Goal: Task Accomplishment & Management: Use online tool/utility

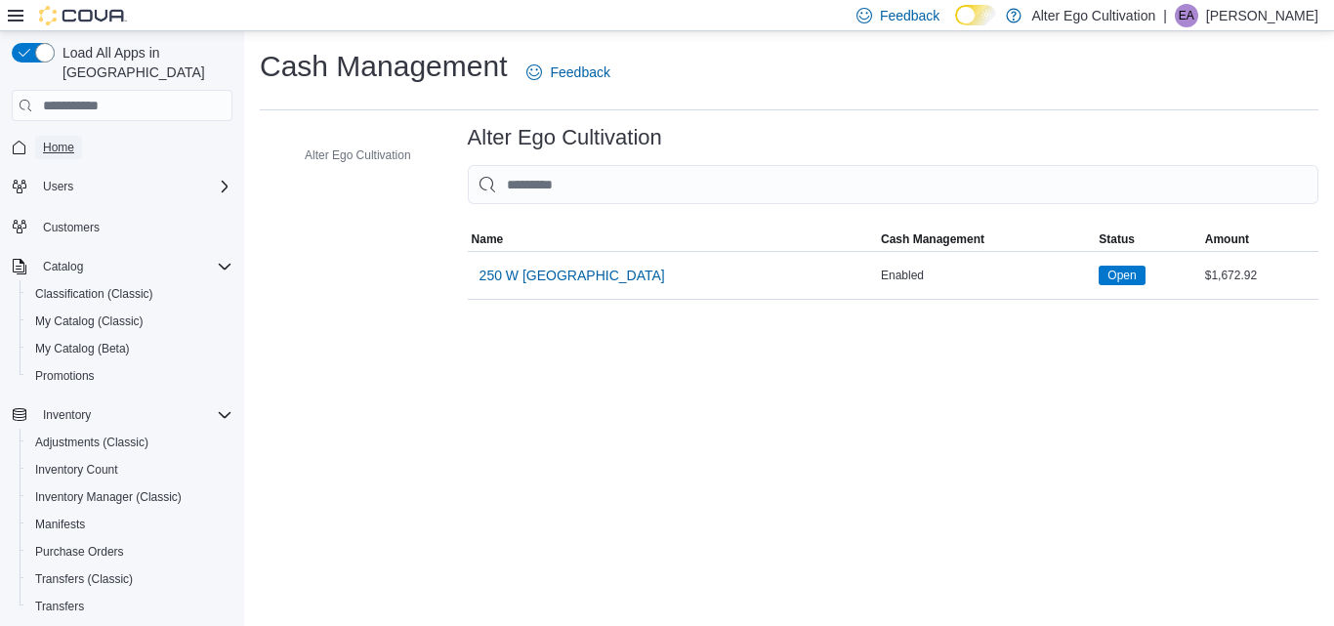
click at [57, 140] on span "Home" at bounding box center [58, 148] width 31 height 16
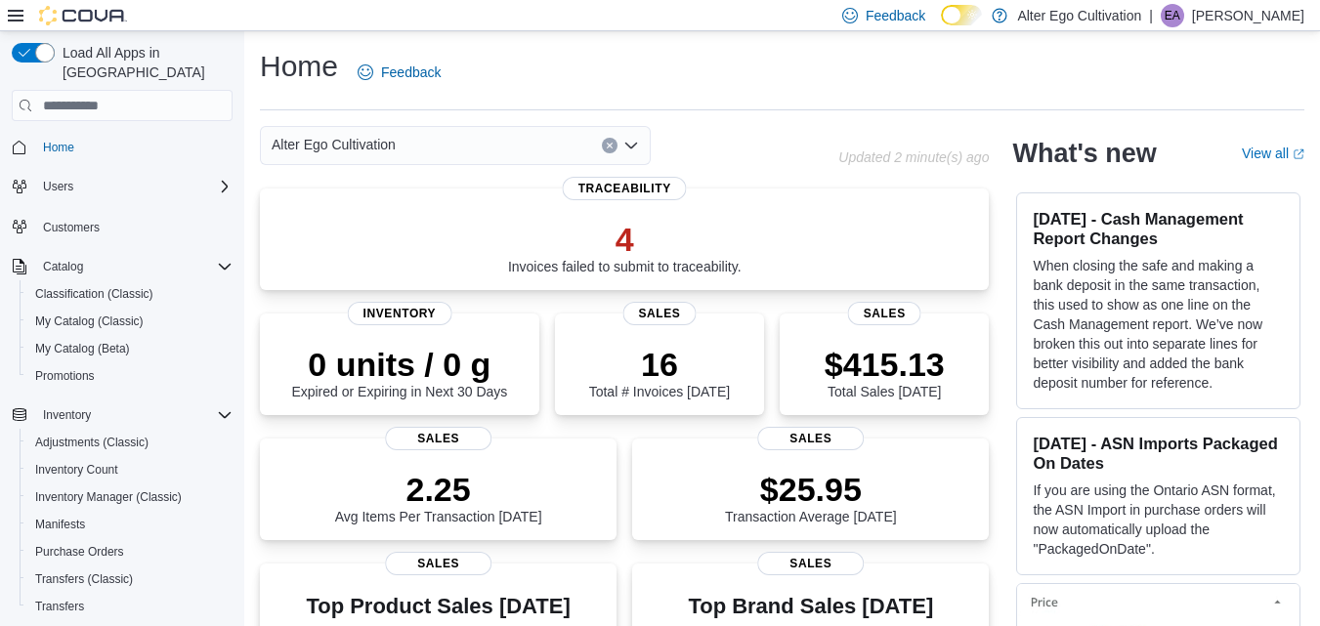
click at [747, 62] on div "Home Feedback" at bounding box center [782, 72] width 1044 height 51
click at [880, 72] on div "Home Feedback" at bounding box center [782, 72] width 1044 height 51
click at [98, 90] on input "search" at bounding box center [122, 105] width 221 height 31
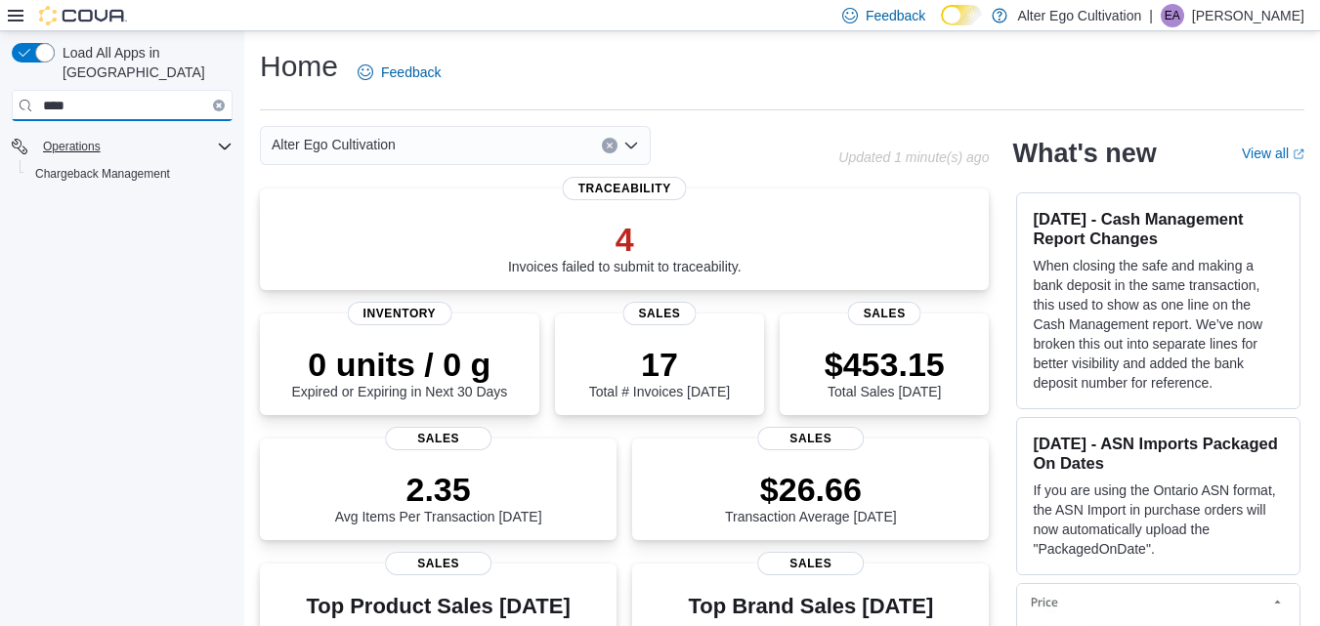
type input "****"
click at [111, 90] on input "****" at bounding box center [122, 105] width 221 height 31
click at [15, 15] on icon at bounding box center [16, 16] width 16 height 12
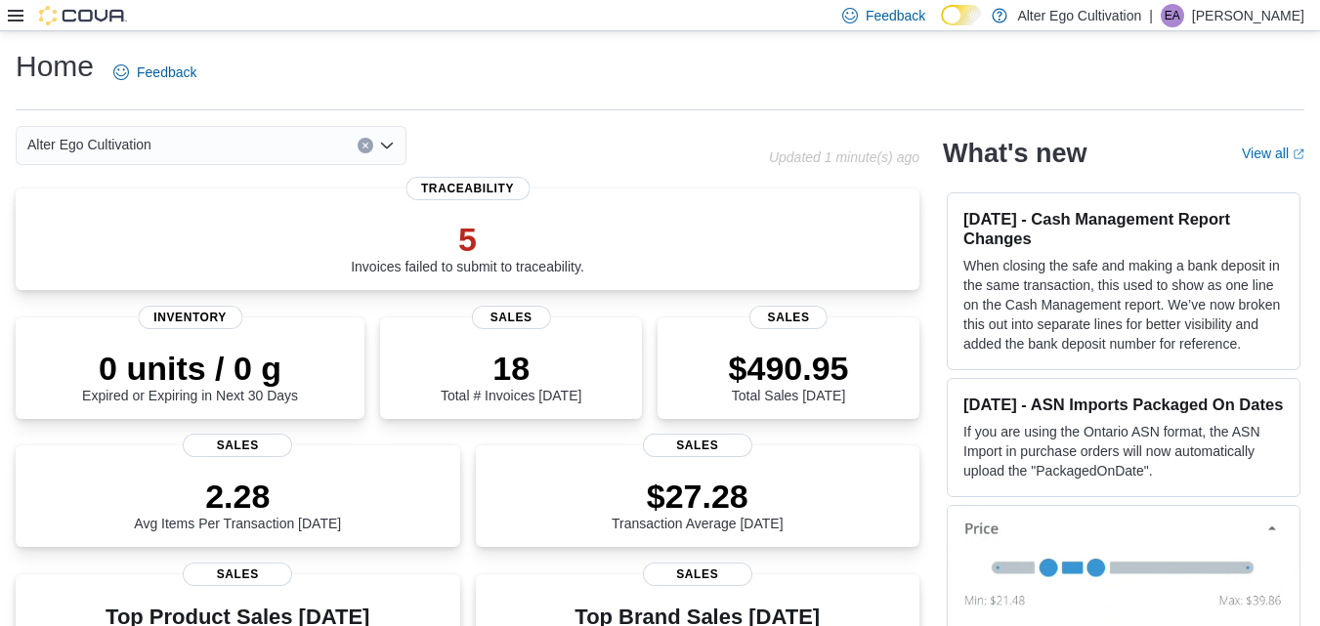
click at [17, 14] on icon at bounding box center [16, 16] width 16 height 16
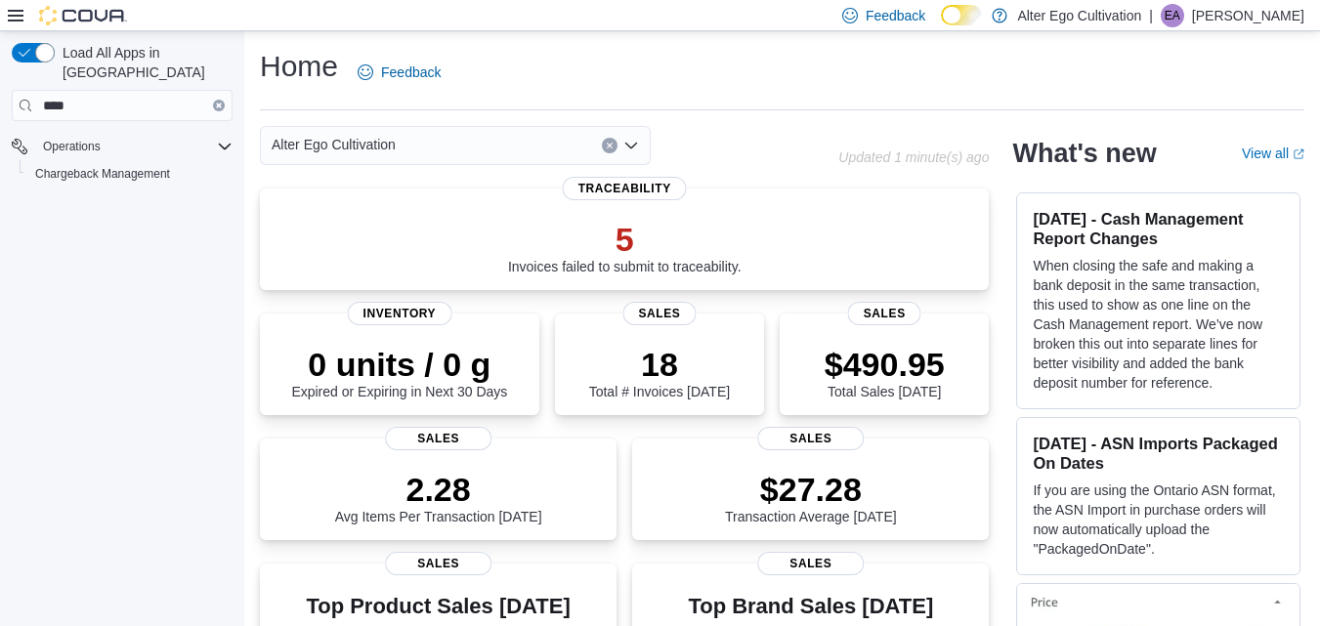
click at [12, 19] on icon at bounding box center [16, 16] width 16 height 16
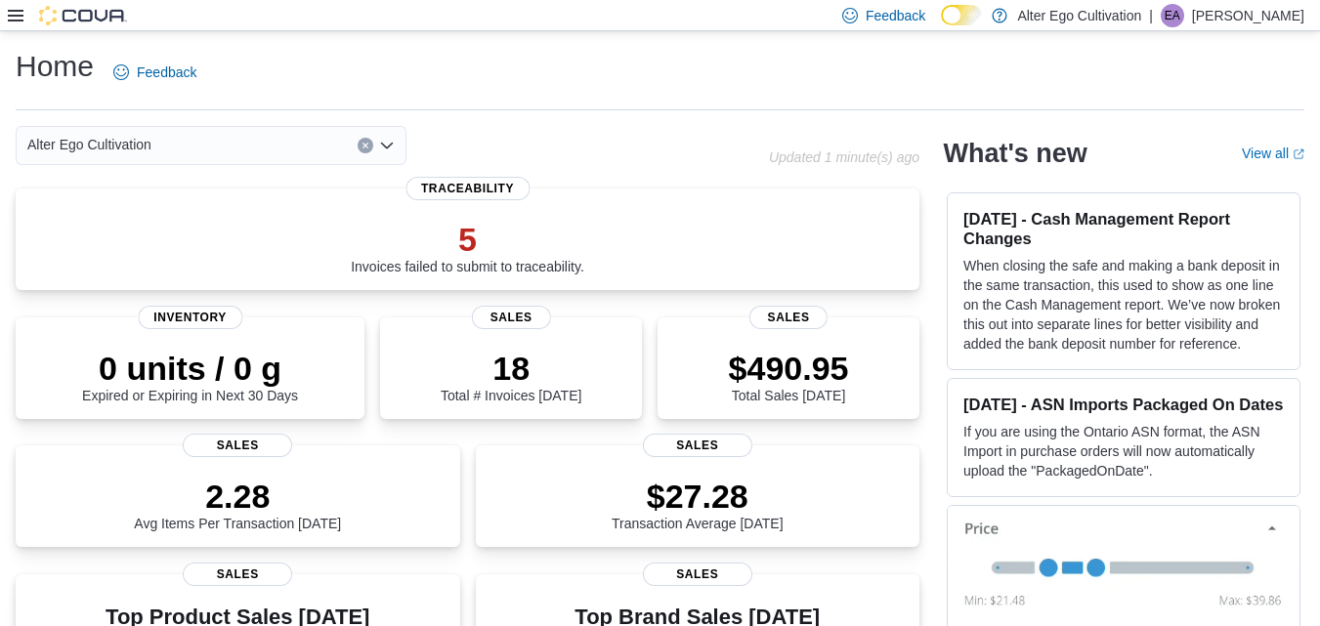
click at [12, 19] on icon at bounding box center [16, 16] width 16 height 16
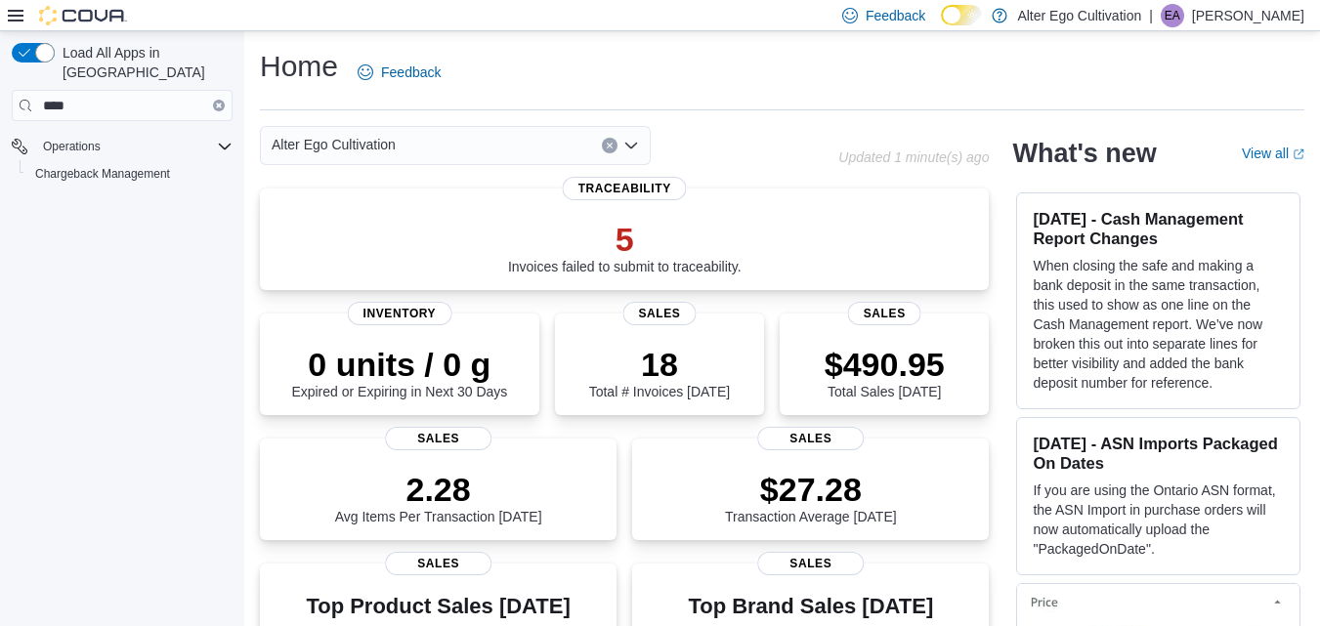
click at [12, 19] on icon at bounding box center [16, 16] width 16 height 16
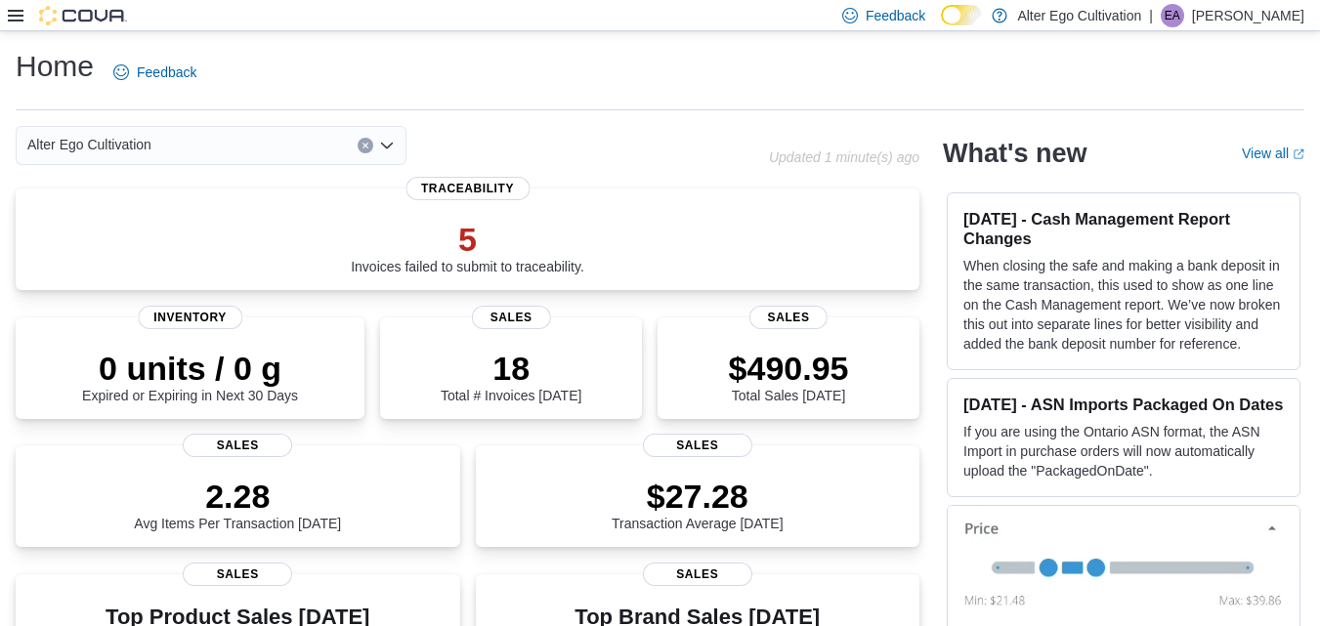
click at [12, 19] on icon at bounding box center [16, 16] width 16 height 16
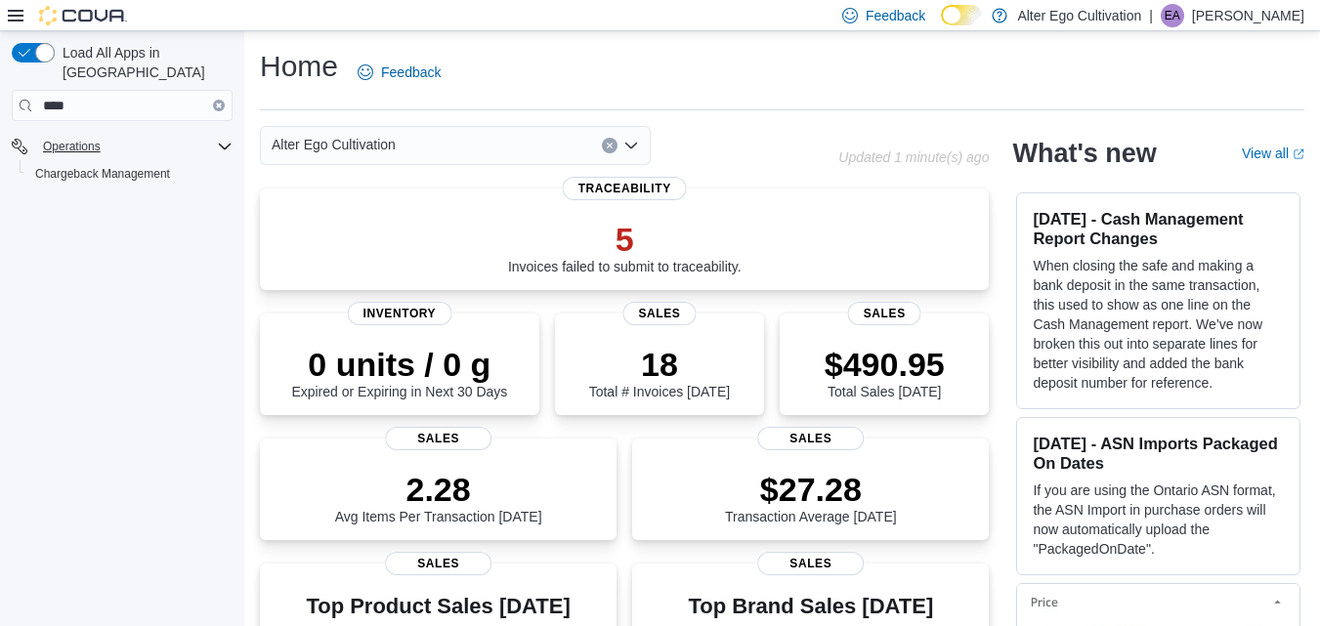
click at [227, 144] on icon "Complex example" at bounding box center [225, 147] width 12 height 6
click at [217, 139] on icon "Complex example" at bounding box center [225, 147] width 16 height 16
click at [223, 139] on icon "Complex example" at bounding box center [225, 147] width 16 height 16
click at [215, 100] on button "Clear input" at bounding box center [219, 106] width 12 height 12
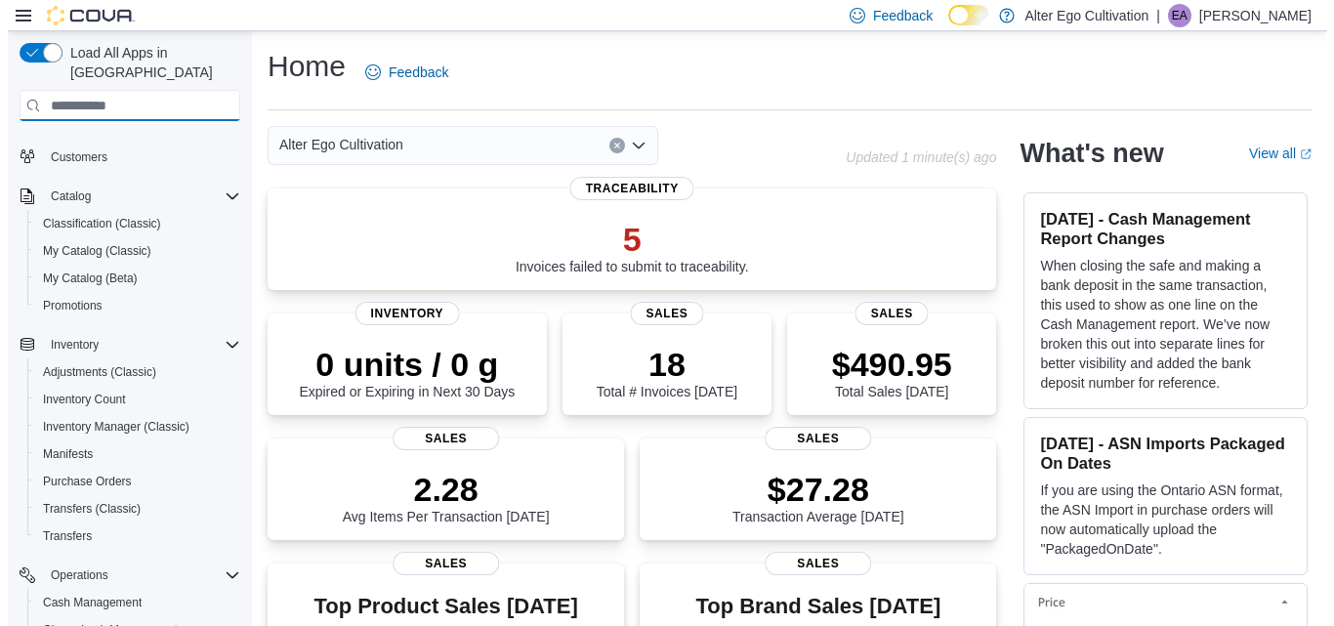
scroll to position [130, 0]
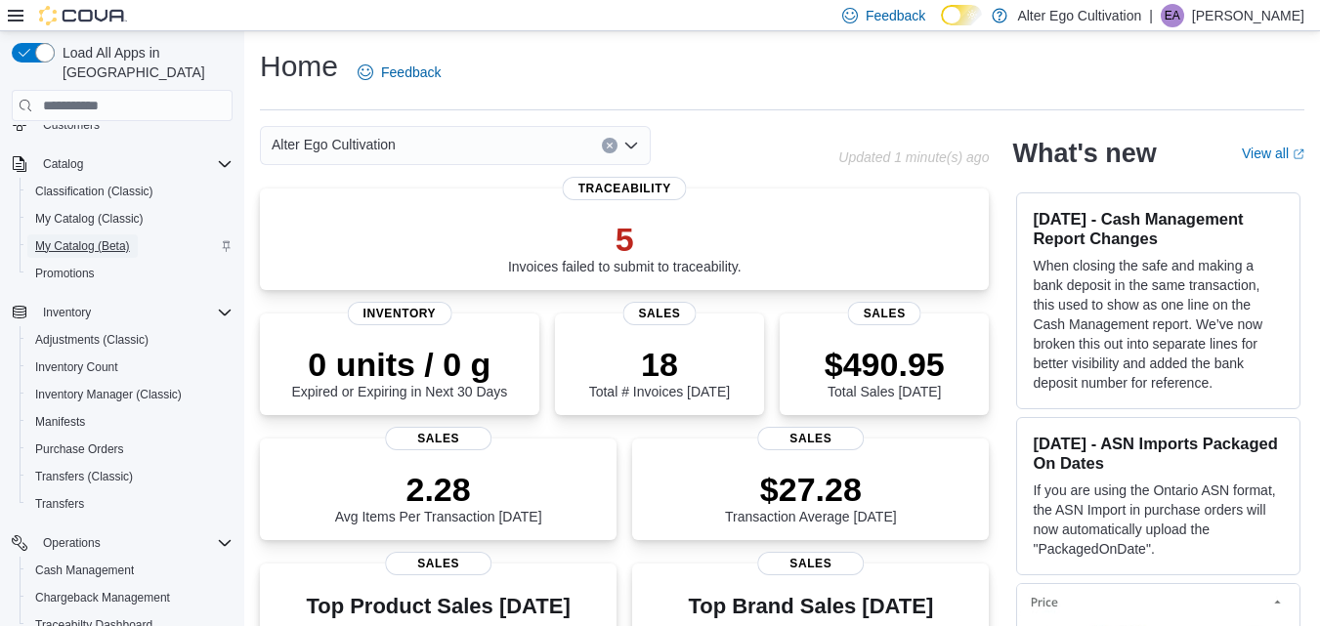
click at [89, 238] on span "My Catalog (Beta)" at bounding box center [82, 246] width 95 height 16
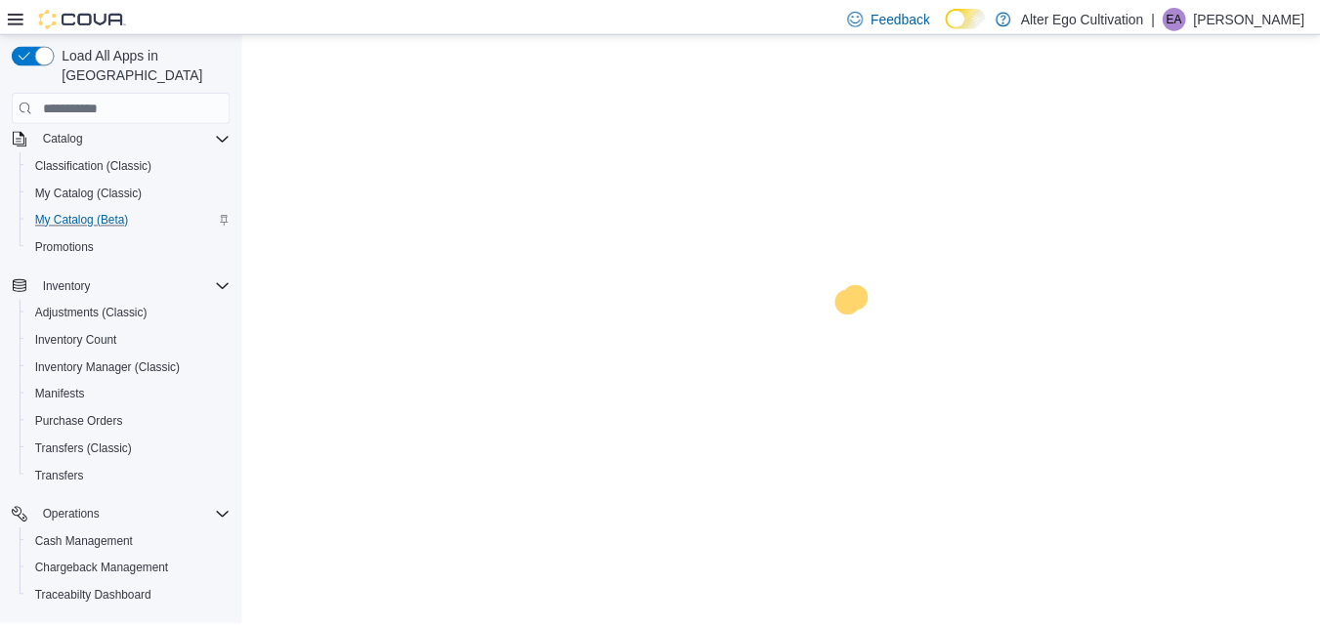
scroll to position [103, 0]
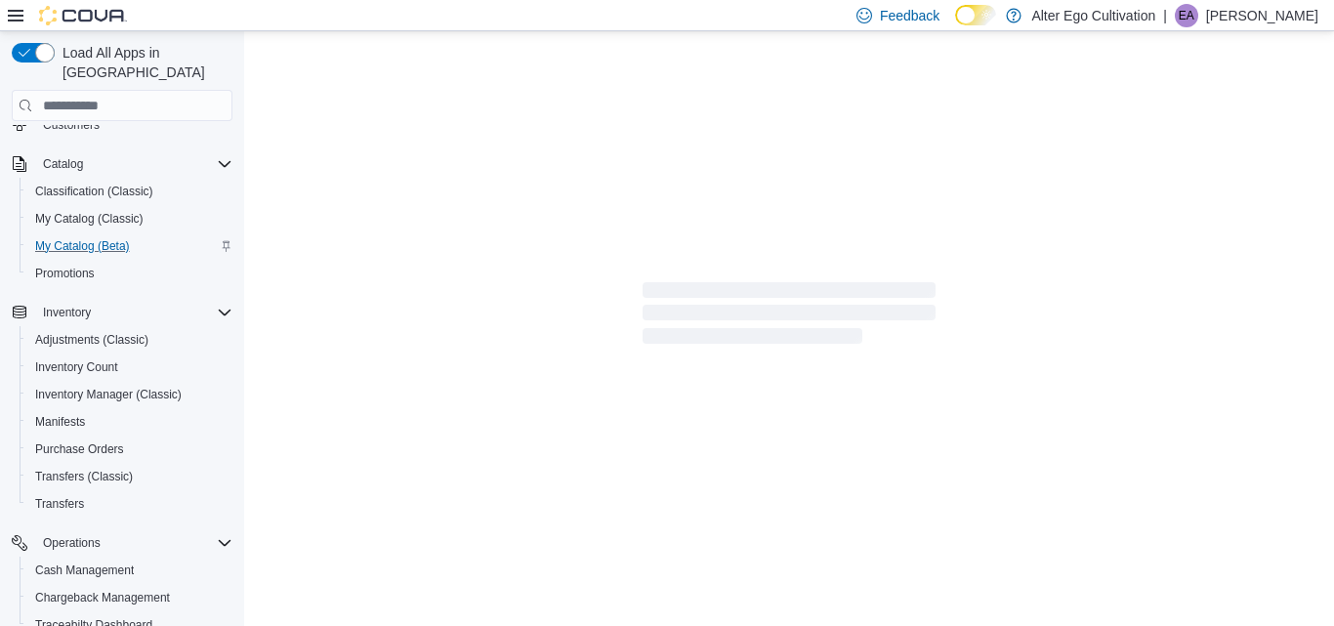
select select "**********"
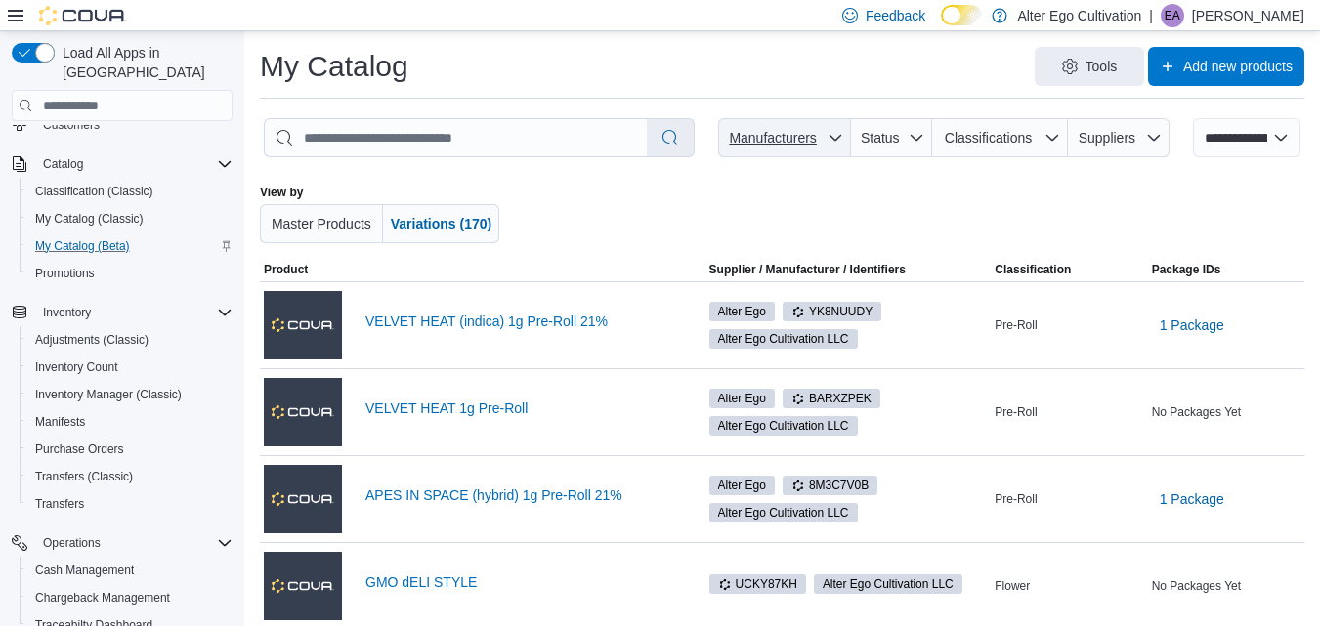
click at [843, 138] on icon "button" at bounding box center [835, 138] width 16 height 16
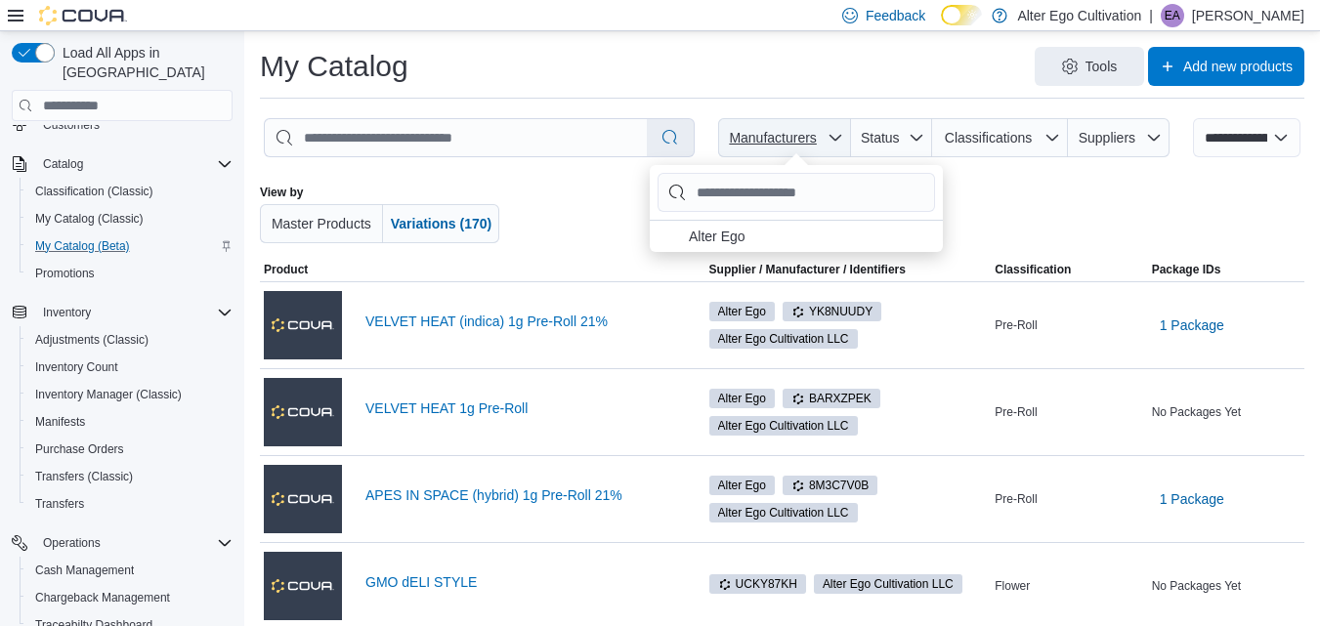
click at [843, 138] on icon "button" at bounding box center [835, 138] width 16 height 16
click at [1160, 139] on icon "button" at bounding box center [1154, 138] width 12 height 6
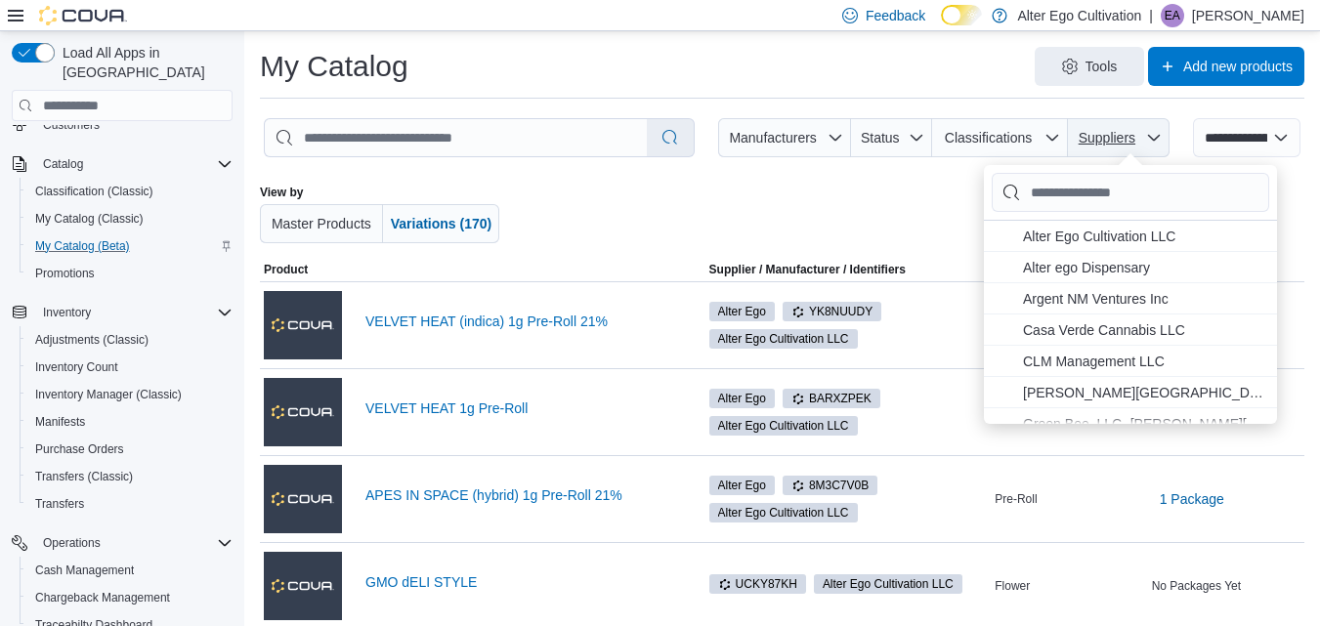
click at [1160, 139] on icon "button" at bounding box center [1154, 138] width 12 height 6
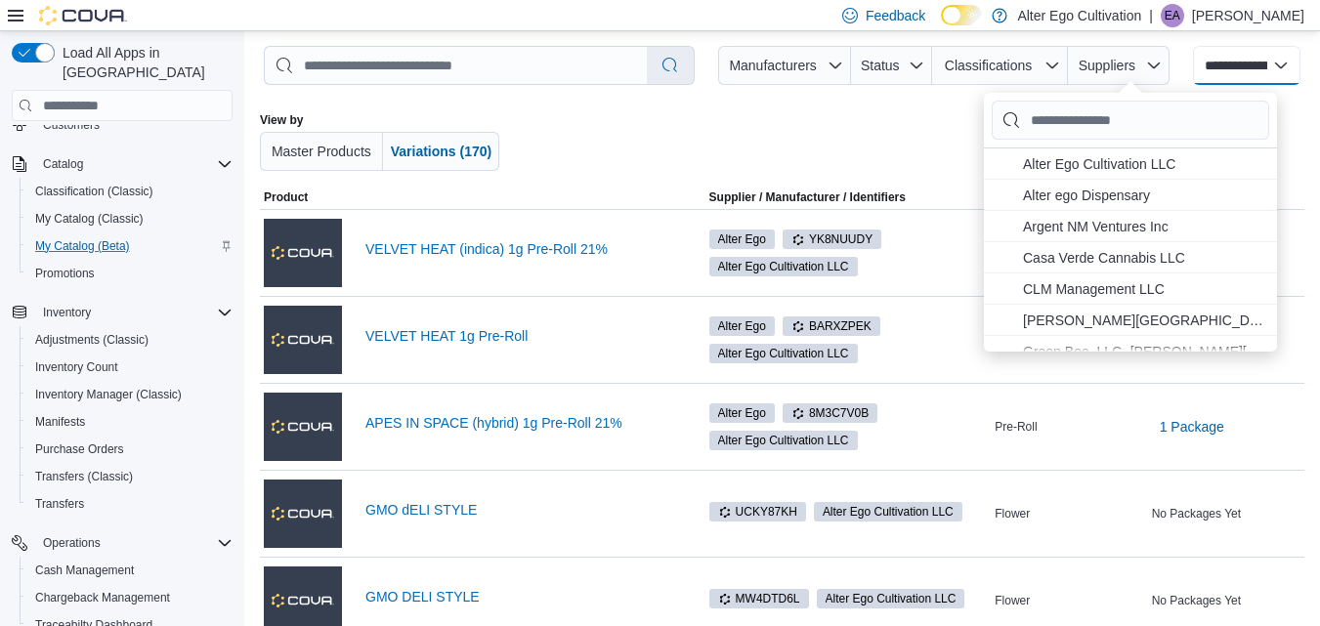
click at [1294, 72] on select "**********" at bounding box center [1246, 65] width 107 height 39
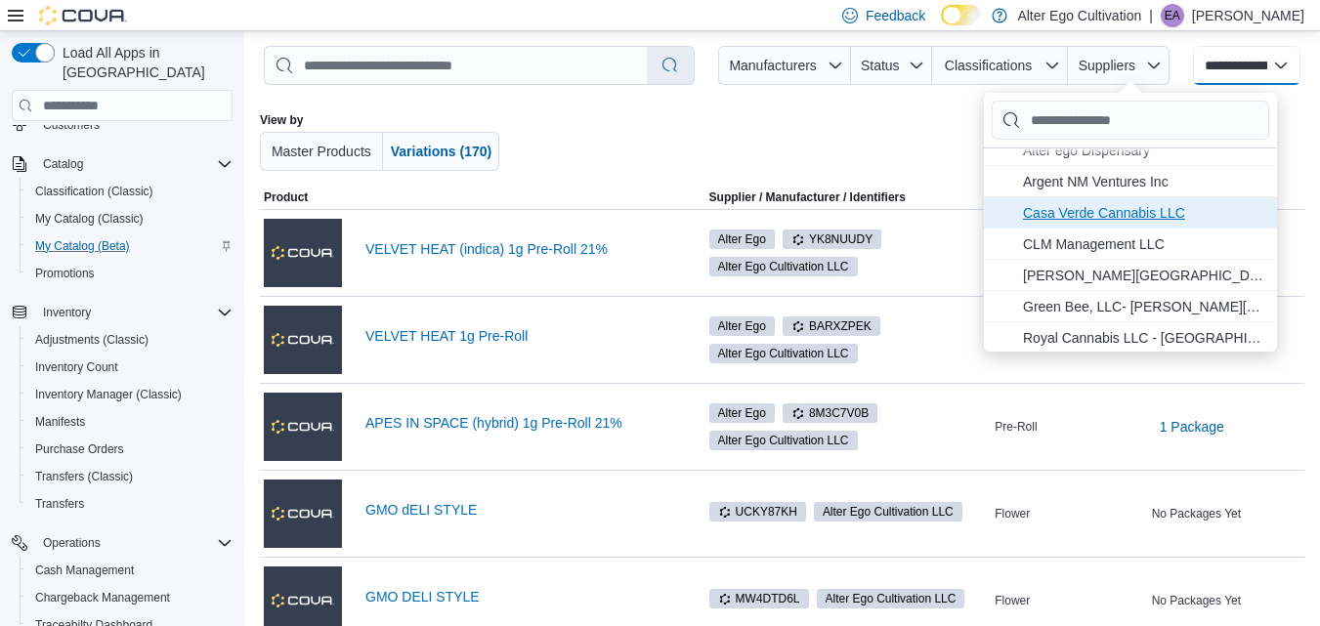
scroll to position [47, 0]
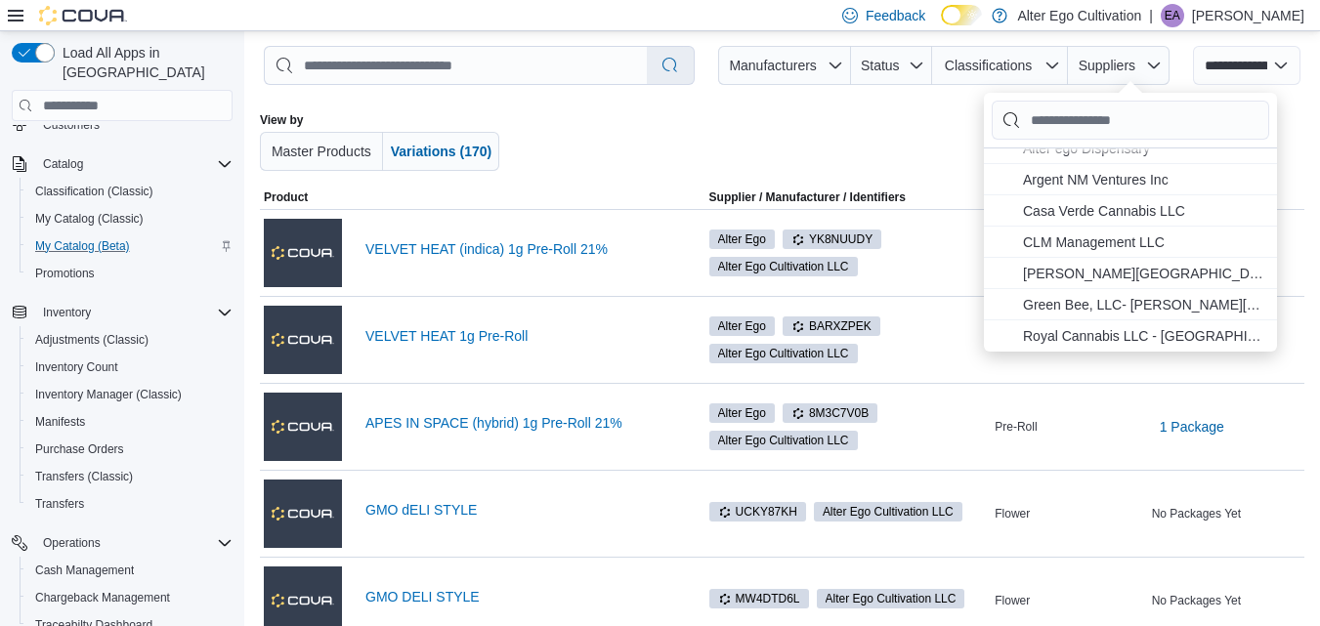
click at [899, 125] on div at bounding box center [807, 141] width 569 height 59
click at [1060, 64] on icon "button" at bounding box center [1052, 66] width 16 height 16
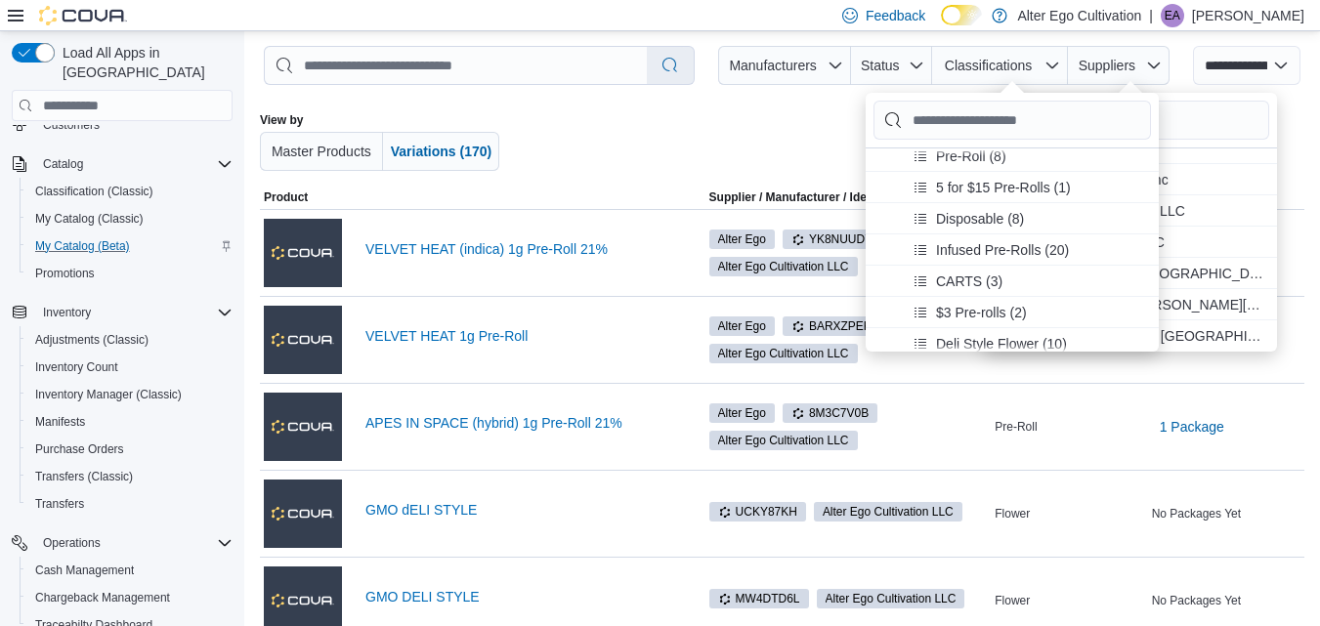
scroll to position [203, 0]
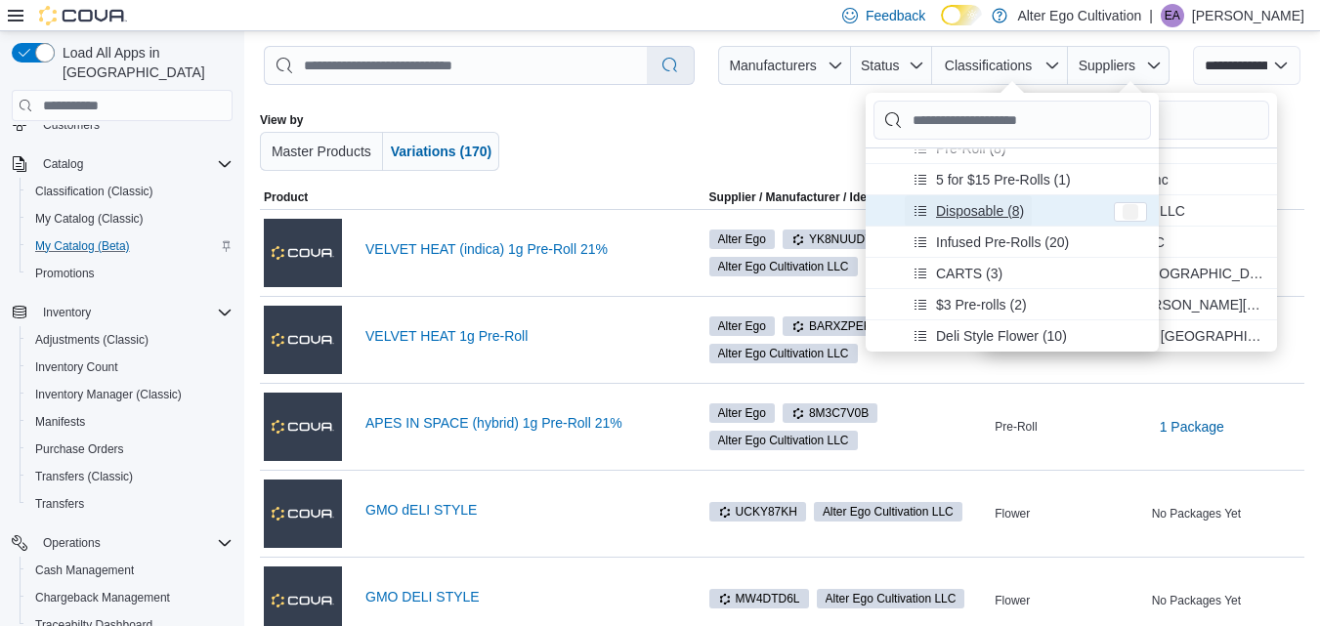
click at [976, 211] on span "Disposable (8)" at bounding box center [980, 211] width 88 height 20
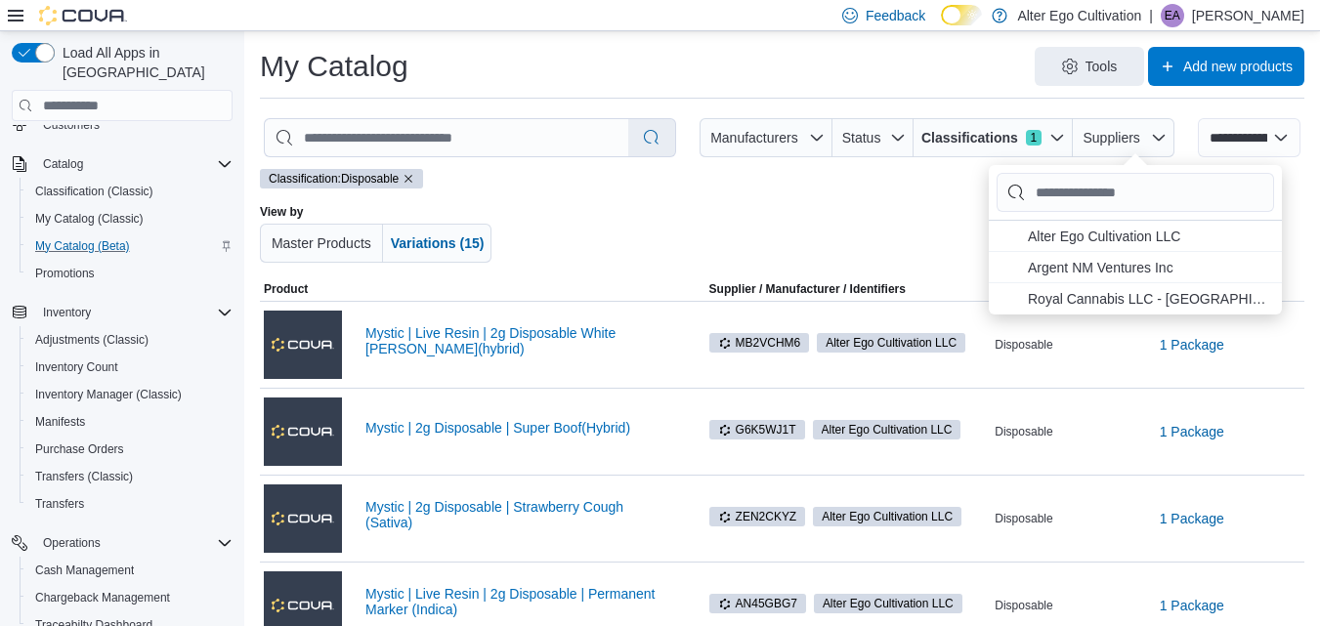
click at [684, 226] on div at bounding box center [802, 233] width 574 height 59
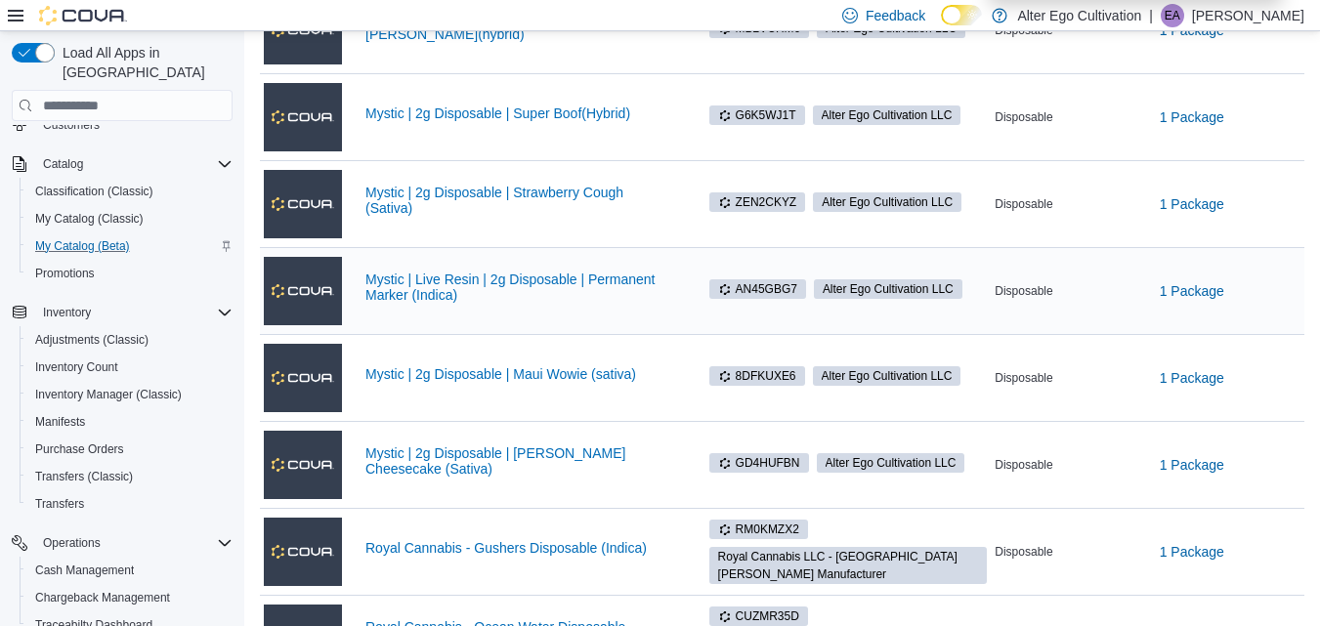
scroll to position [326, 0]
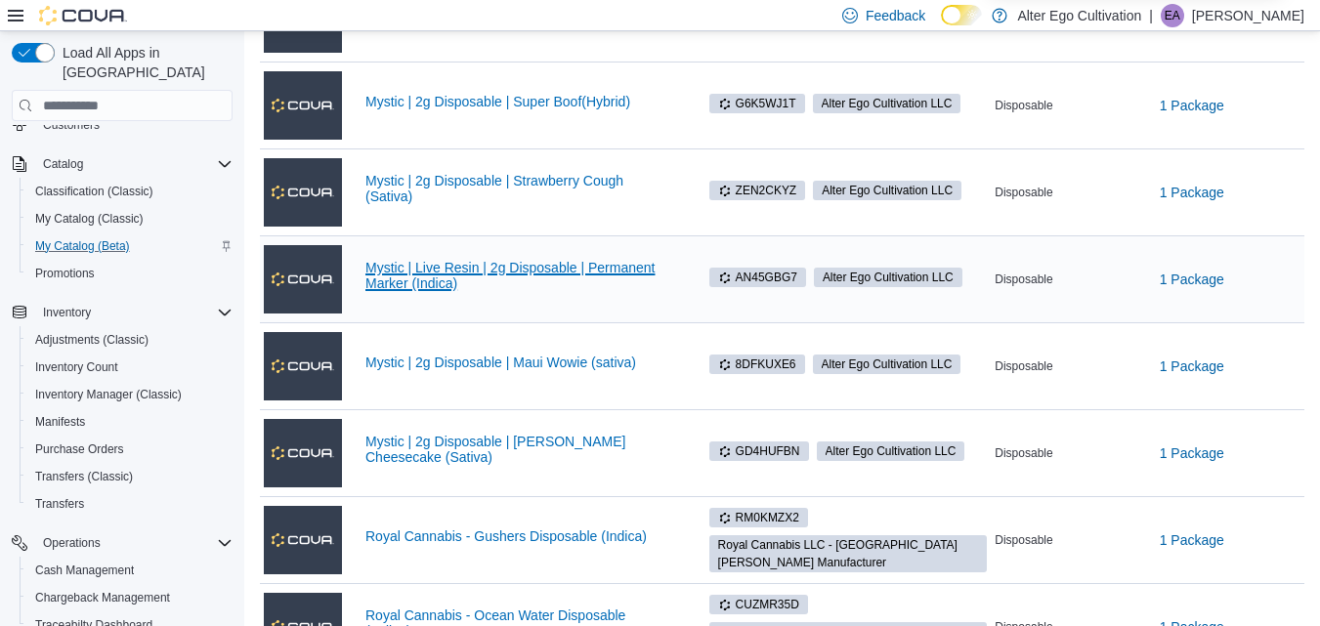
click at [569, 269] on link "Mystic | Live Resin | 2g Disposable | Permanent Marker (Indica)" at bounding box center [519, 275] width 309 height 31
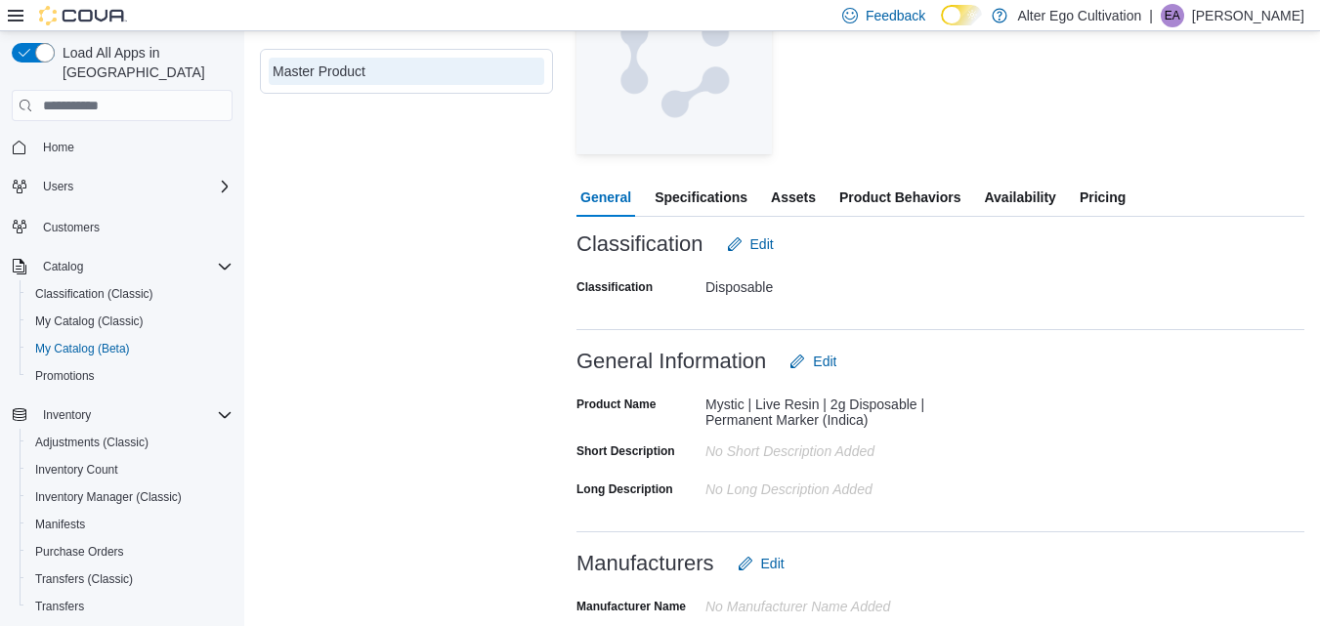
scroll to position [293, 0]
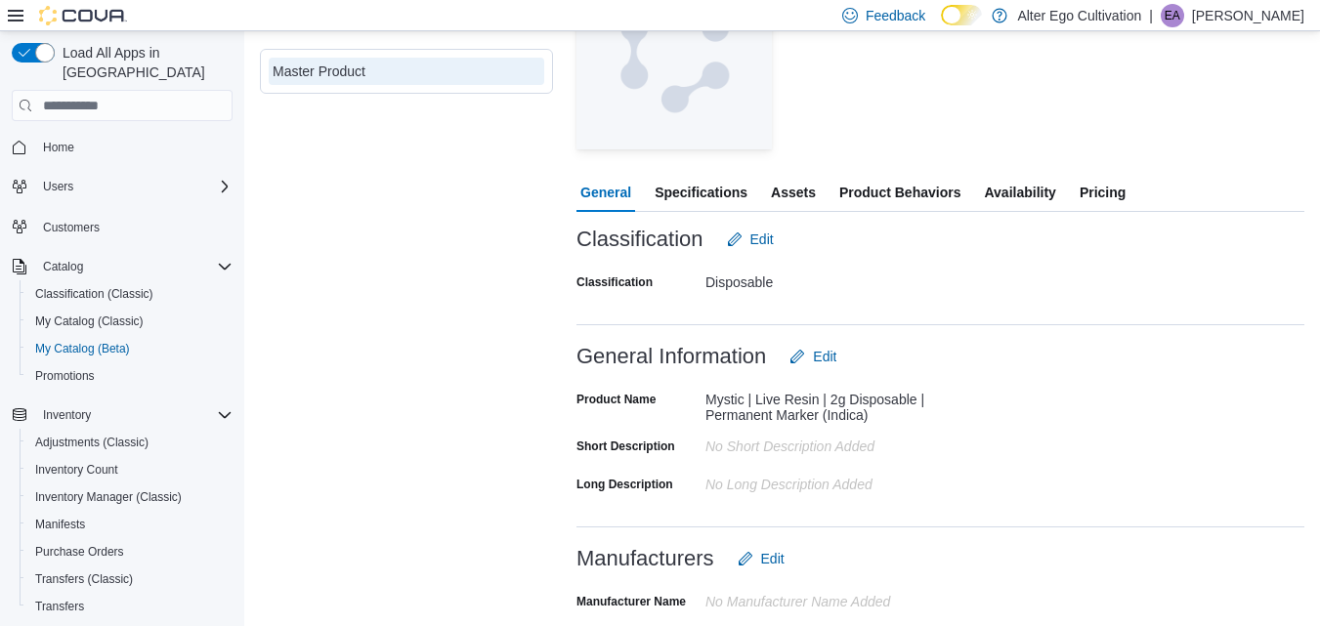
click at [1027, 195] on span "Availability" at bounding box center [1019, 192] width 71 height 39
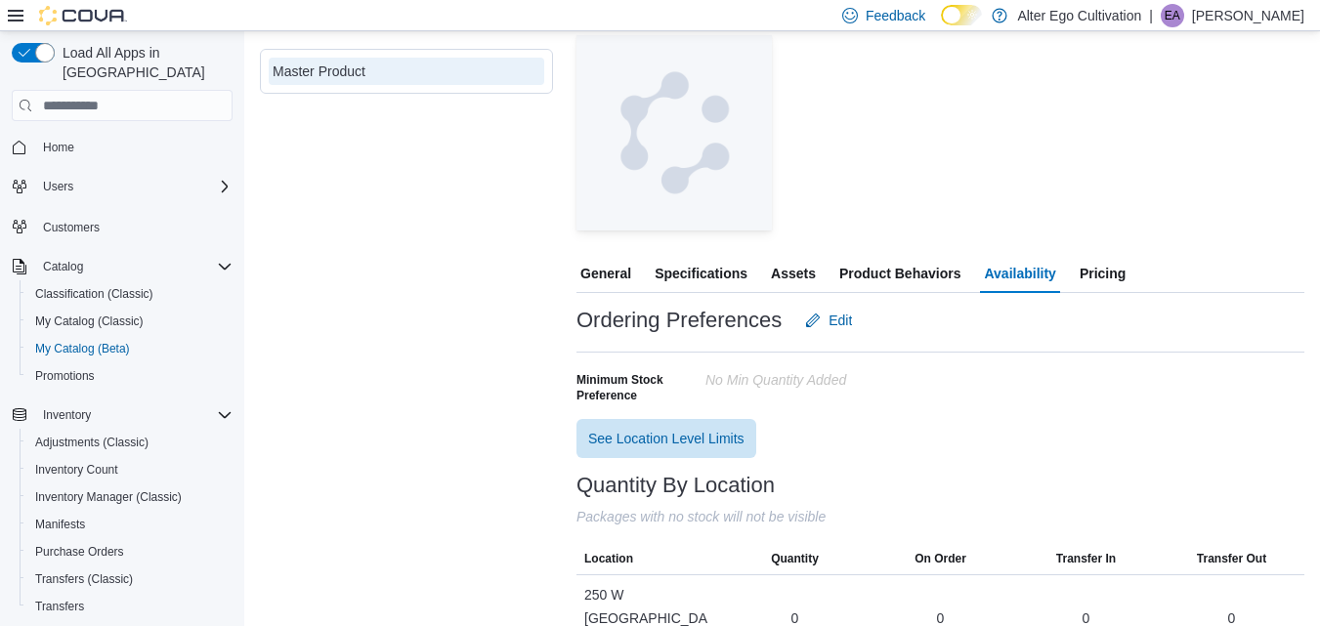
scroll to position [217, 0]
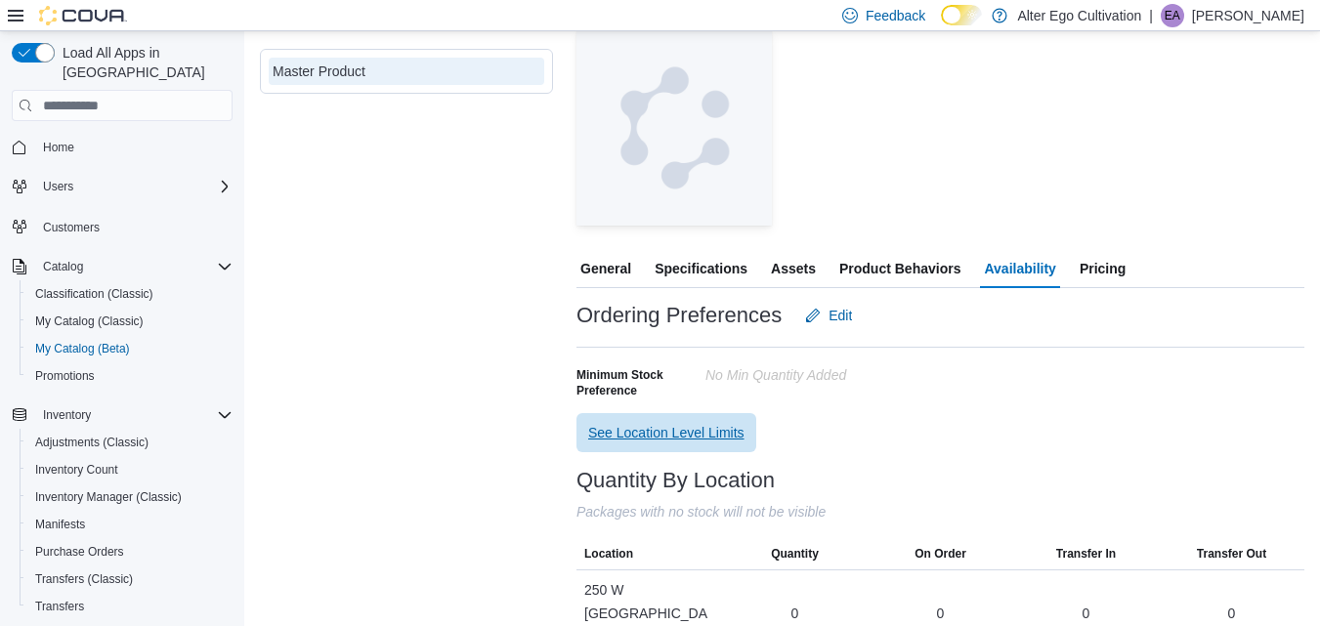
click at [684, 428] on span "See Location Level Limits" at bounding box center [666, 433] width 156 height 20
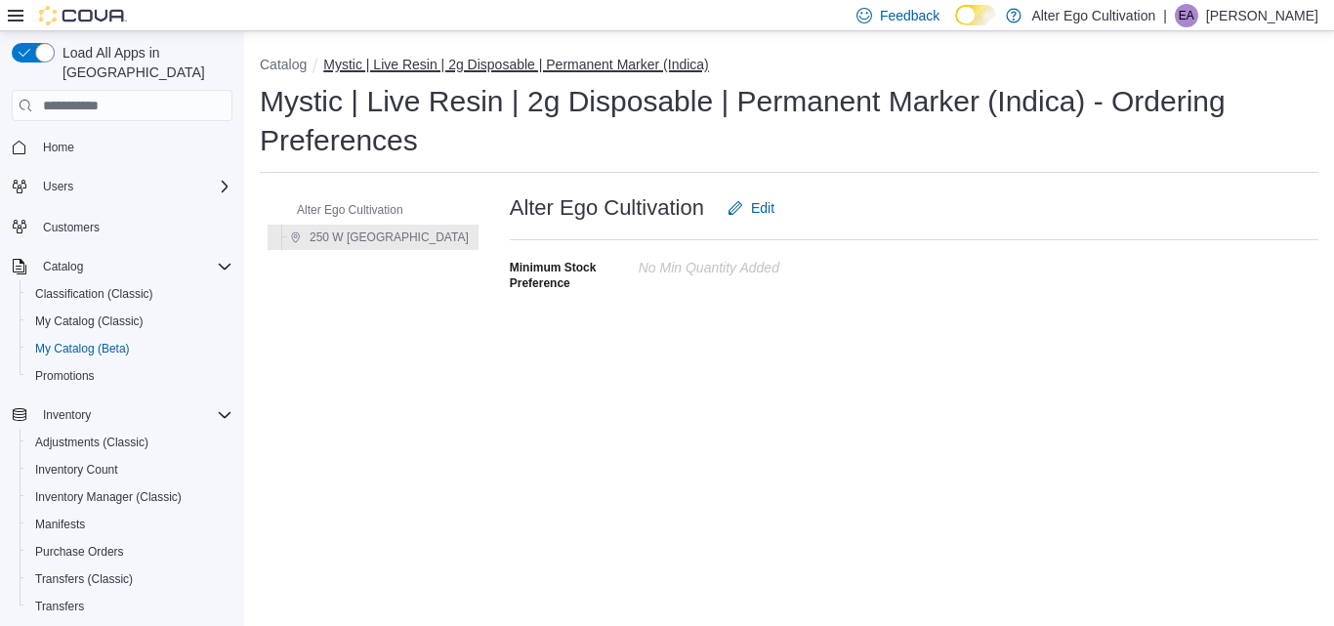
click at [577, 65] on button "Mystic | Live Resin | 2g Disposable | Permanent Marker (Indica)" at bounding box center [516, 65] width 386 height 16
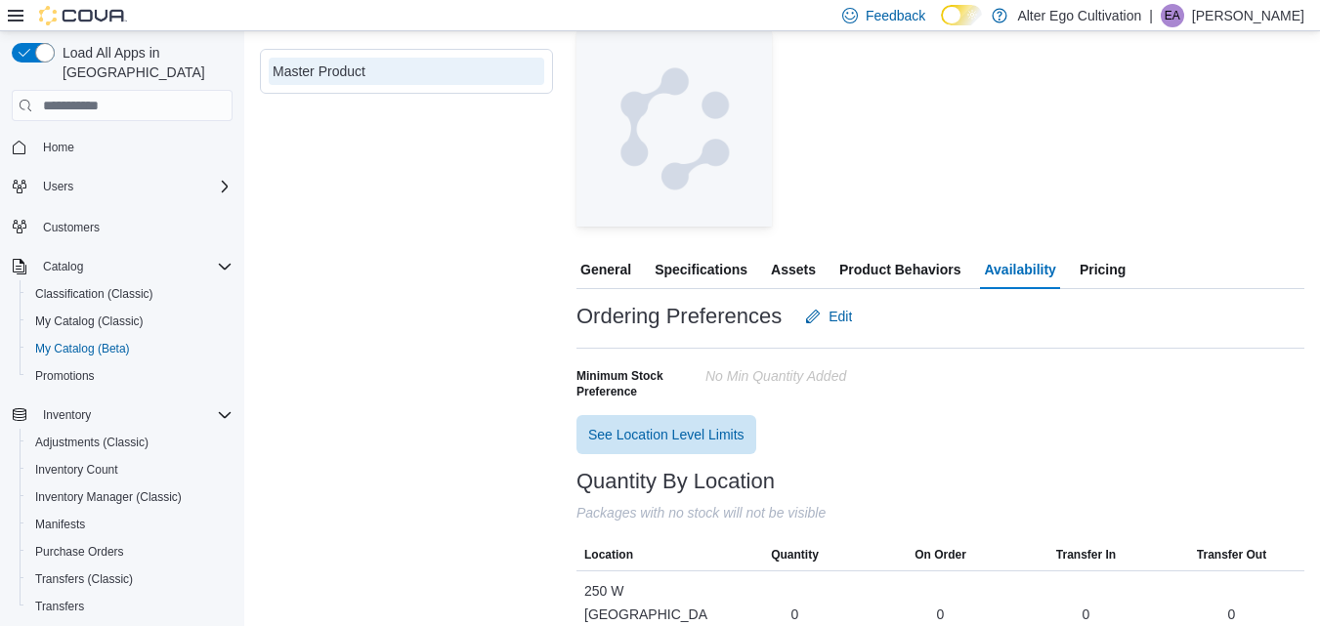
scroll to position [217, 0]
click at [706, 266] on span "Specifications" at bounding box center [701, 268] width 93 height 39
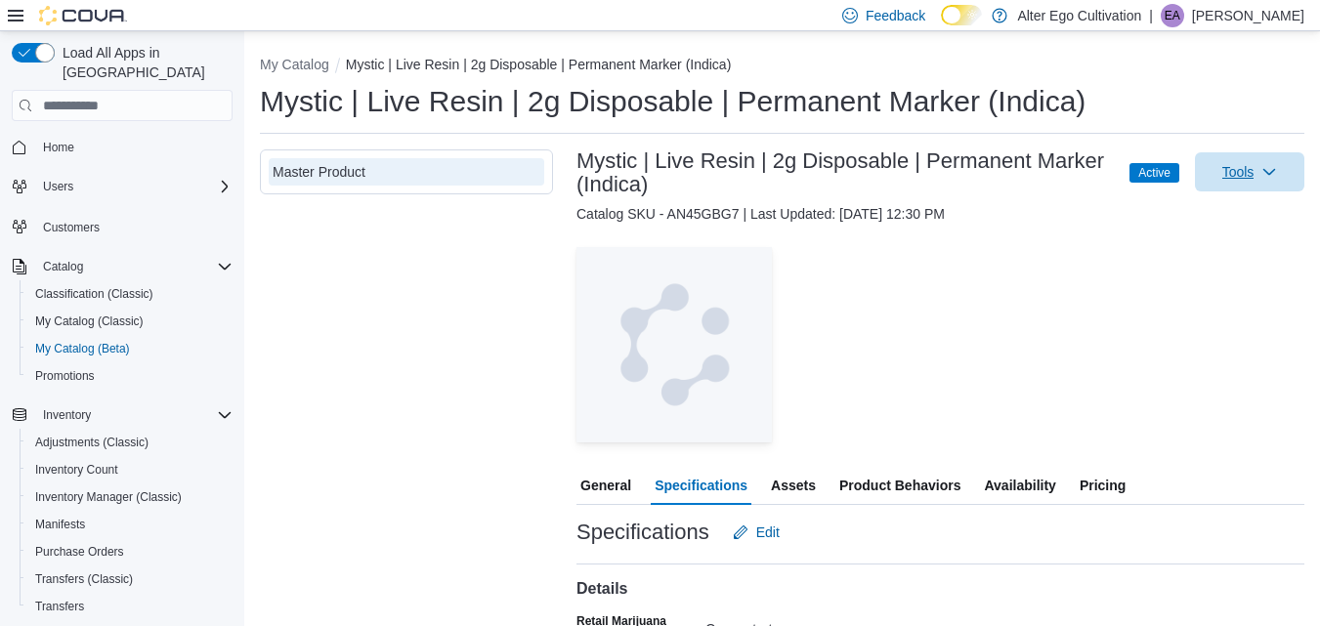
click at [1277, 170] on icon "button" at bounding box center [1269, 172] width 16 height 16
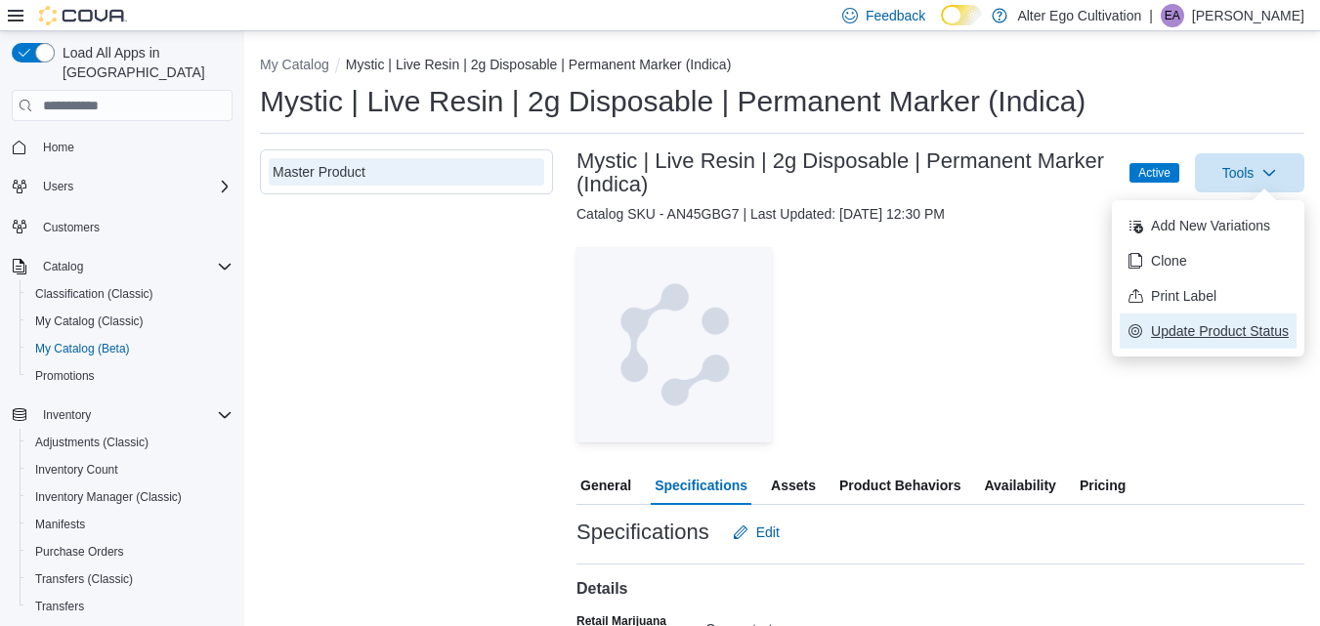
click at [1222, 329] on span "Update Product Status" at bounding box center [1220, 331] width 138 height 20
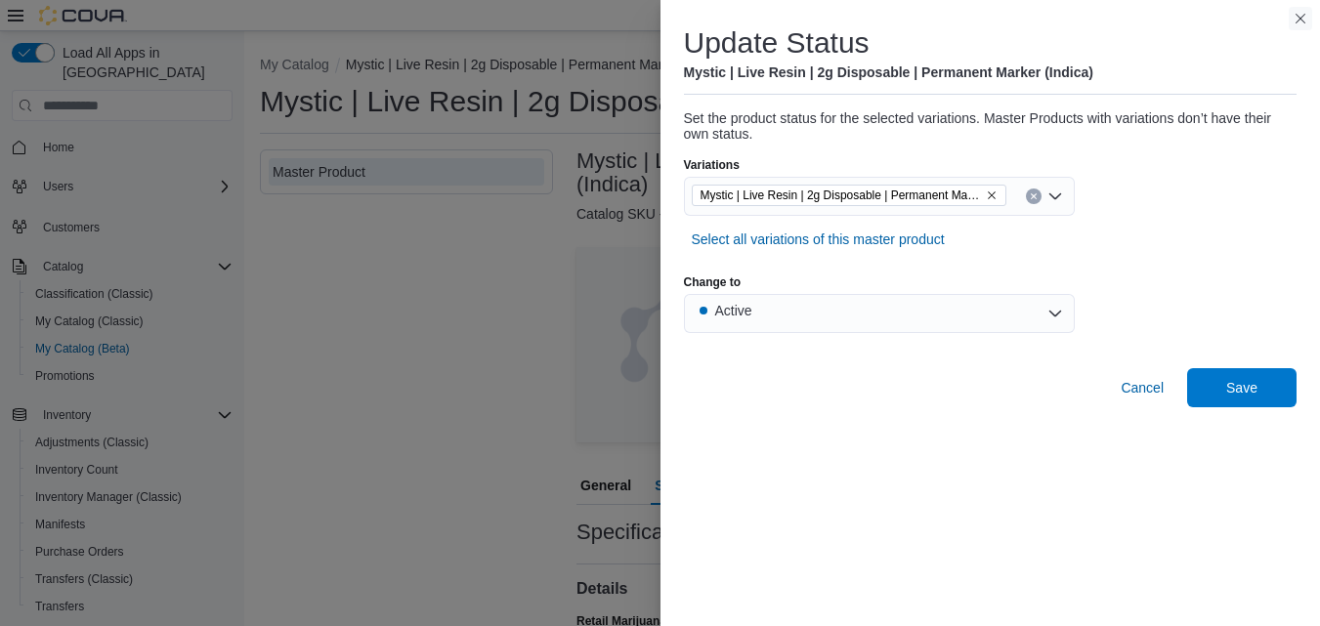
click at [1302, 18] on button "Close this dialog" at bounding box center [1299, 18] width 23 height 23
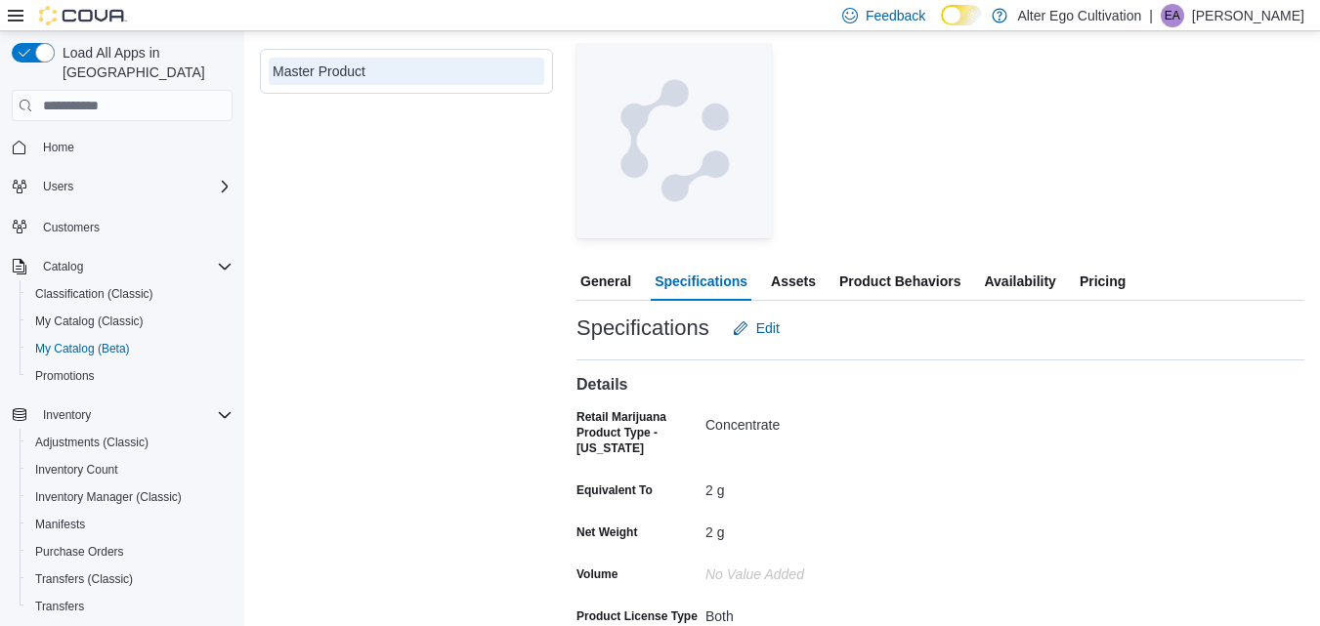
scroll to position [208, 0]
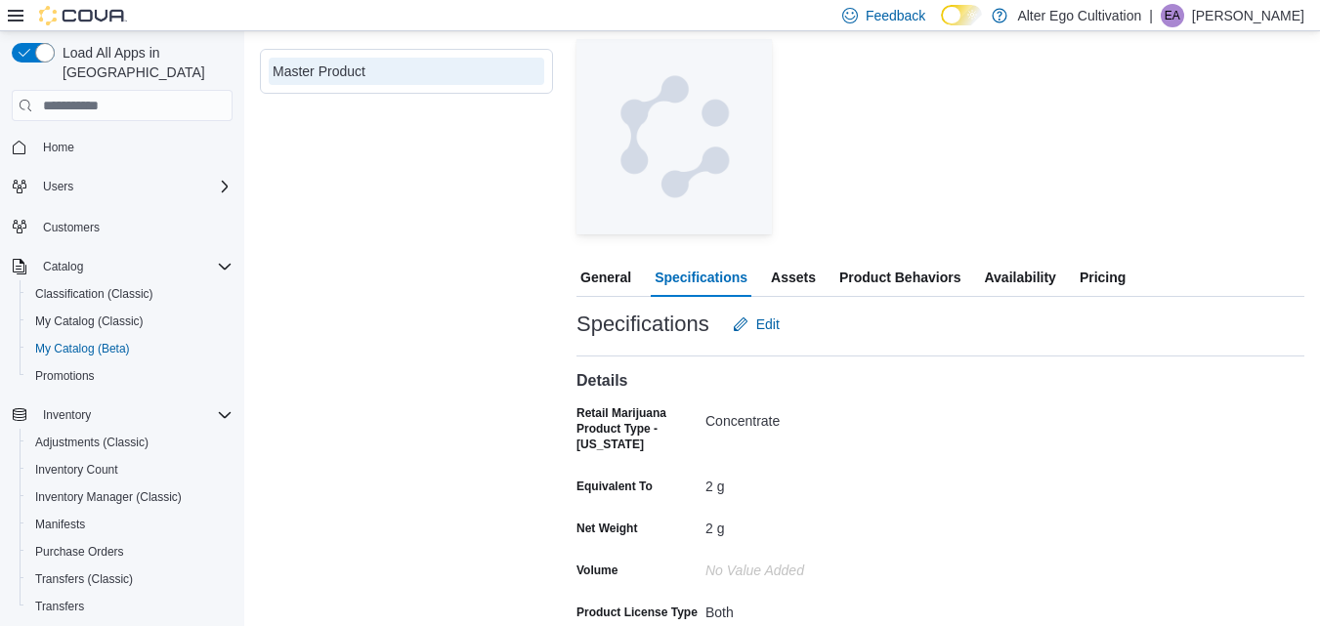
click at [927, 281] on span "Product Behaviors" at bounding box center [899, 277] width 121 height 39
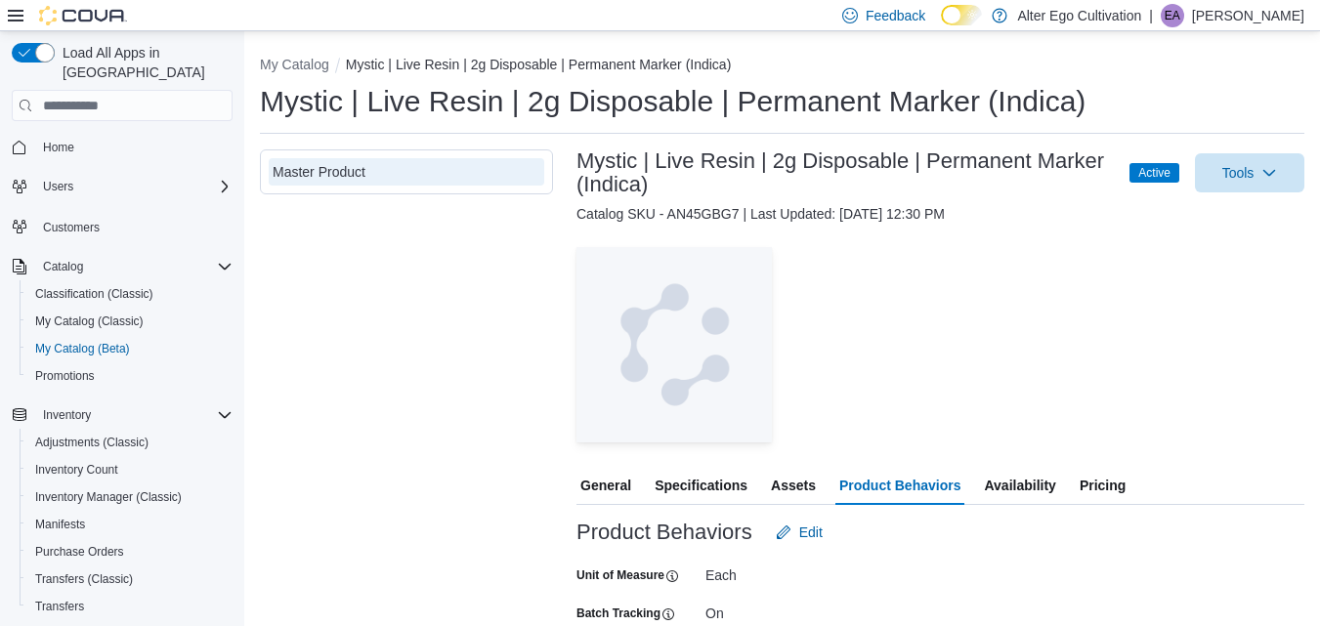
click at [1102, 486] on span "Pricing" at bounding box center [1102, 485] width 46 height 39
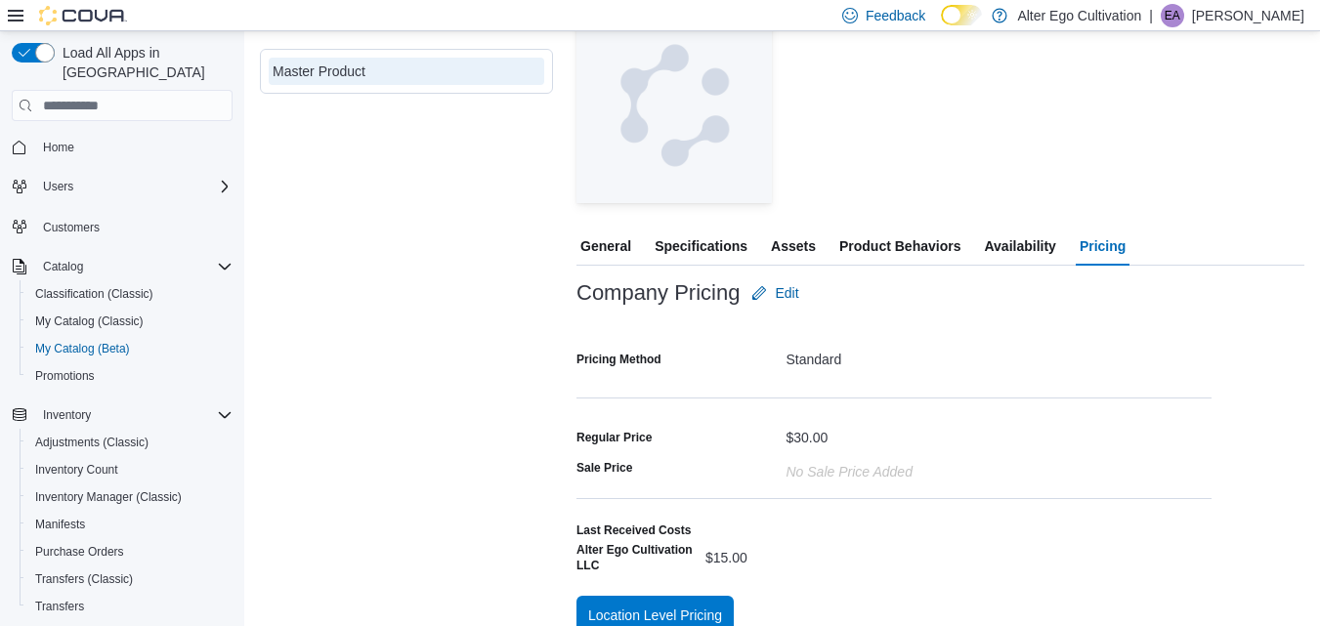
scroll to position [264, 0]
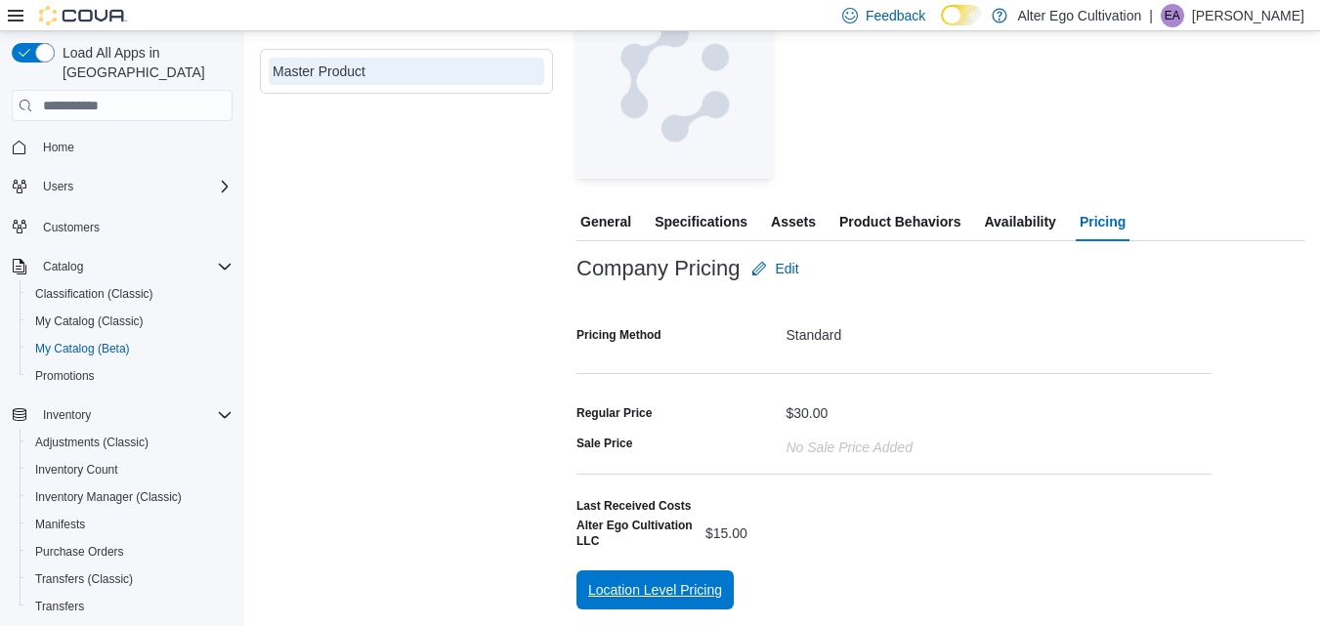
click at [634, 590] on span "Location Level Pricing" at bounding box center [655, 590] width 134 height 20
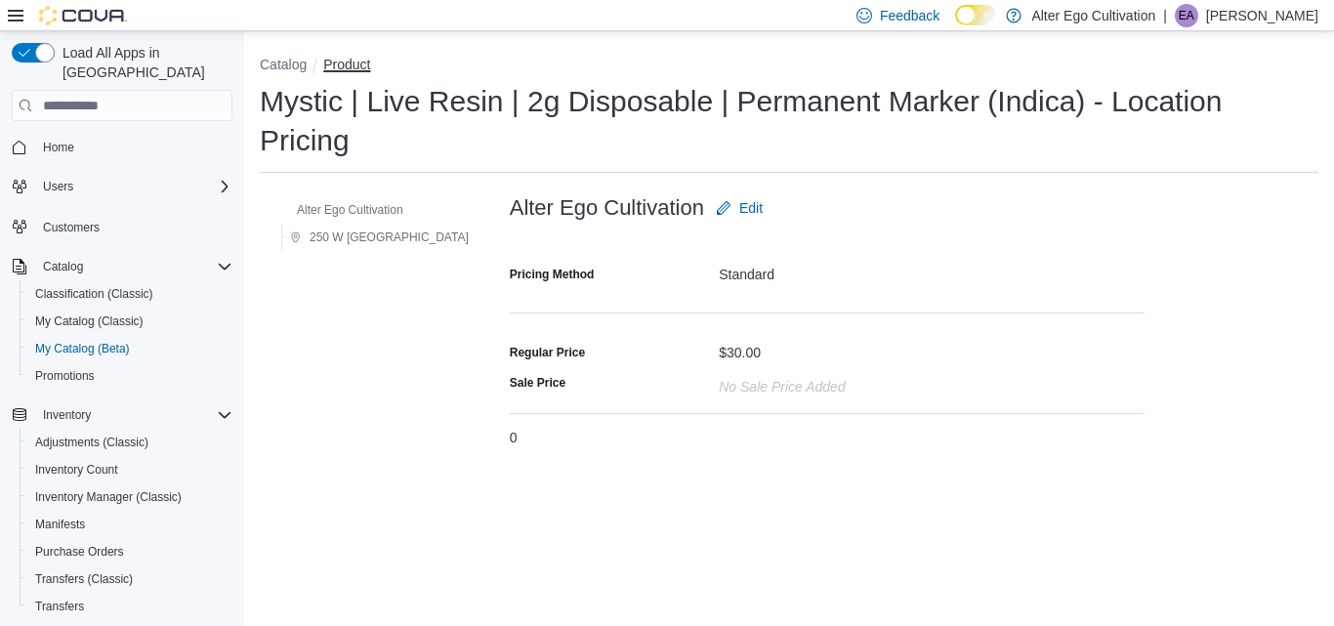
click at [344, 67] on button "Product" at bounding box center [346, 65] width 47 height 16
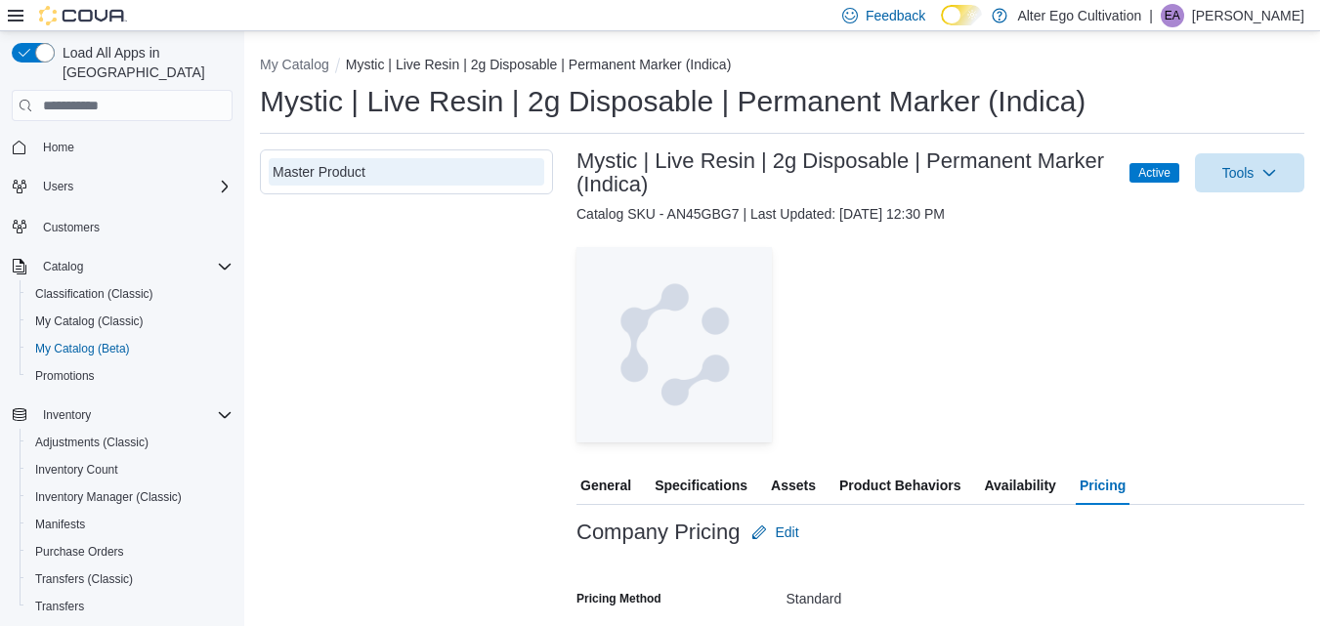
click at [1013, 478] on span "Availability" at bounding box center [1019, 485] width 71 height 39
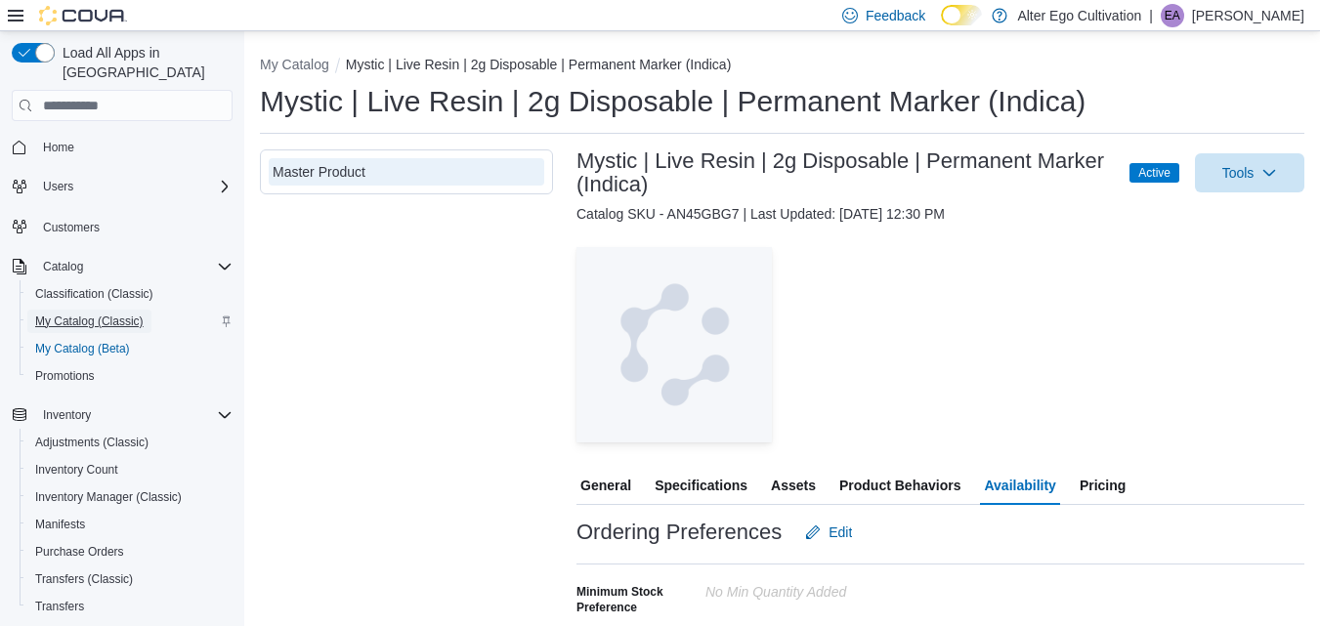
click at [68, 314] on span "My Catalog (Classic)" at bounding box center [89, 322] width 108 height 16
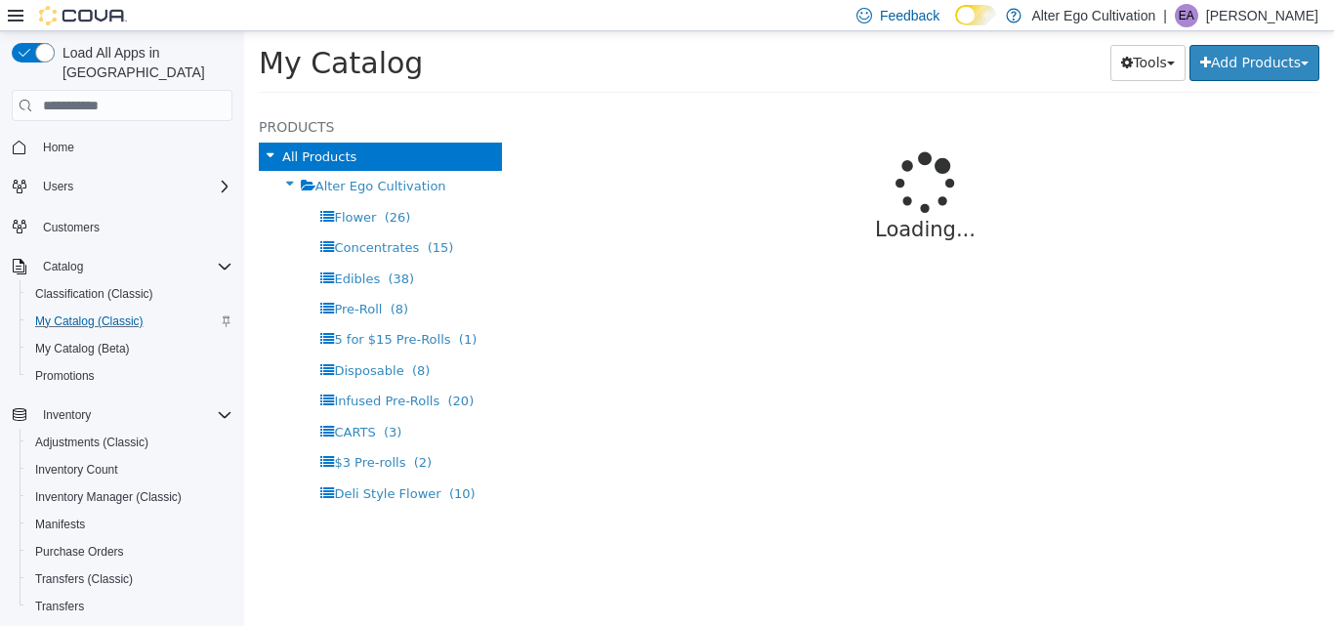
select select "**********"
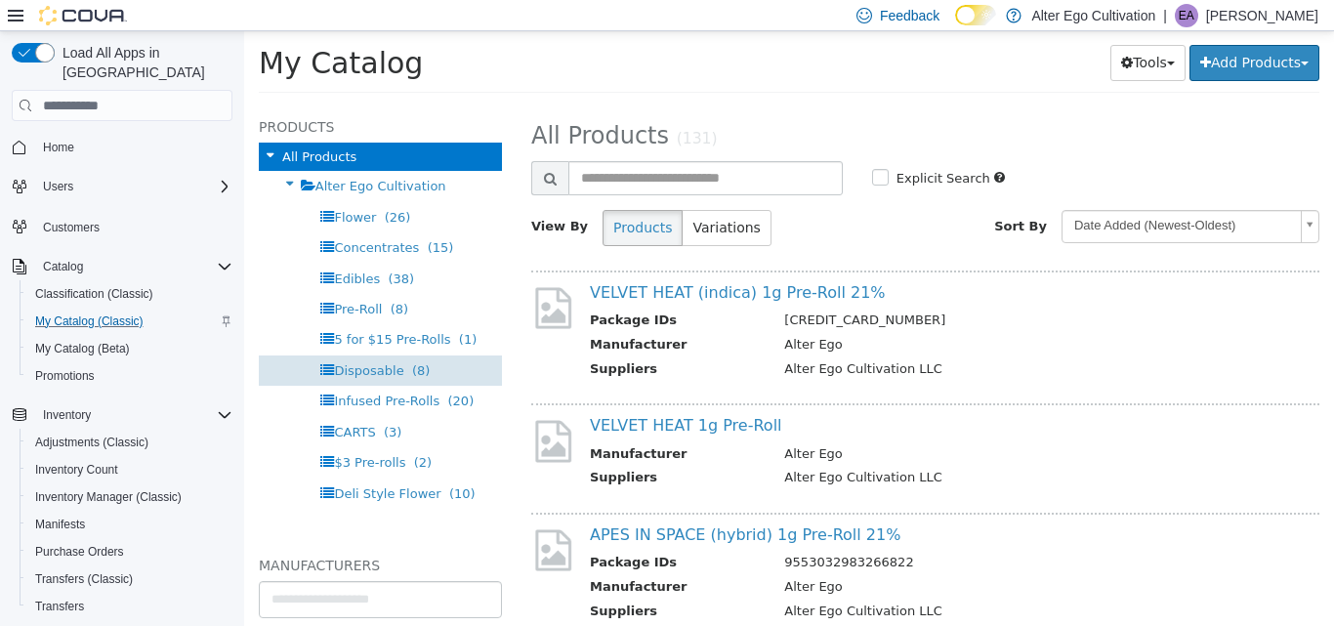
click at [372, 366] on span "Disposable" at bounding box center [368, 370] width 69 height 15
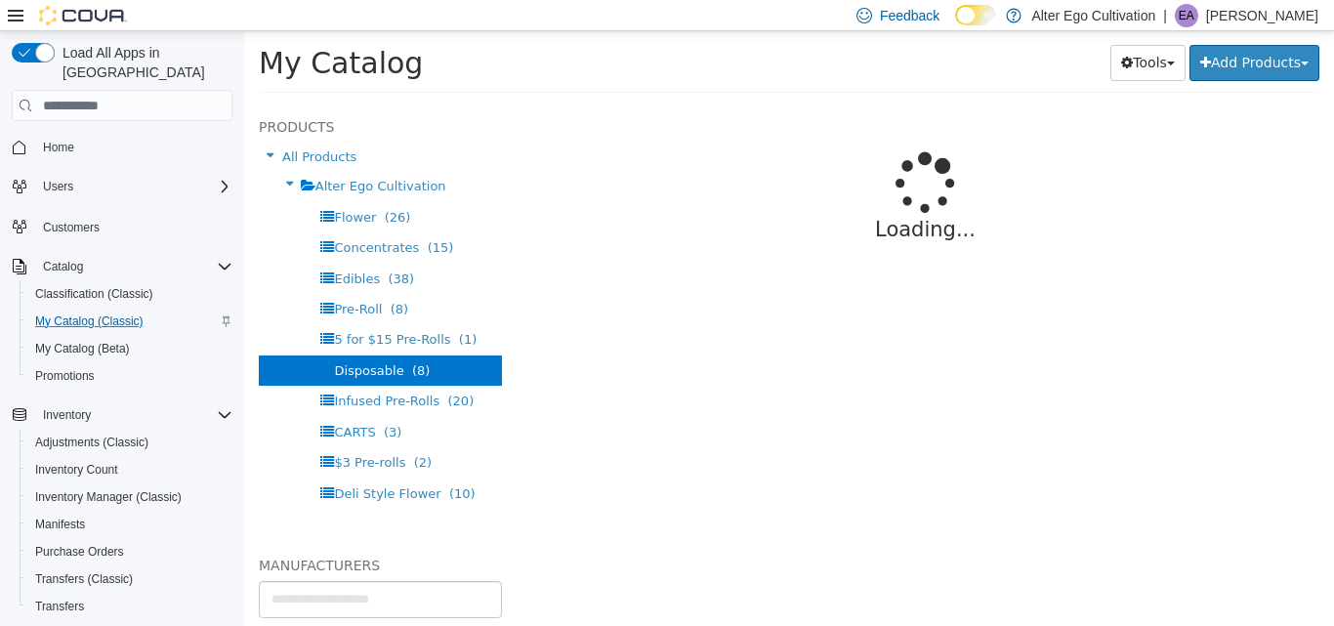
select select "**********"
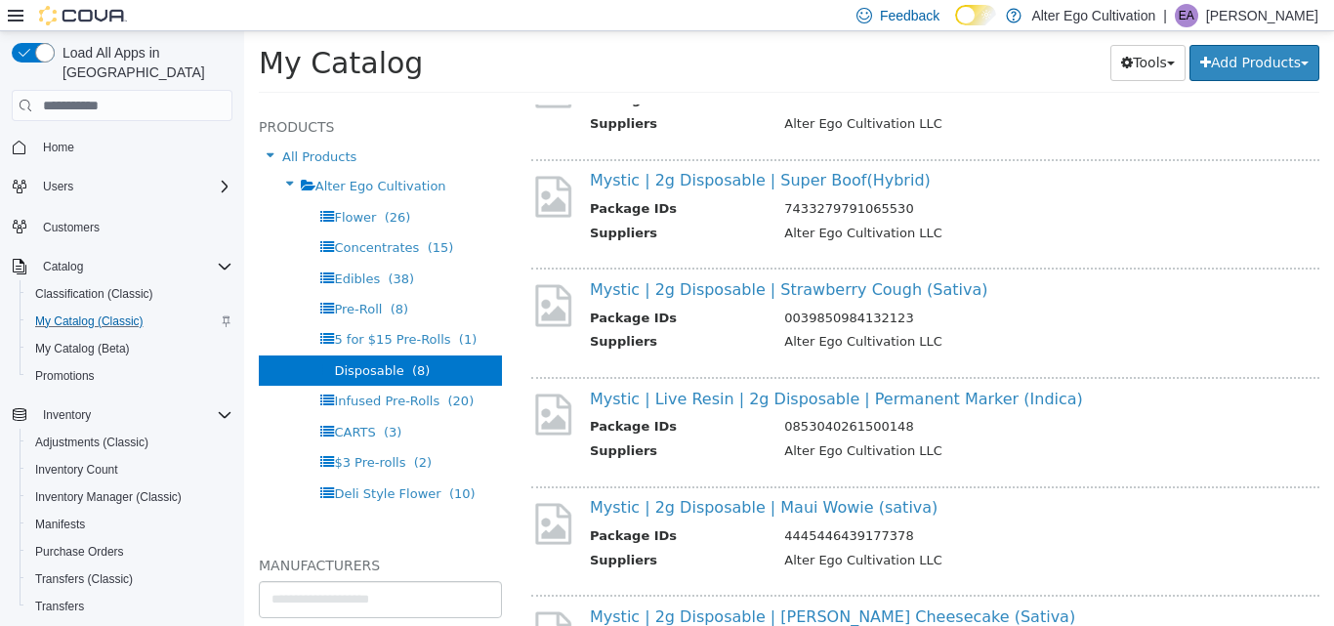
scroll to position [228, 0]
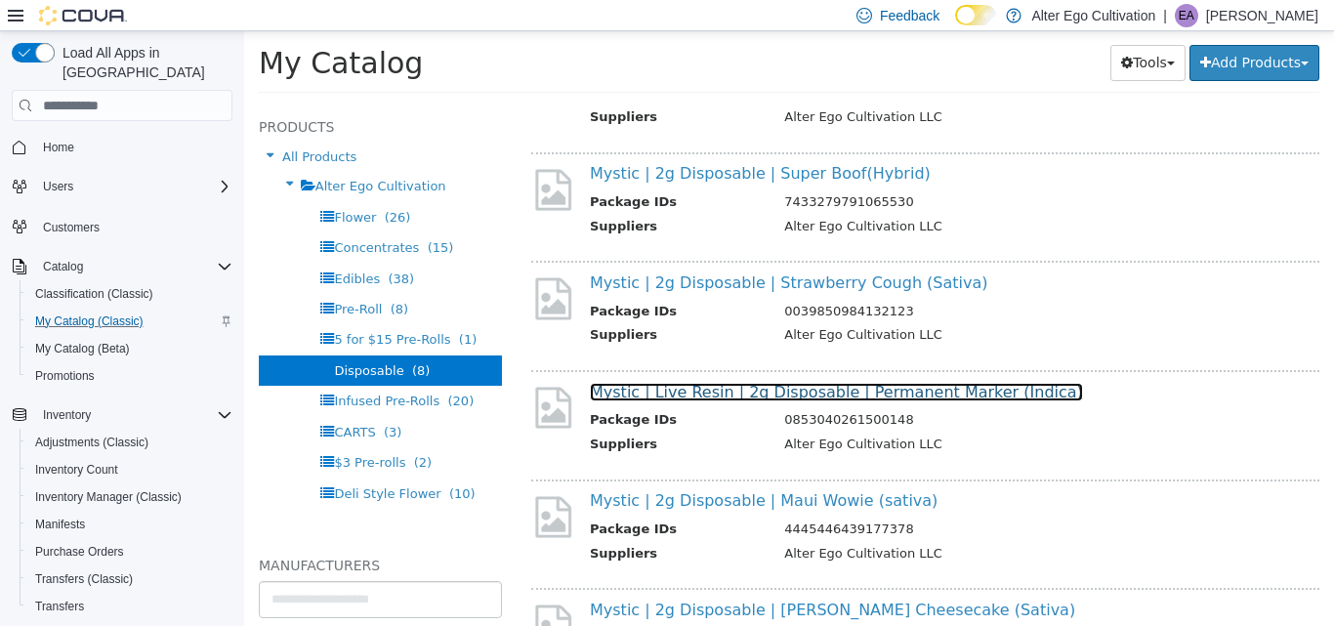
click at [778, 391] on link "Mystic | Live Resin | 2g Disposable | Permanent Marker (Indica)" at bounding box center [836, 392] width 493 height 19
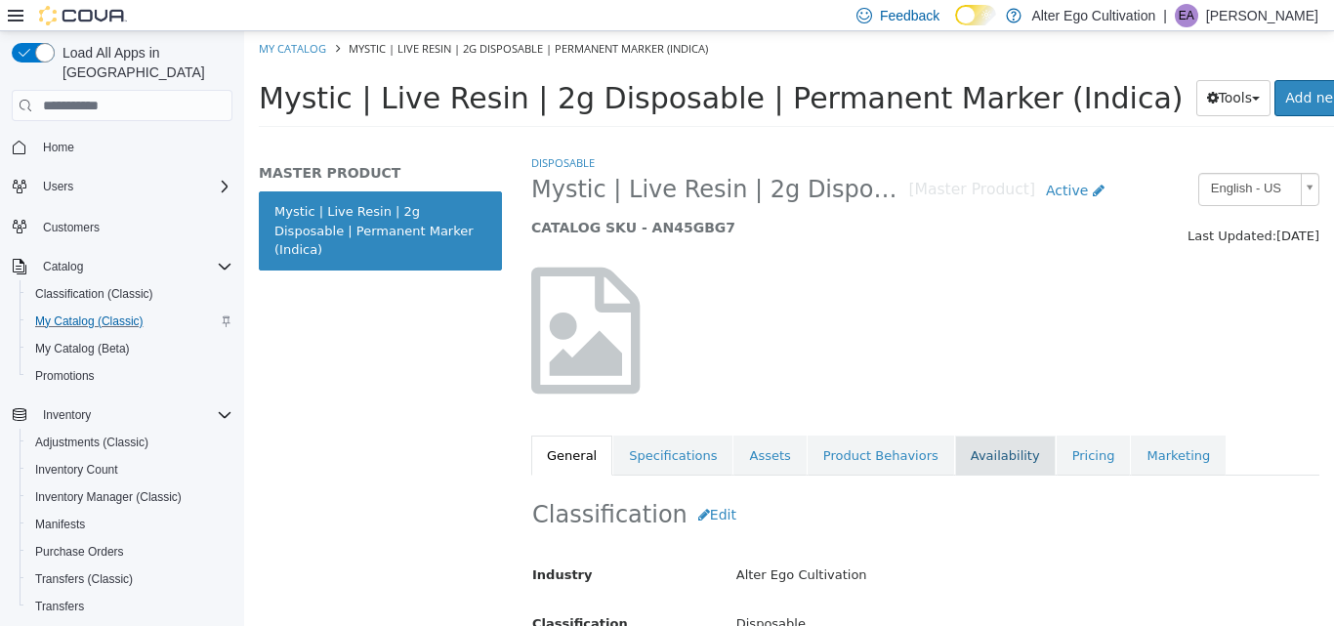
click at [965, 449] on link "Availability" at bounding box center [1005, 456] width 101 height 41
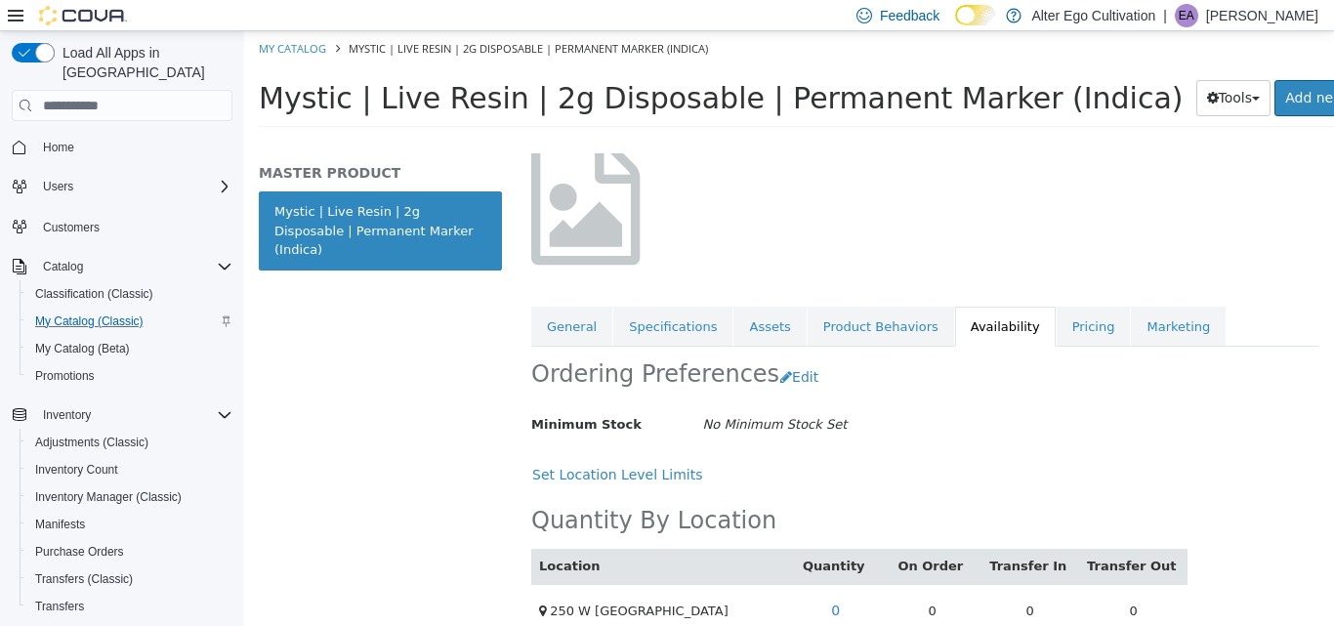
scroll to position [161, 0]
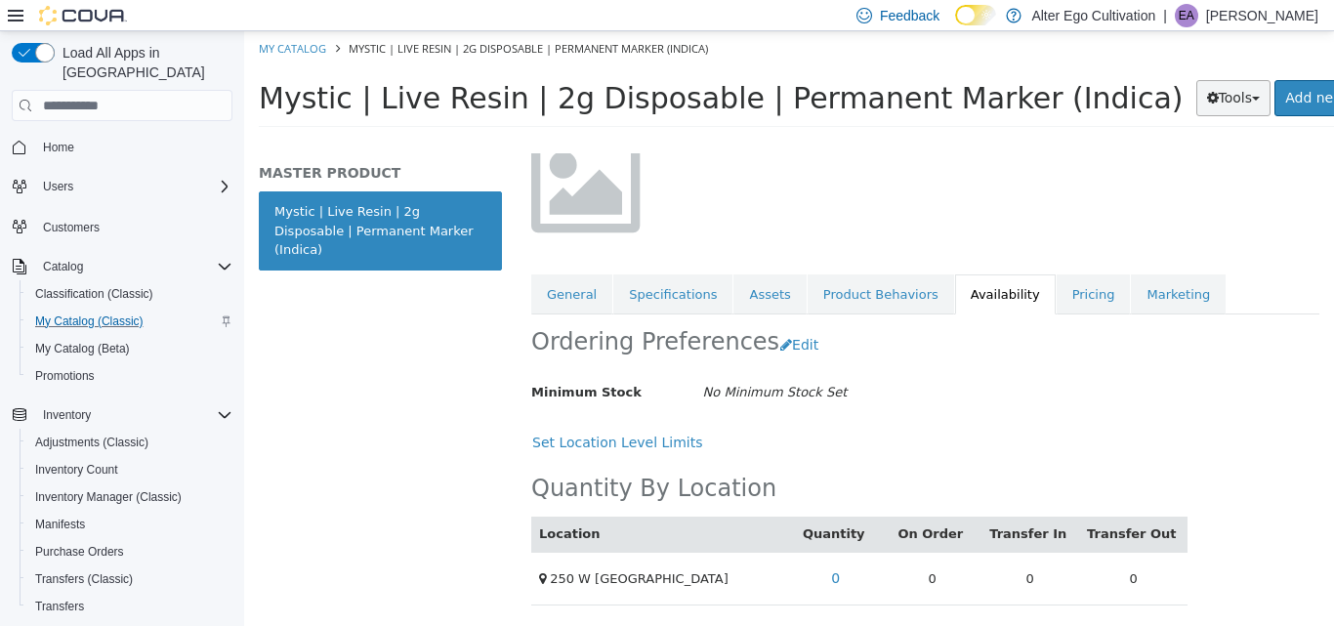
click at [1252, 98] on span "button" at bounding box center [1256, 99] width 8 height 4
click at [927, 156] on div at bounding box center [926, 169] width 818 height 167
click at [294, 53] on link "My Catalog" at bounding box center [292, 48] width 67 height 15
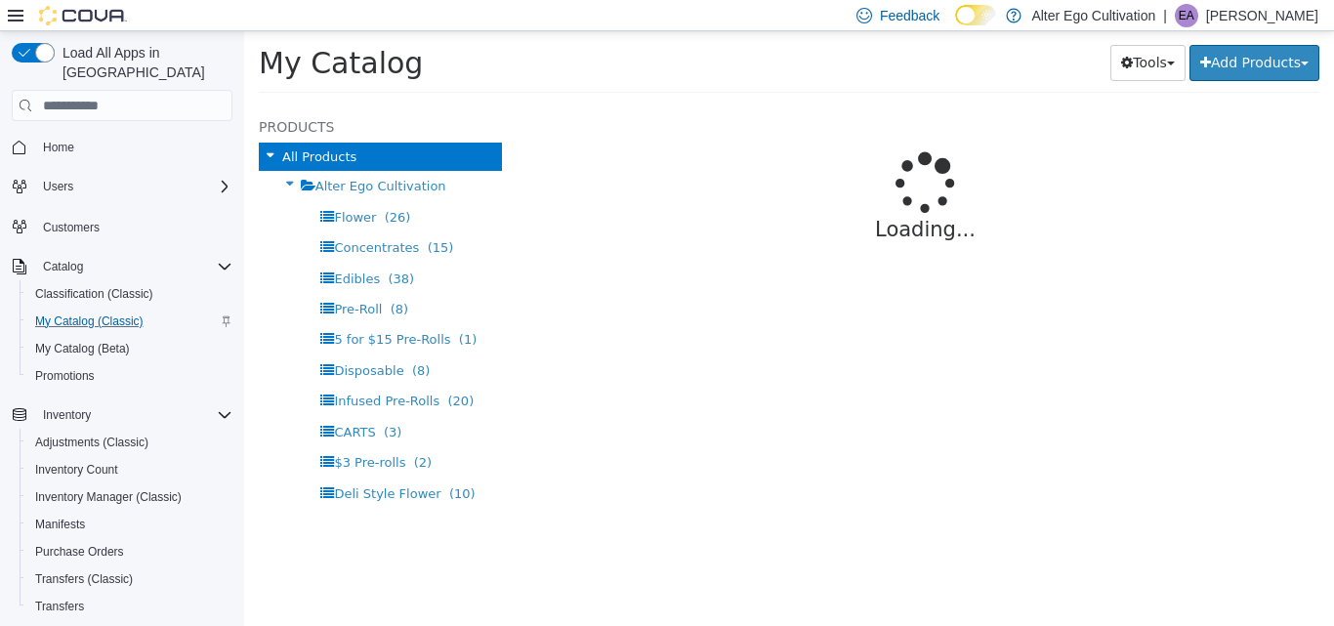
select select "**********"
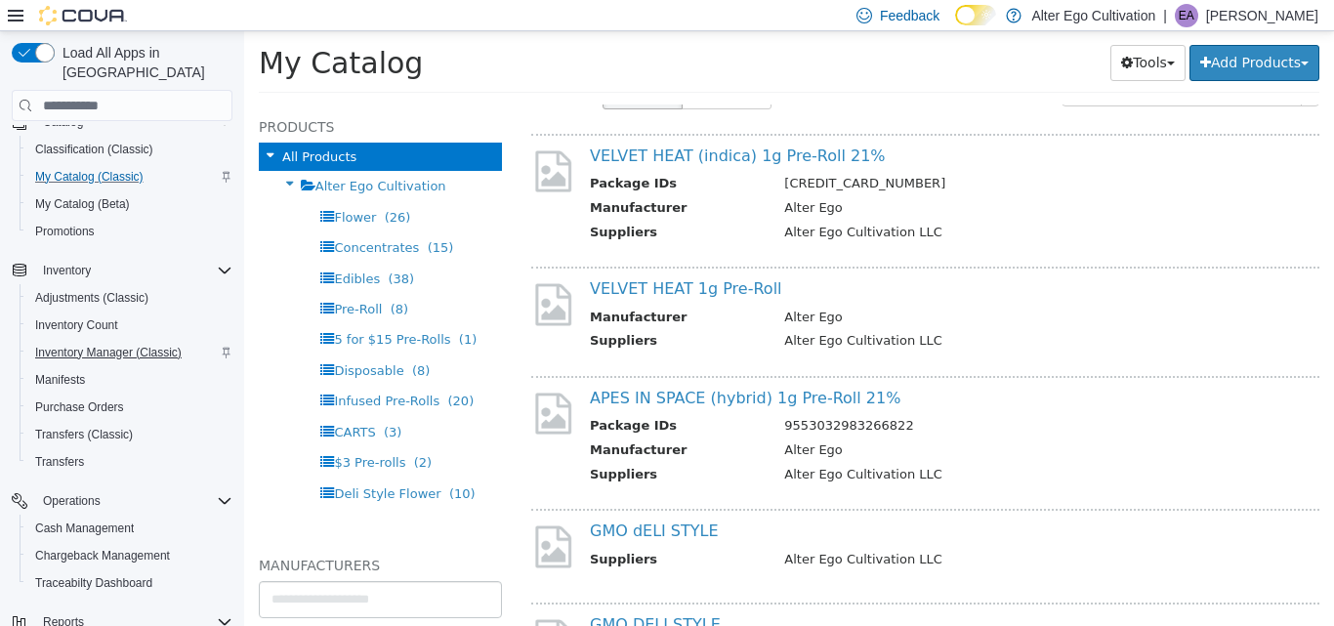
scroll to position [135, 0]
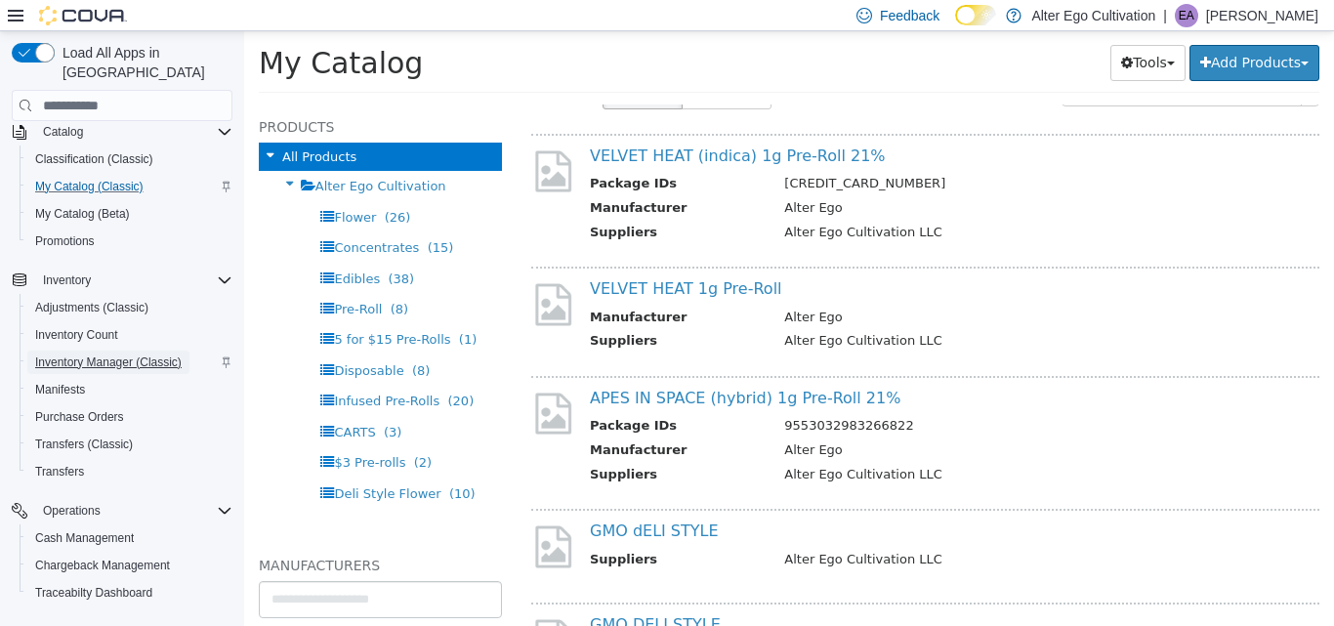
click at [101, 355] on span "Inventory Manager (Classic)" at bounding box center [108, 363] width 147 height 16
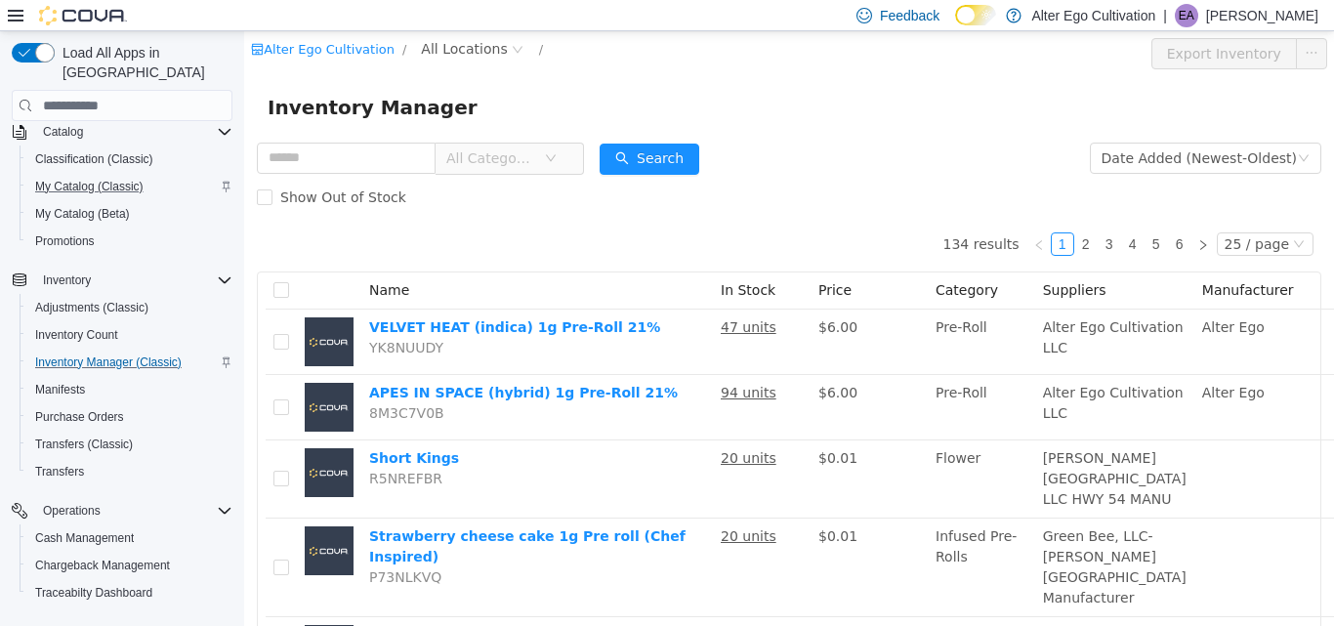
click at [557, 160] on icon "icon: down" at bounding box center [551, 158] width 12 height 12
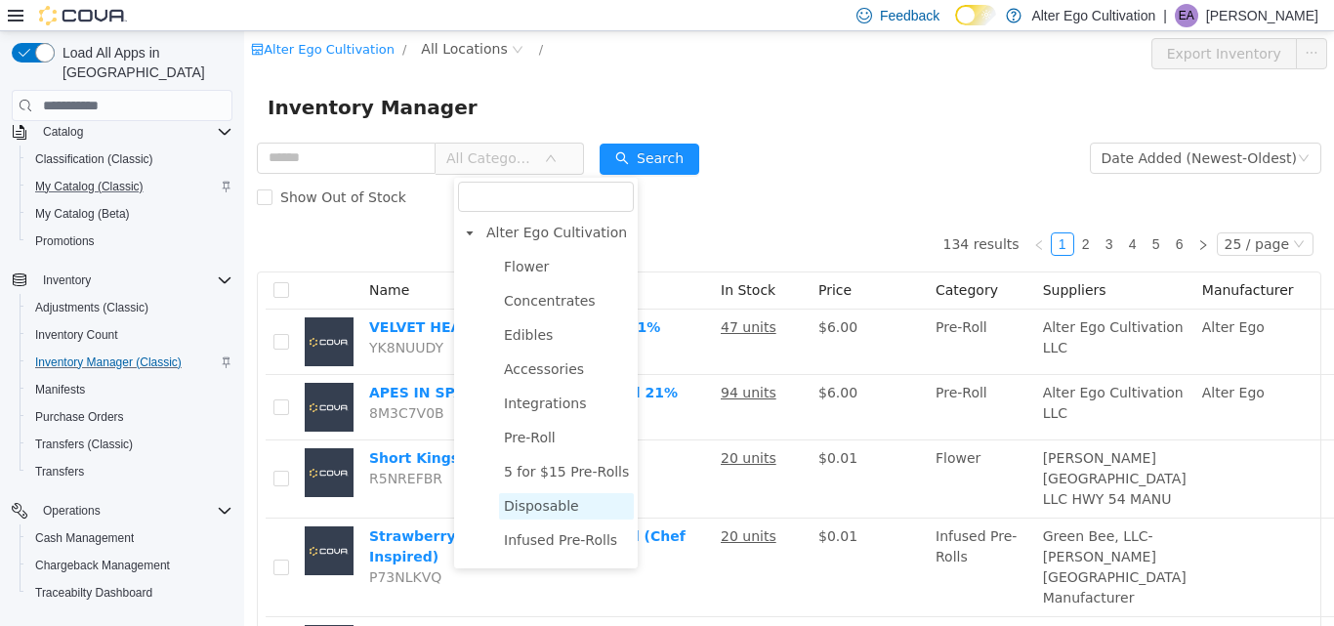
click at [547, 510] on span "Disposable" at bounding box center [541, 506] width 75 height 16
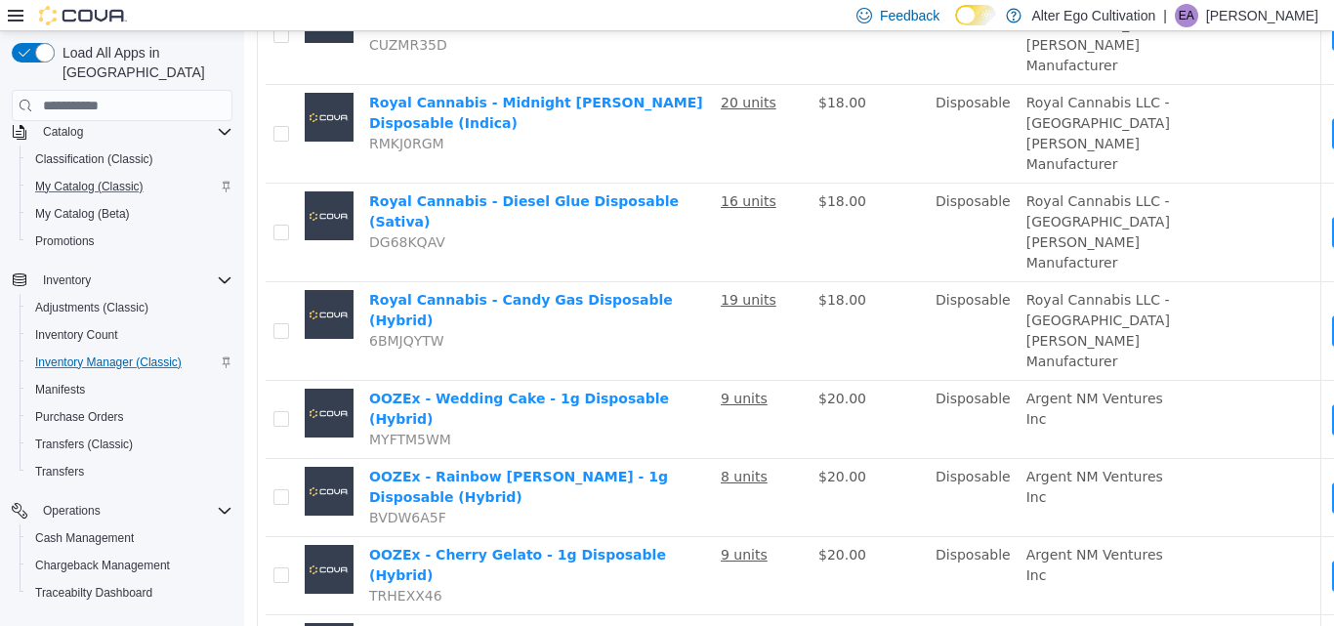
scroll to position [749, 0]
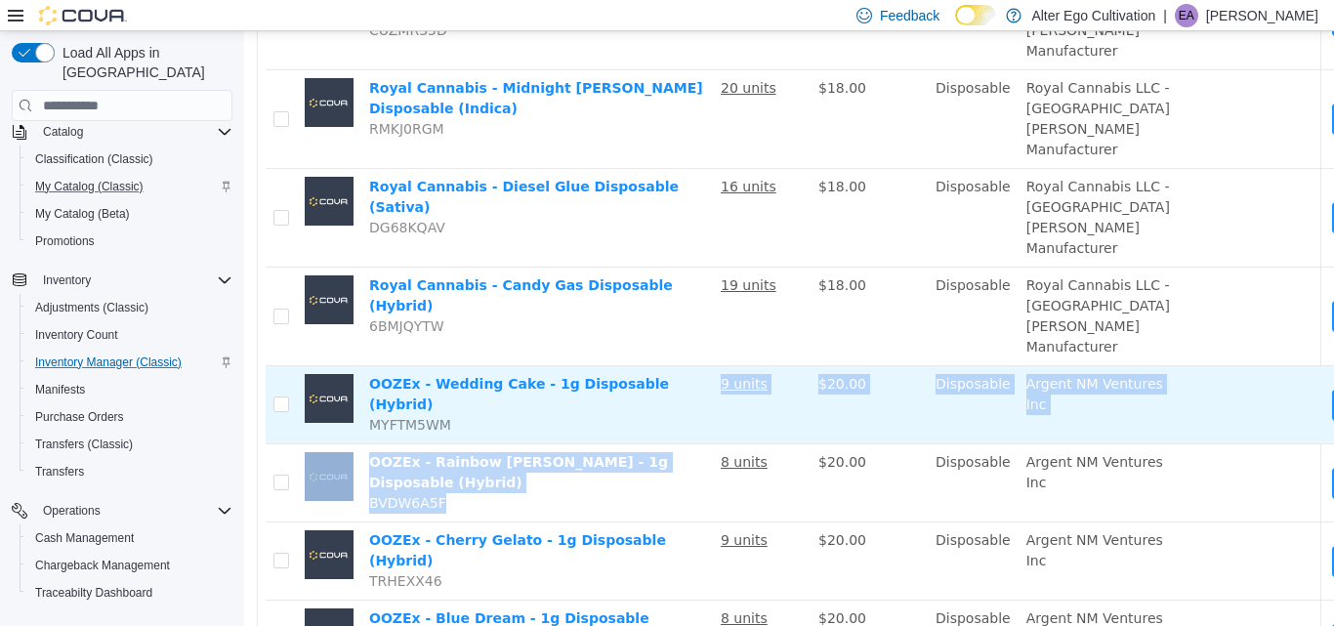
drag, startPoint x: 675, startPoint y: 475, endPoint x: 675, endPoint y: 399, distance: 76.2
click at [675, 399] on tbody "Mystic | 2g Disposable | Super Boof(Hybrid) G6K5WJ1T 1 units $28.00 Disposable …" at bounding box center [866, 119] width 1201 height 1118
click at [653, 378] on link "OOZEx - Wedding Cake - 1g Disposable (Hybrid)" at bounding box center [519, 394] width 300 height 36
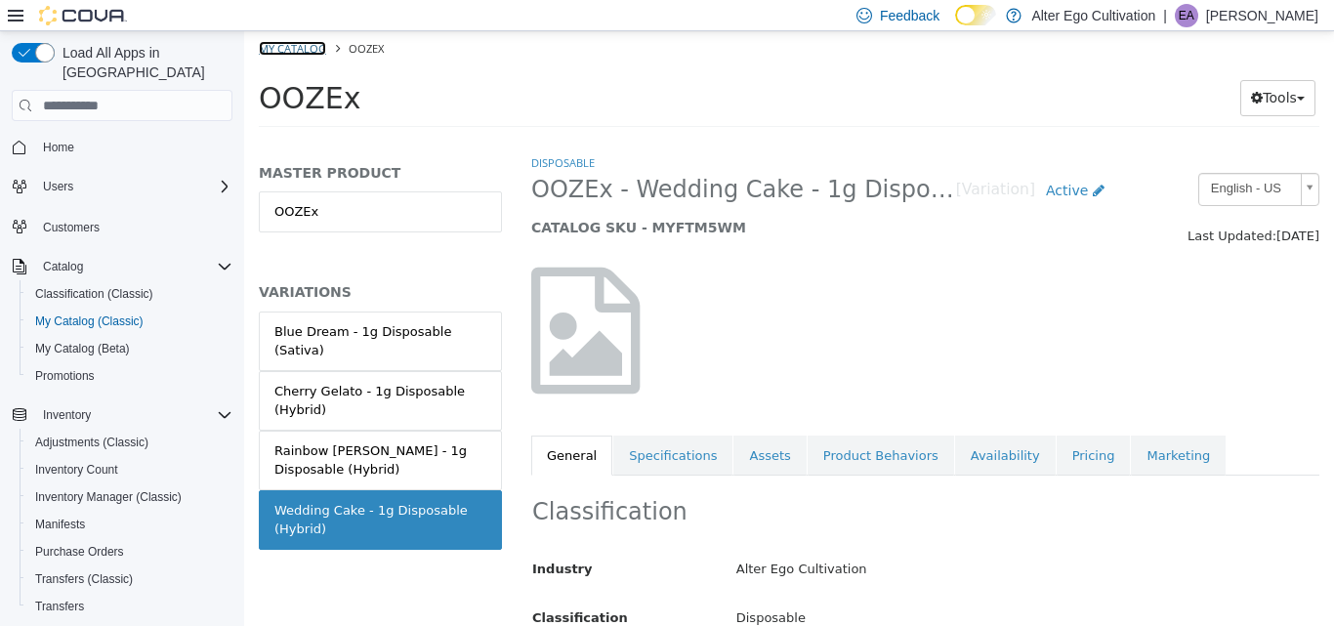
click at [294, 46] on link "My Catalog" at bounding box center [292, 48] width 67 height 15
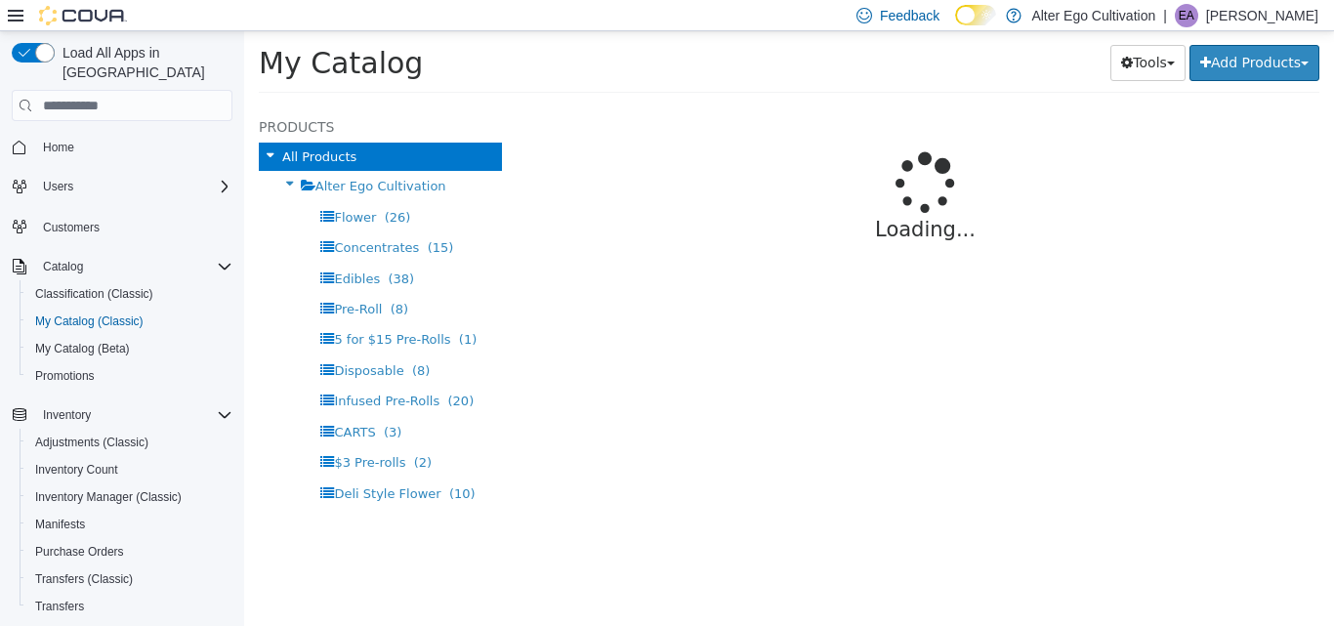
select select "**********"
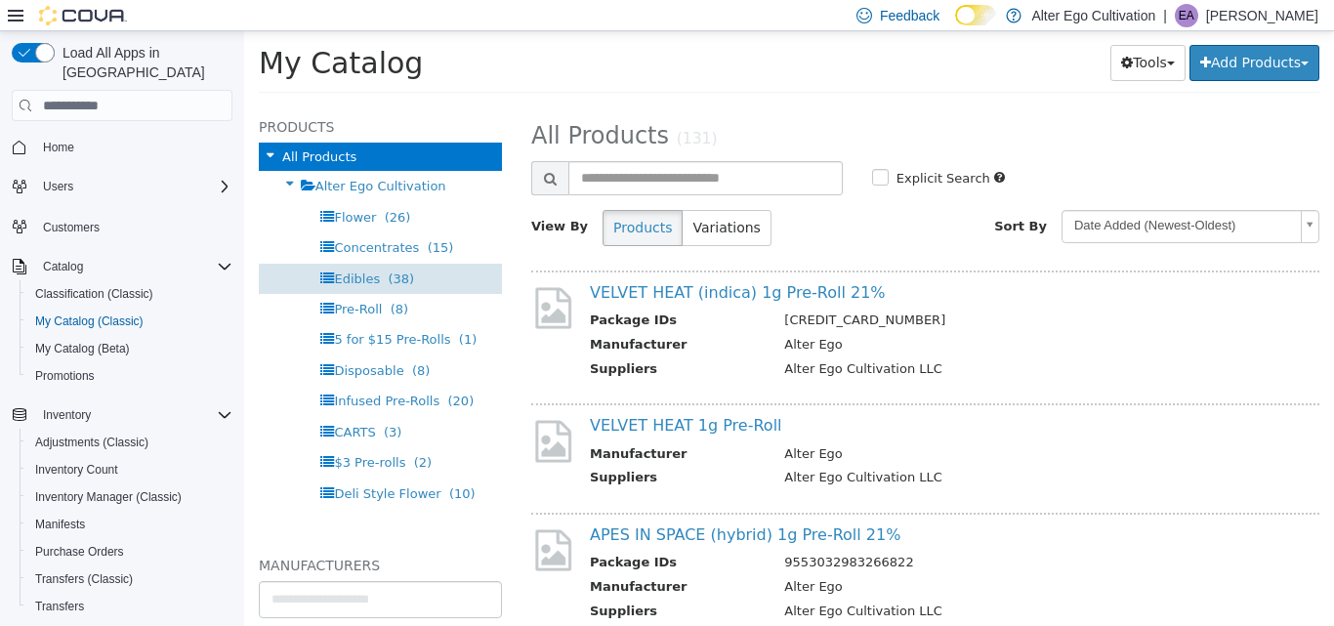
click at [360, 275] on span "Edibles" at bounding box center [357, 279] width 46 height 15
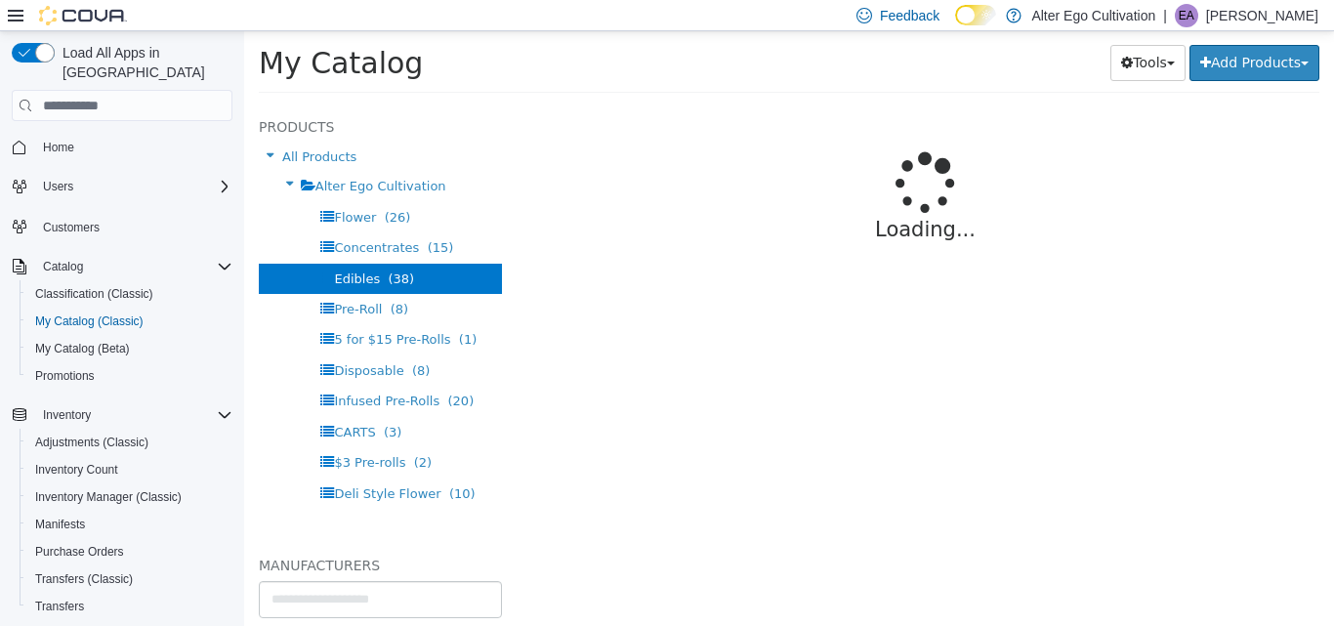
select select "**********"
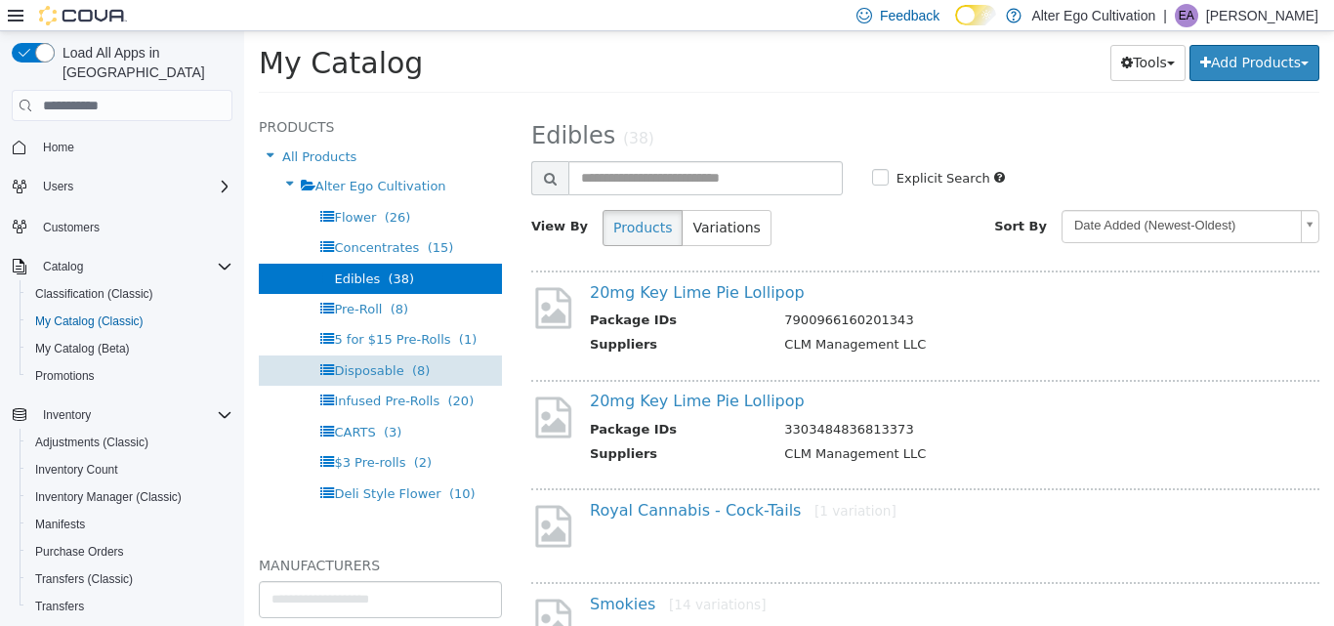
click at [367, 365] on span "Disposable" at bounding box center [368, 370] width 69 height 15
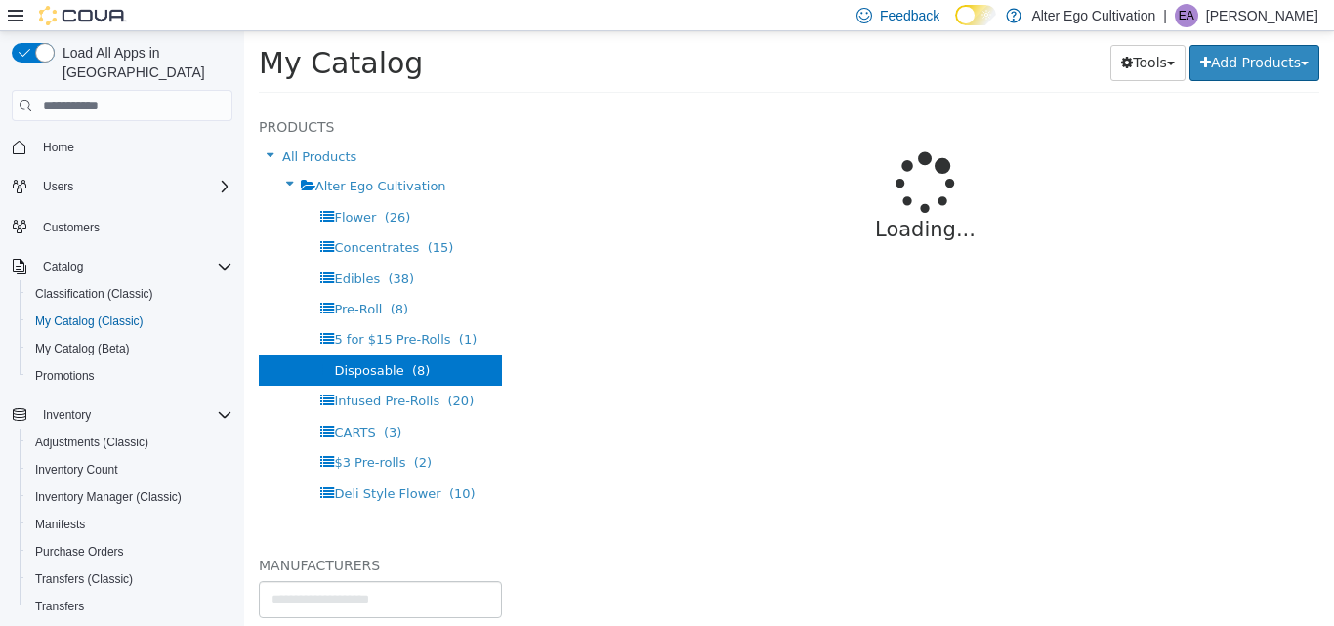
select select "**********"
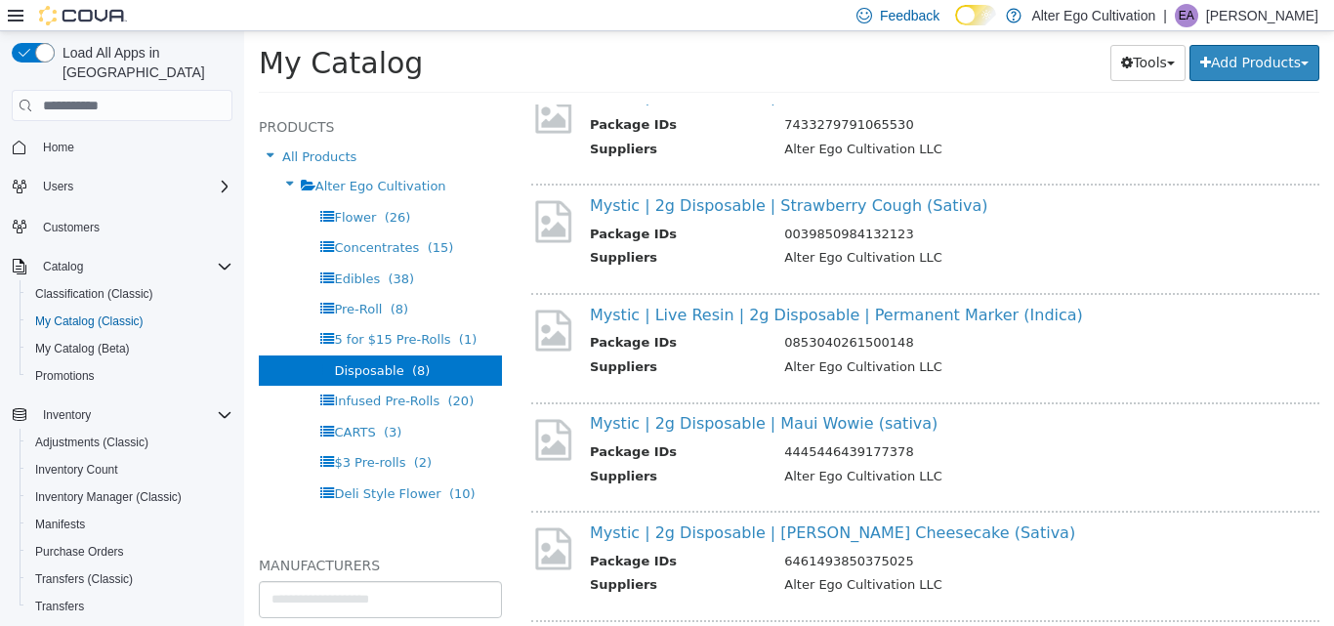
scroll to position [295, 0]
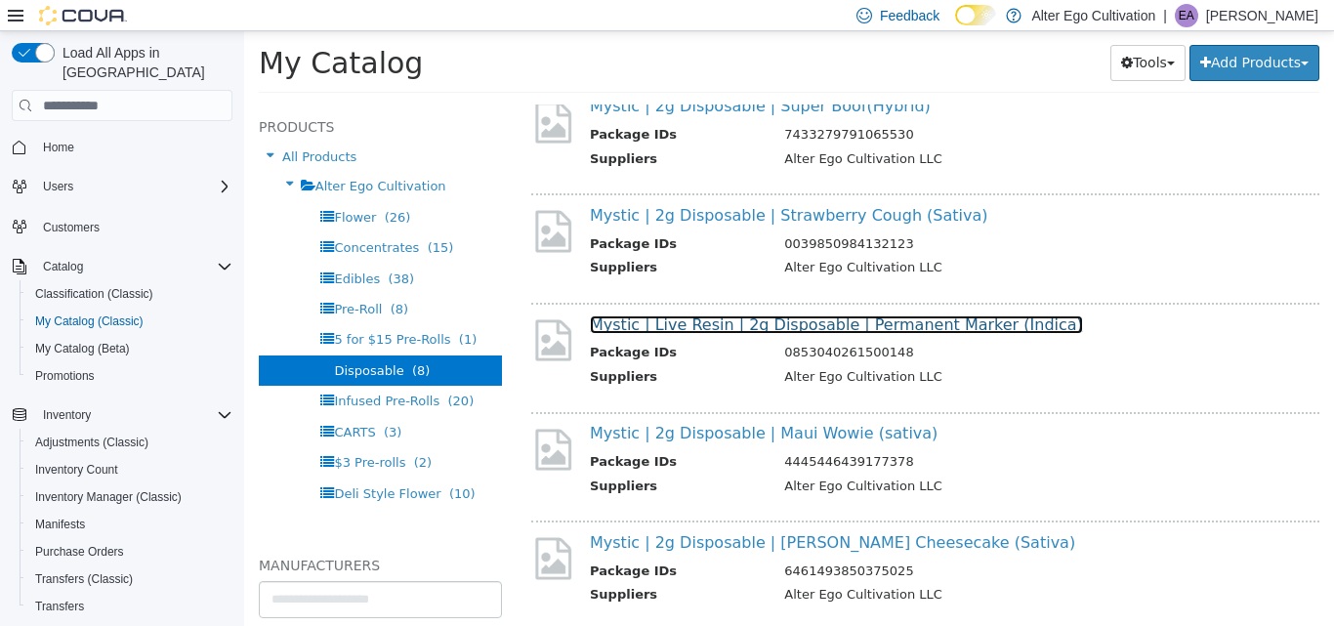
click at [930, 327] on link "Mystic | Live Resin | 2g Disposable | Permanent Marker (Indica)" at bounding box center [836, 325] width 493 height 19
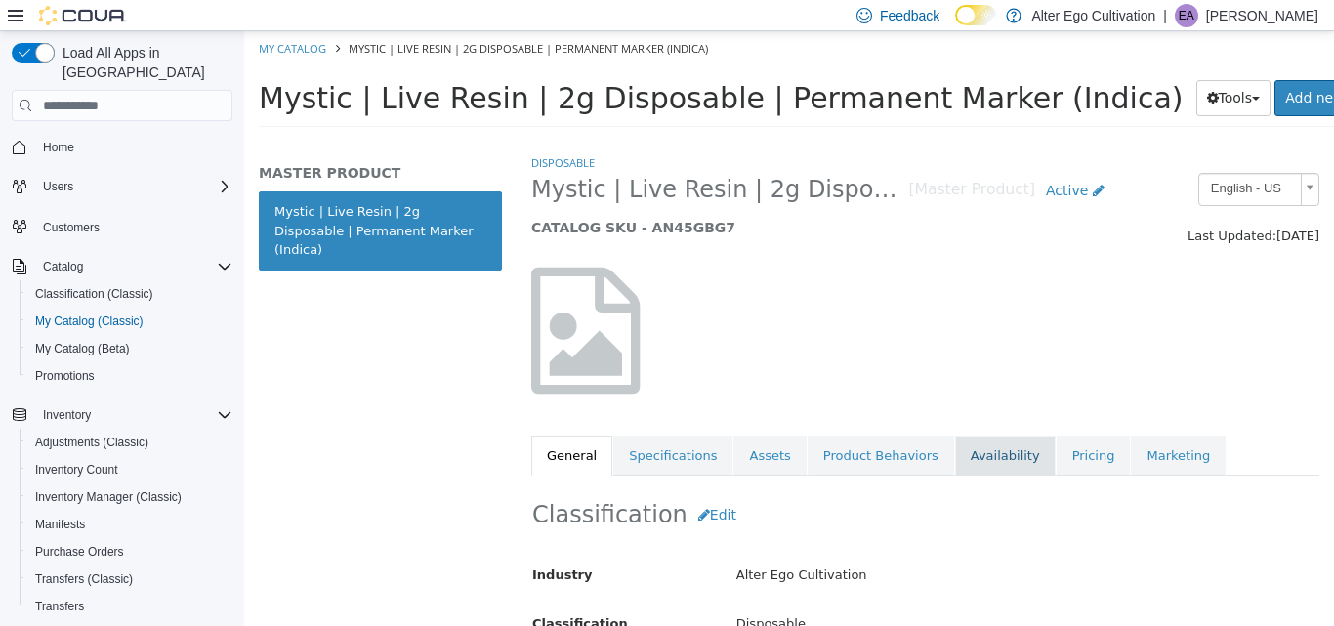
click at [972, 455] on link "Availability" at bounding box center [1005, 456] width 101 height 41
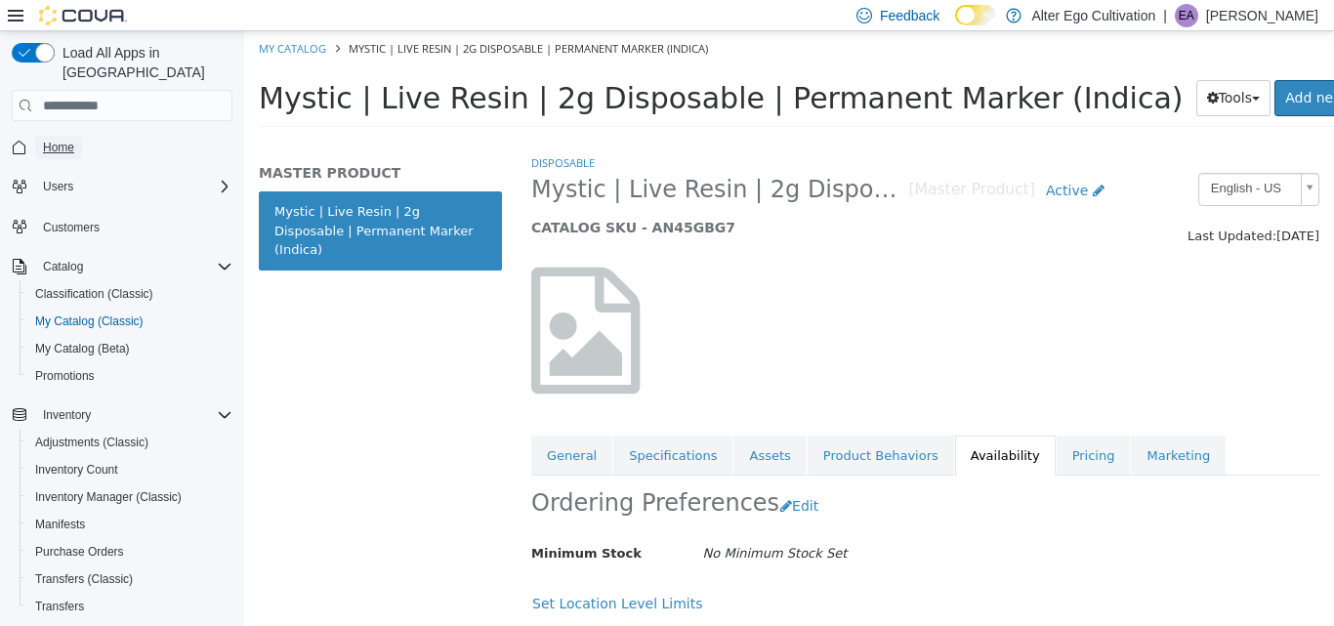
click at [57, 140] on span "Home" at bounding box center [58, 148] width 31 height 16
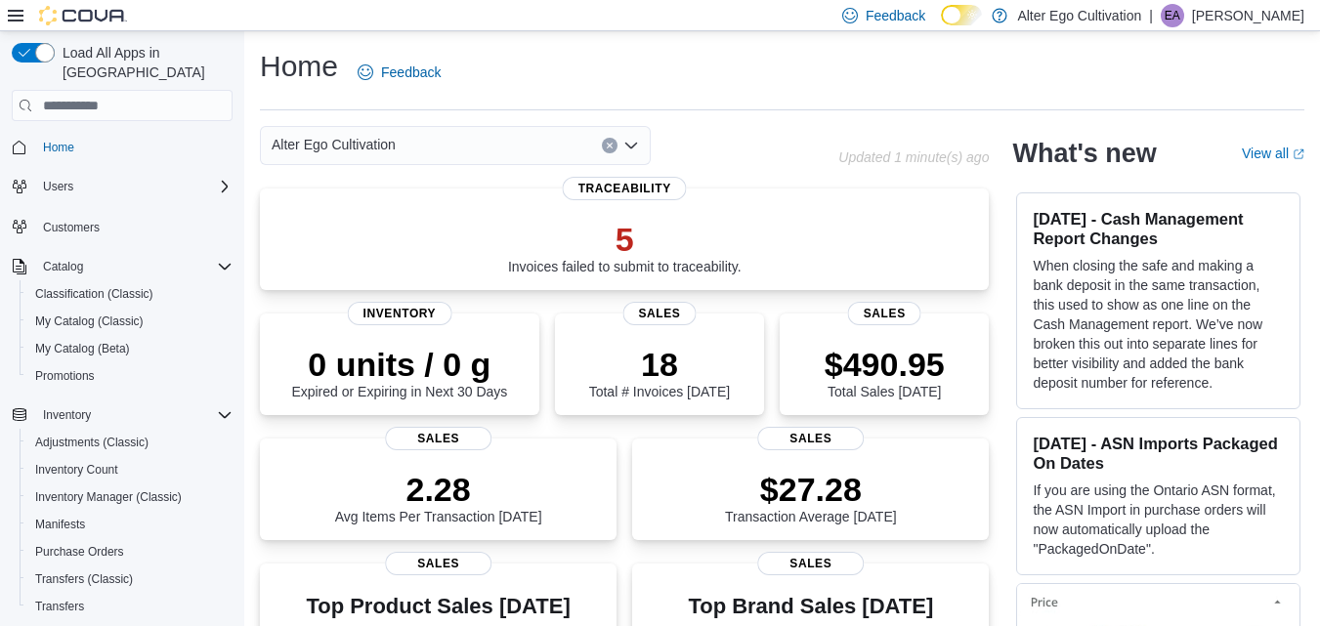
click at [572, 72] on div "Home Feedback" at bounding box center [782, 72] width 1044 height 51
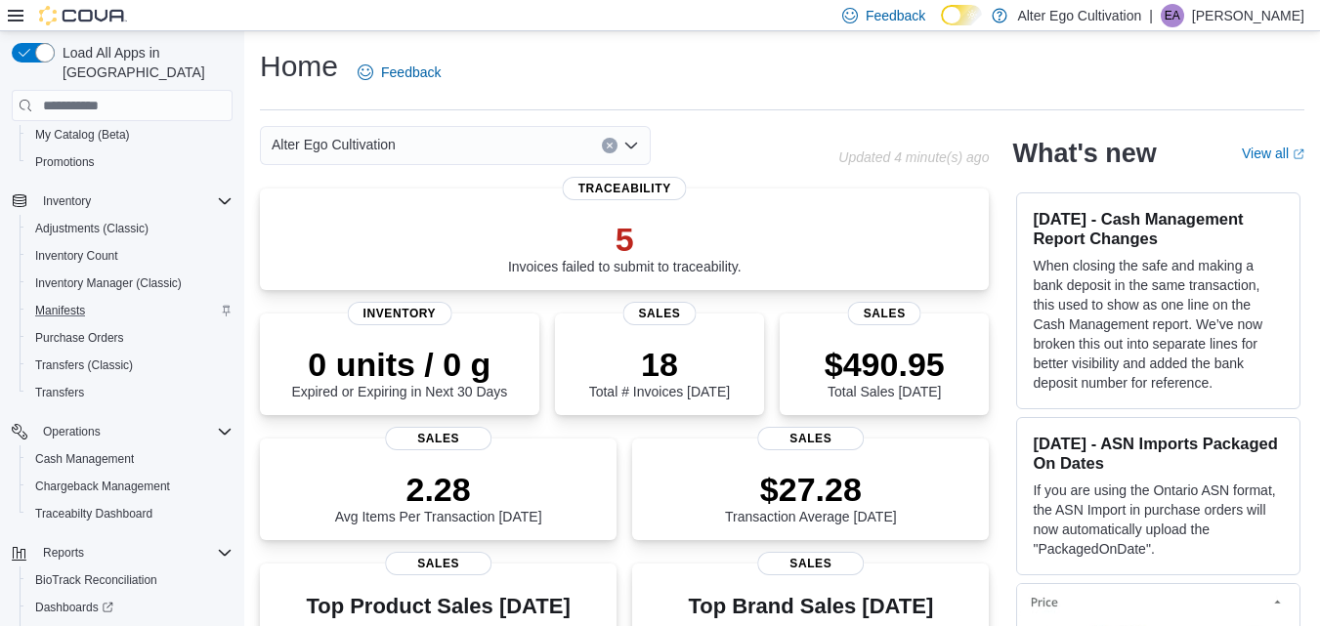
scroll to position [298, 0]
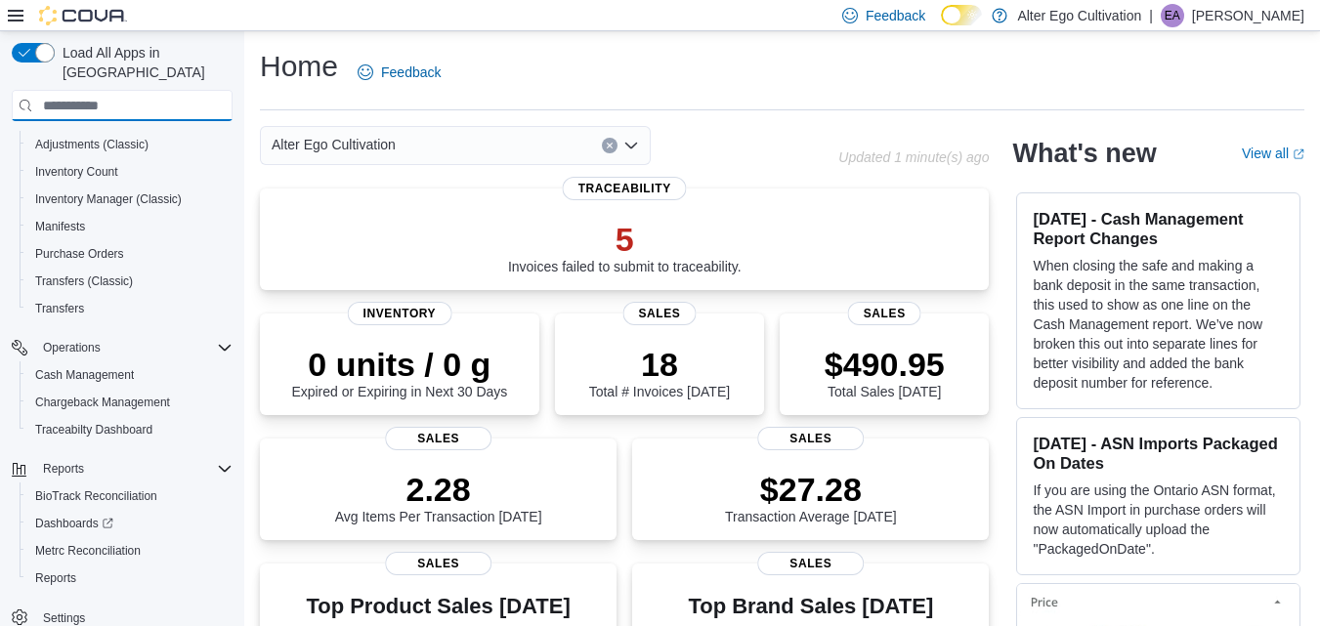
click at [157, 90] on input "search" at bounding box center [122, 105] width 221 height 31
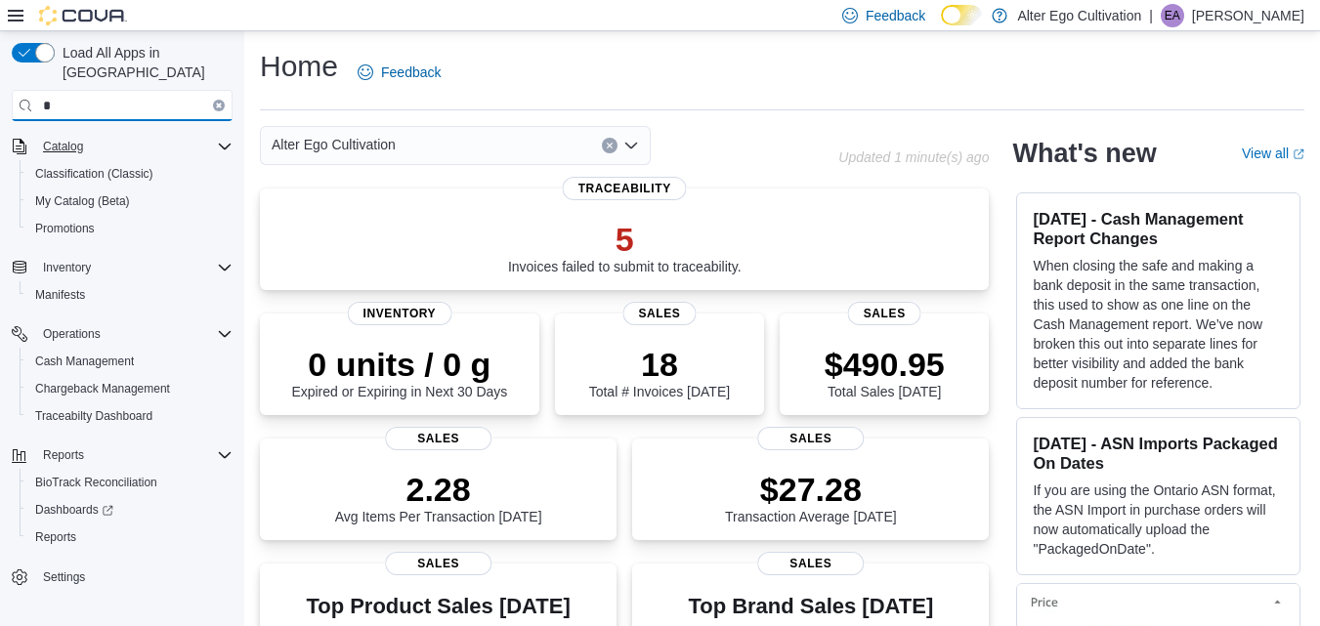
scroll to position [0, 0]
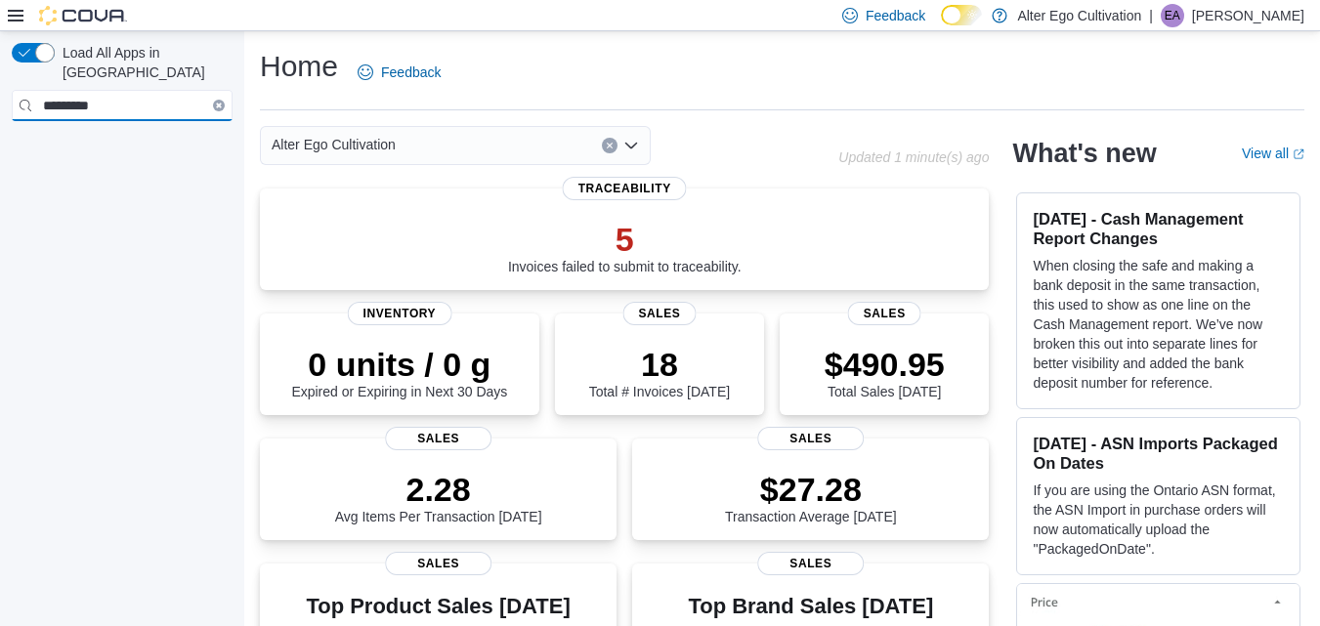
type input "*********"
click at [217, 104] on icon "Clear input" at bounding box center [219, 106] width 4 height 4
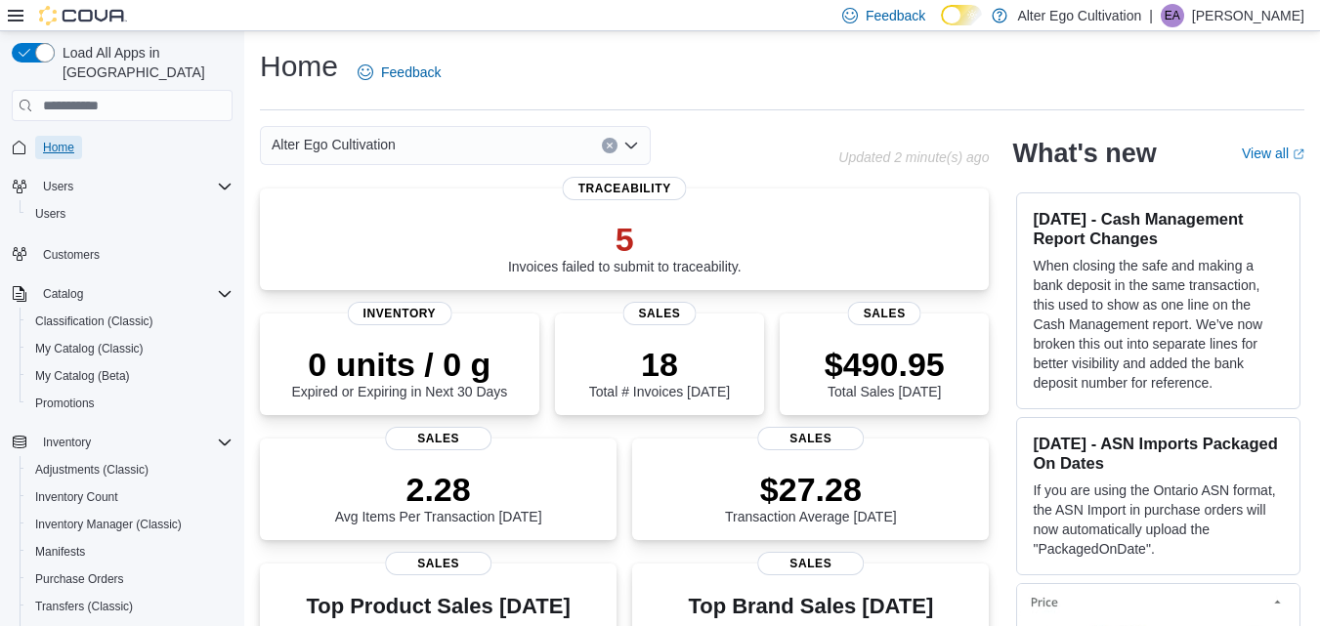
click at [54, 140] on span "Home" at bounding box center [58, 148] width 31 height 16
click at [972, 12] on polyline at bounding box center [972, 11] width 0 height 1
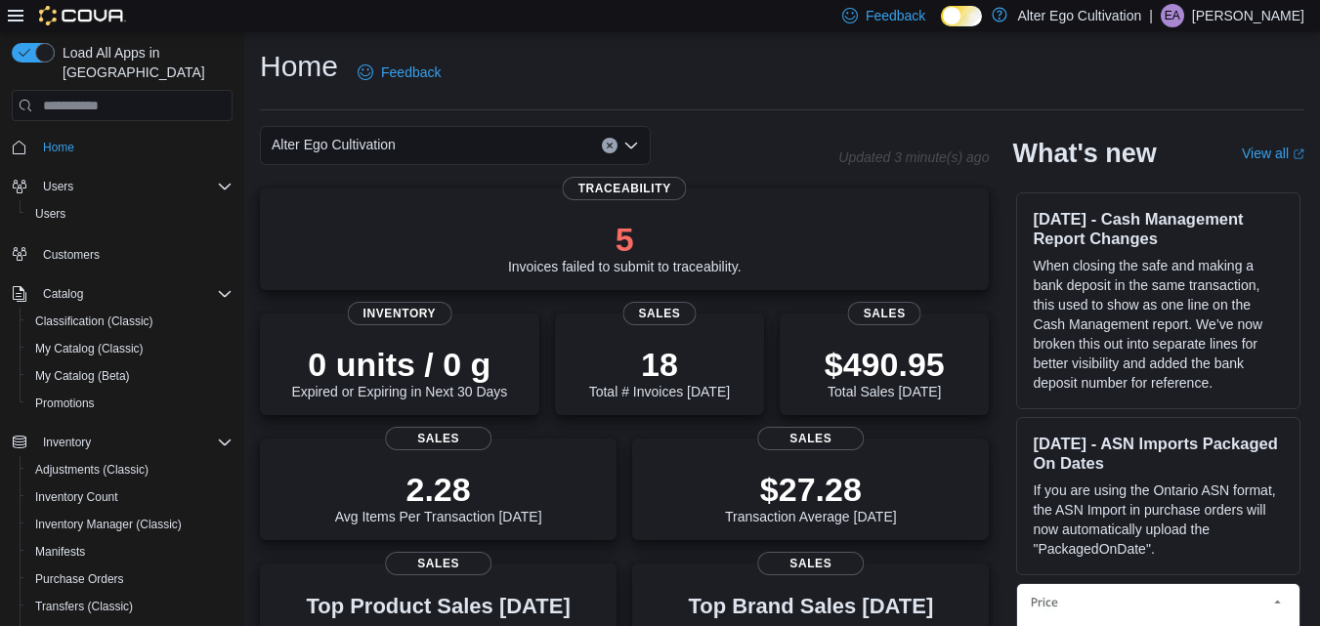
click at [1009, 14] on link at bounding box center [1000, 14] width 20 height 39
click at [967, 19] on icon at bounding box center [961, 16] width 11 height 11
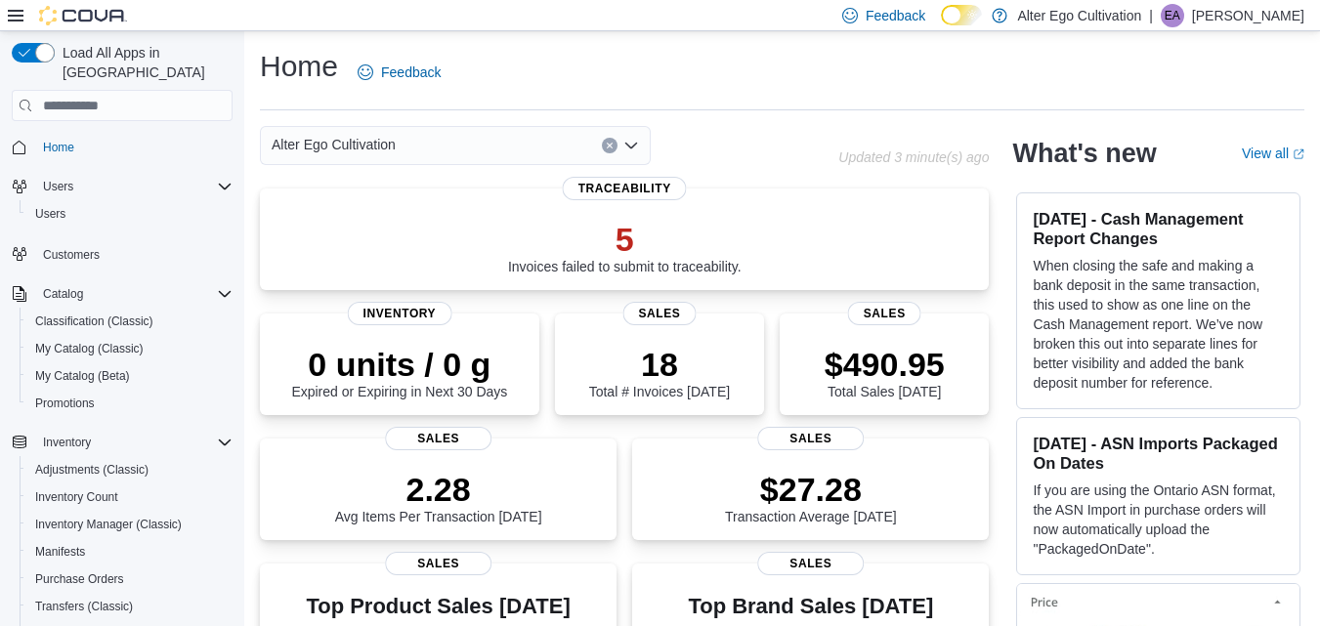
click at [985, 53] on div "Home Feedback" at bounding box center [782, 72] width 1044 height 51
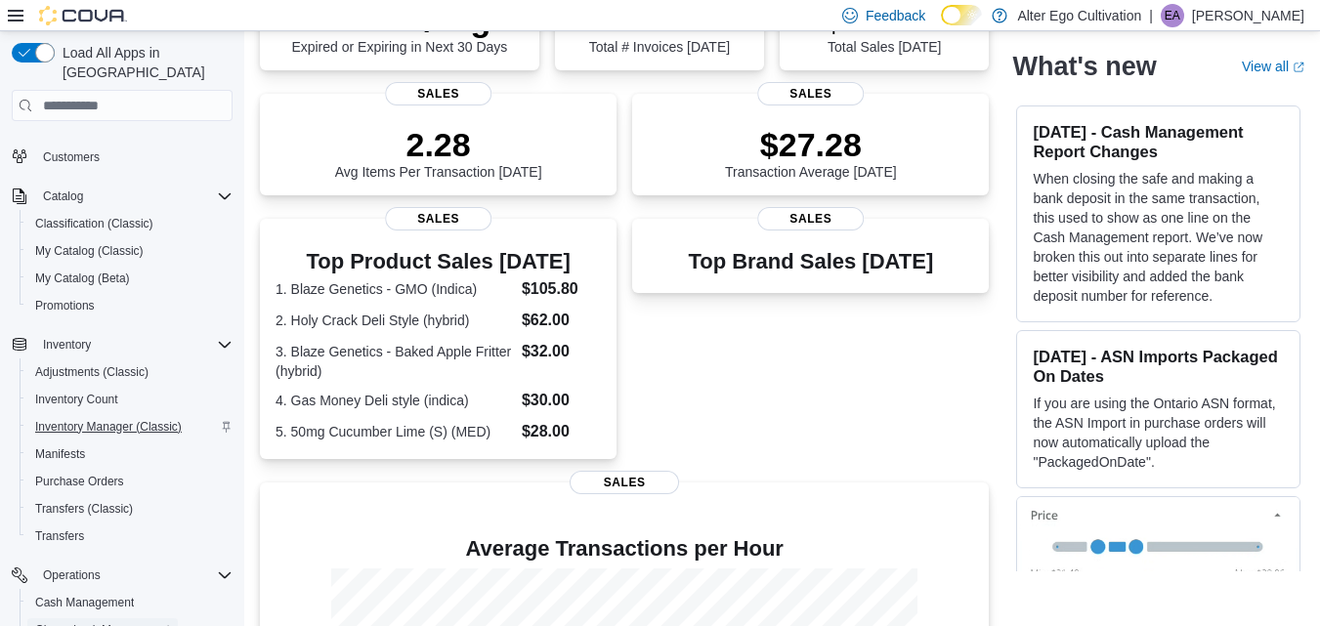
scroll to position [64, 0]
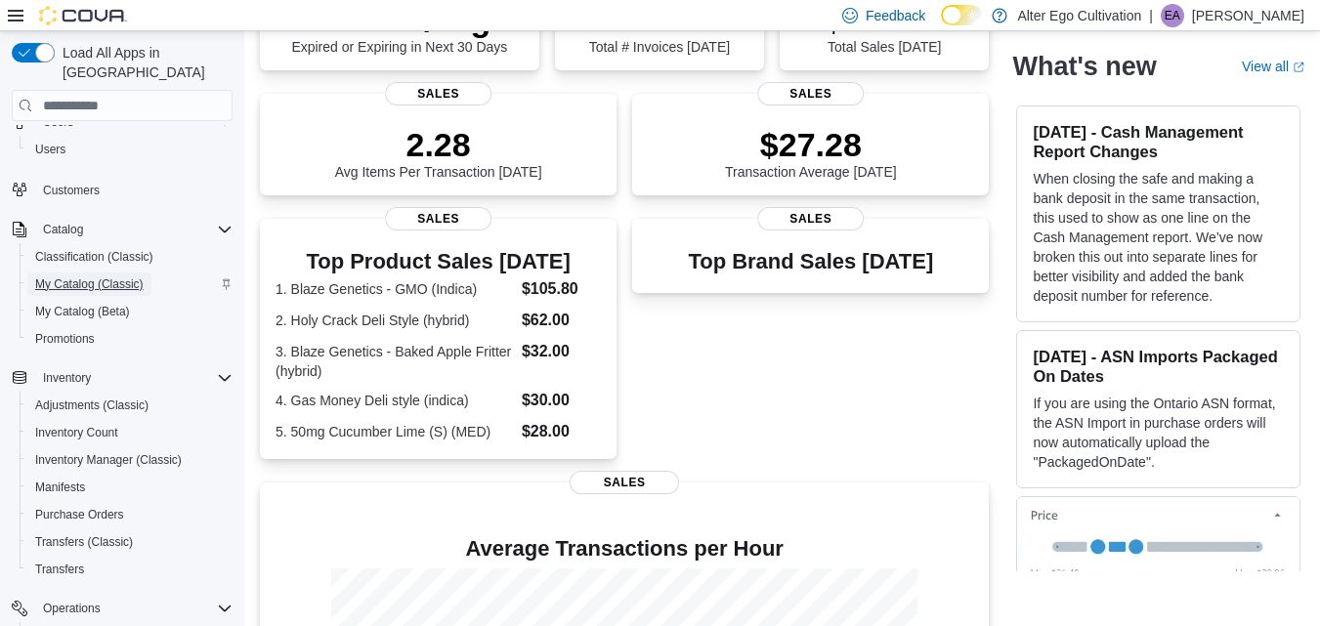
click at [82, 276] on span "My Catalog (Classic)" at bounding box center [89, 284] width 108 height 16
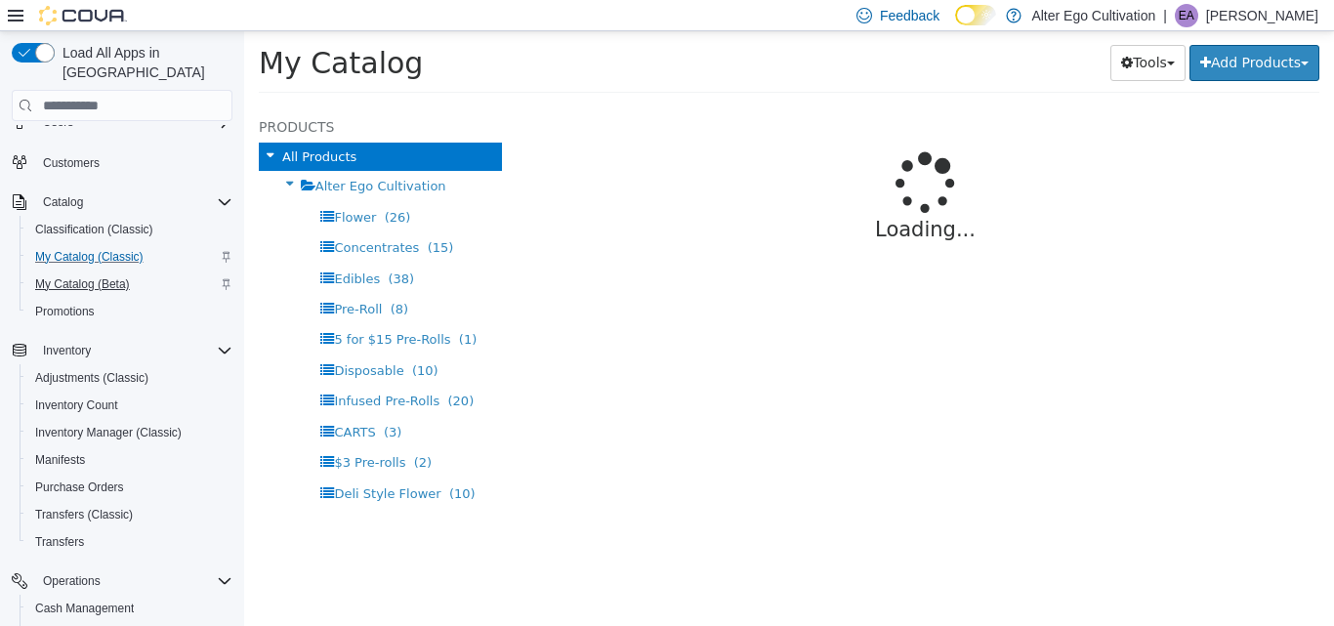
select select "**********"
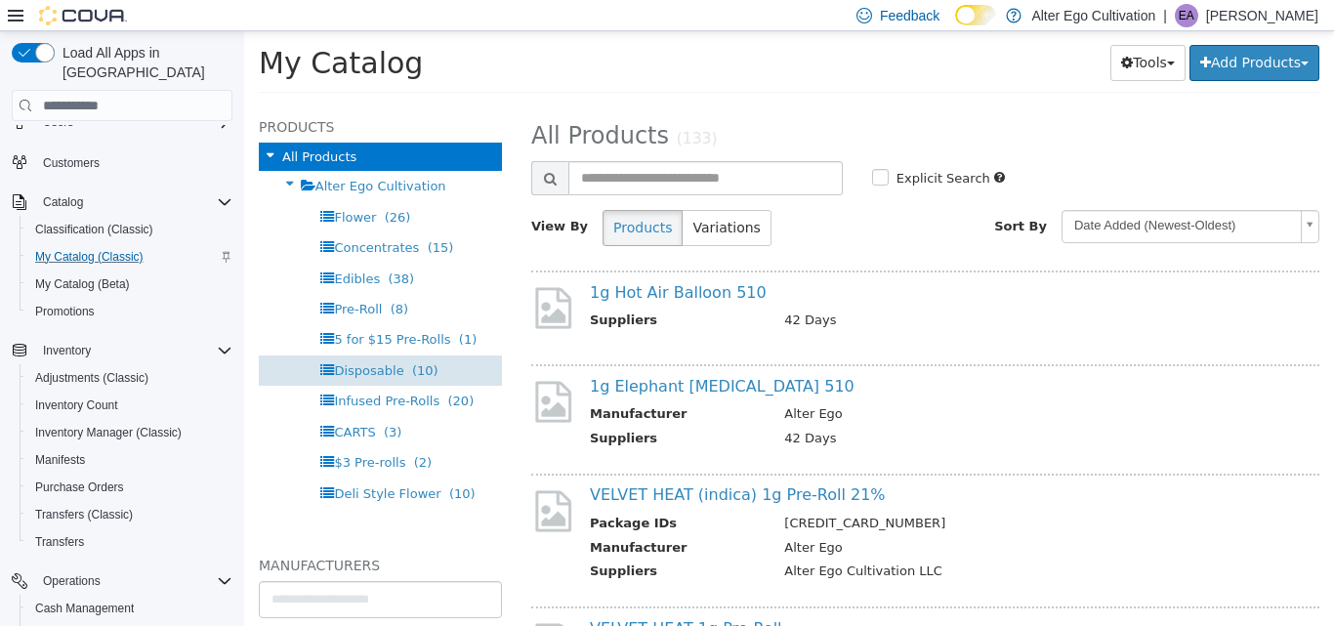
click at [381, 368] on span "Disposable" at bounding box center [368, 370] width 69 height 15
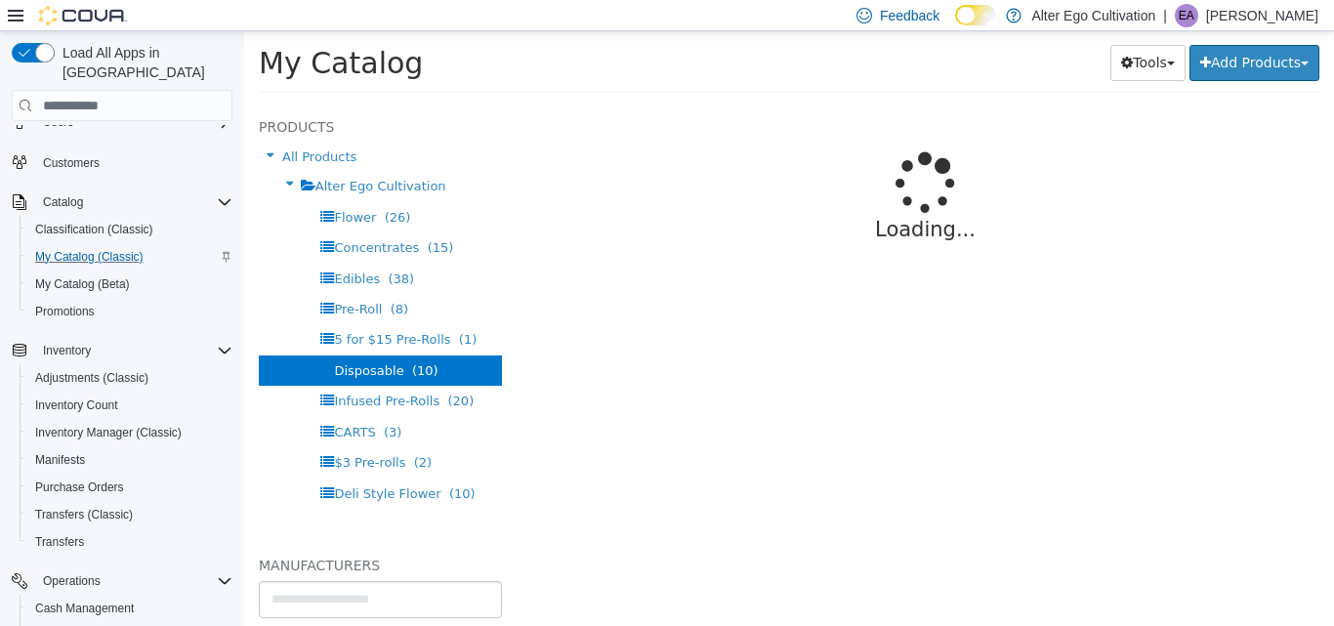
select select "**********"
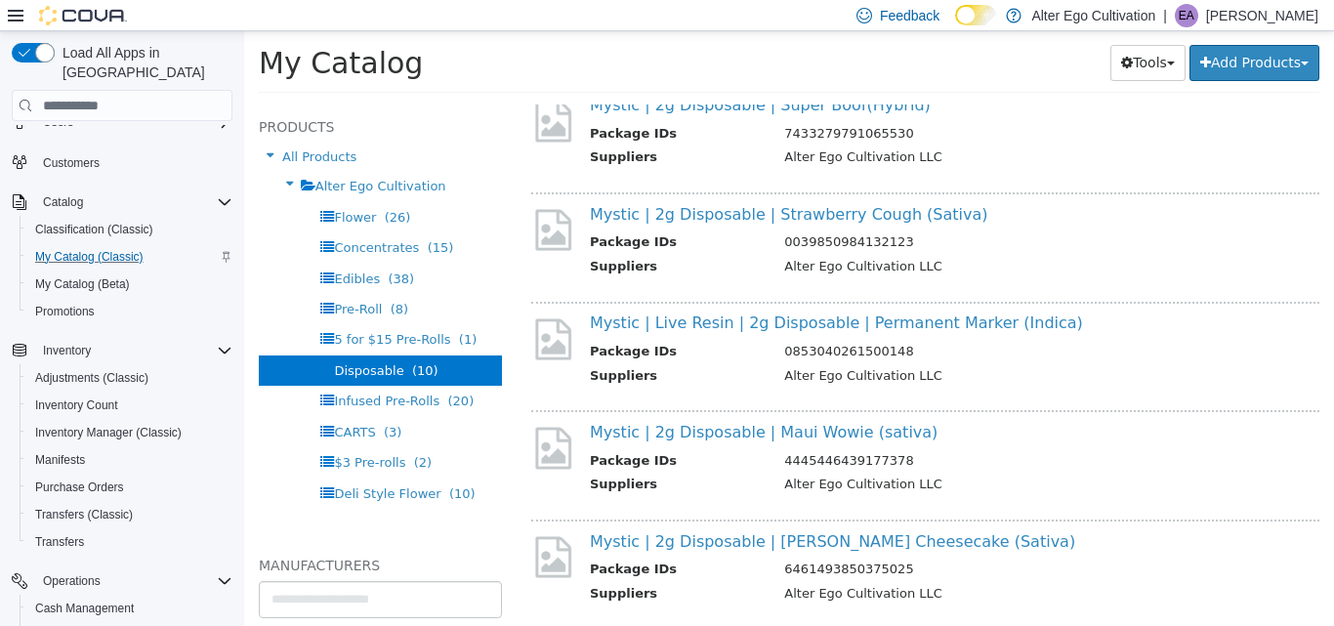
scroll to position [501, 0]
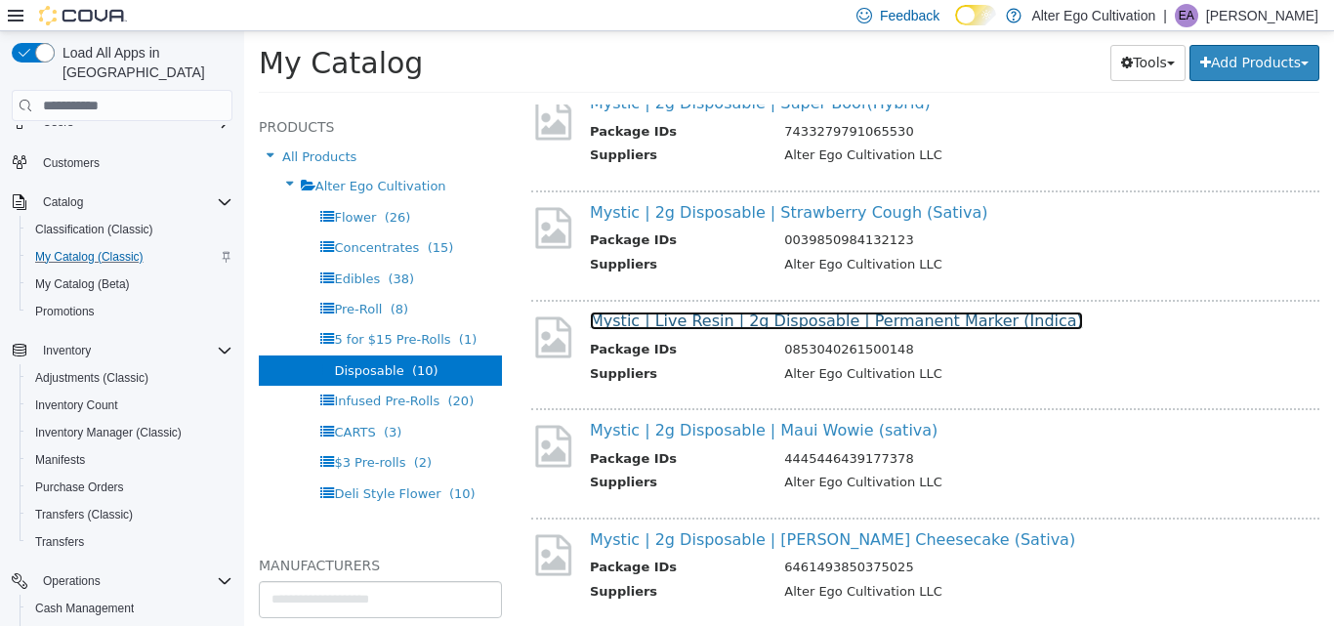
click at [730, 320] on link "Mystic | Live Resin | 2g Disposable | Permanent Marker (Indica)" at bounding box center [836, 321] width 493 height 19
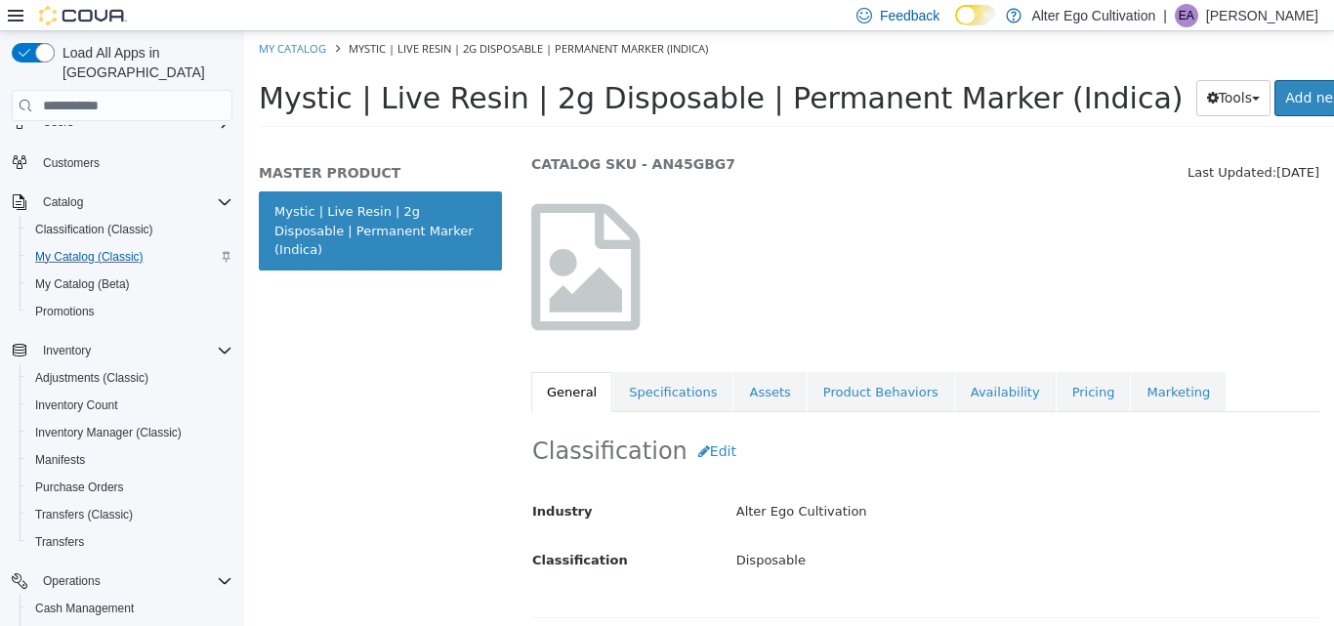
scroll to position [47, 0]
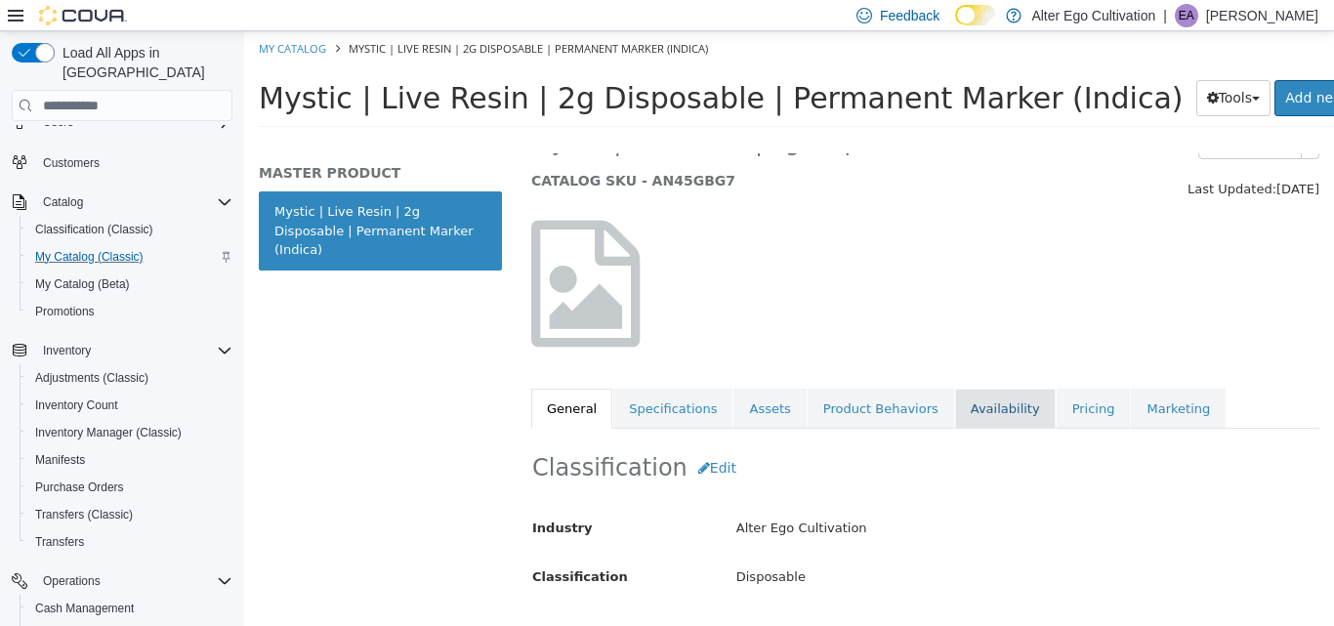
click at [961, 410] on link "Availability" at bounding box center [1005, 409] width 101 height 41
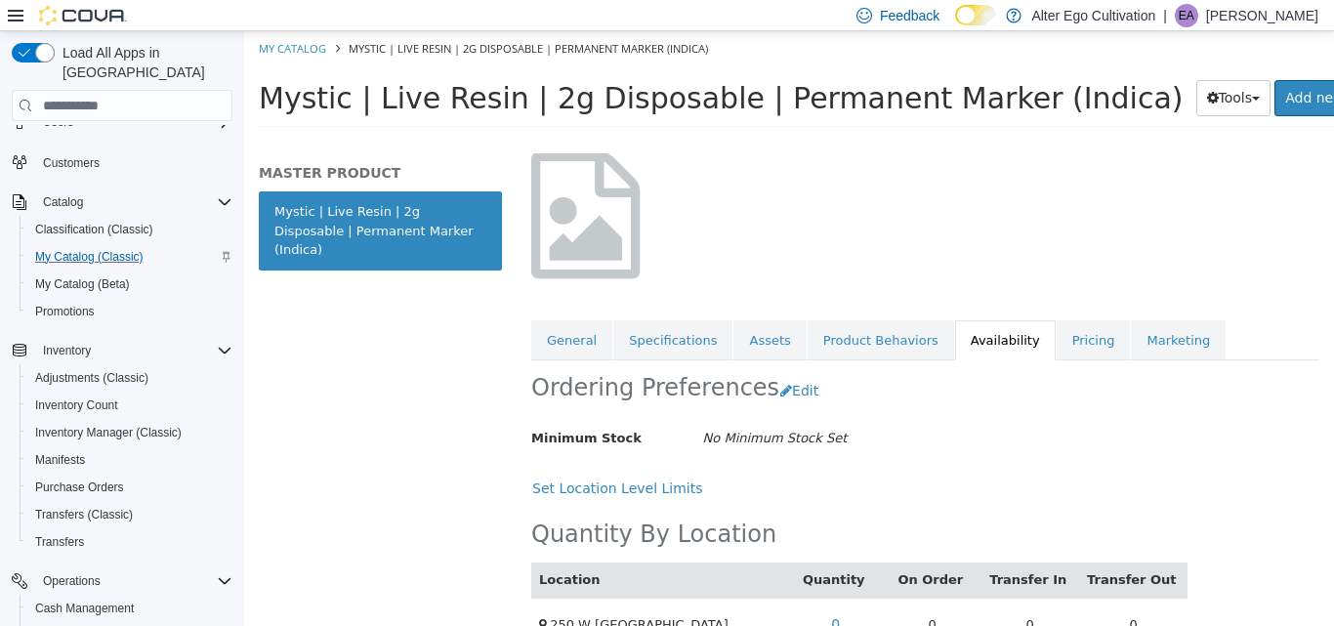
scroll to position [161, 0]
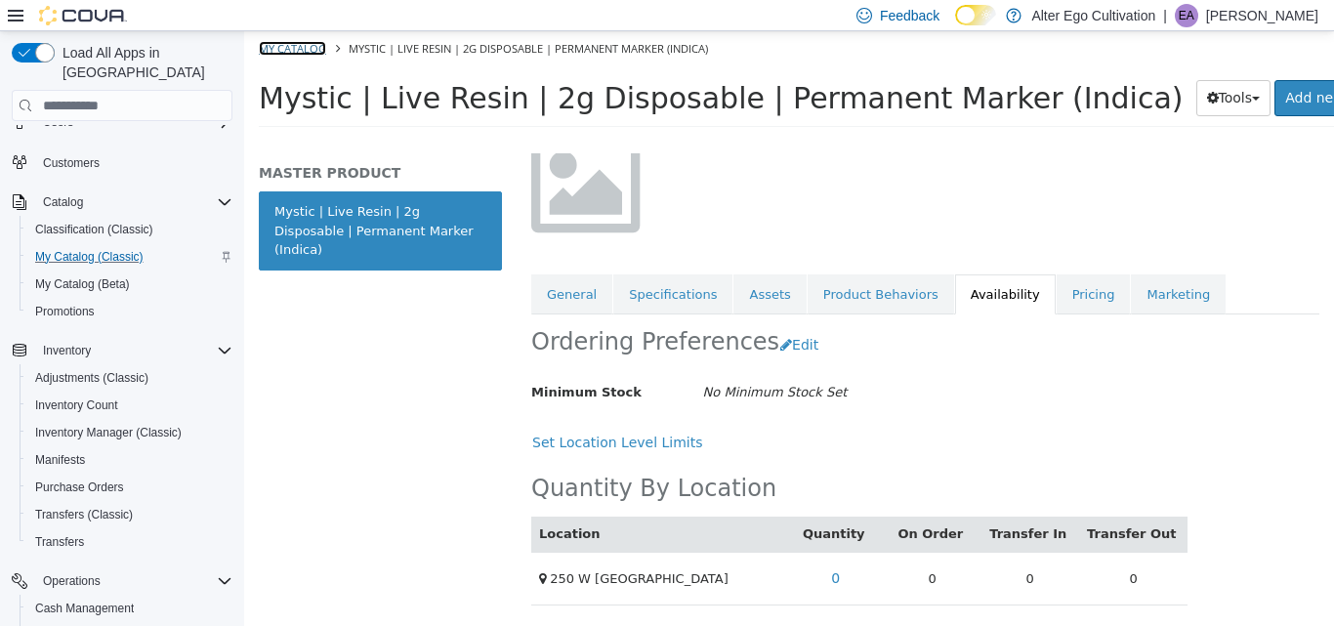
click at [304, 42] on link "My Catalog" at bounding box center [292, 48] width 67 height 15
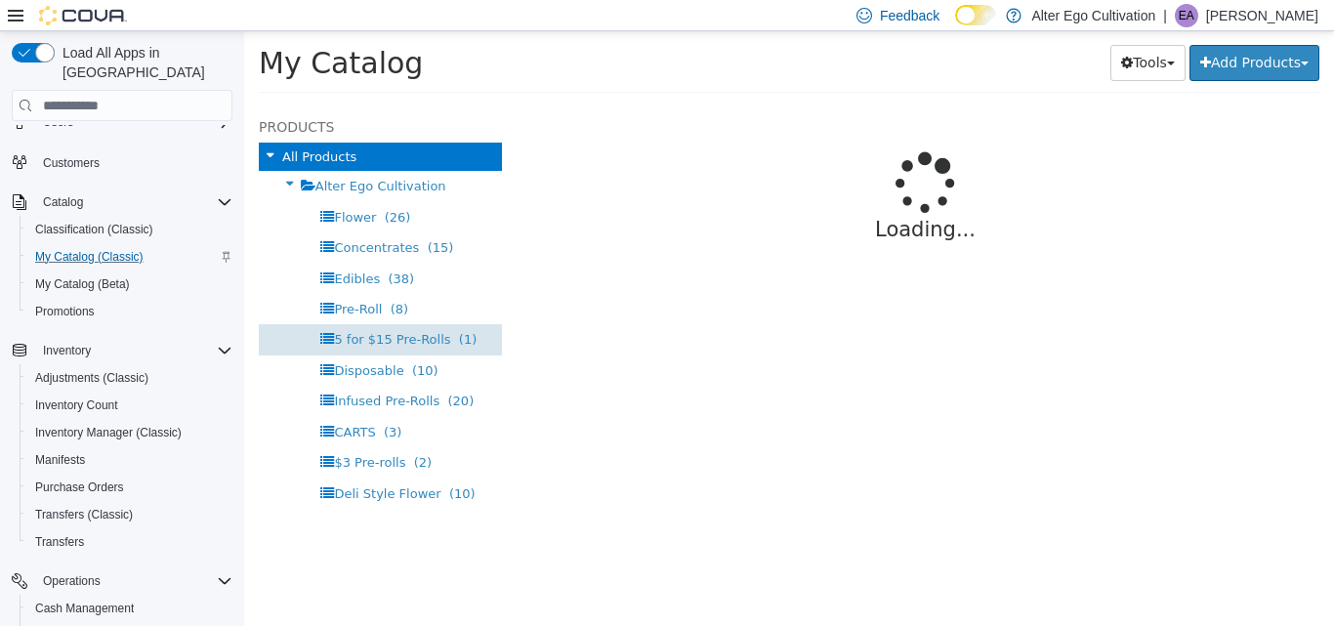
select select "**********"
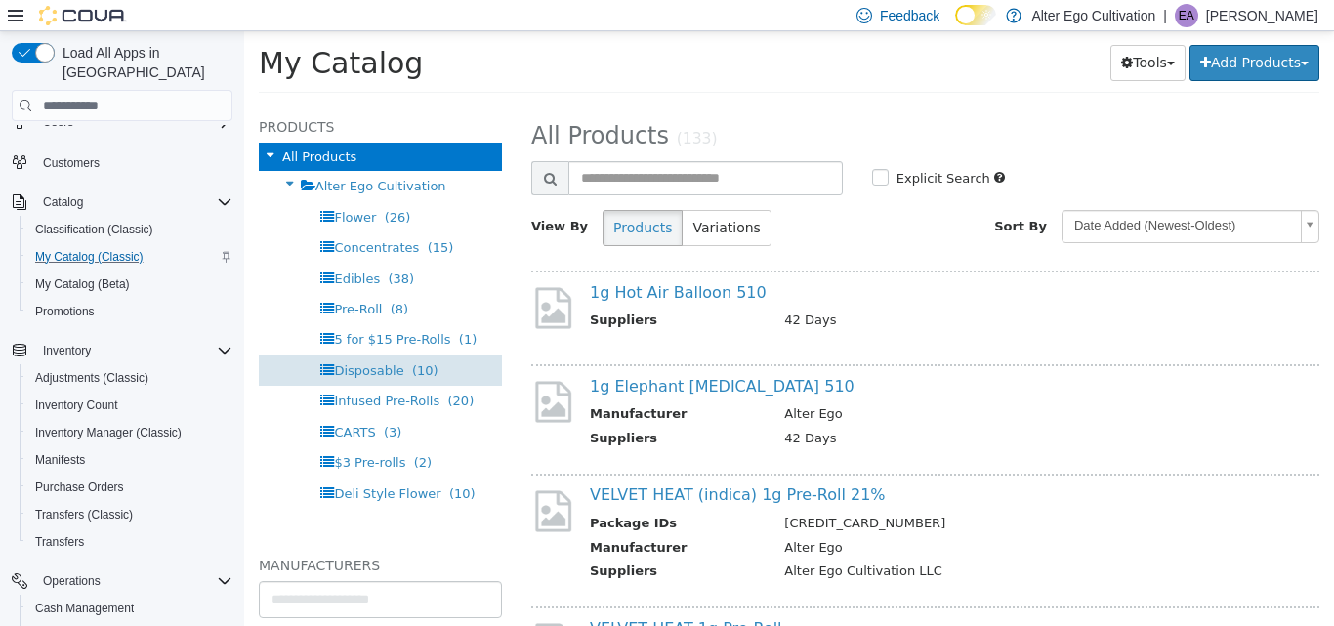
click at [423, 370] on span "(10)" at bounding box center [425, 370] width 26 height 15
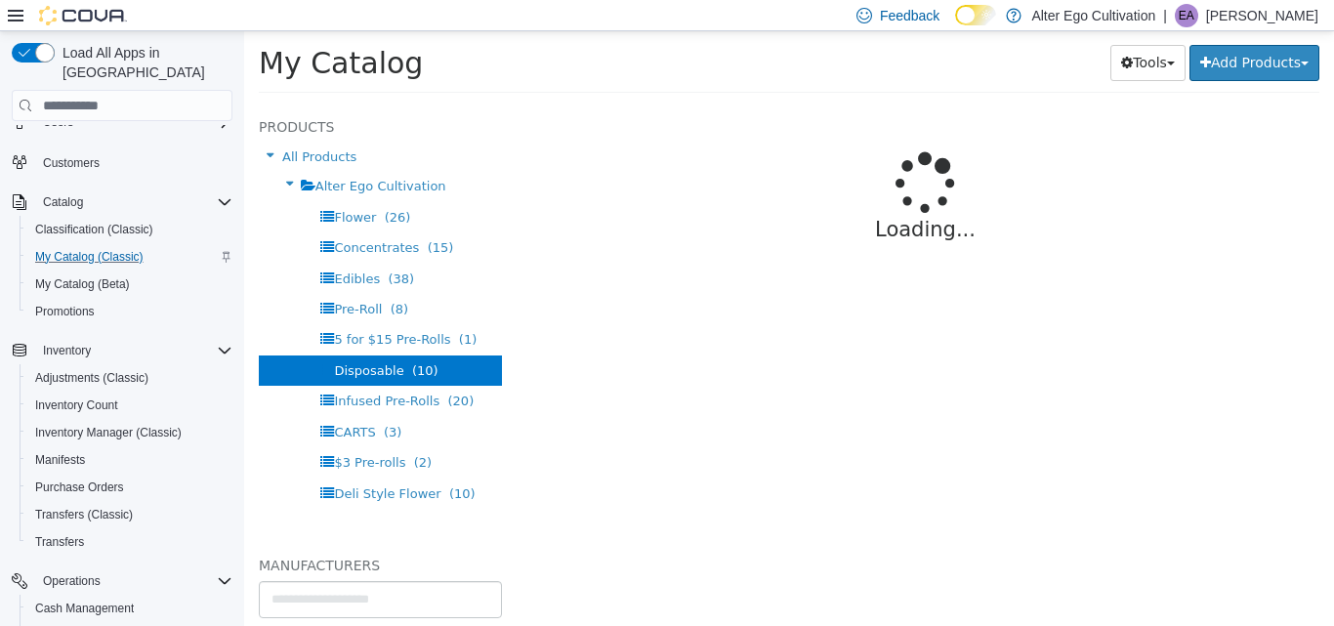
select select "**********"
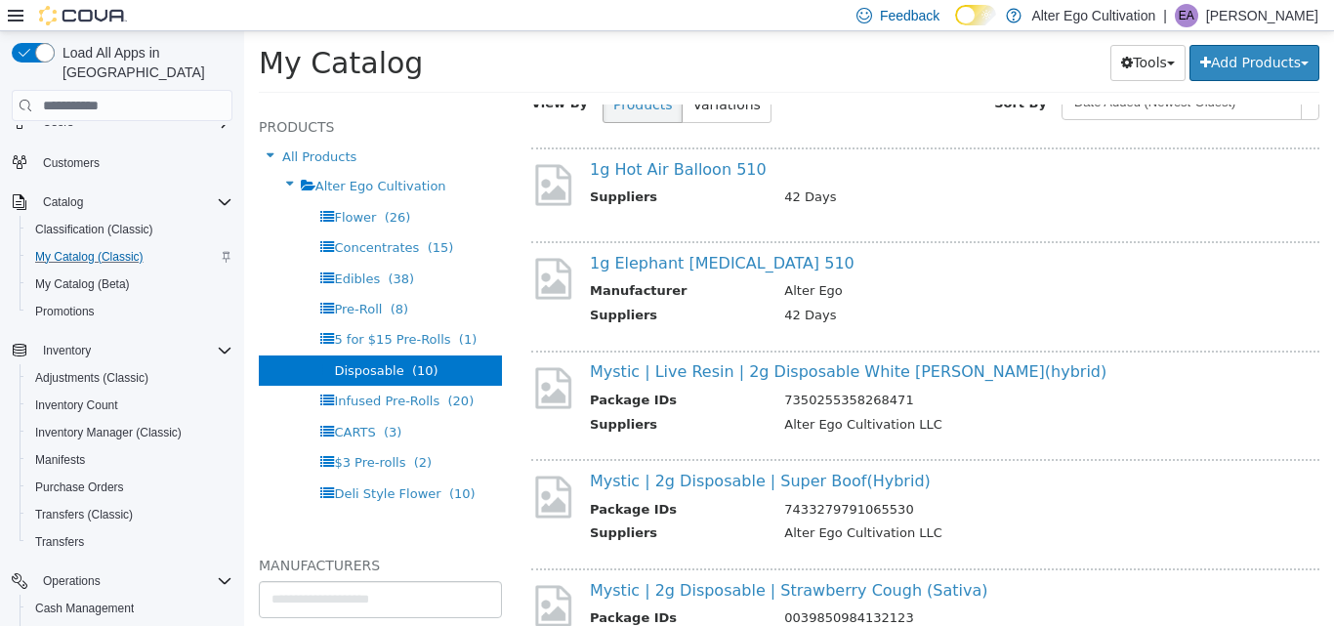
scroll to position [130, 0]
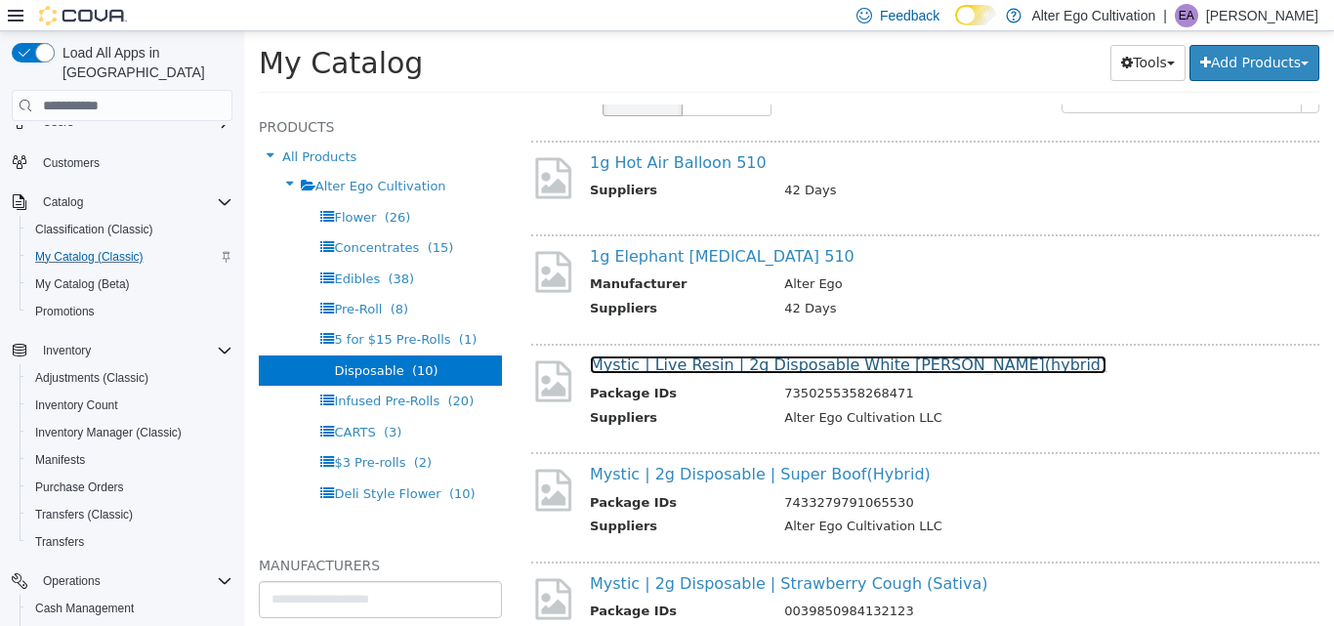
click at [730, 357] on link "Mystic | Live Resin | 2g Disposable White Runtz(hybrid)" at bounding box center [848, 365] width 517 height 19
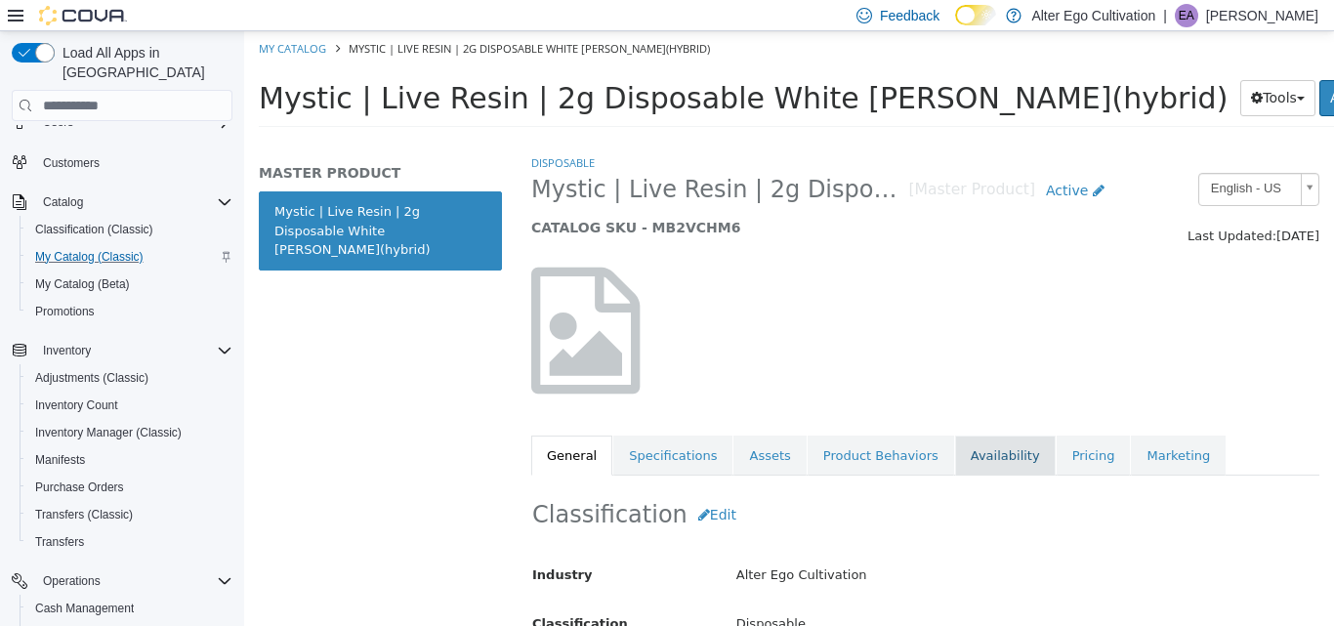
click at [958, 452] on link "Availability" at bounding box center [1005, 456] width 101 height 41
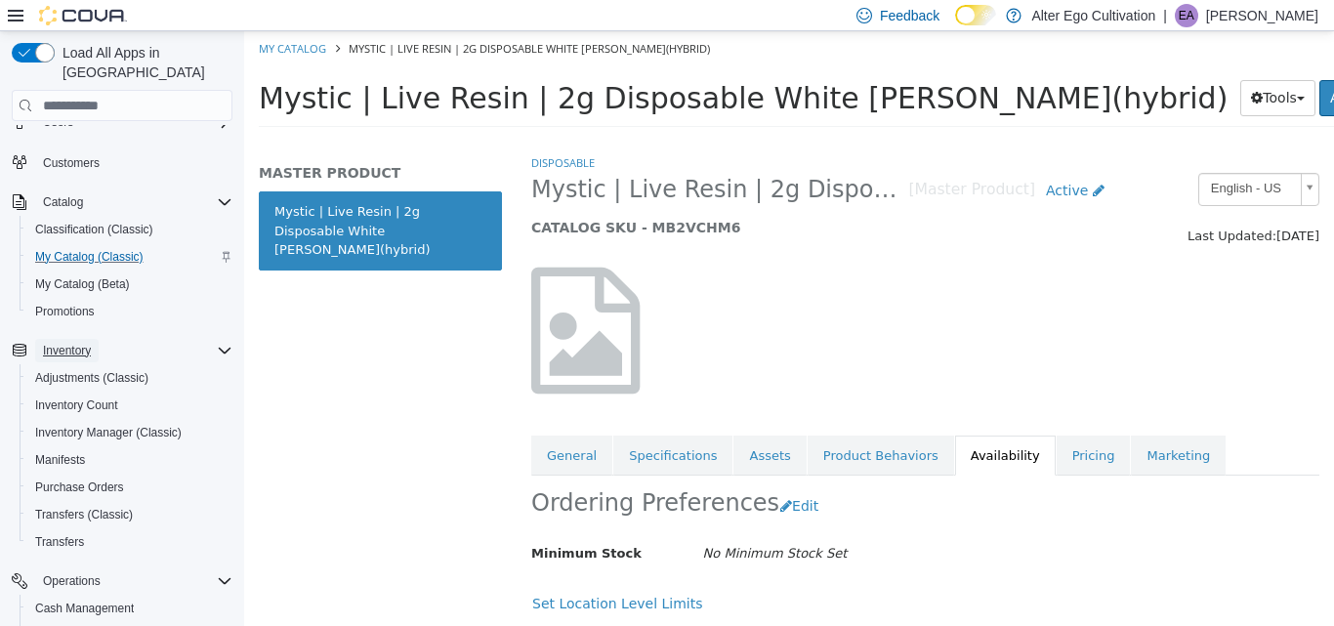
click at [64, 343] on span "Inventory" at bounding box center [67, 351] width 48 height 16
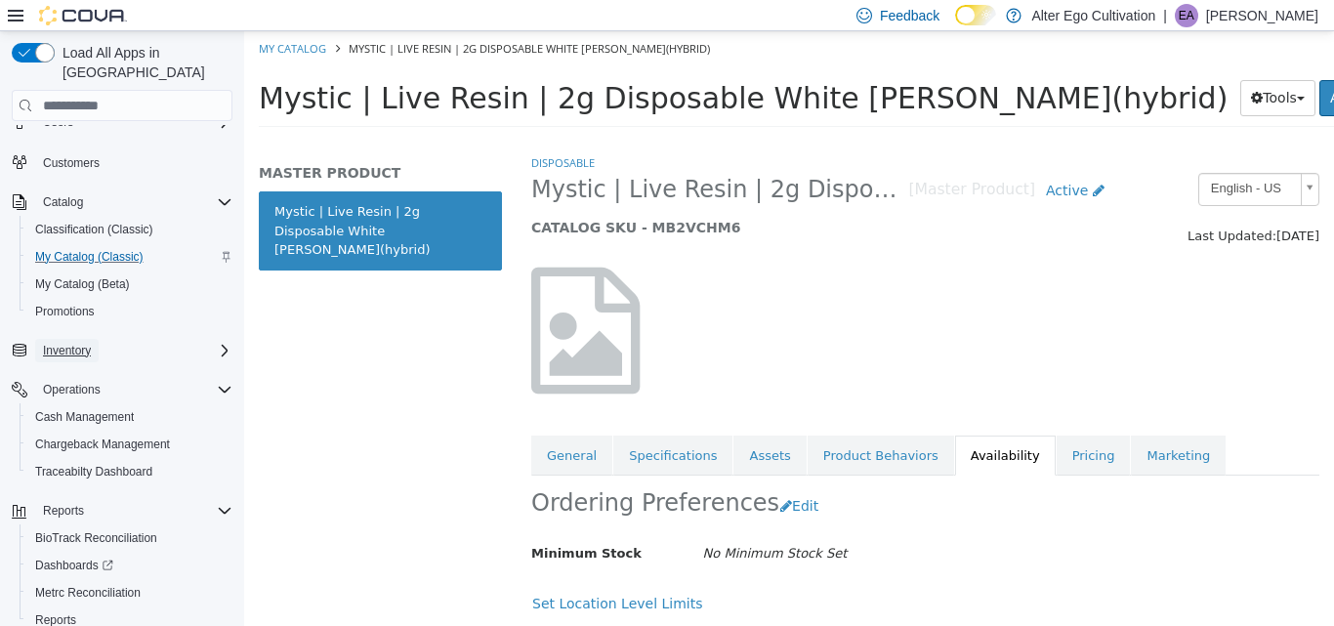
click at [66, 343] on span "Inventory" at bounding box center [67, 351] width 48 height 16
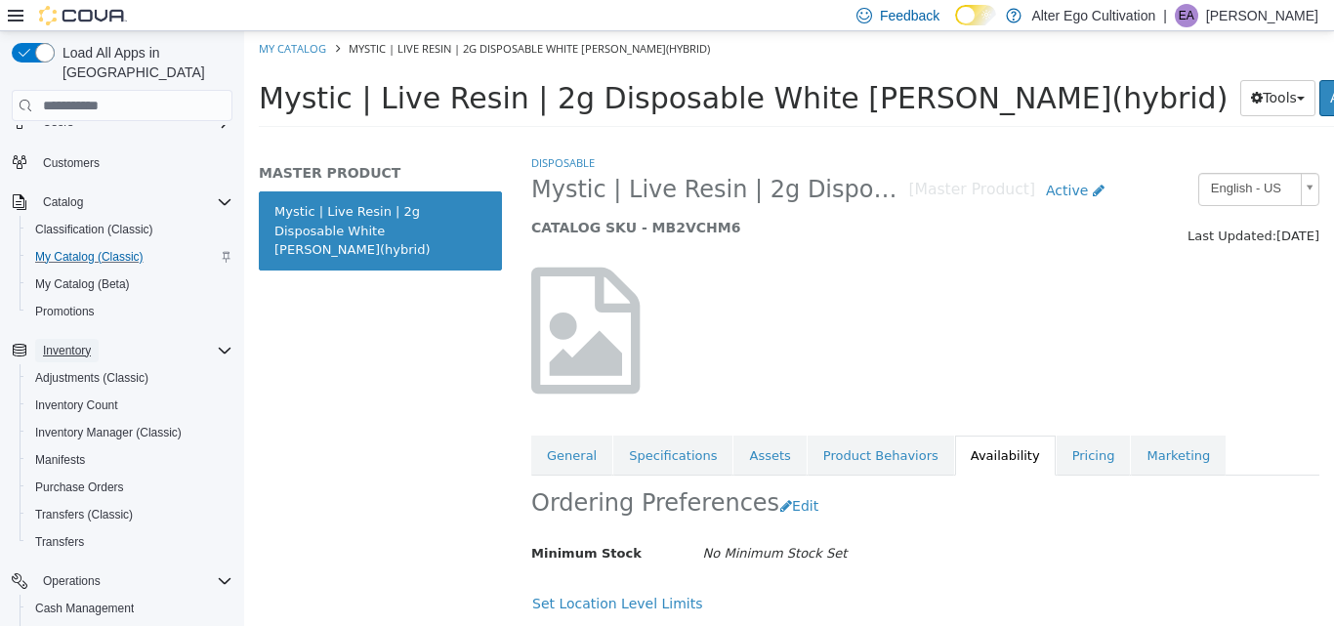
click at [66, 343] on span "Inventory" at bounding box center [67, 351] width 48 height 16
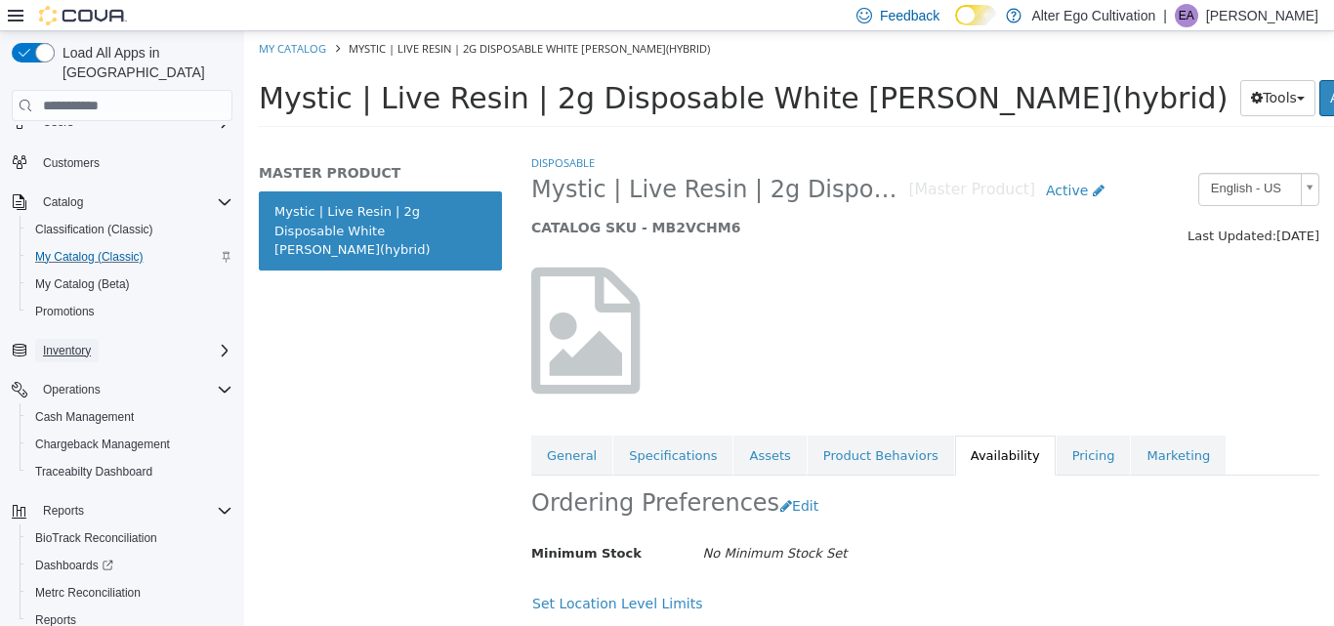
click at [59, 343] on span "Inventory" at bounding box center [67, 351] width 48 height 16
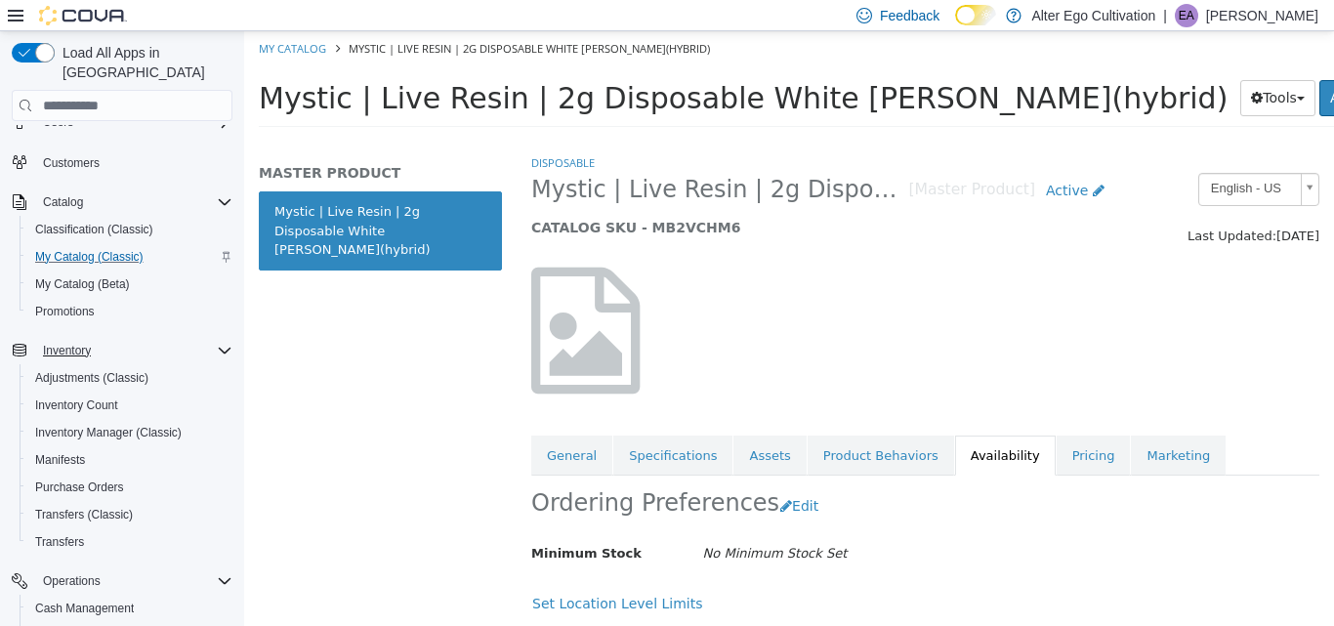
click at [998, 70] on div "Mystic | Live Resin | 2g Disposable White Runtz(hybrid) Tools Clone Print Label…" at bounding box center [789, 103] width 1090 height 74
click at [1002, 66] on div "Mystic | Live Resin | 2g Disposable White Runtz(hybrid) Tools Clone Print Label…" at bounding box center [789, 103] width 1090 height 74
click at [451, 309] on div "MASTER PRODUCT Mystic | Live Resin | 2g Disposable White Runtz(hybrid)" at bounding box center [380, 389] width 273 height 473
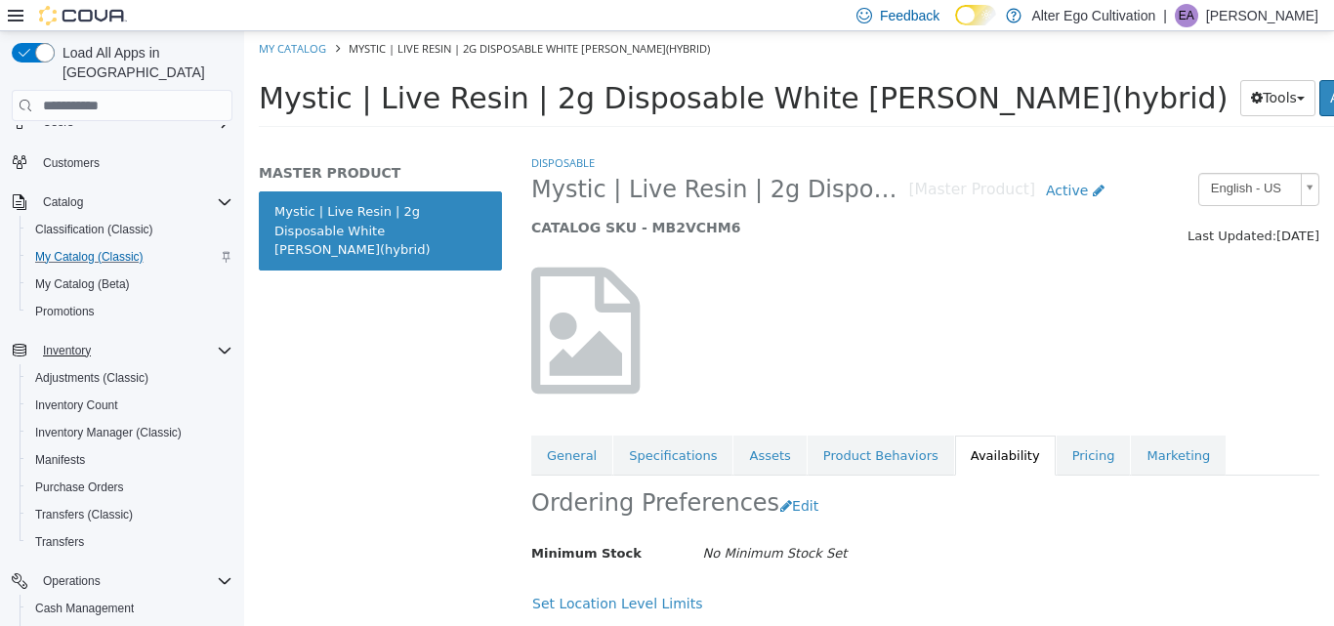
click at [411, 363] on div "MASTER PRODUCT Mystic | Live Resin | 2g Disposable White Runtz(hybrid)" at bounding box center [380, 389] width 273 height 473
click at [399, 303] on div "MASTER PRODUCT Mystic | Live Resin | 2g Disposable White Runtz(hybrid)" at bounding box center [380, 389] width 273 height 473
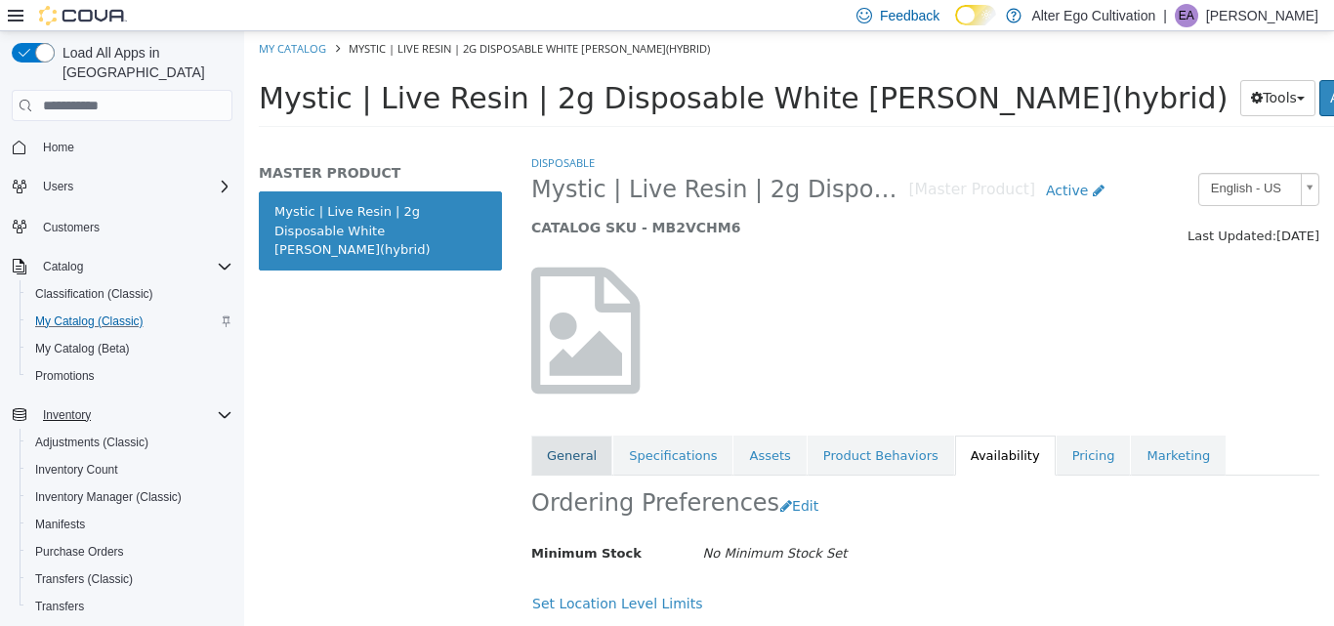
click at [570, 455] on link "General" at bounding box center [571, 456] width 81 height 41
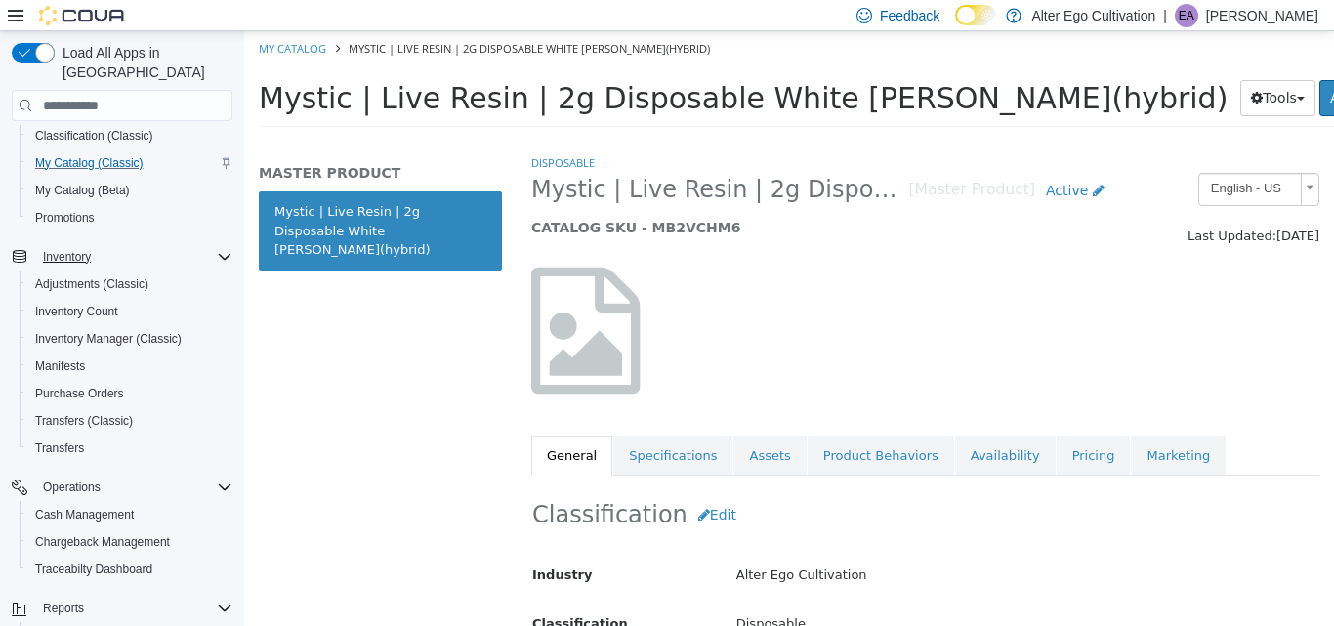
scroll to position [298, 0]
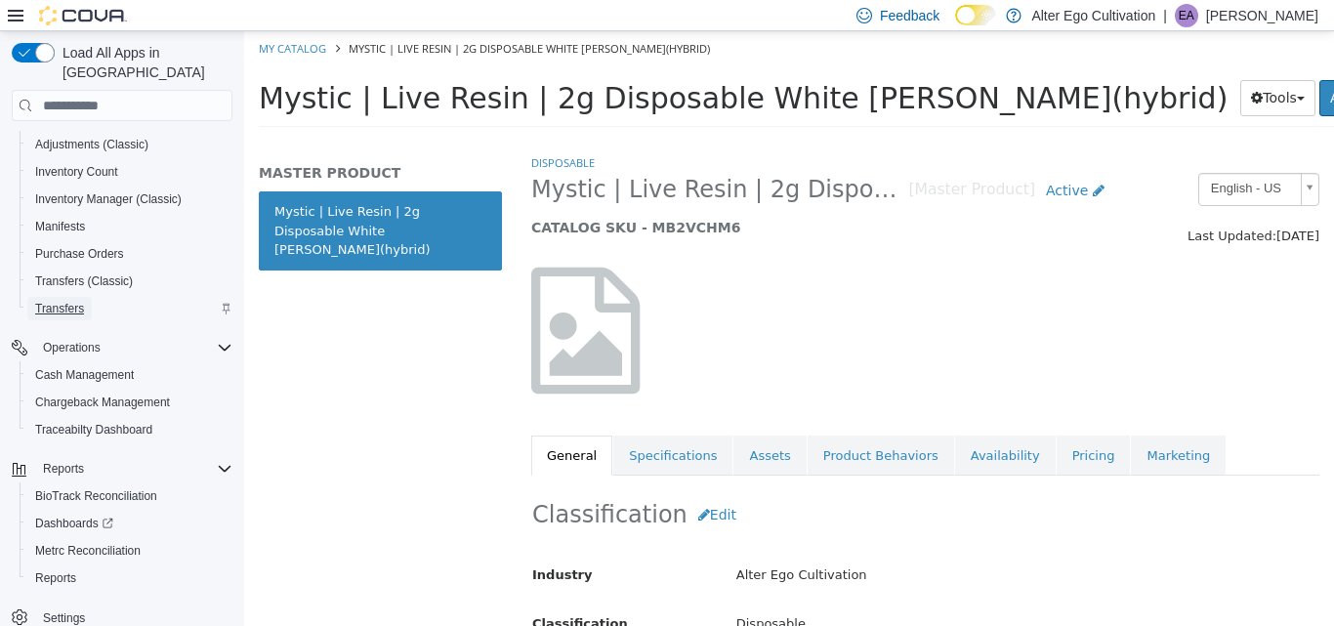
click at [77, 301] on span "Transfers" at bounding box center [59, 309] width 49 height 16
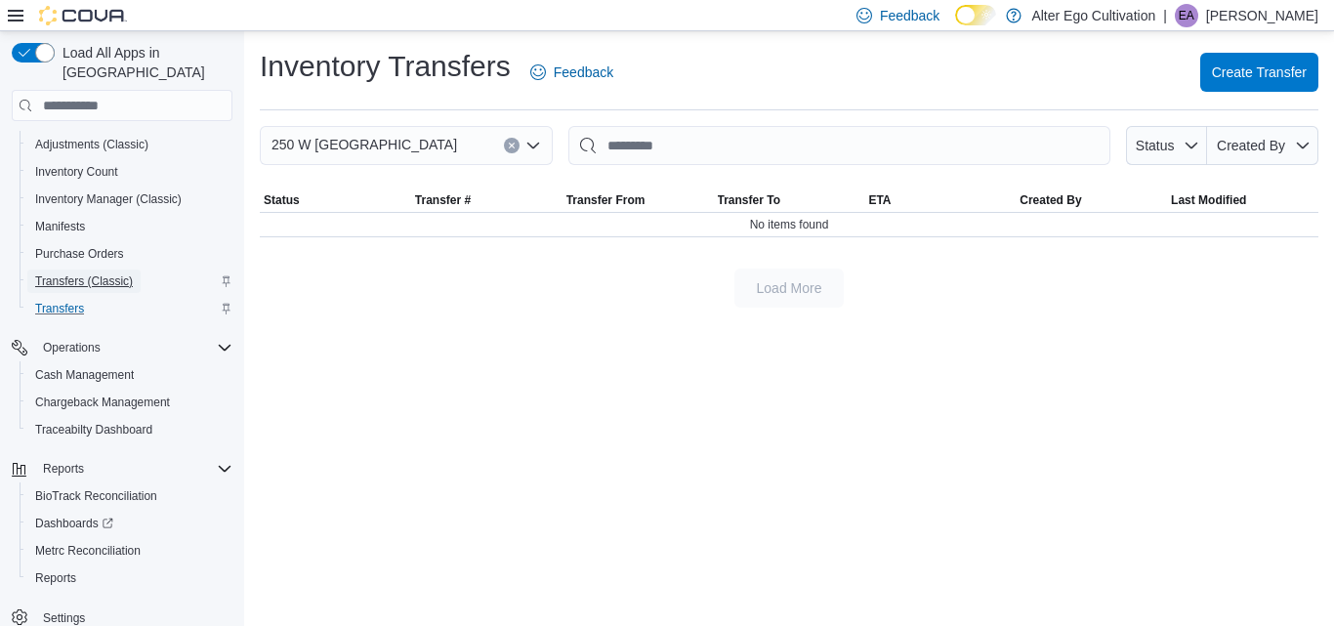
click at [80, 274] on span "Transfers (Classic)" at bounding box center [84, 282] width 98 height 16
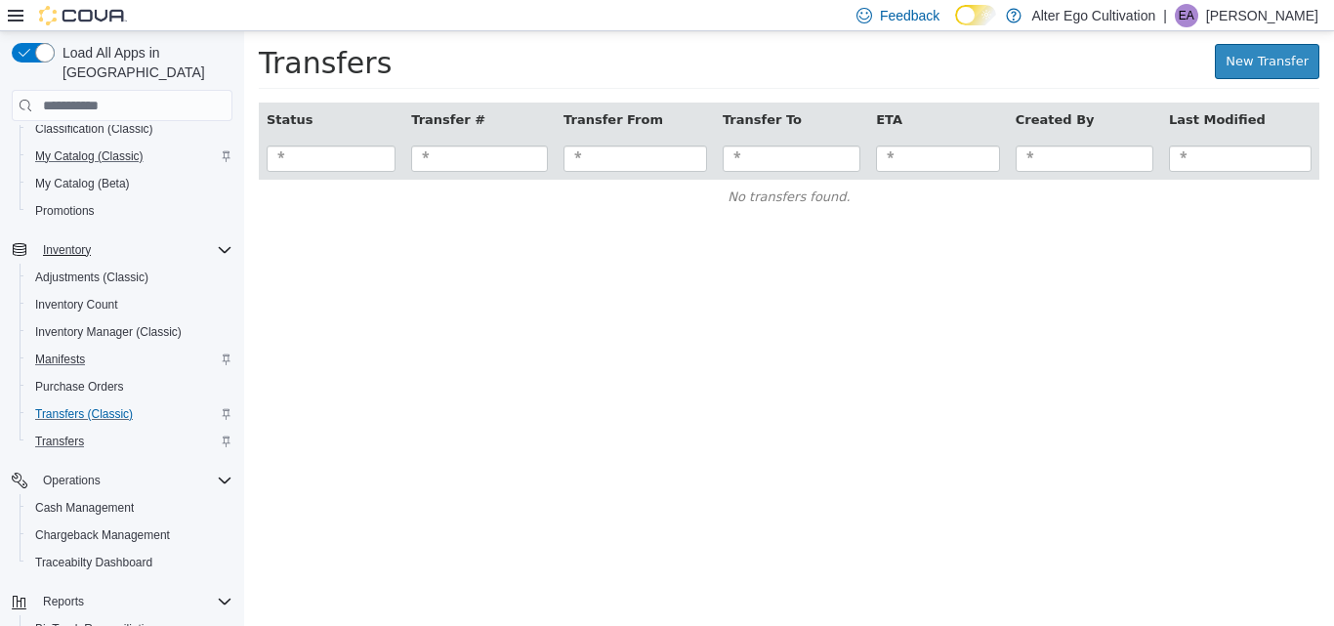
scroll to position [161, 0]
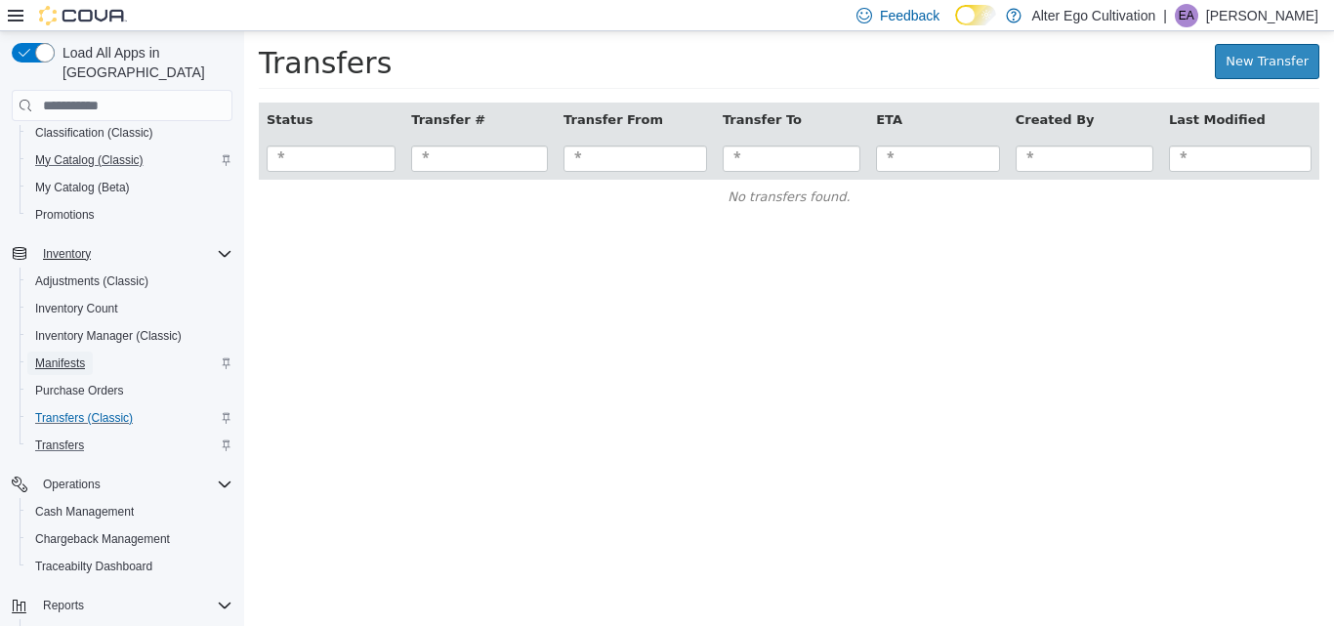
click at [64, 356] on span "Manifests" at bounding box center [60, 364] width 50 height 16
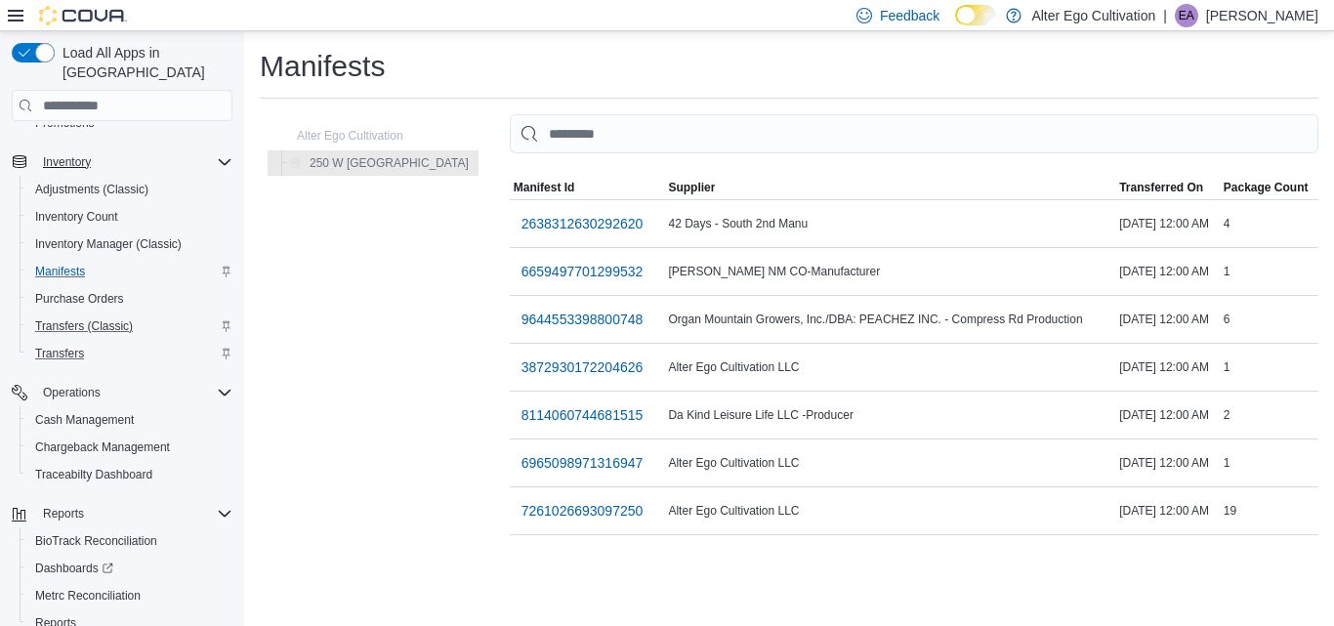
scroll to position [298, 0]
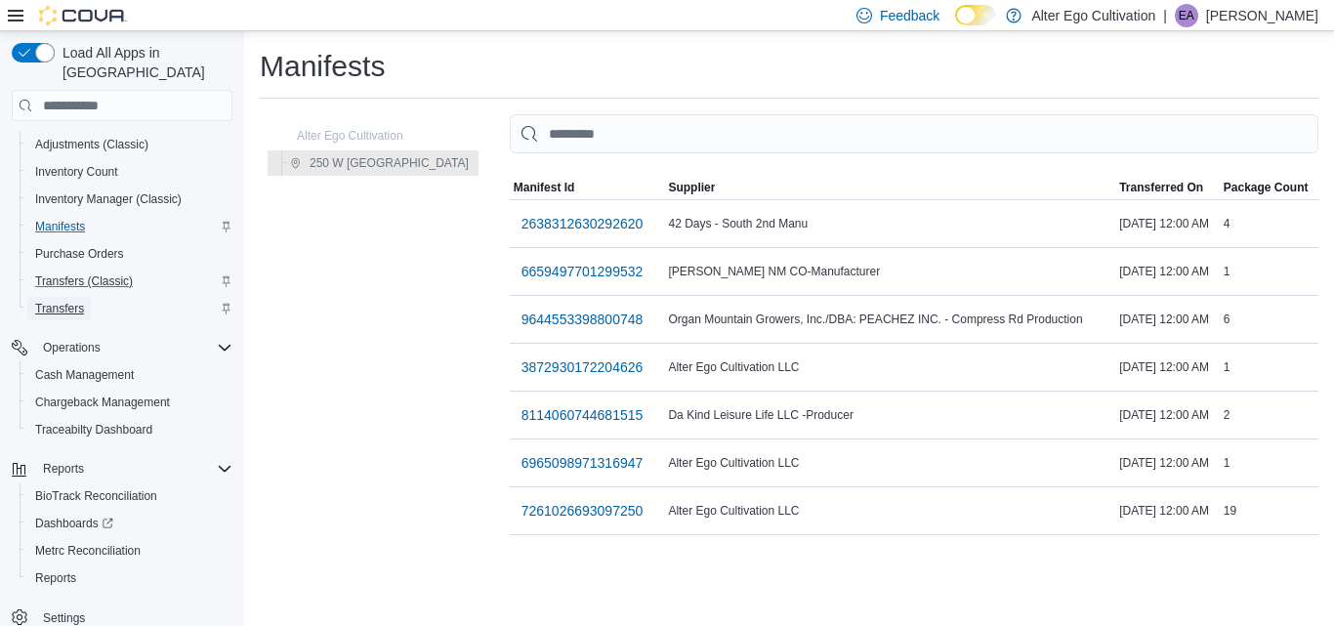
click at [62, 301] on span "Transfers" at bounding box center [59, 309] width 49 height 16
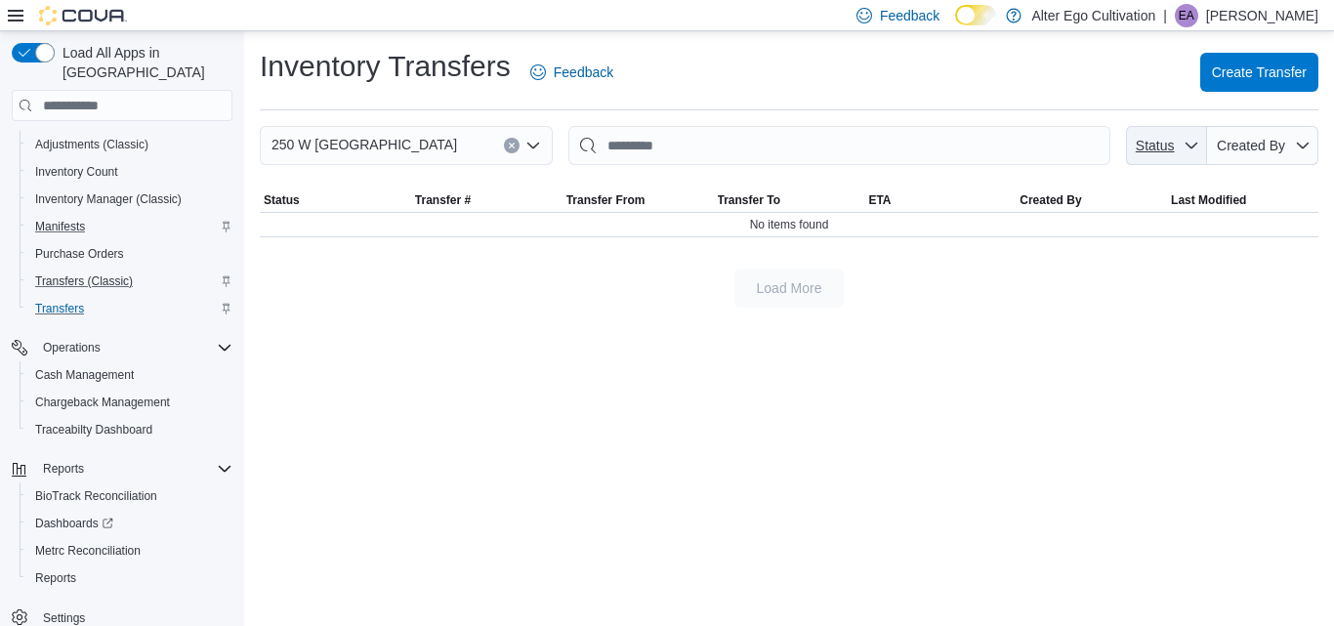
click at [1193, 146] on icon "button" at bounding box center [1192, 146] width 16 height 16
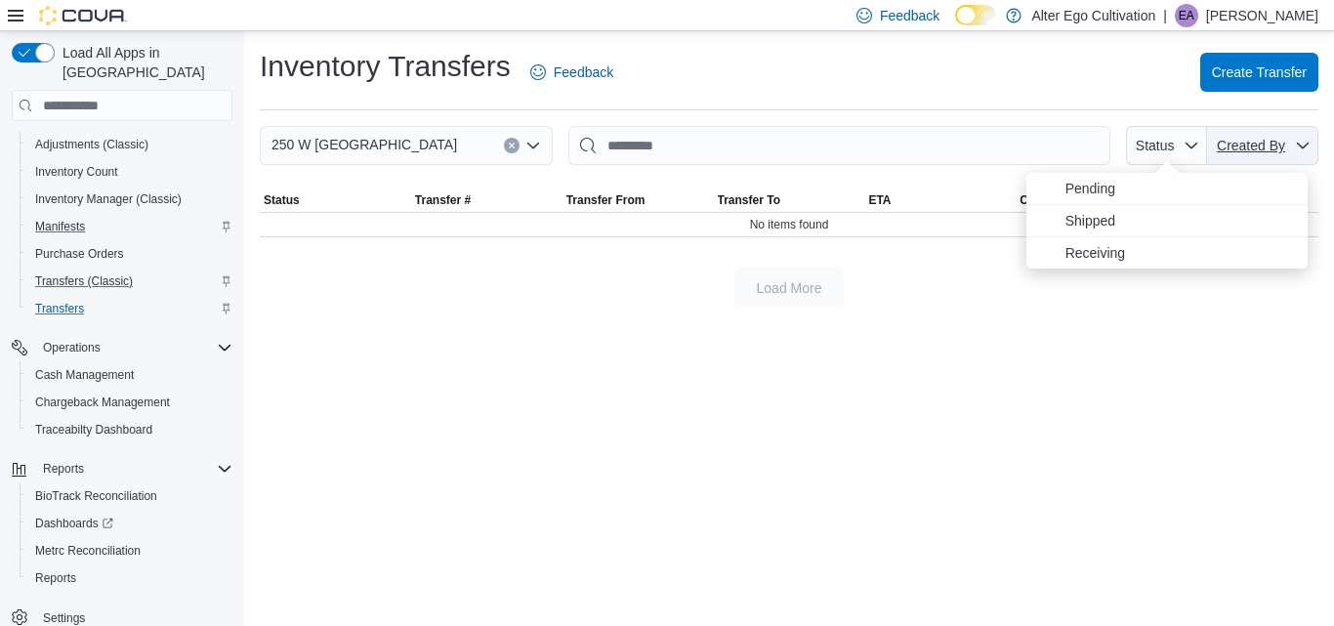
click at [1305, 147] on icon "button" at bounding box center [1303, 146] width 12 height 6
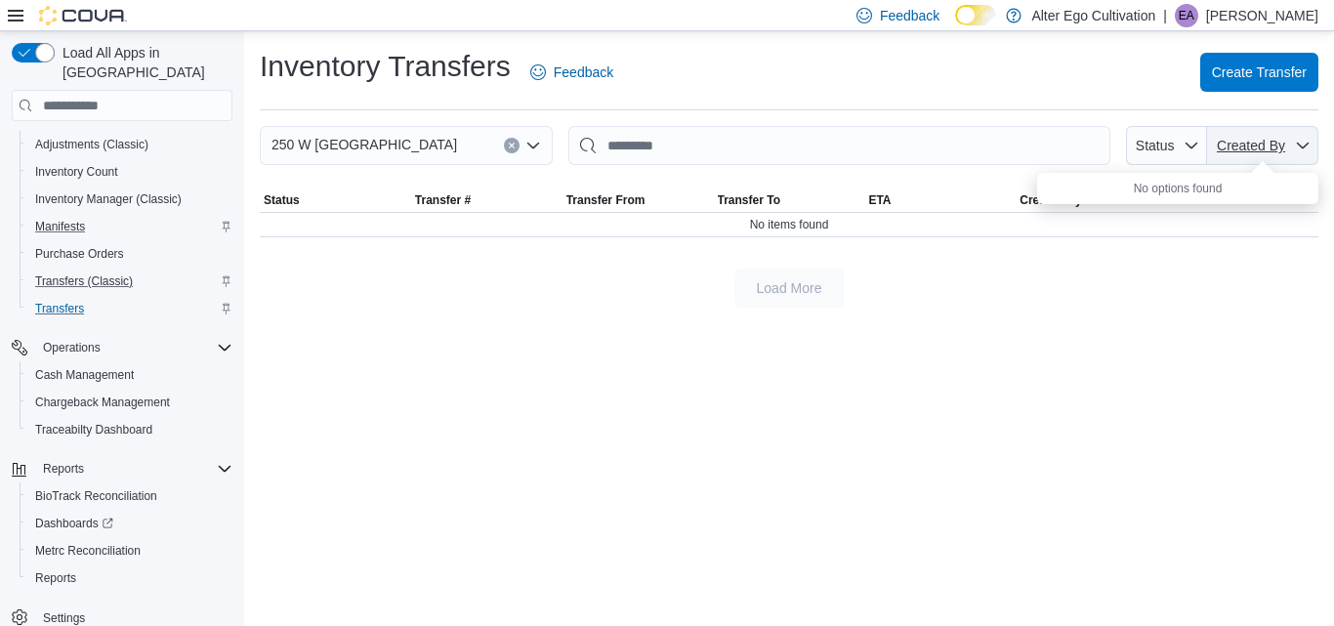
click at [1305, 147] on icon "button" at bounding box center [1303, 146] width 12 height 6
click at [1097, 63] on div "Inventory Transfers Feedback Create Transfer" at bounding box center [789, 72] width 1059 height 51
click at [1301, 143] on icon "button" at bounding box center [1303, 146] width 16 height 16
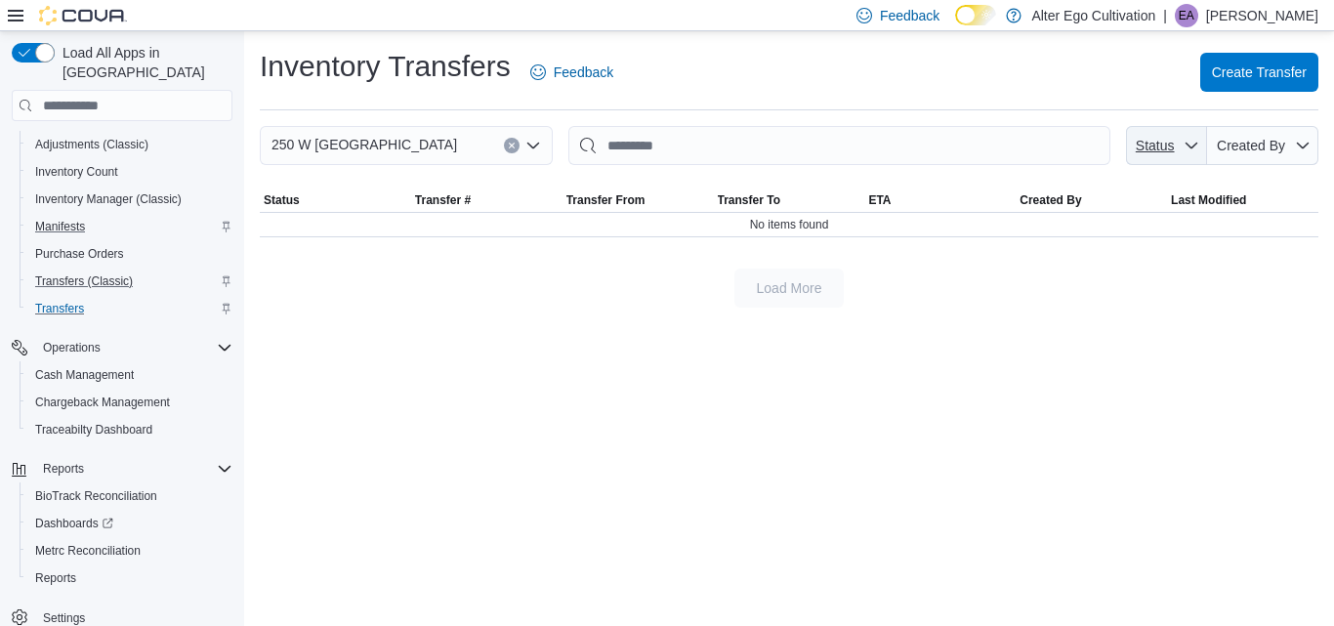
click at [1195, 142] on icon "button" at bounding box center [1192, 146] width 16 height 16
click at [79, 274] on span "Transfers (Classic)" at bounding box center [84, 282] width 98 height 16
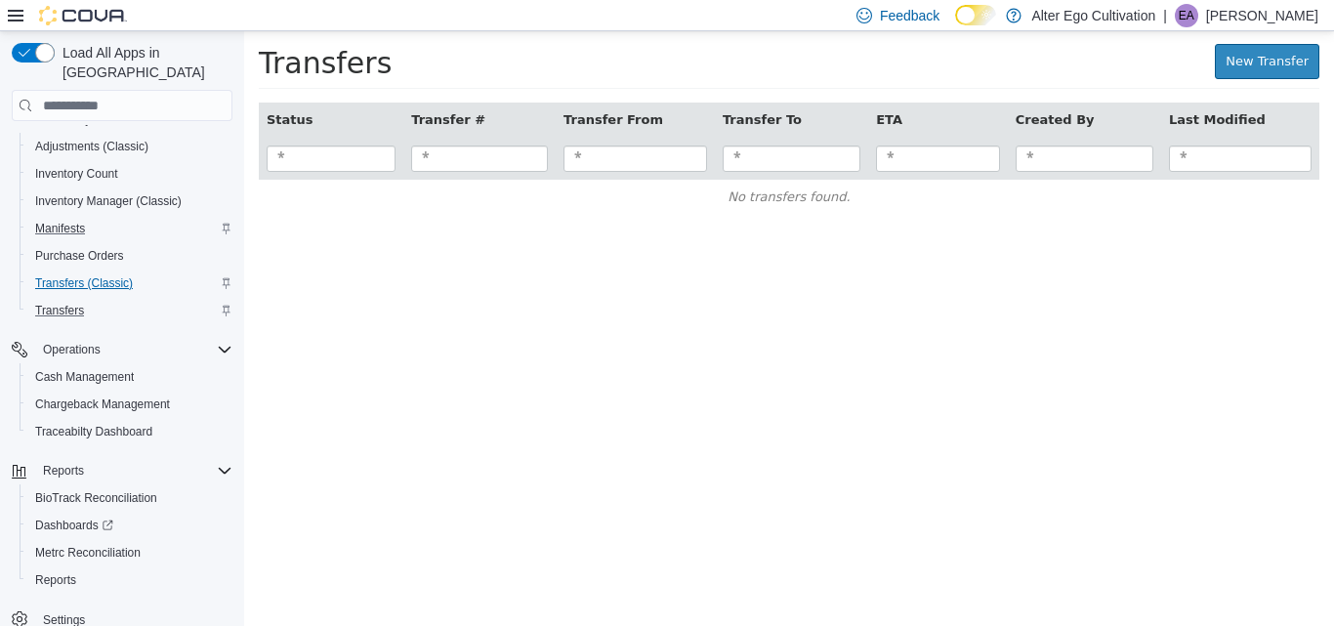
scroll to position [298, 0]
click at [90, 274] on span "Transfers (Classic)" at bounding box center [84, 282] width 98 height 16
click at [72, 301] on span "Transfers" at bounding box center [59, 309] width 49 height 16
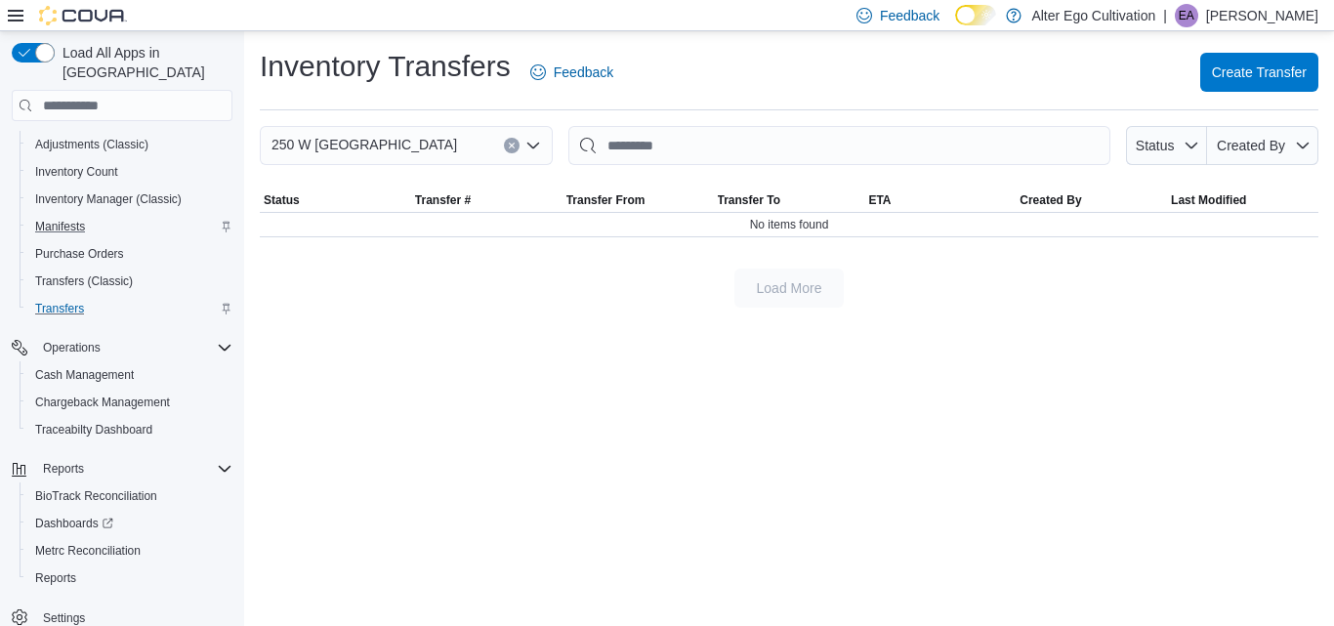
click at [534, 144] on icon "Open list of options" at bounding box center [534, 146] width 16 height 16
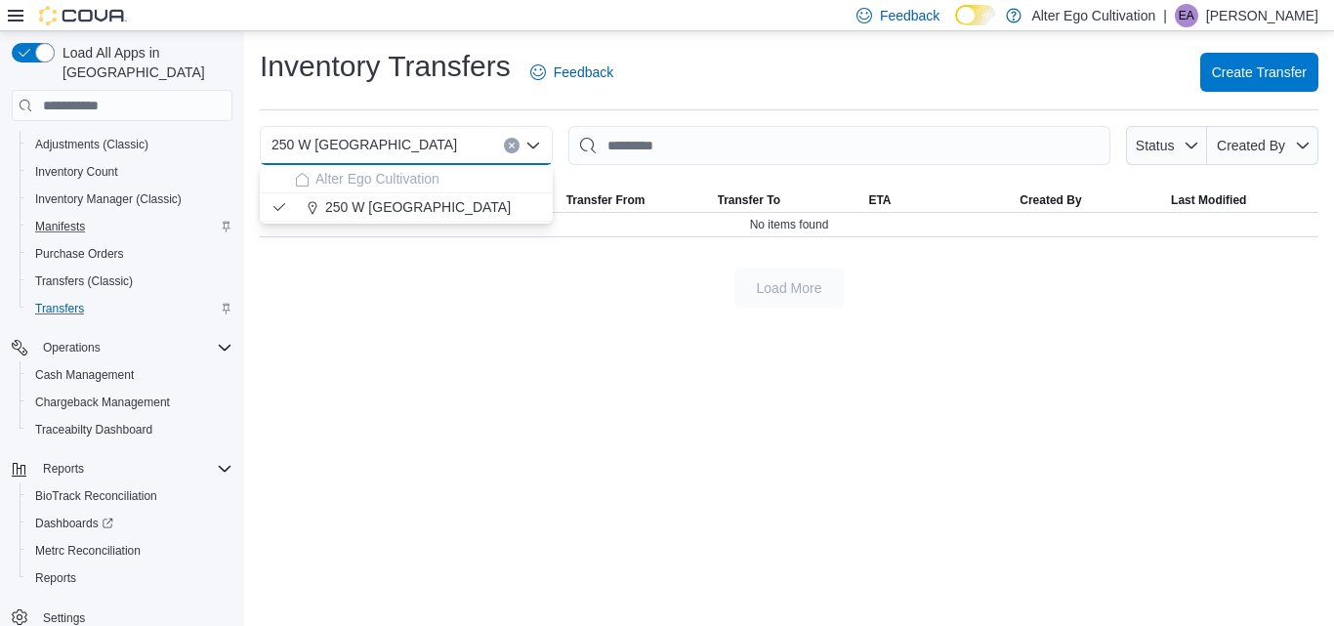
click at [534, 144] on icon "Close list of options" at bounding box center [534, 146] width 16 height 16
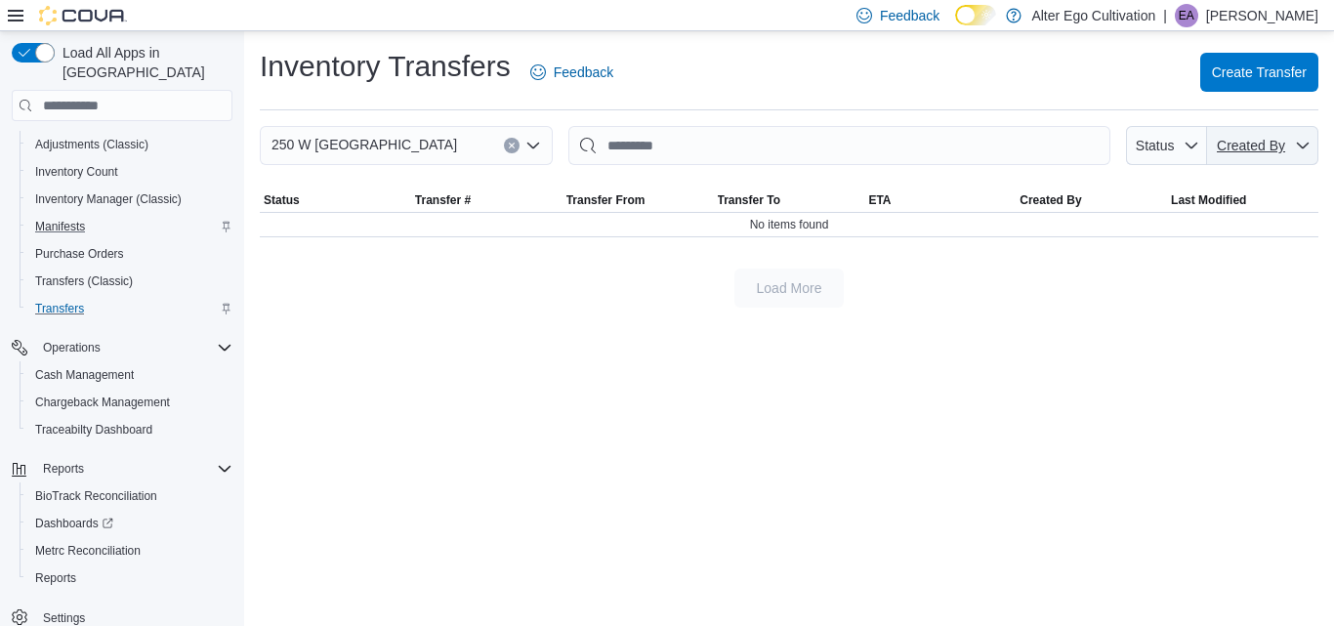
click at [1302, 148] on icon "button" at bounding box center [1303, 146] width 12 height 6
click at [1190, 147] on icon "button" at bounding box center [1192, 146] width 12 height 6
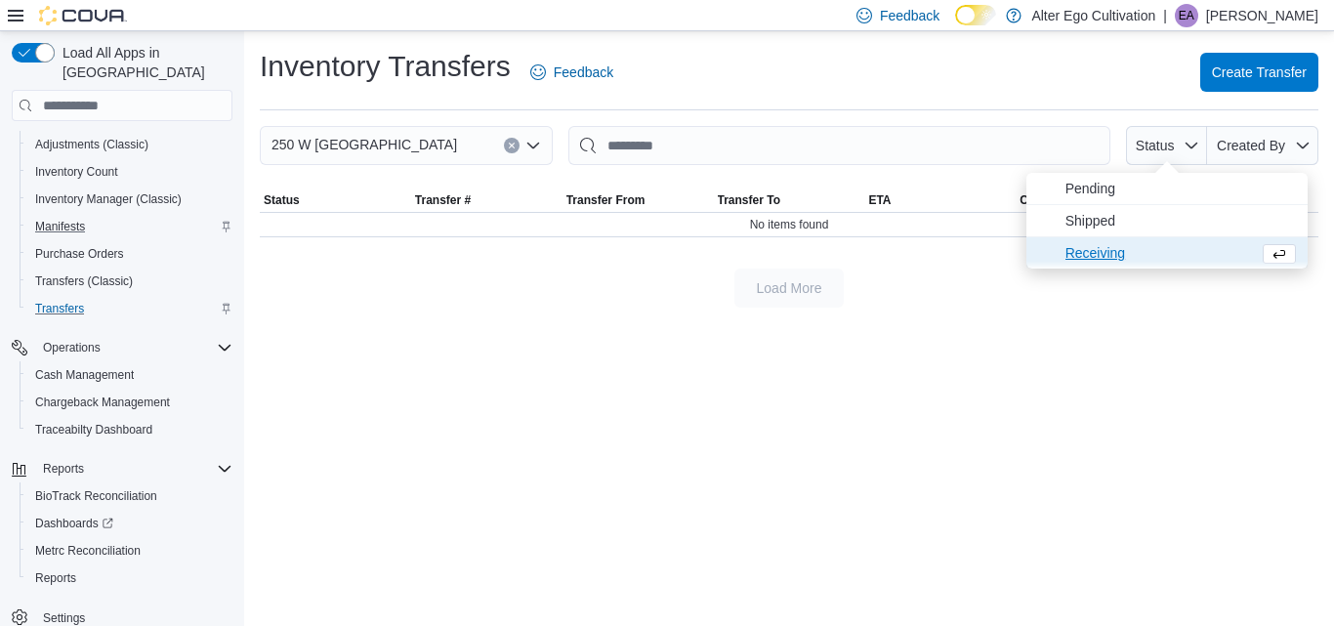
click at [1103, 258] on span "Receiving" at bounding box center [1159, 252] width 186 height 23
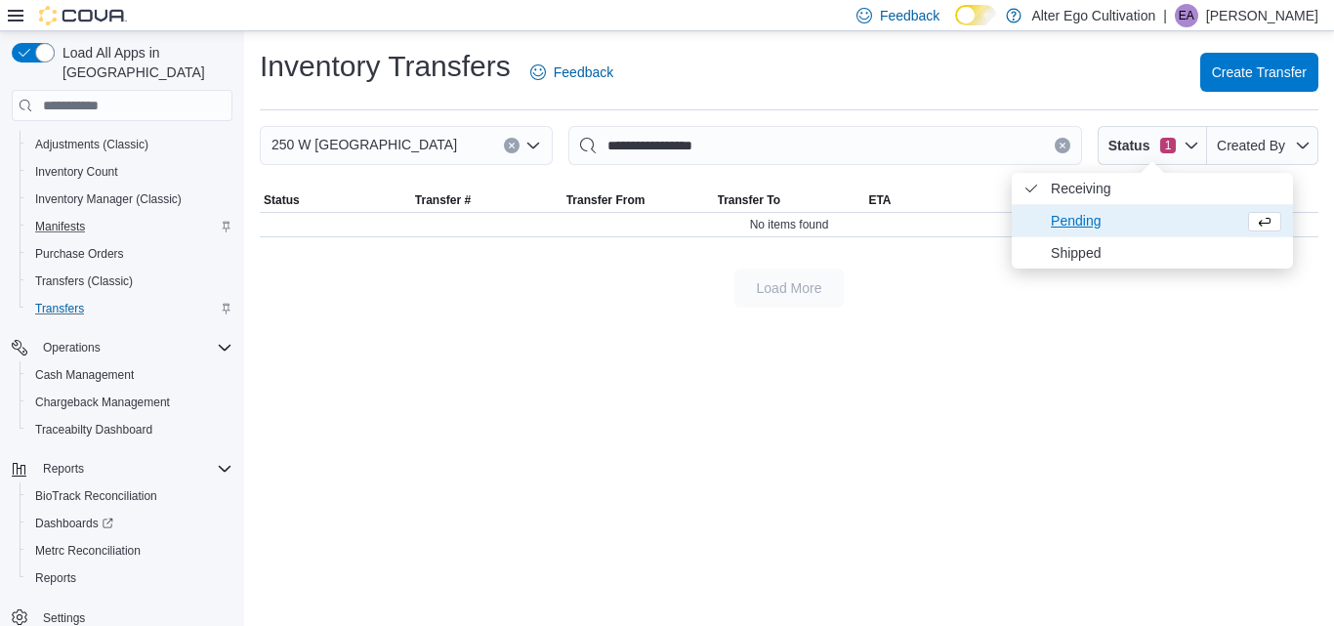
click at [1073, 220] on span "Pending" at bounding box center [1144, 220] width 186 height 23
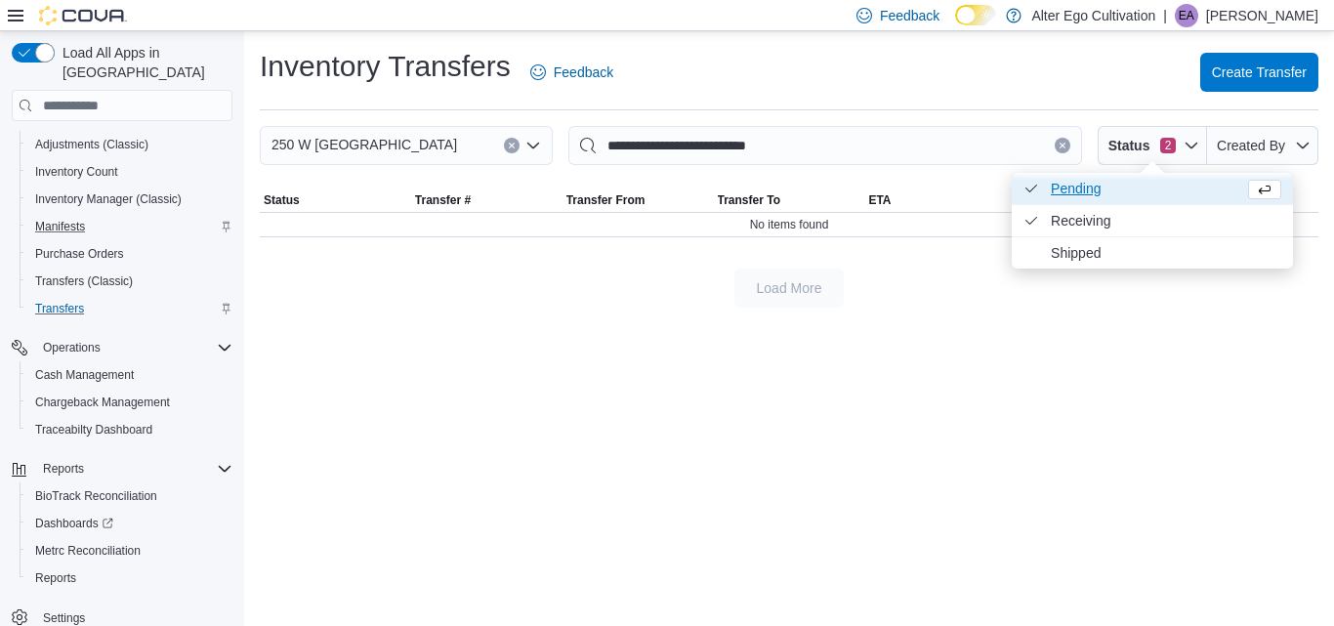
click at [1033, 185] on icon "Status" at bounding box center [1032, 189] width 16 height 16
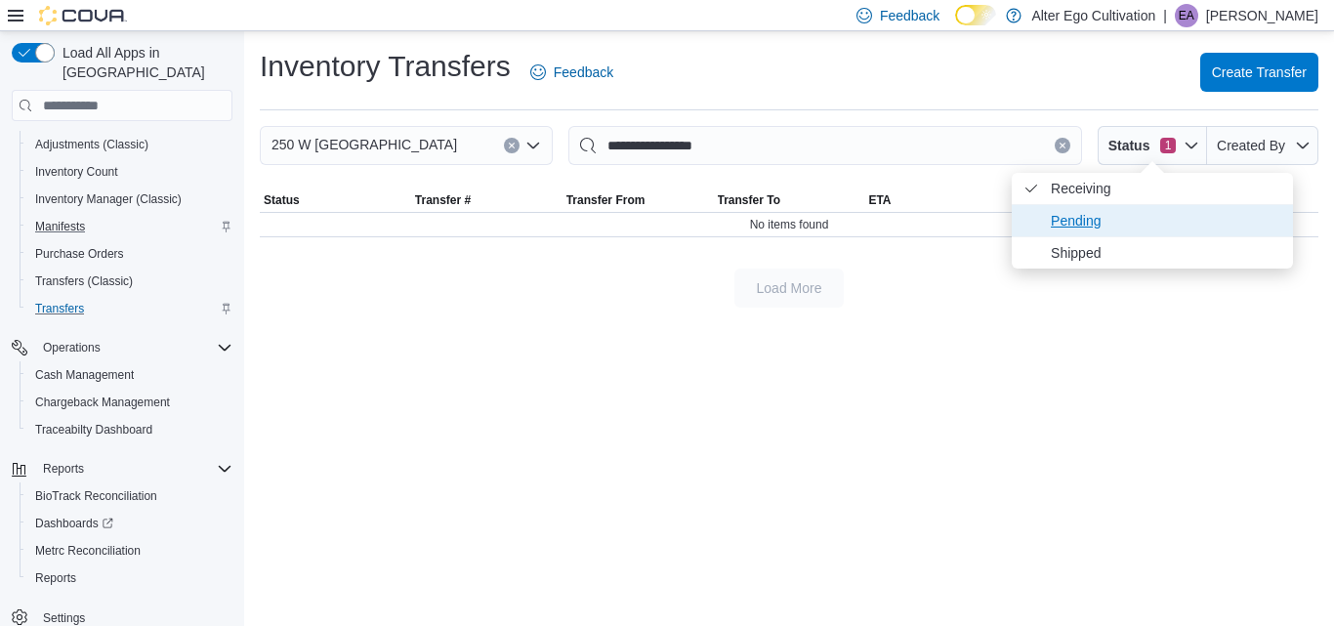
click at [1035, 219] on icon "Status" at bounding box center [1032, 221] width 16 height 16
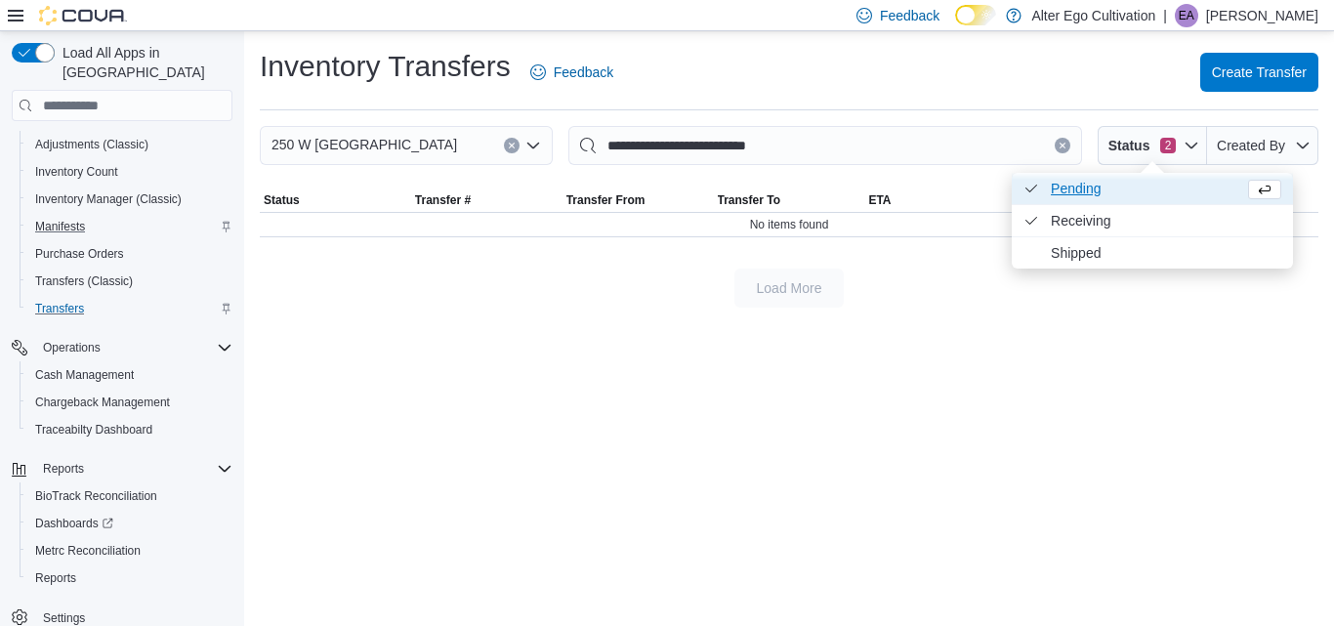
click at [1033, 196] on icon "Status" at bounding box center [1032, 189] width 16 height 16
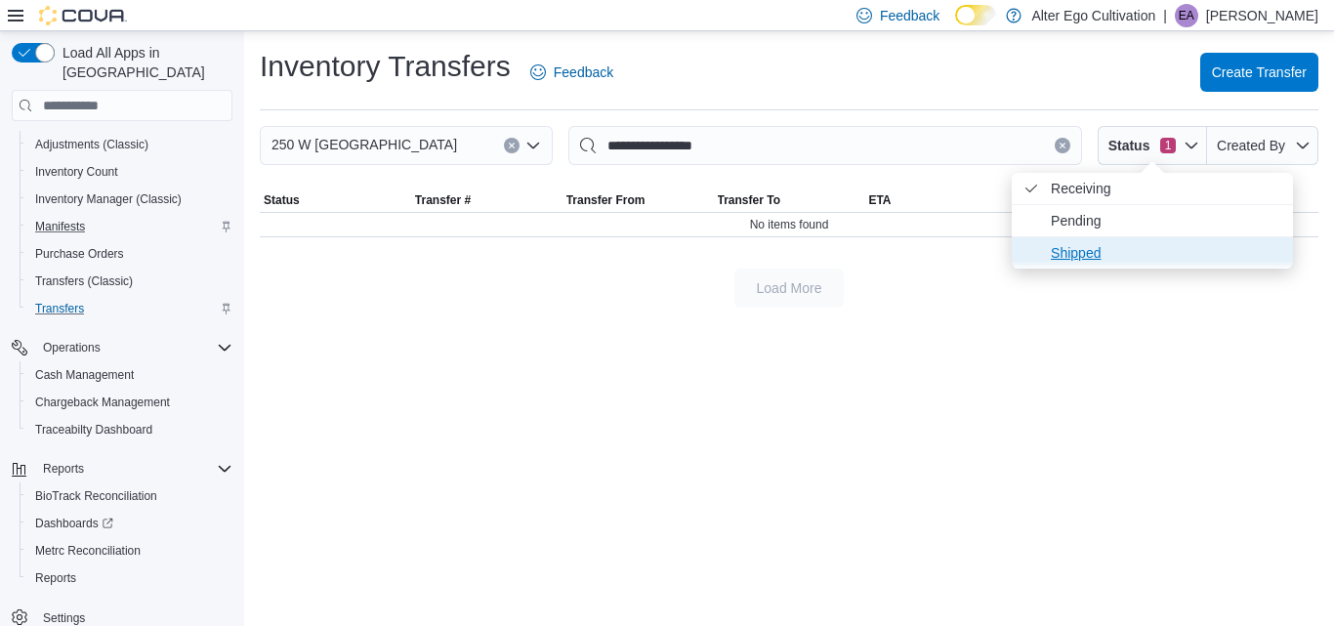
click at [1033, 263] on span "Shipped" at bounding box center [1152, 252] width 281 height 31
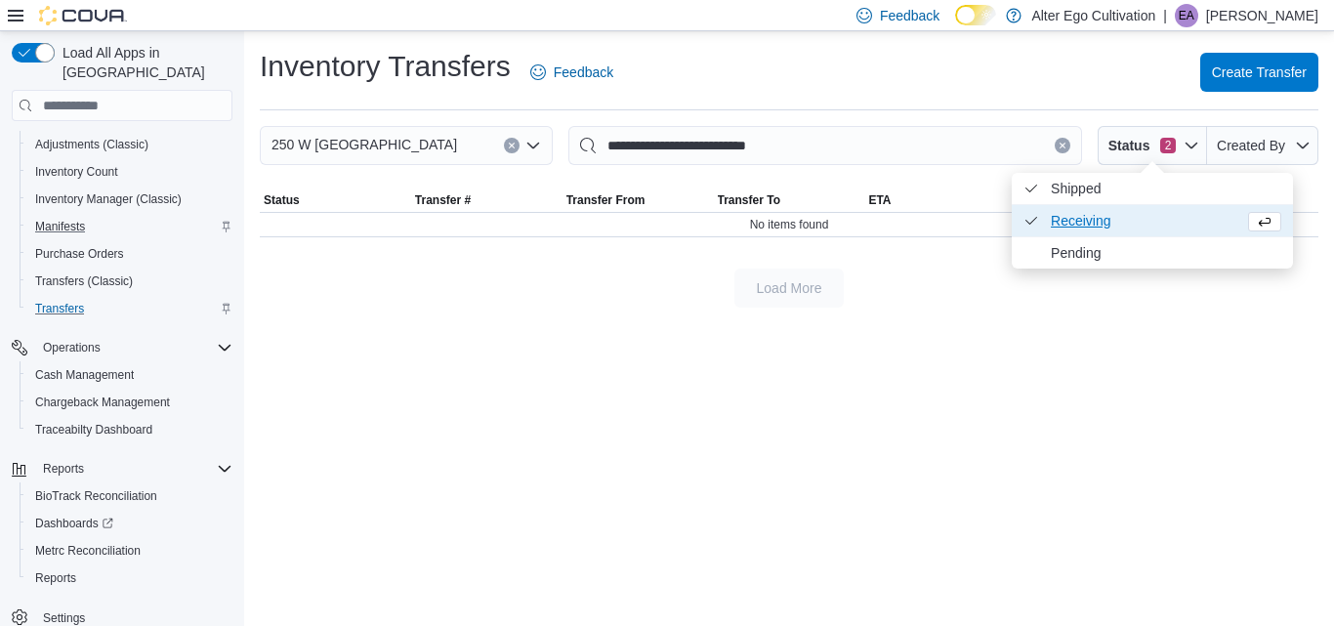
click at [1033, 224] on icon "Status" at bounding box center [1032, 221] width 16 height 16
type input "**********"
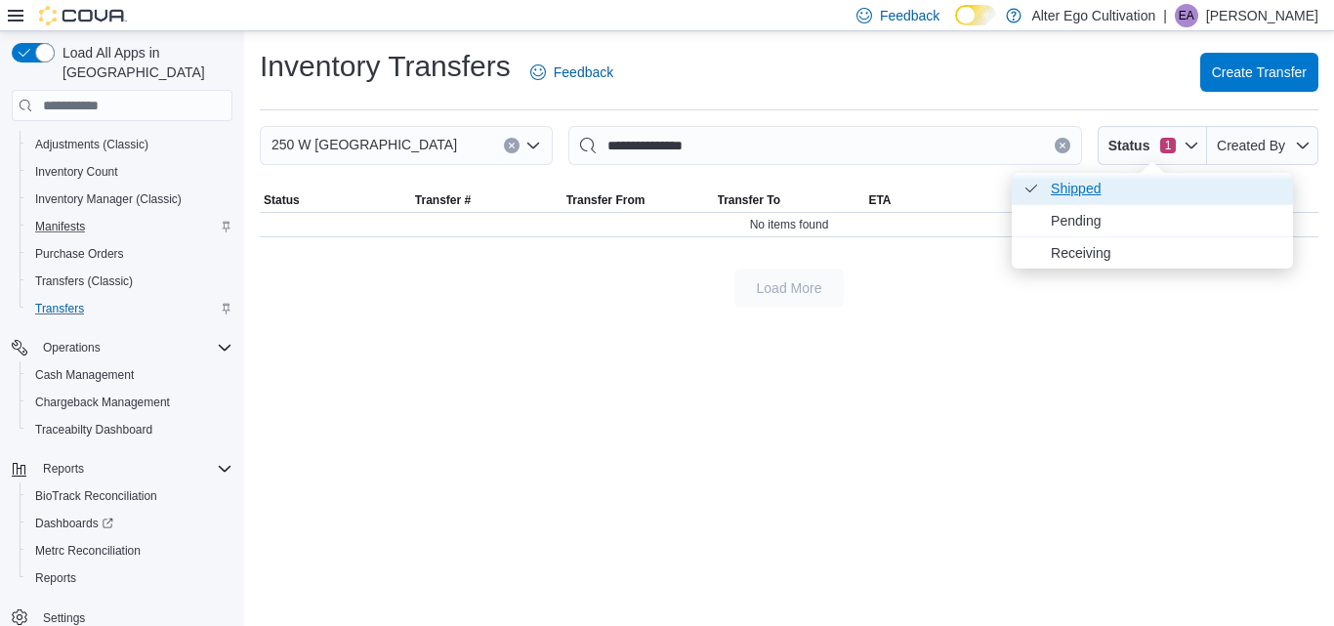
click at [1160, 186] on span "Shipped . Checked option." at bounding box center [1166, 188] width 231 height 23
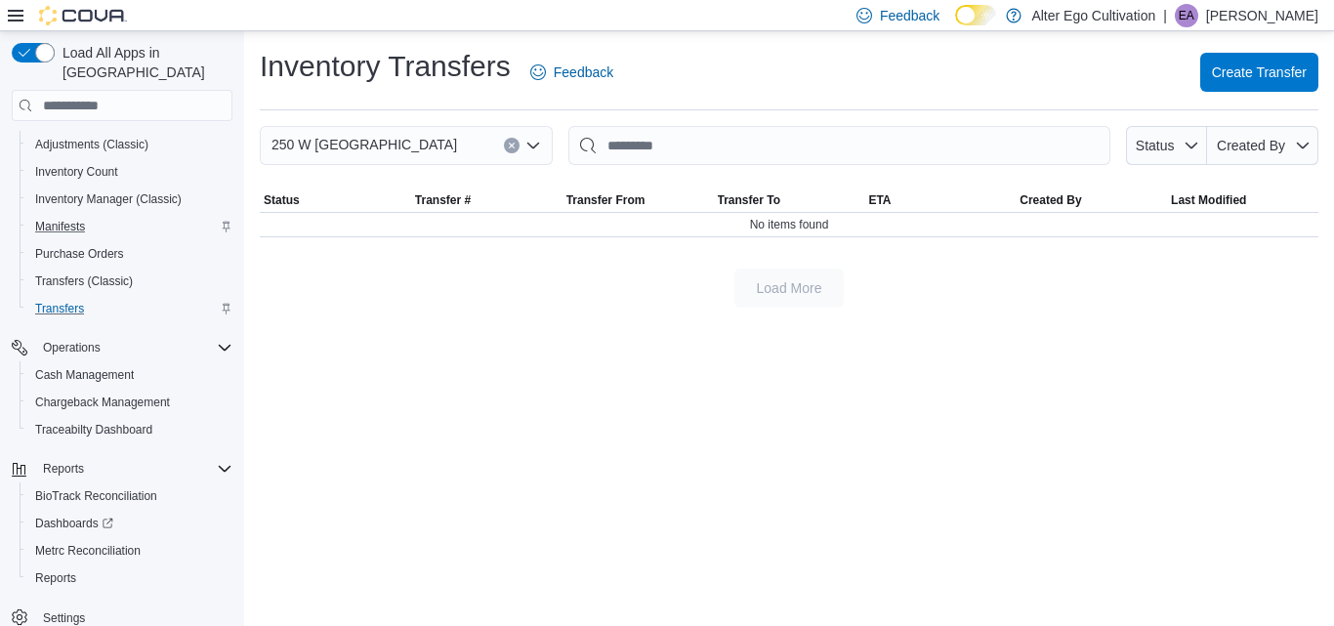
click at [1098, 279] on div "Load More" at bounding box center [789, 288] width 1059 height 39
click at [1185, 139] on icon "button" at bounding box center [1192, 146] width 16 height 16
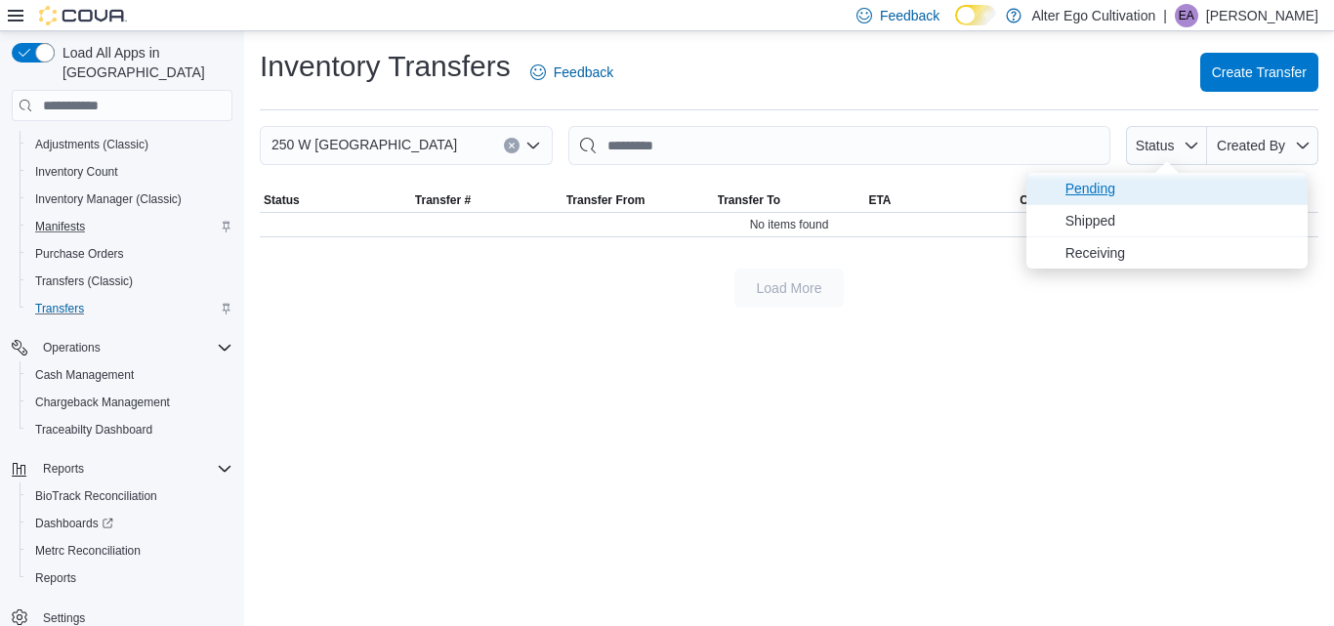
click at [1121, 184] on span "Pending" at bounding box center [1181, 188] width 231 height 23
type input "**********"
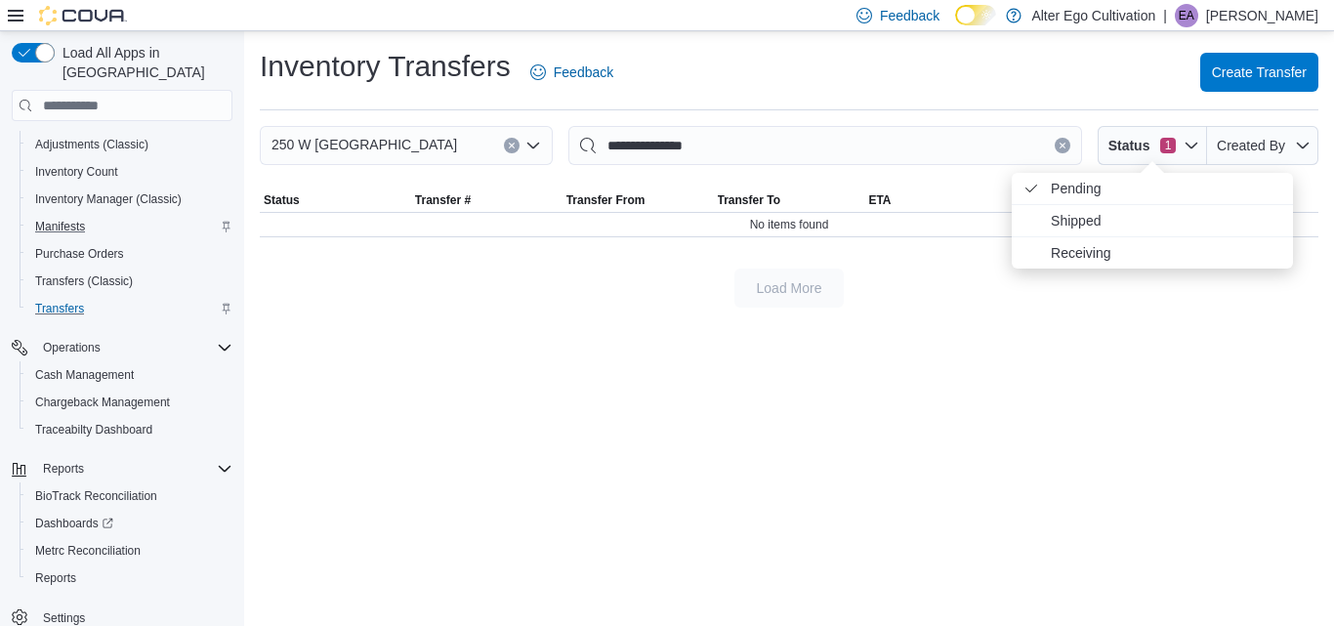
click at [1037, 352] on div "**********" at bounding box center [789, 328] width 1090 height 595
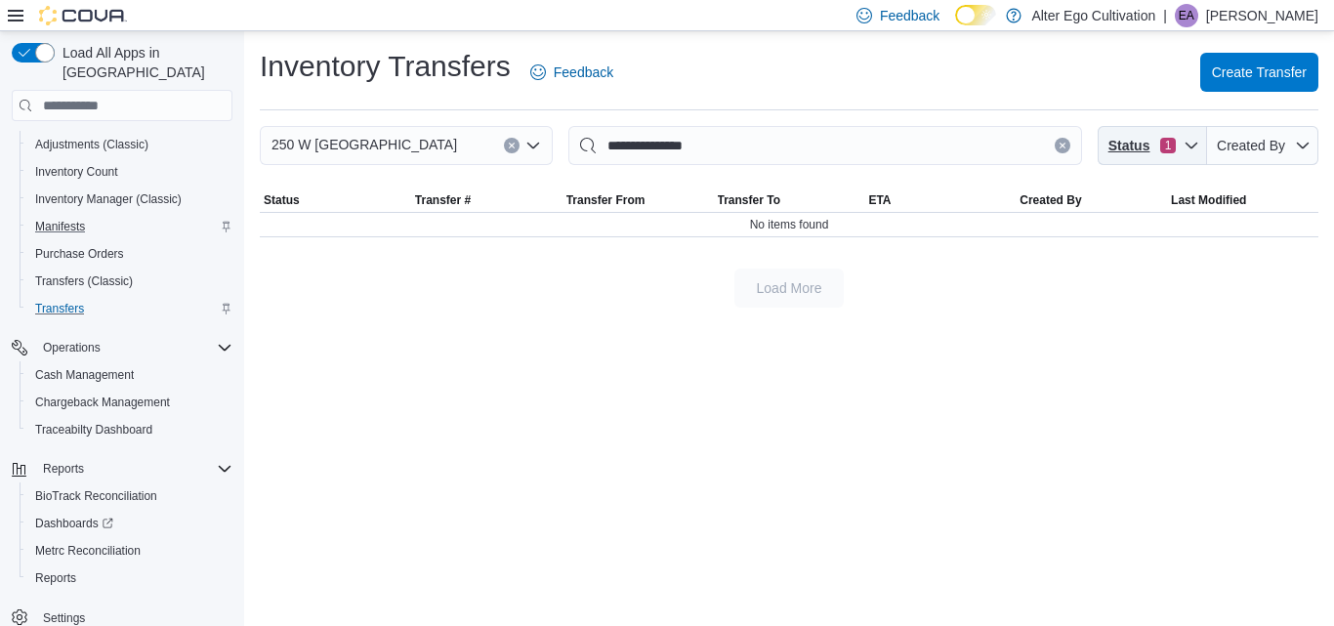
click at [1168, 143] on span "1" at bounding box center [1169, 146] width 16 height 16
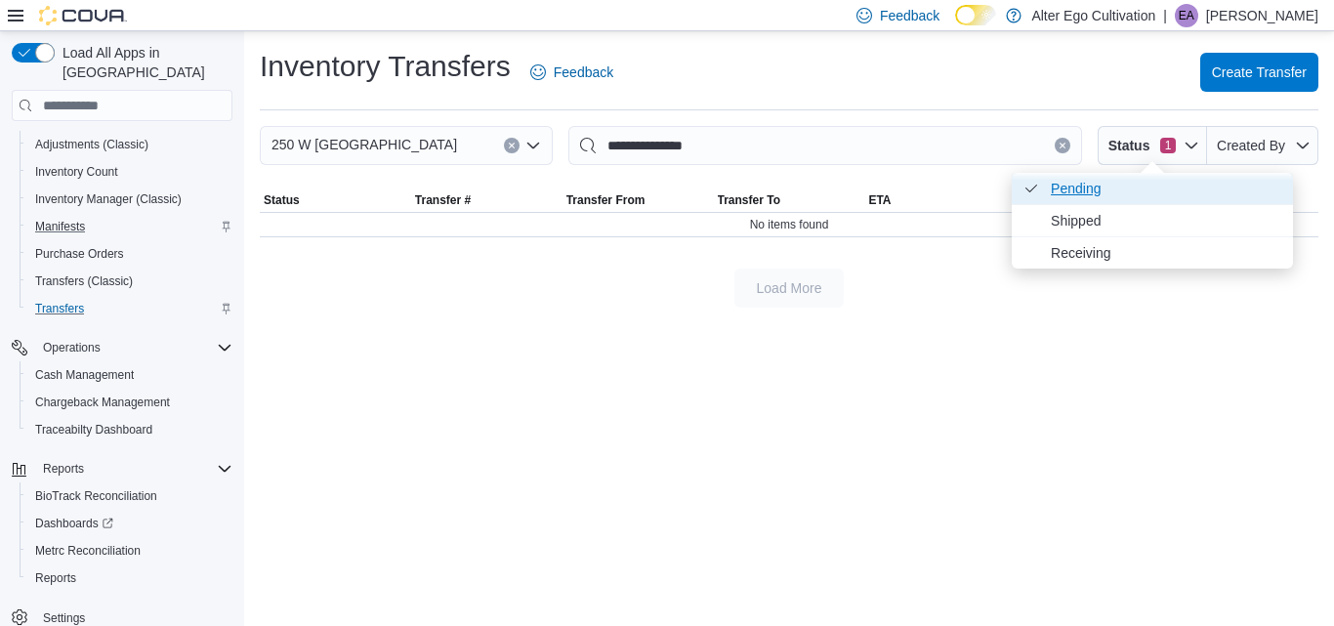
click at [1034, 185] on icon "Status" at bounding box center [1032, 189] width 16 height 16
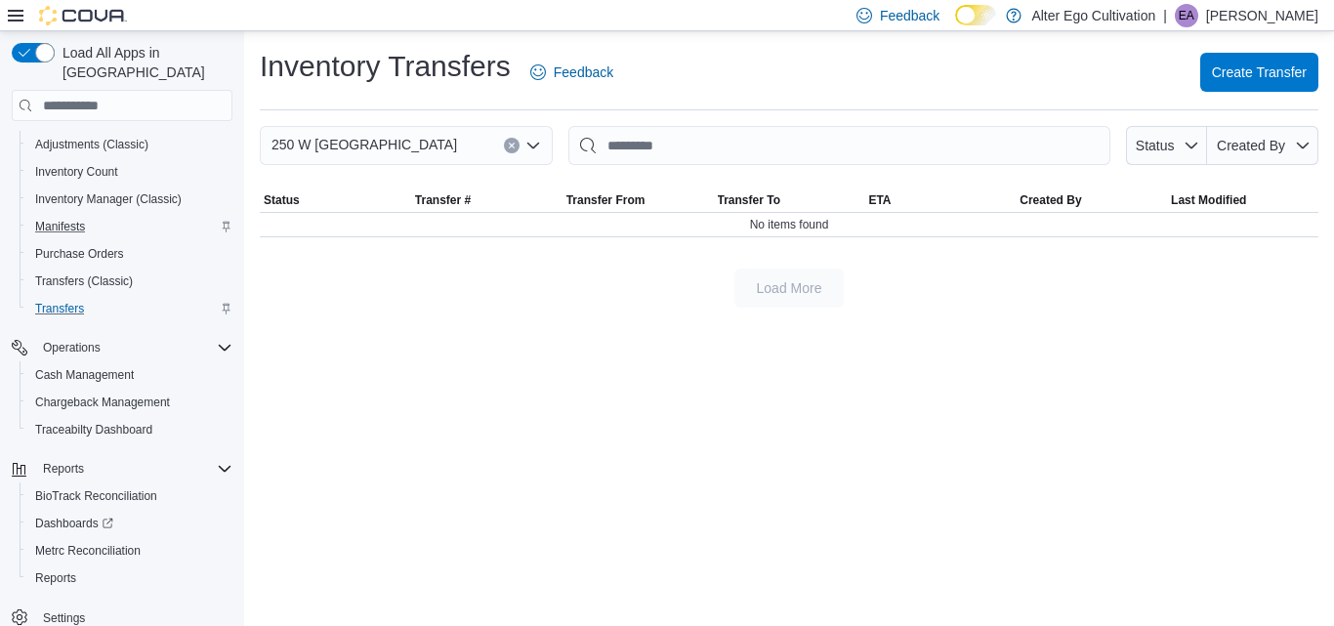
click at [1025, 348] on div "Inventory Transfers Feedback Create Transfer 250 W Amador Status Created By Sor…" at bounding box center [789, 328] width 1090 height 595
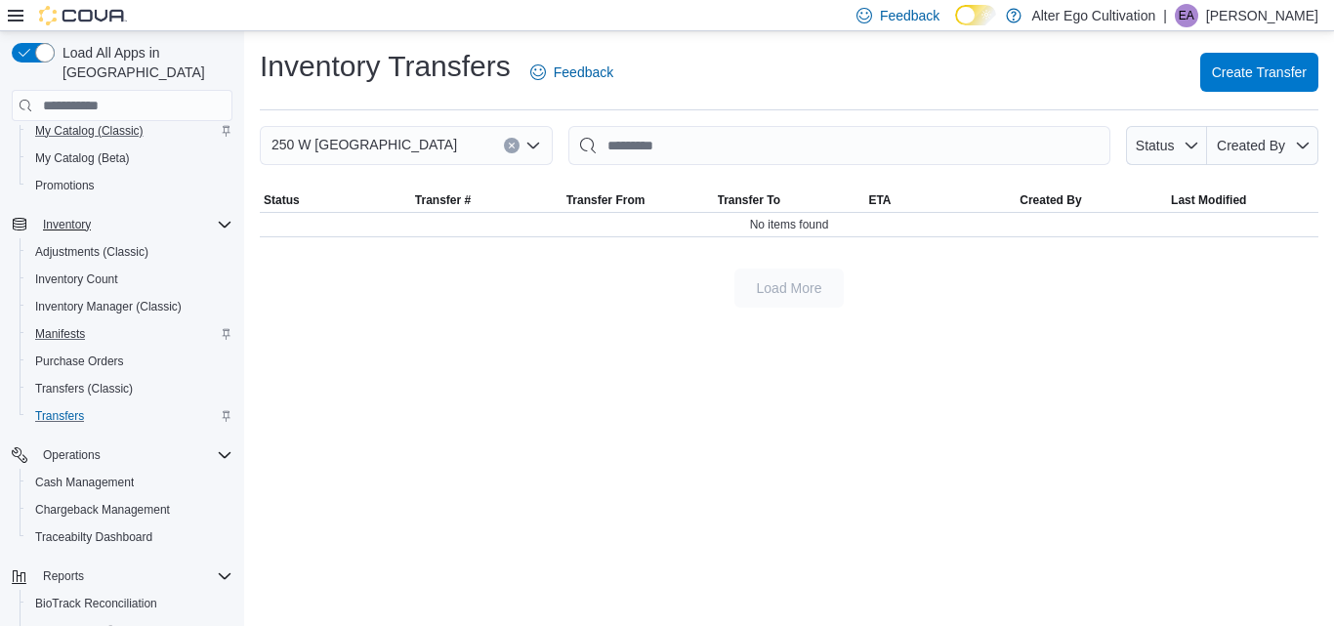
scroll to position [195, 0]
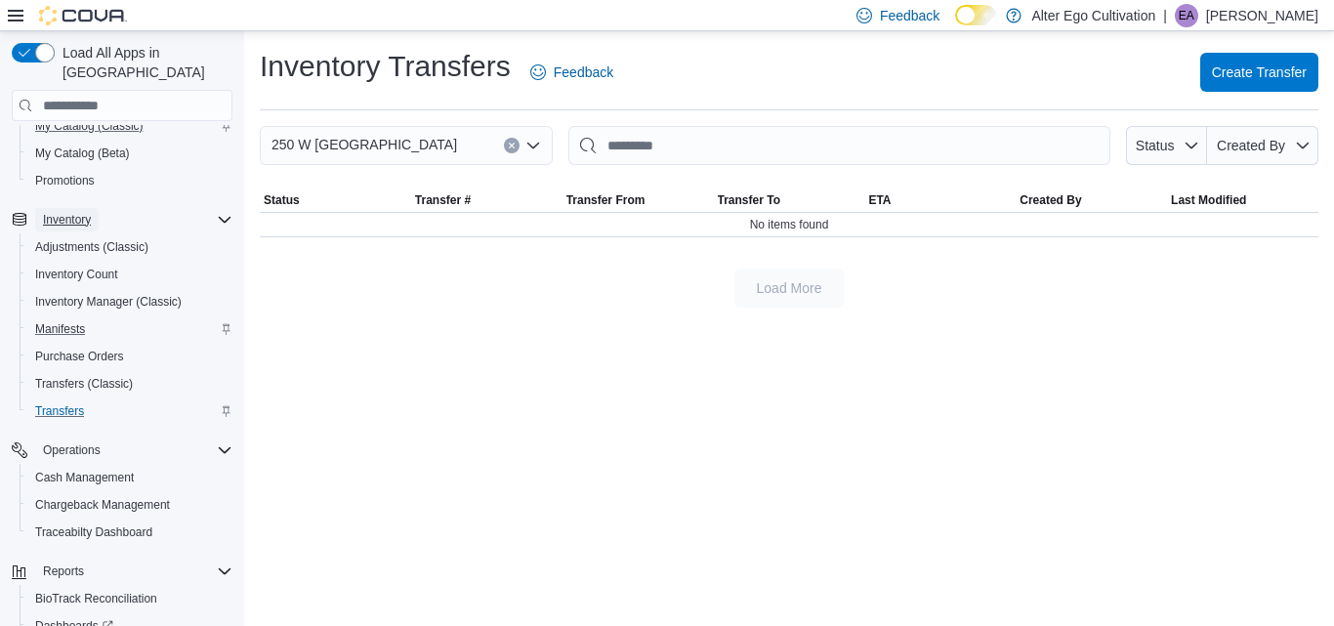
click at [63, 212] on span "Inventory" at bounding box center [67, 220] width 48 height 16
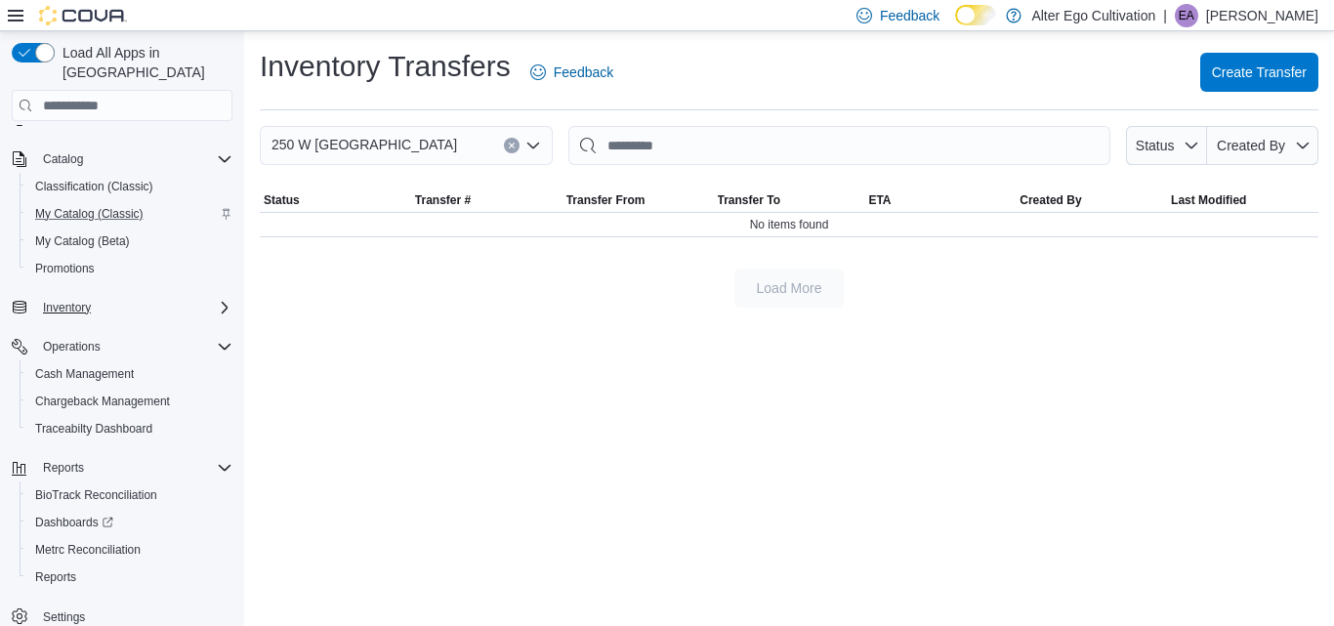
scroll to position [107, 0]
click at [96, 94] on input "search" at bounding box center [122, 105] width 221 height 31
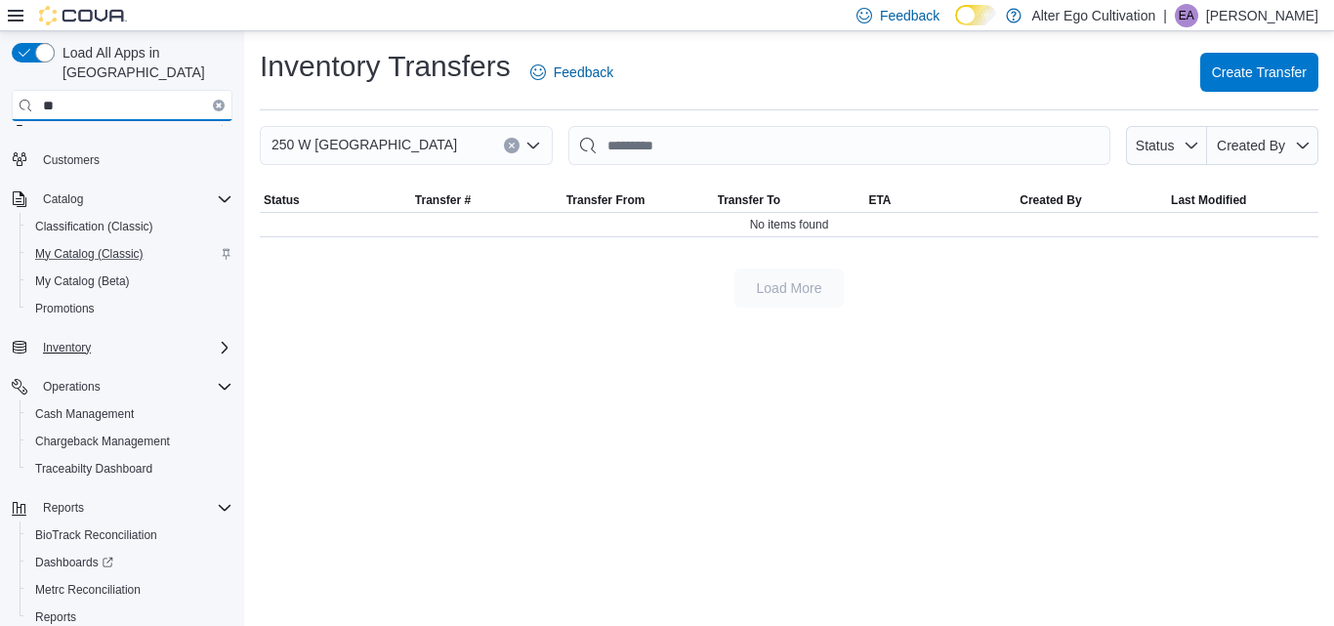
scroll to position [0, 0]
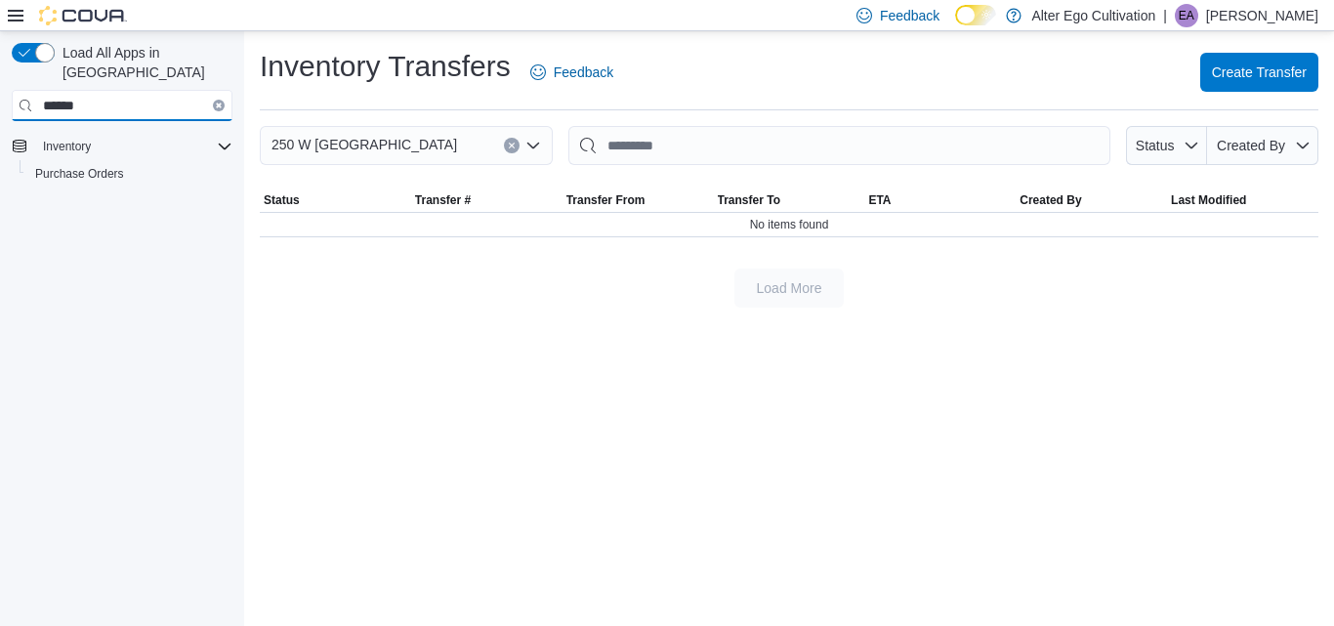
type input "******"
click at [216, 103] on icon "Clear input" at bounding box center [219, 106] width 6 height 6
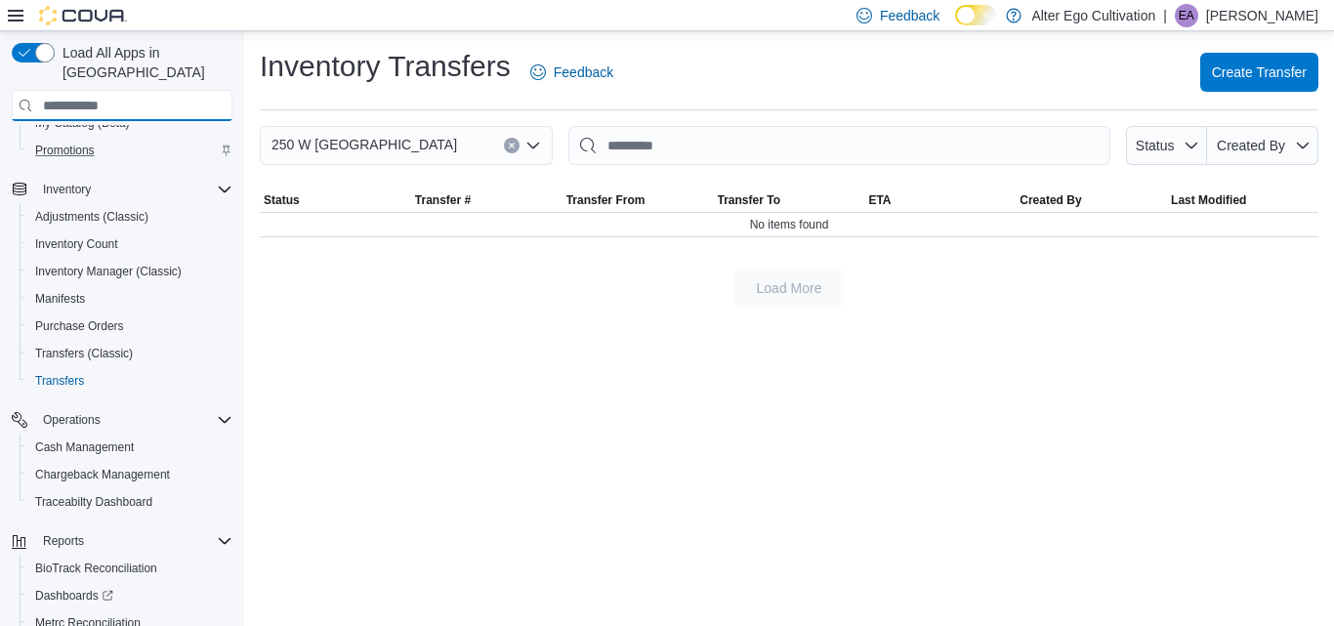
scroll to position [261, 0]
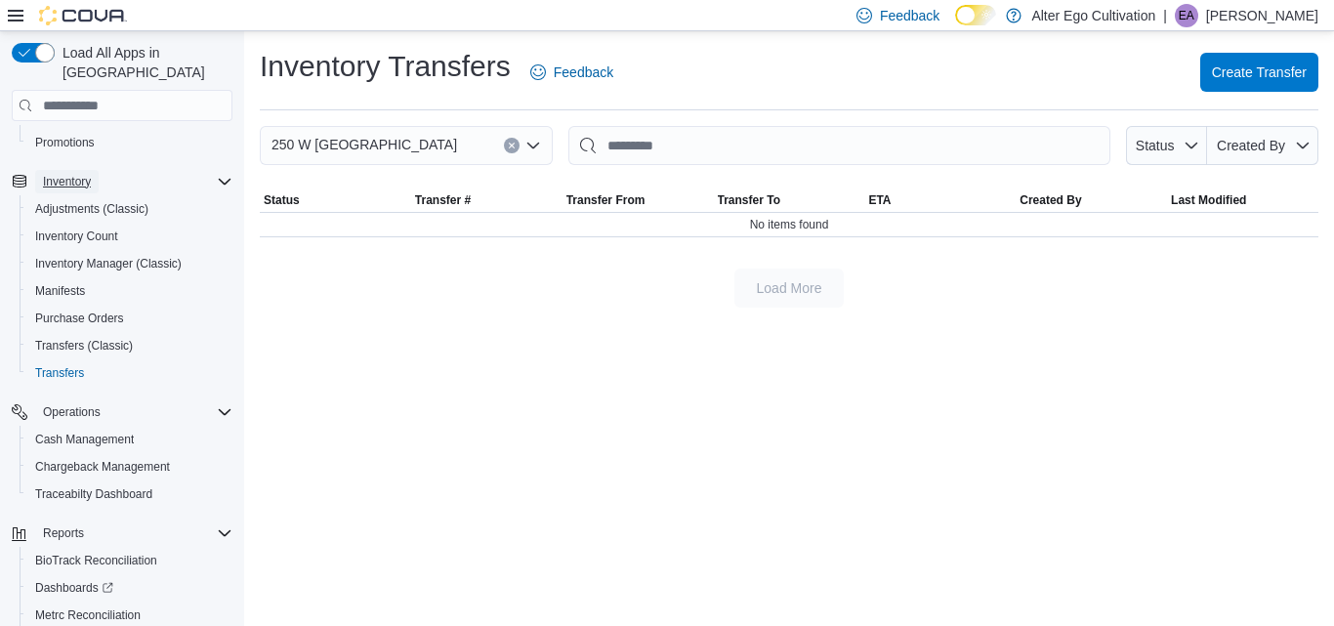
click at [68, 174] on span "Inventory" at bounding box center [67, 182] width 48 height 16
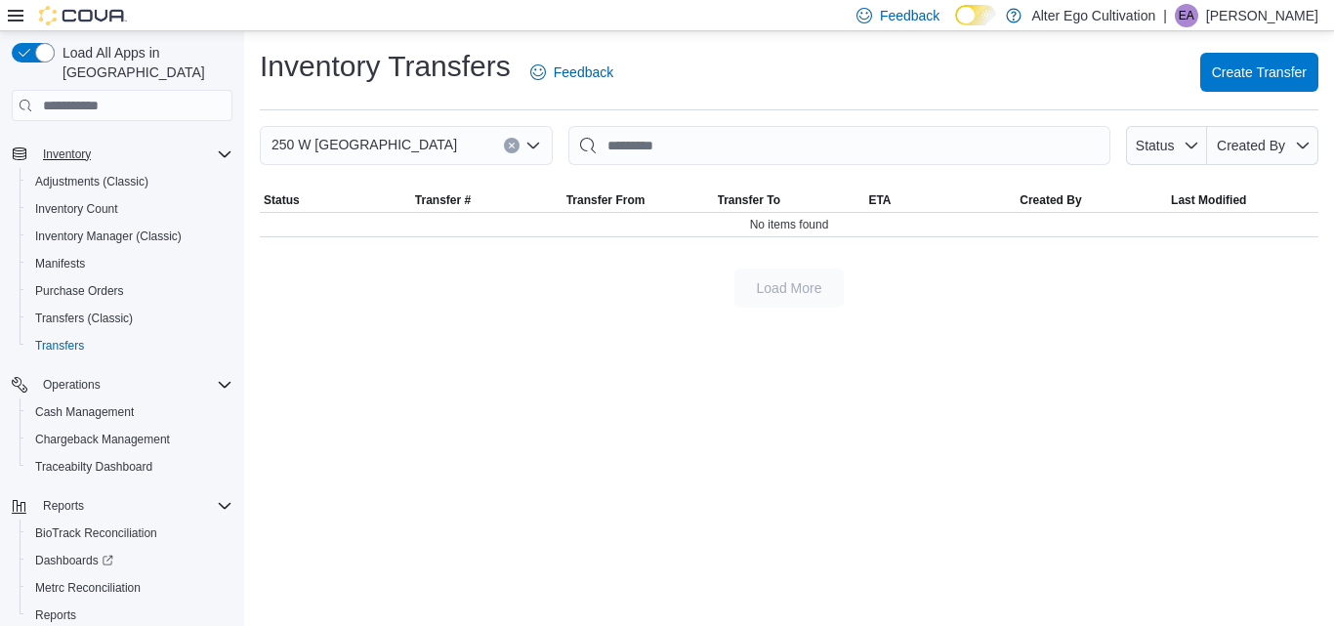
scroll to position [233, 0]
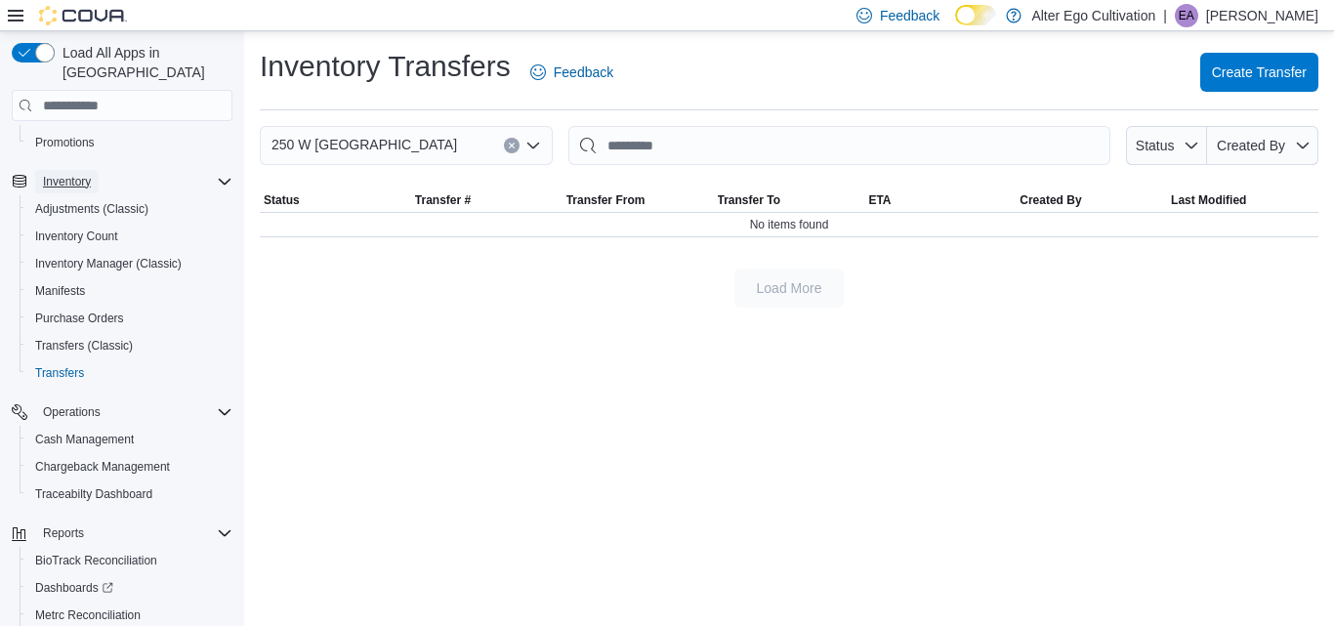
click at [67, 174] on span "Inventory" at bounding box center [67, 182] width 48 height 16
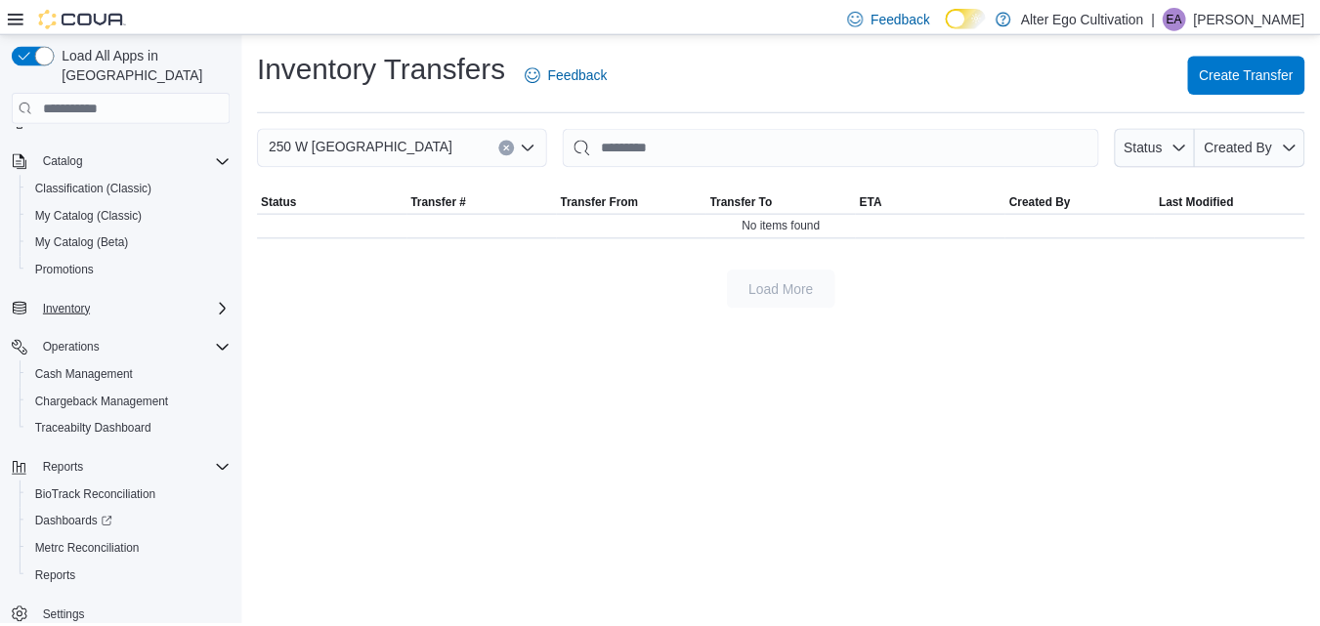
scroll to position [107, 0]
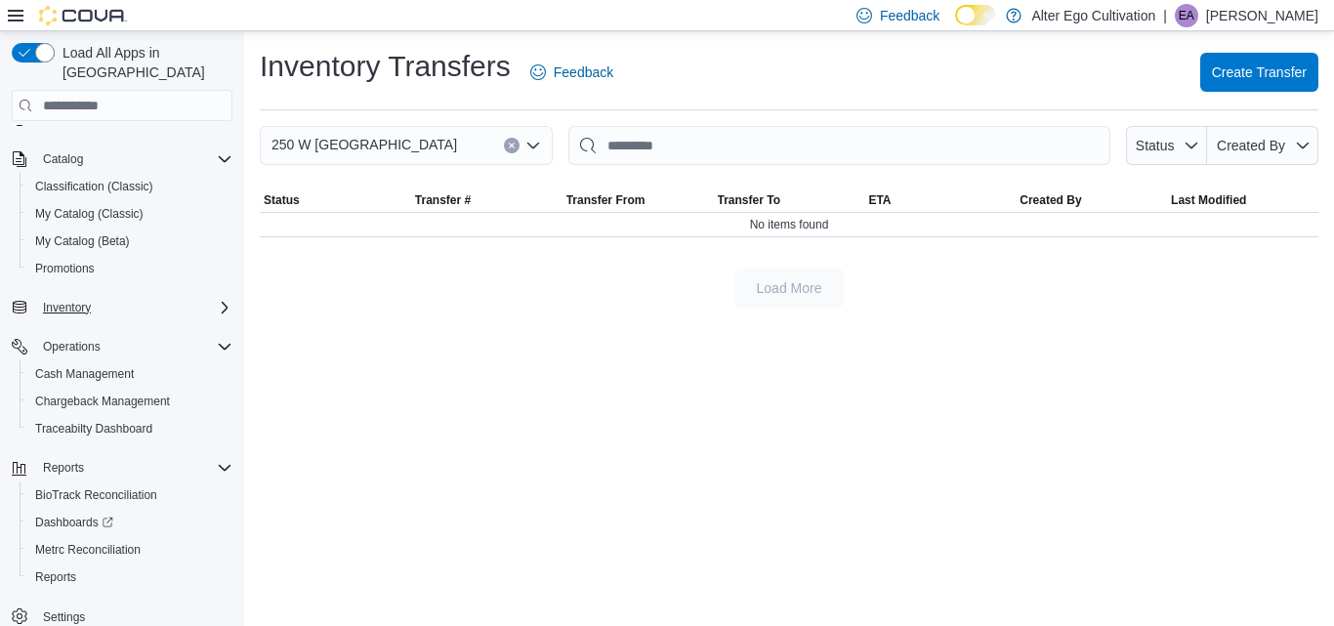
click at [222, 301] on icon "Complex example" at bounding box center [225, 307] width 6 height 12
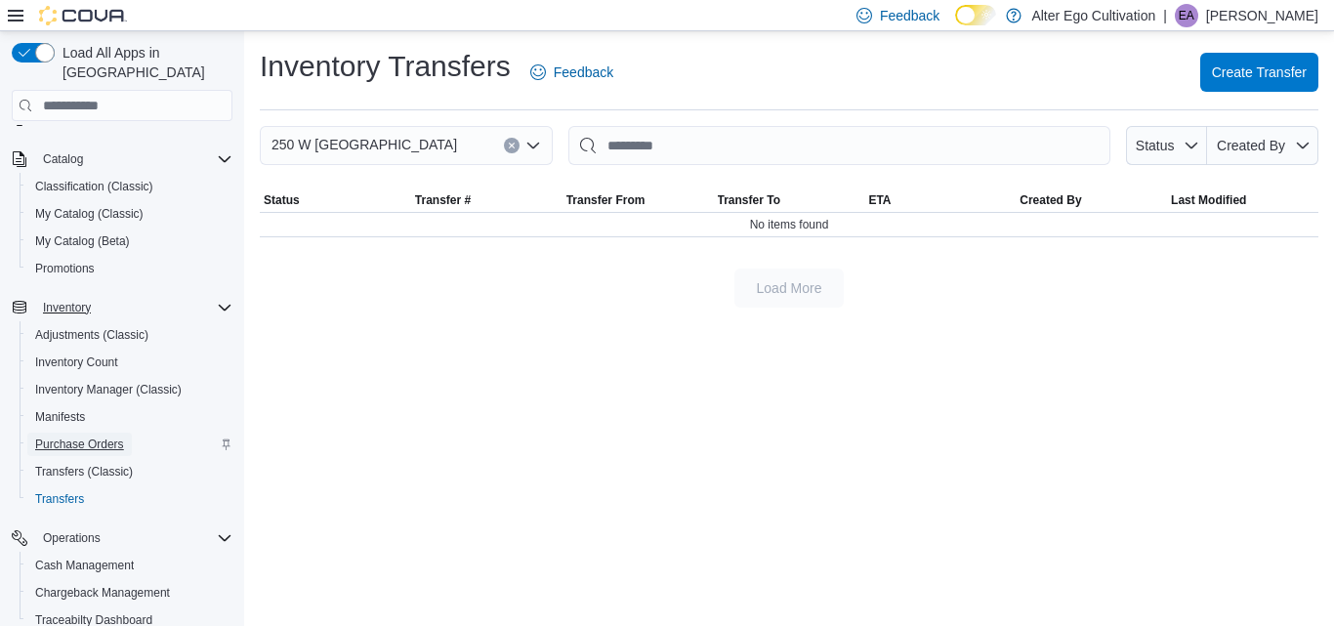
click at [111, 437] on span "Purchase Orders" at bounding box center [79, 445] width 89 height 16
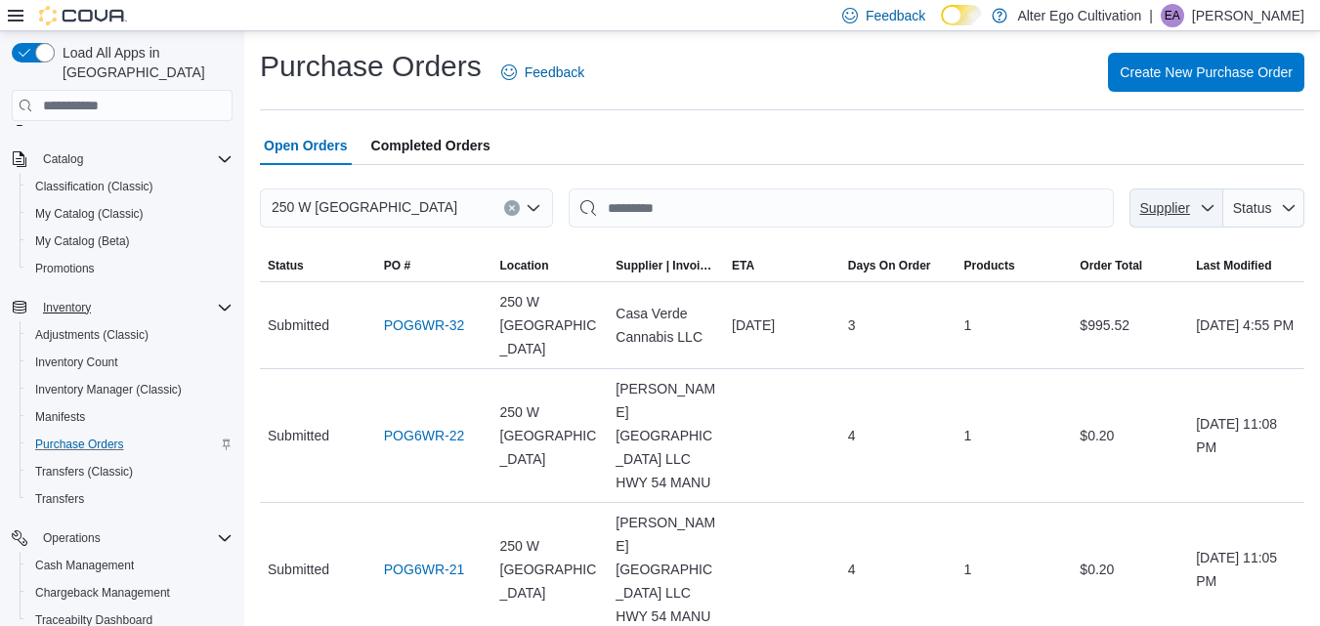
click at [1213, 209] on icon "button" at bounding box center [1208, 208] width 12 height 6
click at [1296, 212] on icon "button" at bounding box center [1289, 208] width 16 height 16
click at [985, 159] on div "Open Orders Completed Orders" at bounding box center [782, 145] width 1044 height 39
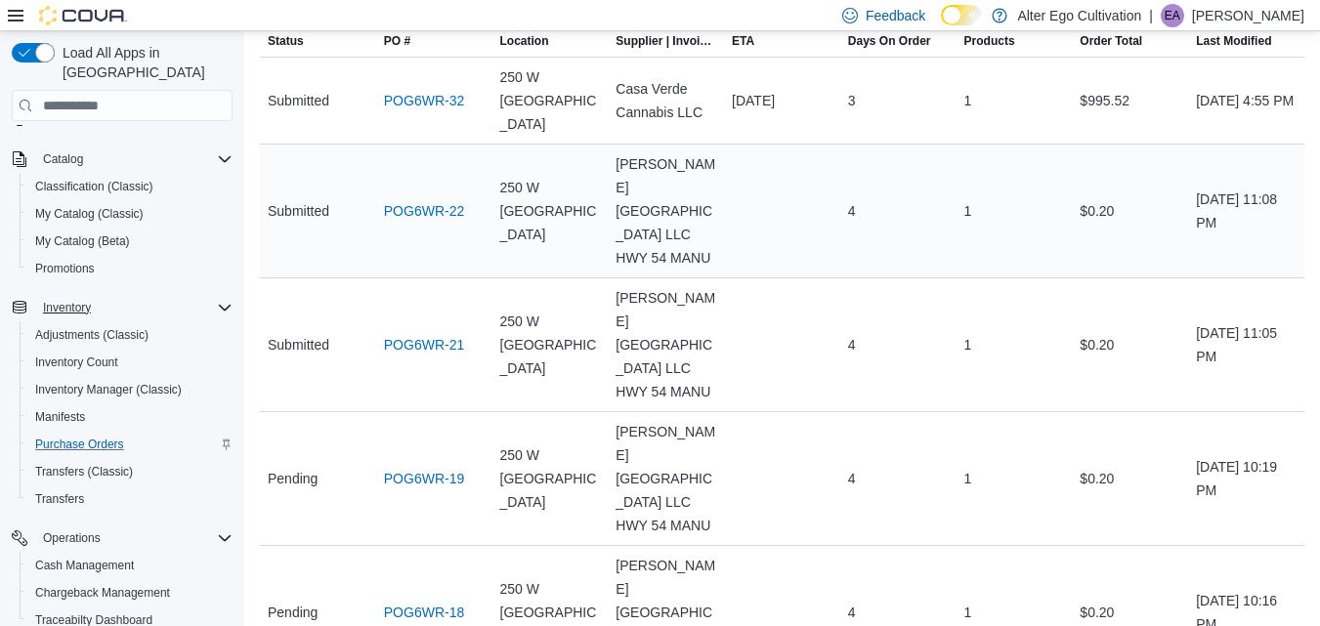
scroll to position [327, 0]
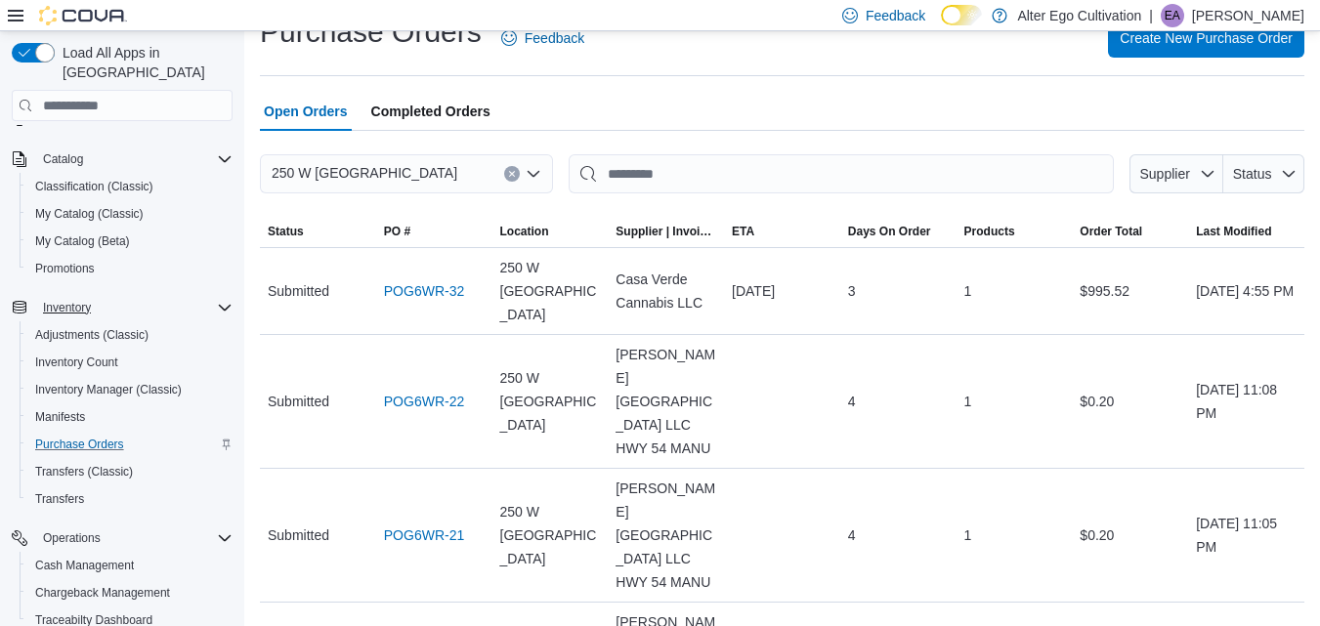
scroll to position [2, 0]
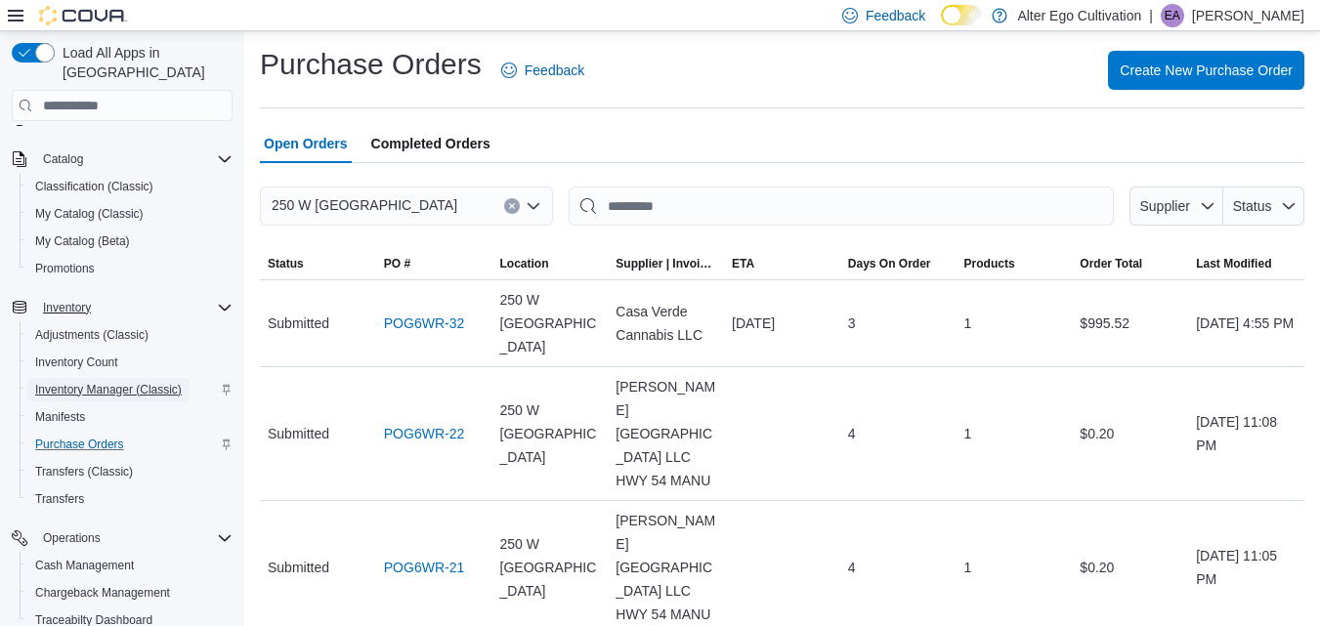
click at [106, 382] on span "Inventory Manager (Classic)" at bounding box center [108, 390] width 147 height 16
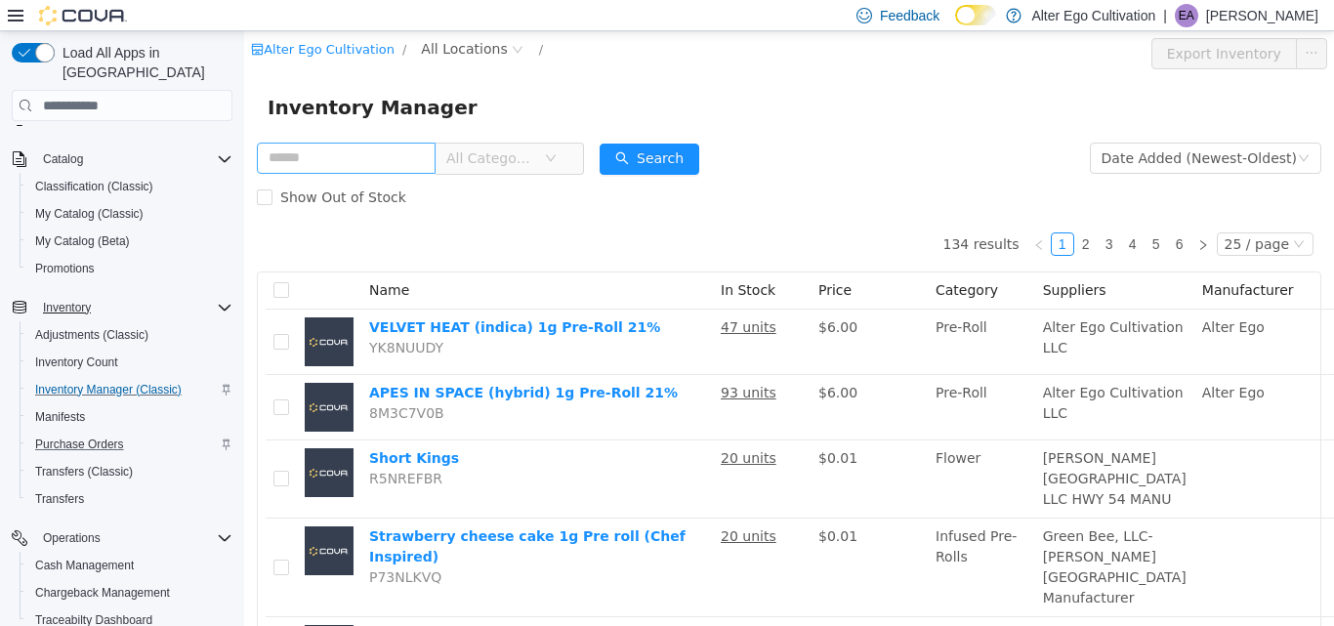
click at [405, 164] on input "text" at bounding box center [346, 158] width 179 height 31
type input "**********"
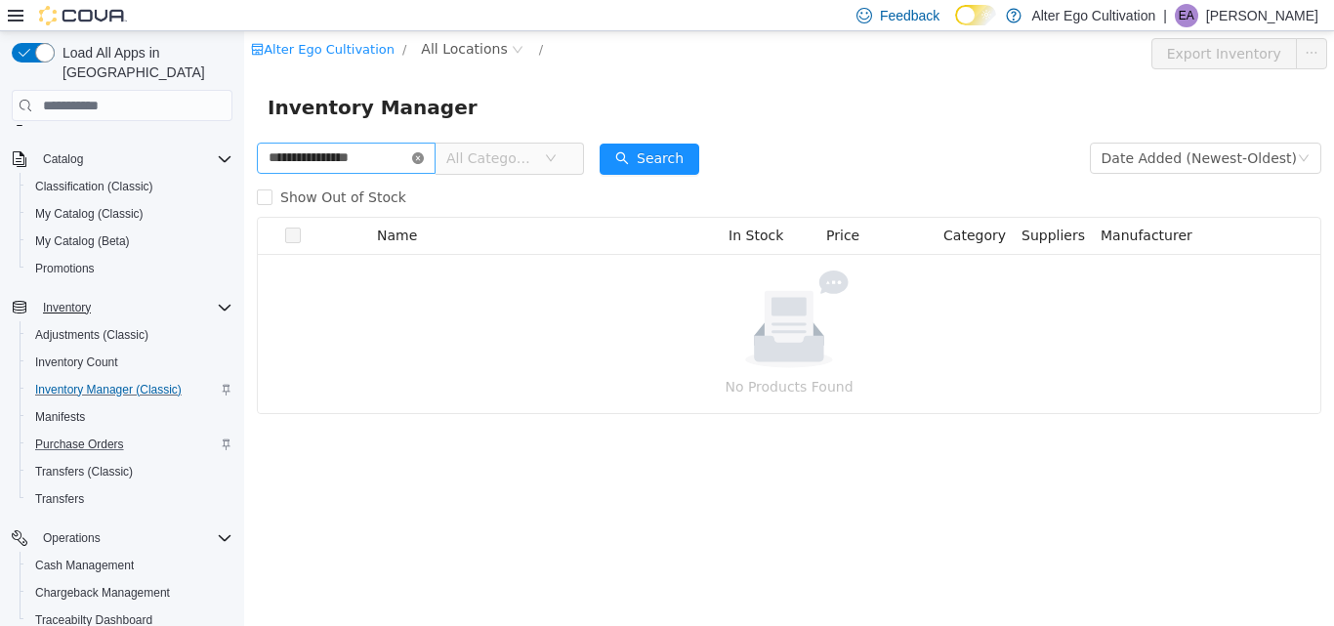
click at [424, 154] on icon "icon: close-circle" at bounding box center [418, 158] width 12 height 12
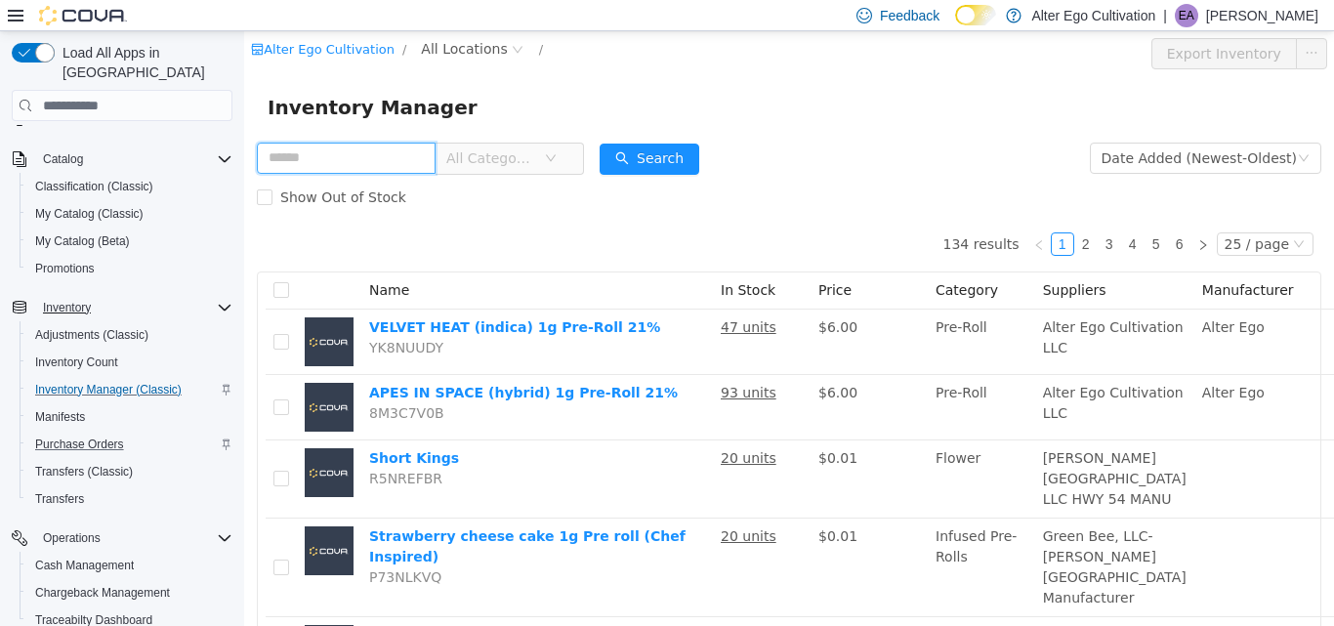
click at [332, 158] on input "text" at bounding box center [346, 158] width 179 height 31
type input "*"
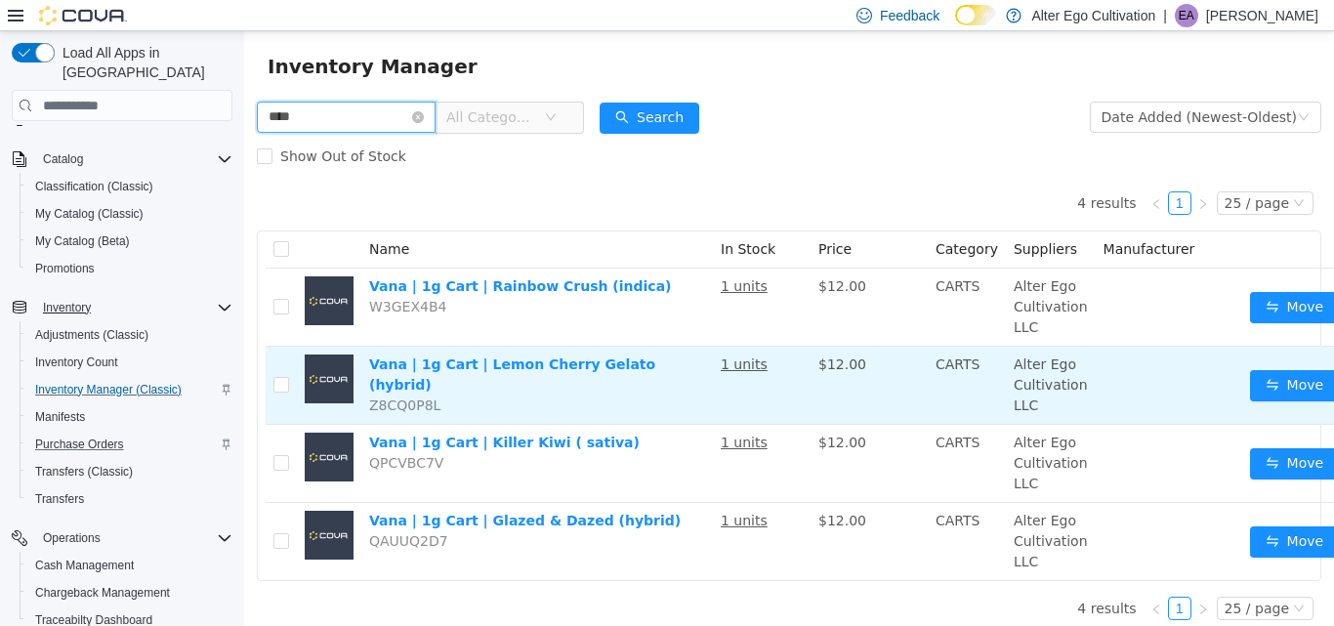
scroll to position [66, 0]
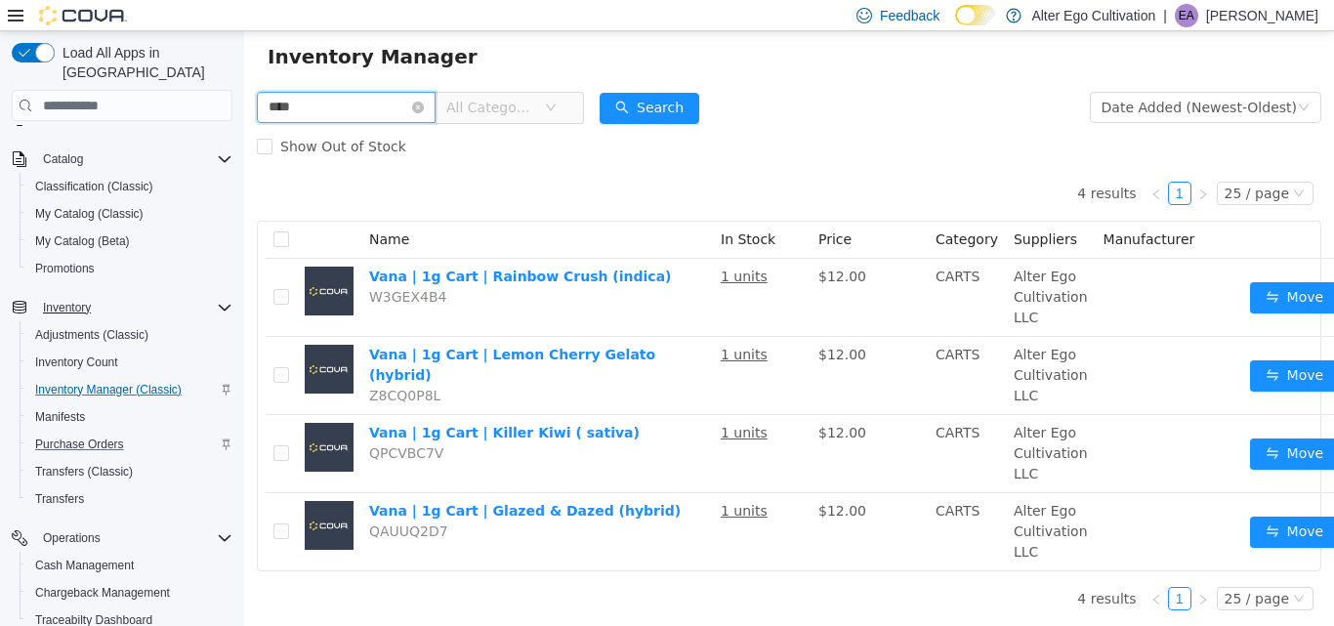
click at [319, 96] on input "****" at bounding box center [346, 107] width 179 height 31
type input "*"
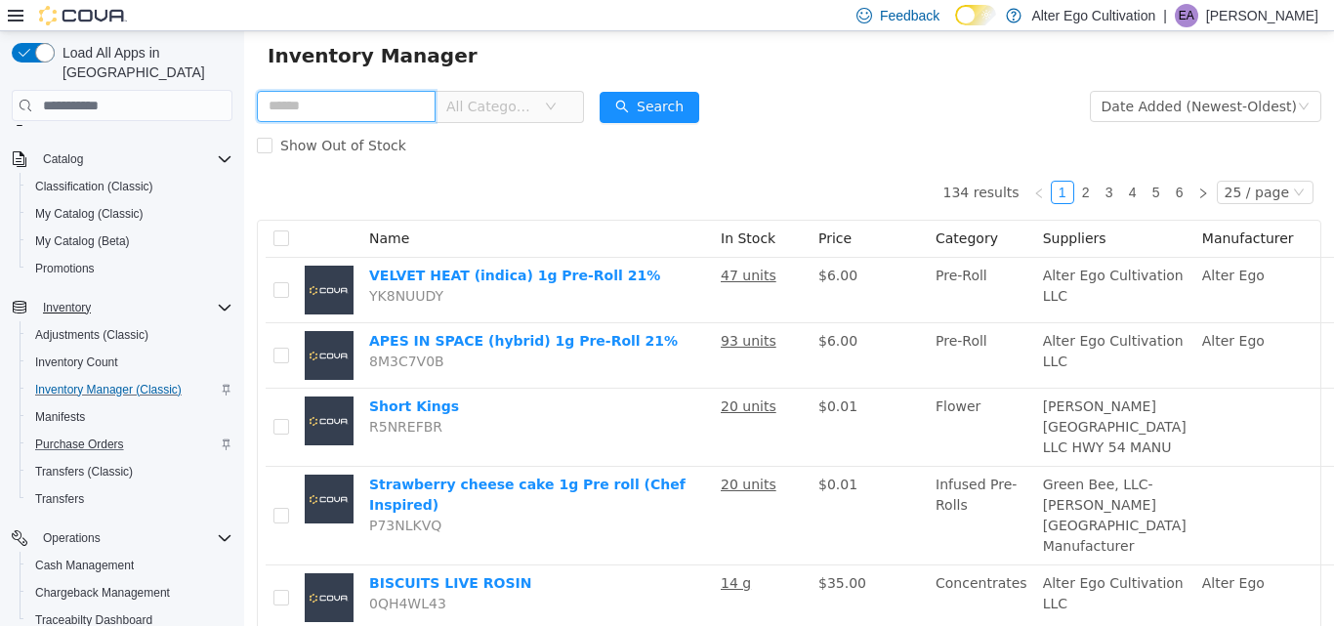
scroll to position [66, 0]
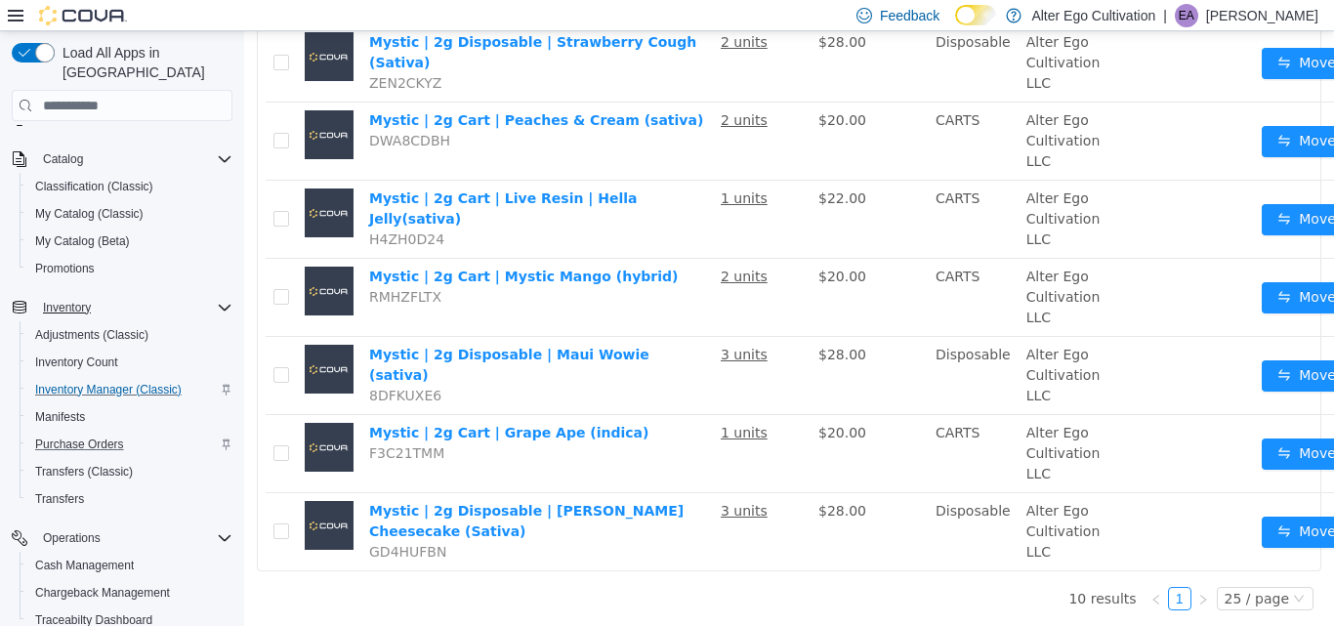
scroll to position [535, 0]
click at [575, 596] on div "10 results 1 25 / page Name In Stock Price Category Suppliers Manufacturer Myst…" at bounding box center [789, 161] width 1065 height 929
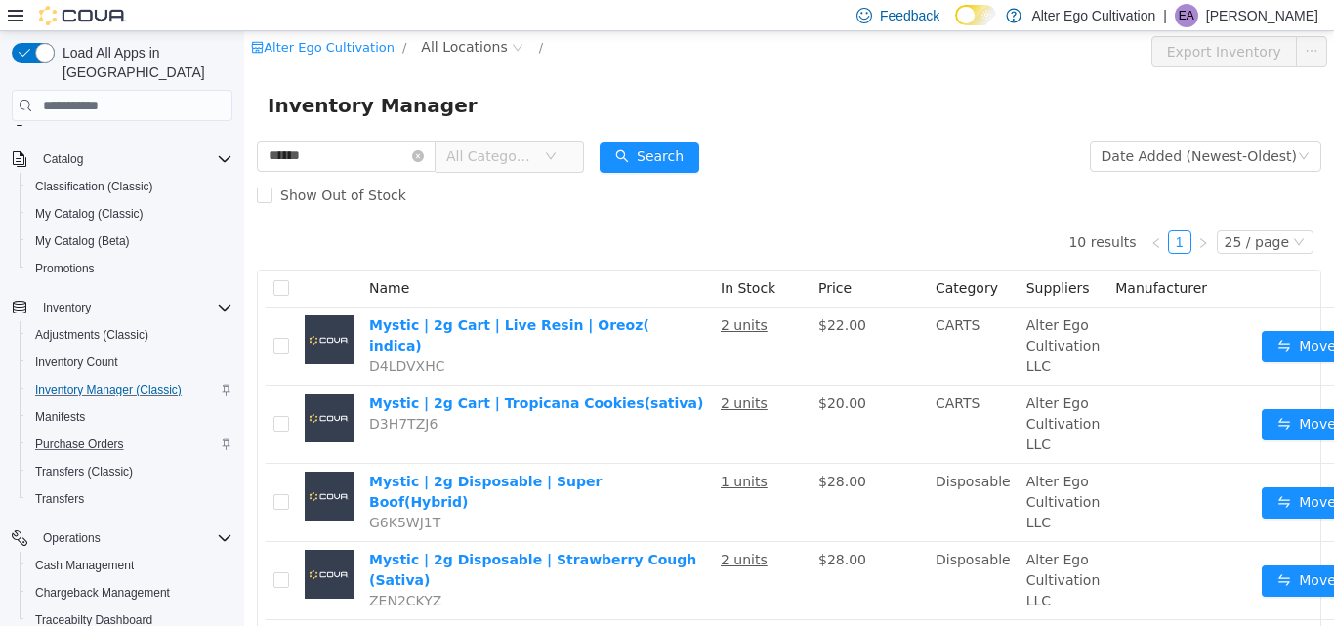
scroll to position [0, 0]
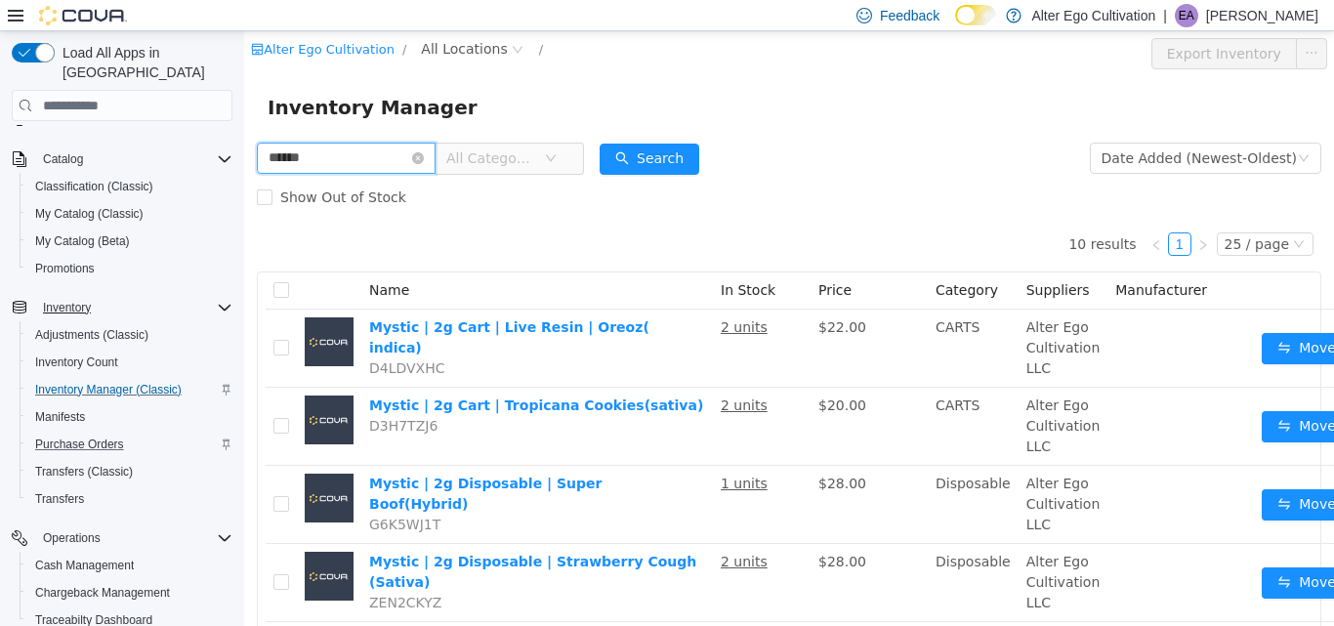
click at [363, 157] on input "******" at bounding box center [346, 158] width 179 height 31
type input "**********"
click at [316, 52] on link "Alter Ego Cultivation" at bounding box center [323, 49] width 144 height 15
click at [316, 42] on link "Alter Ego Cultivation" at bounding box center [323, 49] width 144 height 15
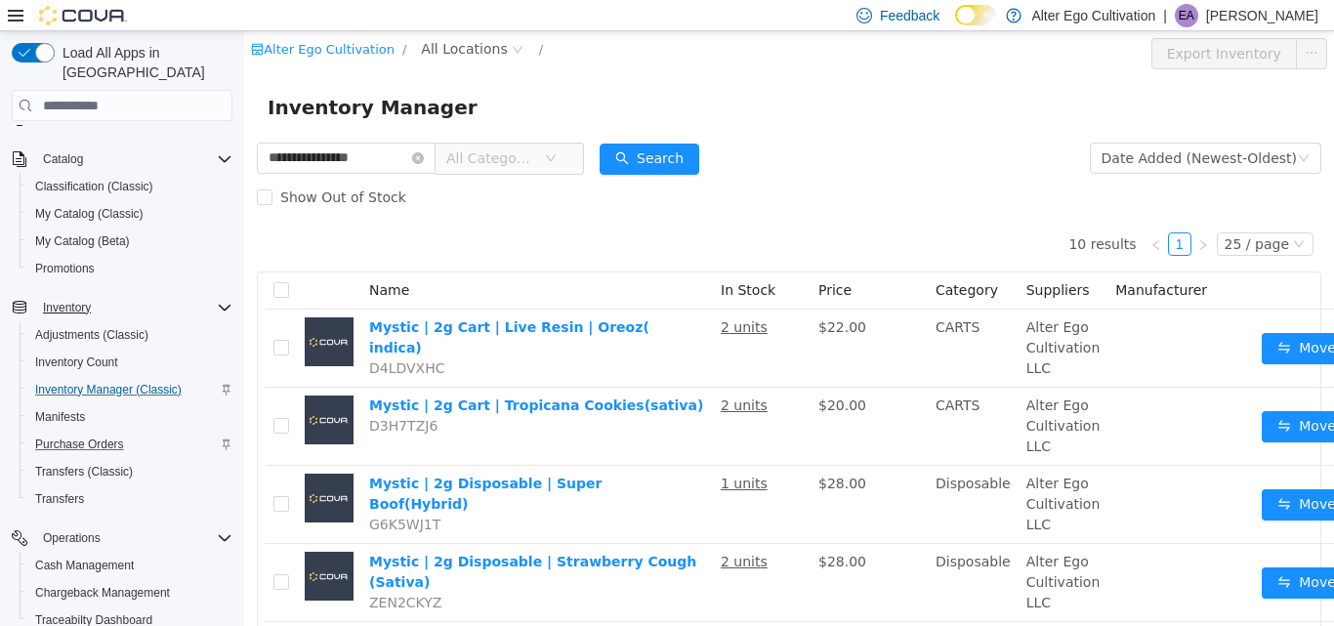
click at [87, 10] on img at bounding box center [83, 16] width 88 height 20
click at [84, 14] on img at bounding box center [83, 16] width 88 height 20
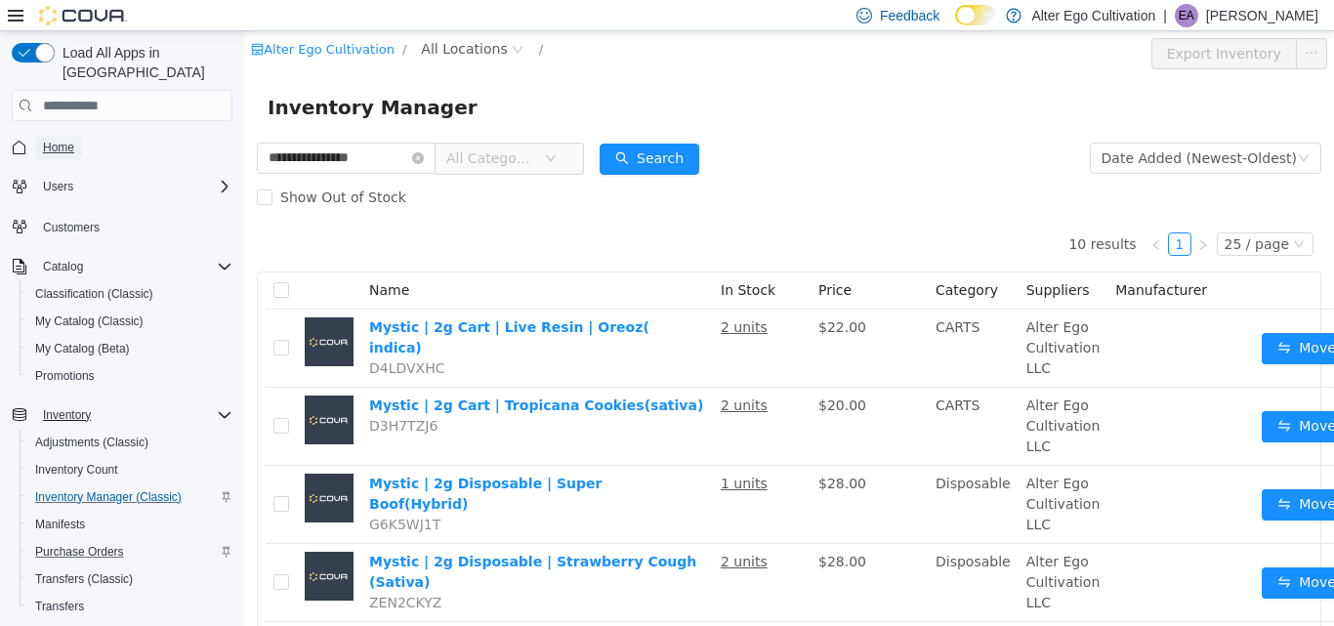
click at [66, 140] on span "Home" at bounding box center [58, 148] width 31 height 16
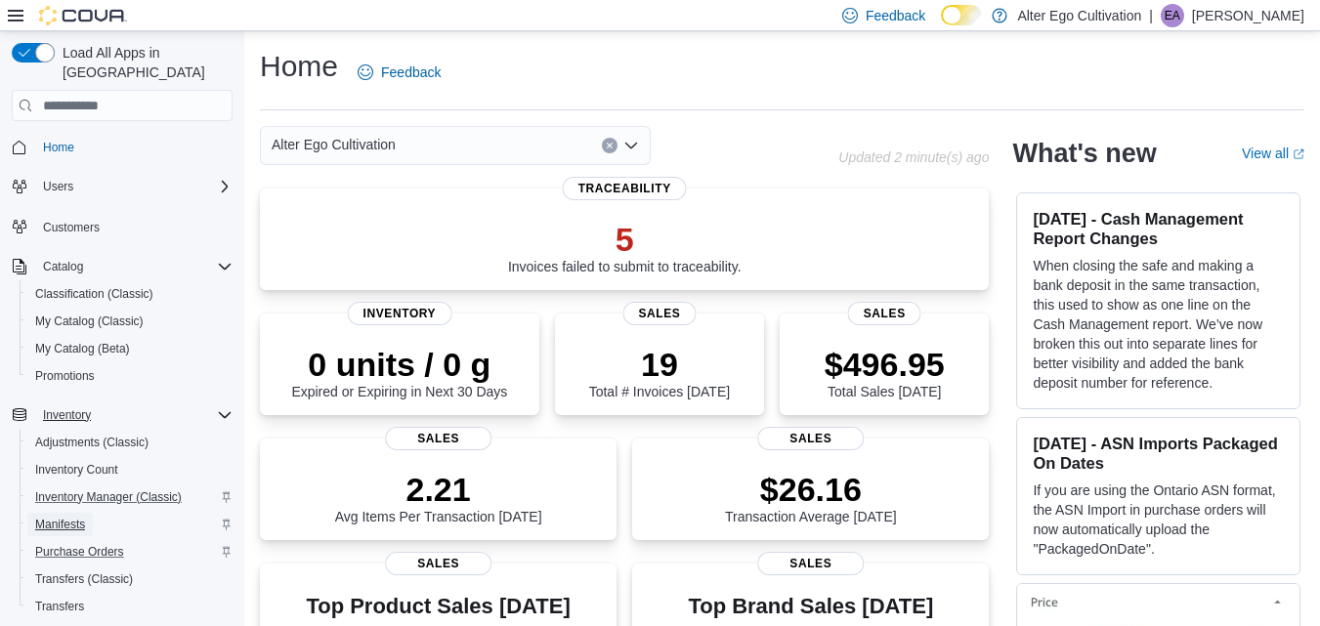
click at [53, 517] on span "Manifests" at bounding box center [60, 525] width 50 height 16
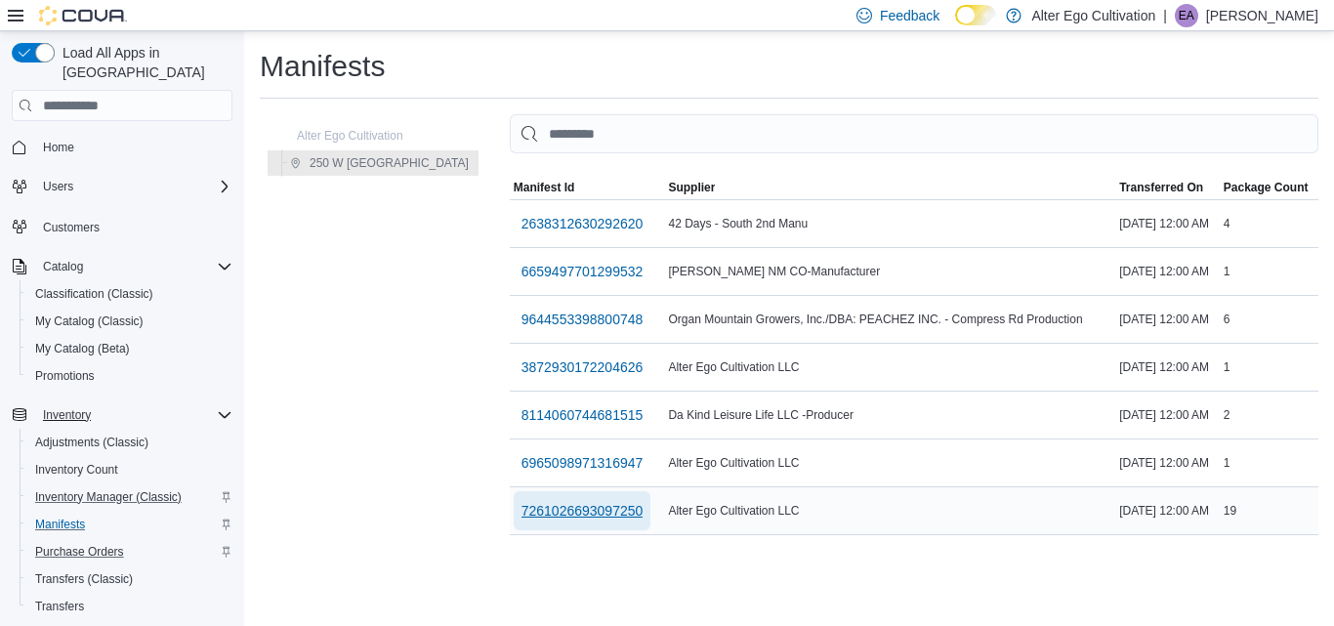
click at [539, 509] on span "7261026693097250" at bounding box center [583, 511] width 122 height 20
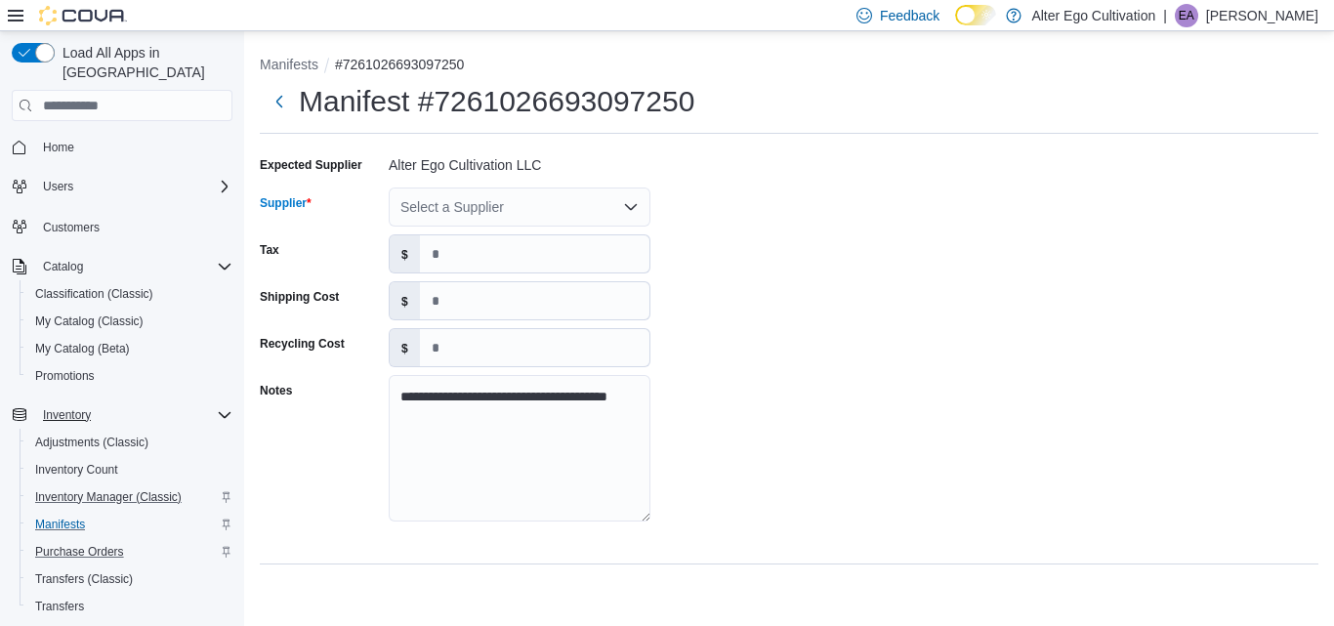
click at [632, 206] on icon "Open list of options" at bounding box center [631, 207] width 16 height 16
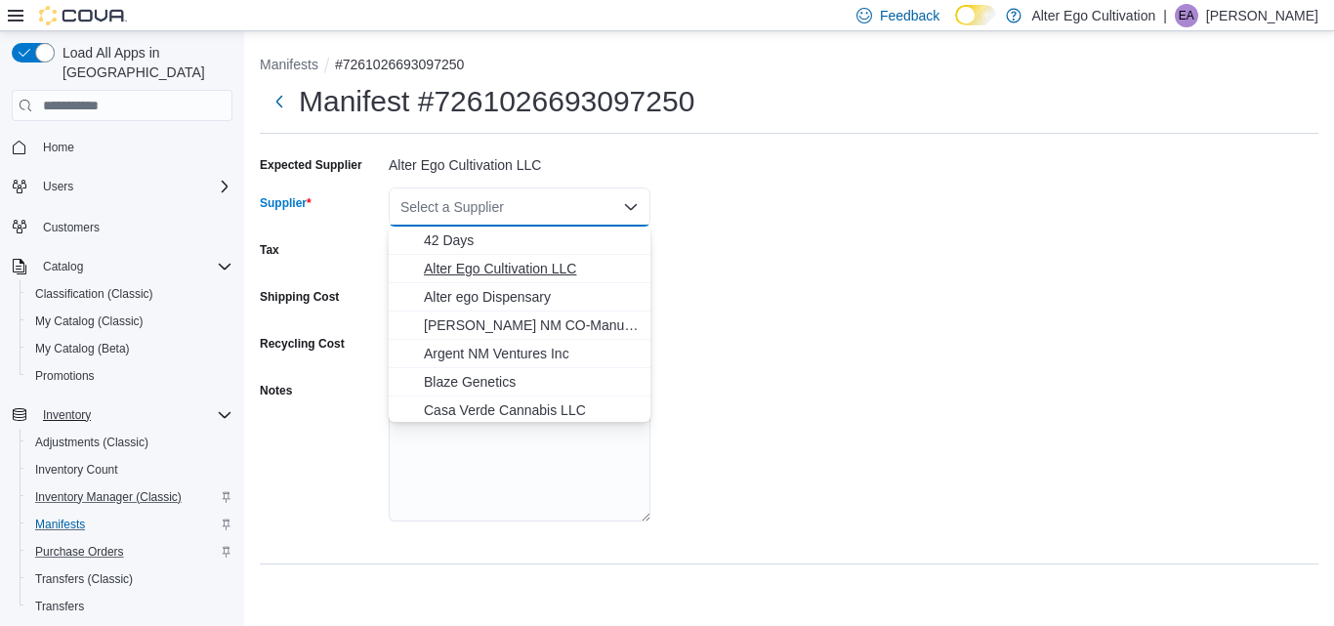
click at [527, 264] on span "Alter Ego Cultivation LLC" at bounding box center [531, 269] width 215 height 20
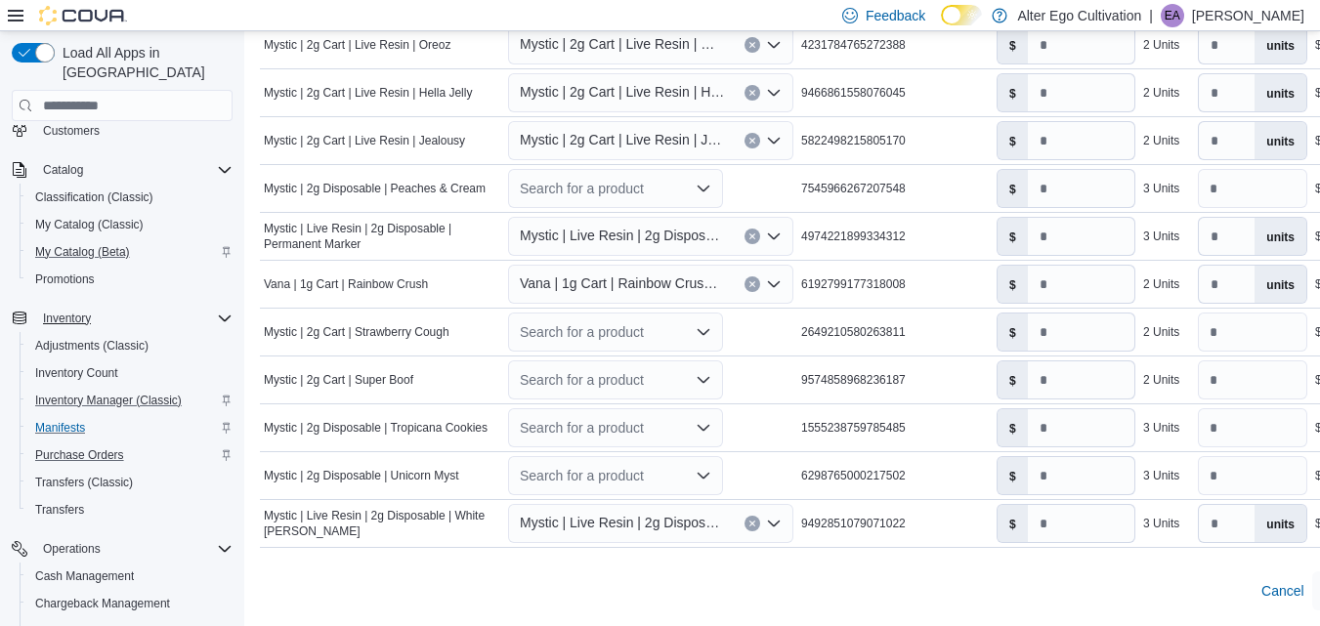
scroll to position [169, 0]
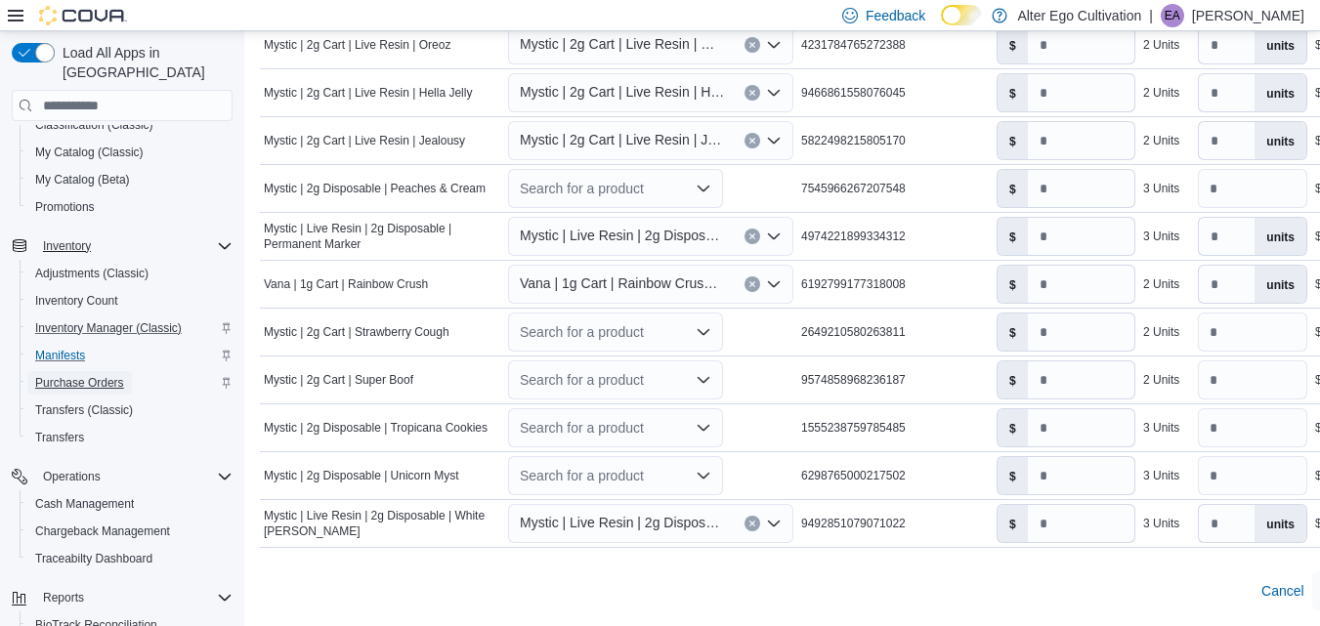
click at [112, 375] on span "Purchase Orders" at bounding box center [79, 383] width 89 height 16
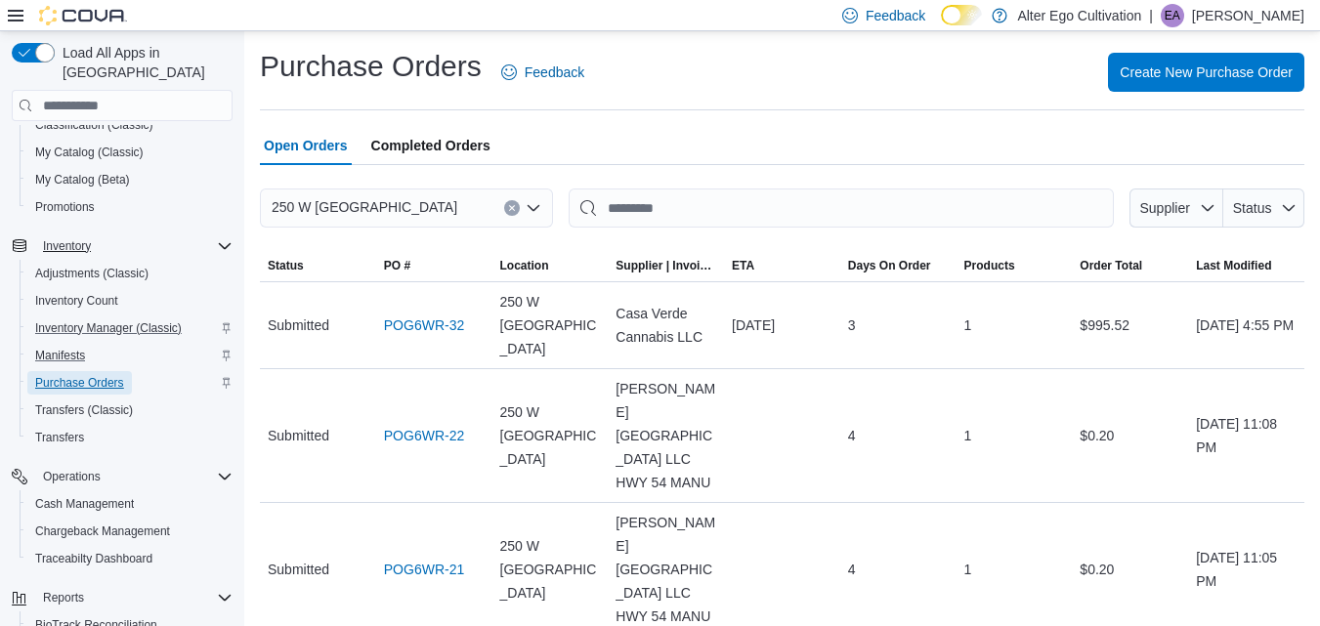
click at [96, 375] on span "Purchase Orders" at bounding box center [79, 383] width 89 height 16
click at [432, 143] on span "Completed Orders" at bounding box center [430, 145] width 119 height 39
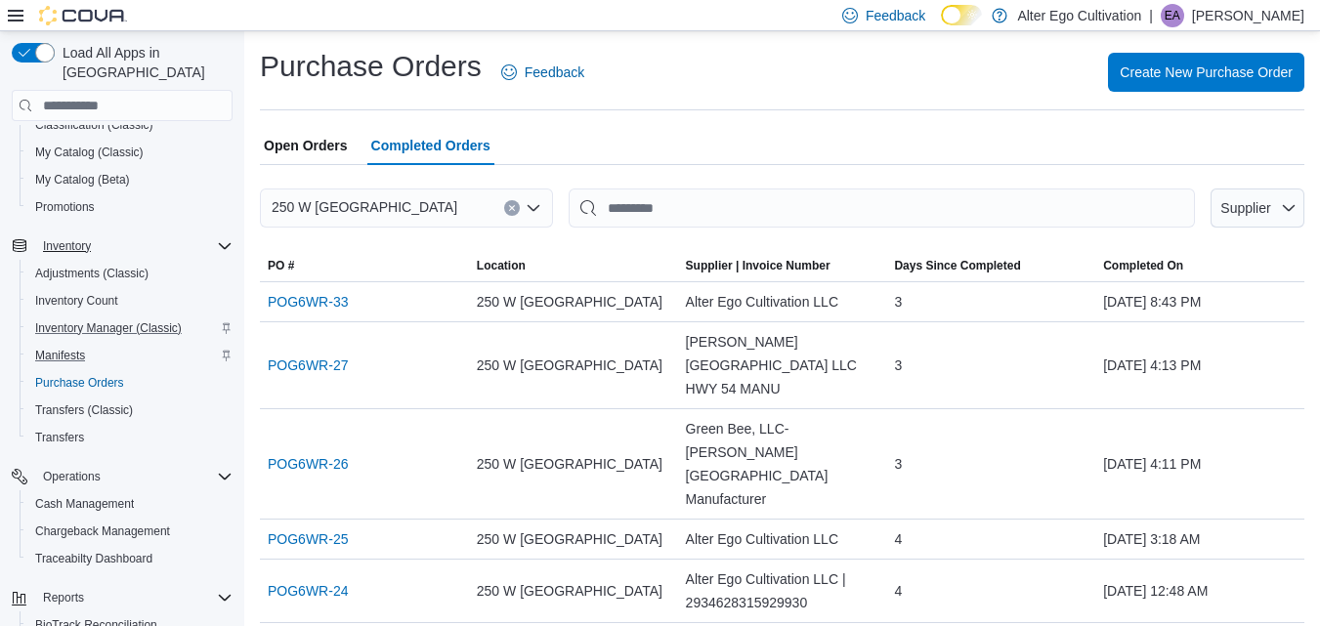
click at [315, 138] on span "Open Orders" at bounding box center [306, 145] width 84 height 39
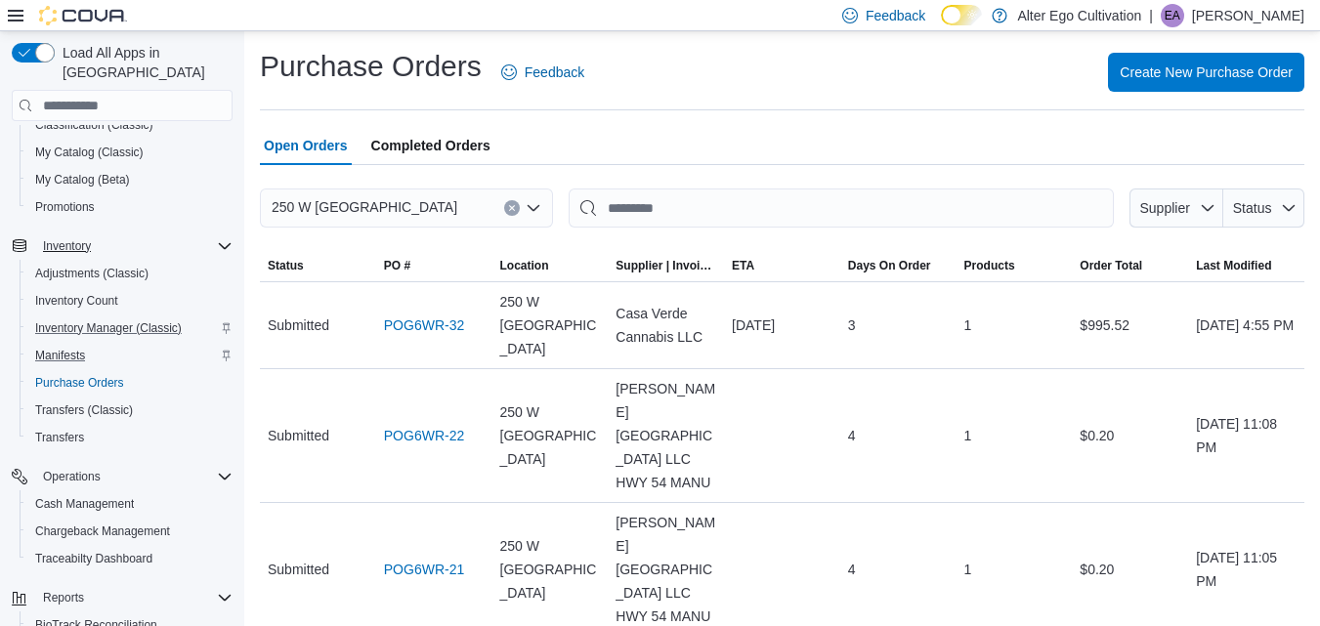
click at [450, 141] on span "Completed Orders" at bounding box center [430, 145] width 119 height 39
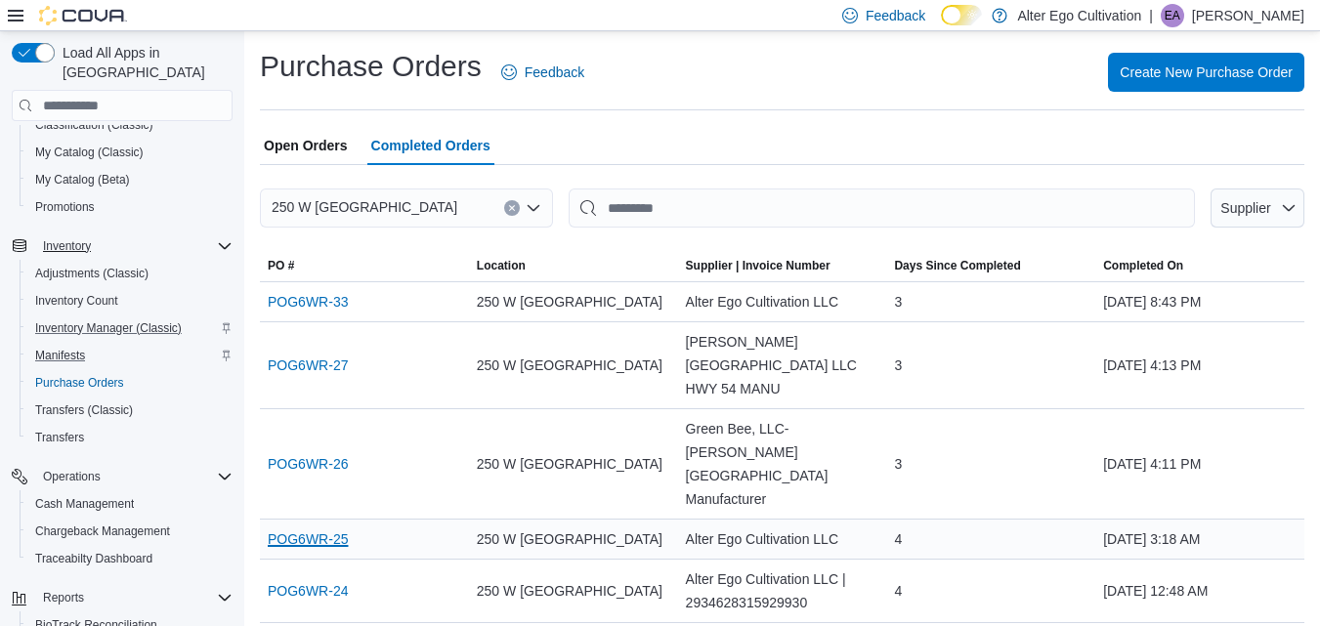
click at [313, 528] on link "POG6WR-25" at bounding box center [308, 539] width 80 height 23
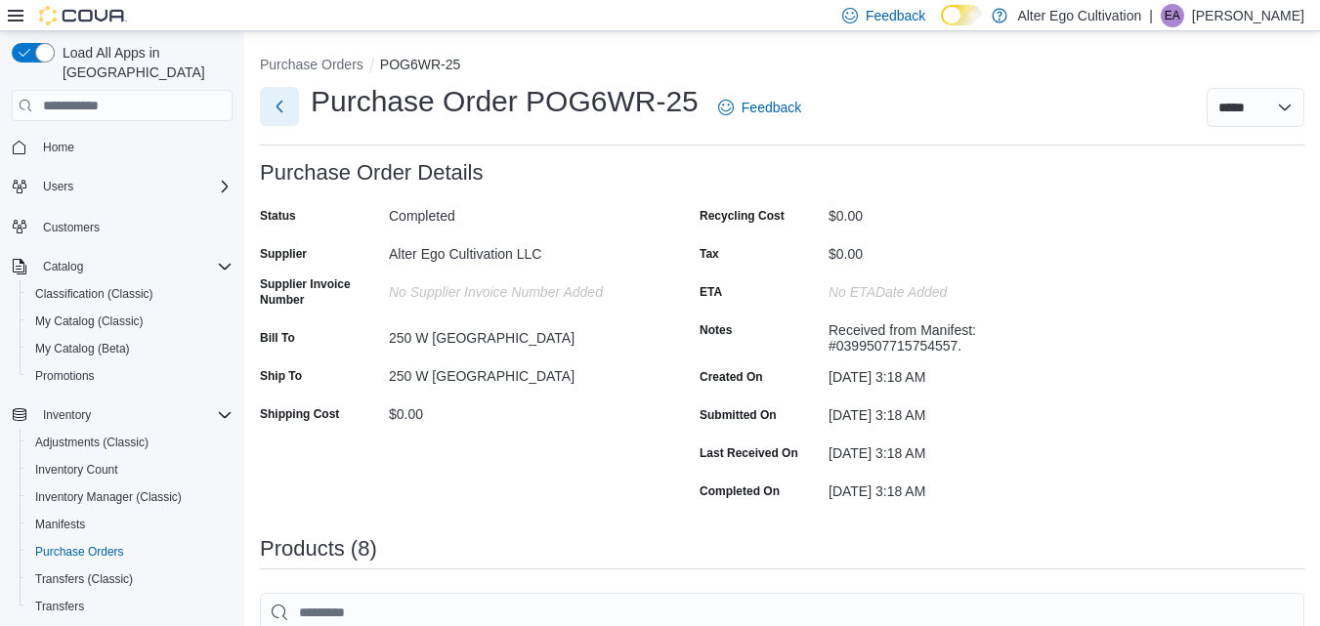
click at [275, 107] on button "Next" at bounding box center [279, 106] width 39 height 39
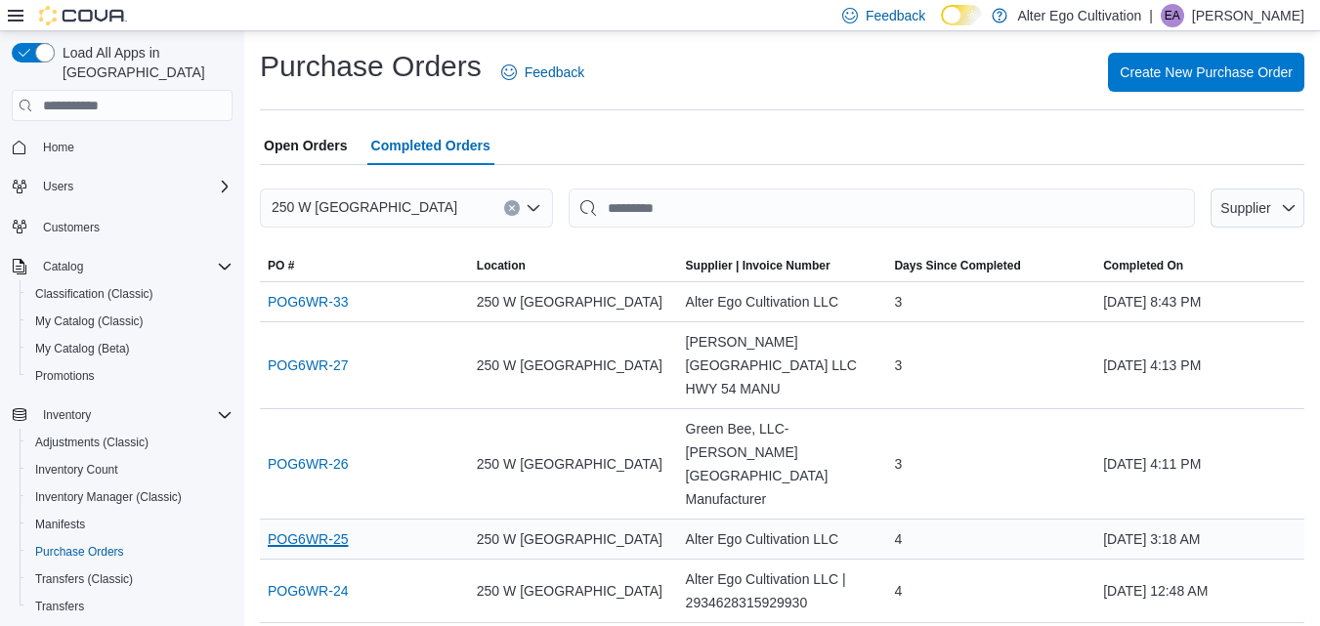
click at [304, 528] on link "POG6WR-25" at bounding box center [308, 539] width 80 height 23
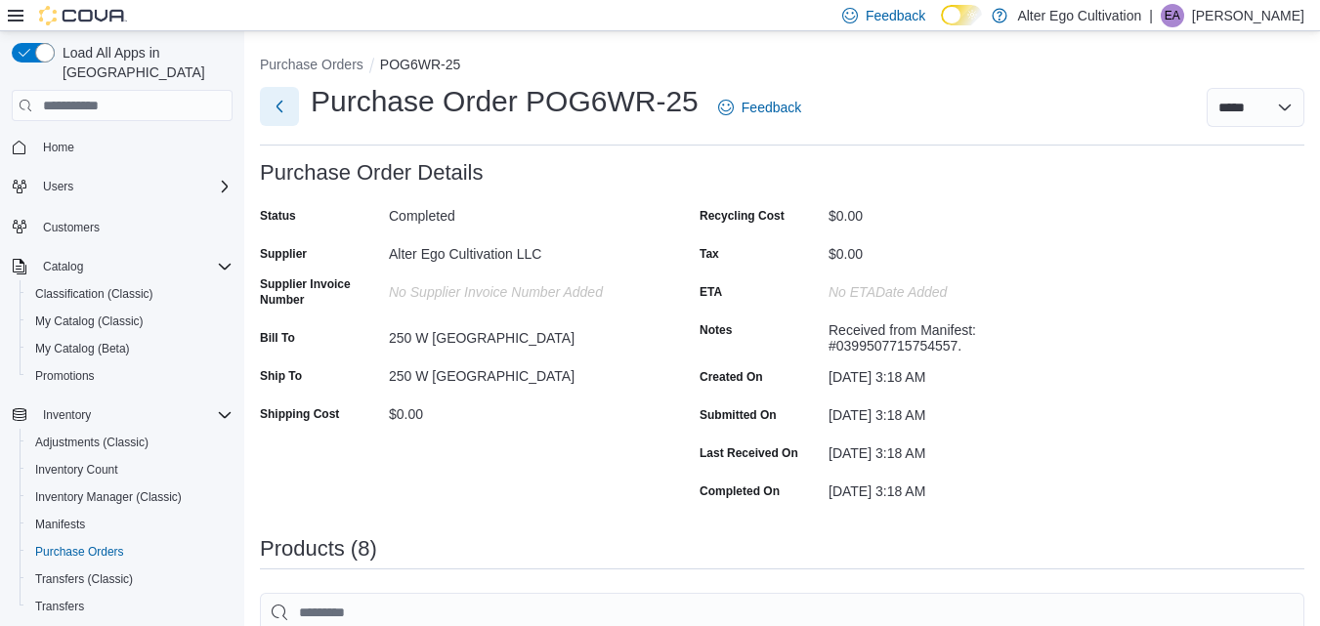
click at [277, 110] on button "Next" at bounding box center [279, 106] width 39 height 39
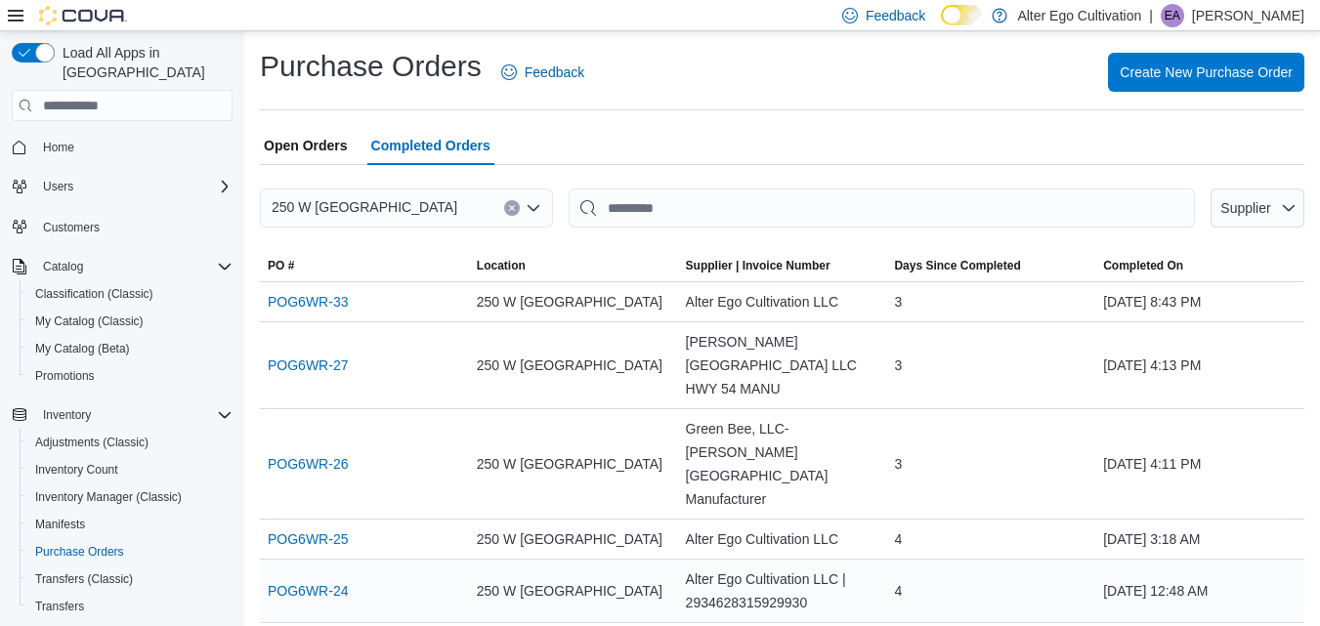
click at [608, 571] on div "250 W [GEOGRAPHIC_DATA]" at bounding box center [573, 590] width 209 height 39
click at [341, 579] on link "POG6WR-24" at bounding box center [308, 590] width 80 height 23
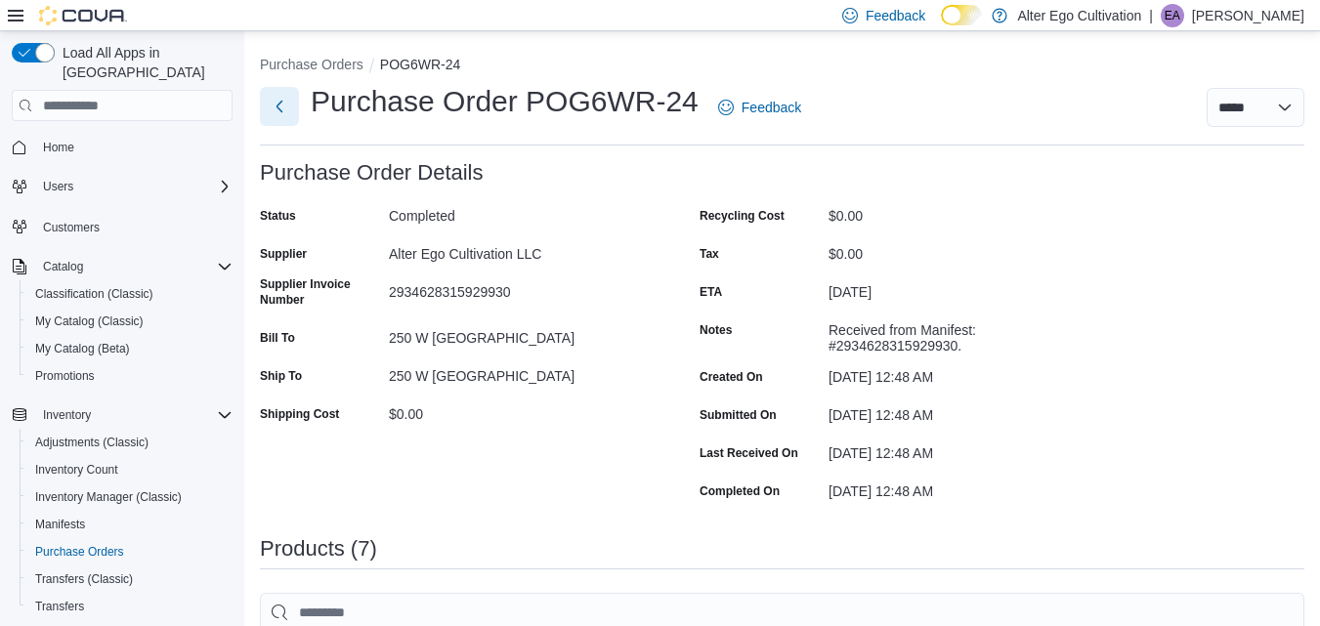
click at [276, 112] on button "Next" at bounding box center [279, 106] width 39 height 39
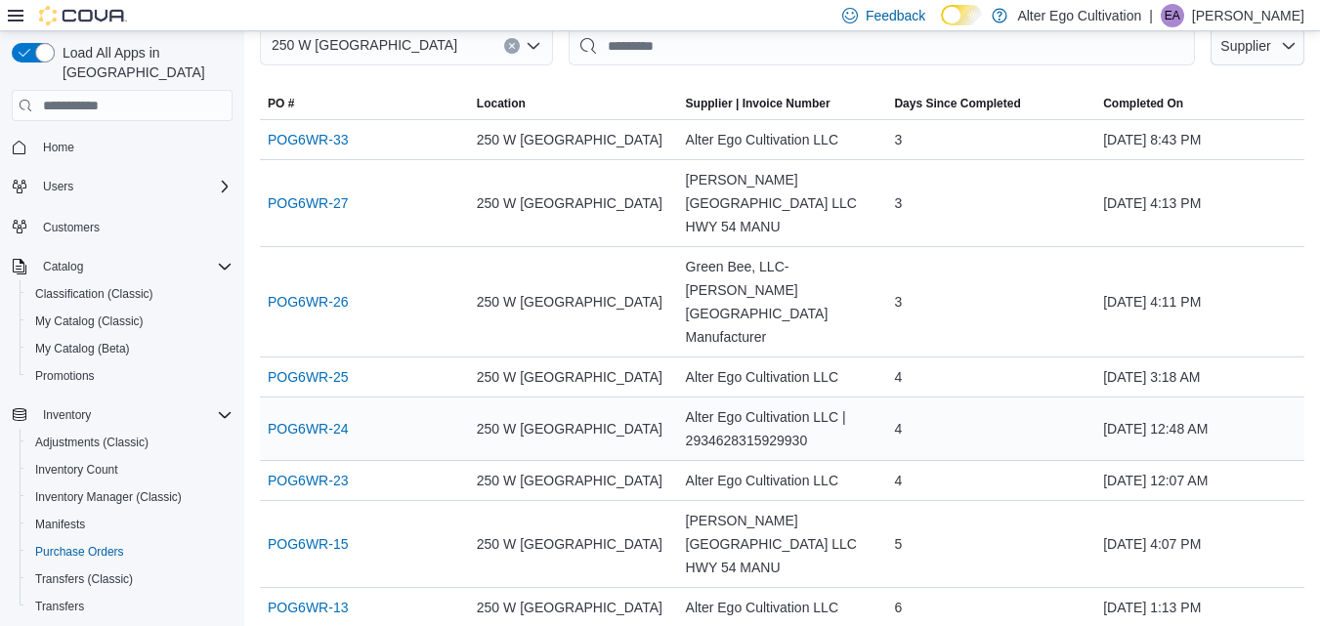
scroll to position [163, 0]
click at [315, 468] on link "POG6WR-23" at bounding box center [308, 479] width 80 height 23
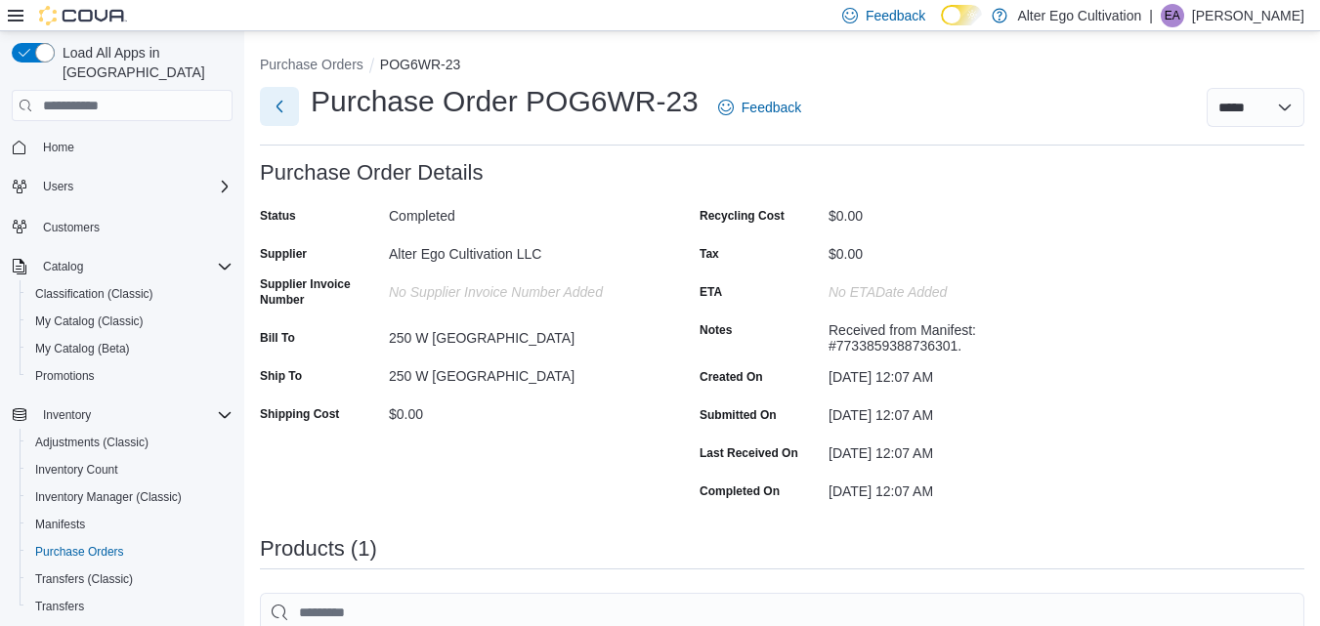
click at [282, 109] on button "Next" at bounding box center [279, 106] width 39 height 39
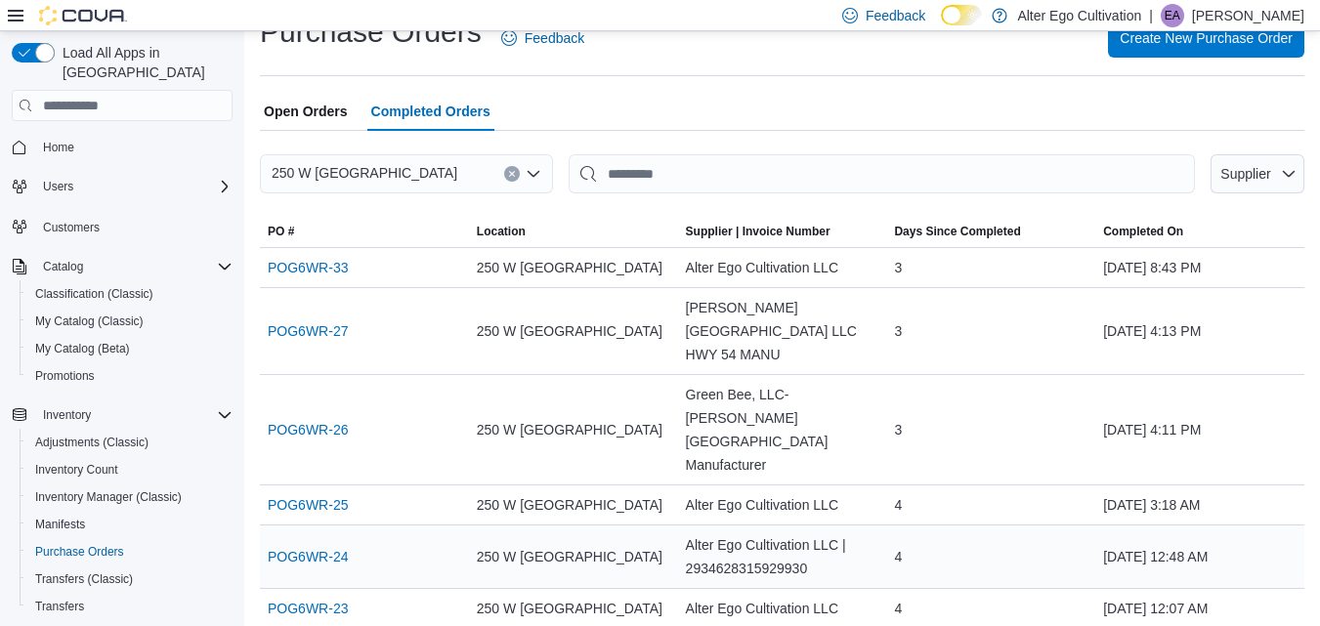
scroll to position [32, 0]
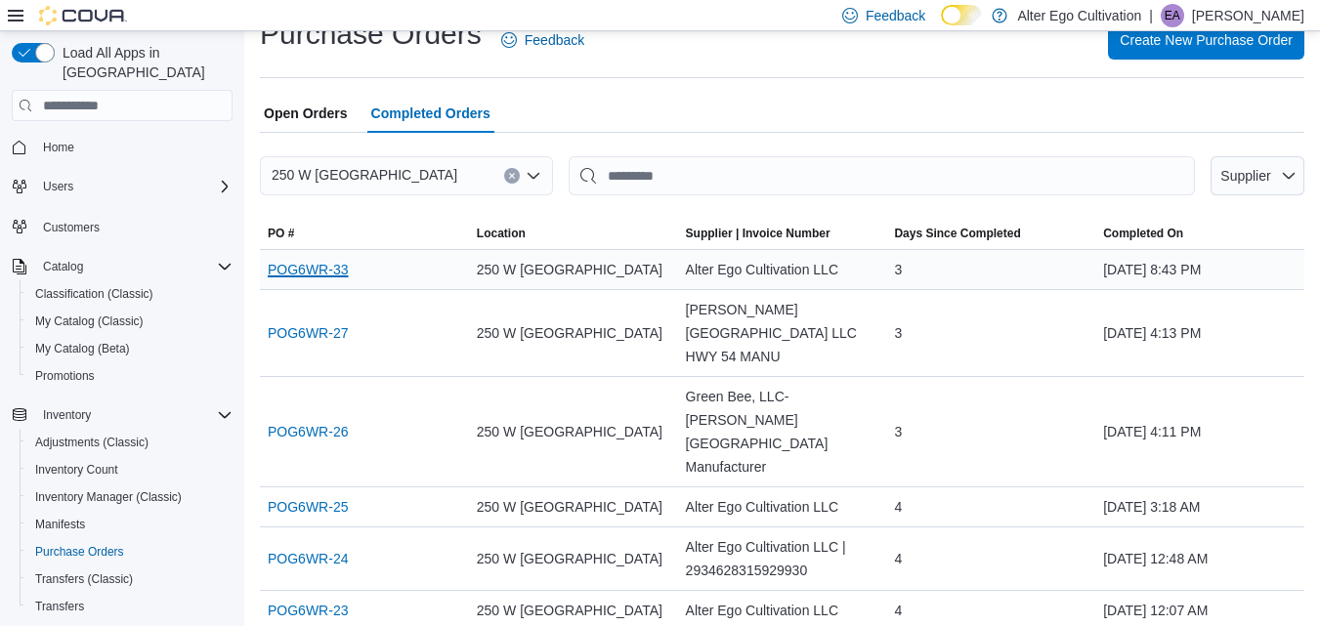
click at [311, 272] on link "POG6WR-33" at bounding box center [308, 269] width 80 height 23
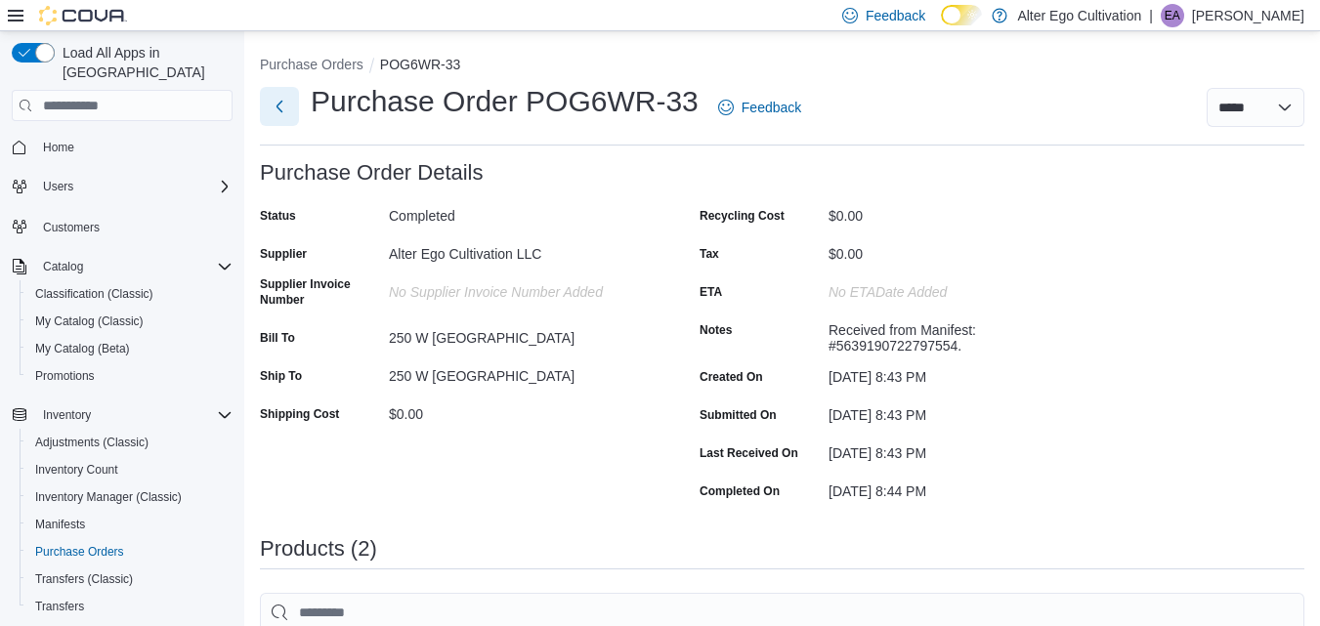
click at [275, 107] on button "Next" at bounding box center [279, 106] width 39 height 39
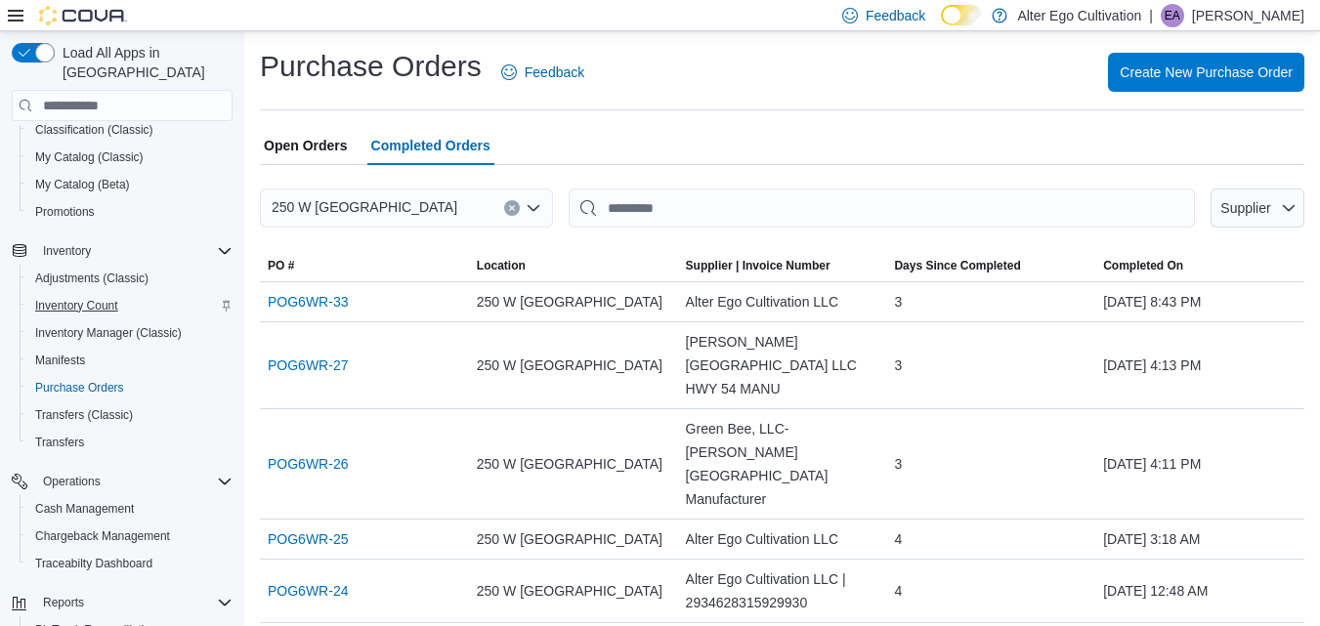
scroll to position [208, 0]
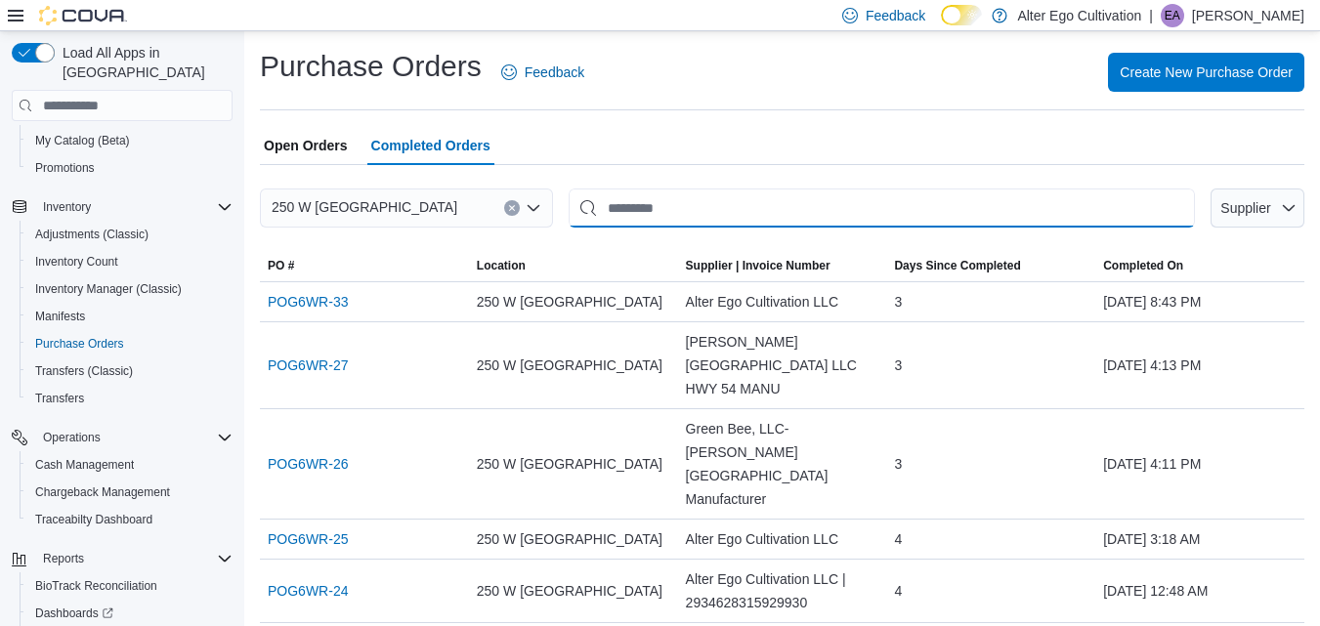
click at [631, 210] on input "This is a search bar. After typing your query, hit enter to filter the results …" at bounding box center [882, 208] width 626 height 39
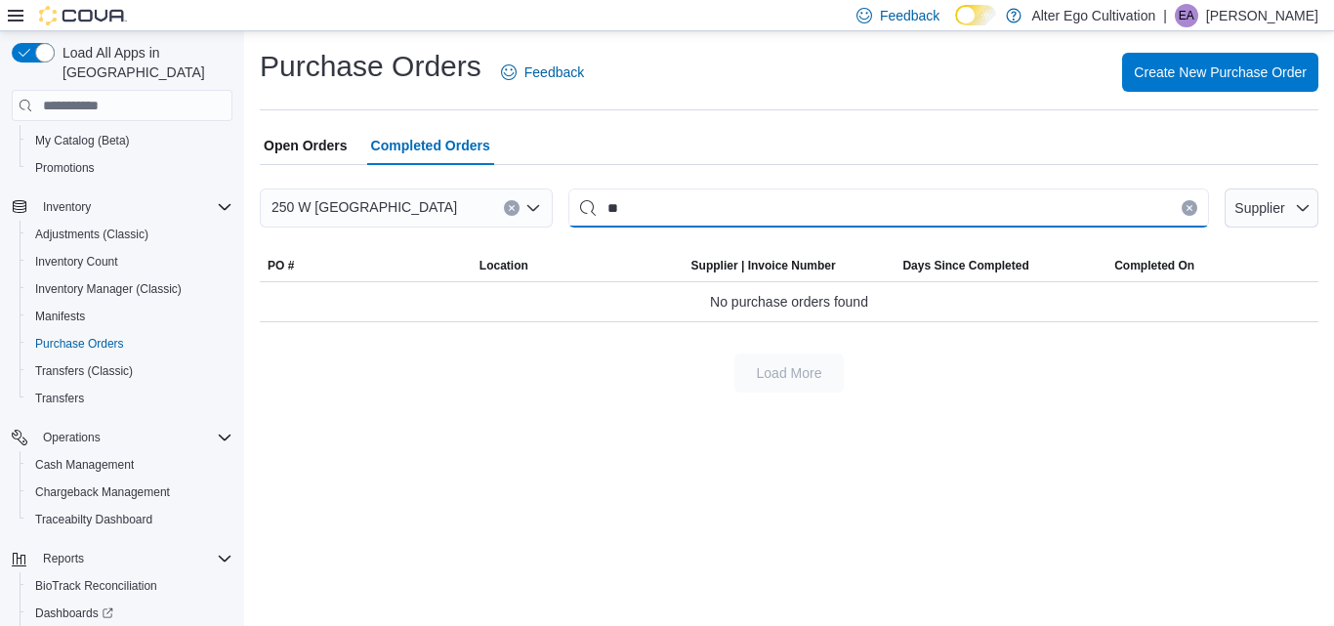
type input "*"
type input "*****"
click at [694, 214] on input "*****" at bounding box center [889, 208] width 641 height 39
click at [1299, 211] on icon "button" at bounding box center [1303, 208] width 16 height 16
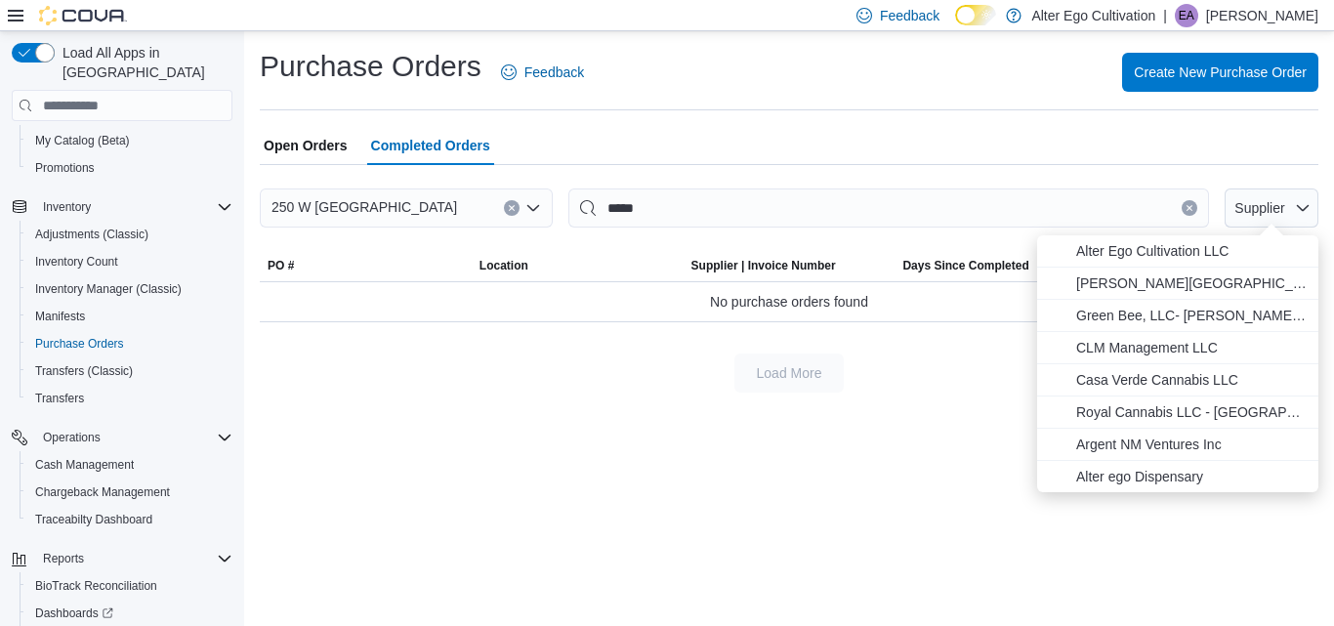
click at [1066, 128] on div "Open Orders Completed Orders" at bounding box center [789, 145] width 1059 height 39
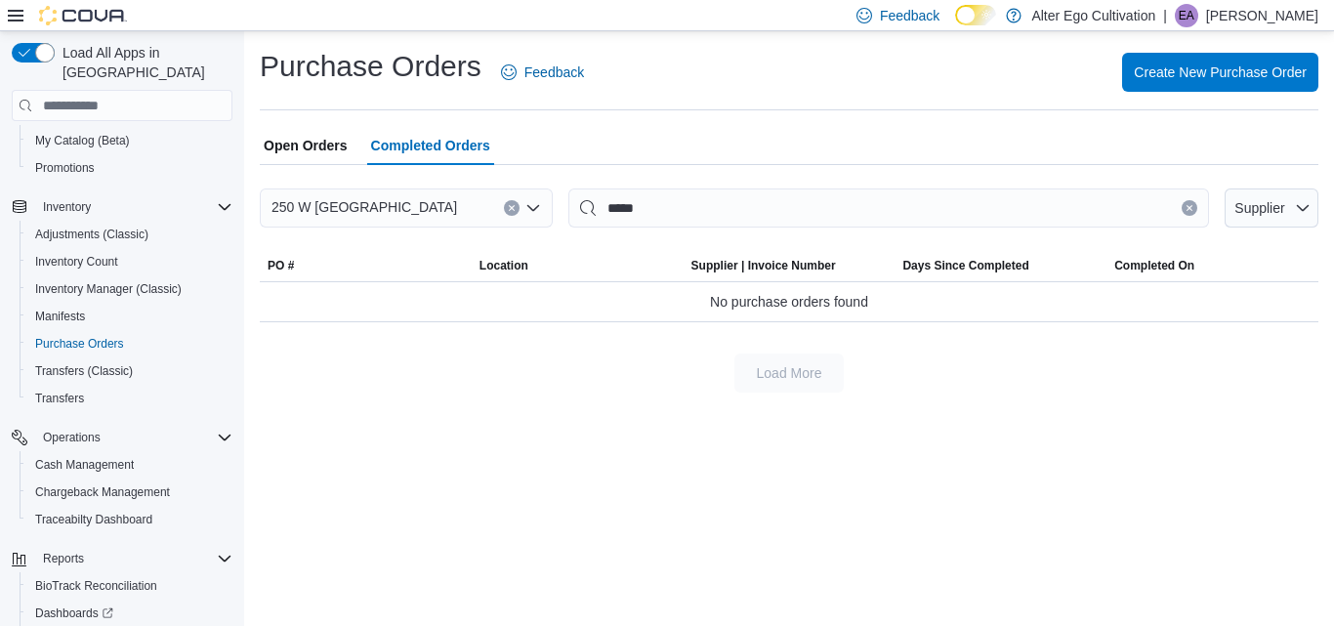
click at [1066, 128] on div "Open Orders Completed Orders" at bounding box center [789, 145] width 1059 height 39
click at [67, 309] on span "Manifests" at bounding box center [60, 317] width 50 height 16
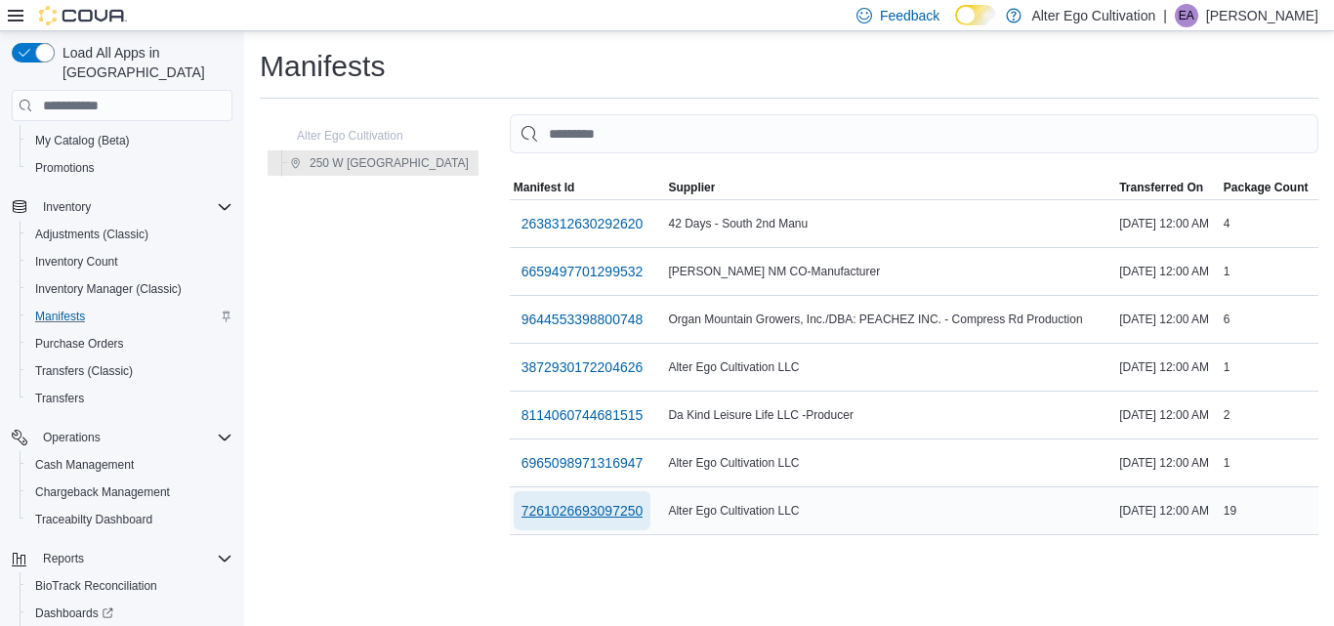
click at [522, 508] on span "7261026693097250" at bounding box center [583, 511] width 122 height 20
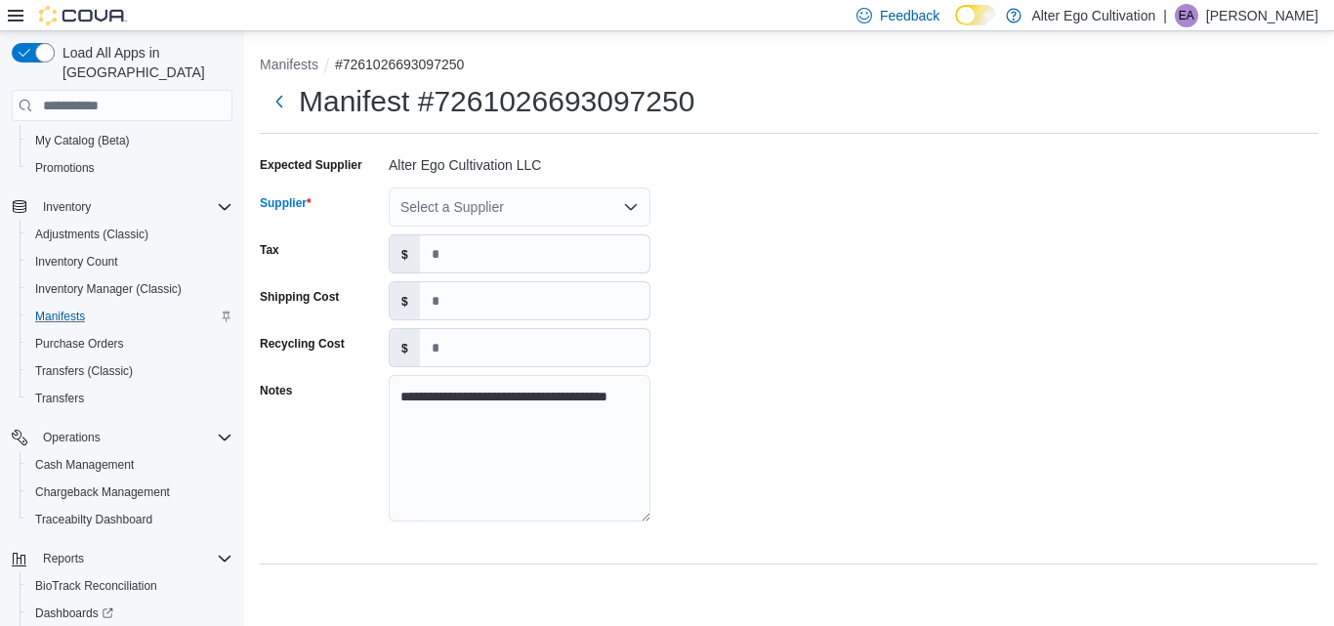
click at [631, 207] on icon "Open list of options" at bounding box center [631, 207] width 16 height 16
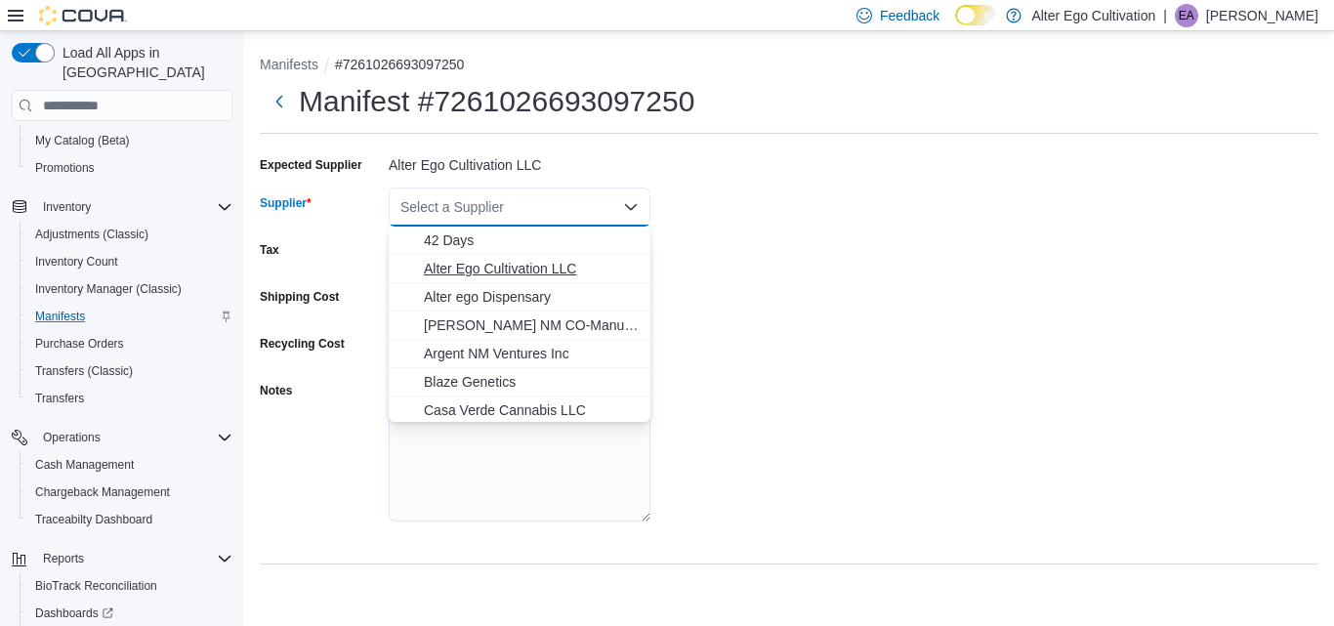
click at [517, 270] on span "Alter Ego Cultivation LLC" at bounding box center [531, 269] width 215 height 20
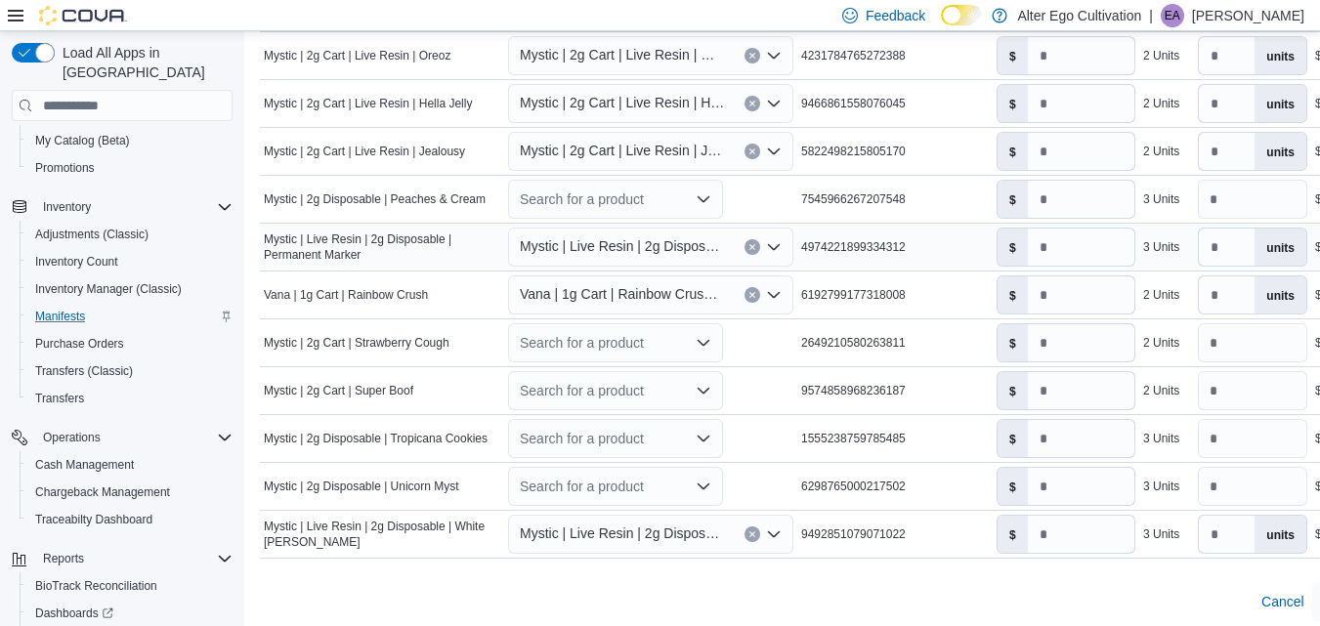
scroll to position [1099, 0]
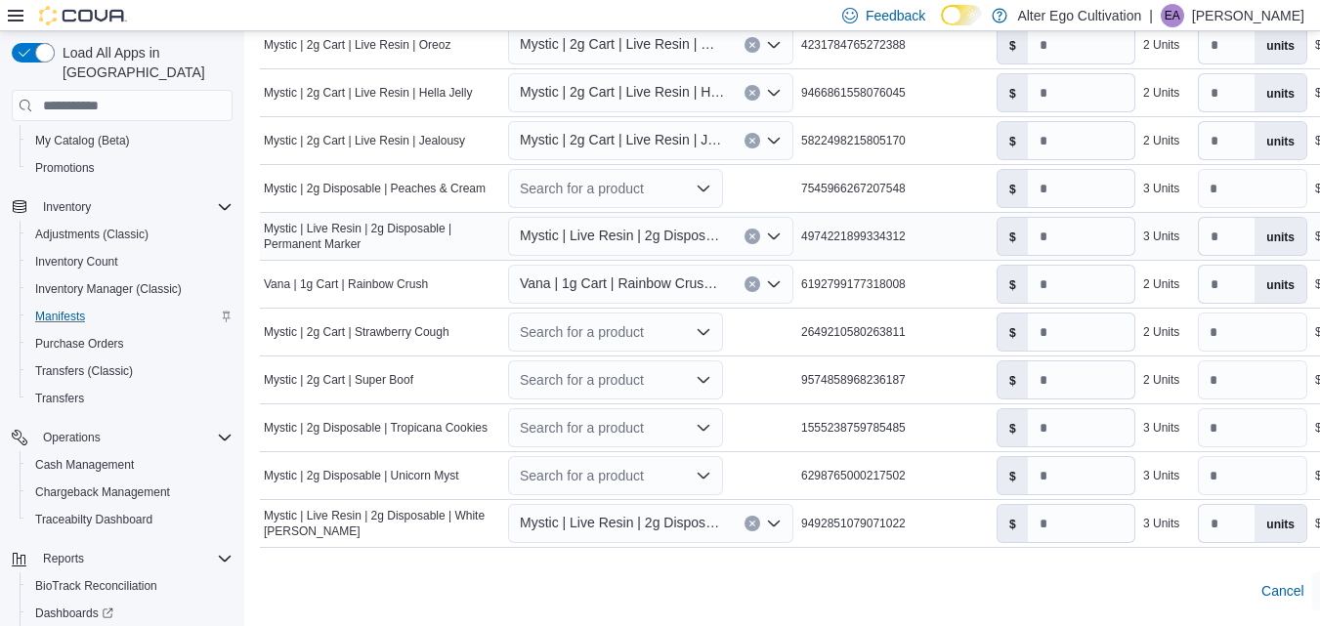
click at [771, 235] on icon "Open list of options" at bounding box center [774, 236] width 12 height 6
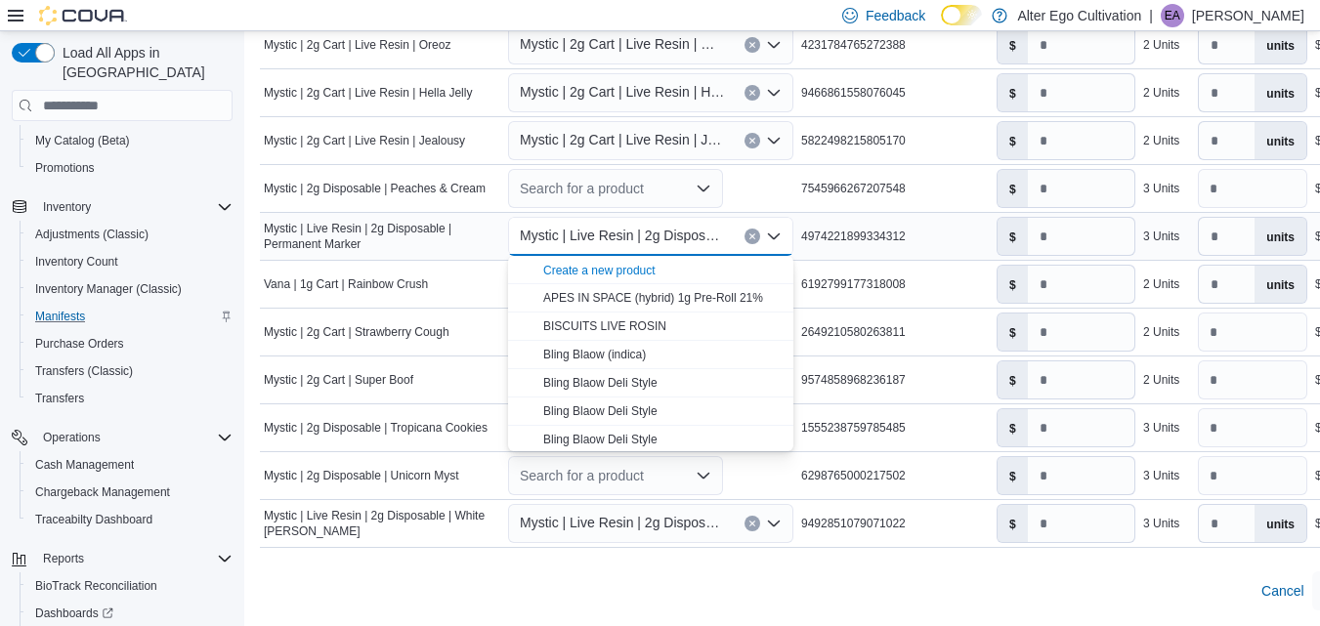
click at [771, 235] on icon "Close list of options" at bounding box center [774, 236] width 12 height 6
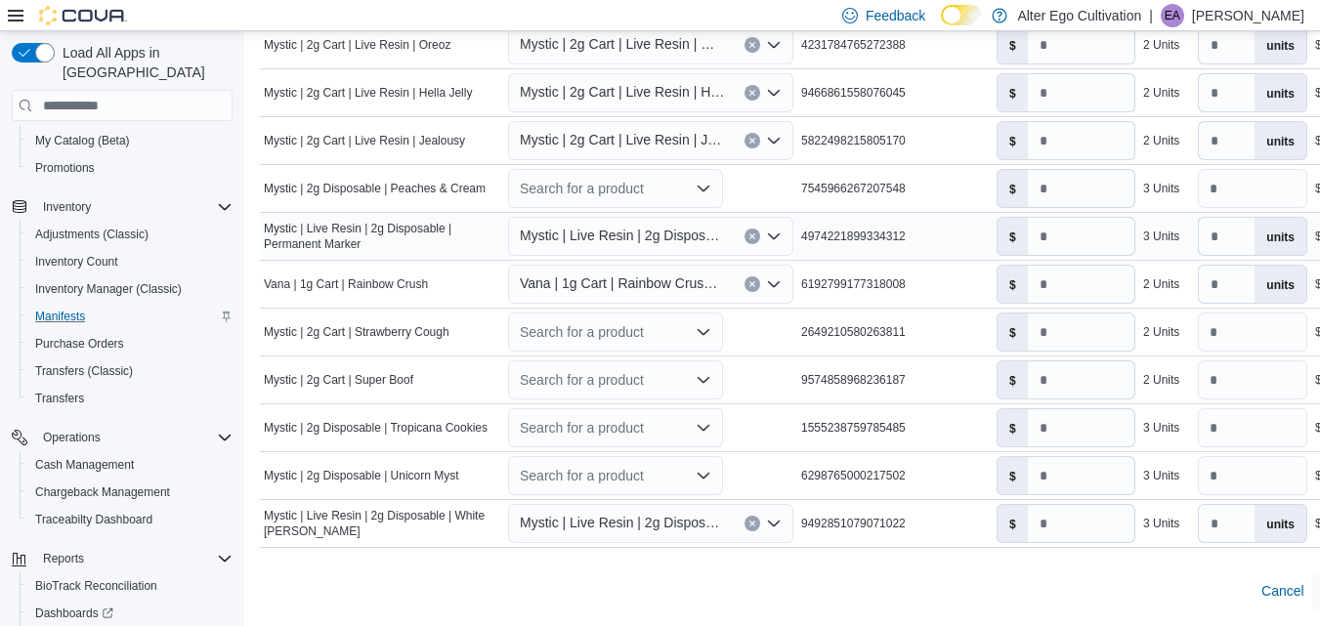
click at [775, 237] on icon "Open list of options" at bounding box center [774, 236] width 12 height 6
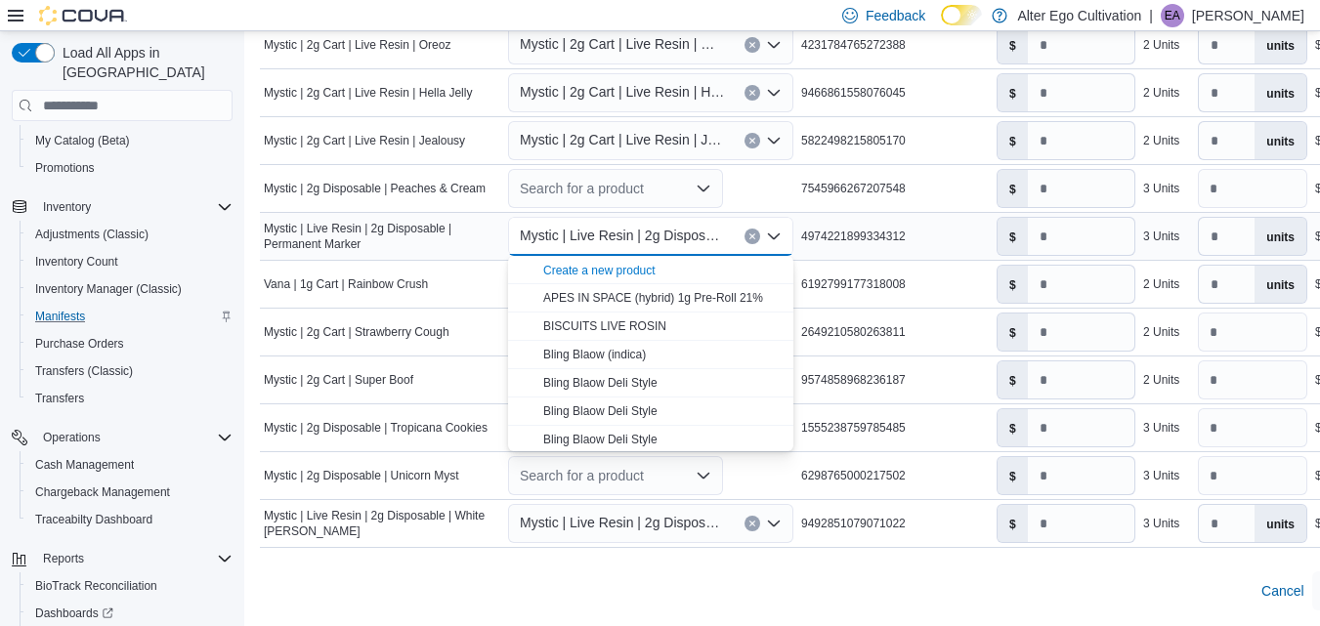
click at [775, 237] on icon "Close list of options" at bounding box center [774, 236] width 12 height 6
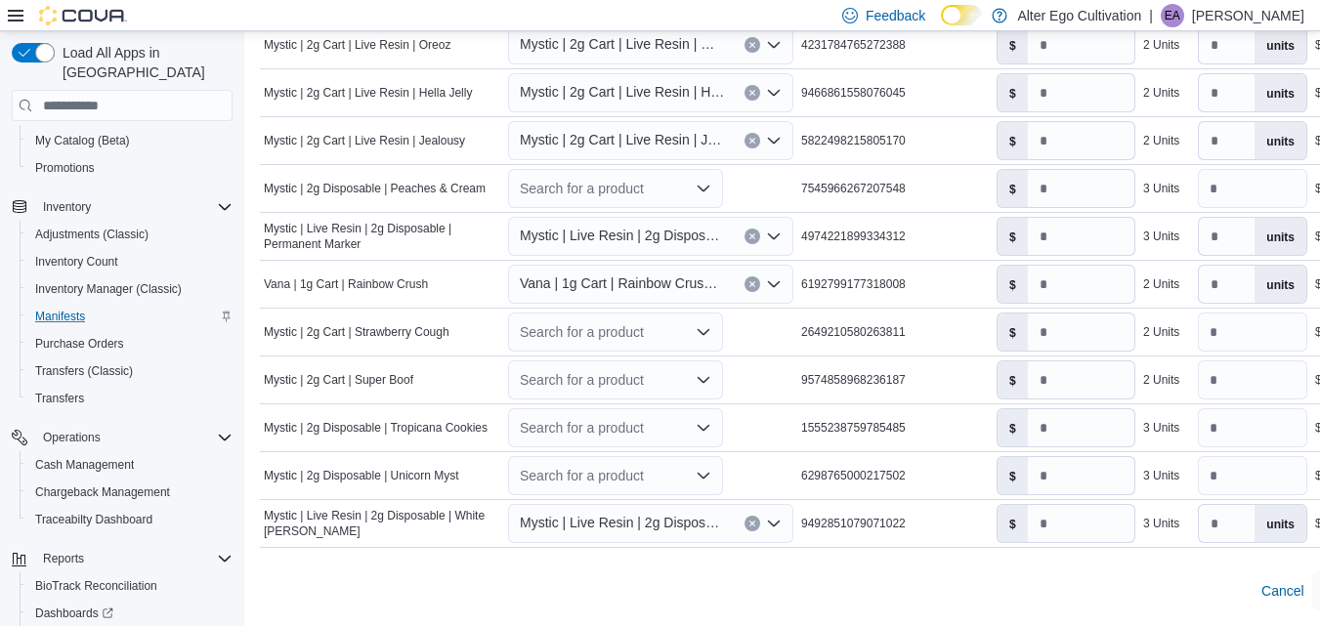
click at [13, 12] on icon at bounding box center [16, 16] width 16 height 16
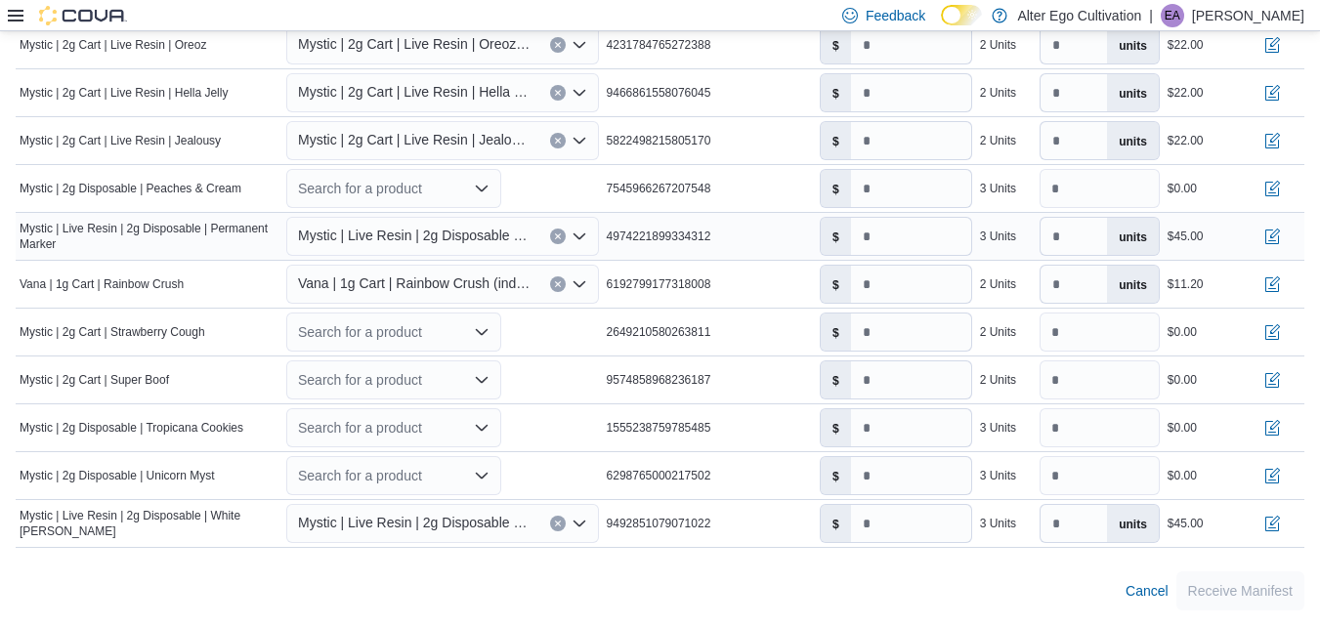
click at [585, 240] on icon "Open list of options" at bounding box center [579, 237] width 16 height 16
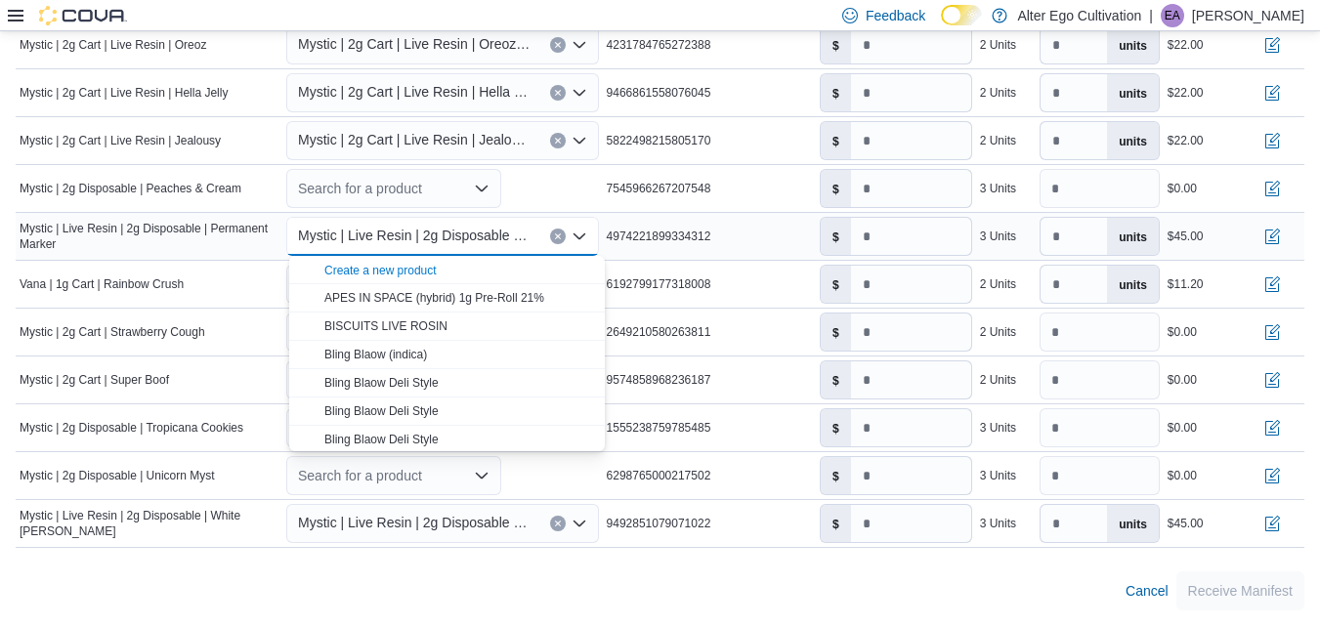
click at [585, 240] on icon "Close list of options" at bounding box center [579, 237] width 16 height 16
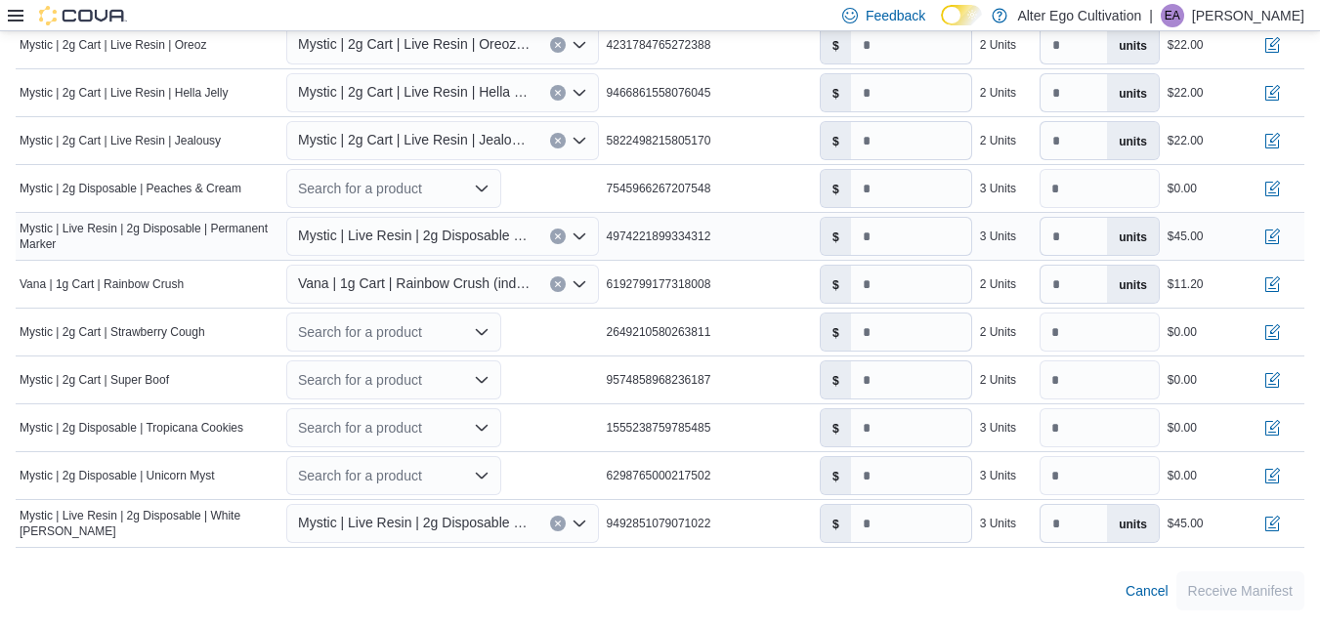
click at [1256, 245] on div "$45.00" at bounding box center [1209, 236] width 93 height 23
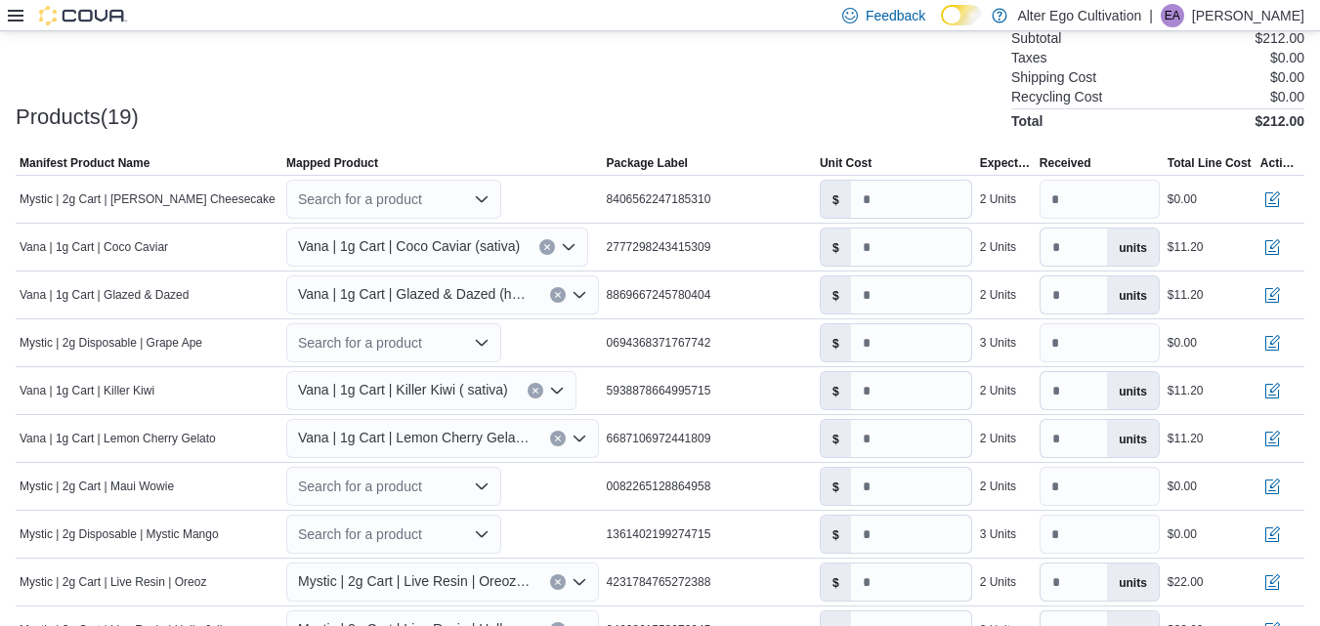
scroll to position [591, 0]
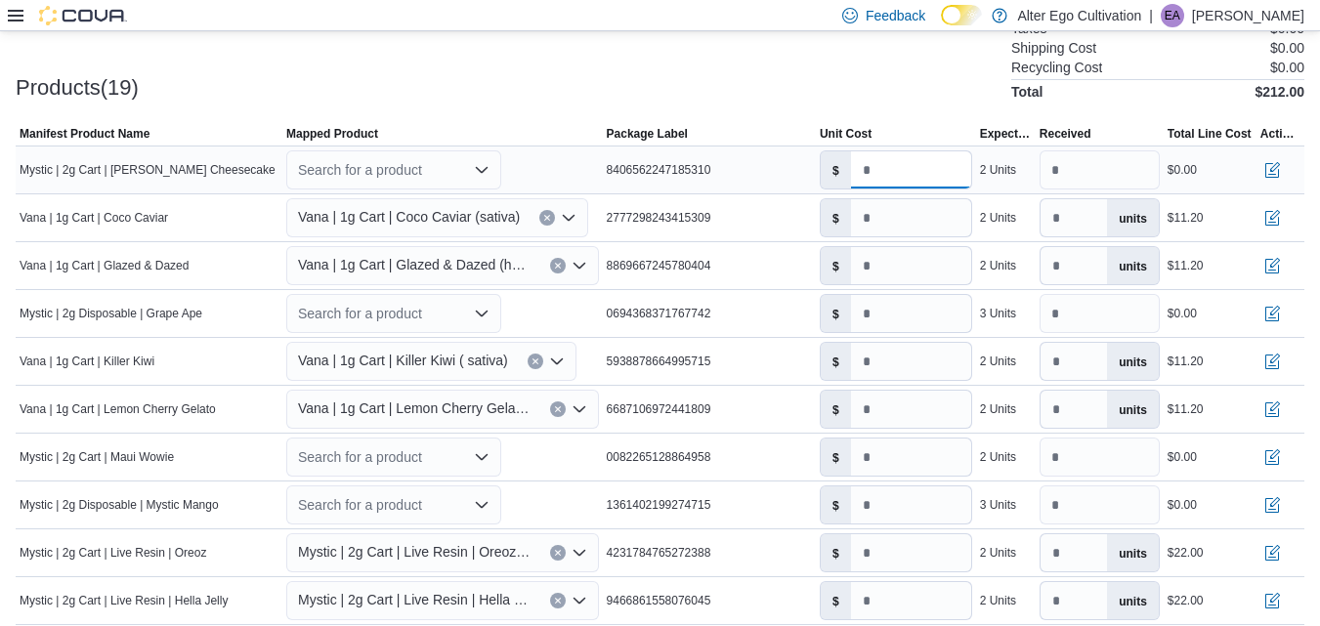
click at [888, 164] on input "*" at bounding box center [911, 169] width 120 height 37
click at [865, 166] on input "*" at bounding box center [911, 169] width 120 height 37
click at [923, 171] on input "*****" at bounding box center [911, 169] width 120 height 37
type input "*****"
click at [483, 167] on icon "Open list of options" at bounding box center [482, 170] width 16 height 16
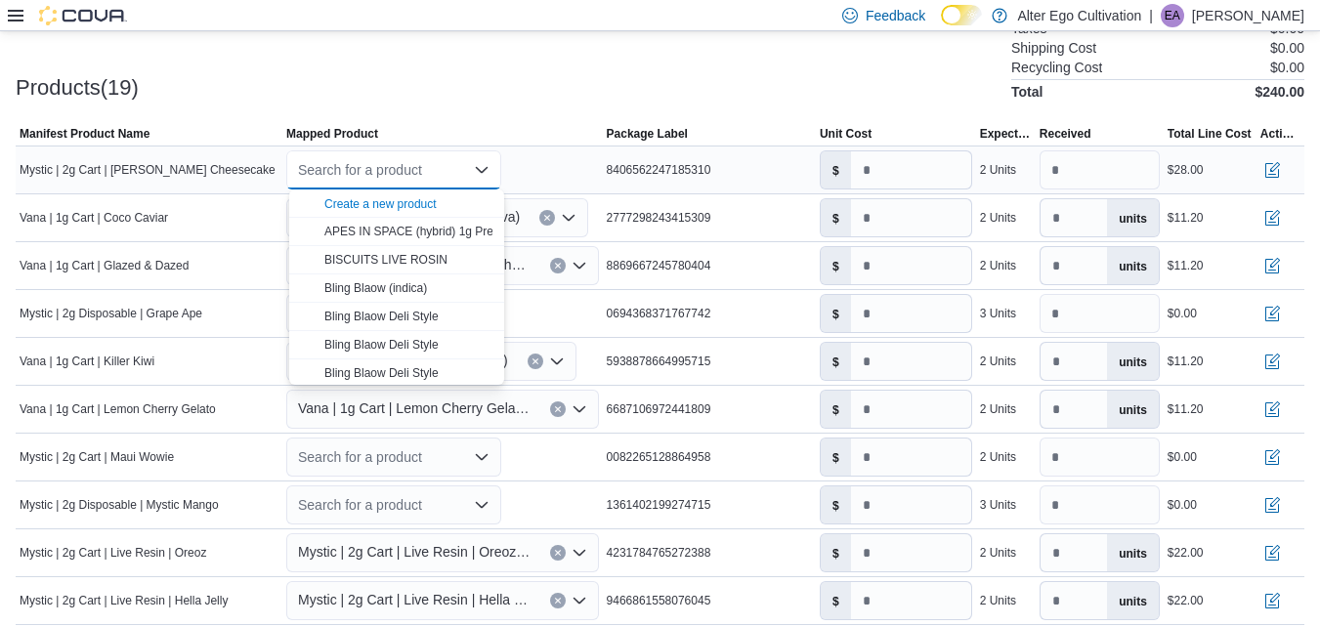
click at [483, 167] on icon "Close list of options" at bounding box center [482, 170] width 16 height 16
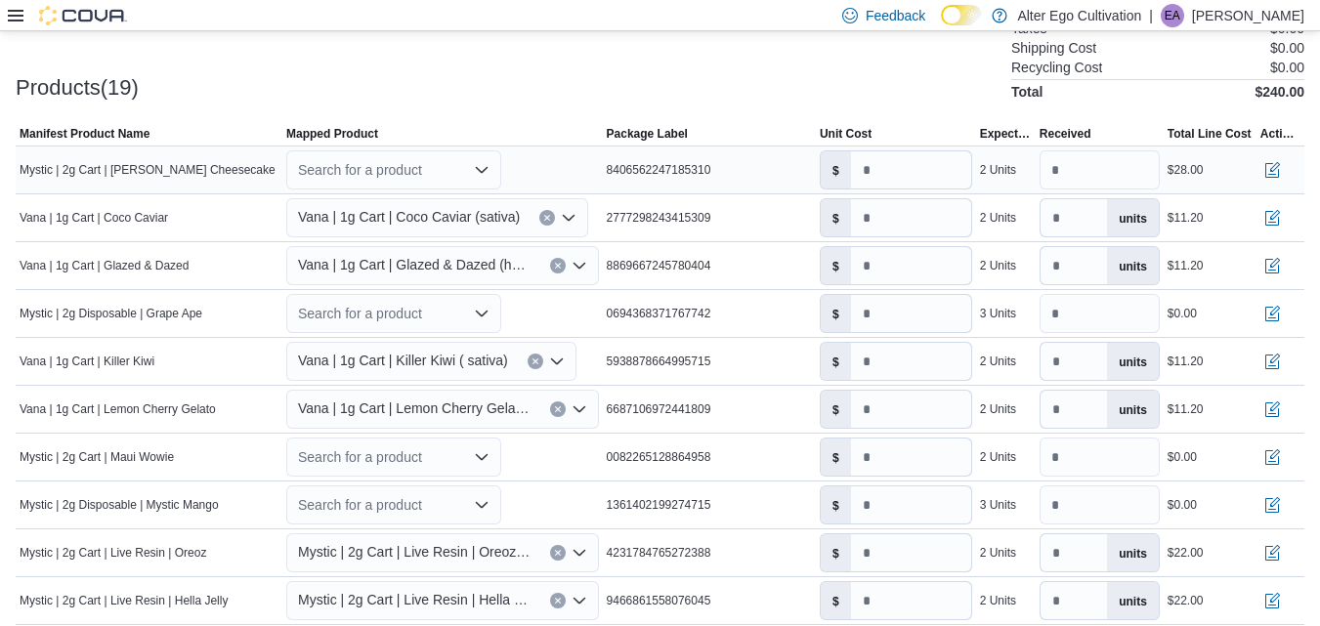
click at [483, 167] on icon "Open list of options" at bounding box center [482, 170] width 16 height 16
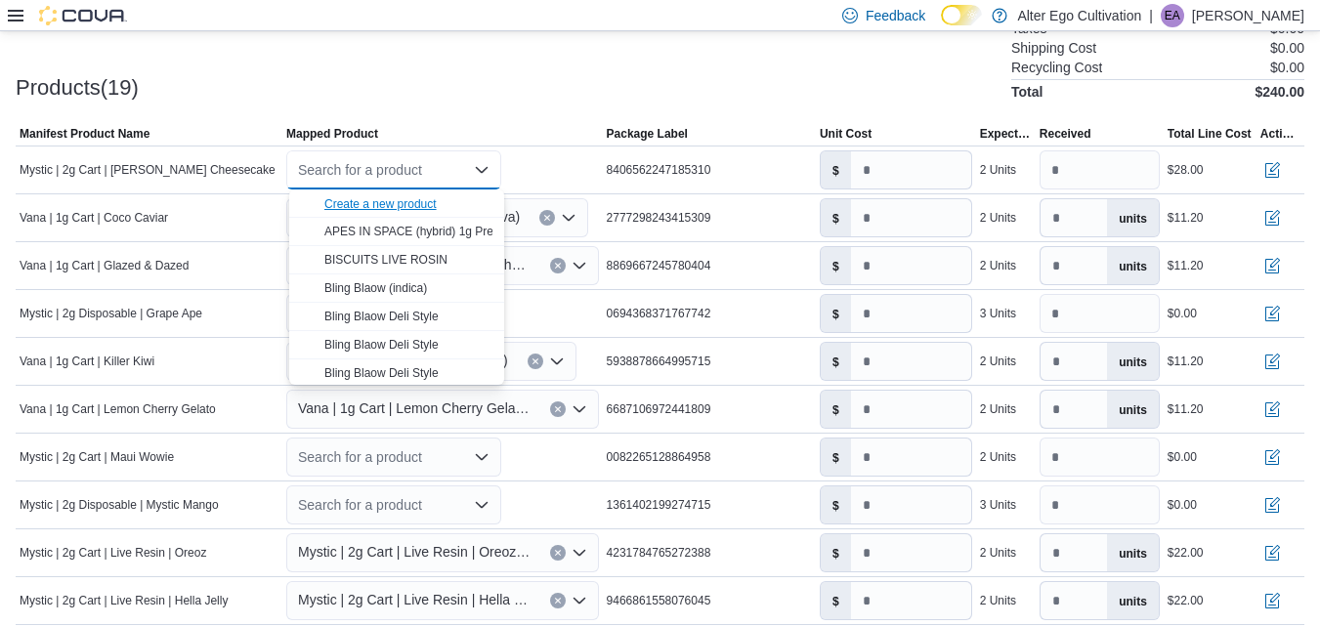
click at [404, 205] on div "Create a new product" at bounding box center [380, 204] width 112 height 16
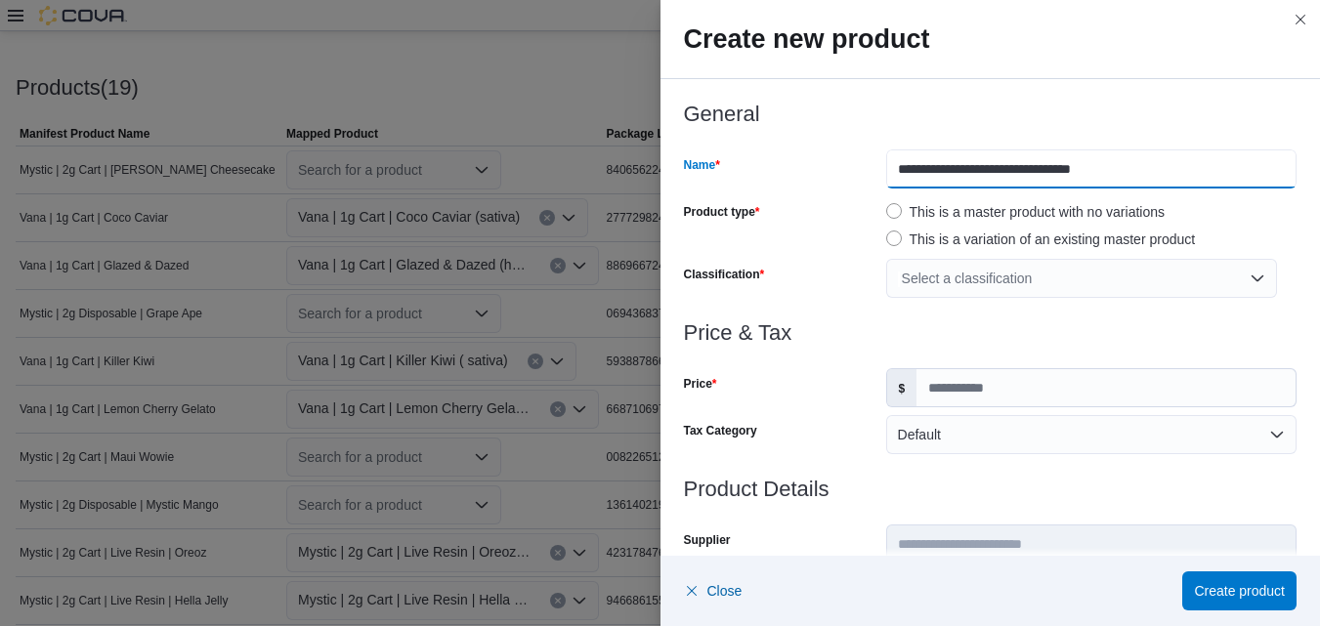
drag, startPoint x: 1113, startPoint y: 171, endPoint x: 993, endPoint y: 186, distance: 120.1
click at [993, 186] on input "**********" at bounding box center [1091, 168] width 410 height 39
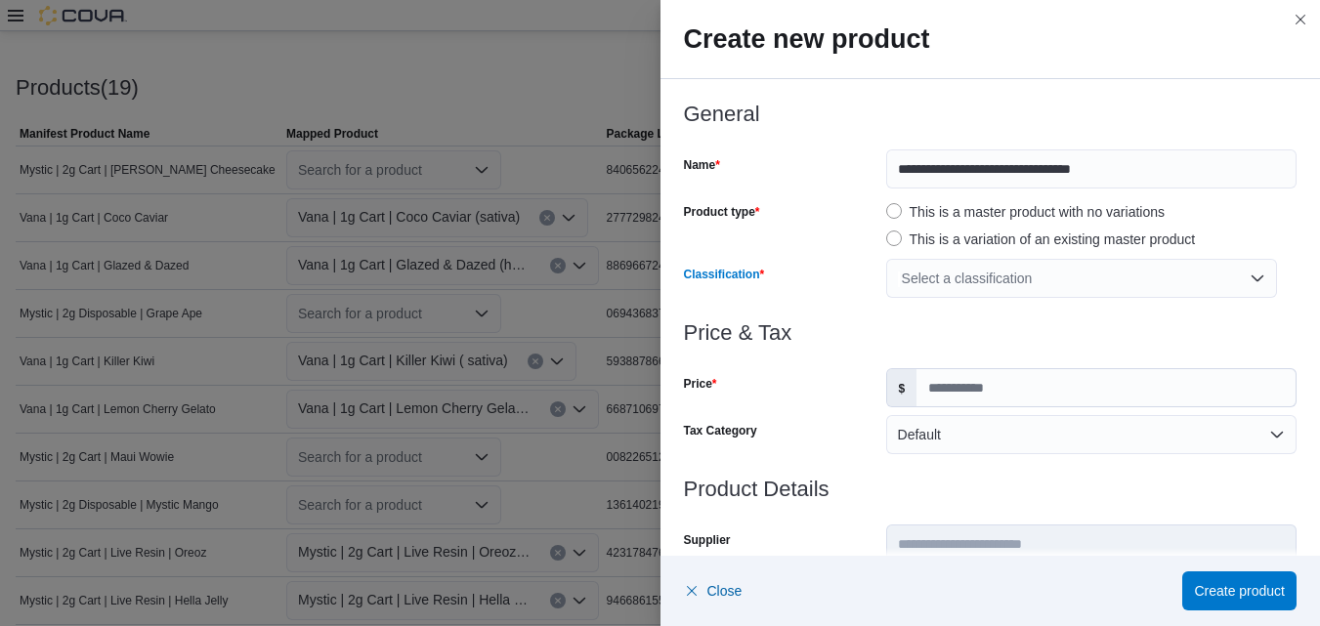
click at [1246, 277] on div "Select a classification" at bounding box center [1081, 278] width 391 height 39
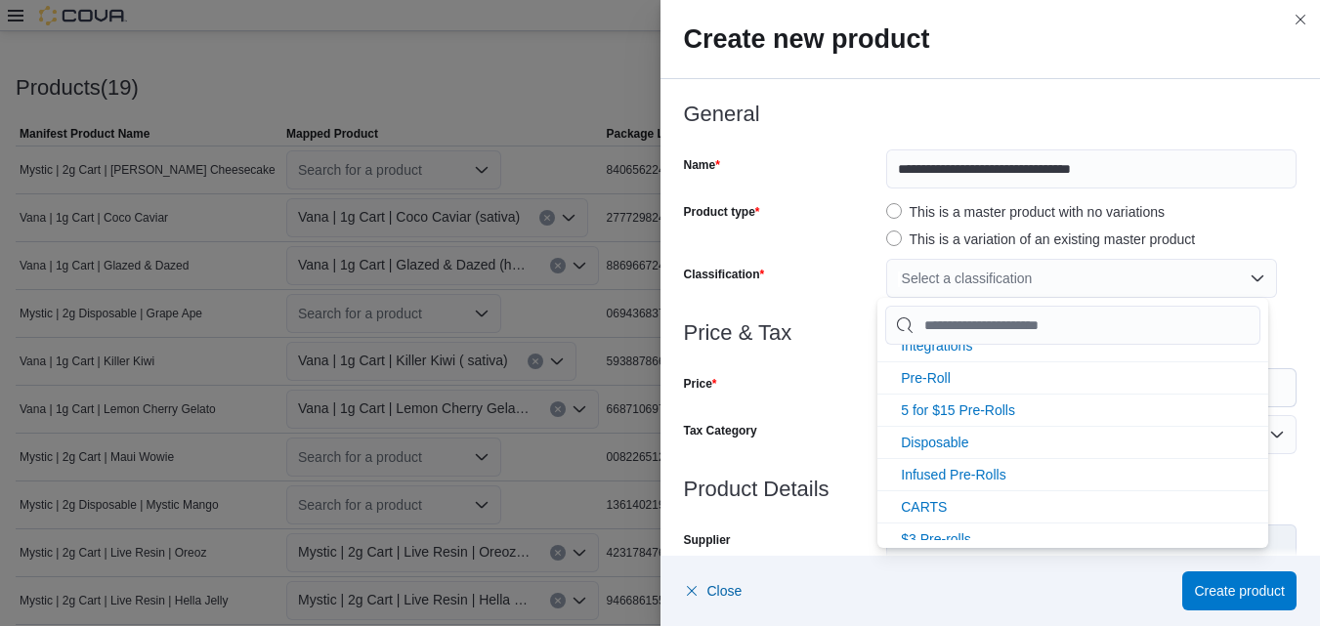
scroll to position [163, 0]
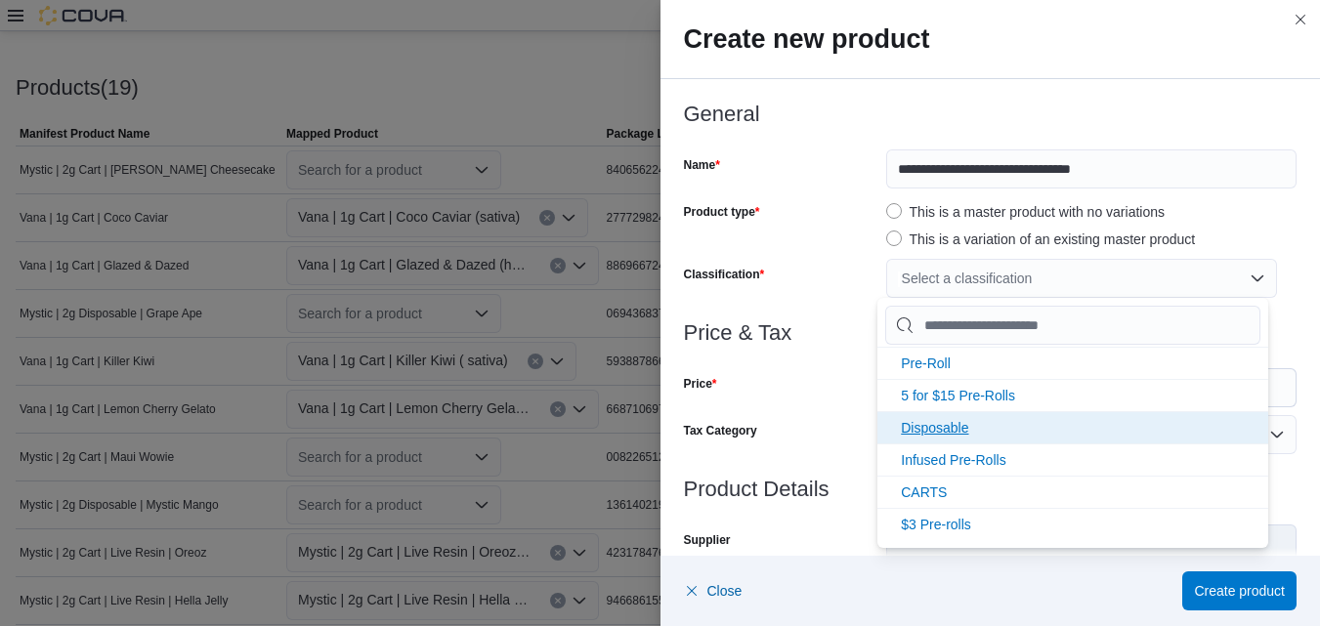
click at [954, 423] on span "Disposable" at bounding box center [934, 428] width 67 height 16
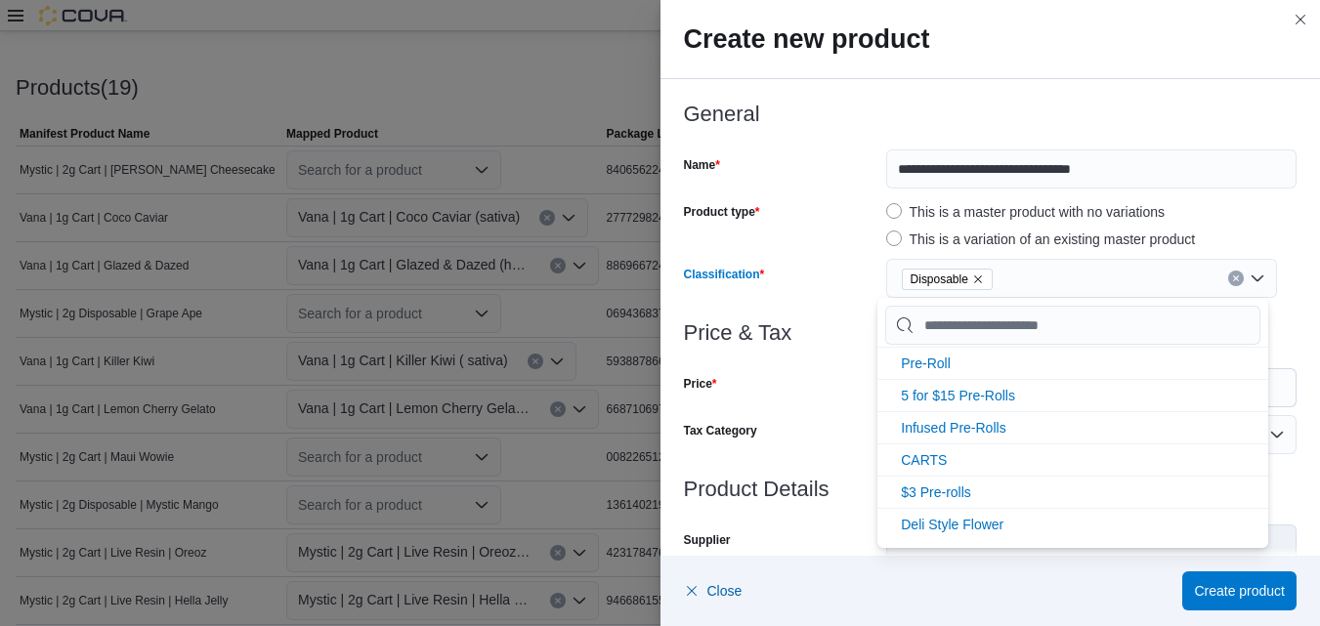
click at [1246, 278] on div "Disposable" at bounding box center [1081, 278] width 391 height 39
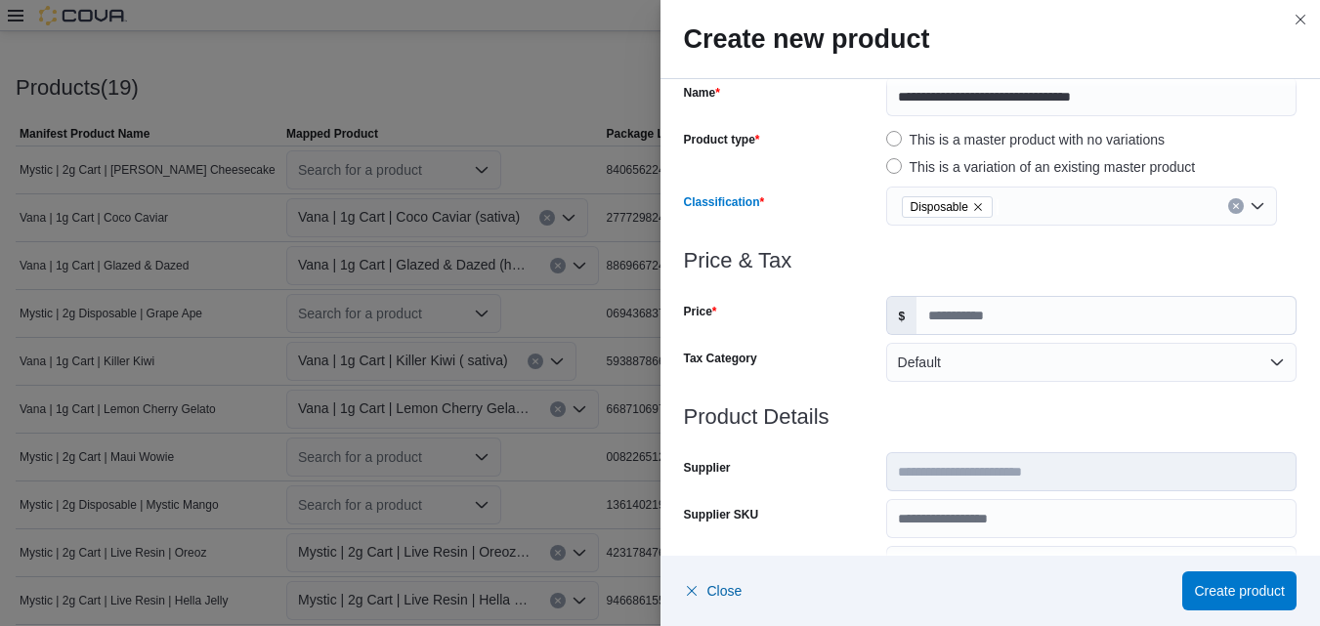
scroll to position [130, 0]
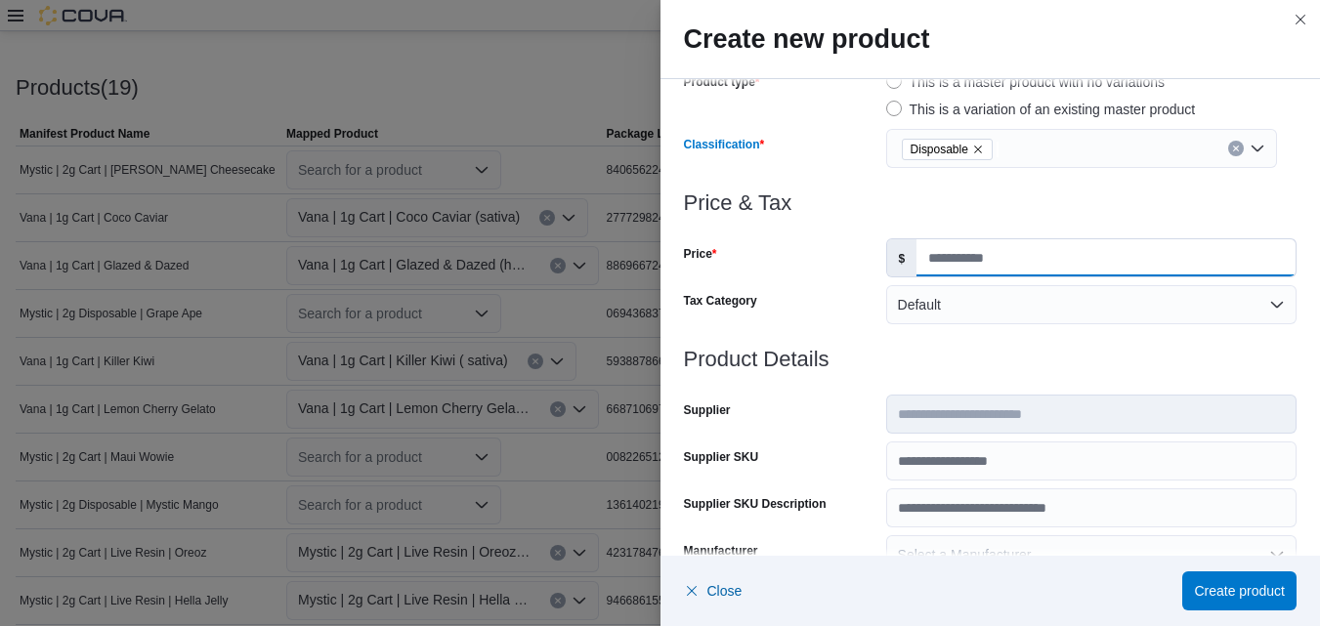
click at [999, 266] on input "Price" at bounding box center [1105, 257] width 379 height 37
type input "*****"
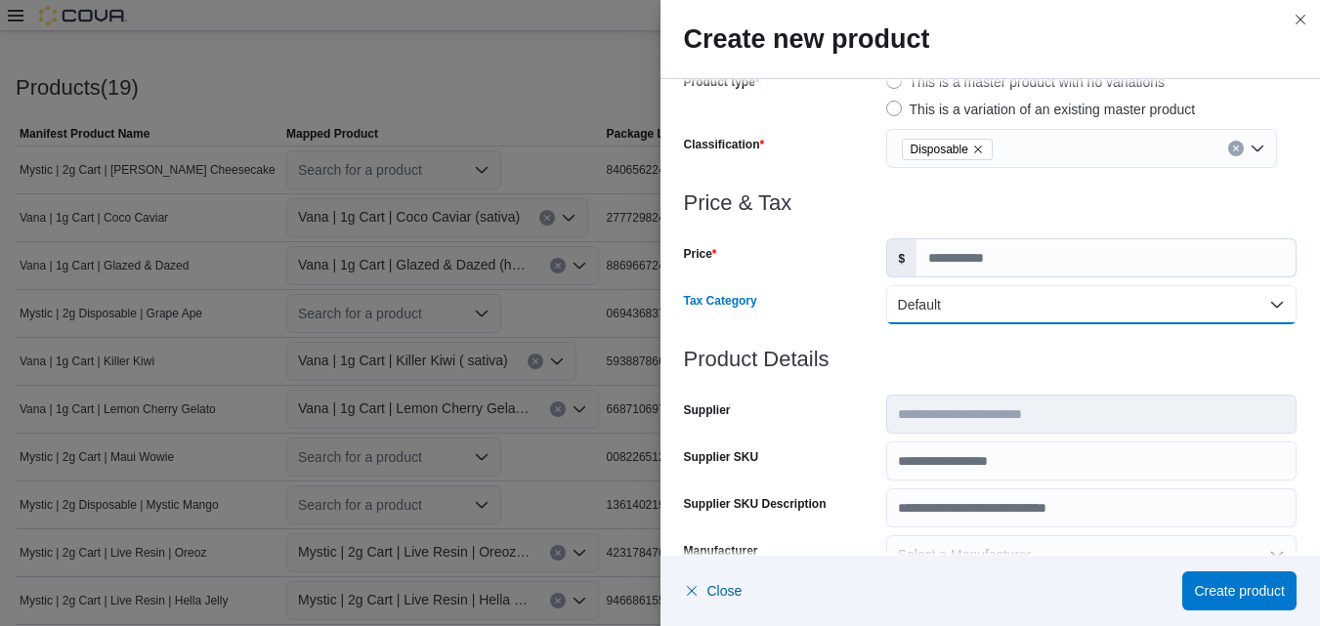
click at [1267, 306] on button "Default" at bounding box center [1091, 304] width 410 height 39
click at [1180, 216] on div at bounding box center [990, 226] width 613 height 23
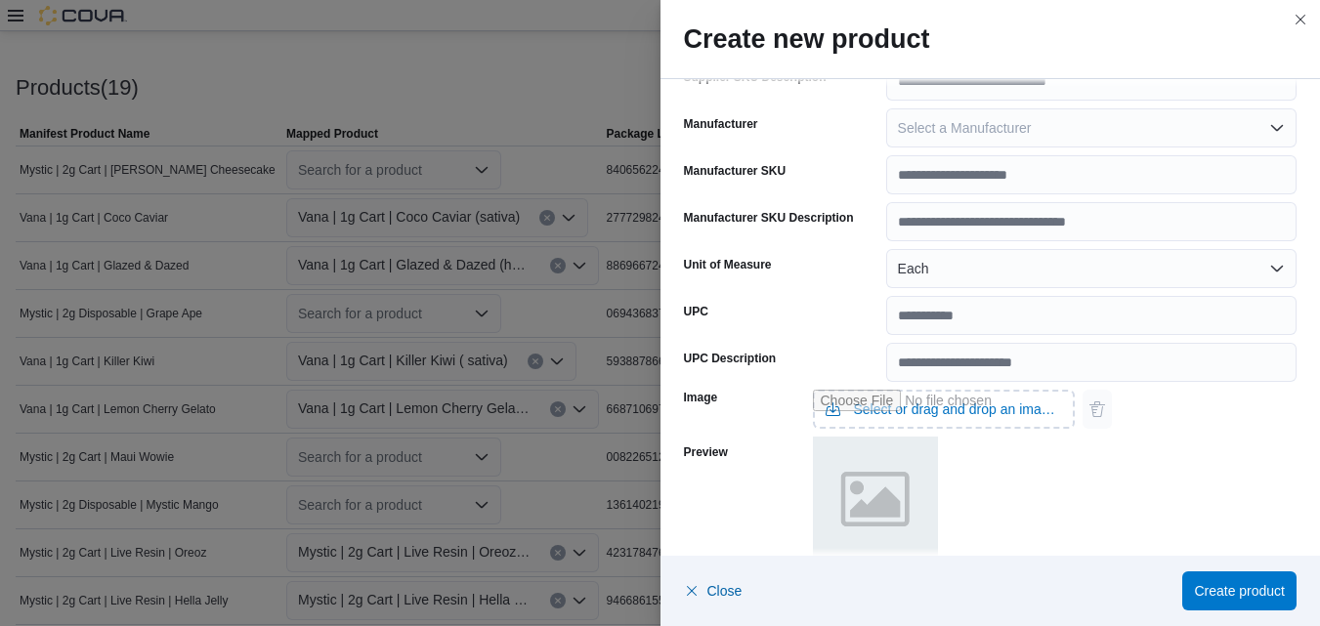
scroll to position [618, 0]
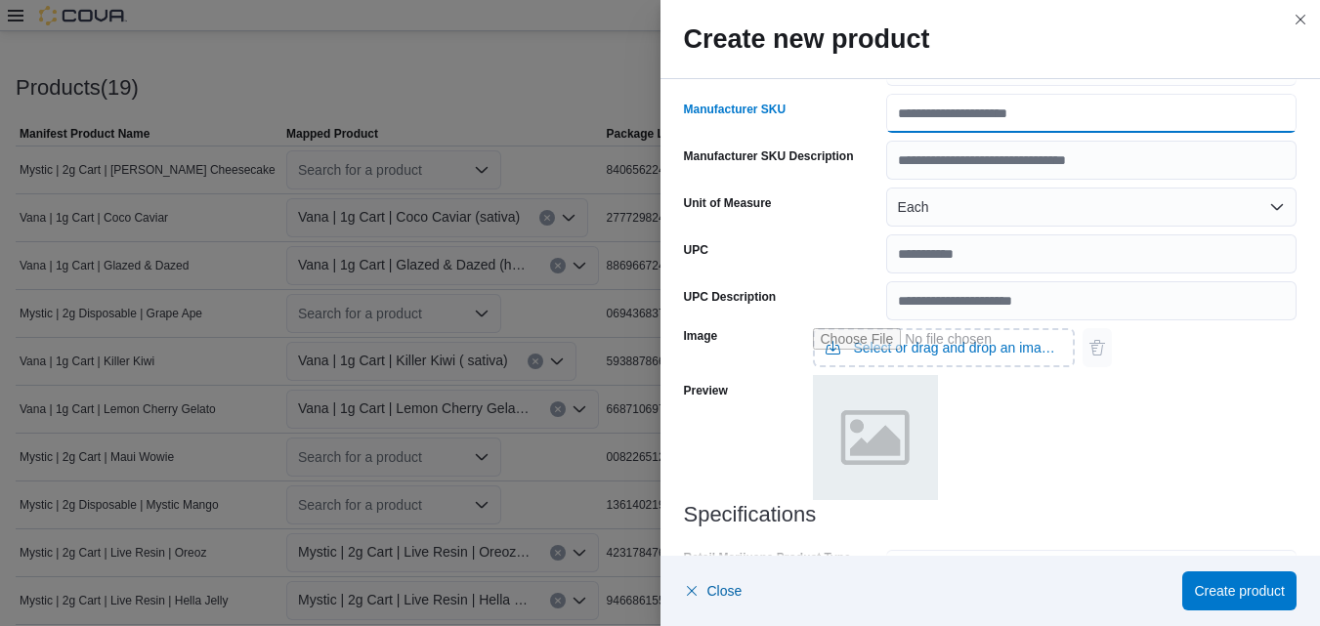
click at [1083, 115] on input "Manufacturer SKU" at bounding box center [1091, 113] width 410 height 39
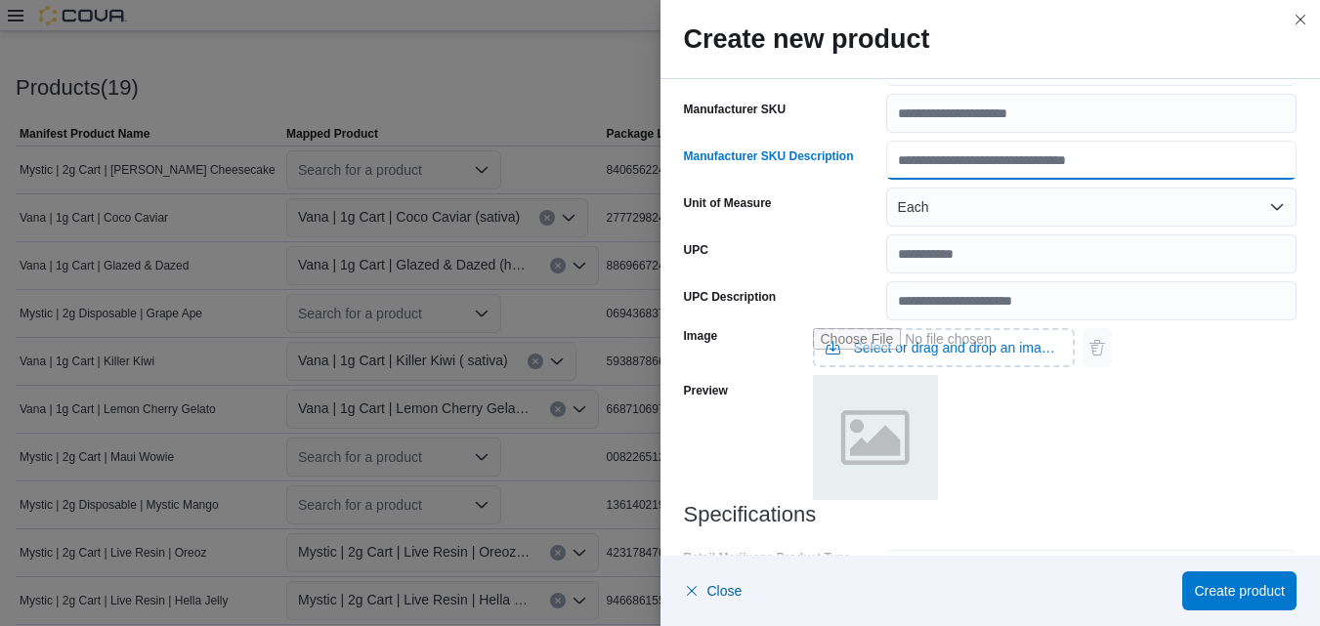
click at [1120, 158] on input "Manufacturer SKU Description" at bounding box center [1091, 160] width 410 height 39
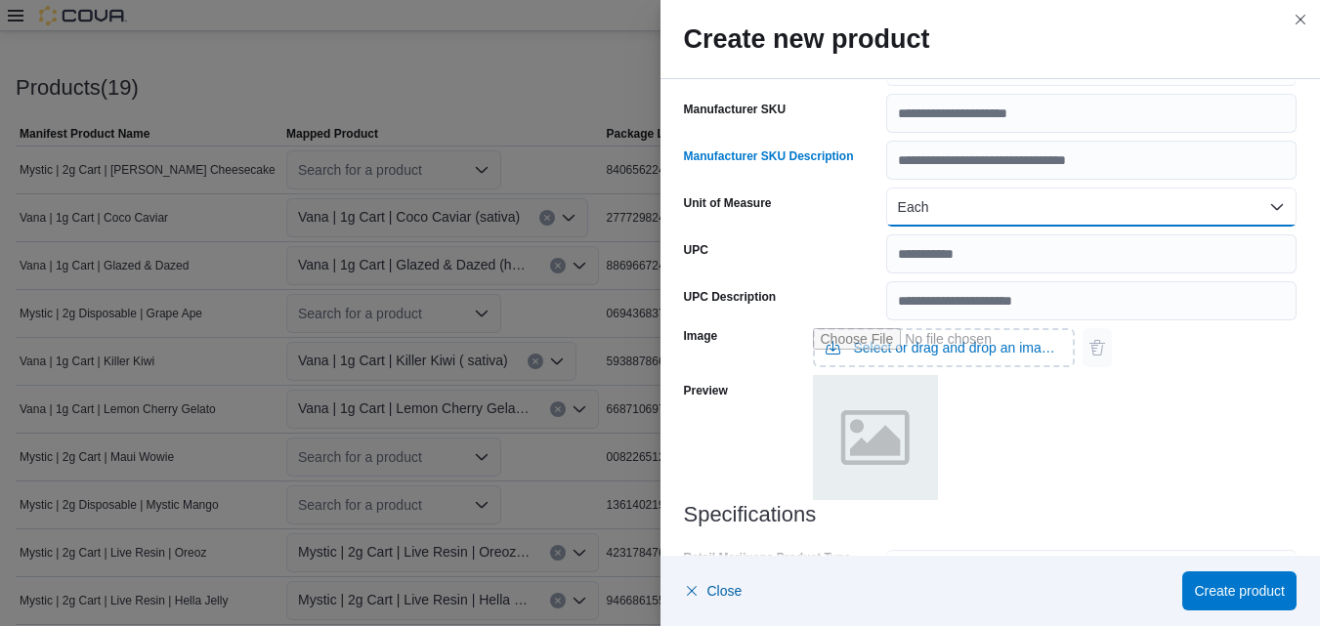
click at [1125, 202] on button "Each" at bounding box center [1091, 207] width 410 height 39
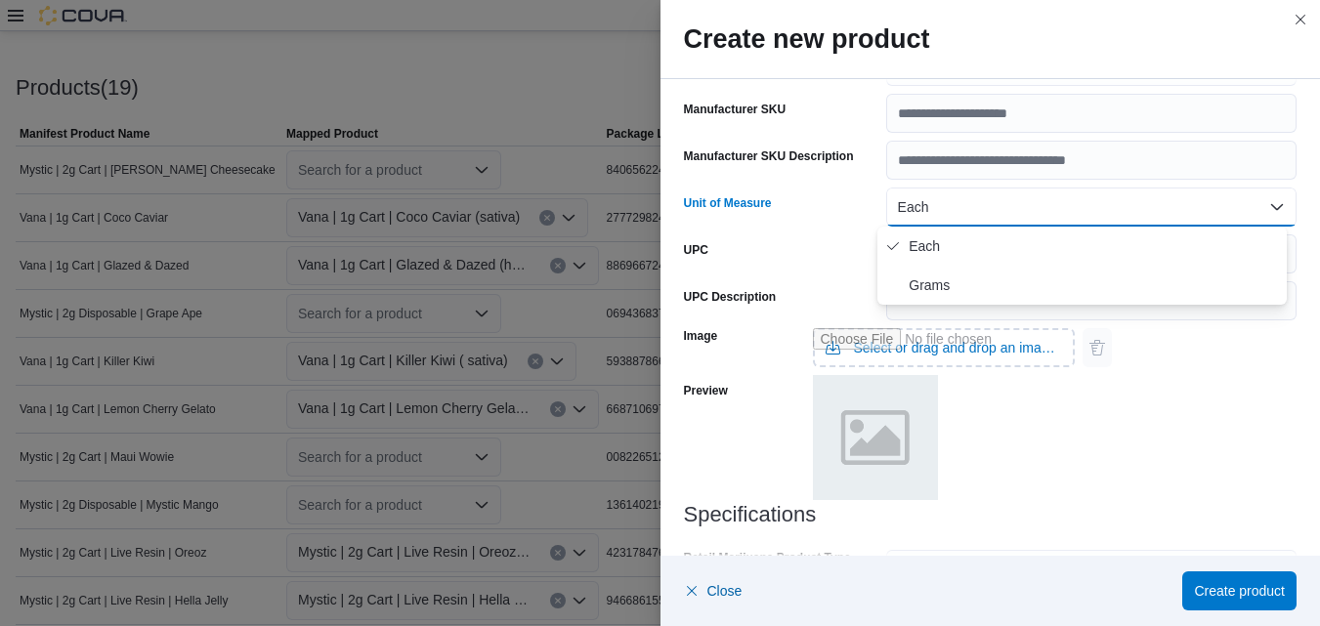
click at [1125, 202] on button "Each" at bounding box center [1091, 207] width 410 height 39
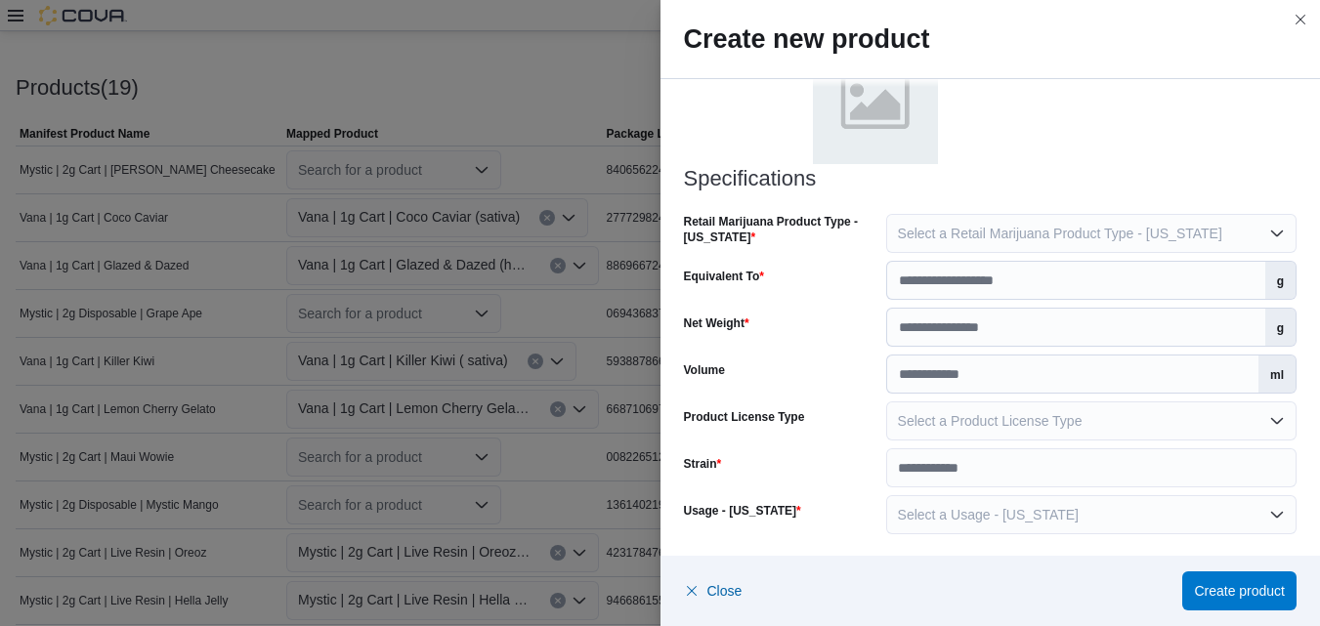
scroll to position [956, 0]
click at [1264, 235] on button "Select a Retail Marijuana Product Type - [US_STATE]" at bounding box center [1091, 231] width 410 height 39
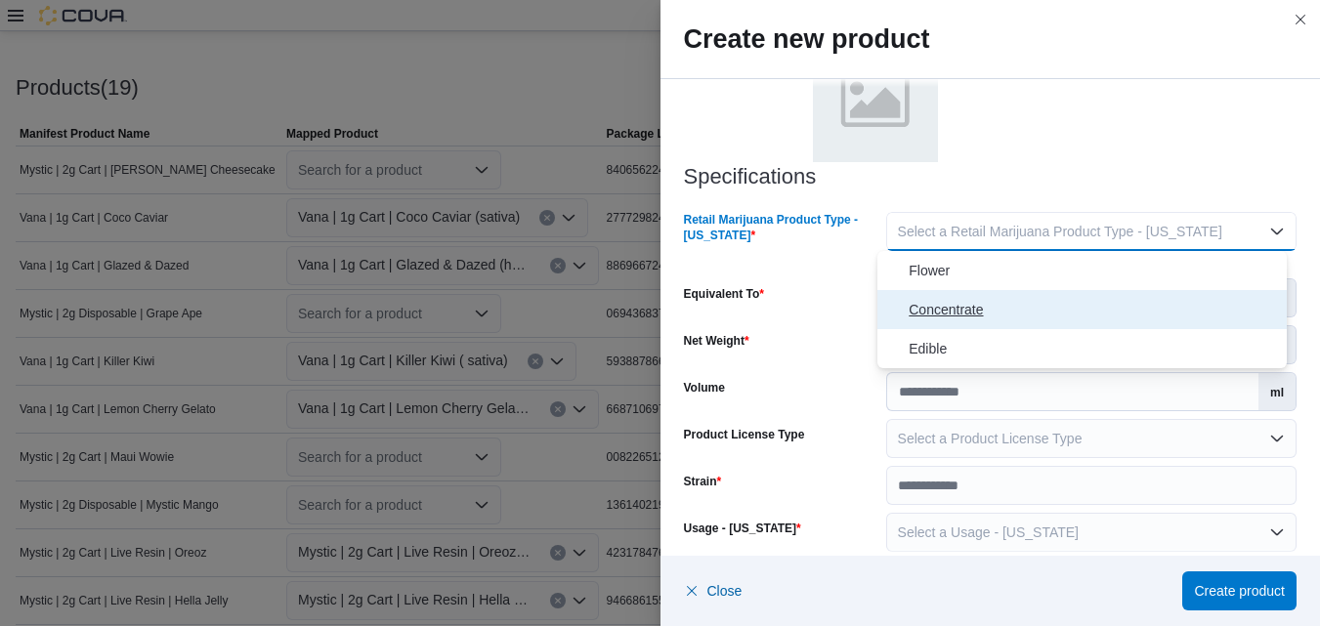
click at [962, 306] on span "Concentrate" at bounding box center [1093, 309] width 370 height 23
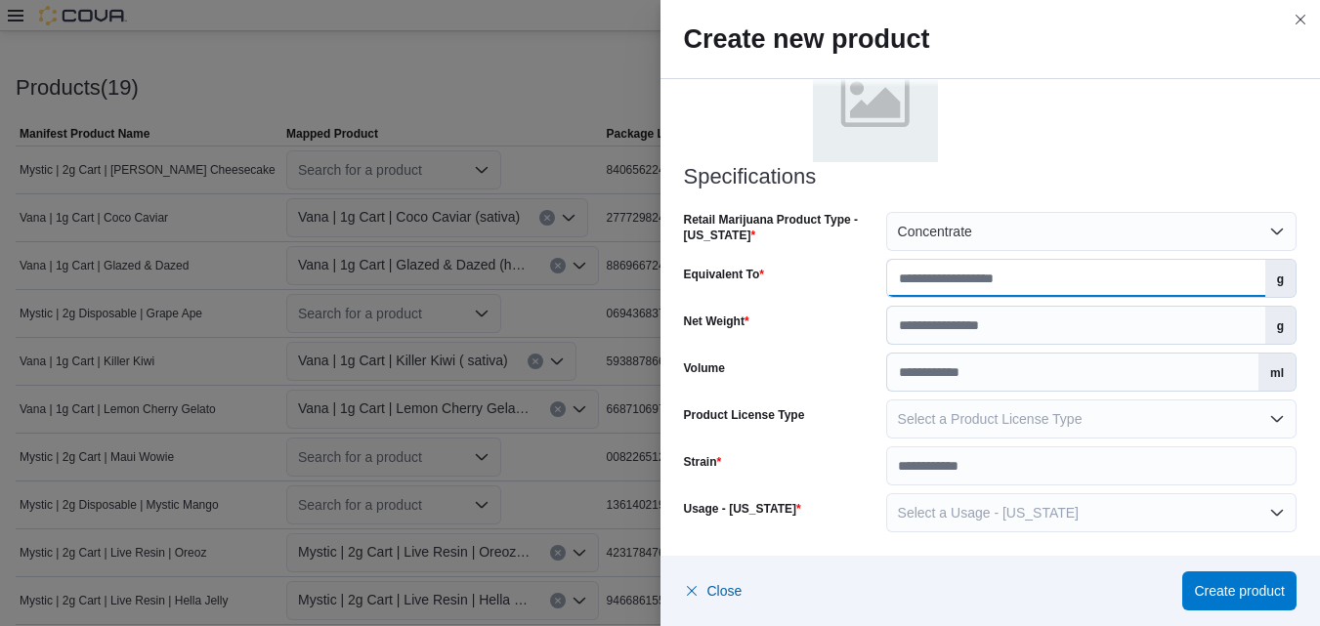
click at [1223, 280] on input "Equivalent To" at bounding box center [1076, 278] width 378 height 37
type input "*"
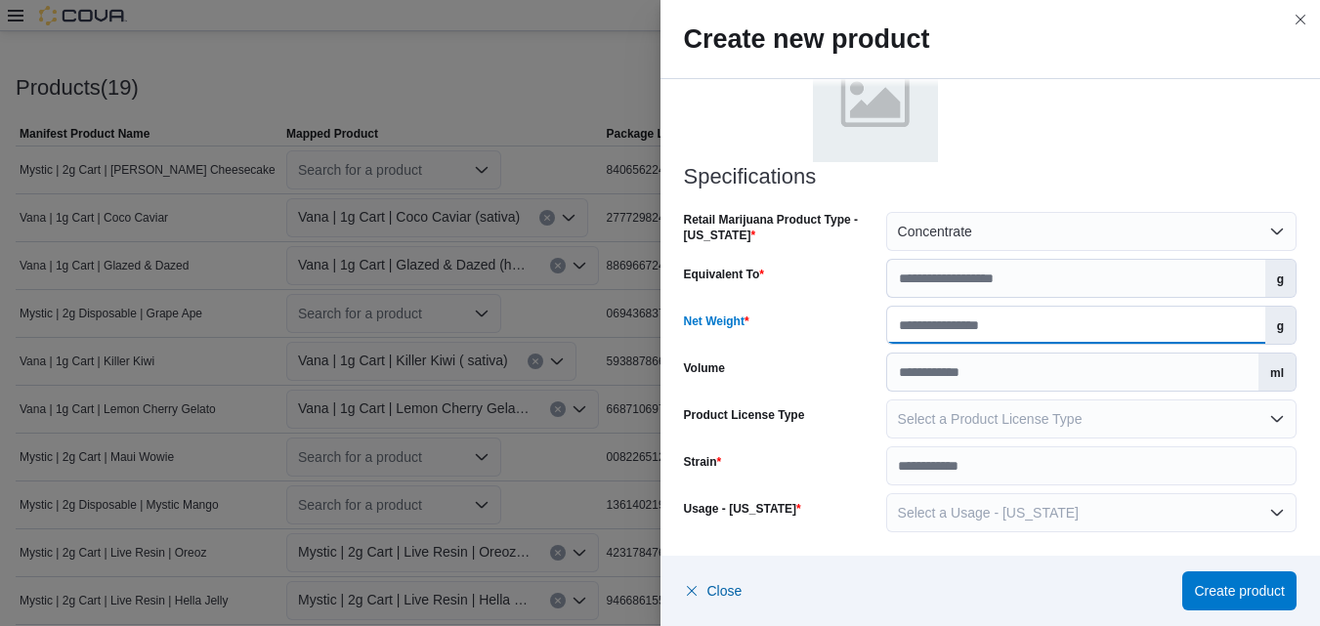
click at [1208, 330] on input "Net Weight" at bounding box center [1076, 325] width 378 height 37
type input "*"
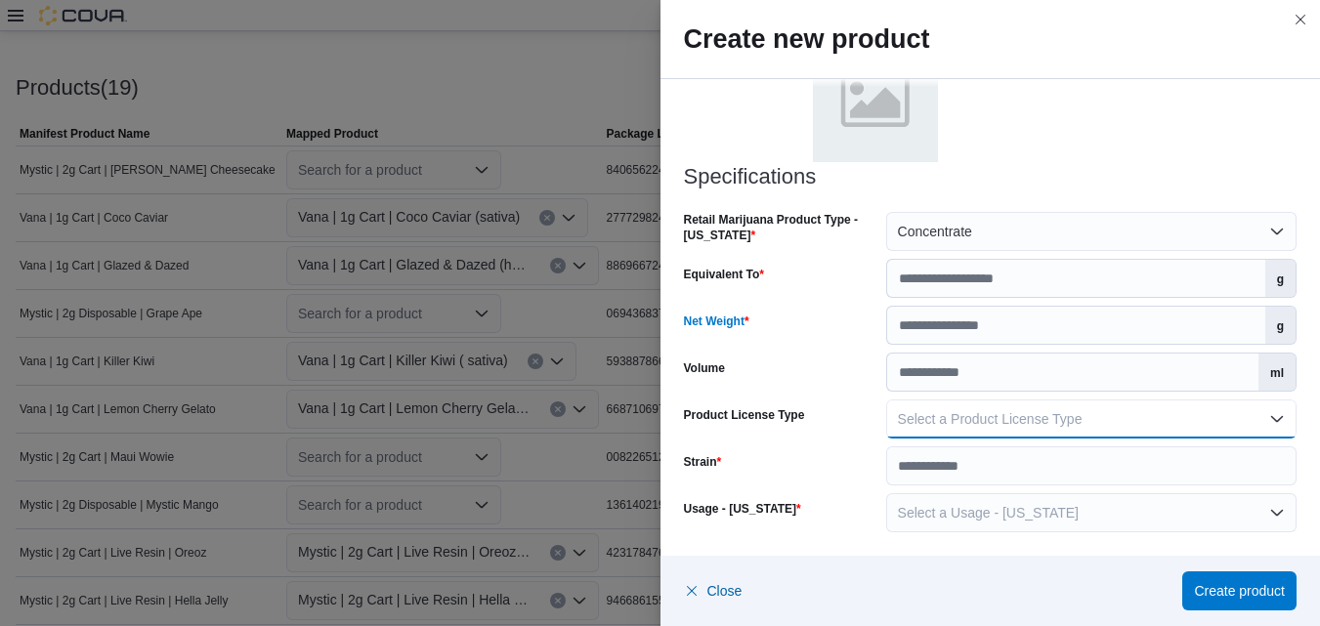
click at [1278, 407] on button "Select a Product License Type" at bounding box center [1091, 419] width 410 height 39
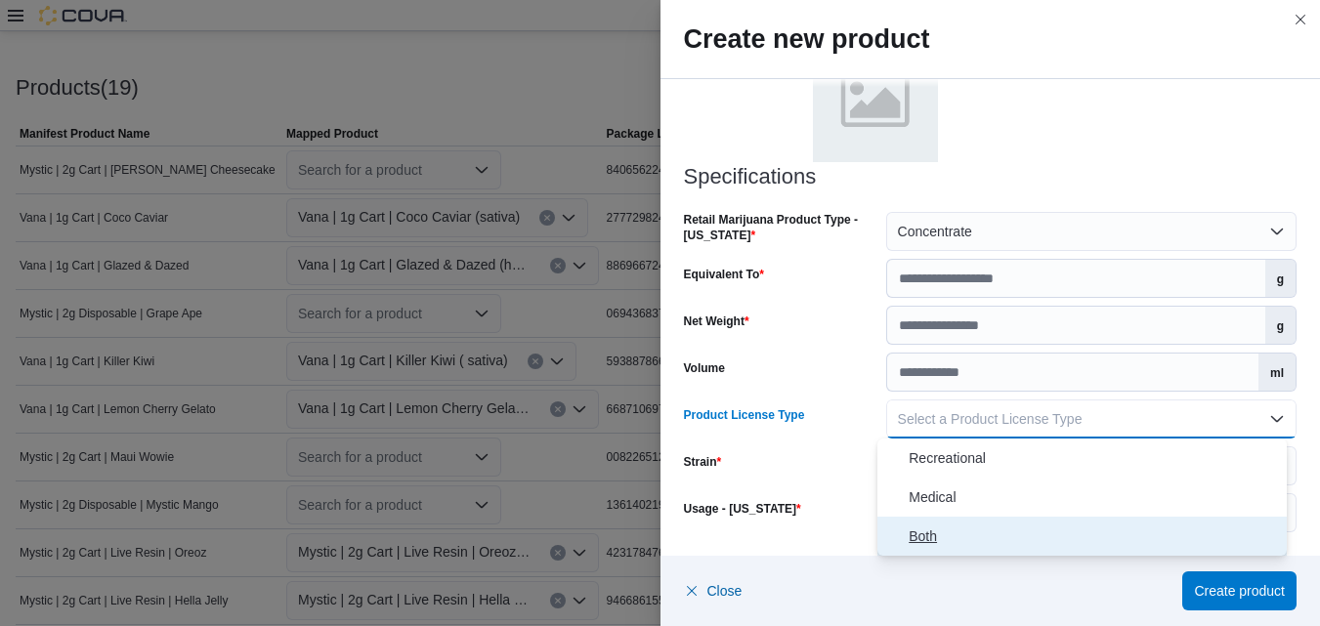
click at [921, 532] on span "Both" at bounding box center [1093, 536] width 370 height 23
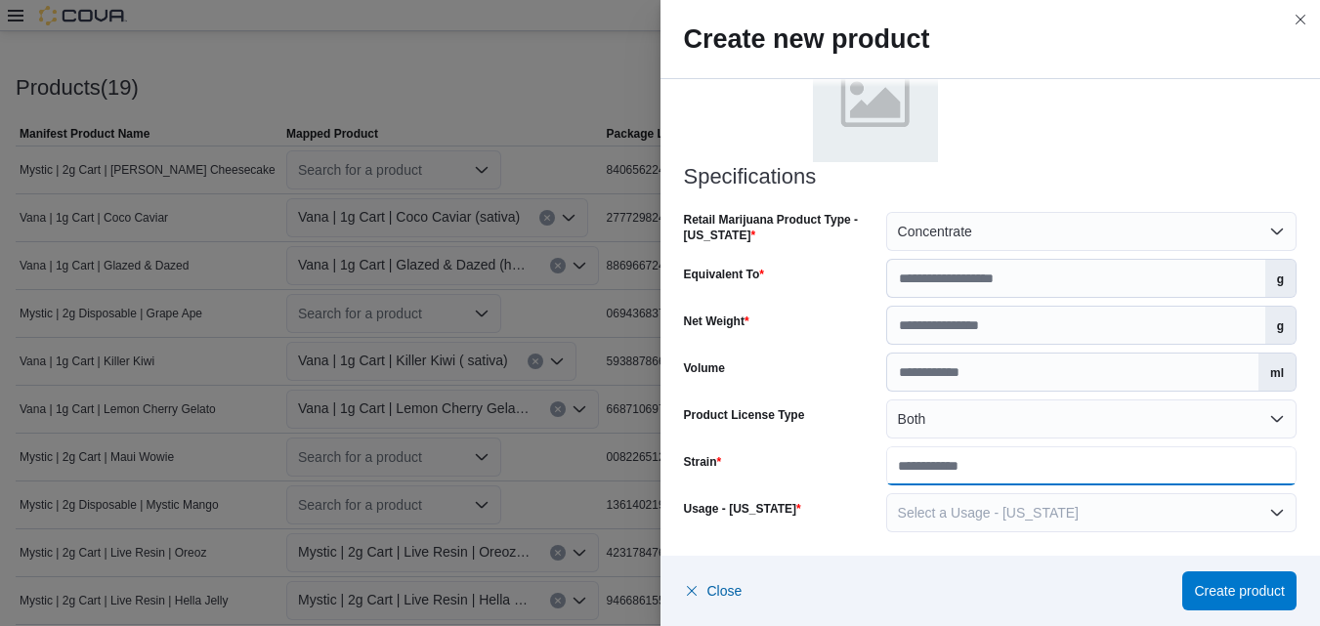
click at [1262, 465] on input "Strain" at bounding box center [1091, 465] width 410 height 39
paste input "**********"
type input "**********"
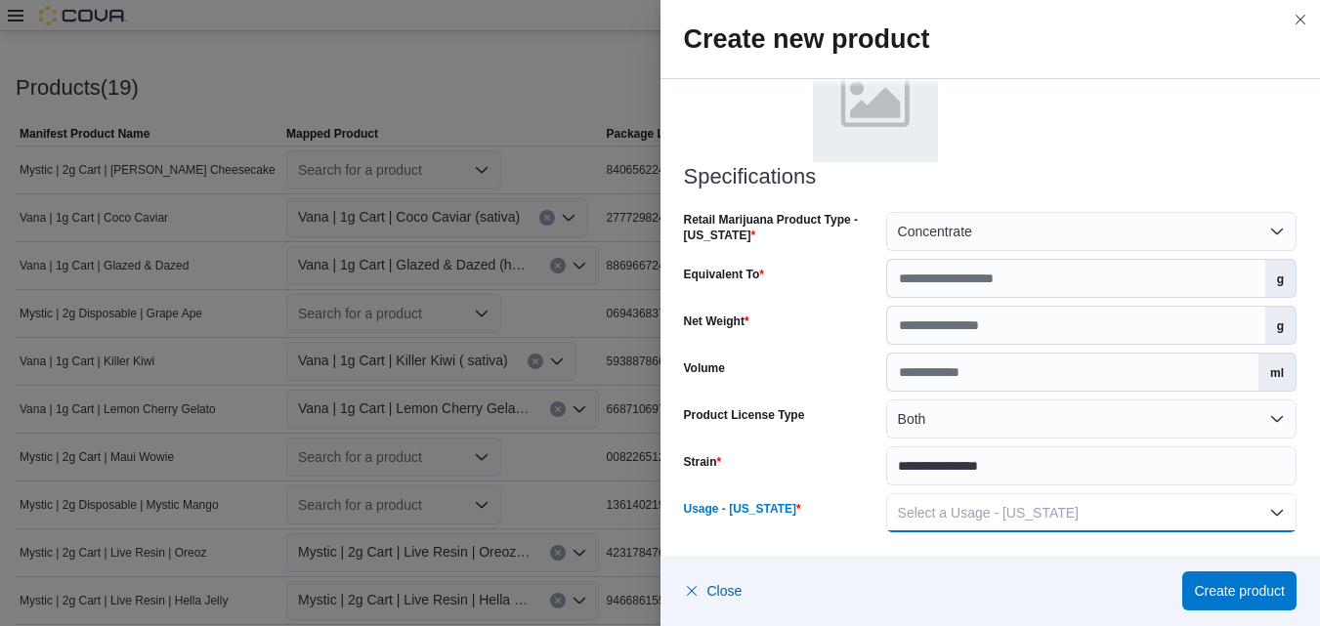
click at [1268, 521] on button "Select a Usage - [US_STATE]" at bounding box center [1091, 512] width 410 height 39
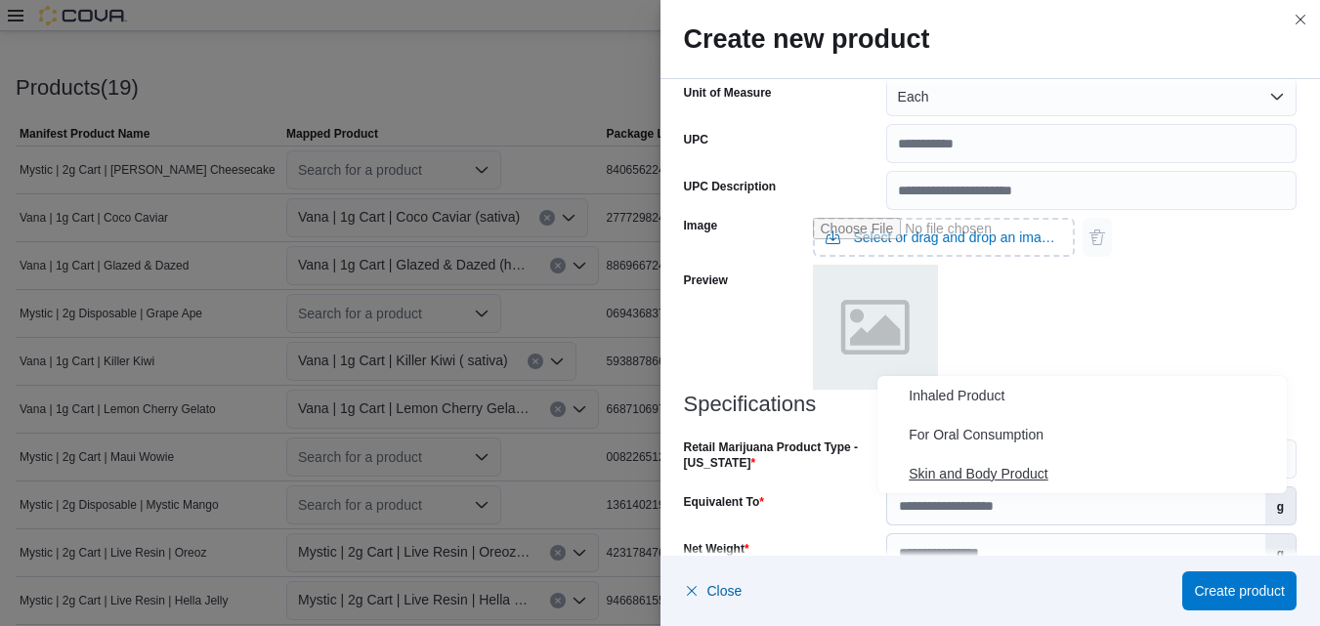
scroll to position [976, 0]
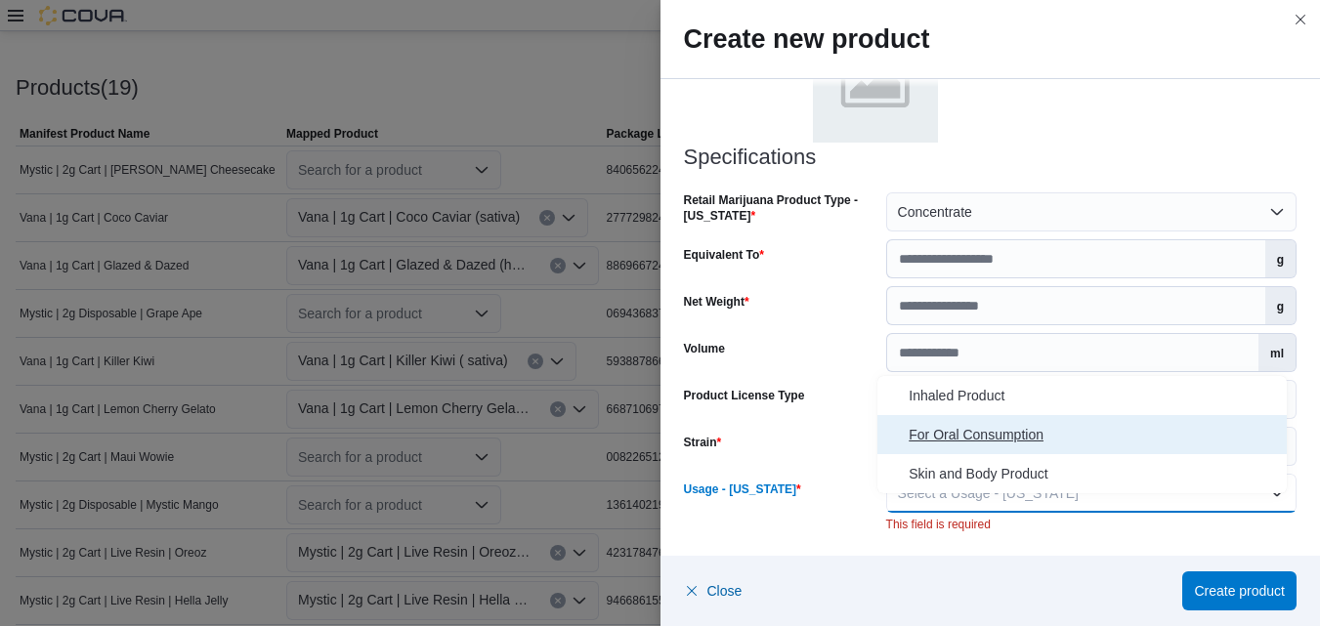
click at [1011, 436] on span "For Oral Consumption" at bounding box center [1093, 434] width 370 height 23
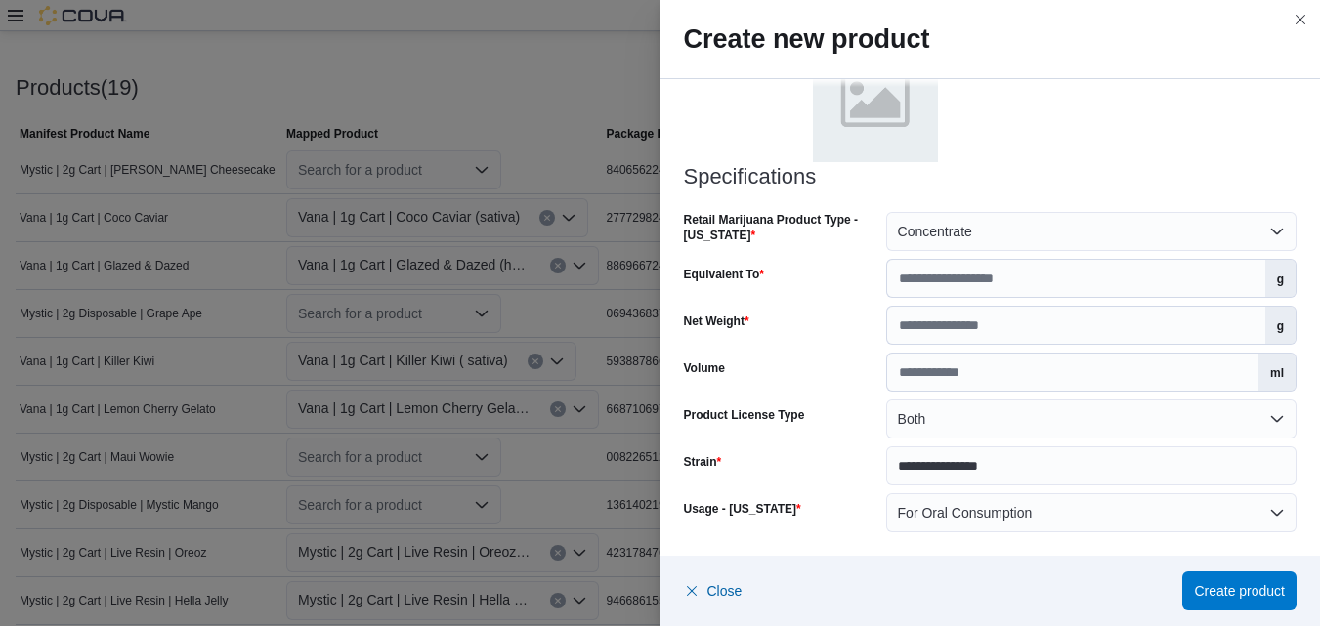
scroll to position [956, 0]
click at [1264, 511] on button "For Oral Consumption" at bounding box center [1091, 512] width 410 height 39
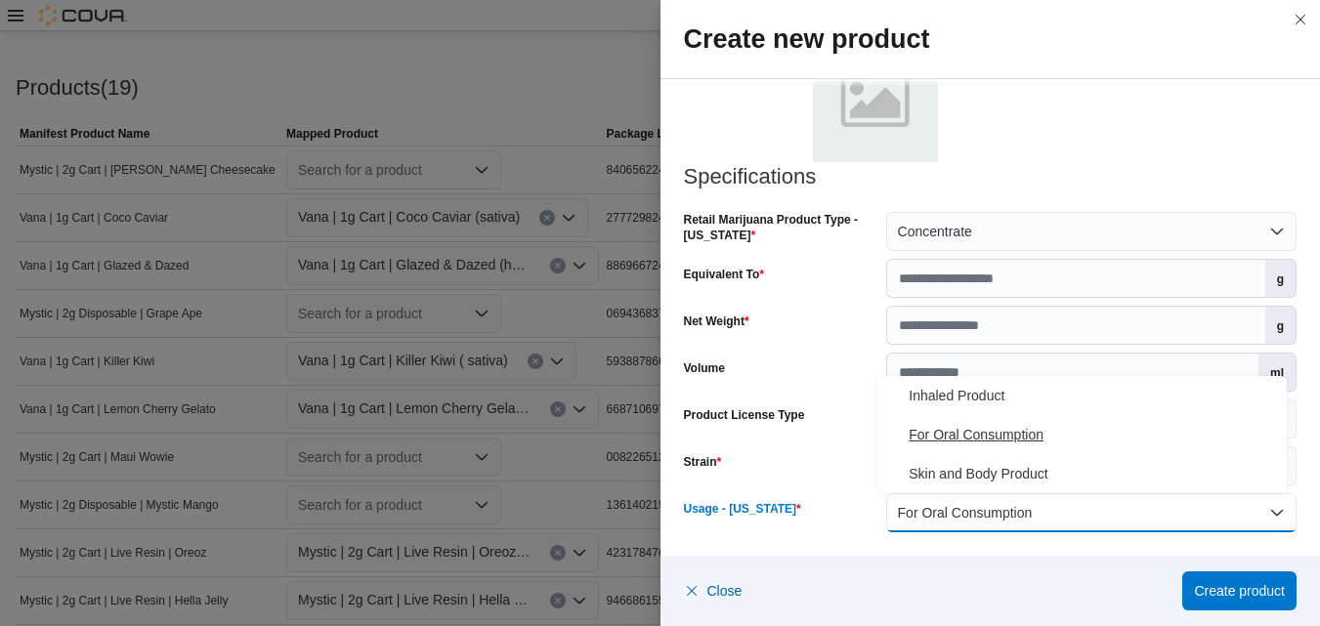
drag, startPoint x: 1264, startPoint y: 511, endPoint x: 1023, endPoint y: 422, distance: 257.1
click at [1023, 422] on body "**********" at bounding box center [660, 271] width 1320 height 1725
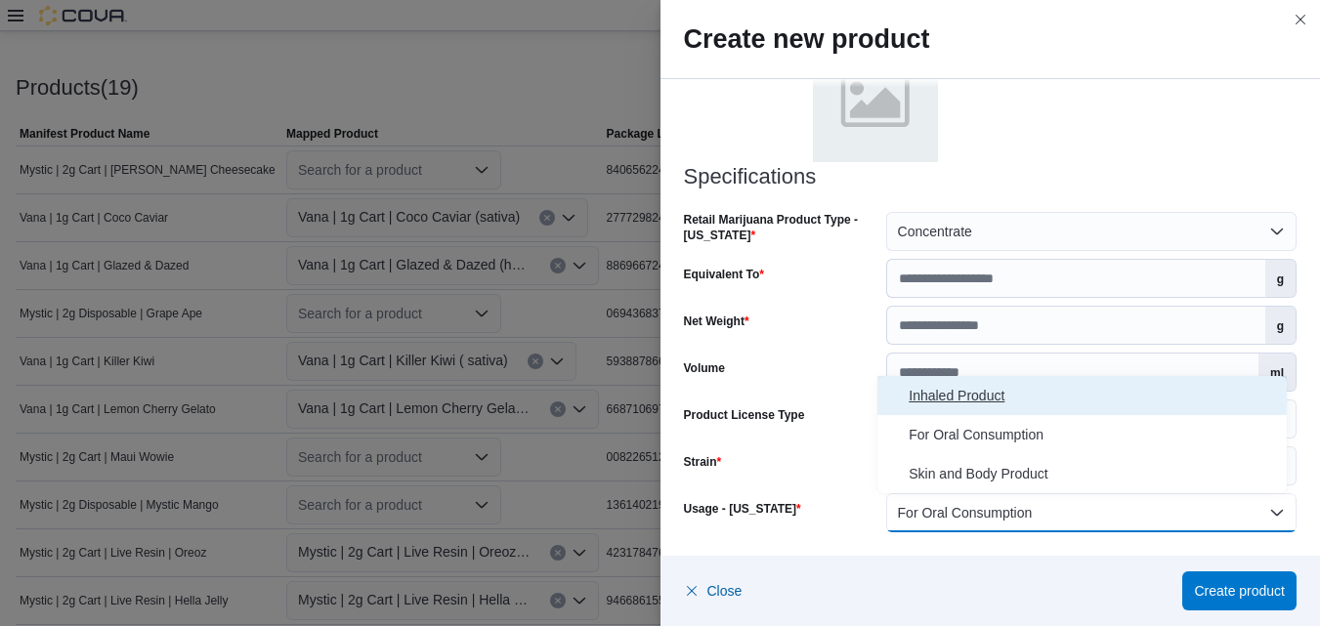
click at [947, 401] on span "Inhaled Product" at bounding box center [1093, 395] width 370 height 23
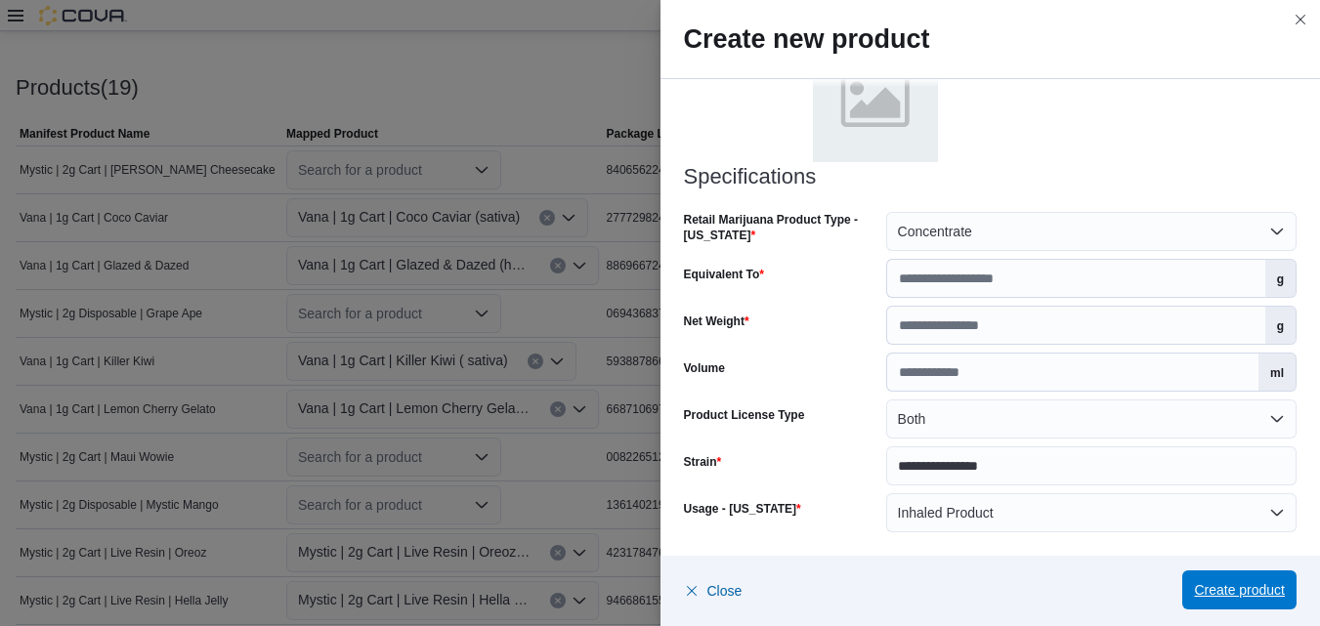
click at [1226, 584] on span "Create product" at bounding box center [1239, 590] width 91 height 20
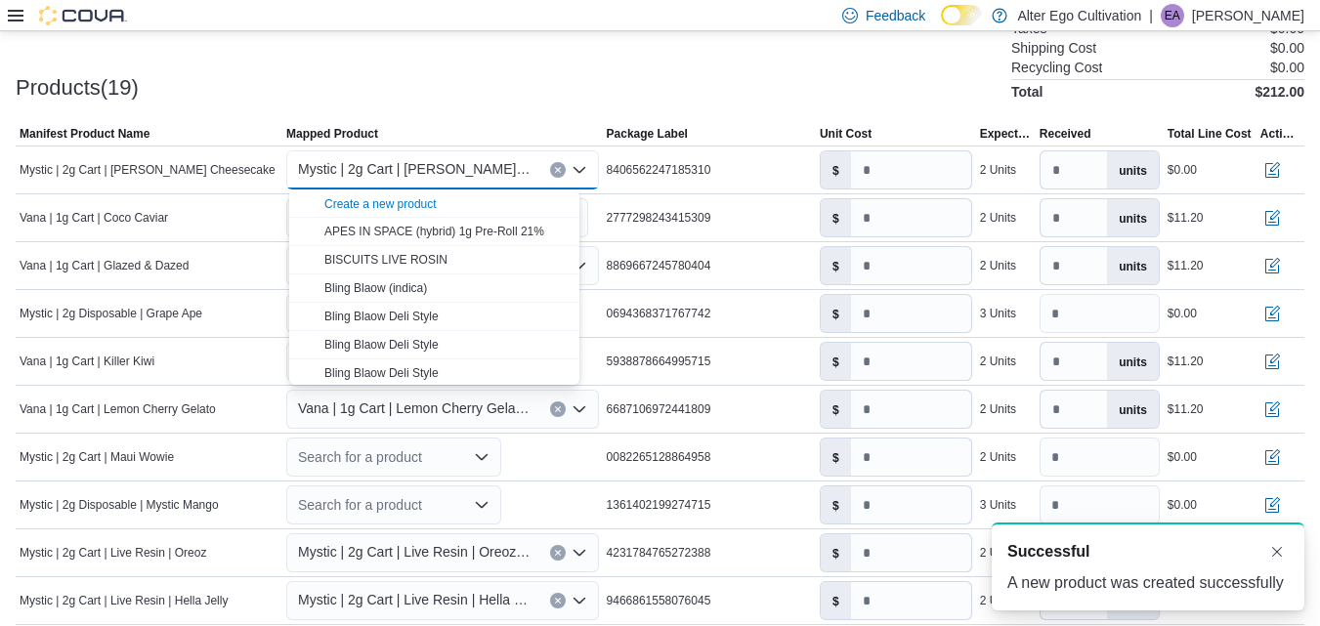
scroll to position [0, 0]
click at [572, 172] on icon "Close list of options" at bounding box center [578, 170] width 12 height 6
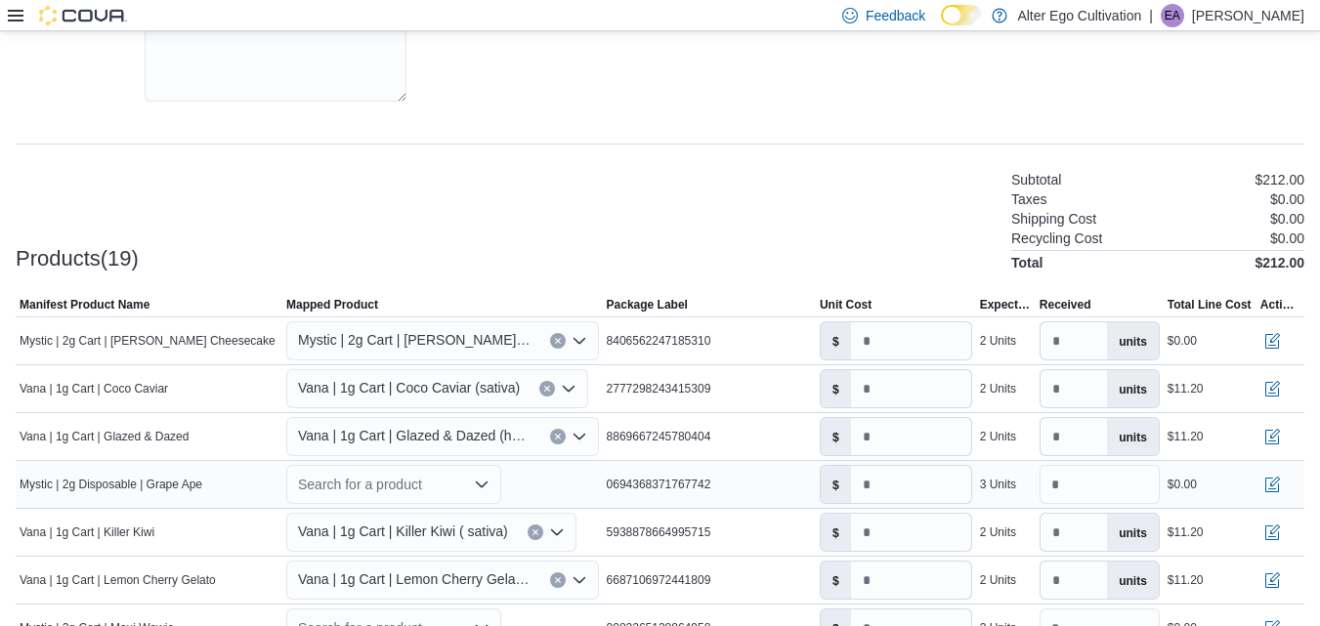
scroll to position [415, 0]
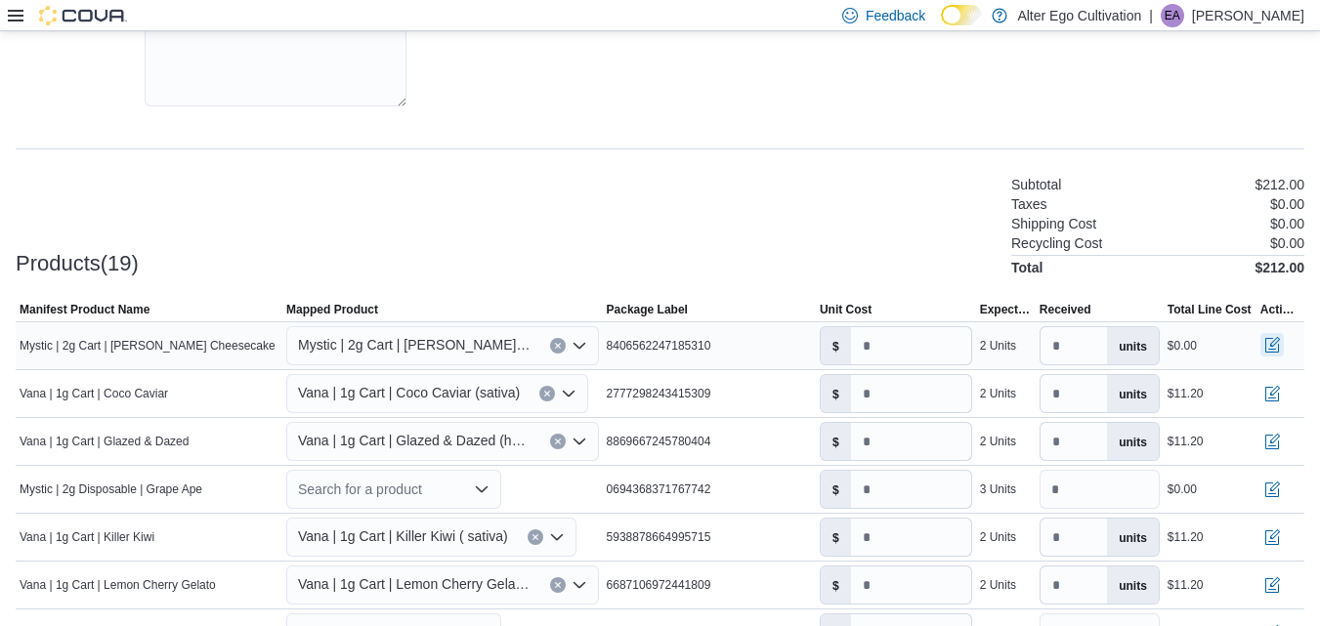
click at [1284, 346] on button "button" at bounding box center [1271, 344] width 23 height 23
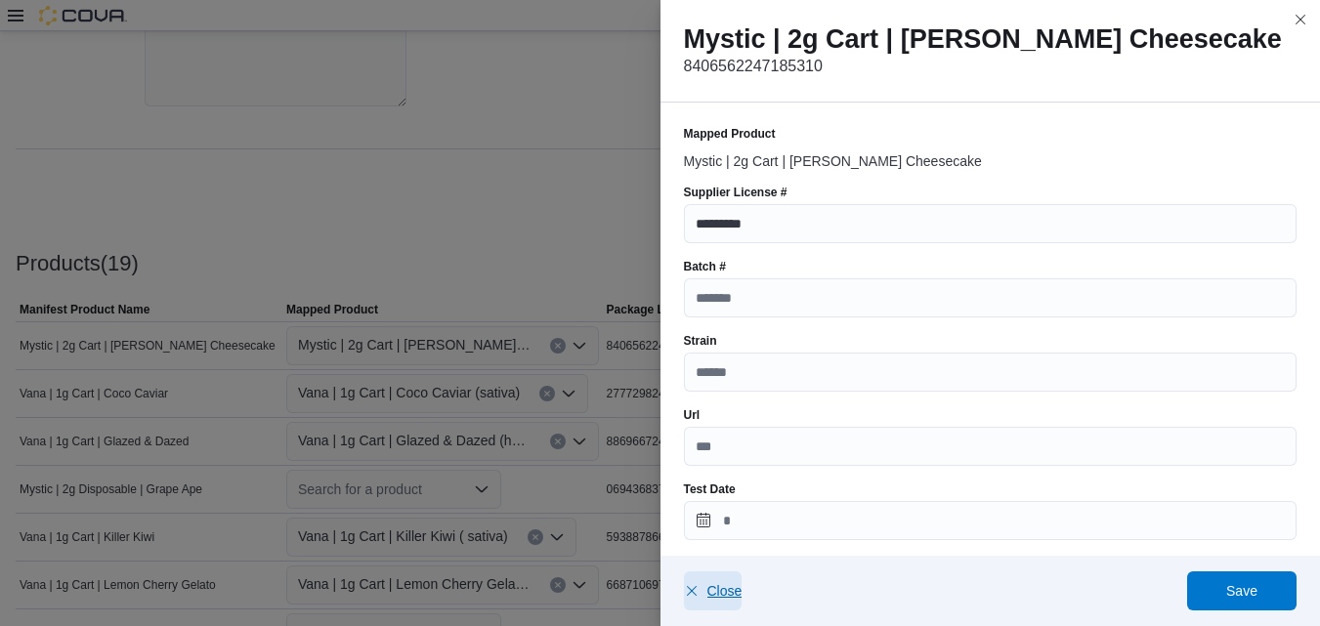
click at [708, 590] on span "Close" at bounding box center [724, 591] width 35 height 20
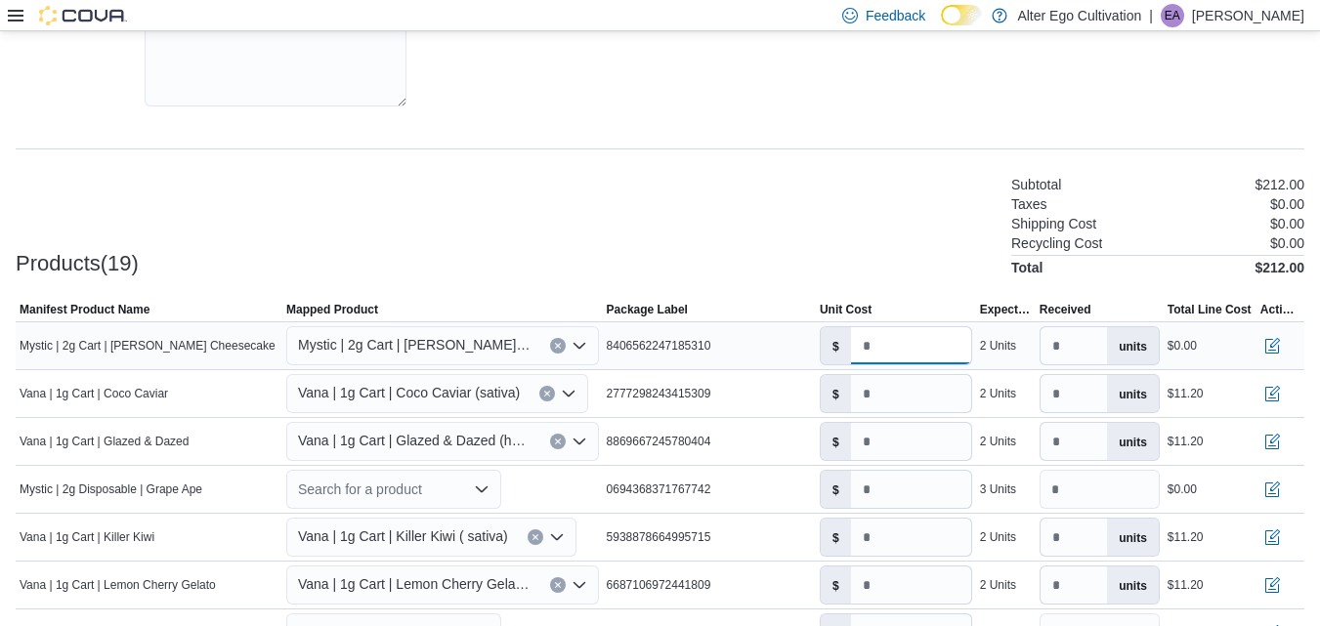
click at [886, 346] on input "number" at bounding box center [911, 345] width 120 height 37
type input "*****"
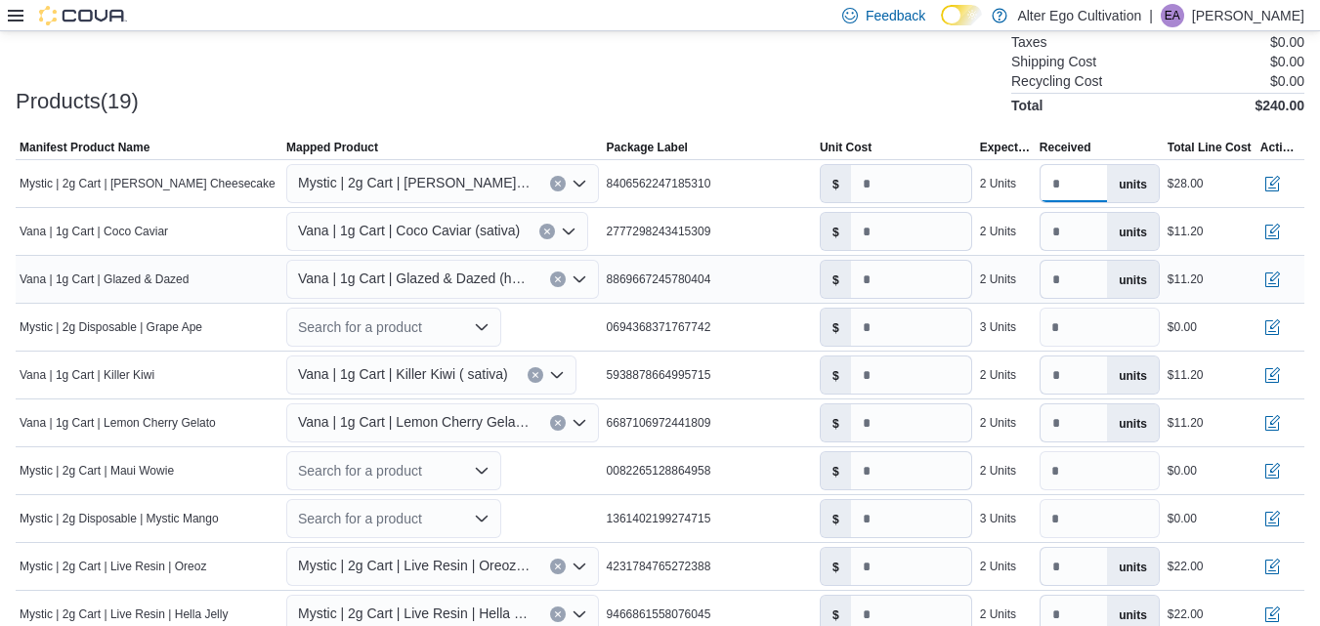
scroll to position [578, 0]
click at [484, 324] on icon "Open list of options" at bounding box center [482, 326] width 16 height 16
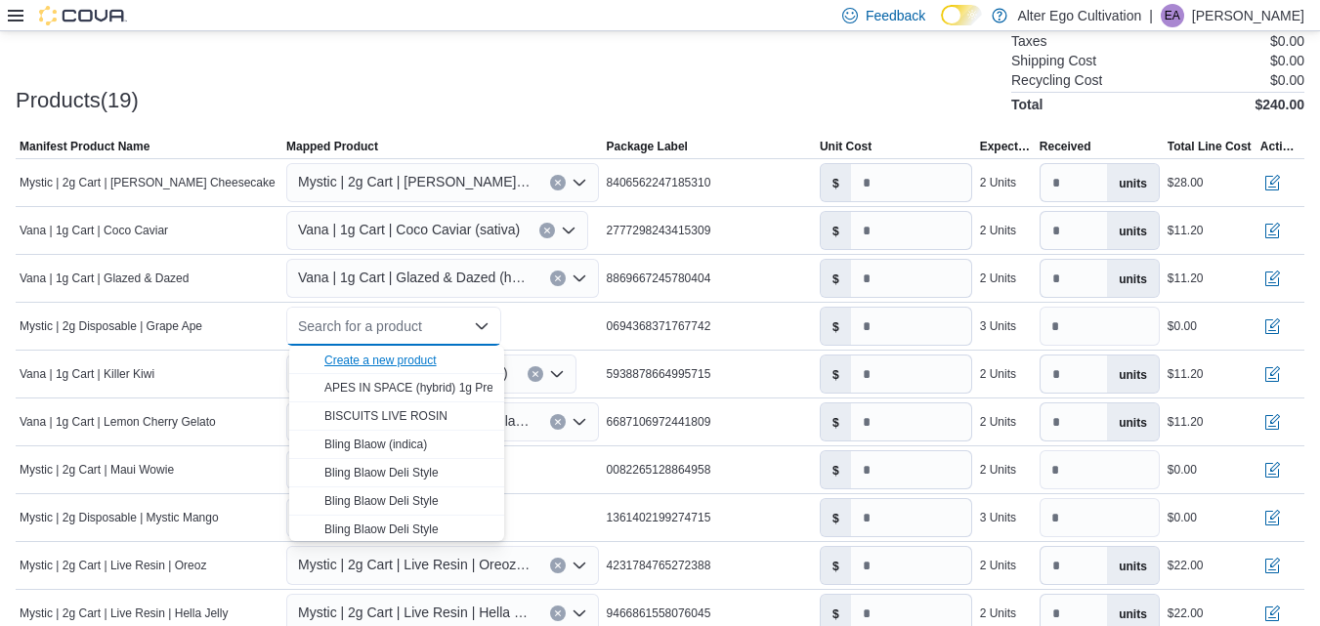
click at [404, 358] on div "Create a new product" at bounding box center [380, 361] width 112 height 16
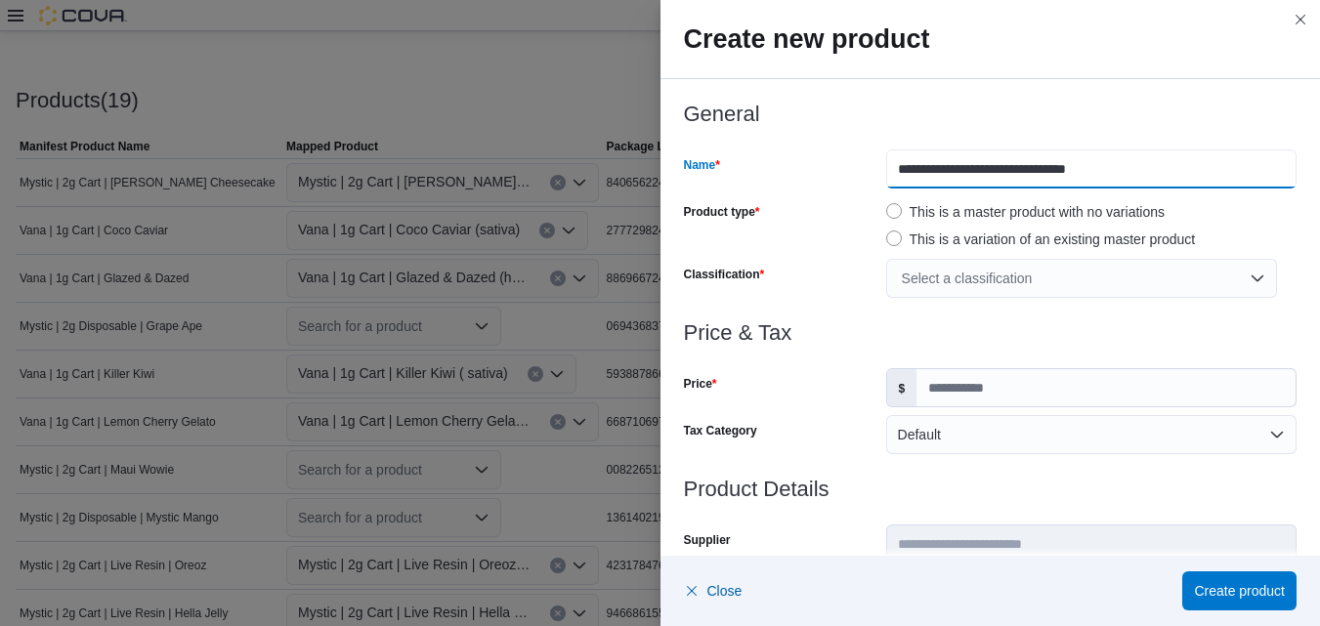
drag, startPoint x: 1107, startPoint y: 170, endPoint x: 1033, endPoint y: 176, distance: 74.5
click at [1033, 176] on input "**********" at bounding box center [1091, 168] width 410 height 39
click at [1104, 165] on input "**********" at bounding box center [1091, 168] width 410 height 39
click at [1112, 168] on input "**********" at bounding box center [1091, 168] width 410 height 39
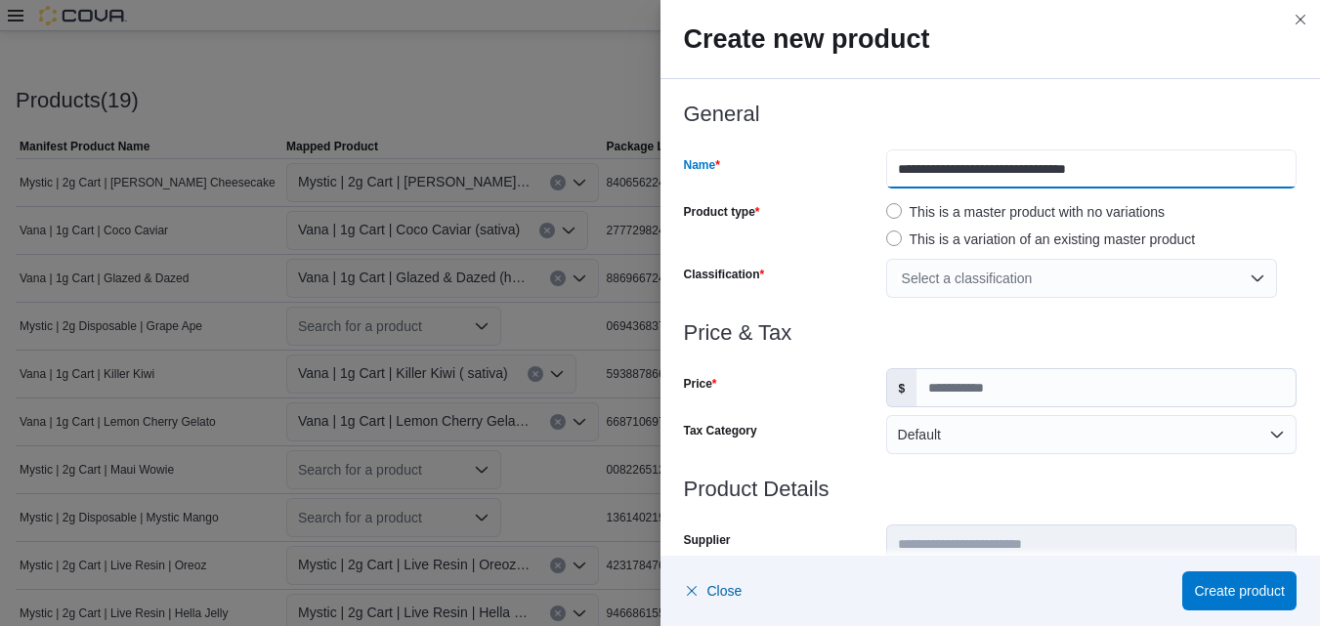
drag, startPoint x: 1112, startPoint y: 168, endPoint x: 1035, endPoint y: 172, distance: 77.3
click at [1035, 172] on input "**********" at bounding box center [1091, 168] width 410 height 39
click at [1249, 279] on div "Select a classification" at bounding box center [1081, 278] width 391 height 39
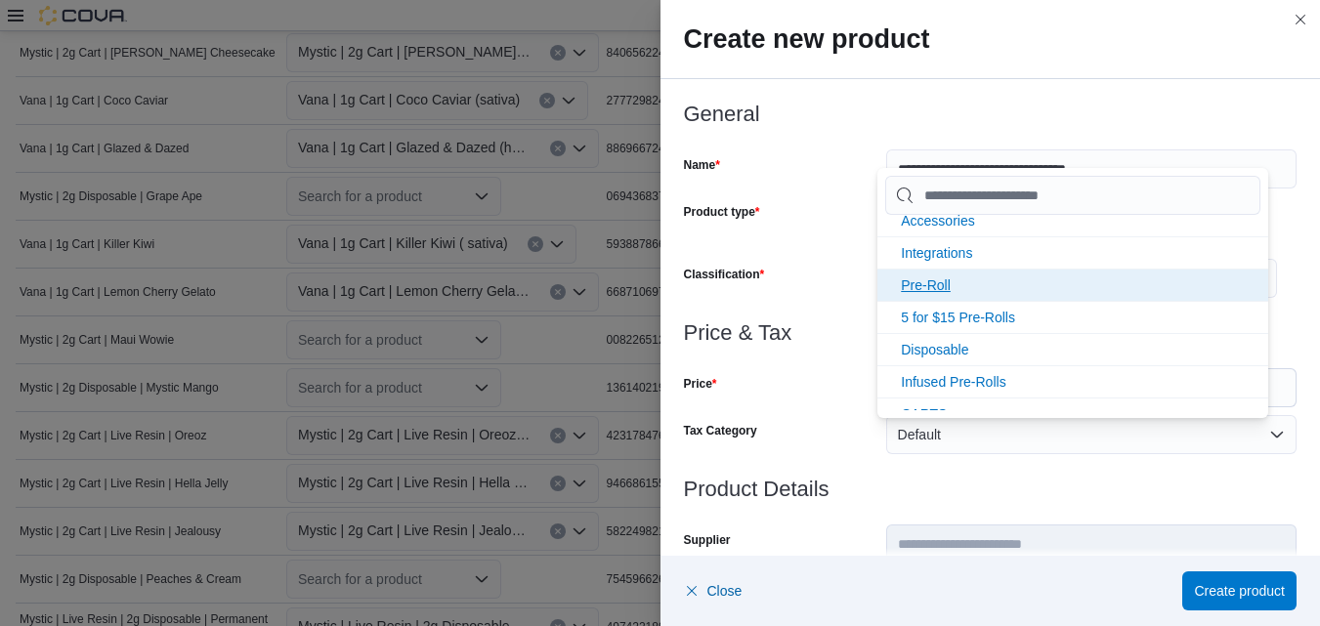
scroll to position [130, 0]
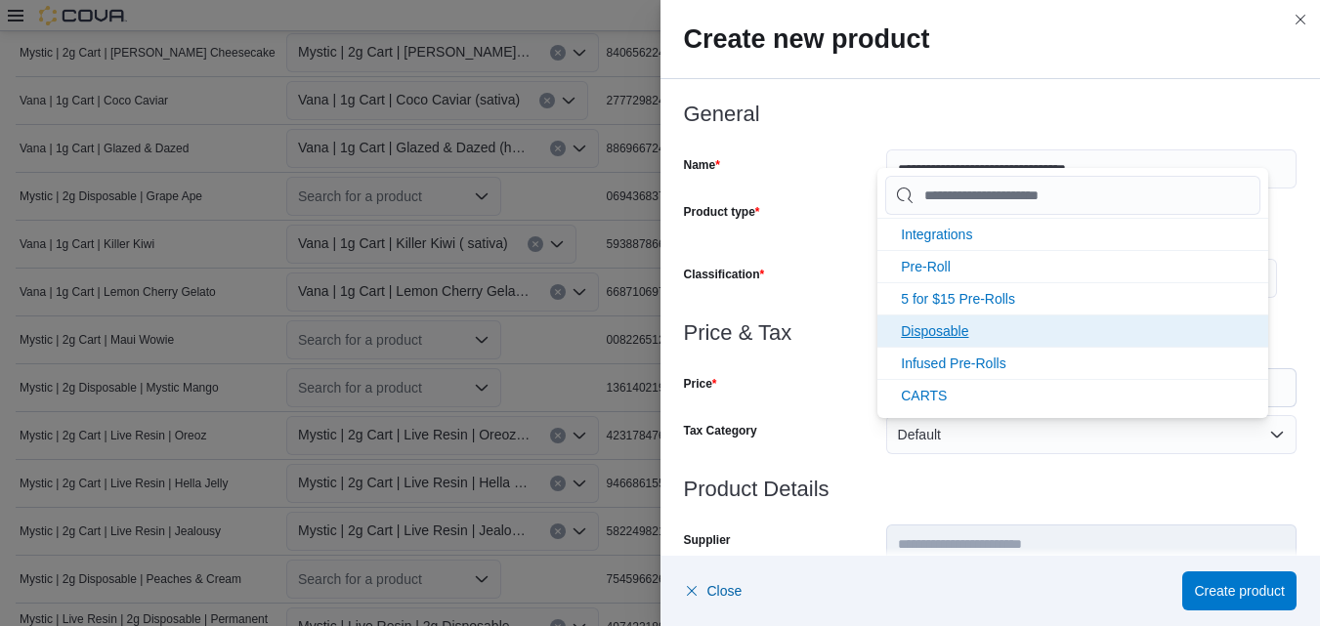
click at [955, 334] on span "Disposable" at bounding box center [934, 331] width 67 height 16
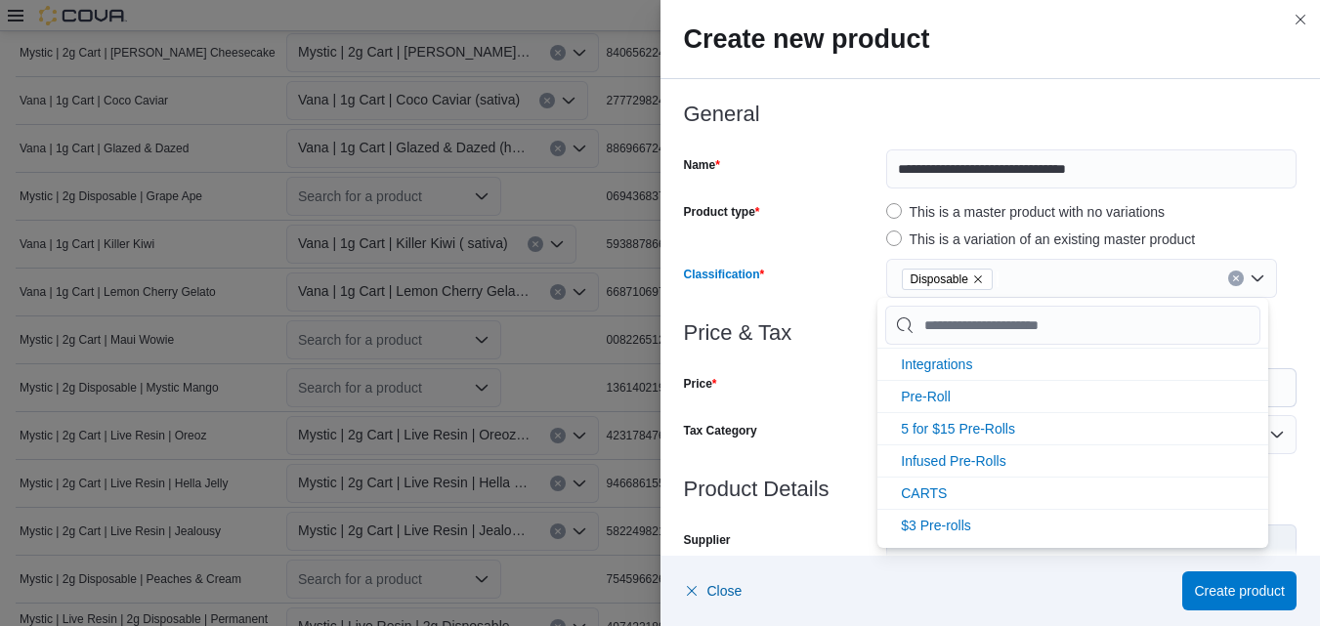
click at [1246, 280] on div "Disposable" at bounding box center [1081, 278] width 391 height 39
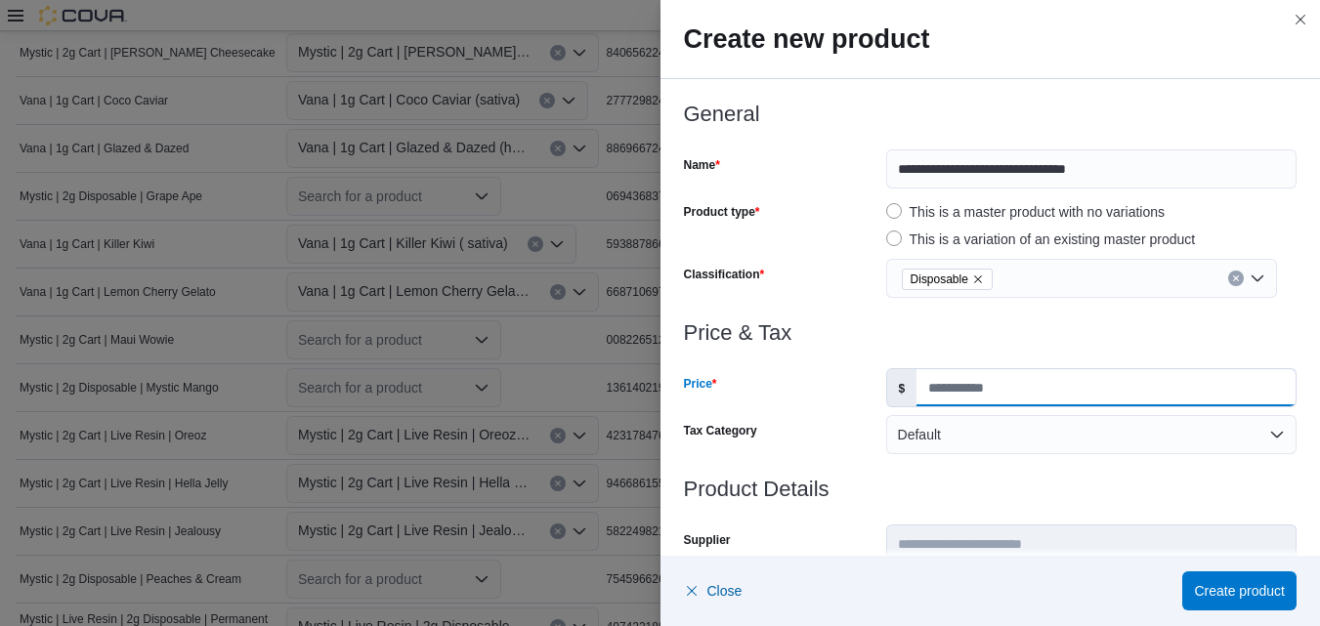
click at [982, 390] on input "Price" at bounding box center [1105, 387] width 379 height 37
type input "*****"
click at [1119, 483] on h3 "Product Details" at bounding box center [990, 489] width 613 height 23
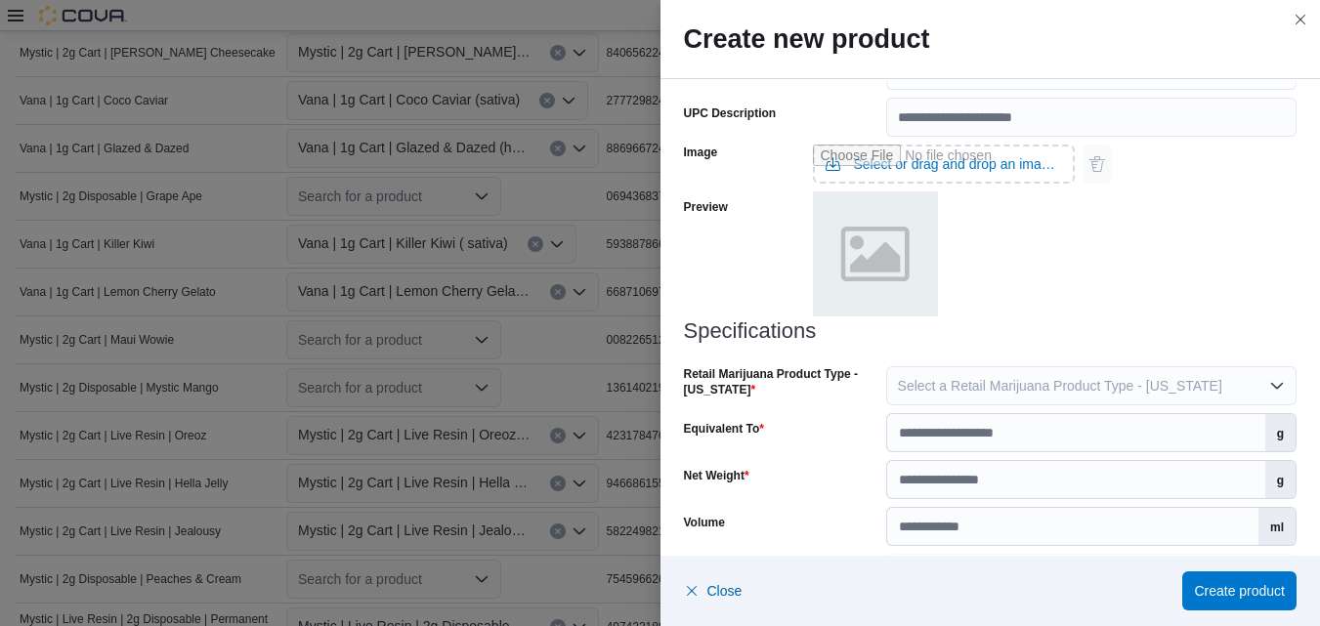
scroll to position [911, 0]
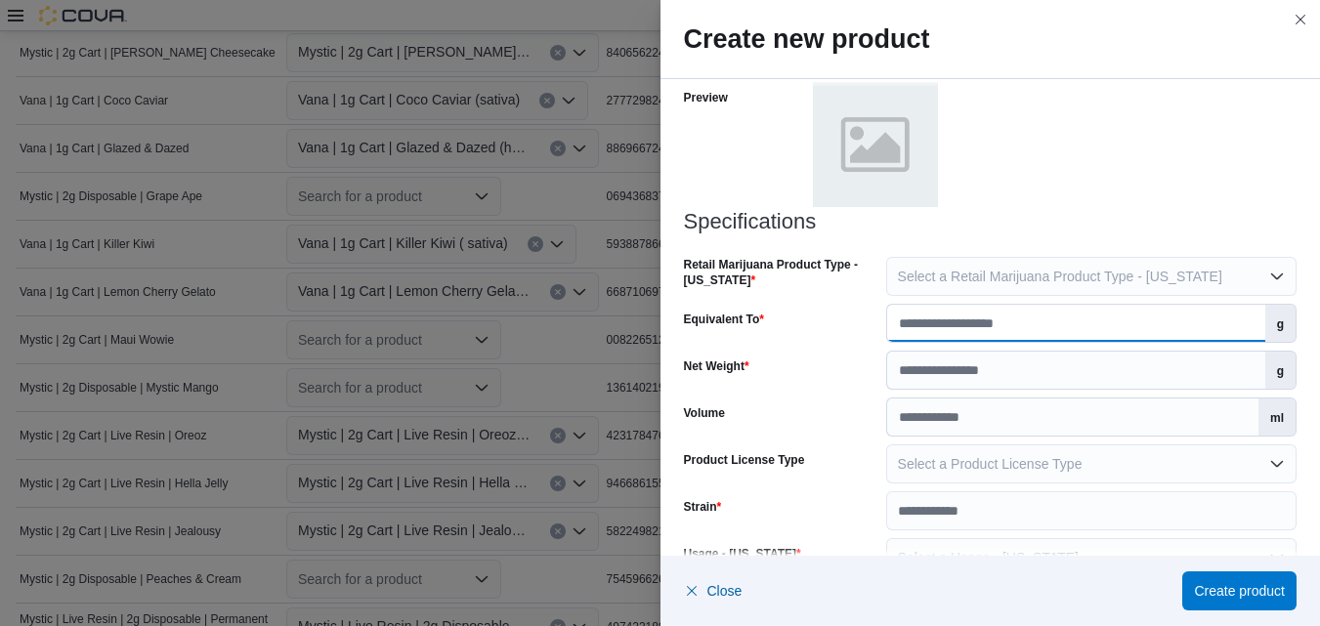
click at [1228, 322] on input "Equivalent To" at bounding box center [1076, 323] width 378 height 37
type input "*"
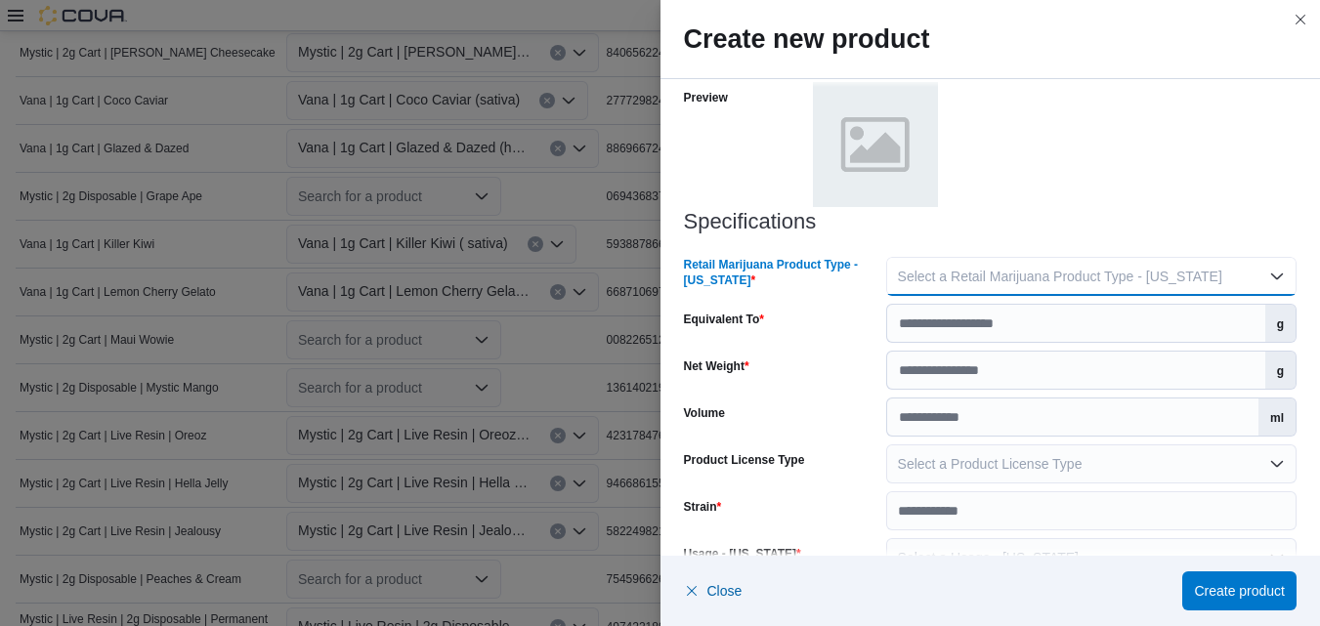
click at [1263, 269] on button "Select a Retail Marijuana Product Type - [US_STATE]" at bounding box center [1091, 276] width 410 height 39
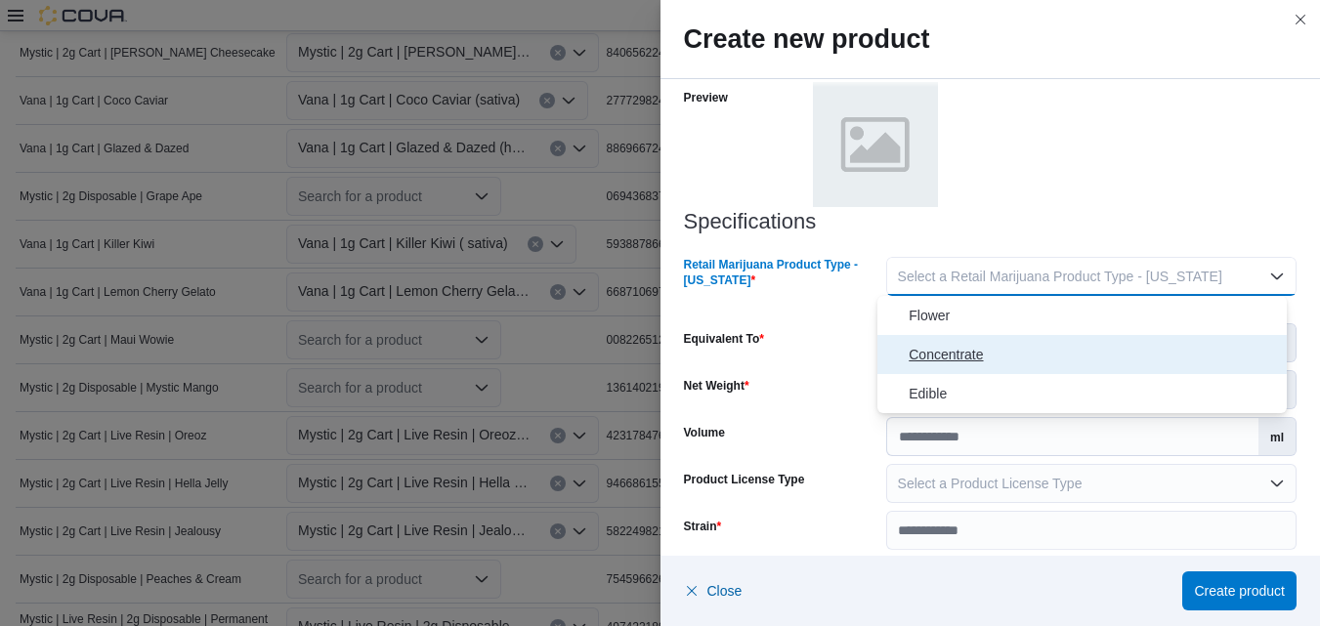
click at [975, 350] on span "Concentrate" at bounding box center [1093, 354] width 370 height 23
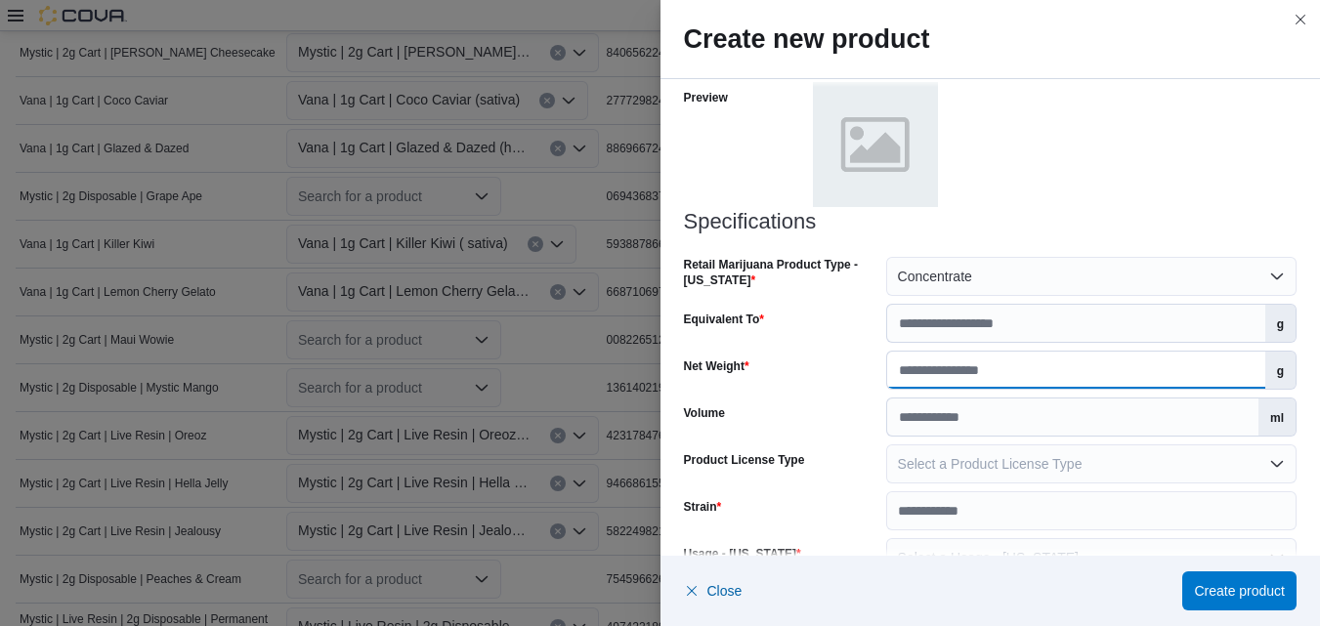
click at [1235, 375] on input "Net Weight" at bounding box center [1076, 370] width 378 height 37
type input "*"
click at [1220, 487] on div "Specifications Retail Marijuana Product Type - [US_STATE] Concentrate Equivalen…" at bounding box center [990, 393] width 613 height 367
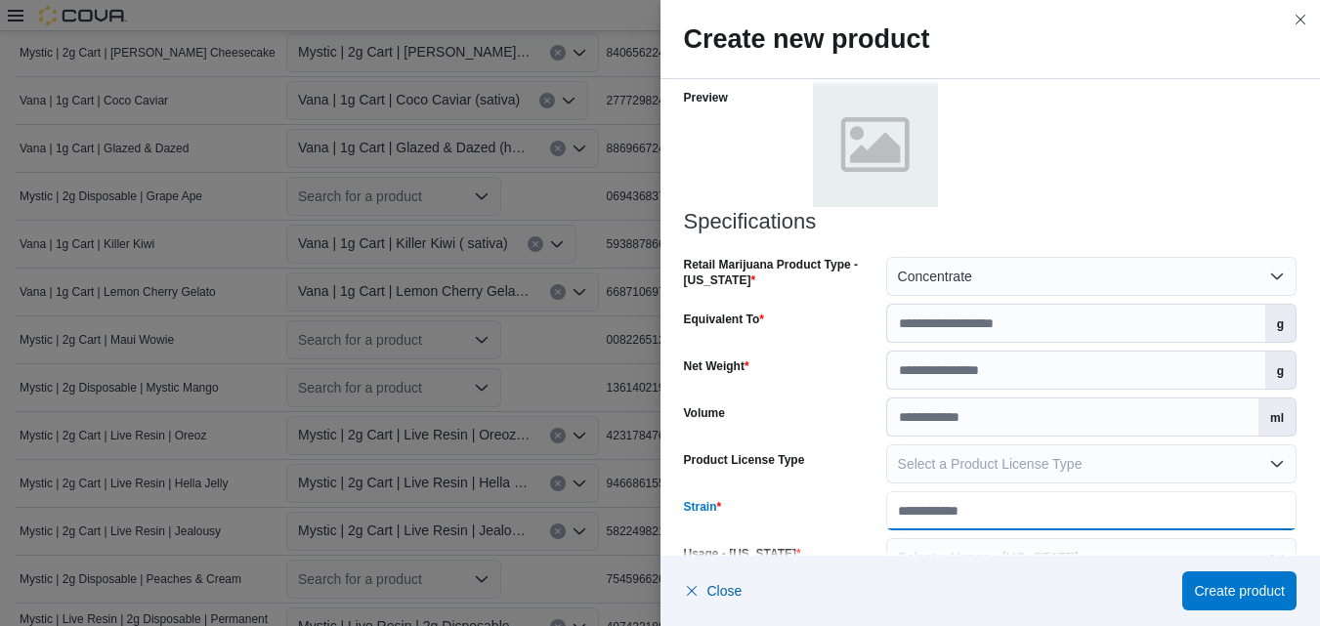
click at [1122, 509] on input "Strain" at bounding box center [1091, 510] width 410 height 39
paste input "*********"
type input "*********"
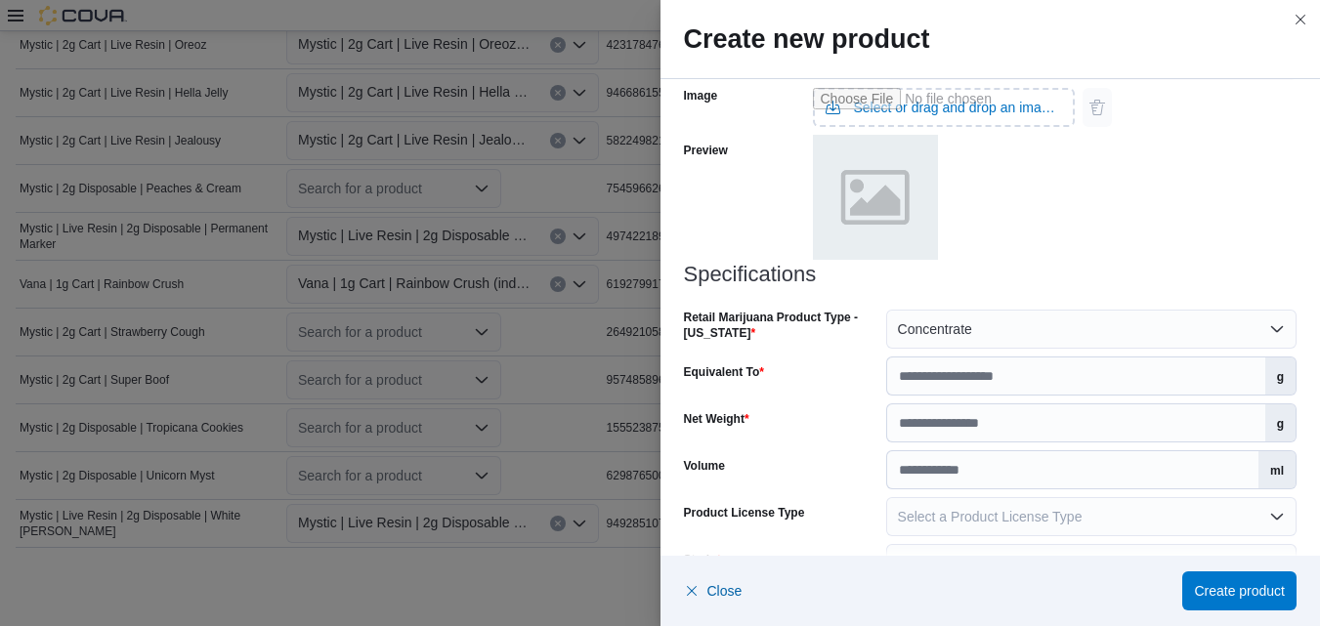
scroll to position [956, 0]
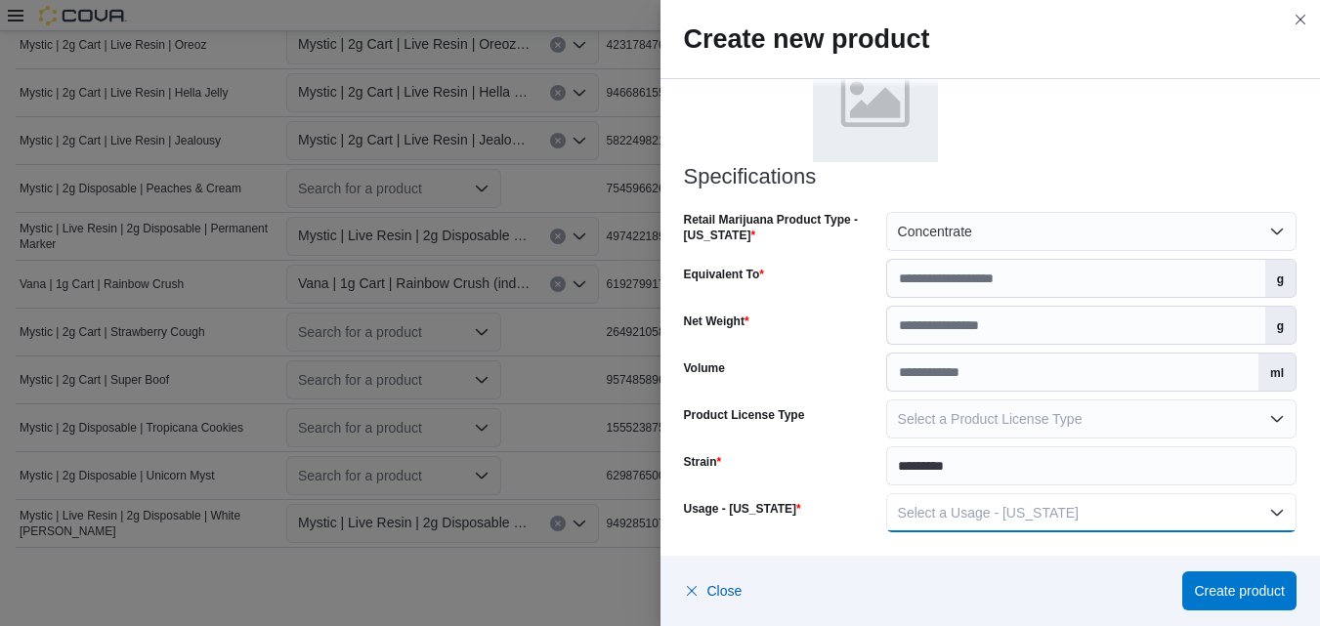
click at [1270, 514] on button "Select a Usage - [US_STATE]" at bounding box center [1091, 512] width 410 height 39
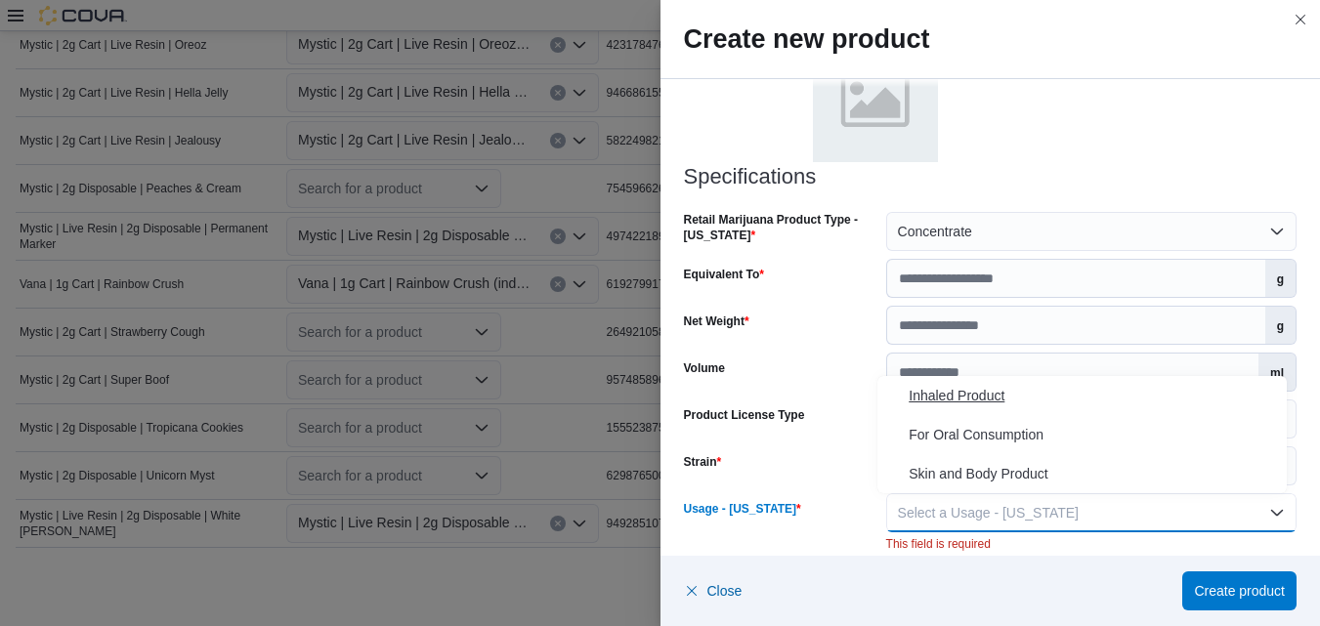
click at [959, 390] on span "Inhaled Product" at bounding box center [1093, 395] width 370 height 23
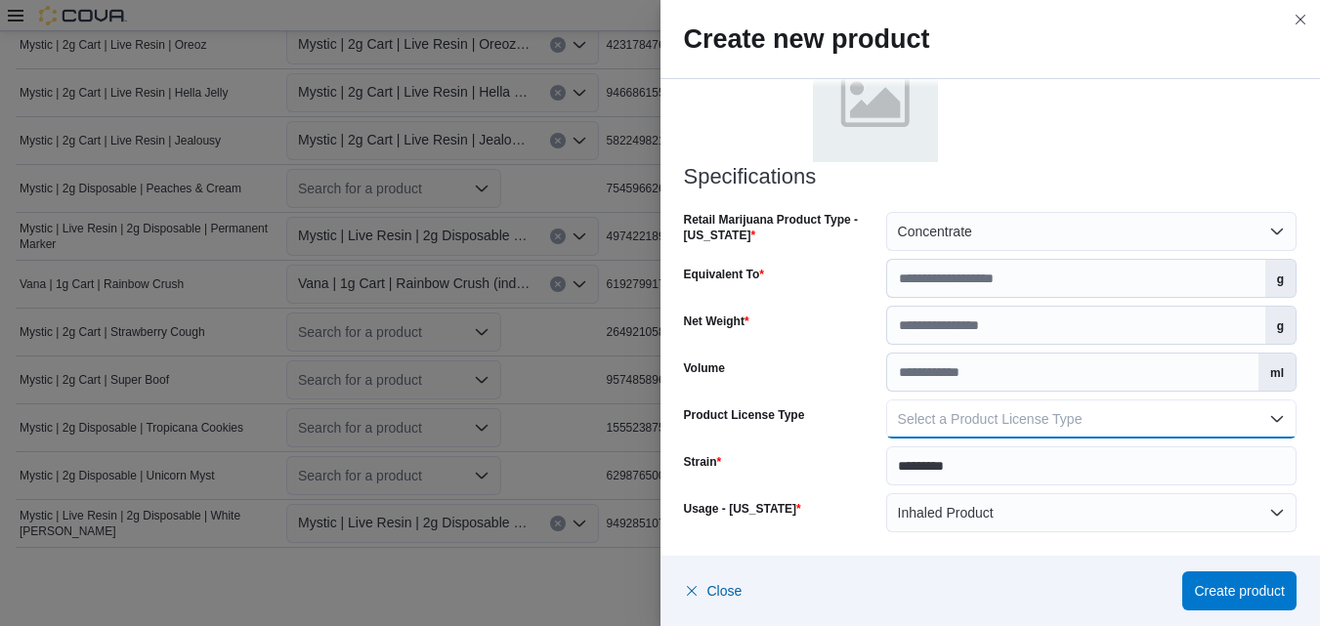
click at [1263, 416] on button "Select a Product License Type" at bounding box center [1091, 419] width 410 height 39
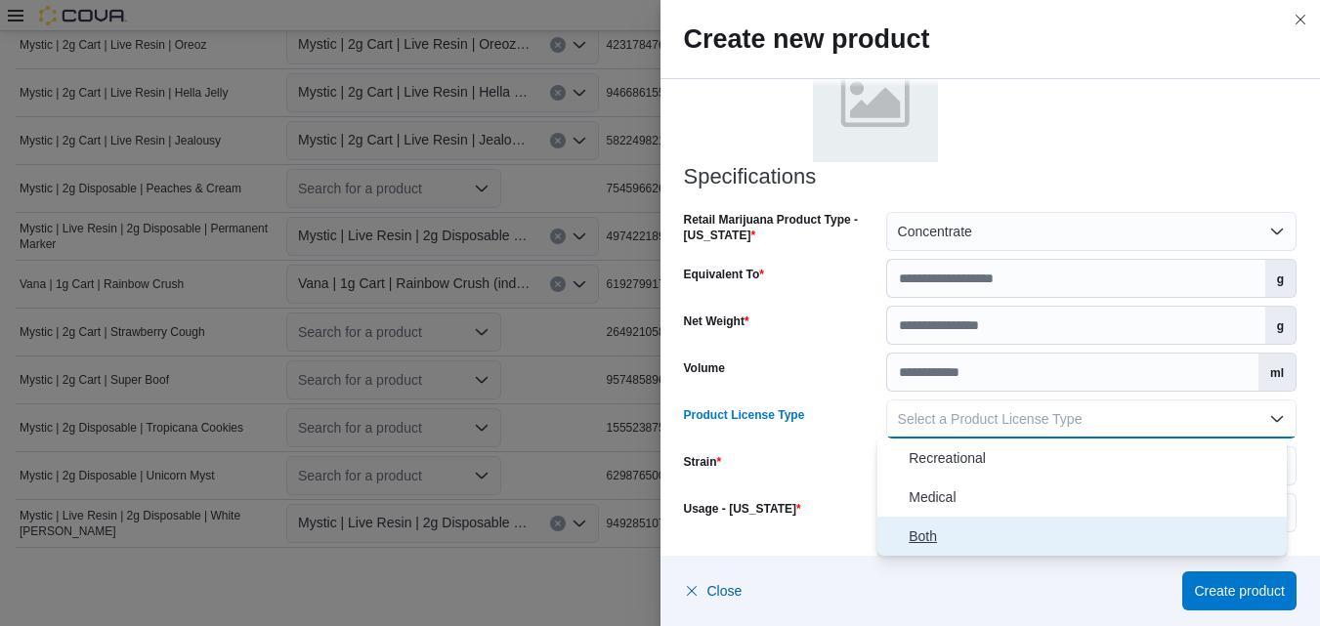
click at [948, 532] on span "Both" at bounding box center [1093, 536] width 370 height 23
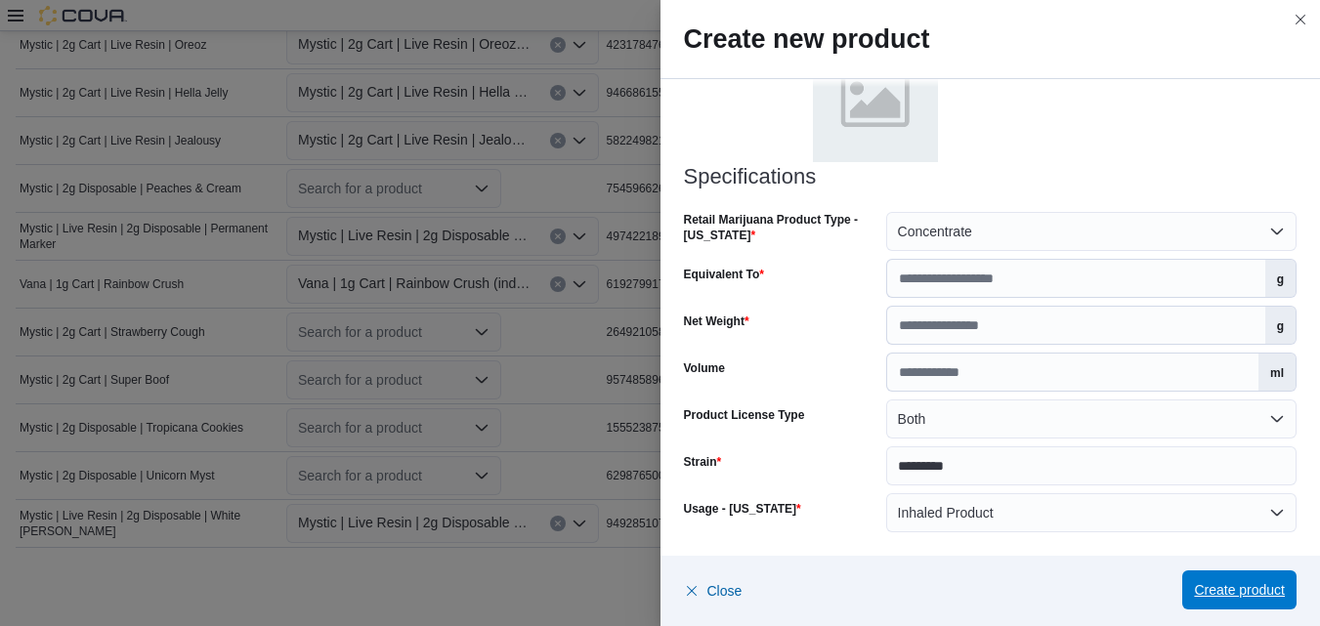
click at [1224, 582] on span "Create product" at bounding box center [1239, 590] width 91 height 20
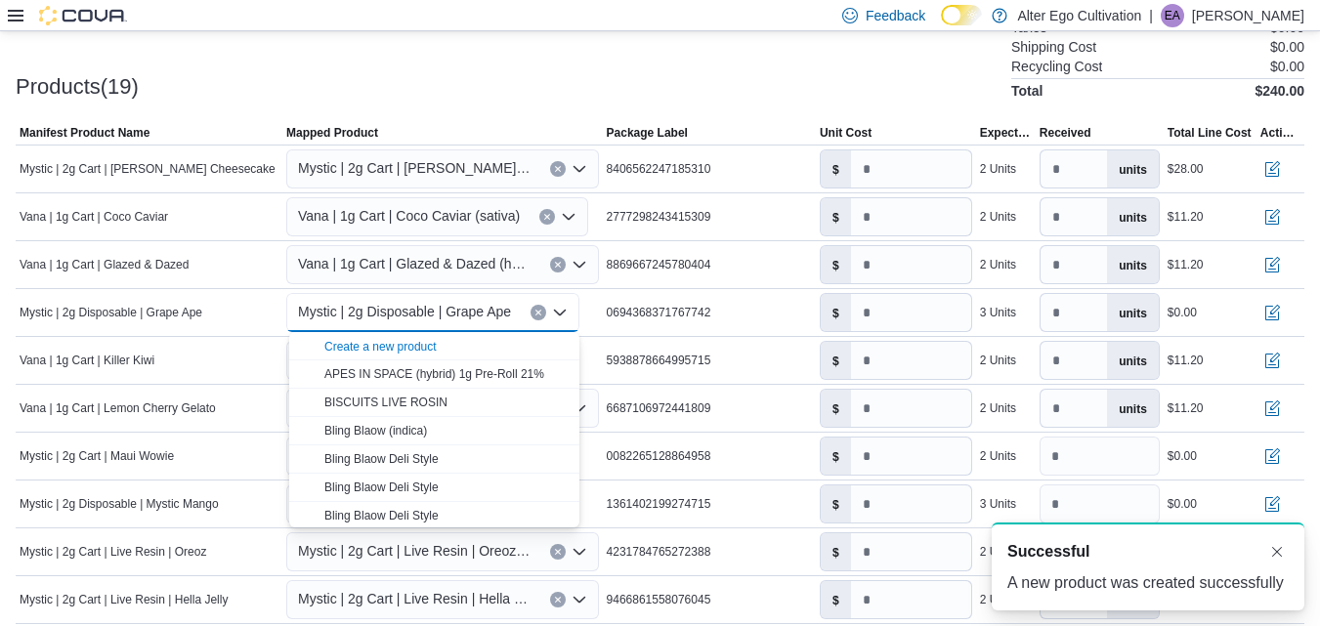
scroll to position [0, 0]
click at [560, 315] on icon "Close list of options" at bounding box center [560, 313] width 12 height 6
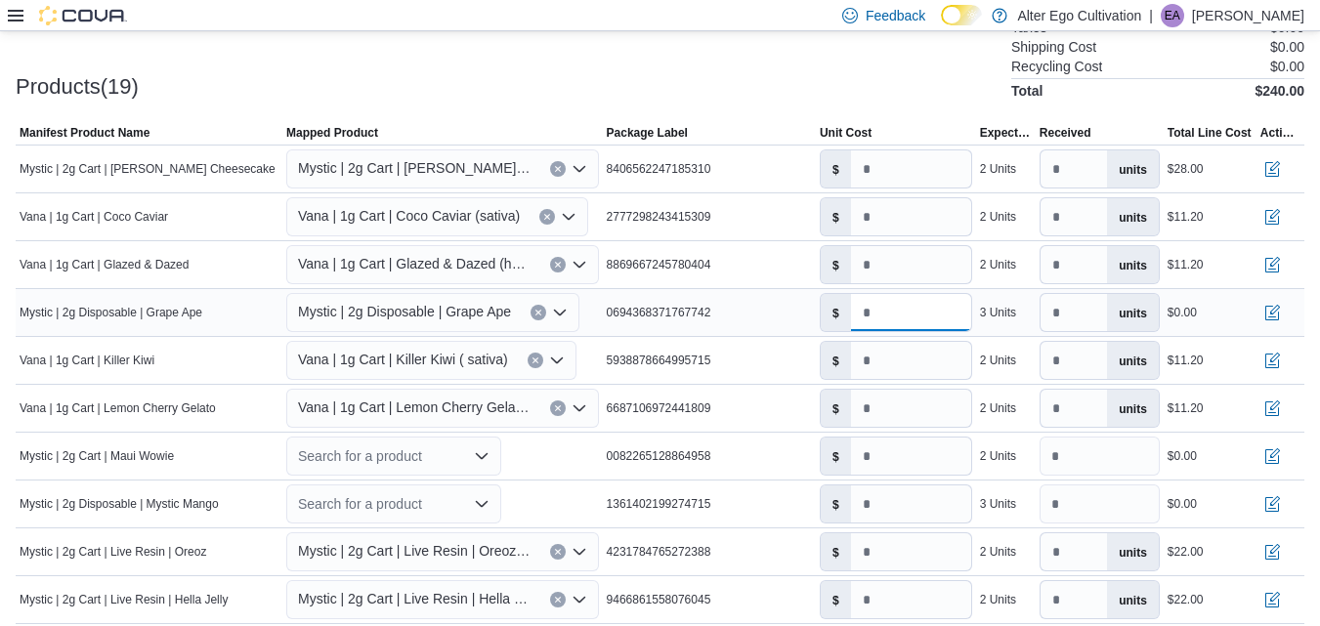
click at [906, 315] on input "number" at bounding box center [911, 312] width 120 height 37
type input "*****"
click at [911, 367] on input "***" at bounding box center [911, 360] width 120 height 37
click at [483, 455] on icon "Open list of options" at bounding box center [482, 456] width 16 height 16
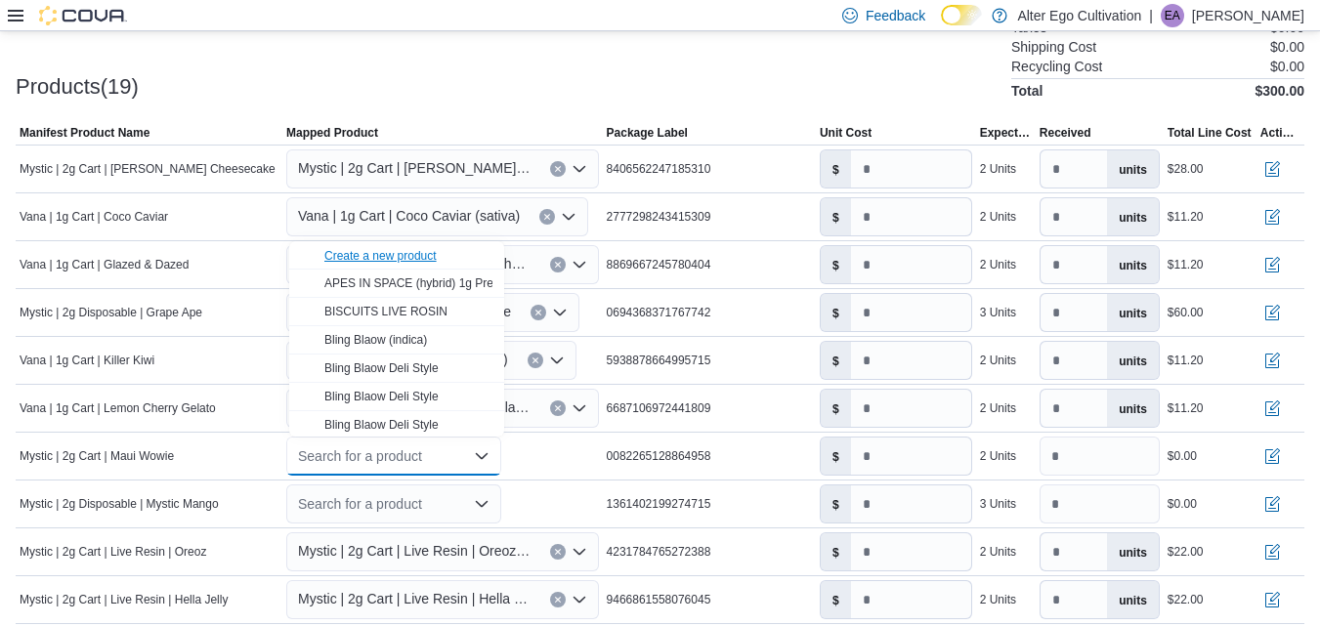
click at [425, 260] on div "Create a new product" at bounding box center [380, 256] width 112 height 16
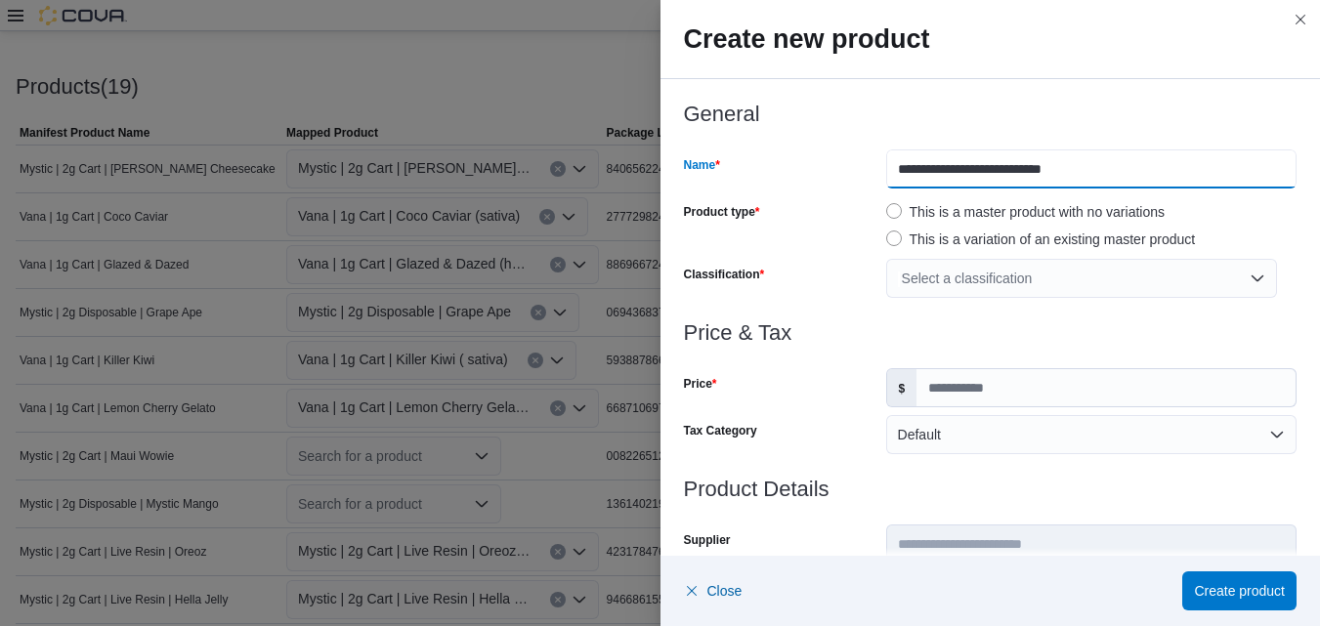
drag, startPoint x: 1078, startPoint y: 165, endPoint x: 995, endPoint y: 172, distance: 83.3
click at [995, 172] on input "**********" at bounding box center [1091, 168] width 410 height 39
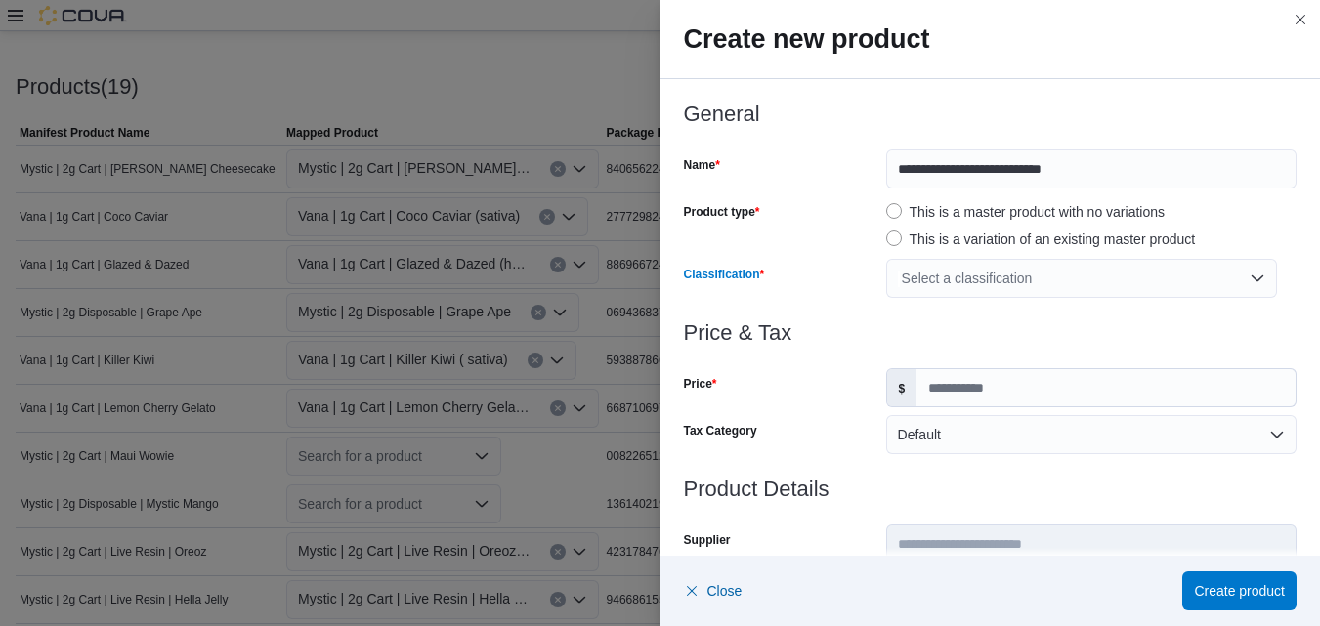
click at [1250, 274] on div "Select a classification" at bounding box center [1081, 278] width 391 height 39
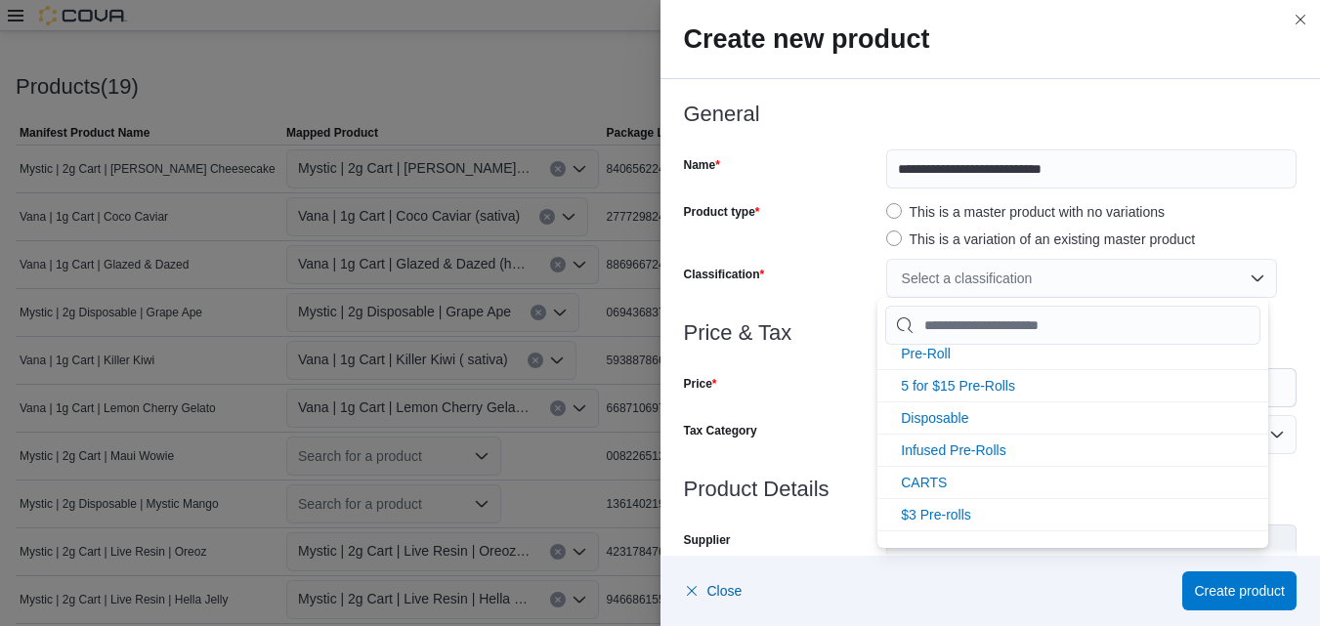
scroll to position [195, 0]
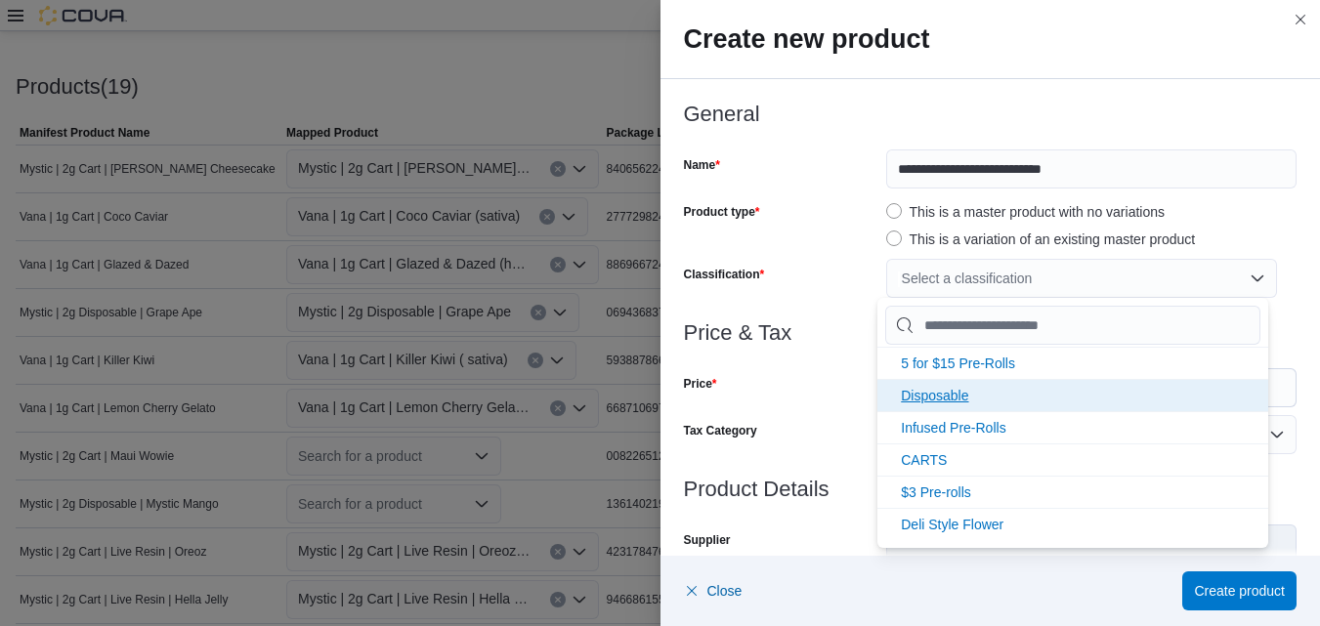
click at [950, 397] on span "Disposable" at bounding box center [934, 396] width 67 height 16
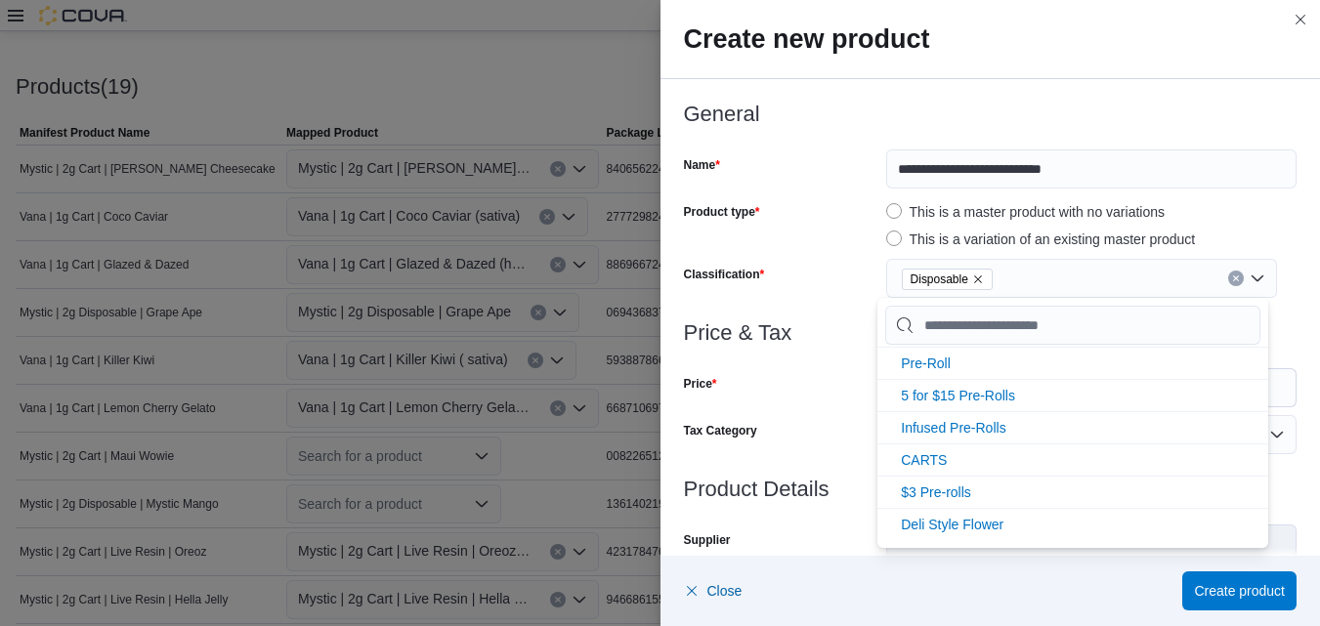
scroll to position [163, 0]
click at [1239, 278] on div "Disposable" at bounding box center [1081, 278] width 391 height 39
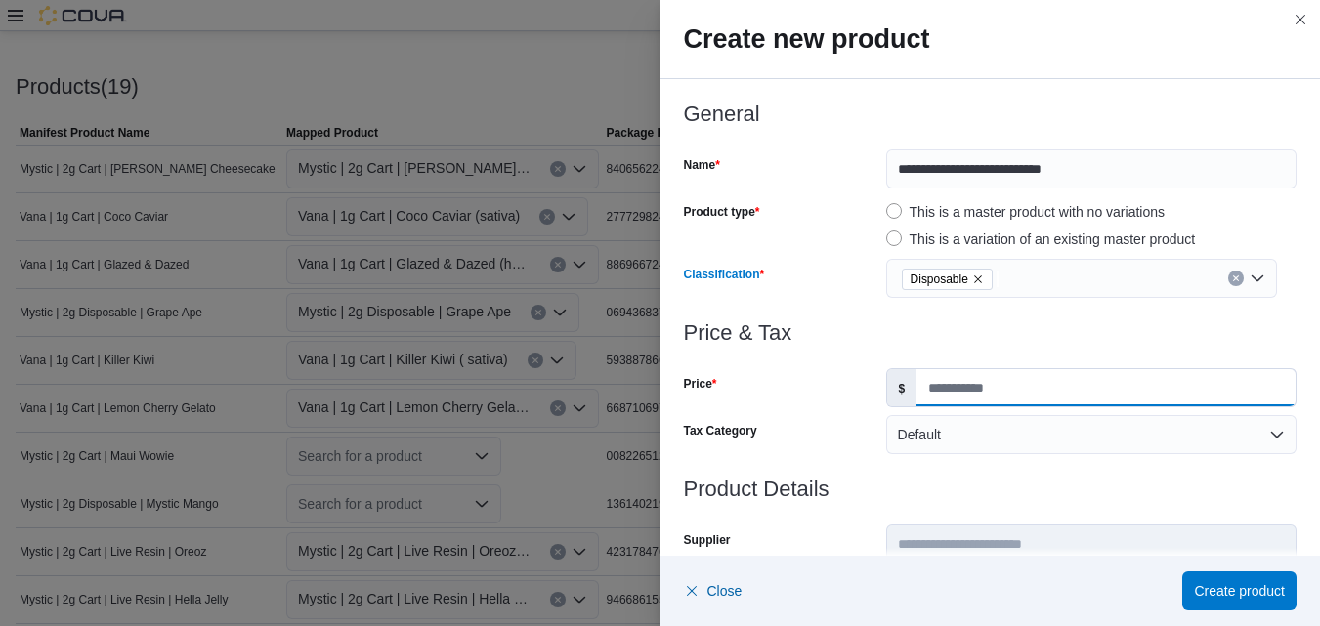
click at [1036, 393] on input "Price" at bounding box center [1105, 387] width 379 height 37
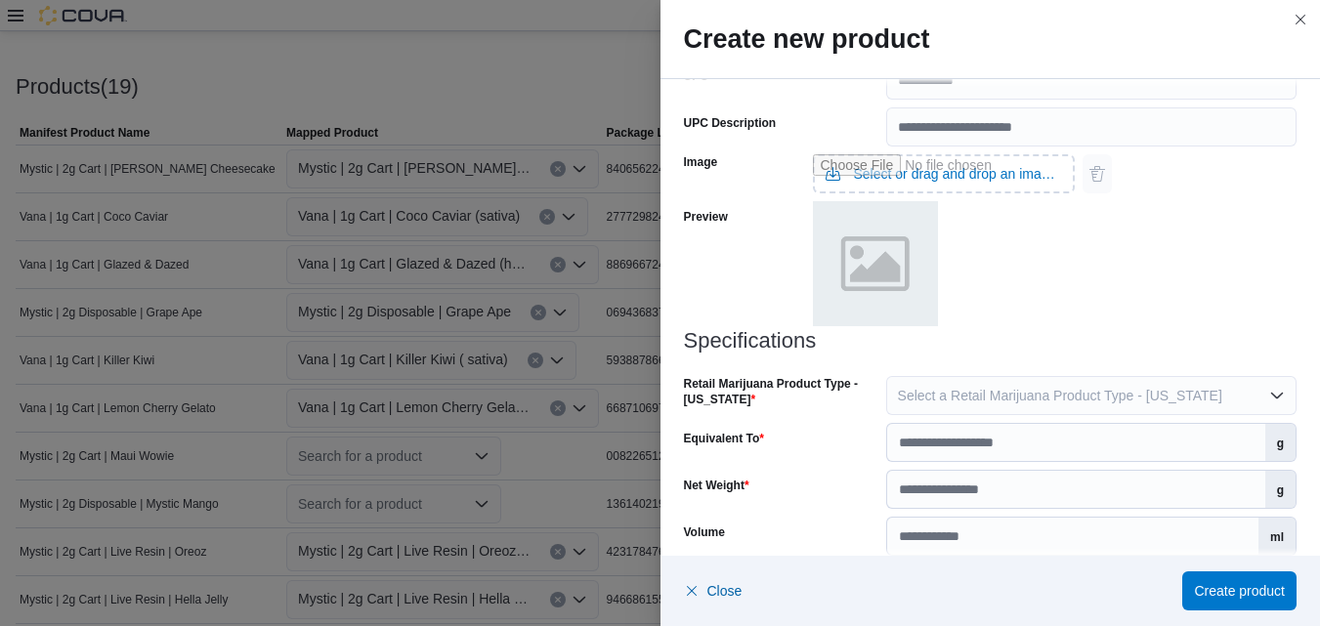
scroll to position [847, 0]
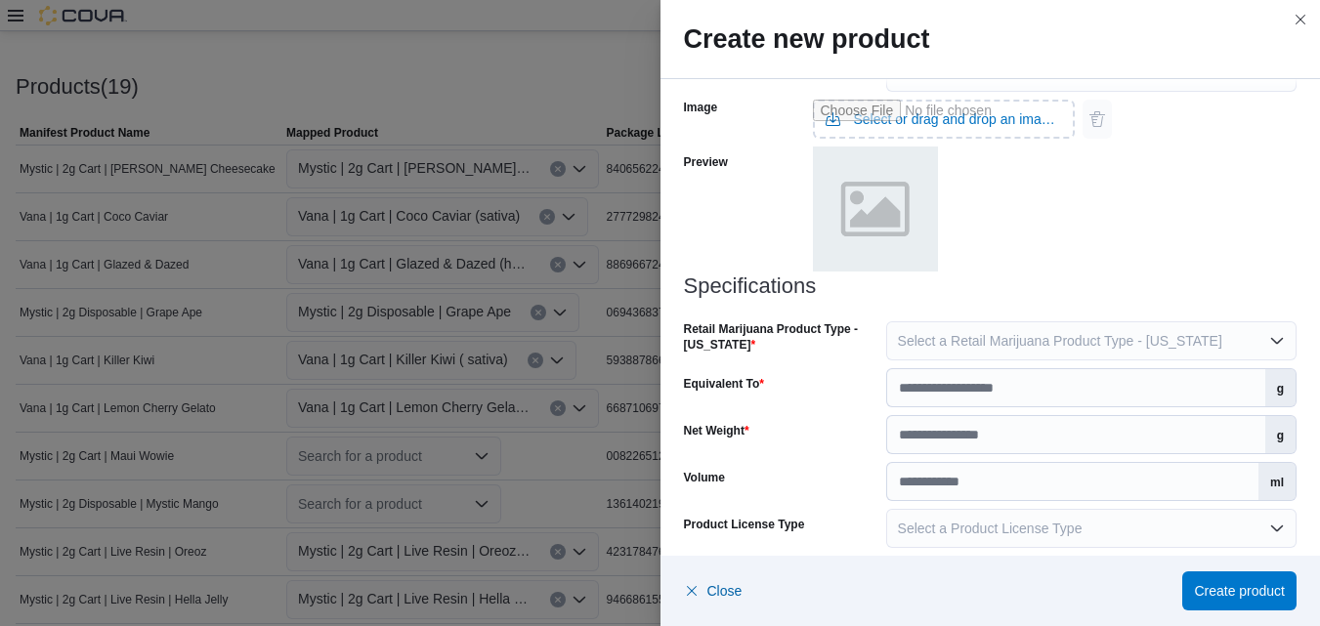
type input "*****"
click at [1267, 342] on button "Select a Retail Marijuana Product Type - [US_STATE]" at bounding box center [1091, 340] width 410 height 39
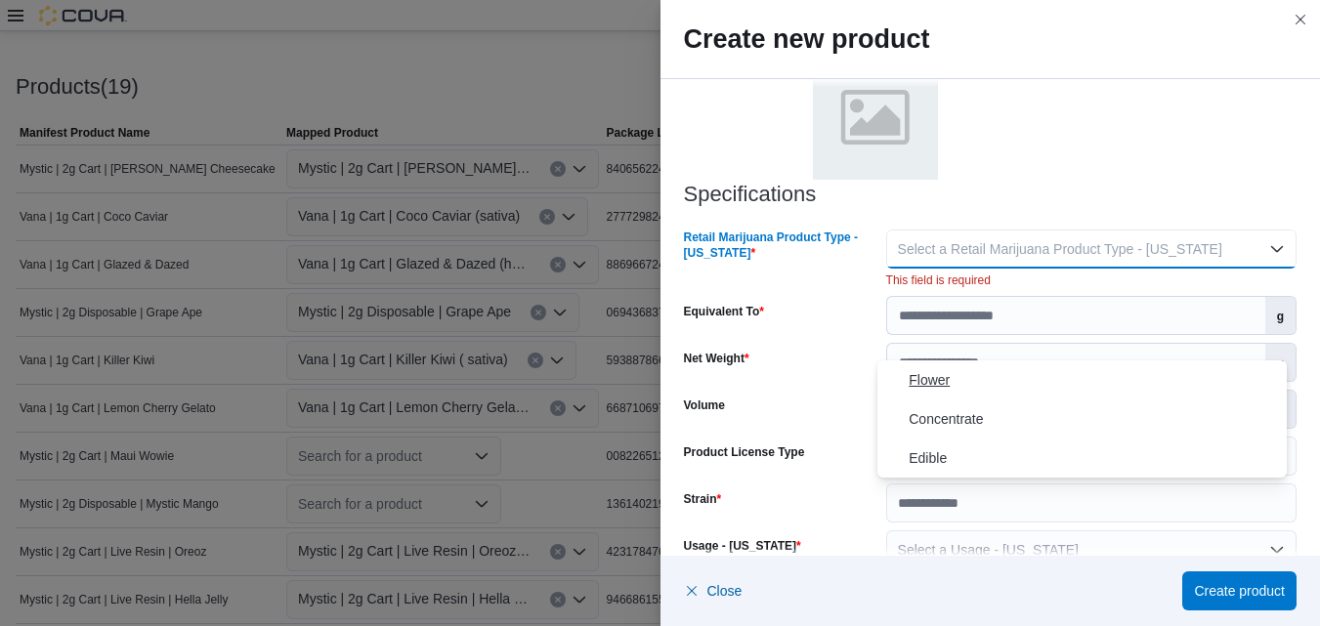
scroll to position [945, 0]
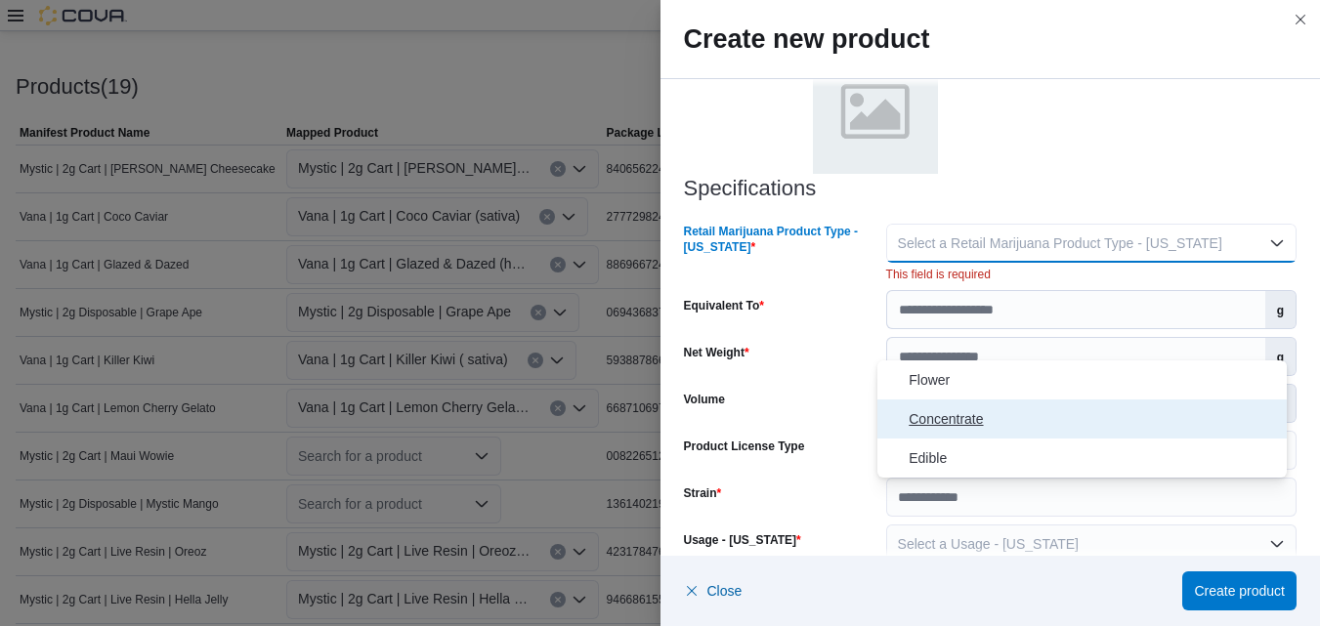
click at [962, 417] on span "Concentrate" at bounding box center [1093, 418] width 370 height 23
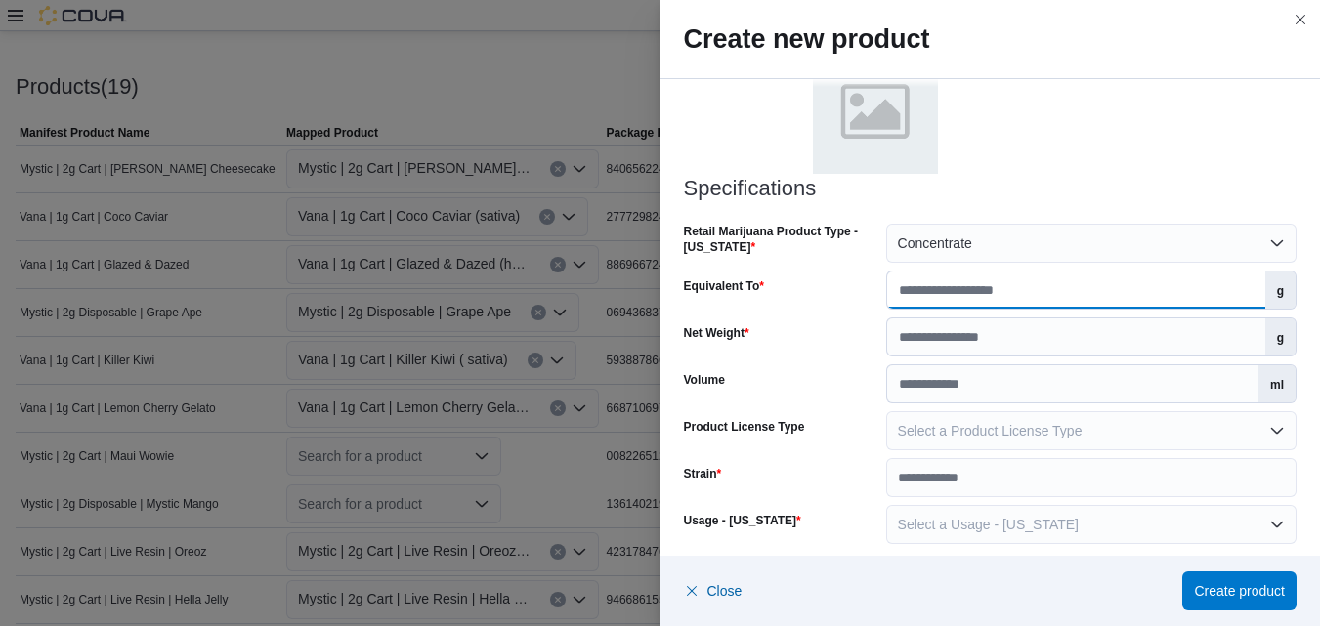
click at [1199, 292] on input "Equivalent To" at bounding box center [1076, 290] width 378 height 37
type input "*"
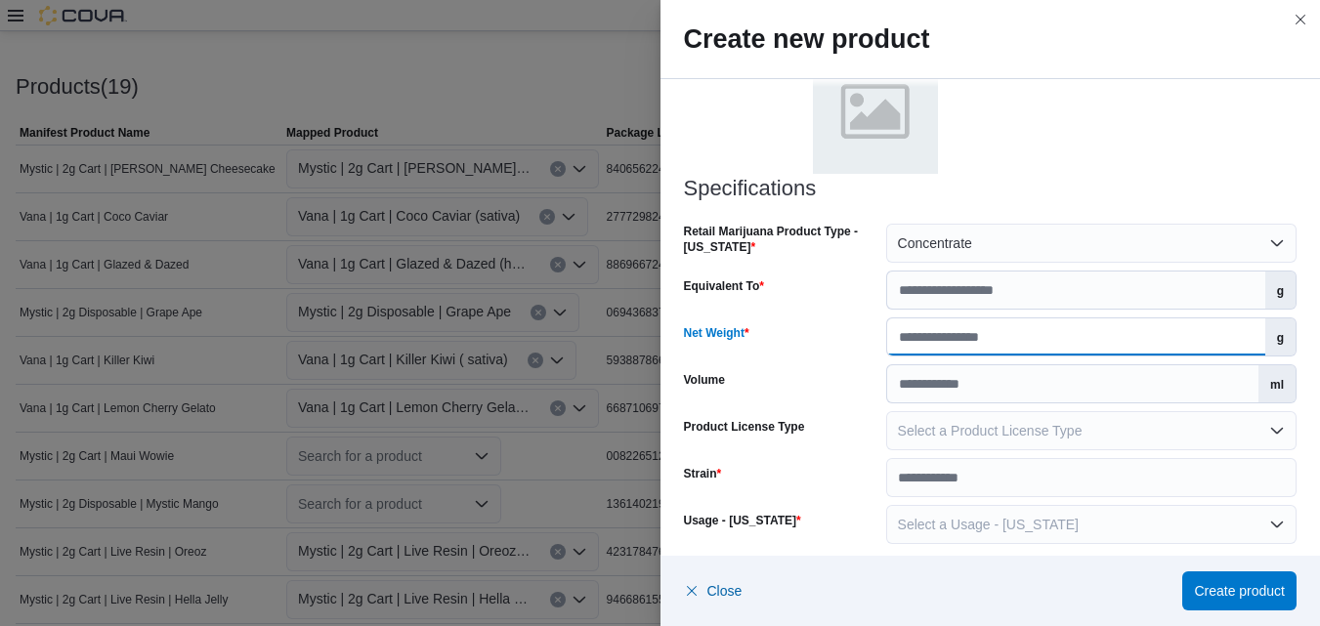
click at [1184, 329] on input "Net Weight" at bounding box center [1076, 336] width 378 height 37
type input "*"
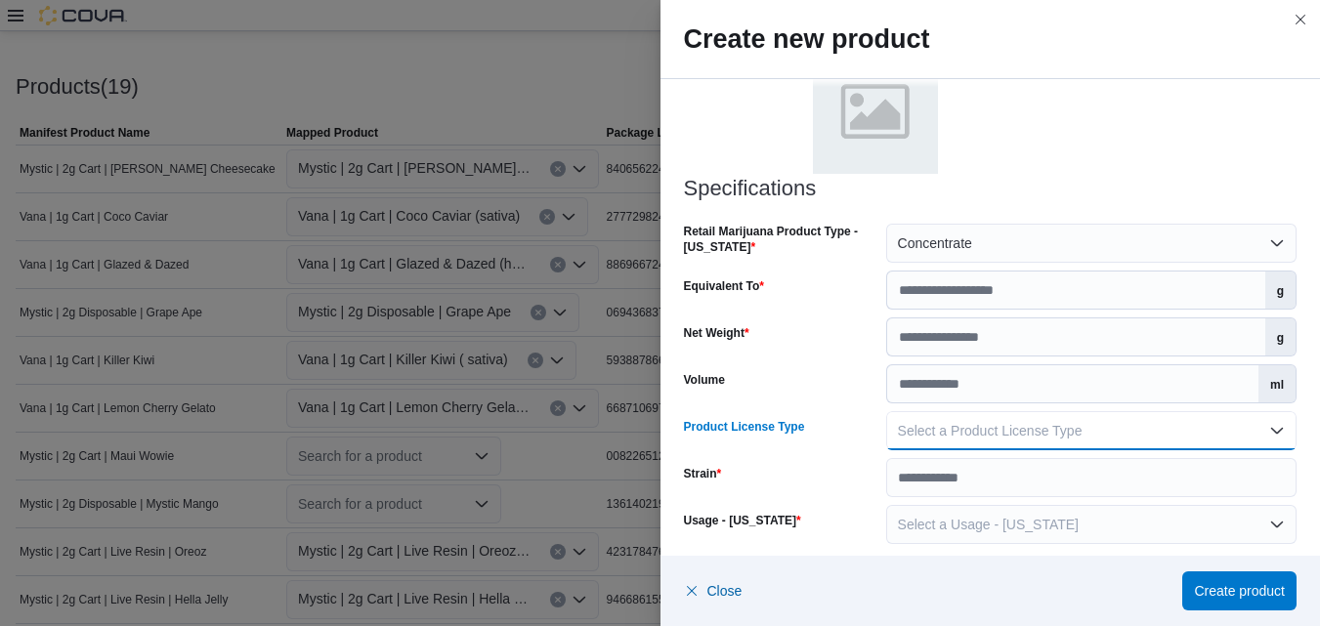
click at [1260, 427] on button "Select a Product License Type" at bounding box center [1091, 430] width 410 height 39
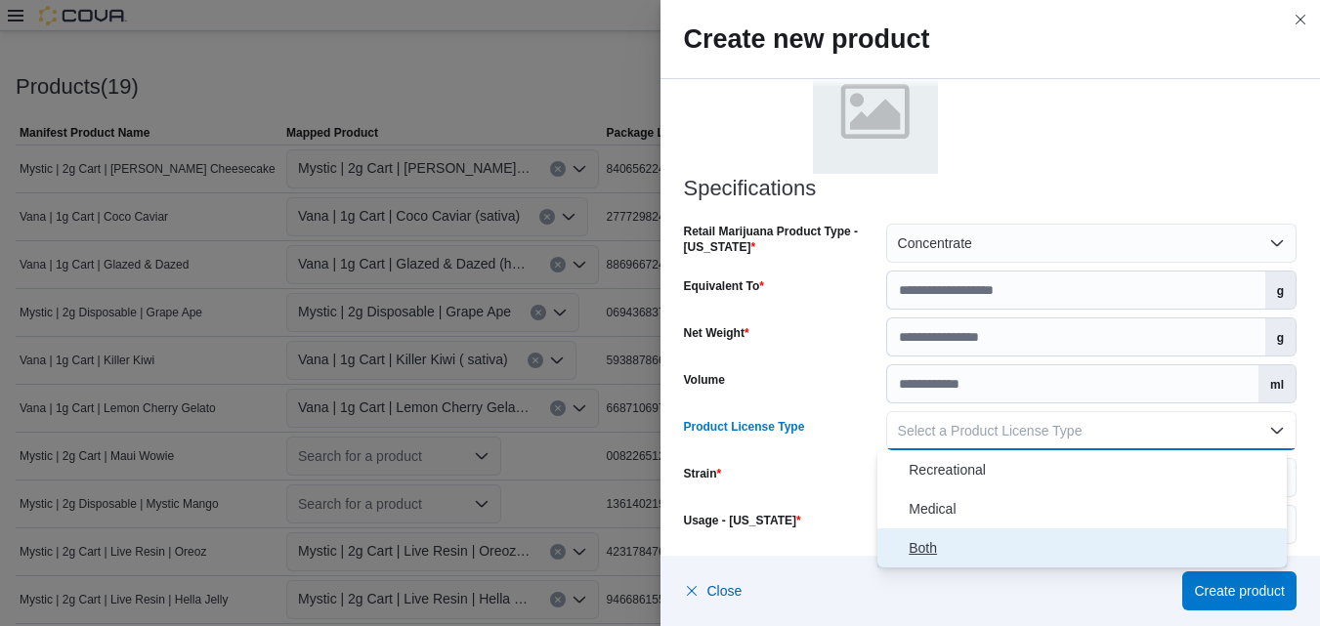
click at [987, 547] on span "Both" at bounding box center [1093, 547] width 370 height 23
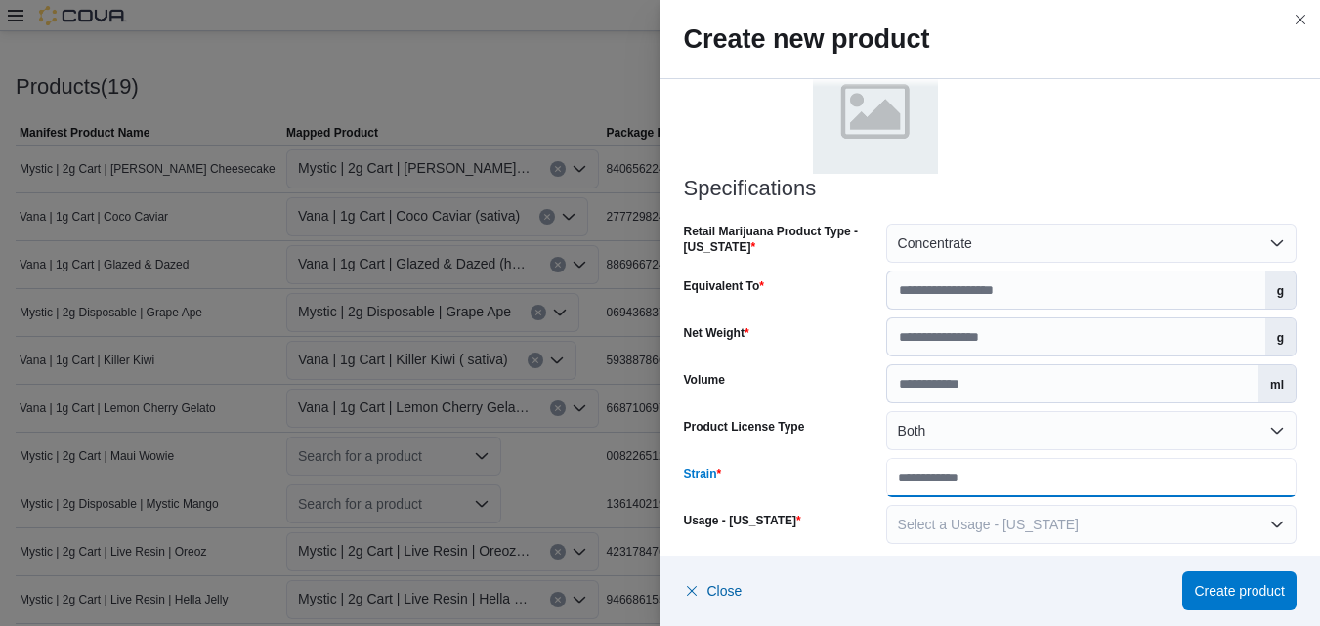
click at [1122, 485] on input "Strain" at bounding box center [1091, 477] width 410 height 39
paste input "**********"
type input "**********"
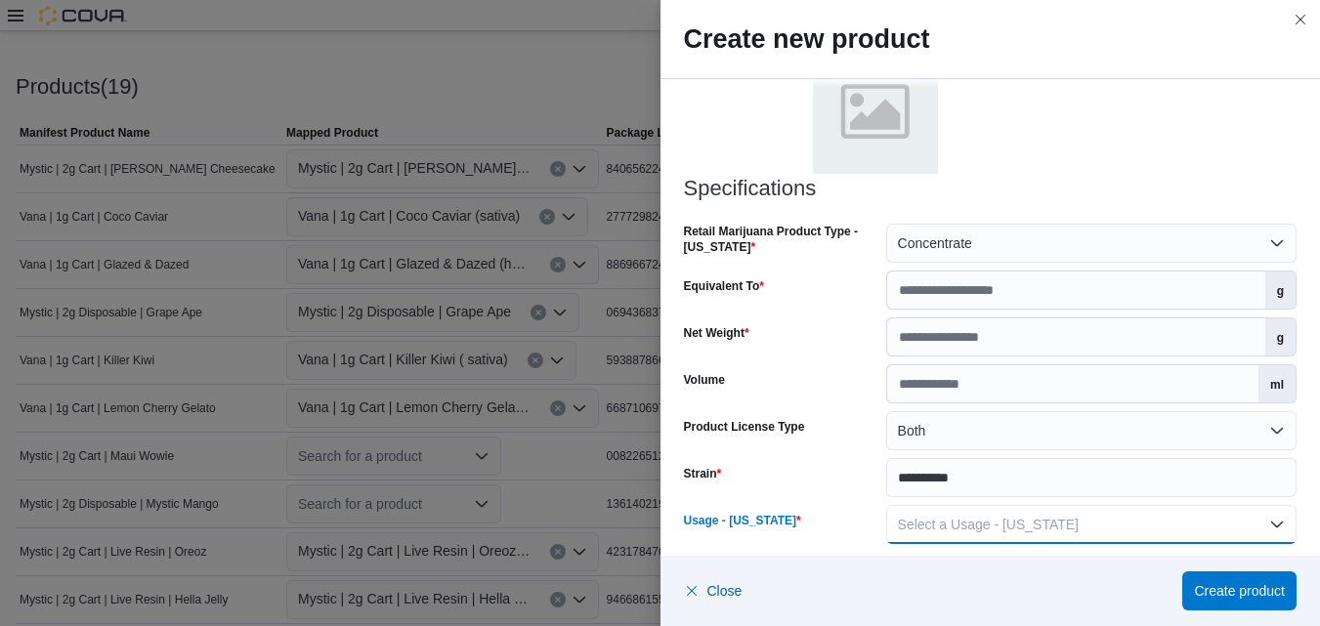
click at [1264, 529] on button "Select a Usage - [US_STATE]" at bounding box center [1091, 524] width 410 height 39
click at [990, 407] on span "Inhaled Product" at bounding box center [1093, 407] width 370 height 23
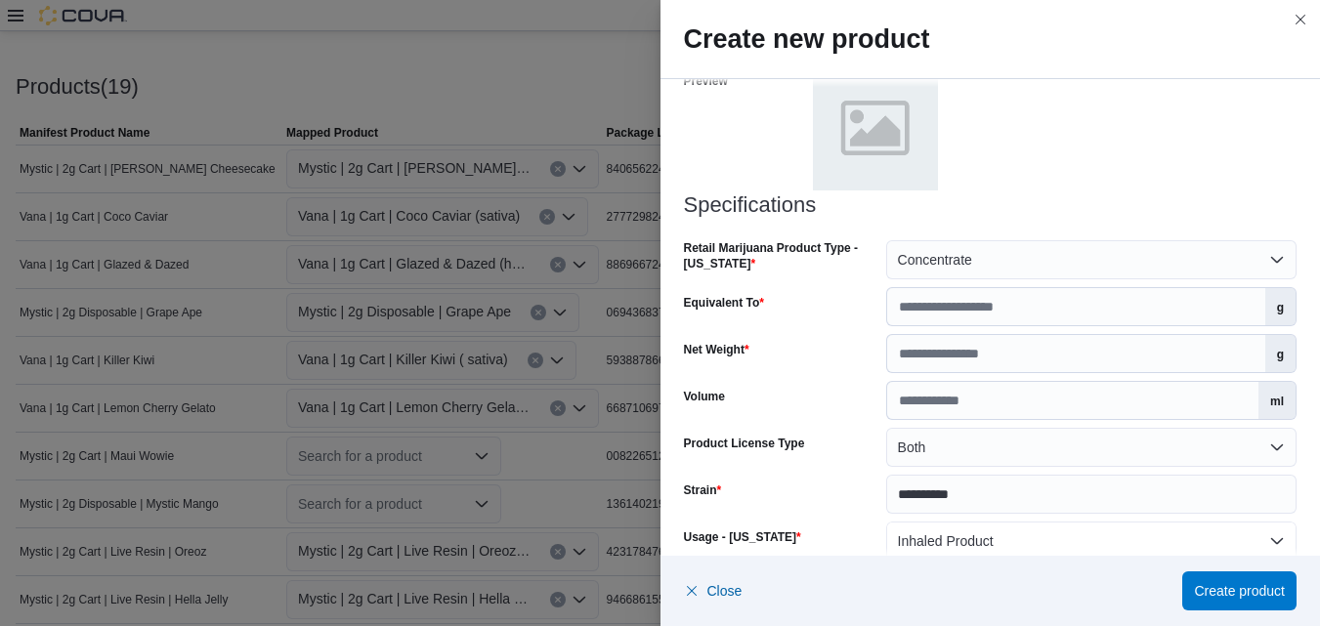
scroll to position [956, 0]
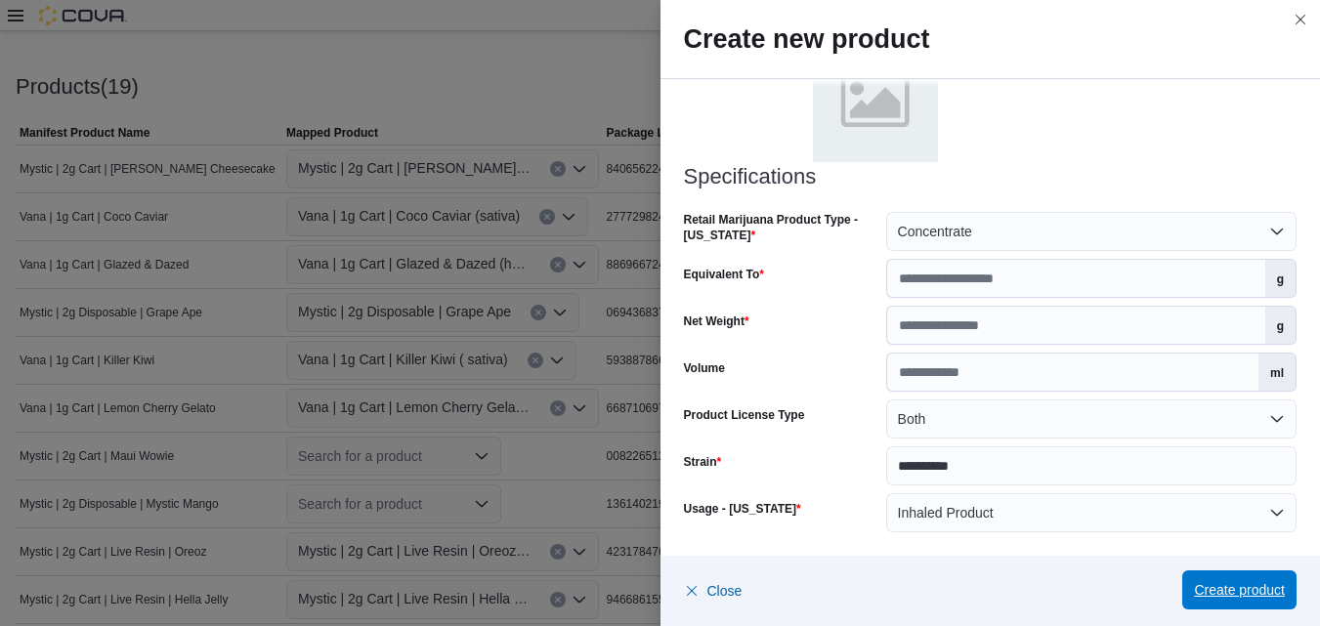
click at [1232, 586] on span "Create product" at bounding box center [1239, 590] width 91 height 20
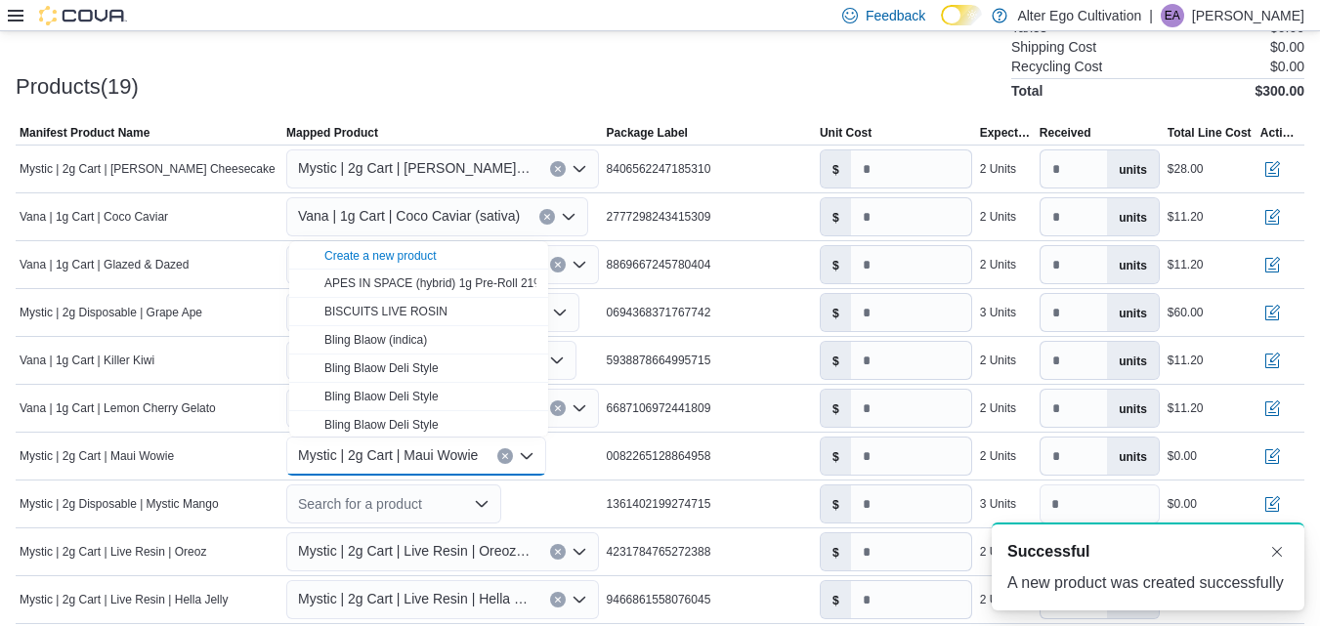
scroll to position [0, 0]
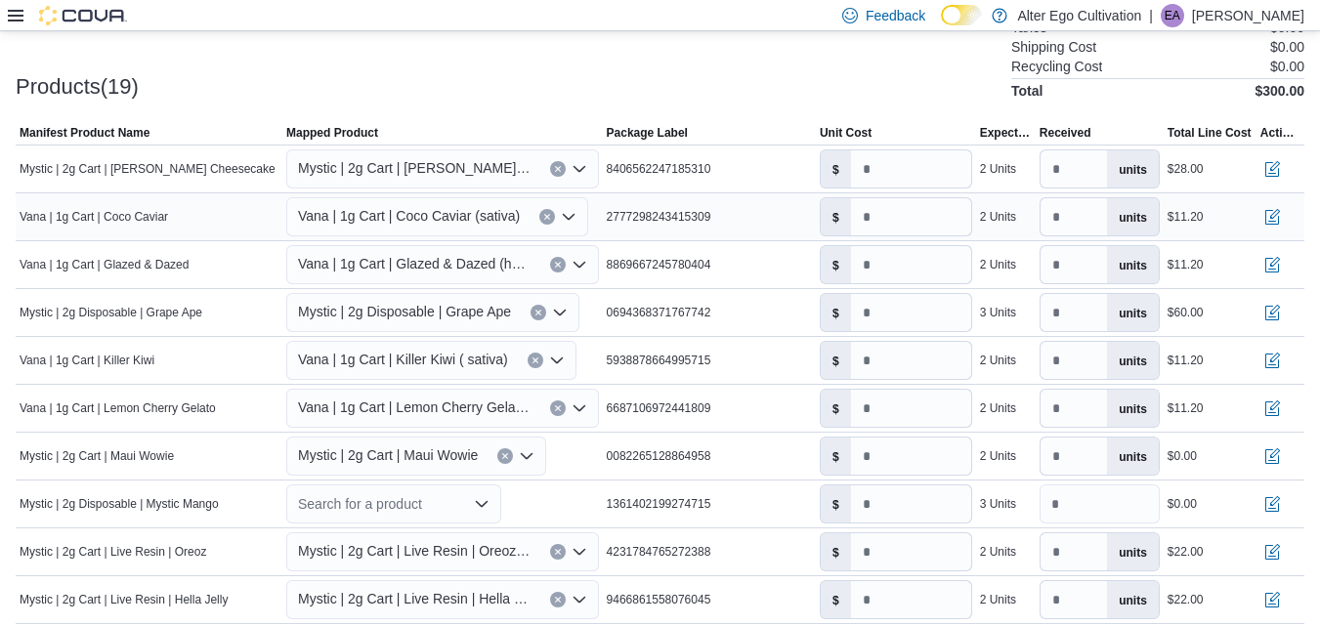
click at [566, 218] on icon "Open list of options" at bounding box center [569, 217] width 12 height 6
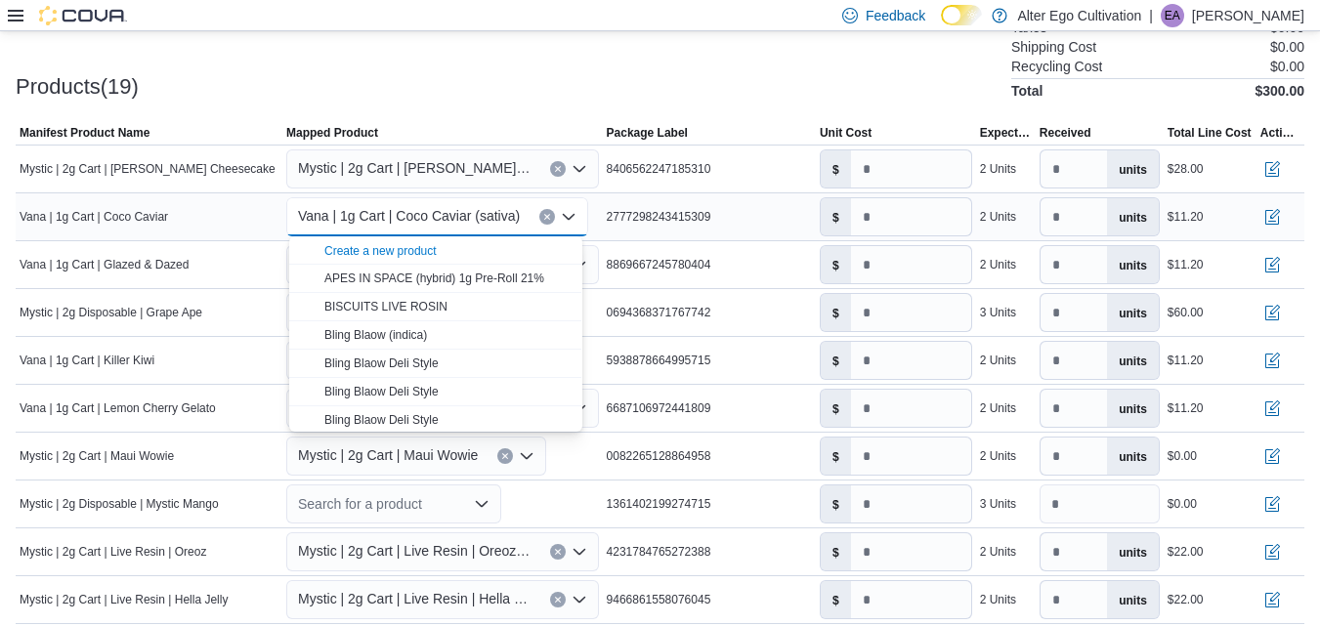
click at [566, 218] on icon "Close list of options" at bounding box center [569, 217] width 12 height 6
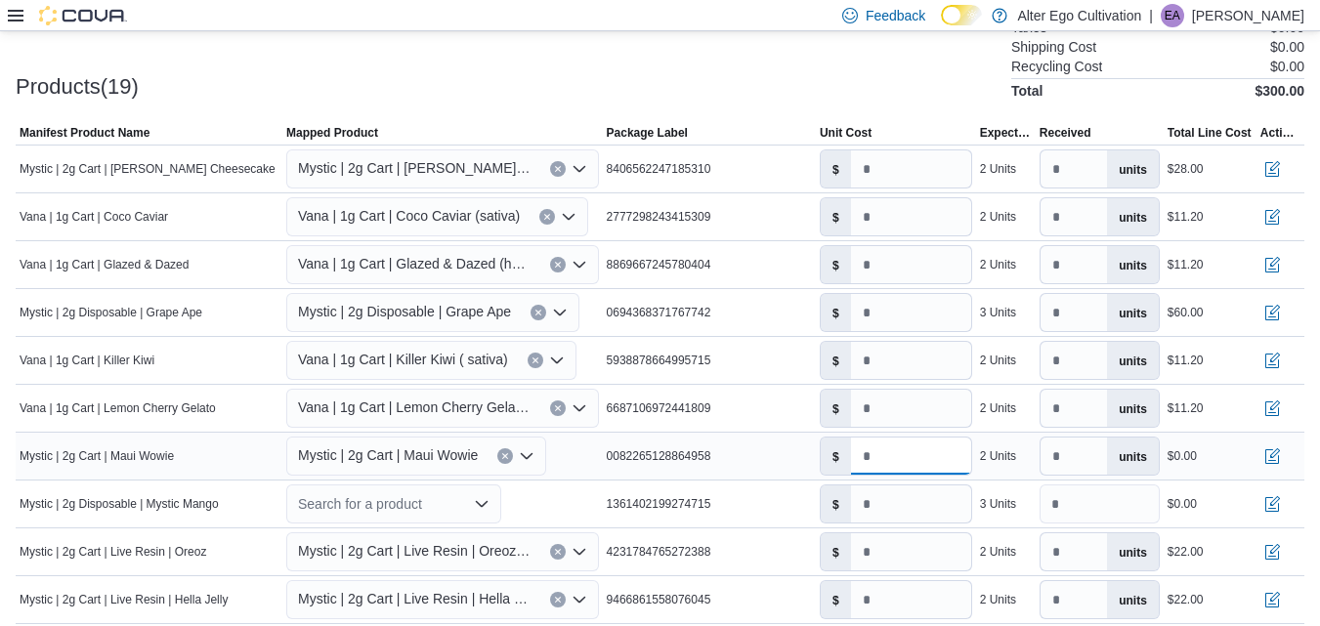
click at [886, 462] on input "number" at bounding box center [911, 456] width 120 height 37
type input "*****"
click at [1080, 459] on input "*" at bounding box center [1073, 456] width 66 height 37
click at [1064, 454] on input "*" at bounding box center [1073, 456] width 66 height 37
click at [1086, 510] on input "*" at bounding box center [1099, 504] width 120 height 39
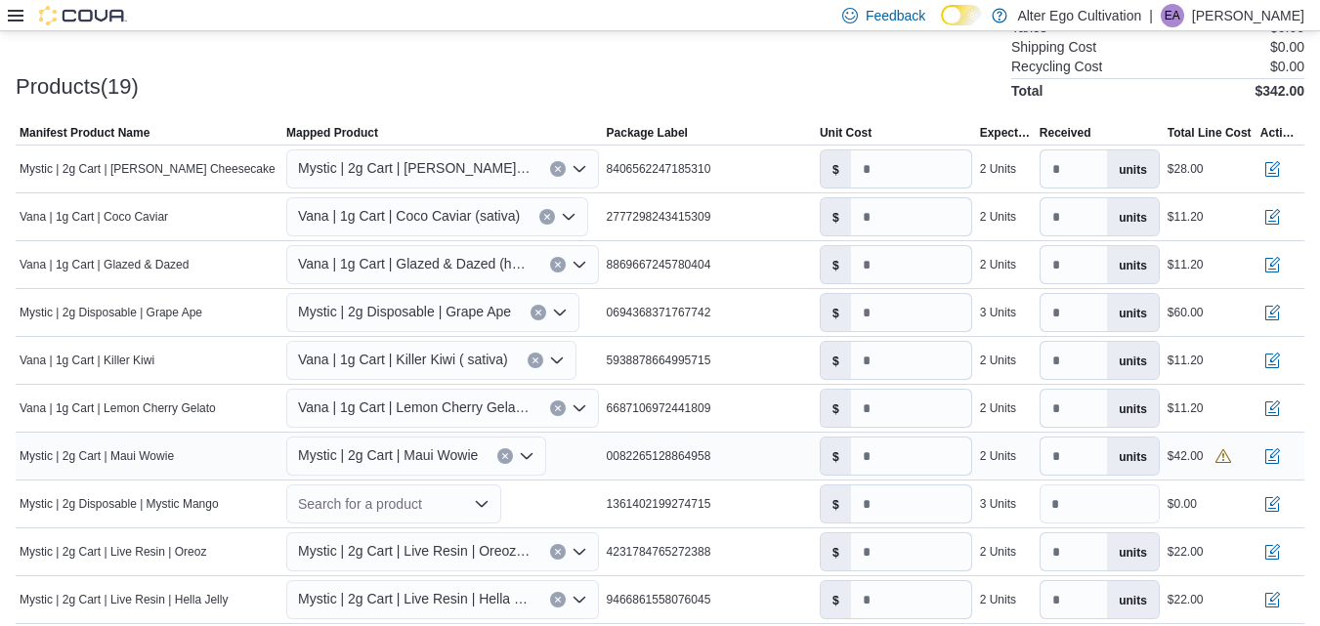
click at [996, 457] on div "2 Units" at bounding box center [998, 456] width 36 height 16
click at [1282, 457] on button "button" at bounding box center [1271, 455] width 23 height 23
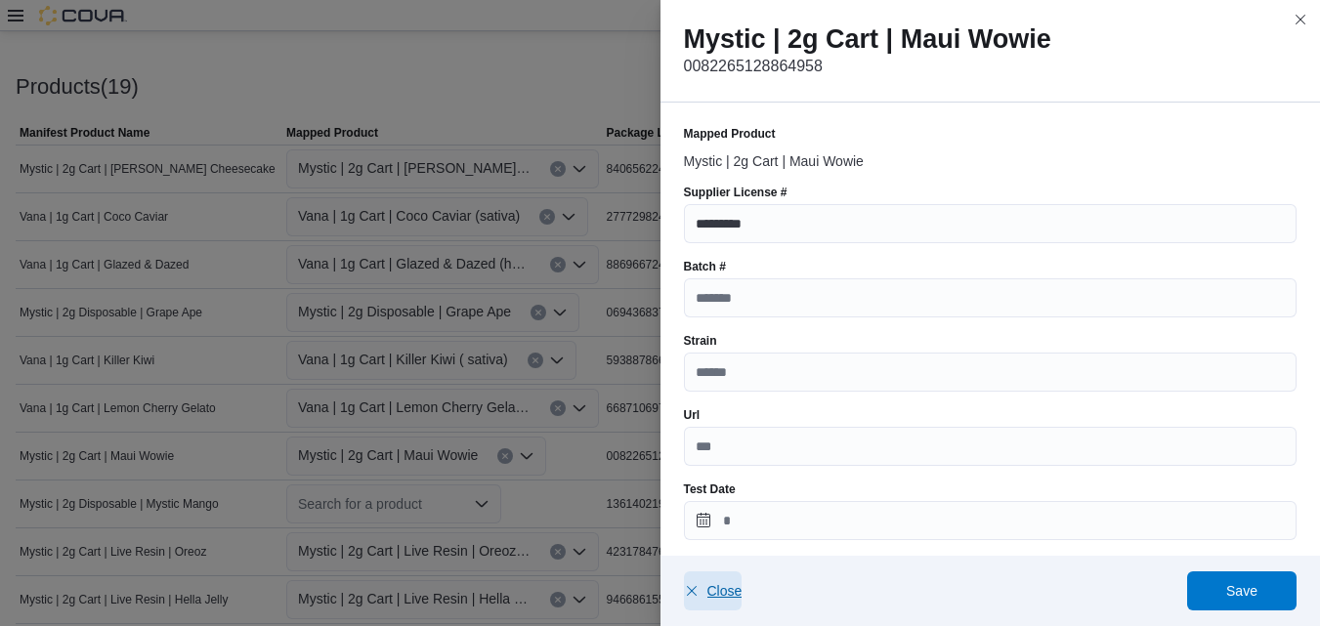
click at [711, 591] on span "Close" at bounding box center [724, 591] width 35 height 20
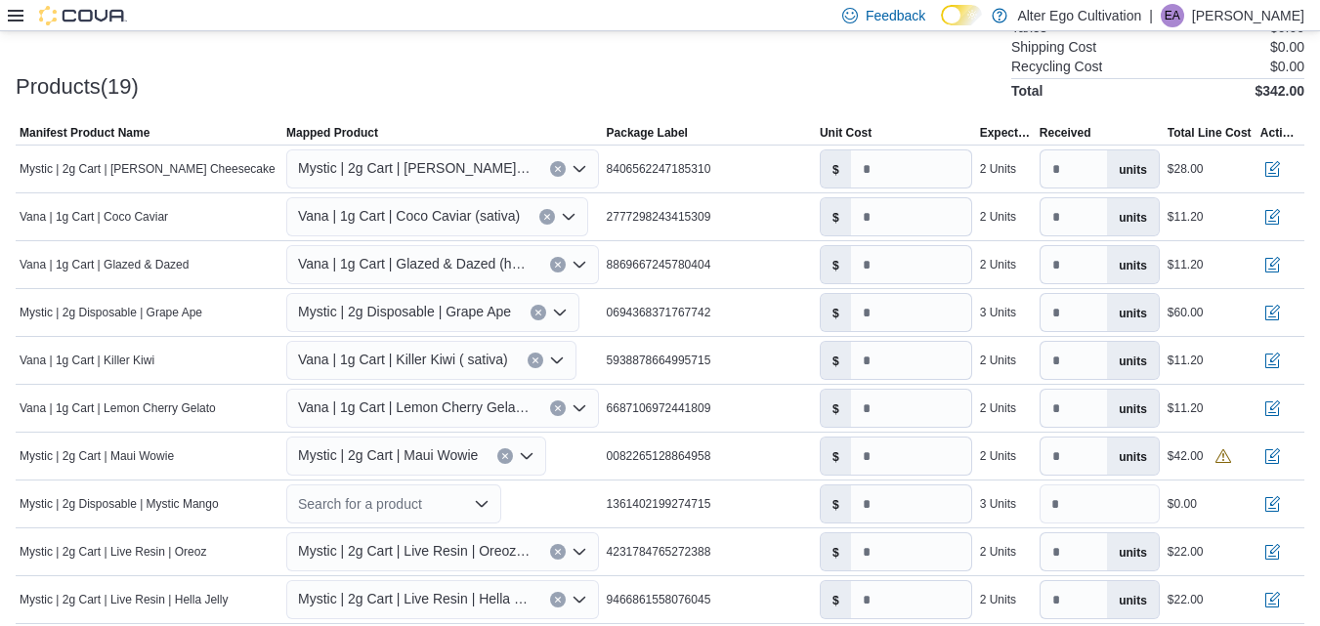
click at [794, 67] on div "Products(19) Subtotal $342.00 Taxes $0.00 Shipping Cost $0.00 Recycling Cost $0…" at bounding box center [660, 47] width 1288 height 103
click at [523, 458] on icon "Open list of options" at bounding box center [527, 456] width 16 height 16
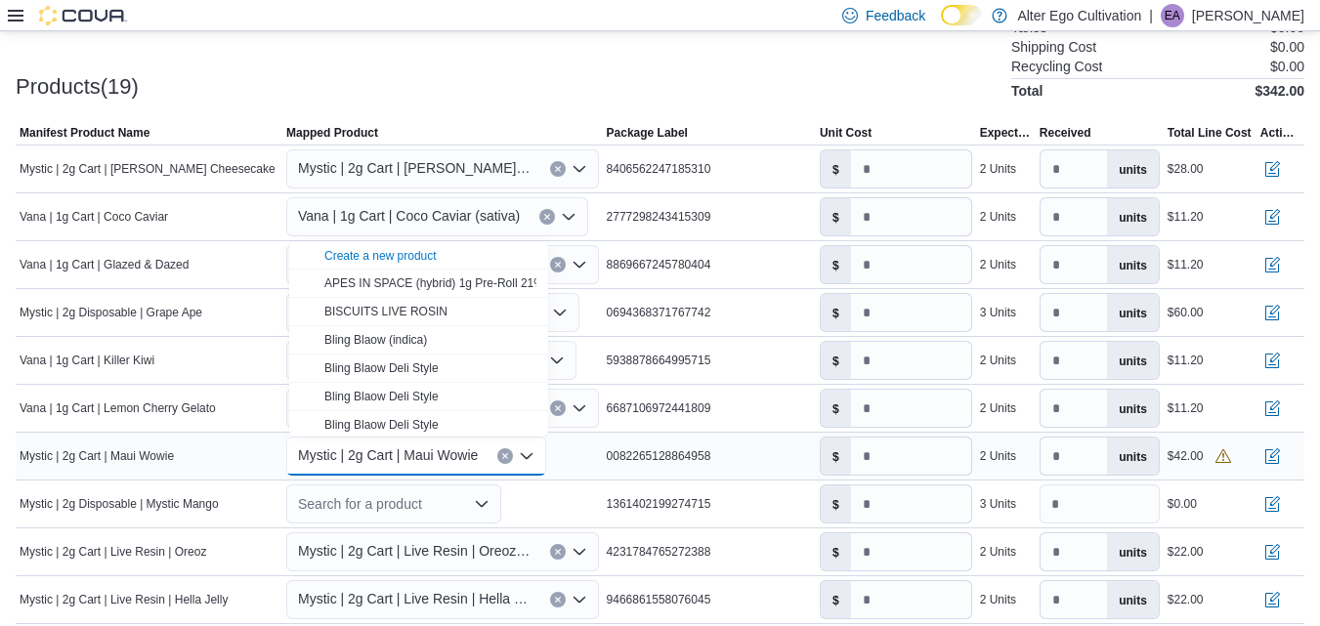
click at [582, 448] on div "Mystic | 2g Cart | Maui Wowie Combo box. Selected. Mystic | 2g Cart | Maui Wowi…" at bounding box center [442, 456] width 320 height 47
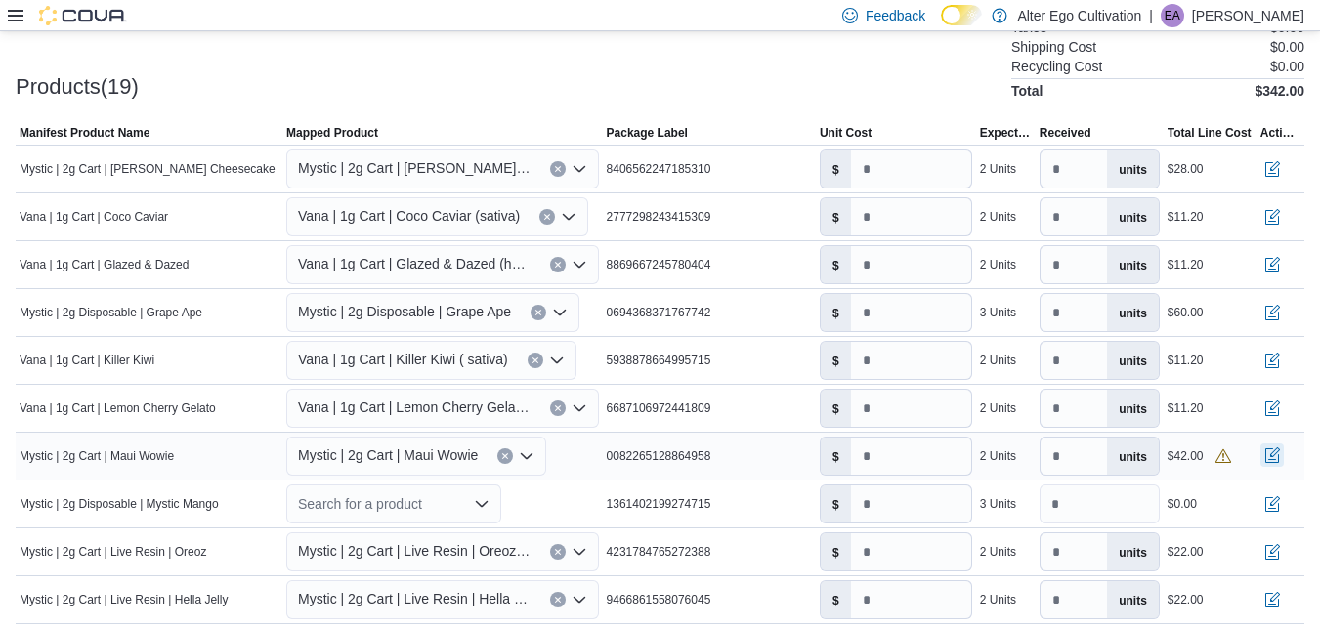
click at [1284, 461] on button "button" at bounding box center [1271, 455] width 23 height 23
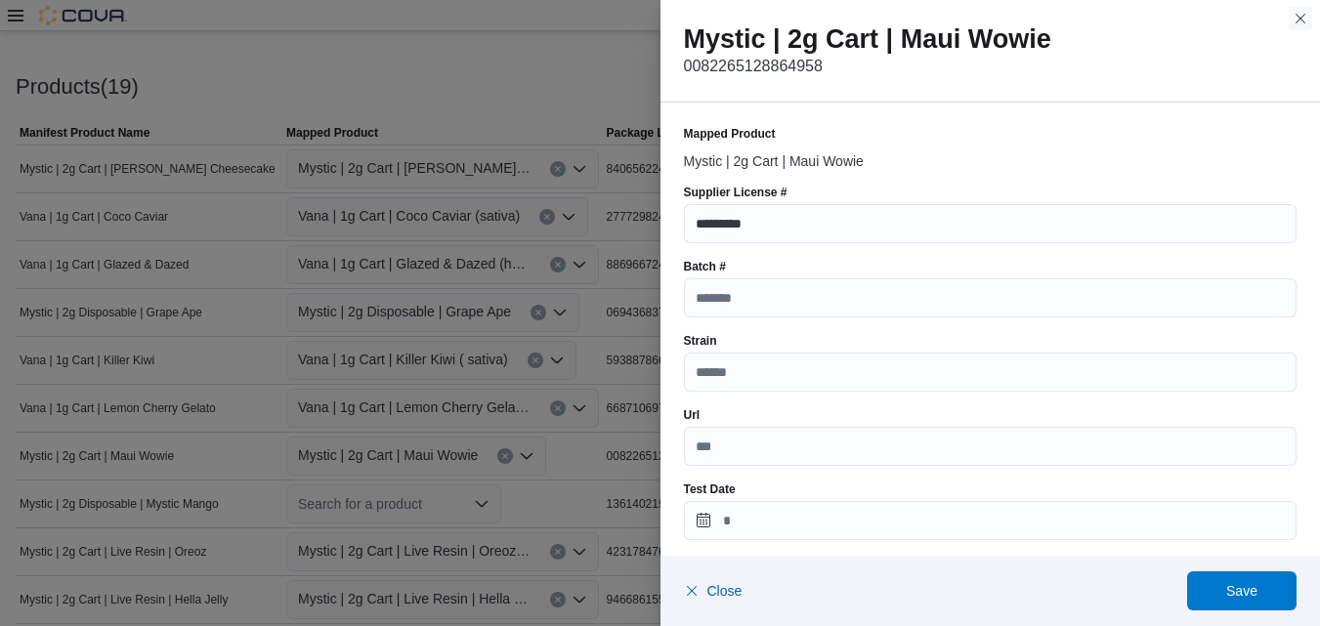
click at [1294, 21] on button "Close this dialog" at bounding box center [1299, 18] width 23 height 23
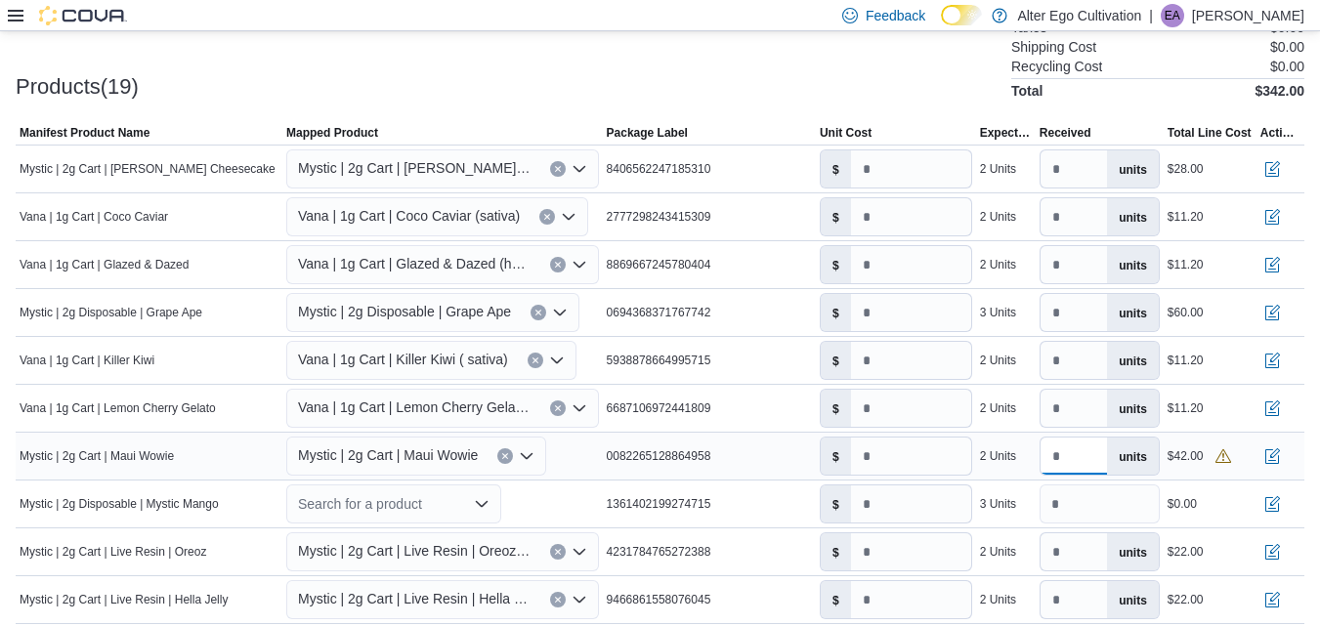
click at [1085, 459] on input "*" at bounding box center [1073, 456] width 66 height 37
click at [1062, 469] on input "*" at bounding box center [1073, 456] width 66 height 37
type input "*"
click at [528, 457] on icon "Open list of options" at bounding box center [527, 456] width 12 height 6
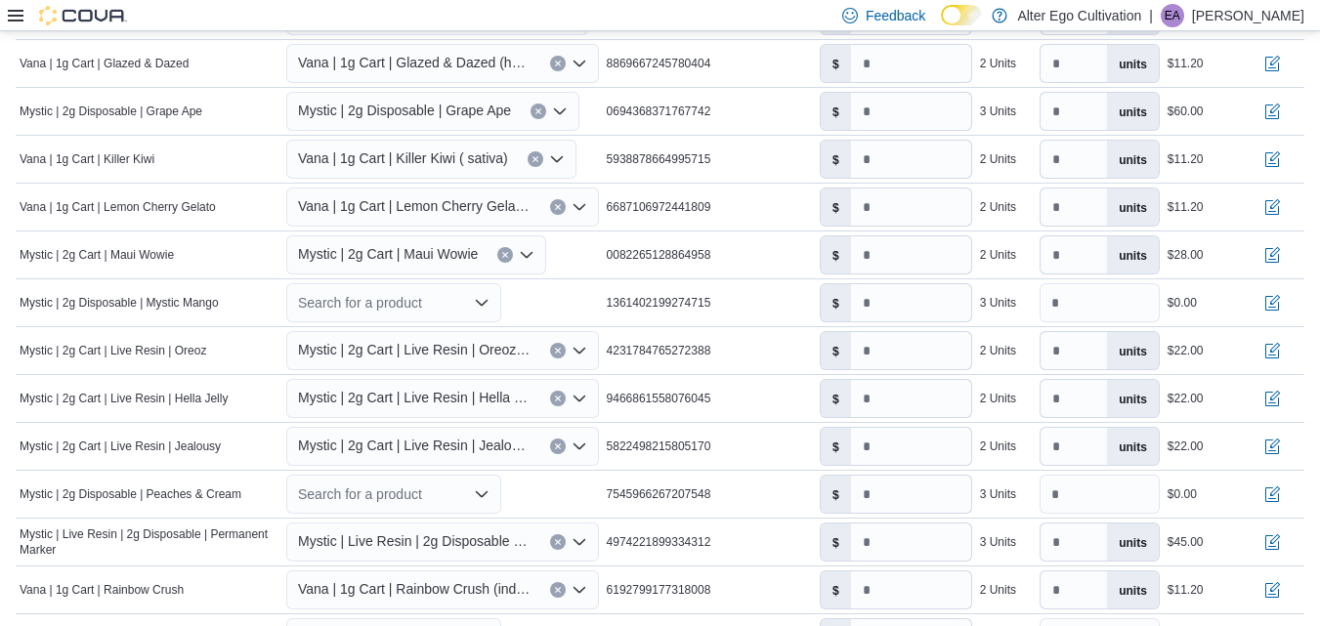
scroll to position [800, 0]
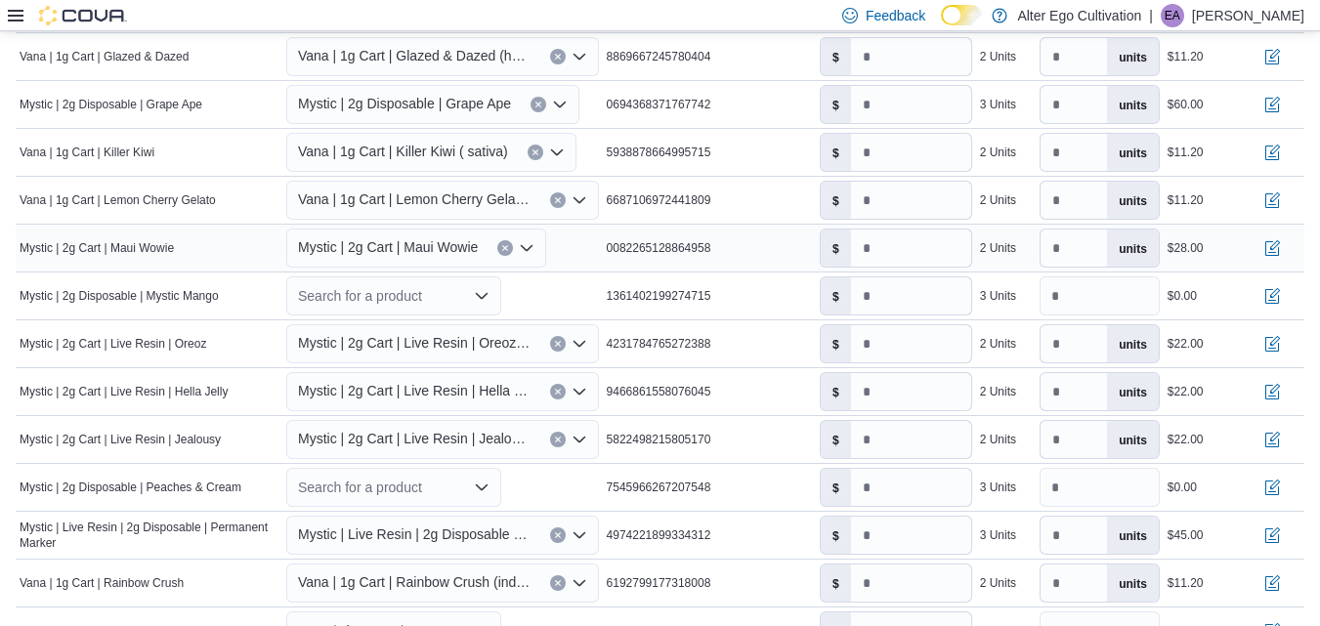
click at [528, 250] on icon "Open list of options" at bounding box center [527, 248] width 12 height 6
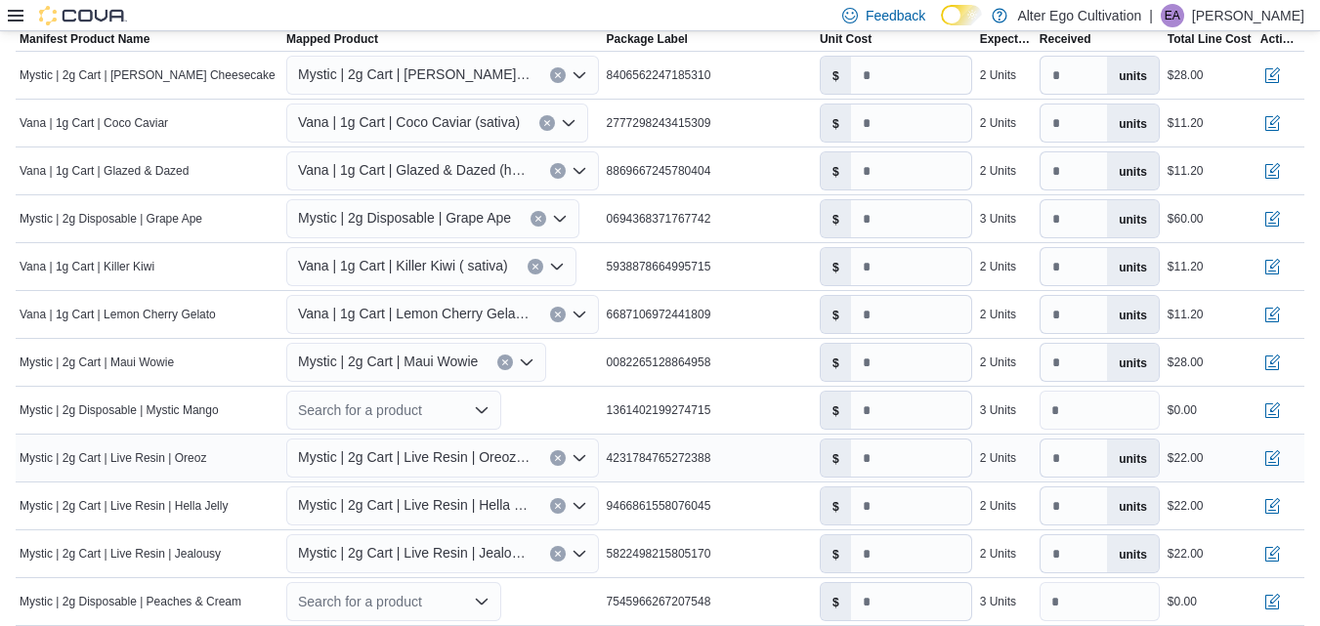
scroll to position [677, 0]
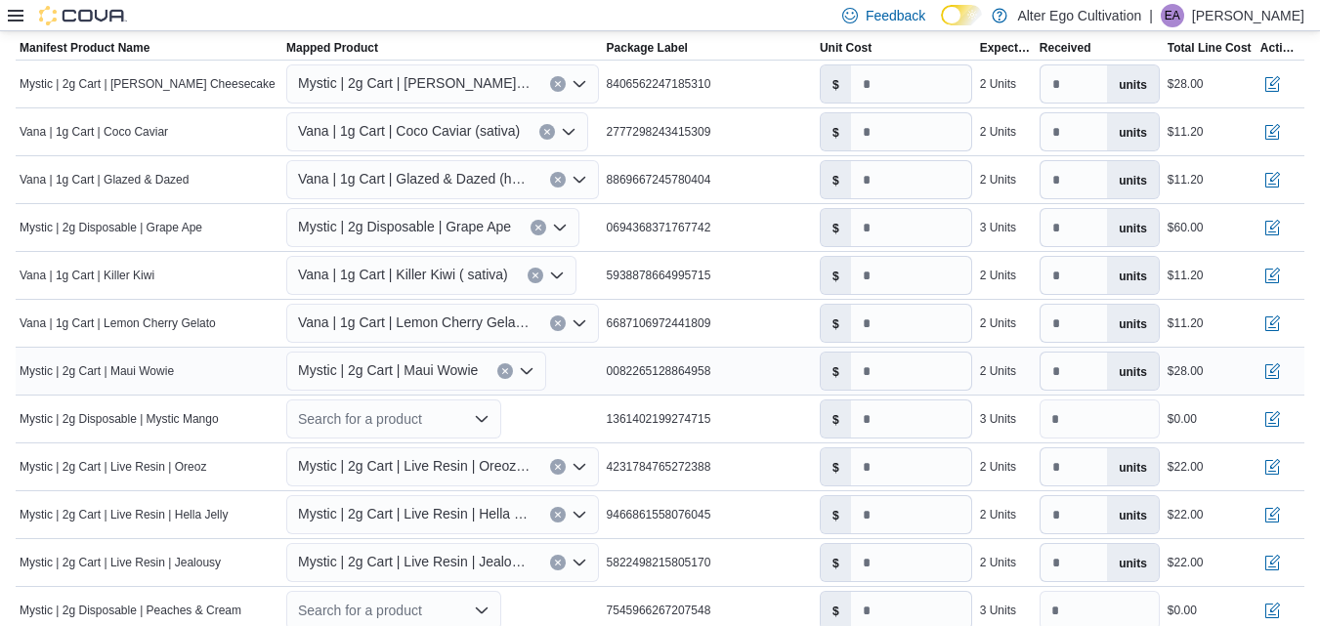
click at [534, 367] on icon "Open list of options" at bounding box center [527, 371] width 16 height 16
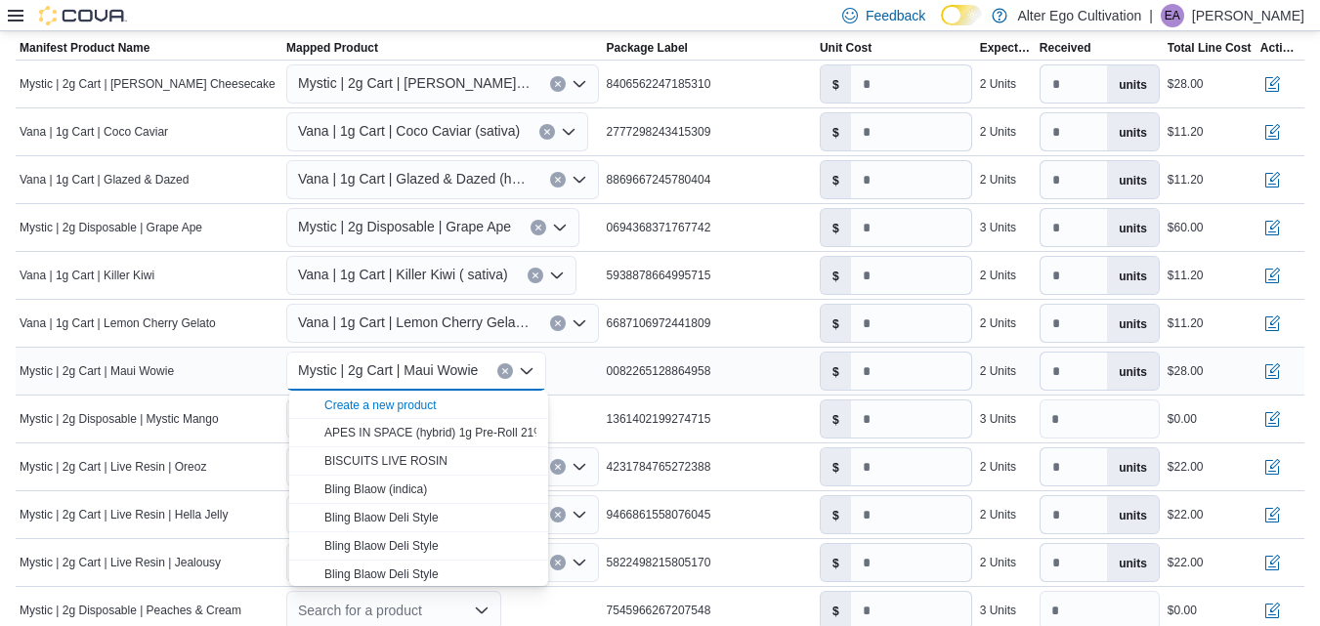
click at [534, 367] on icon "Close list of options" at bounding box center [527, 371] width 16 height 16
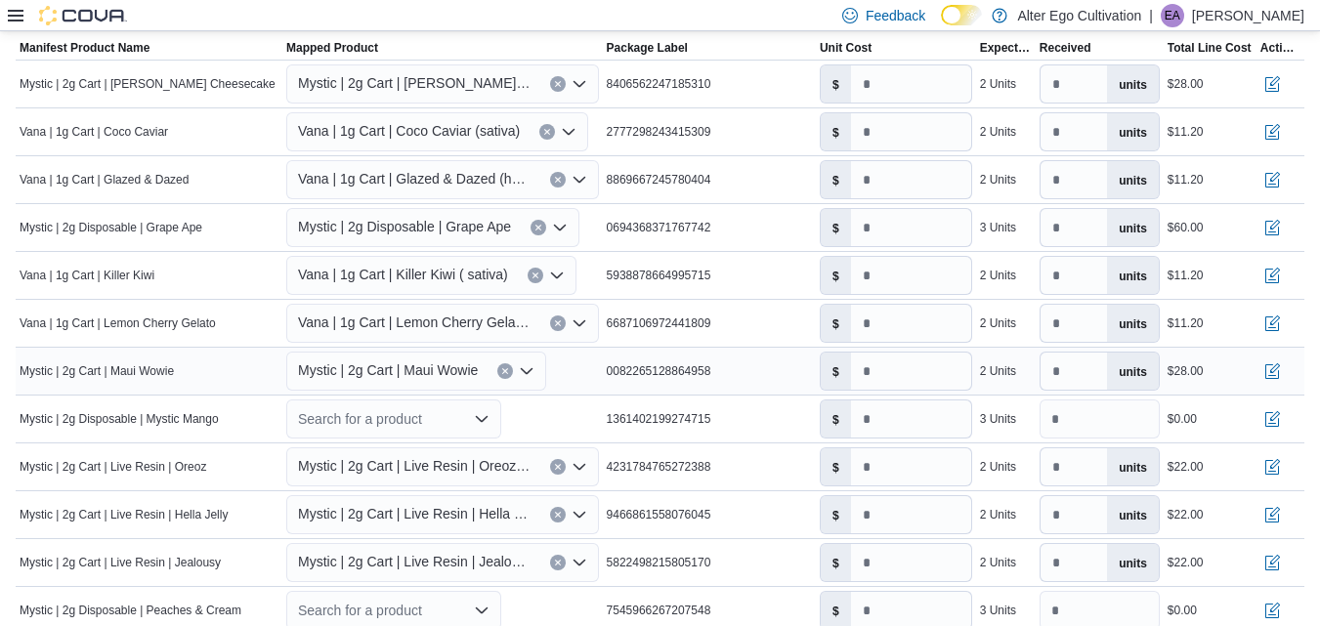
click at [503, 370] on icon "Clear input" at bounding box center [505, 371] width 8 height 8
type input "*"
click at [485, 371] on icon "Open list of options" at bounding box center [482, 371] width 16 height 16
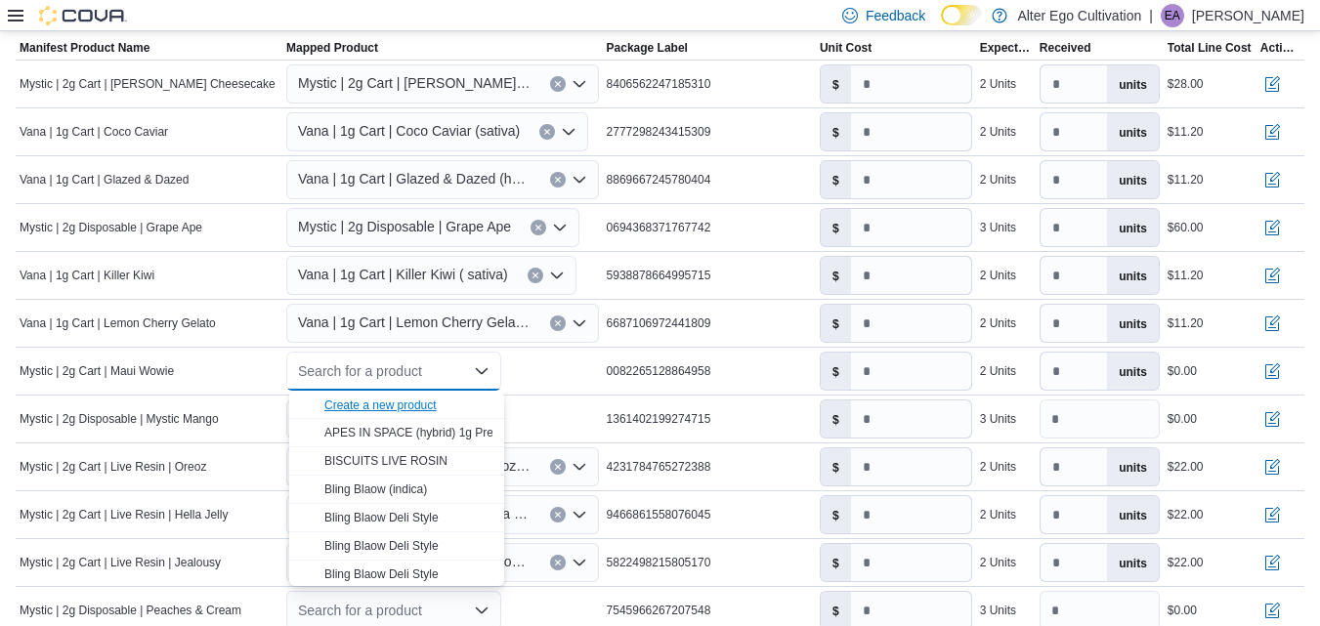
click at [406, 401] on div "Create a new product" at bounding box center [380, 406] width 112 height 16
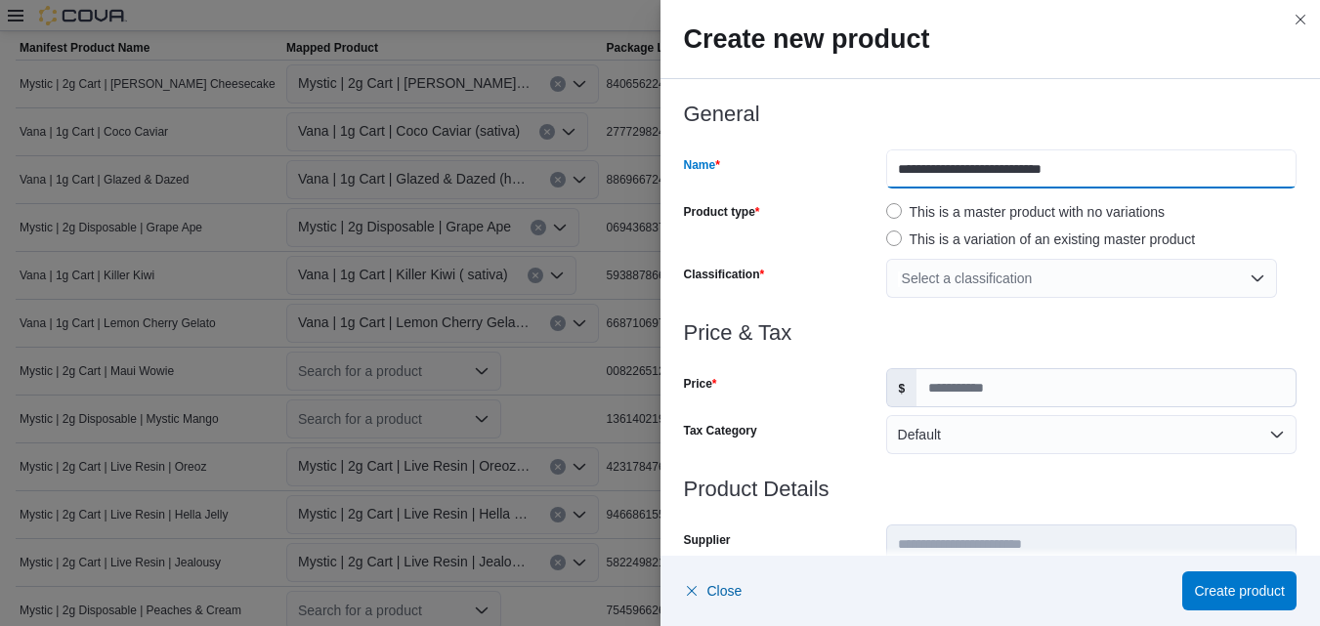
drag, startPoint x: 1072, startPoint y: 166, endPoint x: 993, endPoint y: 175, distance: 78.6
click at [993, 175] on input "**********" at bounding box center [1091, 168] width 410 height 39
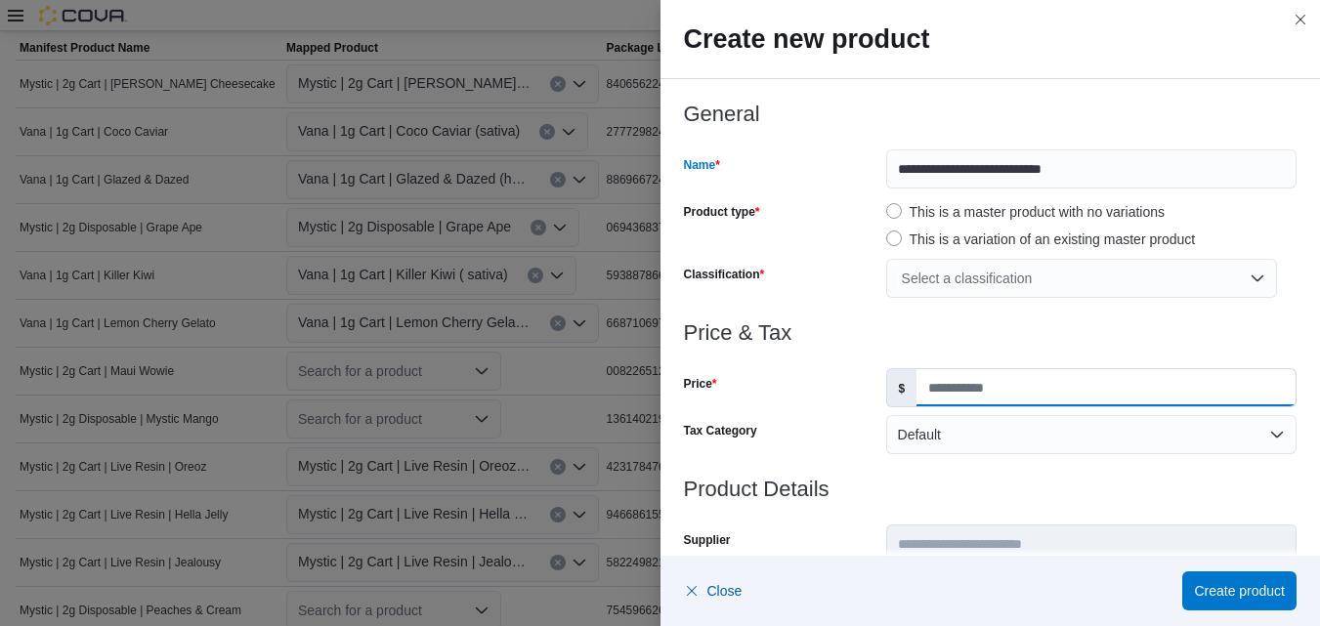
click at [957, 388] on input "Price" at bounding box center [1105, 387] width 379 height 37
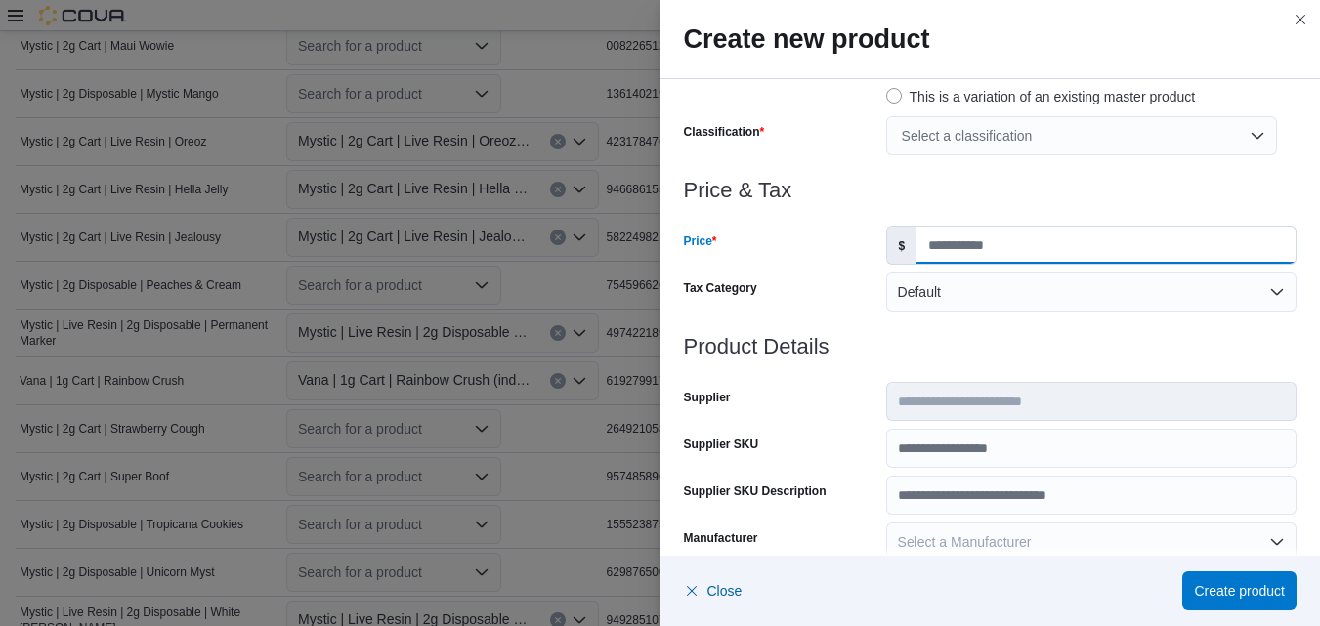
scroll to position [0, 0]
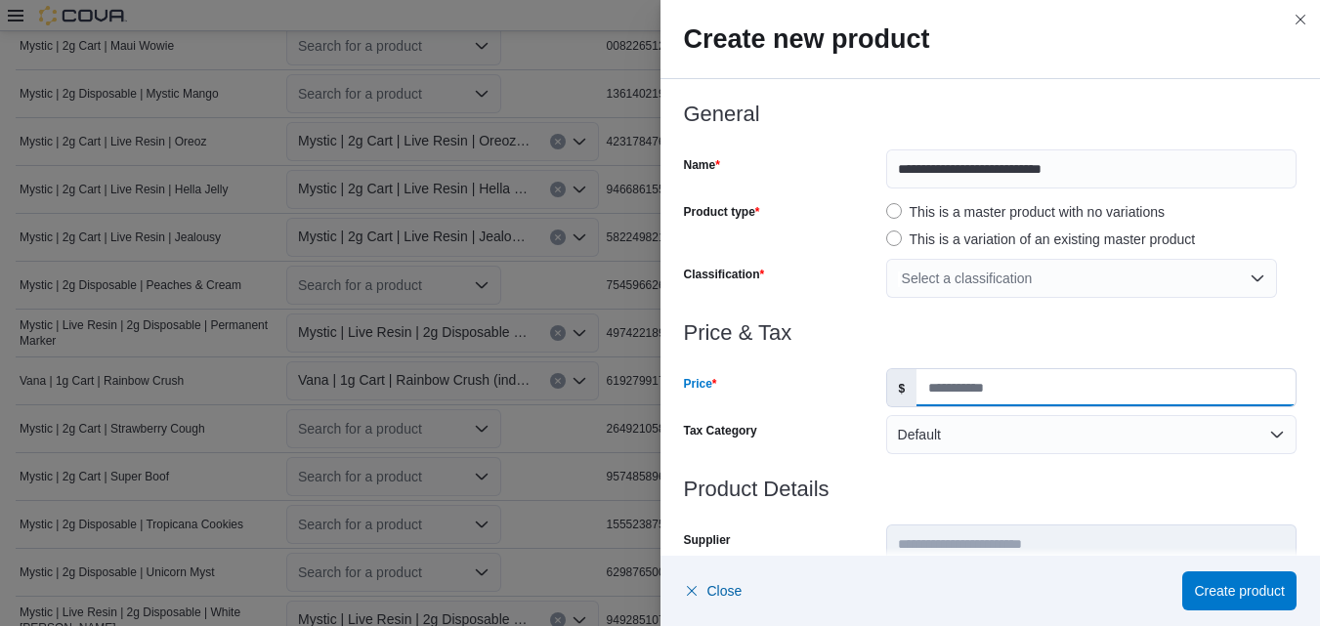
type input "*****"
click at [1246, 282] on div "Select a classification" at bounding box center [1081, 278] width 391 height 39
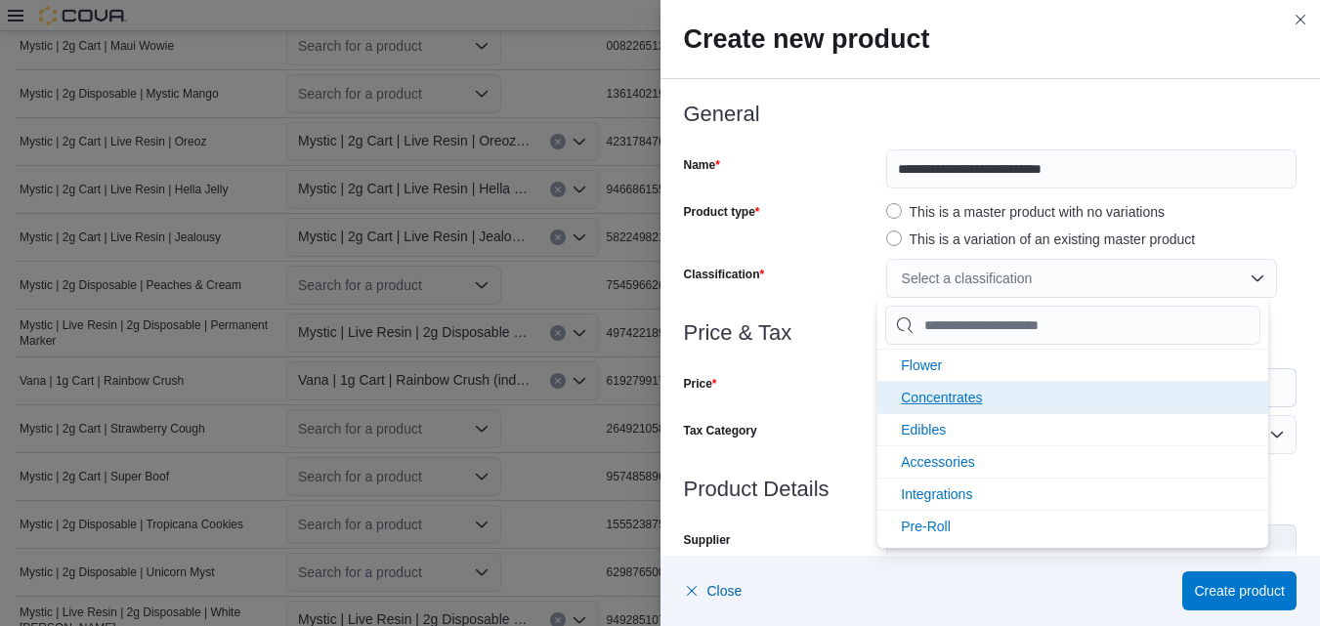
click at [990, 396] on li "Concentrates" at bounding box center [1072, 397] width 391 height 32
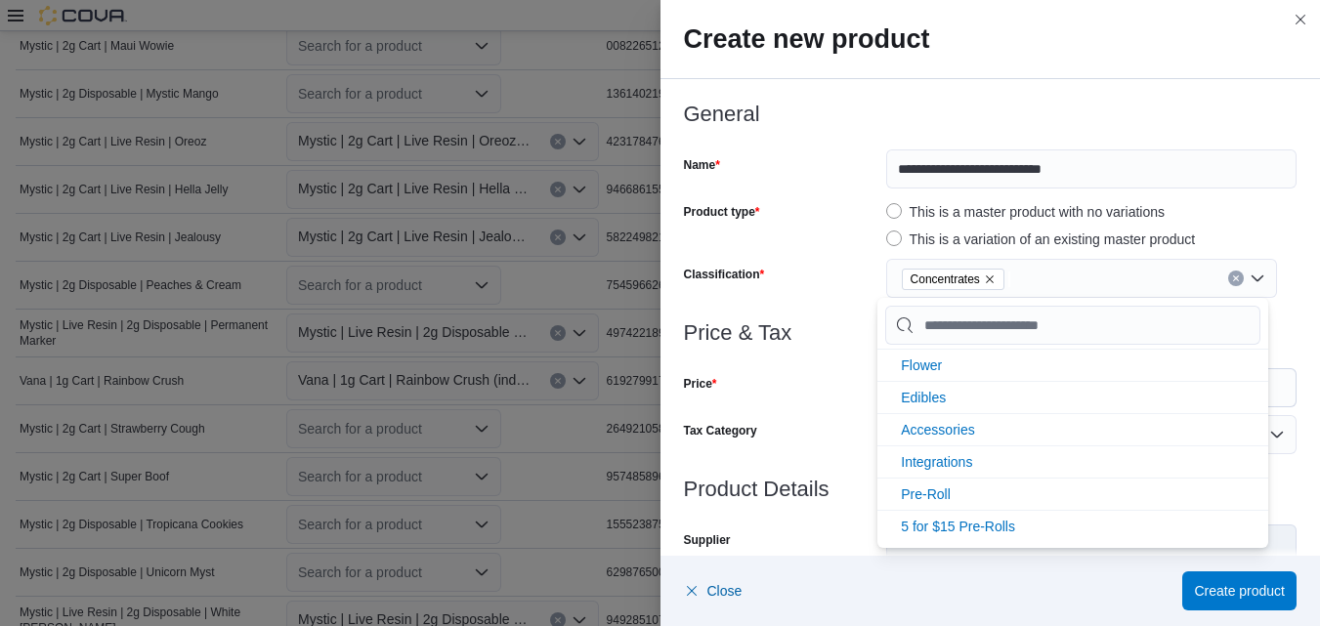
click at [1246, 280] on div "Concentrates" at bounding box center [1081, 278] width 391 height 39
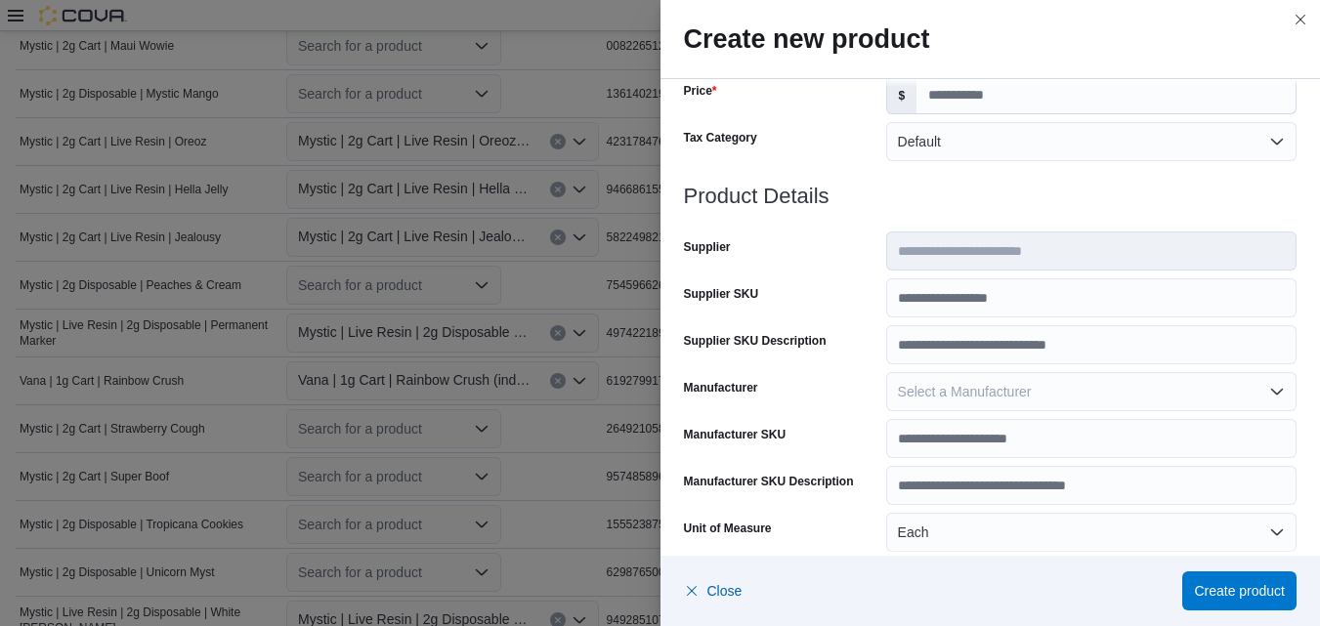
scroll to position [300, 0]
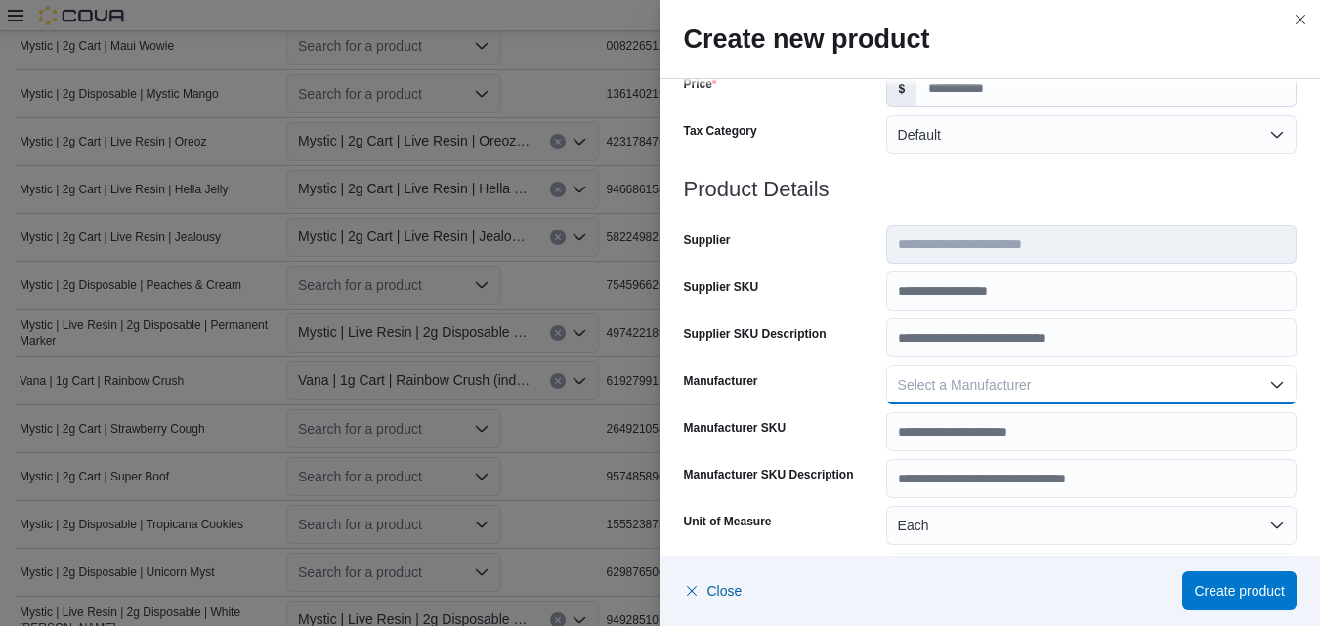
click at [1264, 378] on button "Select a Manufacturer" at bounding box center [1091, 384] width 410 height 39
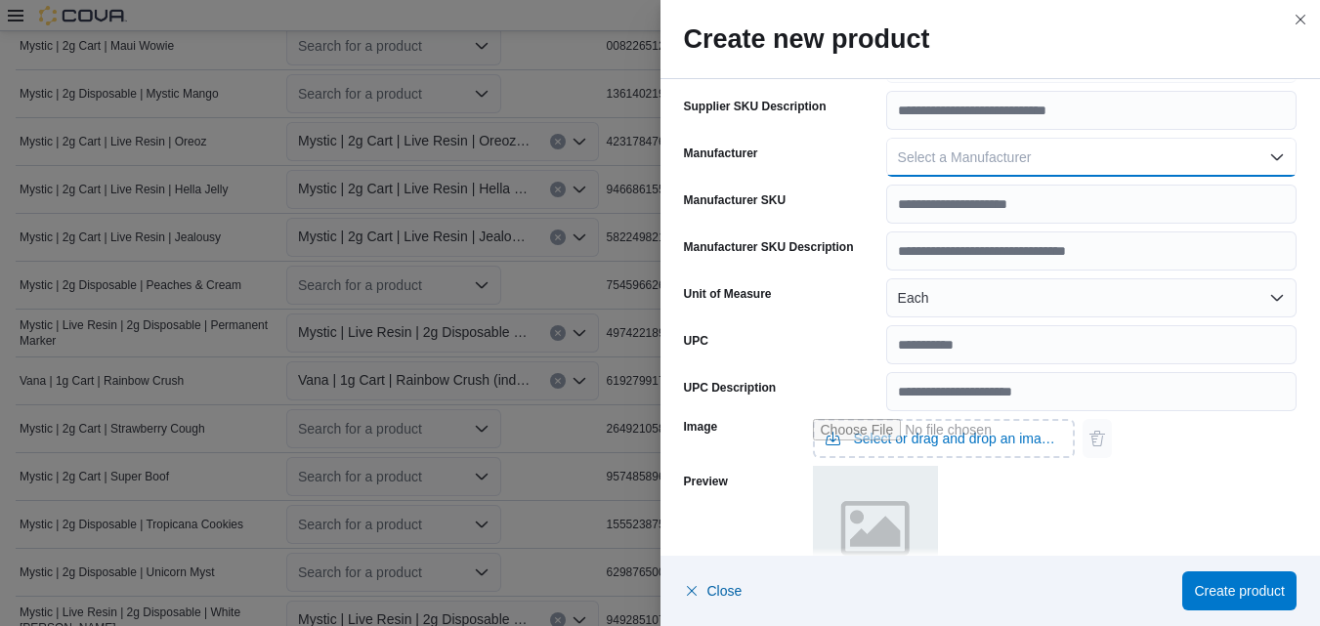
scroll to position [560, 0]
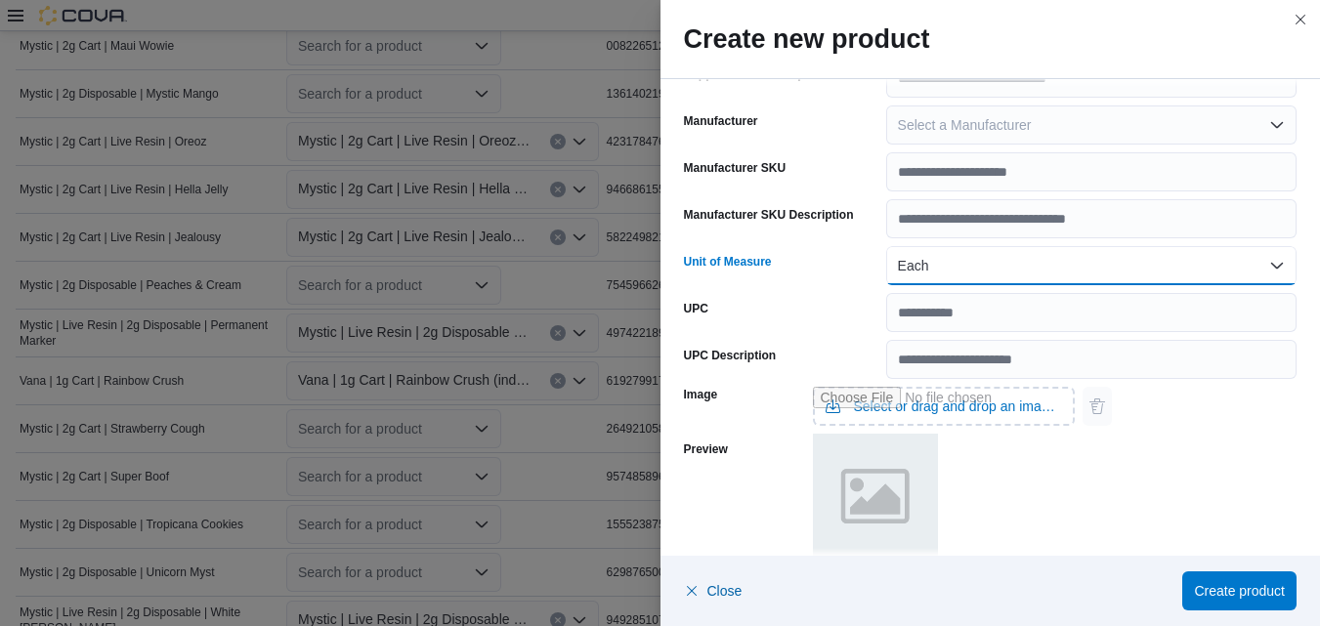
click at [1265, 264] on button "Each" at bounding box center [1091, 265] width 410 height 39
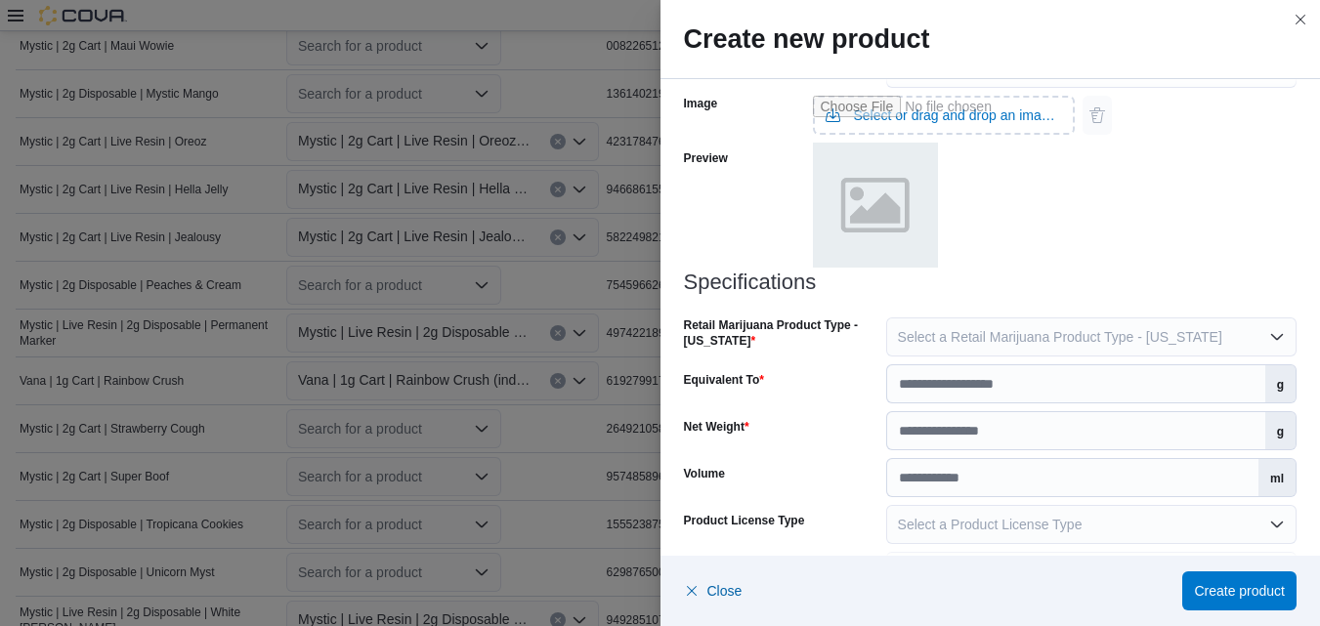
scroll to position [886, 0]
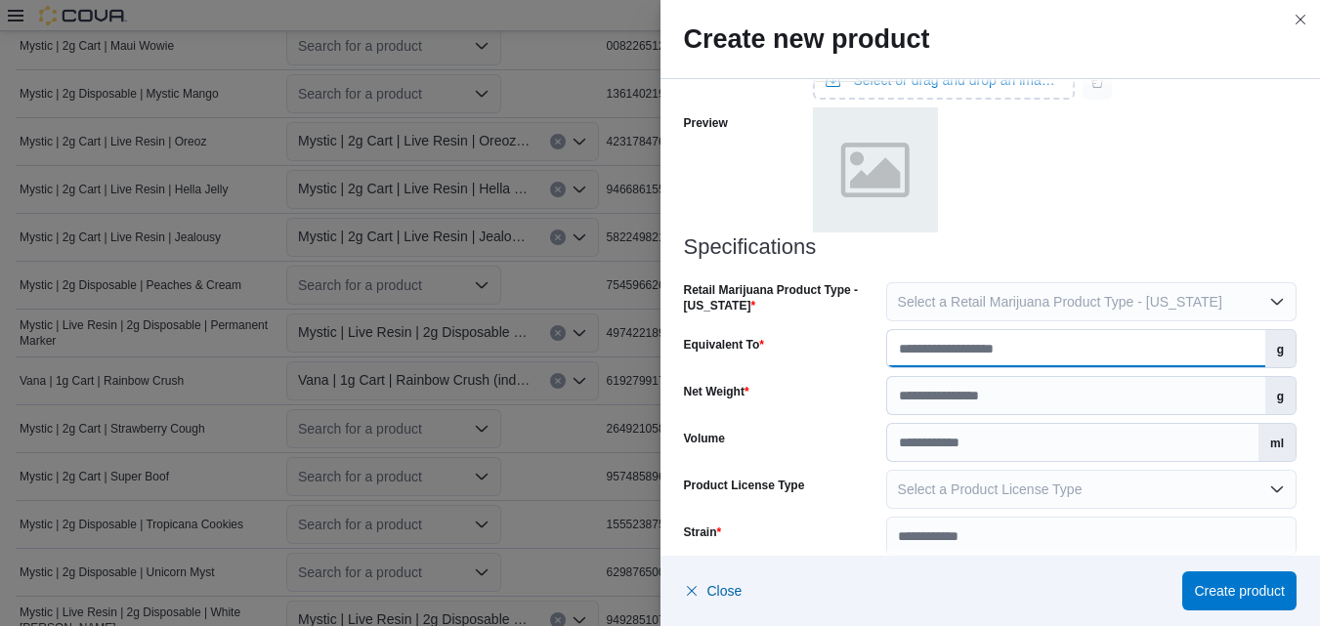
click at [1160, 357] on input "Equivalent To" at bounding box center [1076, 348] width 378 height 37
type input "*"
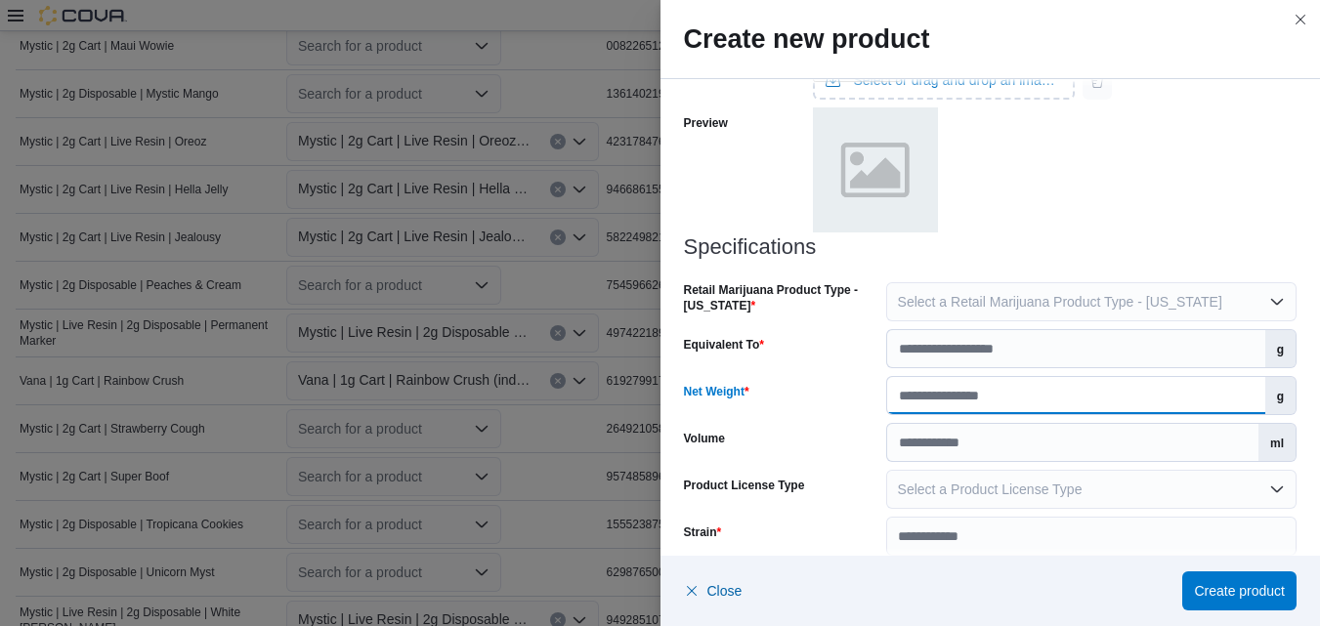
click at [1203, 408] on input "Net Weight" at bounding box center [1076, 395] width 378 height 37
type input "*"
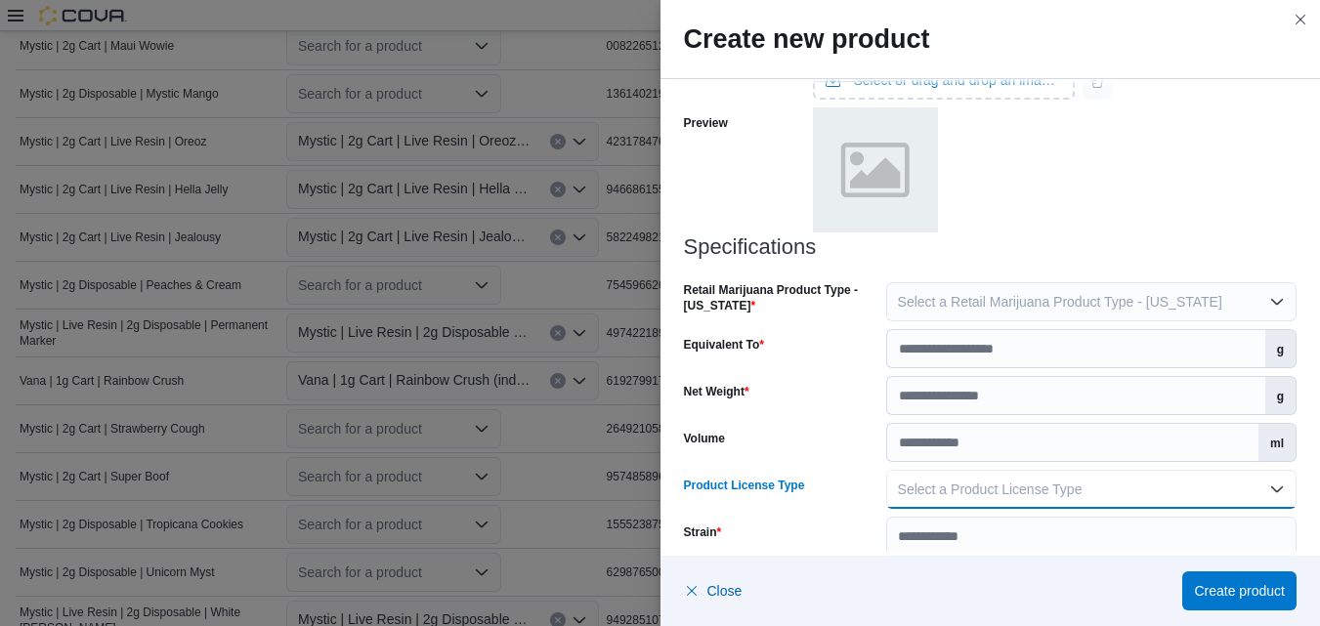
click at [1264, 491] on button "Select a Product License Type" at bounding box center [1091, 489] width 410 height 39
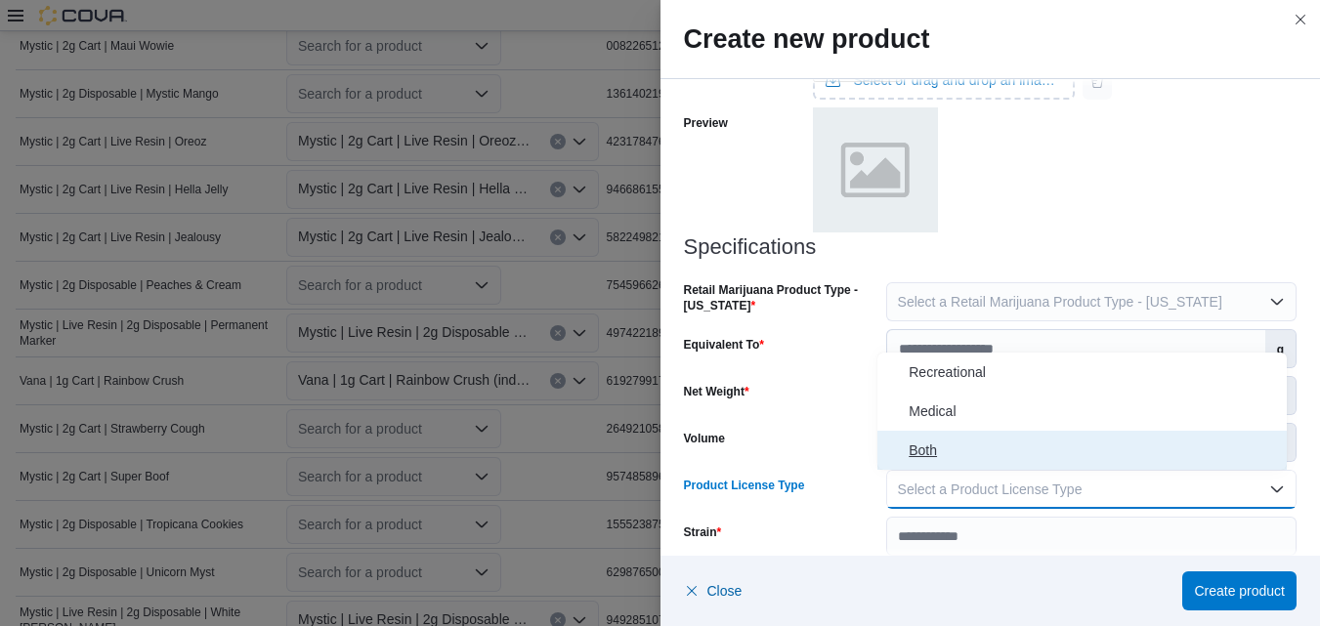
click at [926, 448] on span "Both" at bounding box center [1093, 450] width 370 height 23
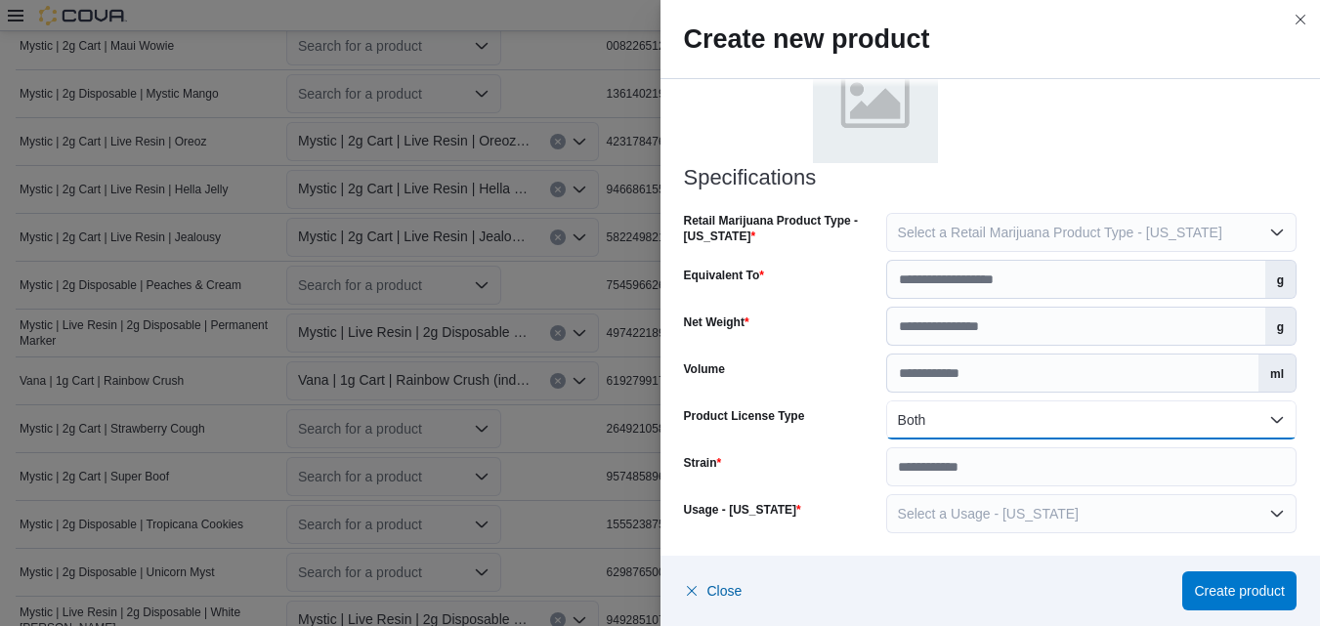
scroll to position [956, 0]
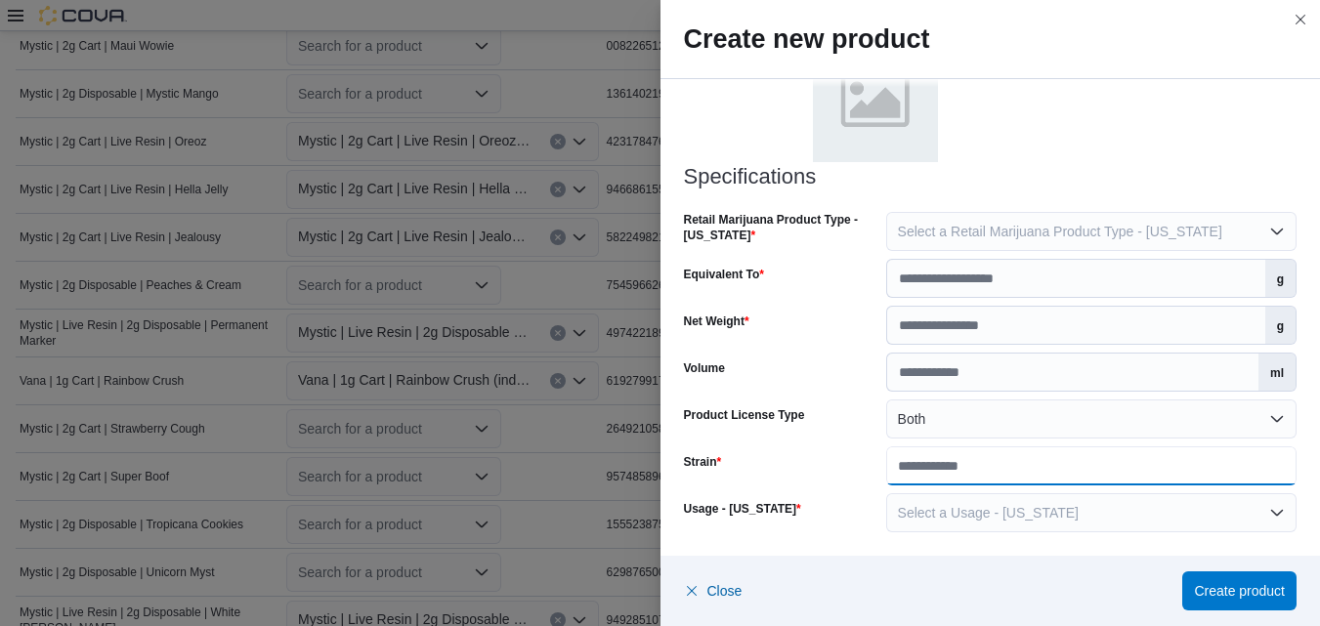
click at [1174, 459] on input "Strain" at bounding box center [1091, 465] width 410 height 39
paste input "**********"
type input "**********"
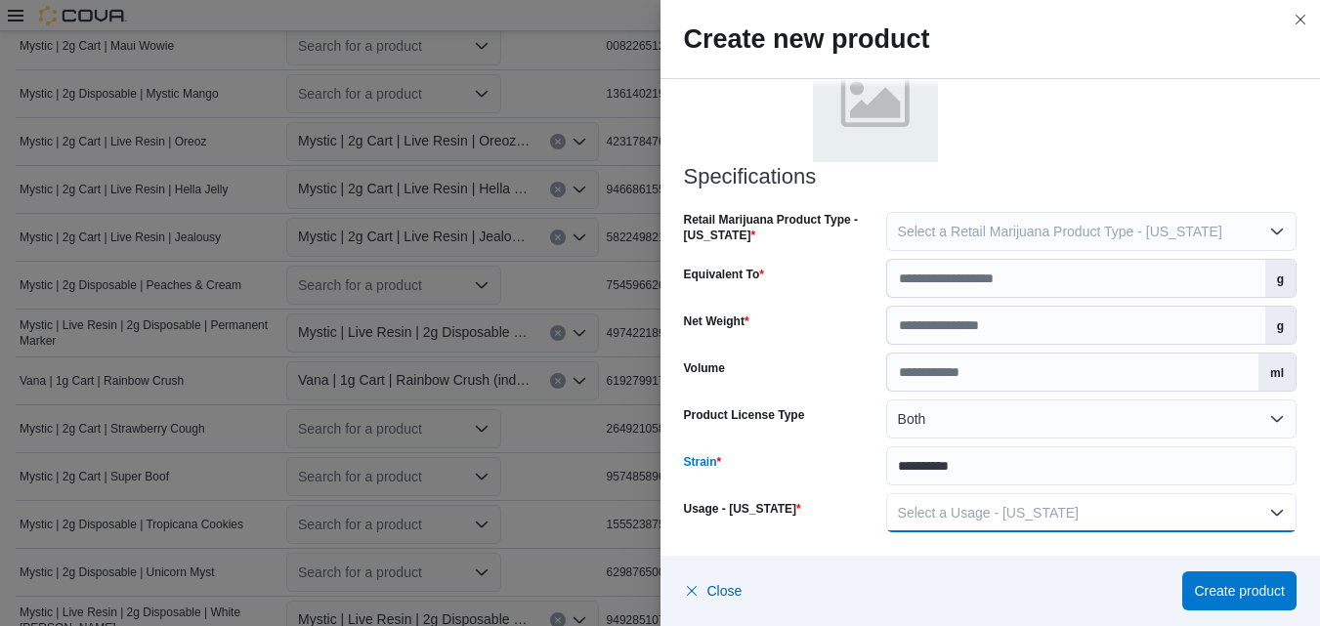
click at [1274, 511] on button "Select a Usage - [US_STATE]" at bounding box center [1091, 512] width 410 height 39
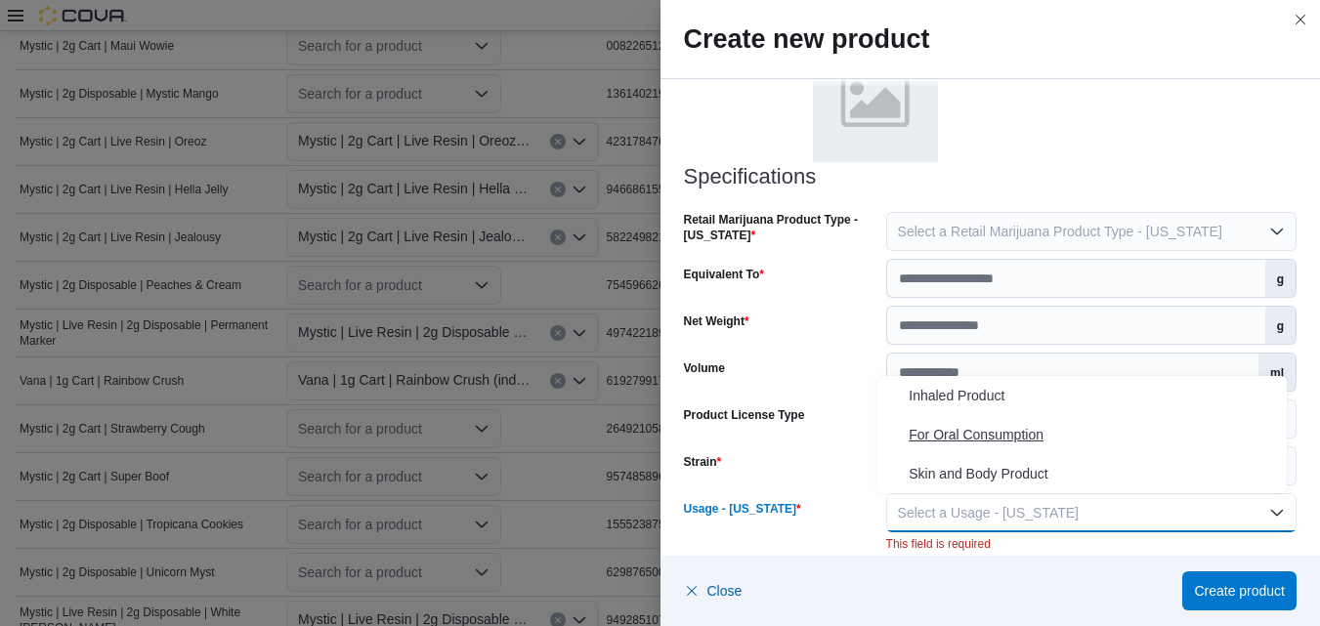
scroll to position [976, 0]
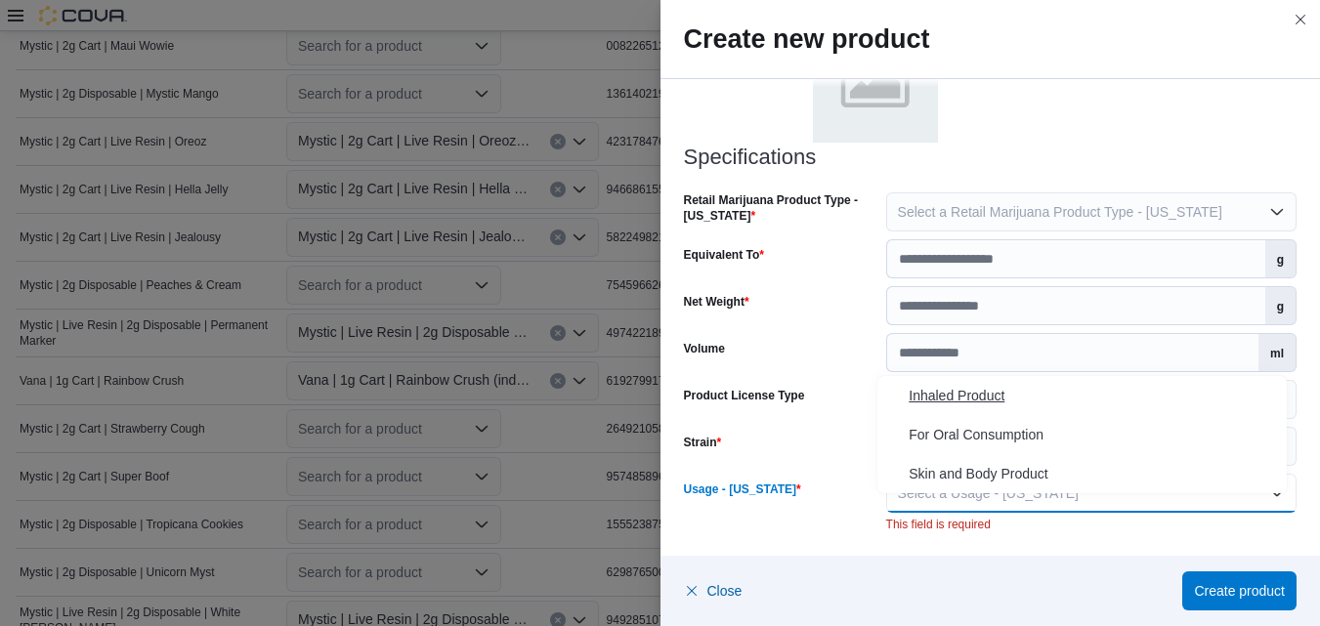
click at [981, 390] on span "Inhaled Product" at bounding box center [1093, 395] width 370 height 23
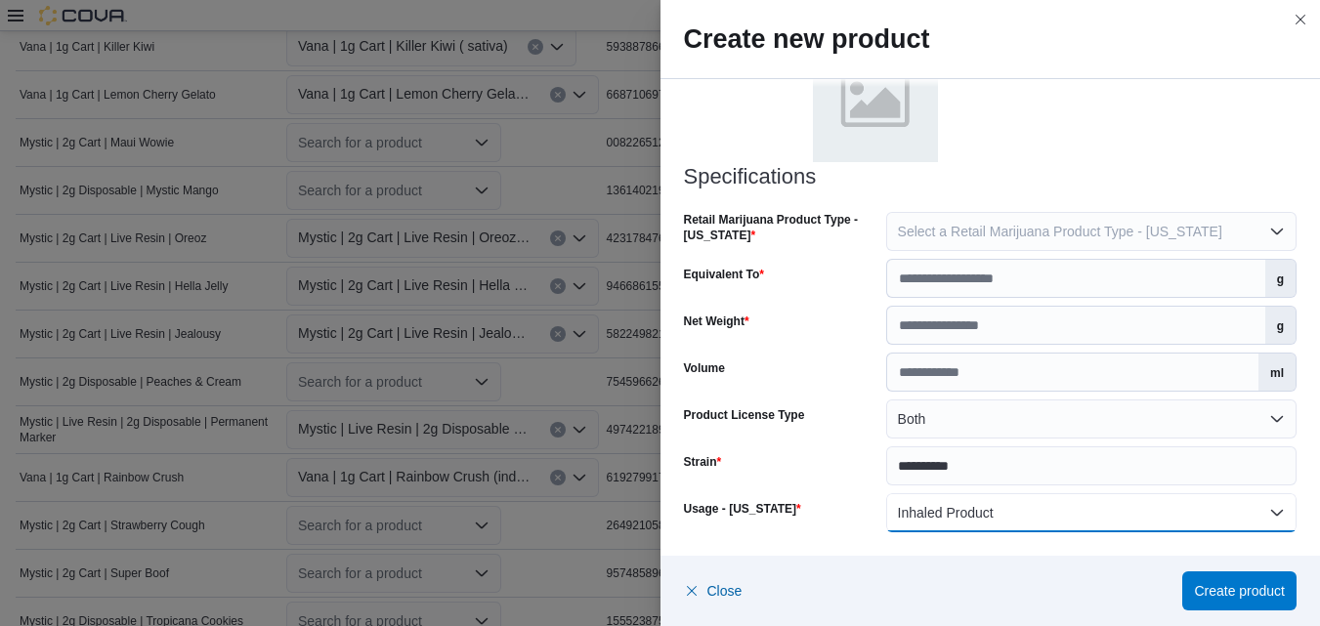
scroll to position [905, 0]
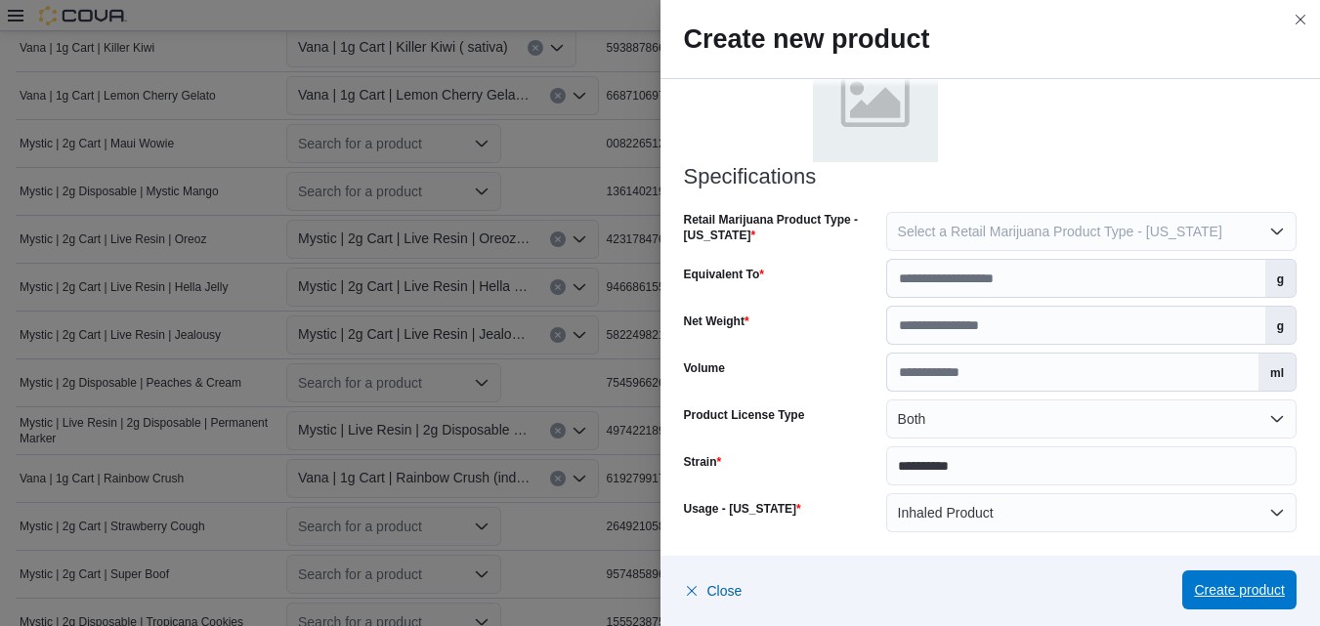
click at [1207, 586] on span "Create product" at bounding box center [1239, 590] width 91 height 20
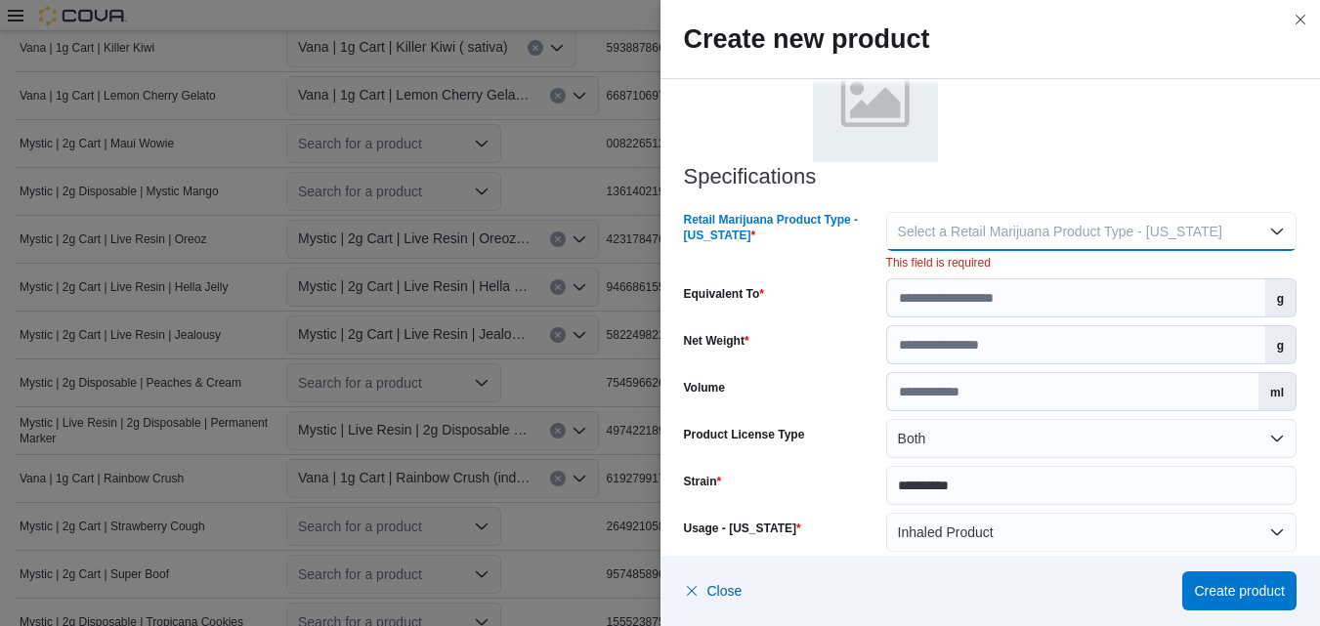
click at [1264, 234] on button "Select a Retail Marijuana Product Type - [US_STATE]" at bounding box center [1091, 231] width 410 height 39
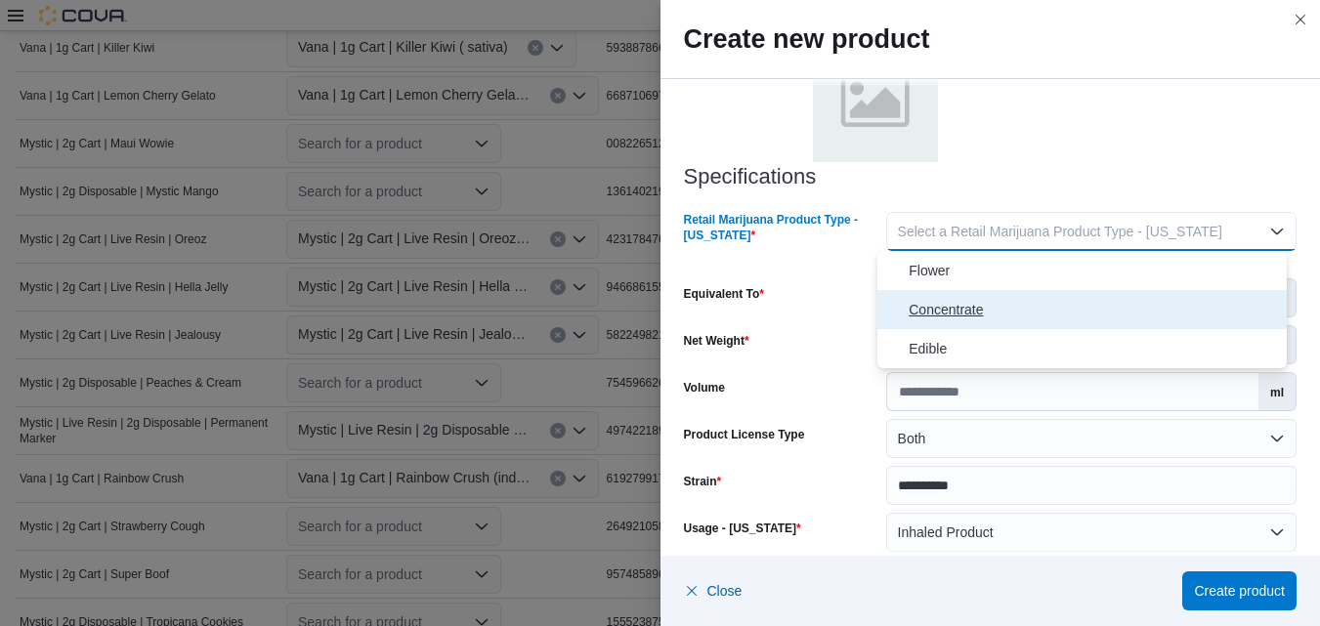
click at [971, 309] on span "Concentrate" at bounding box center [1093, 309] width 370 height 23
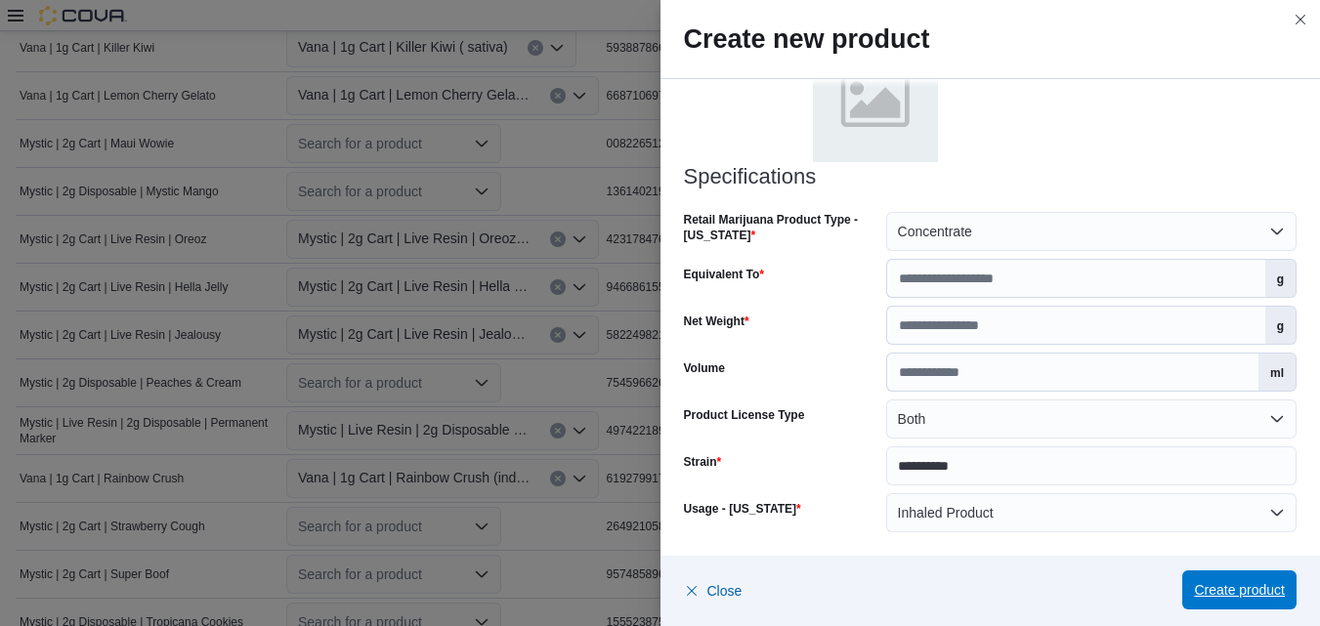
click at [1231, 591] on span "Create product" at bounding box center [1239, 590] width 91 height 20
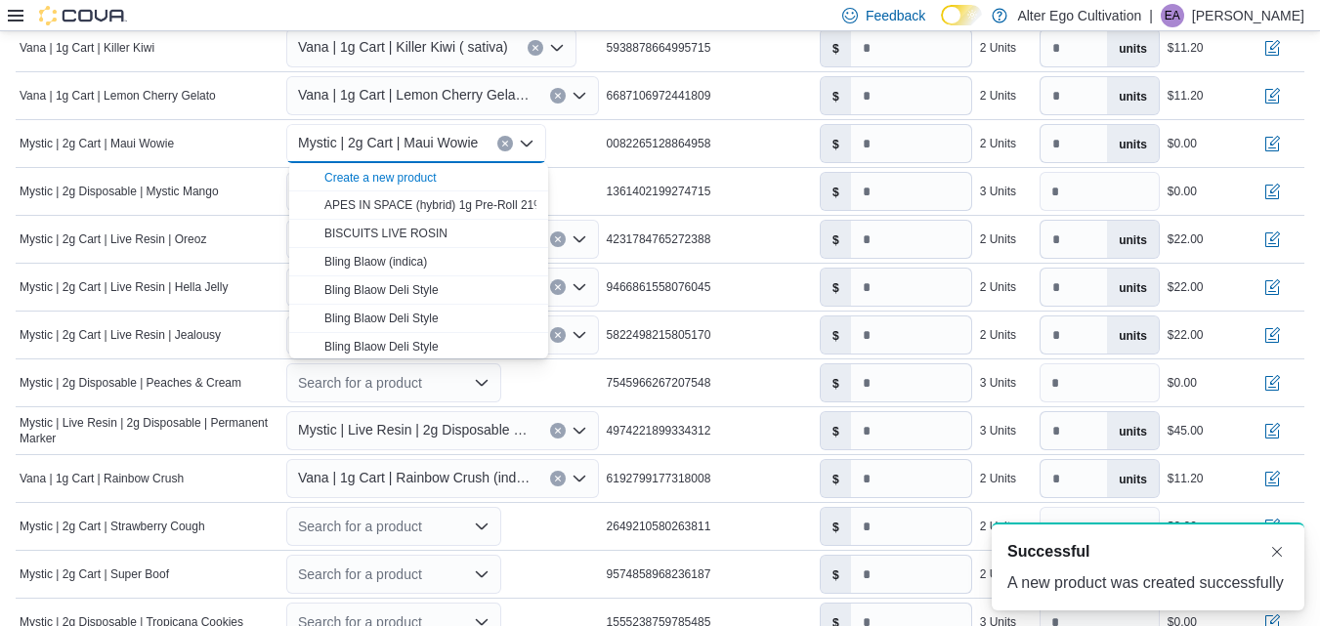
scroll to position [0, 0]
click at [531, 148] on icon "Close list of options" at bounding box center [527, 144] width 16 height 16
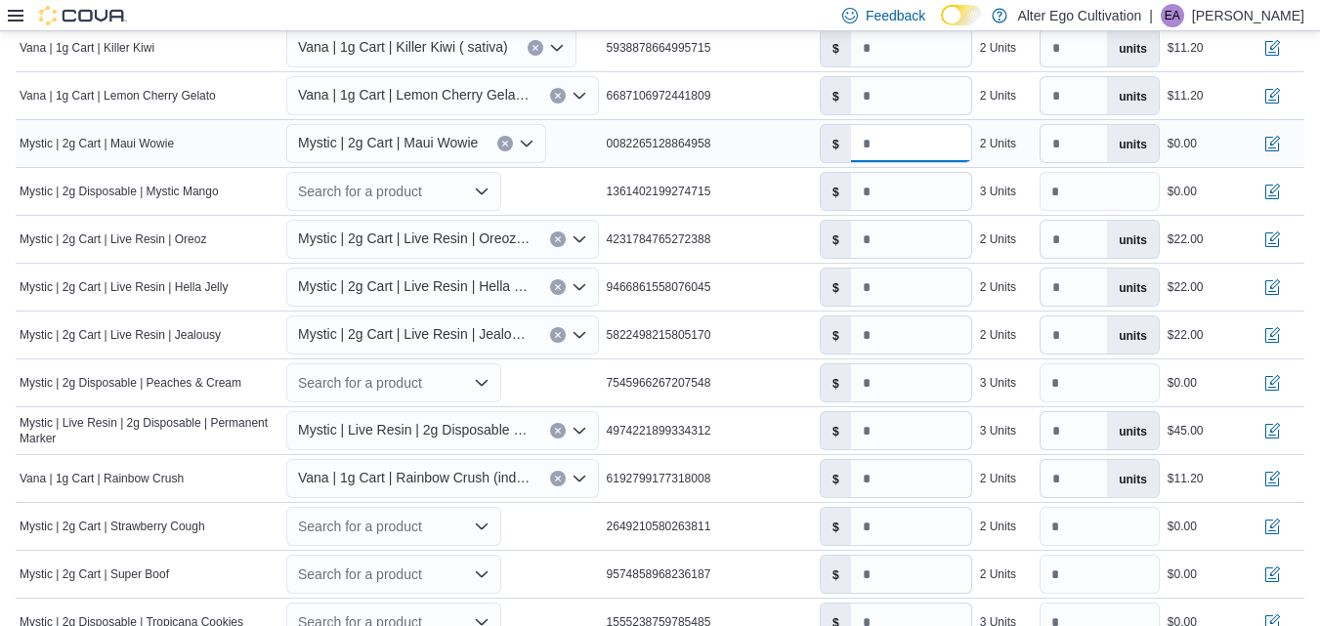
click at [889, 142] on input "number" at bounding box center [911, 143] width 120 height 37
type input "*****"
click at [907, 190] on input "*" at bounding box center [911, 191] width 120 height 37
click at [531, 185] on div "Search for a product" at bounding box center [442, 191] width 320 height 47
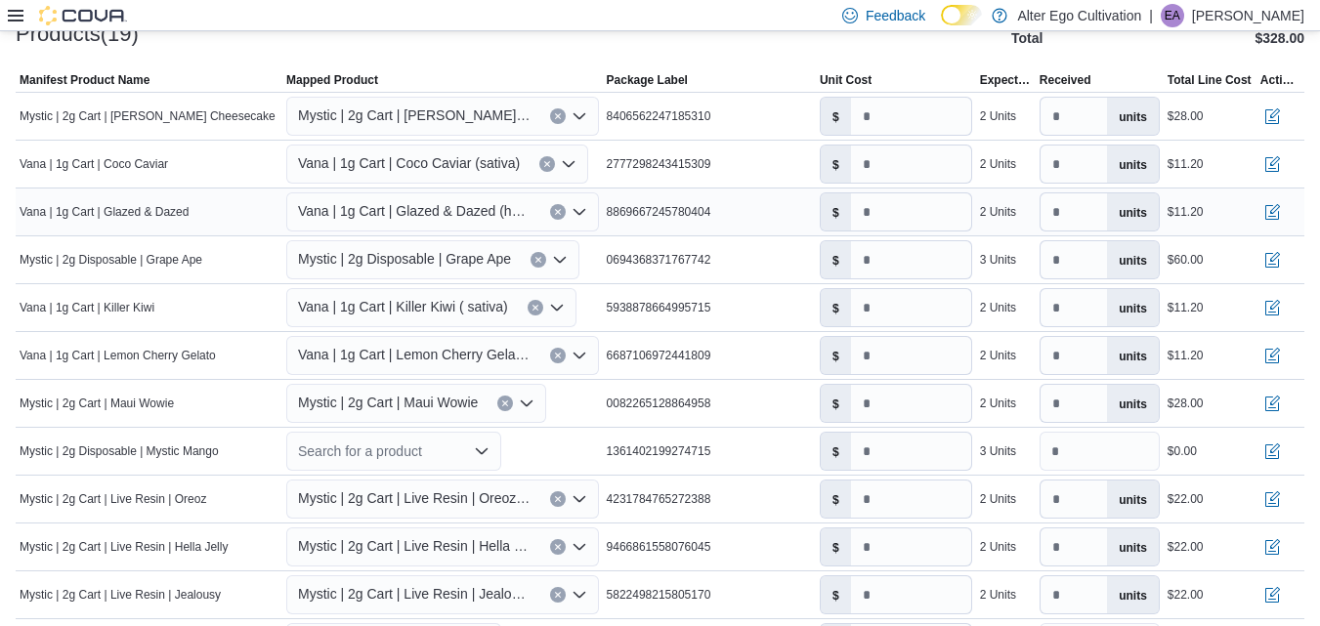
scroll to position [656, 0]
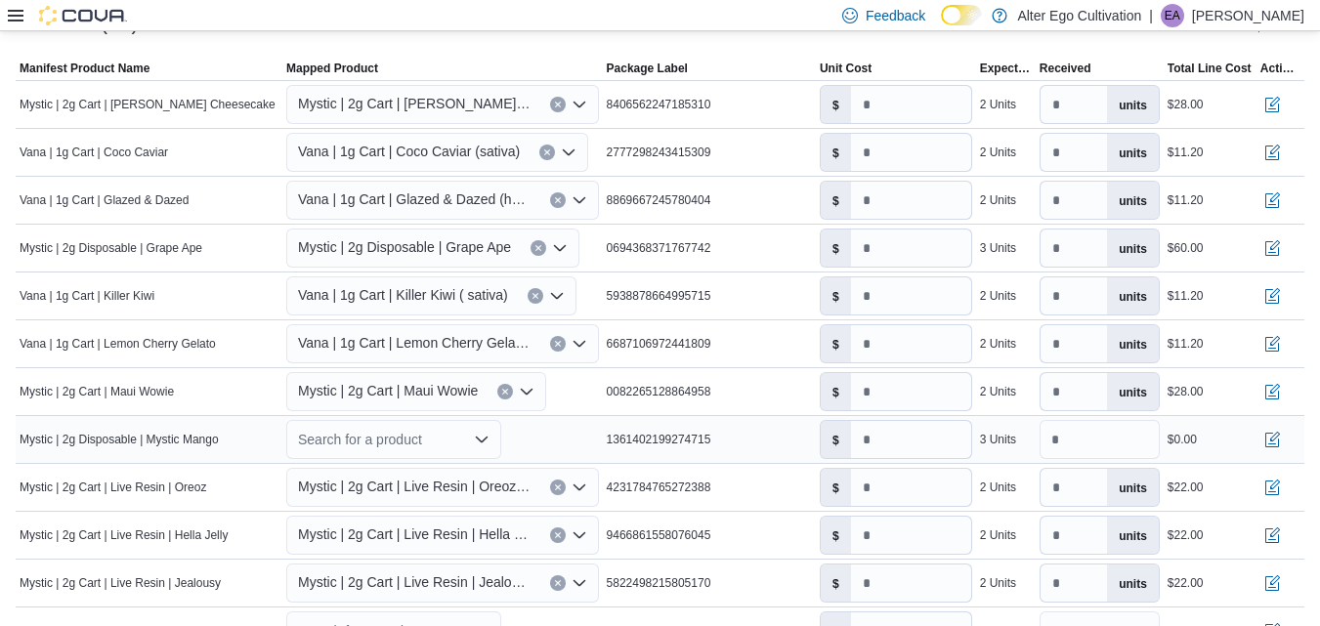
click at [485, 441] on icon "Open list of options" at bounding box center [482, 440] width 16 height 16
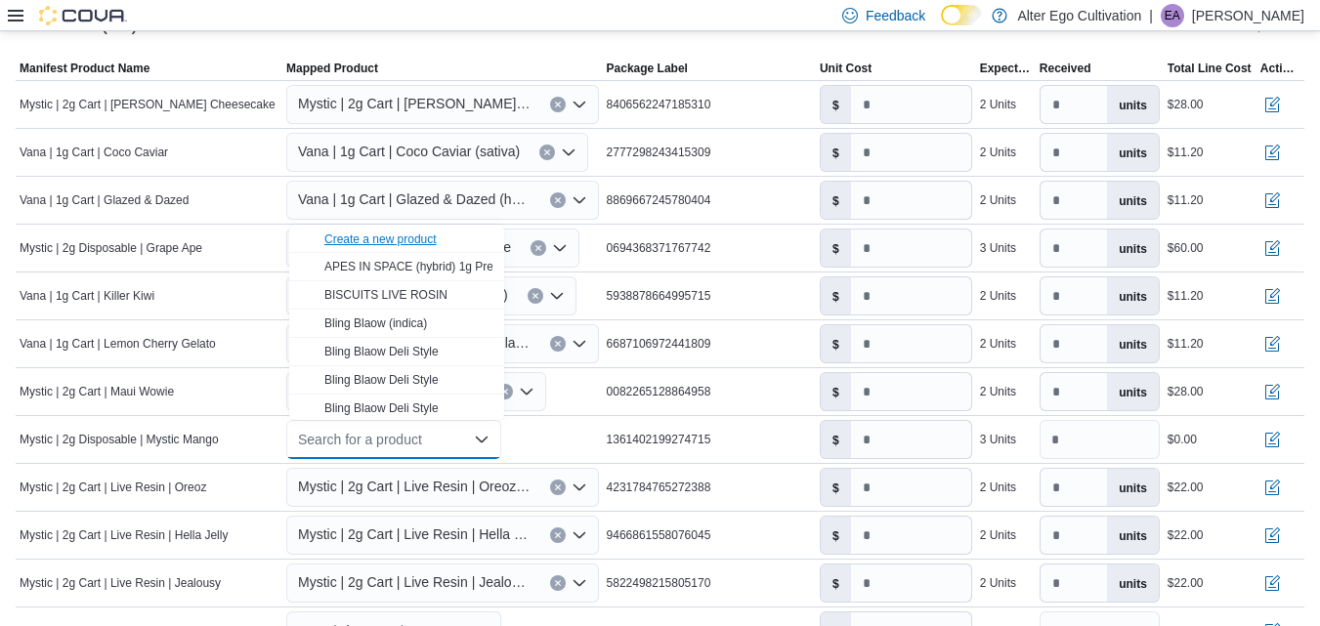
click at [401, 237] on div "Create a new product" at bounding box center [380, 240] width 112 height 16
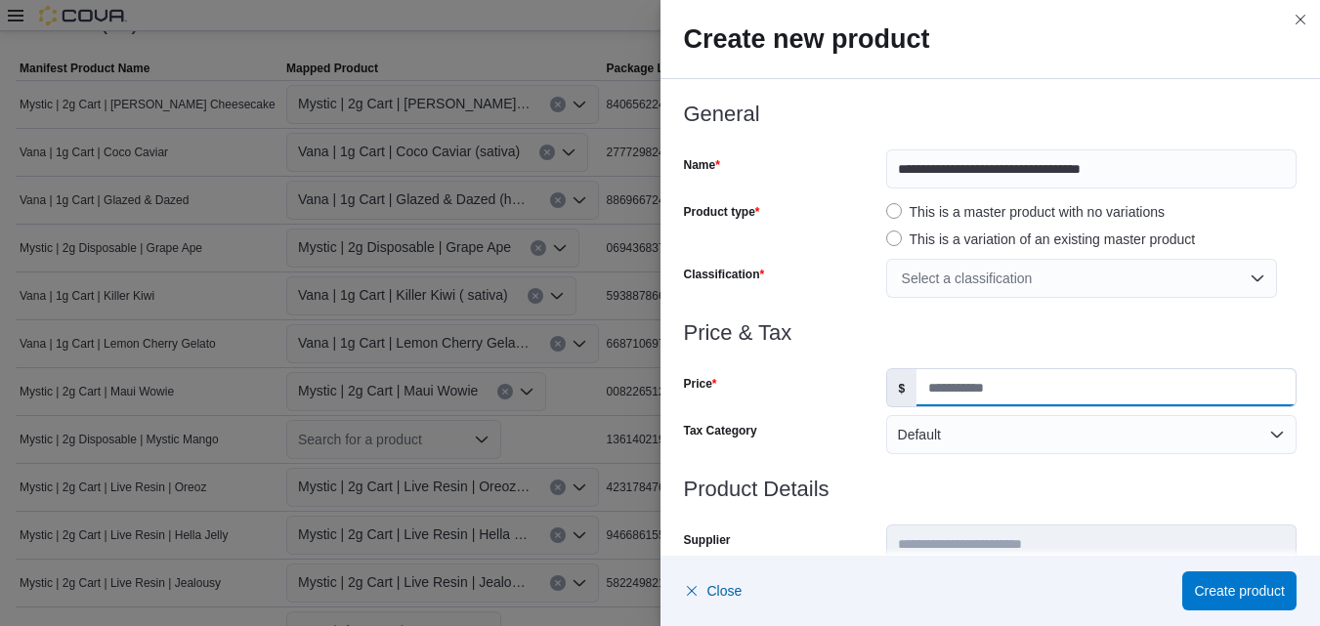
click at [950, 396] on input "Price" at bounding box center [1105, 387] width 379 height 37
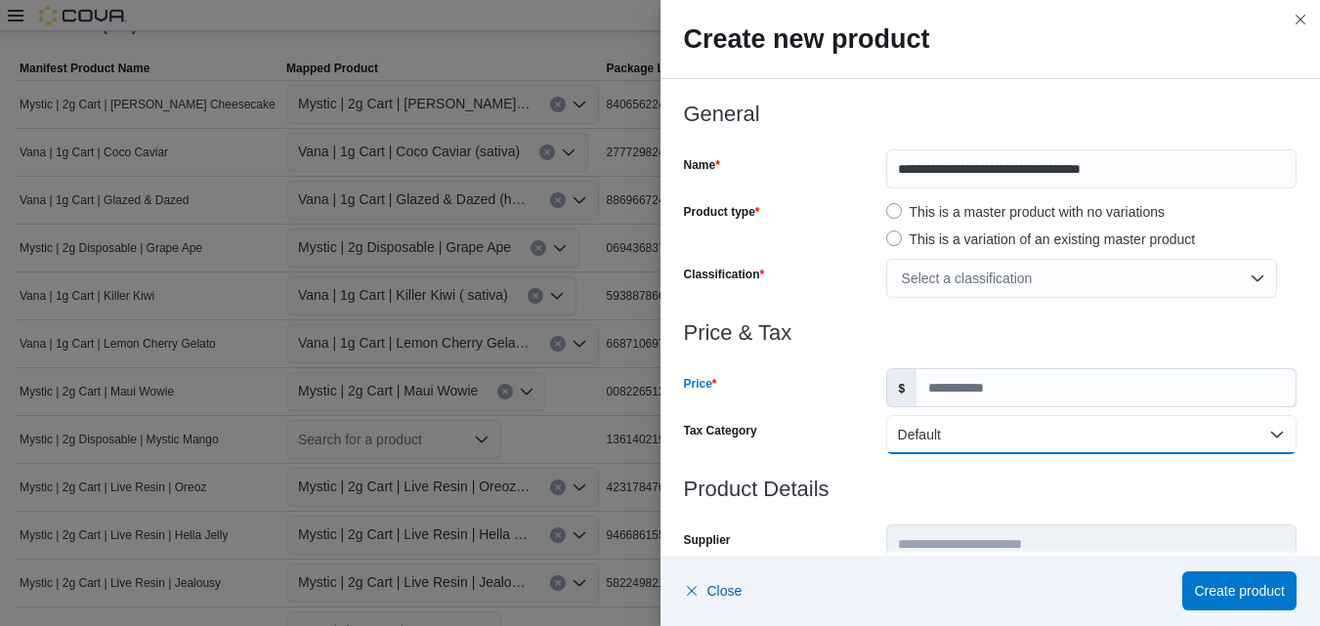
click at [1267, 435] on button "Default" at bounding box center [1091, 434] width 410 height 39
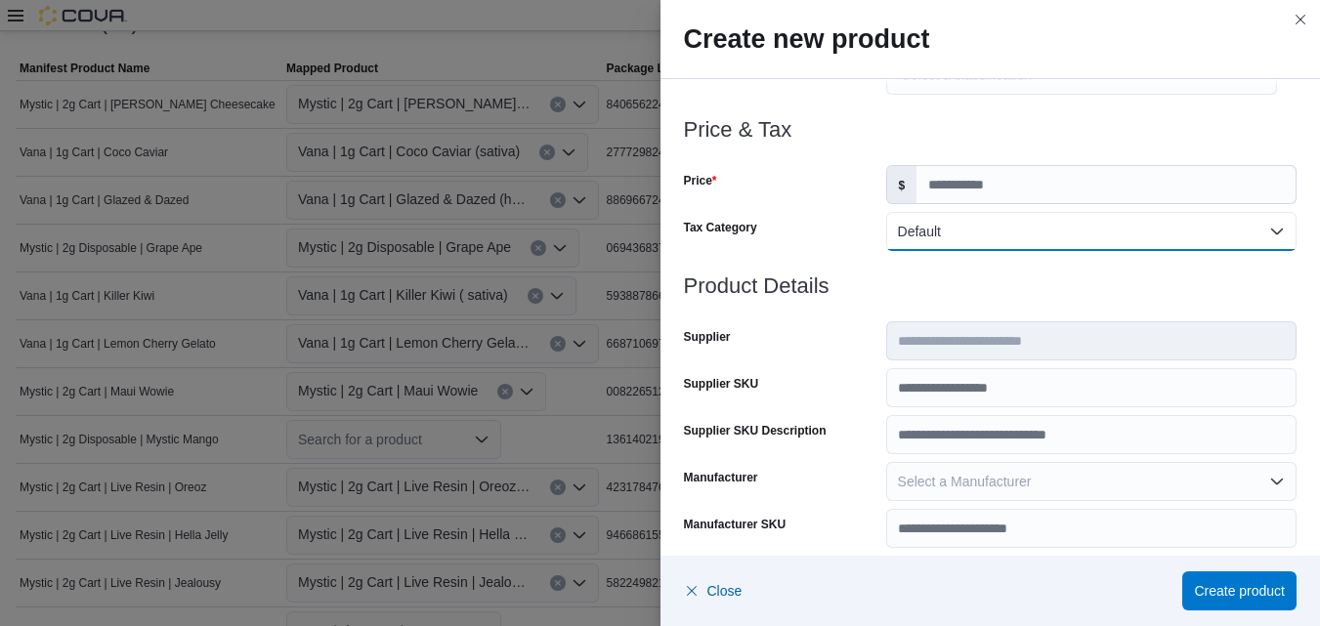
scroll to position [228, 0]
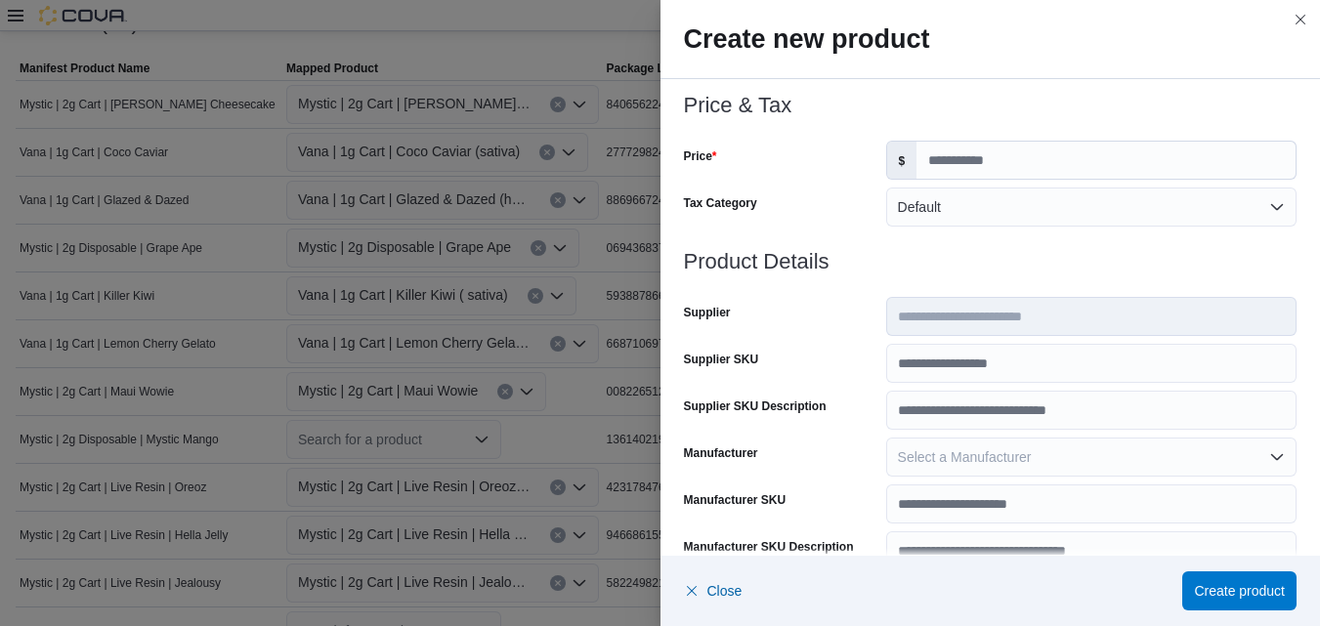
click at [1241, 108] on h3 "Price & Tax" at bounding box center [990, 105] width 613 height 23
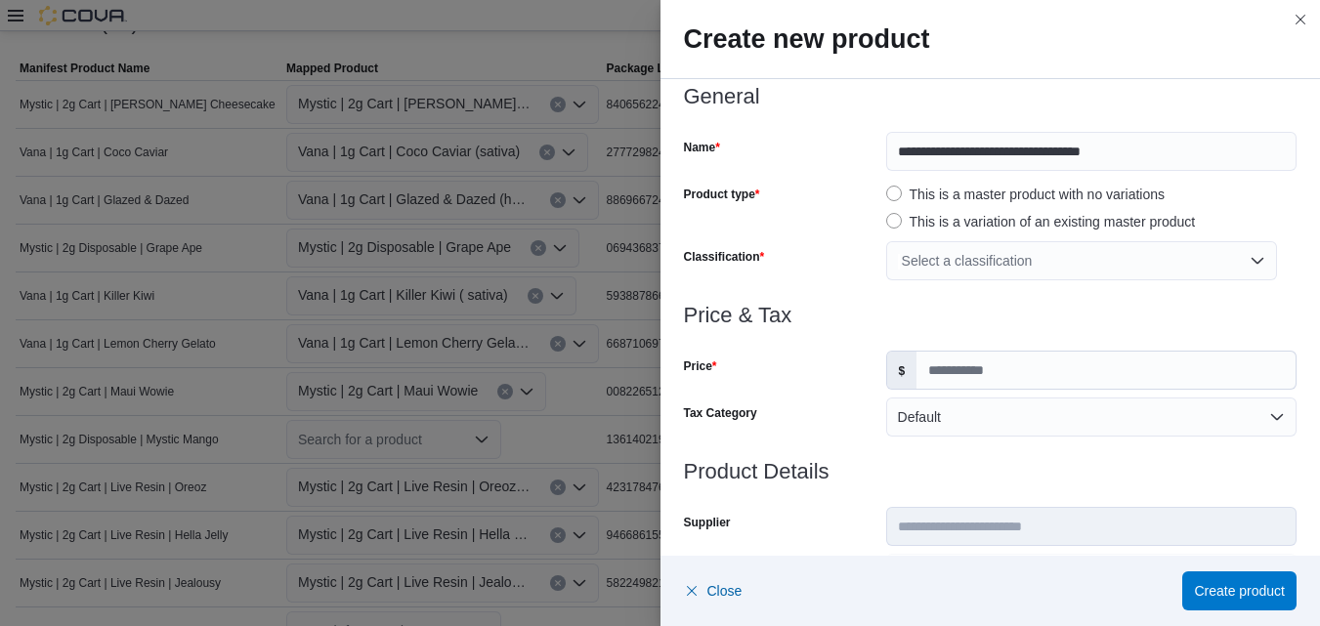
scroll to position [0, 0]
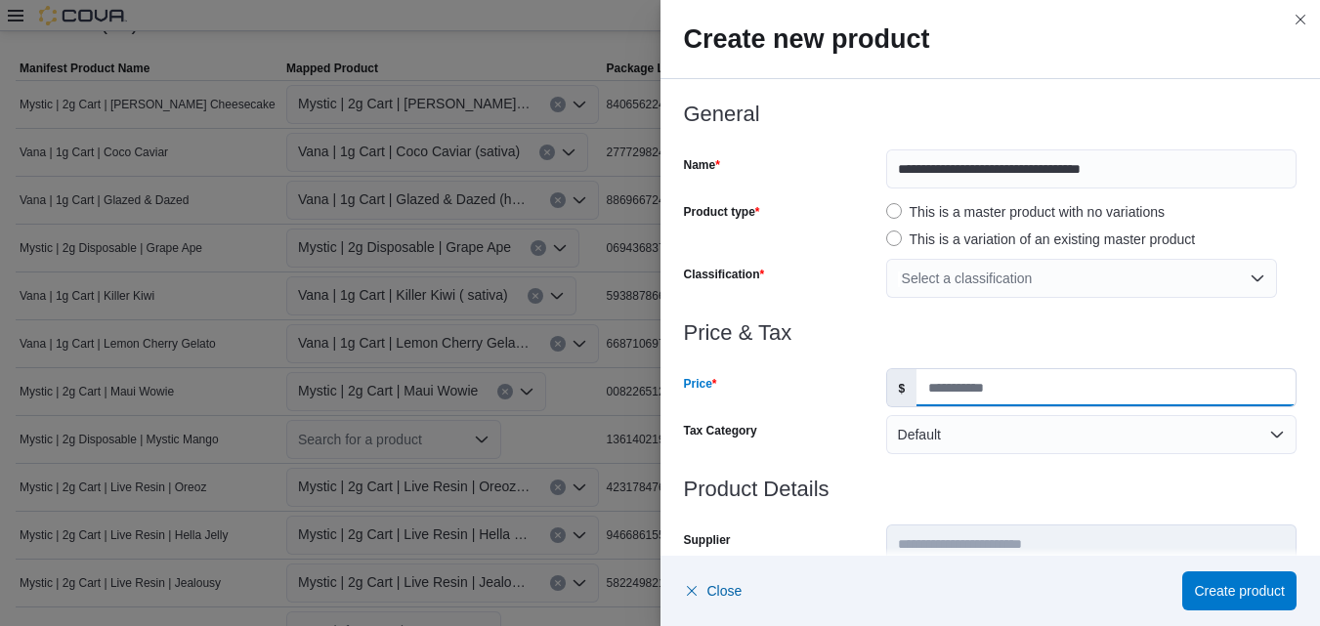
click at [997, 385] on input "*****" at bounding box center [1105, 387] width 379 height 37
type input "*****"
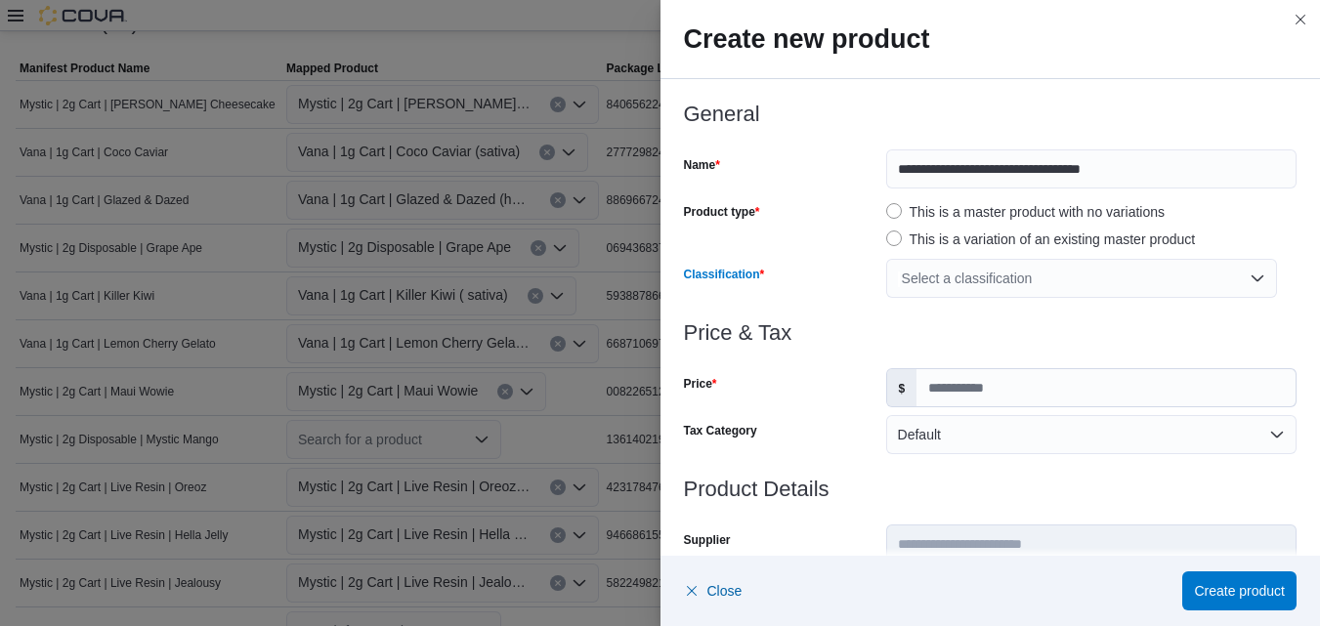
click at [1242, 281] on div "Select a classification" at bounding box center [1081, 278] width 391 height 39
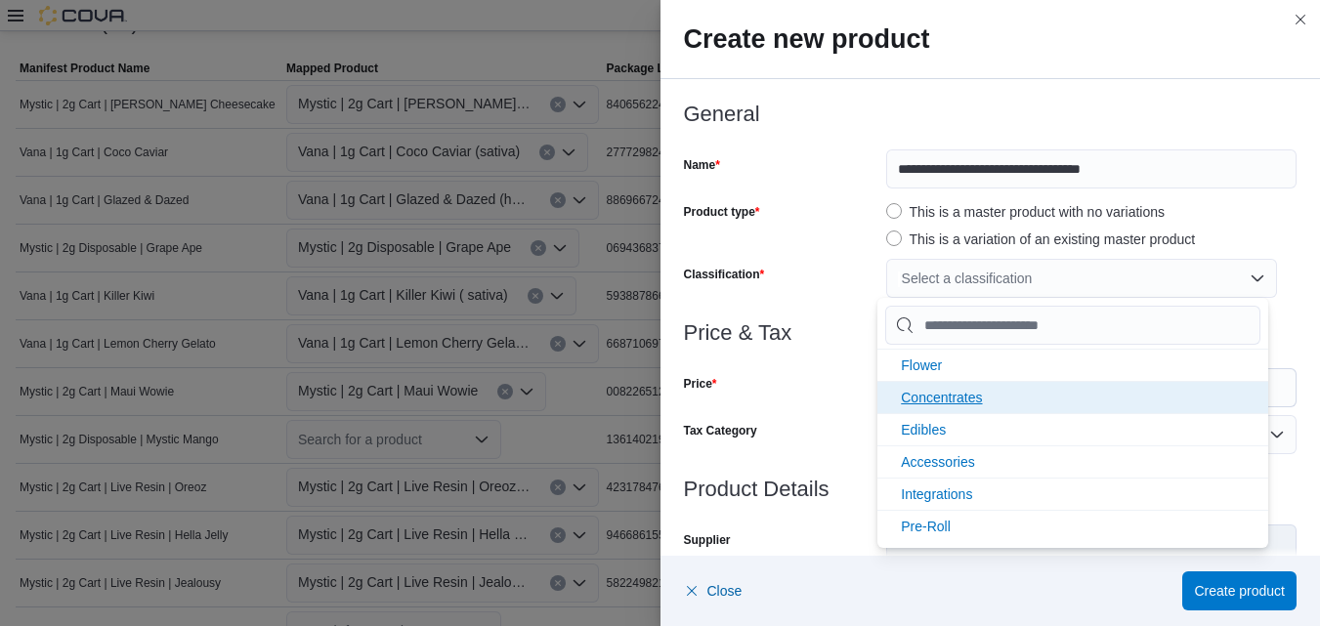
click at [970, 395] on span "Concentrates" at bounding box center [941, 398] width 81 height 16
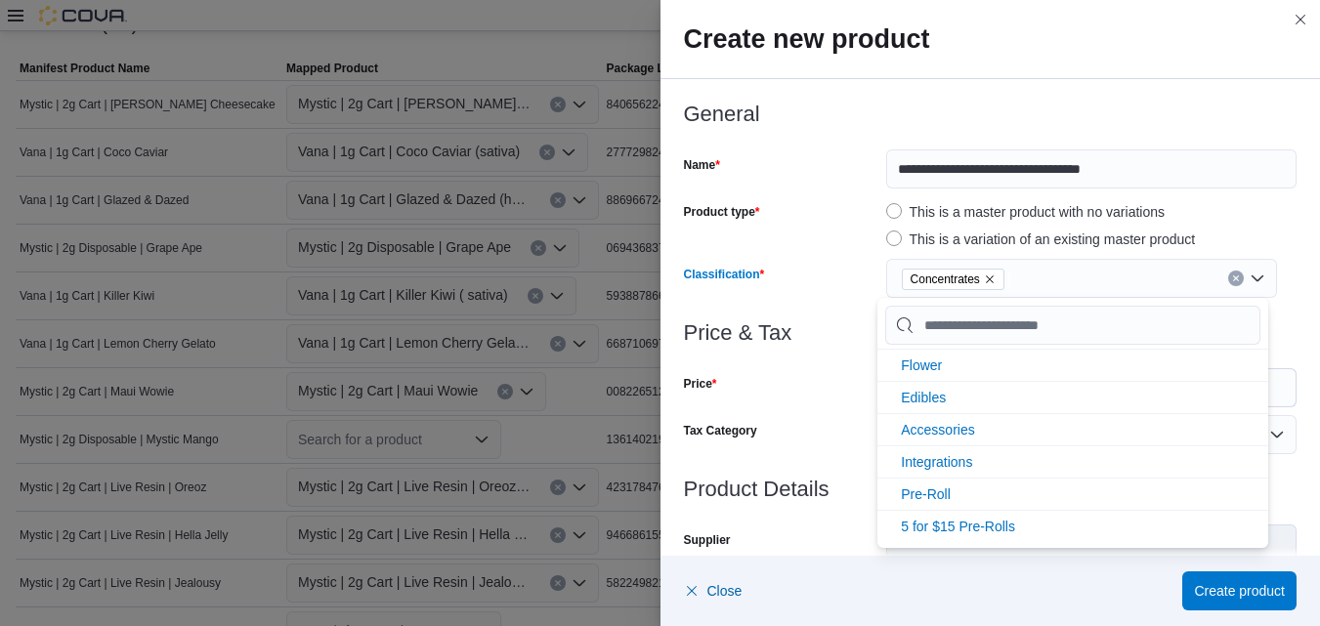
click at [1242, 283] on div "Concentrates" at bounding box center [1081, 278] width 391 height 39
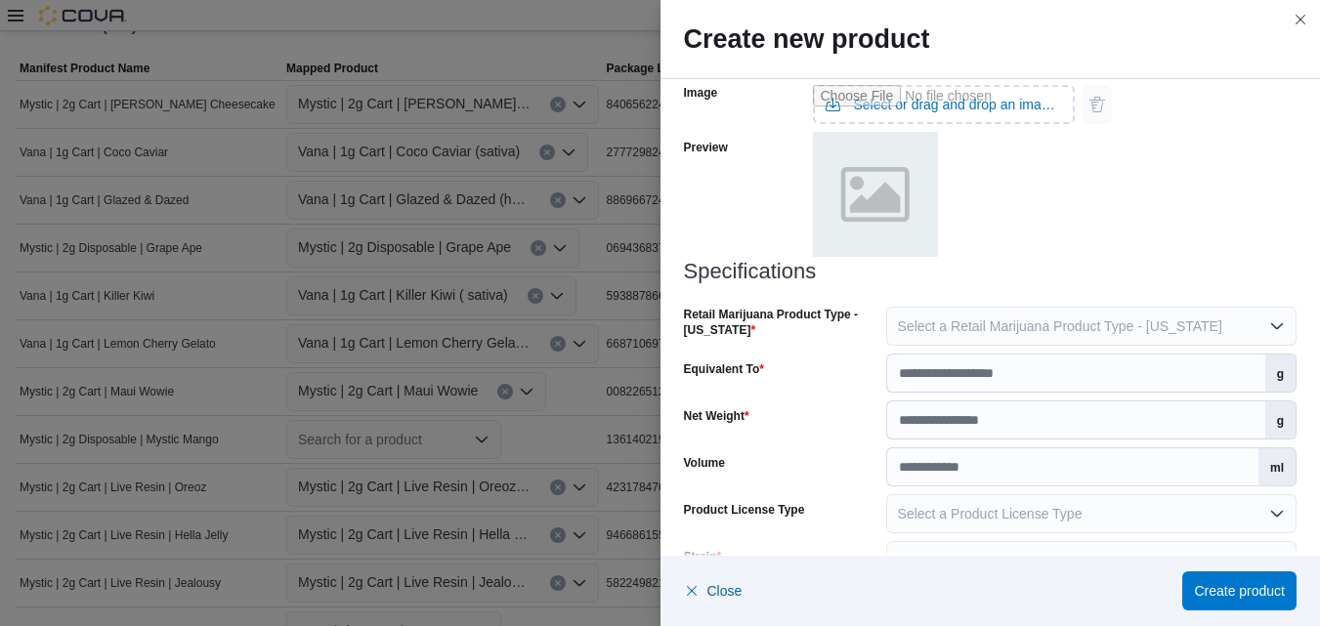
scroll to position [956, 0]
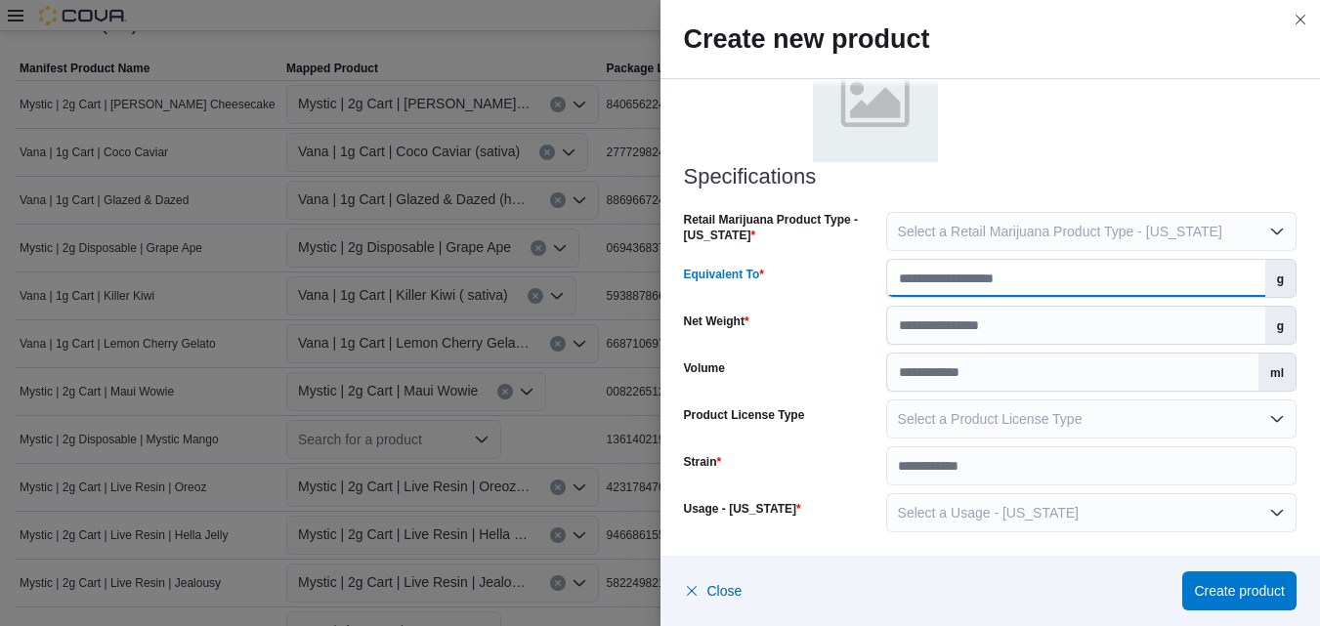
click at [1183, 287] on input "Equivalent To" at bounding box center [1076, 278] width 378 height 37
type input "*"
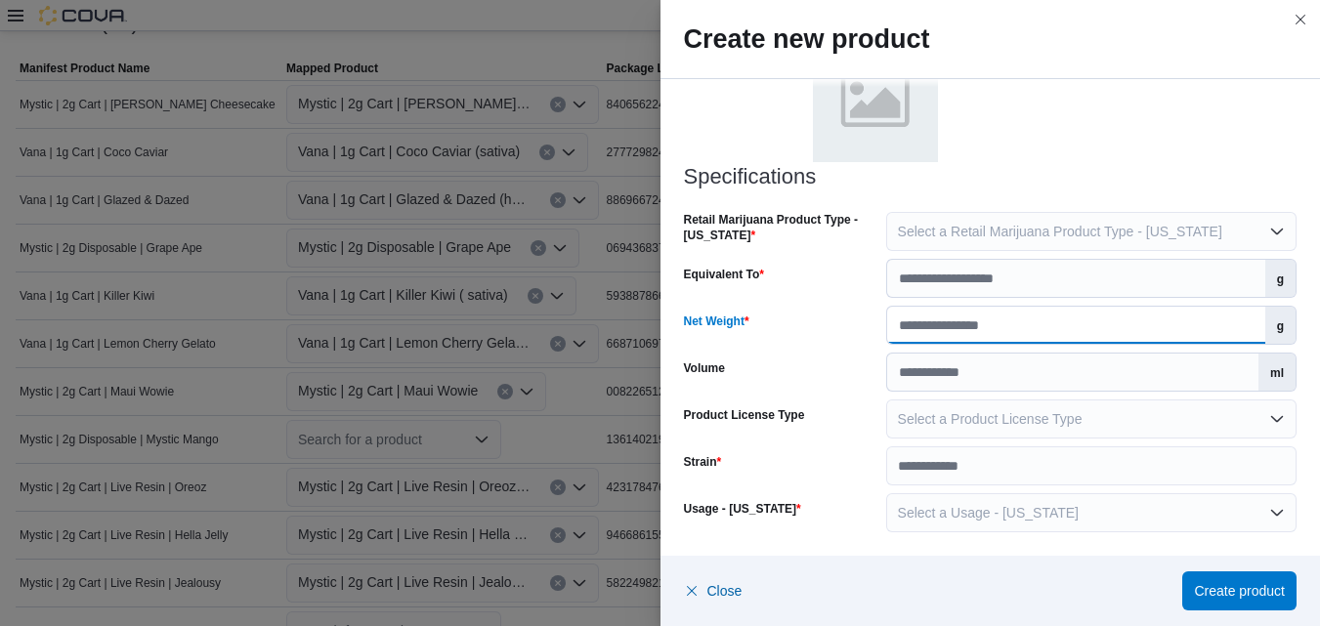
click at [1203, 330] on input "Net Weight" at bounding box center [1076, 325] width 378 height 37
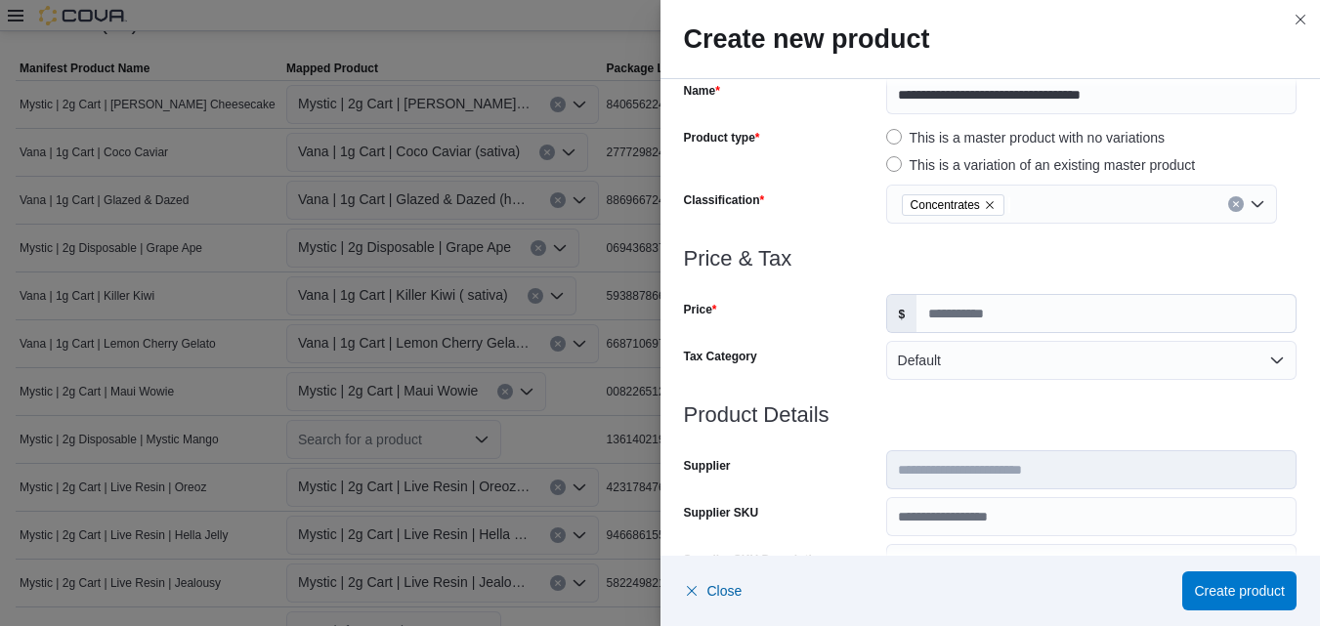
scroll to position [0, 0]
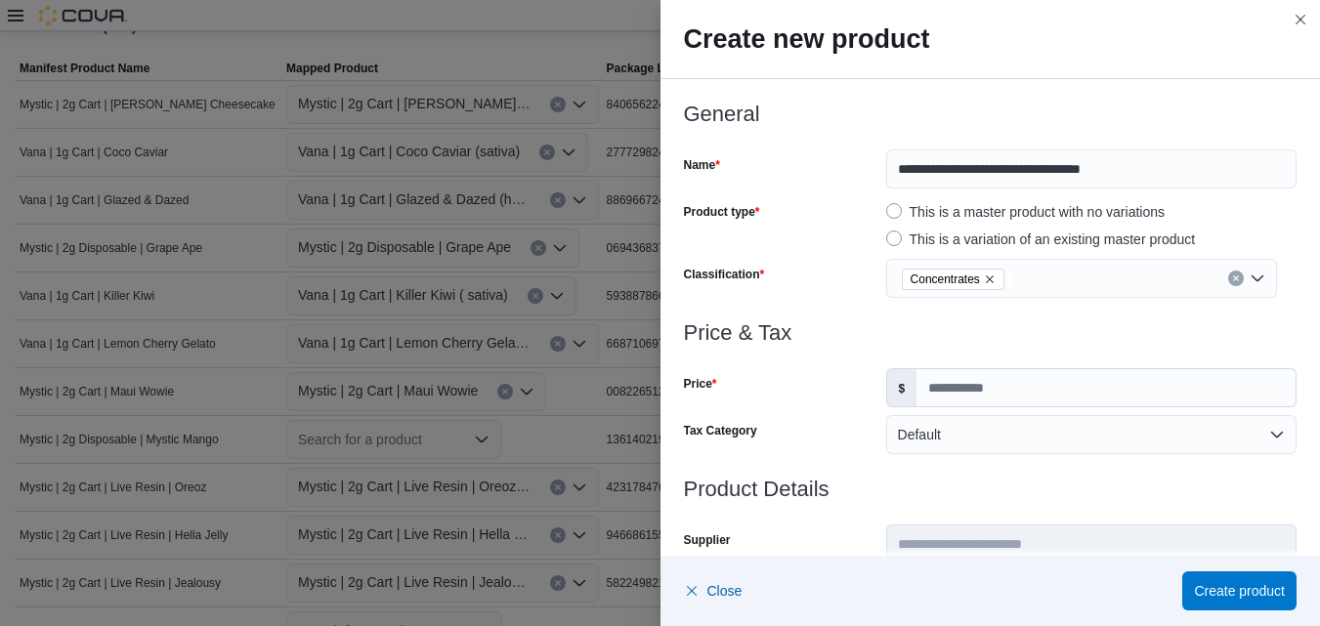
type input "*"
drag, startPoint x: 1135, startPoint y: 171, endPoint x: 1035, endPoint y: 174, distance: 100.7
click at [1035, 174] on input "**********" at bounding box center [1091, 168] width 410 height 39
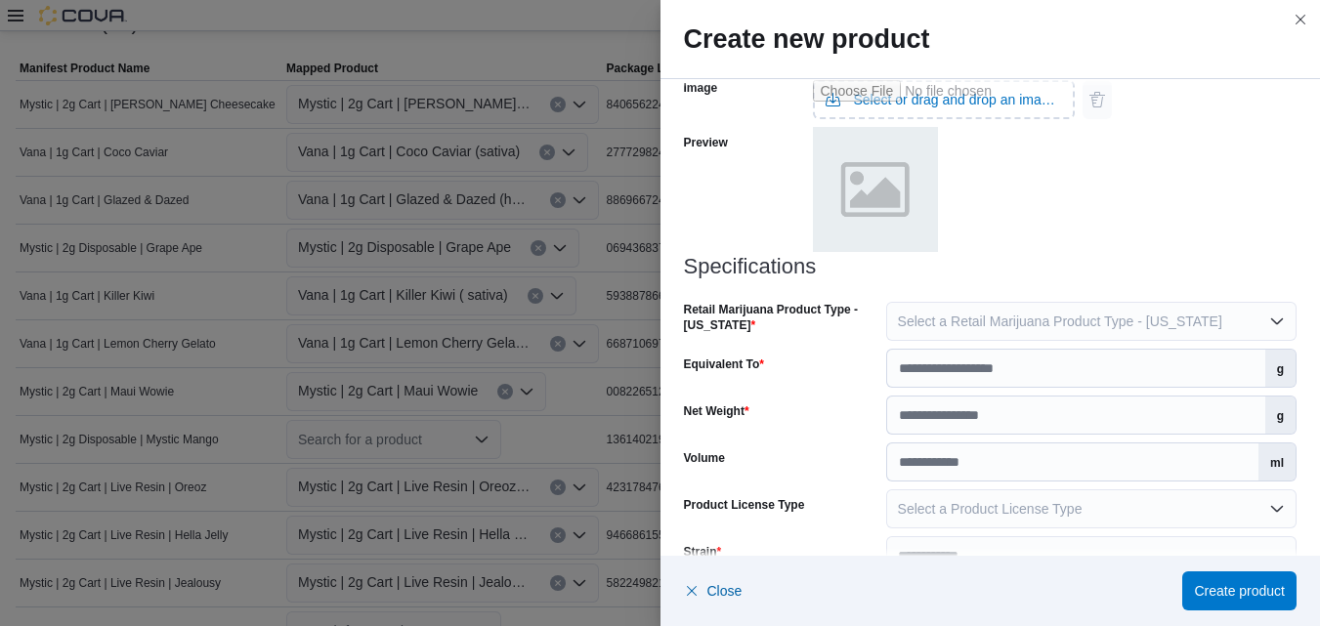
scroll to position [956, 0]
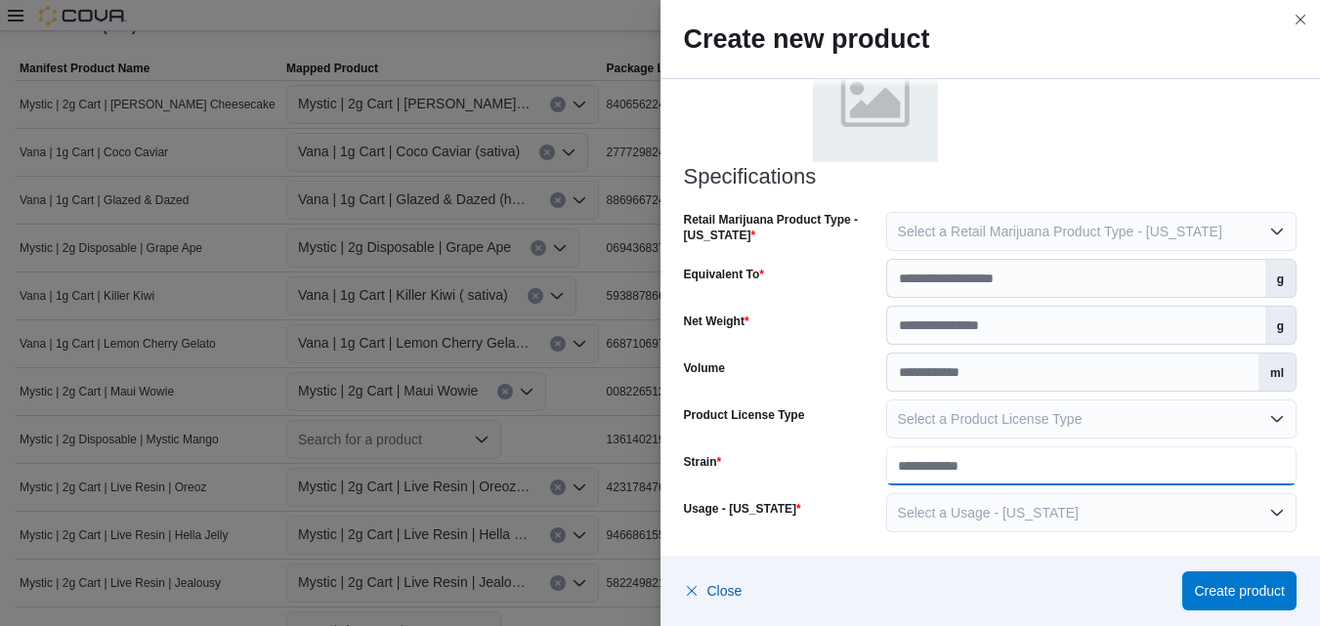
click at [949, 476] on input "Strain" at bounding box center [1091, 465] width 410 height 39
paste input "**********"
type input "**********"
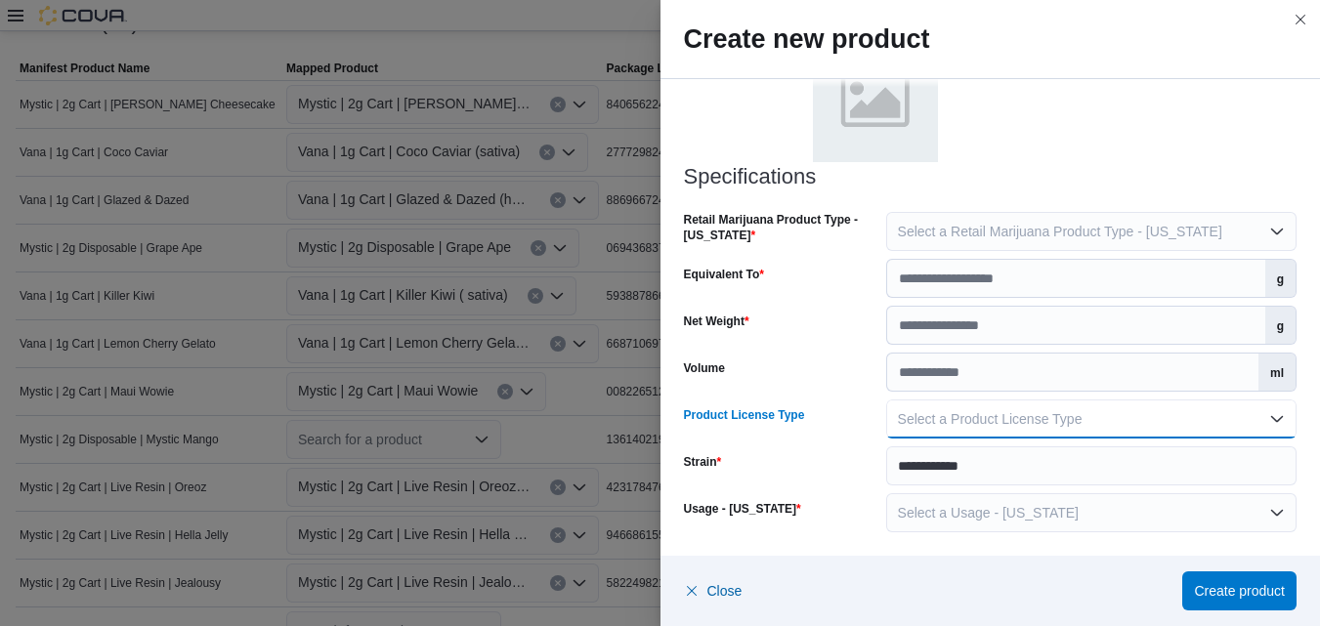
click at [1263, 416] on button "Select a Product License Type" at bounding box center [1091, 419] width 410 height 39
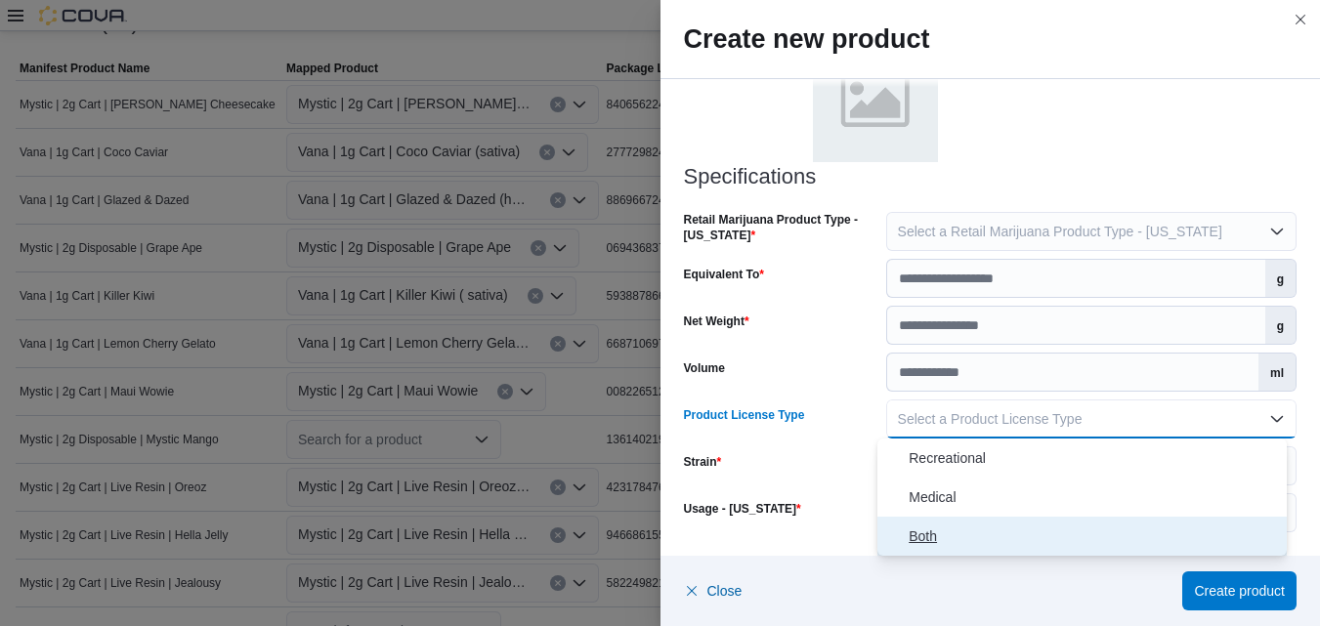
click at [940, 530] on span "Both" at bounding box center [1093, 536] width 370 height 23
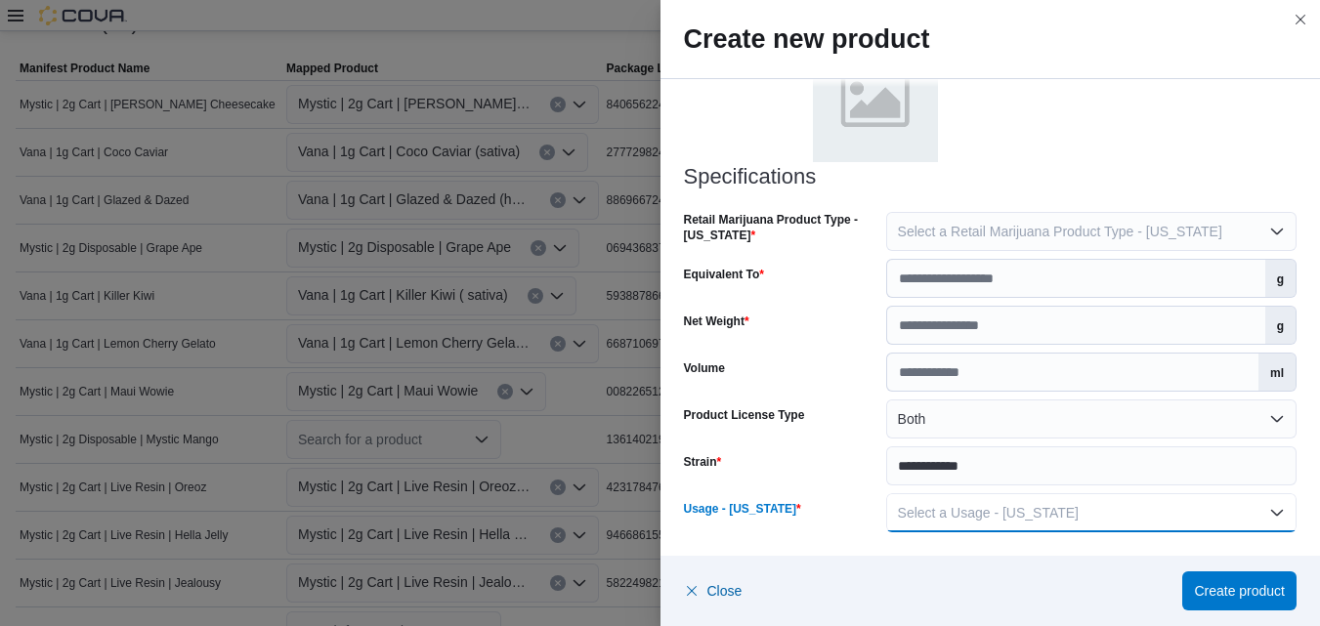
click at [1264, 513] on button "Select a Usage - [US_STATE]" at bounding box center [1091, 512] width 410 height 39
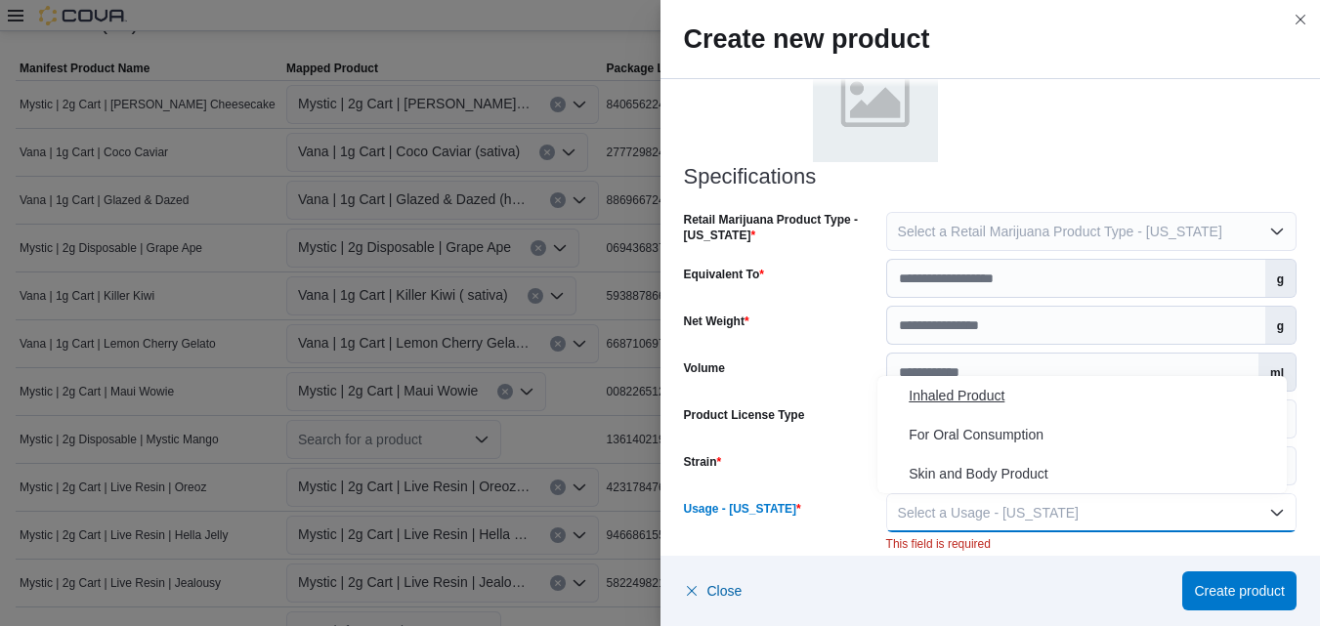
click at [960, 391] on span "Inhaled Product" at bounding box center [1093, 395] width 370 height 23
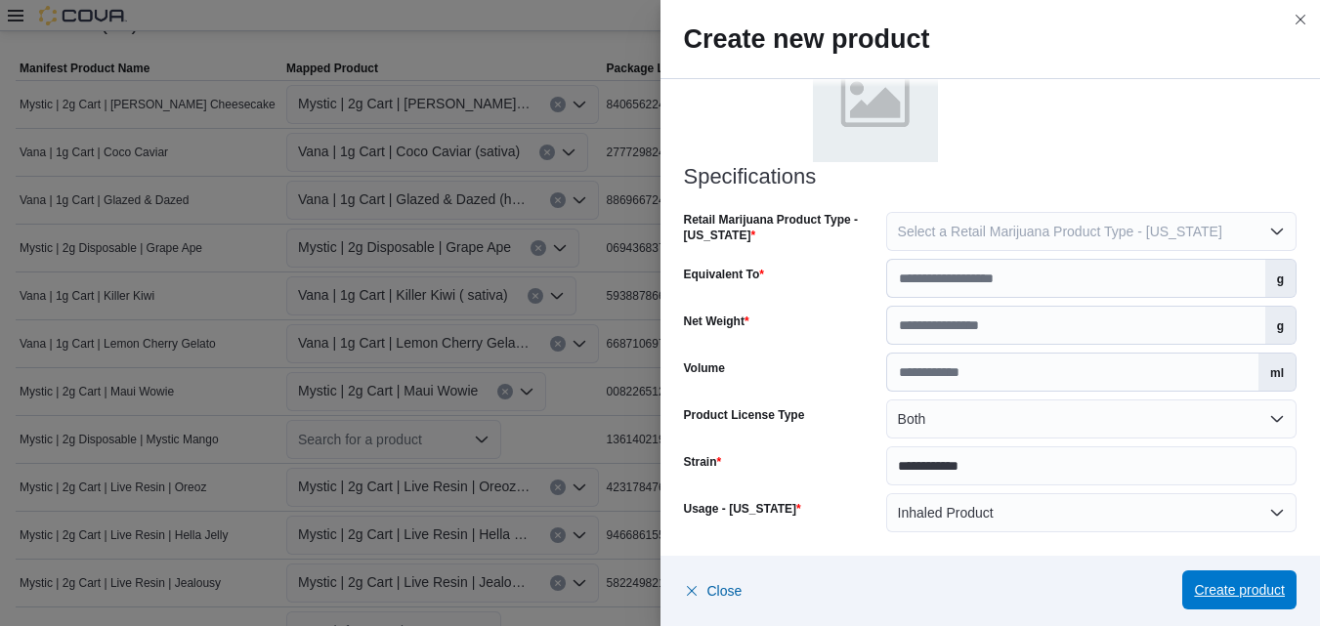
click at [1209, 593] on span "Create product" at bounding box center [1239, 590] width 91 height 20
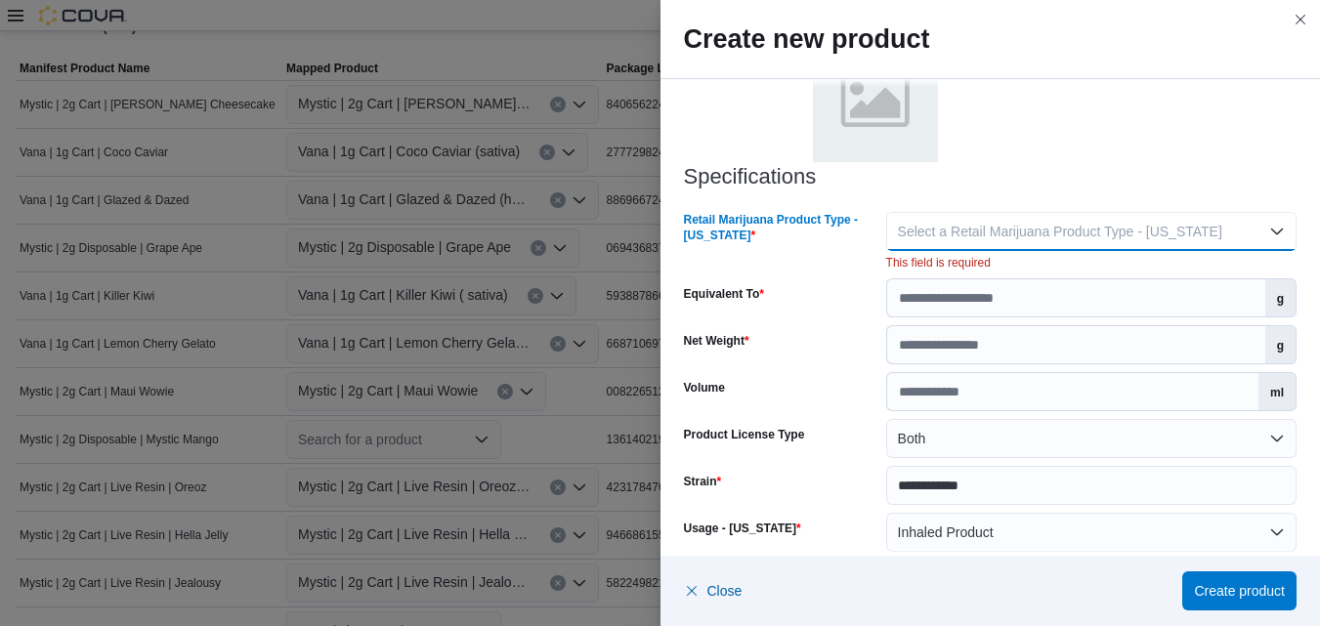
click at [1266, 229] on button "Select a Retail Marijuana Product Type - [US_STATE]" at bounding box center [1091, 231] width 410 height 39
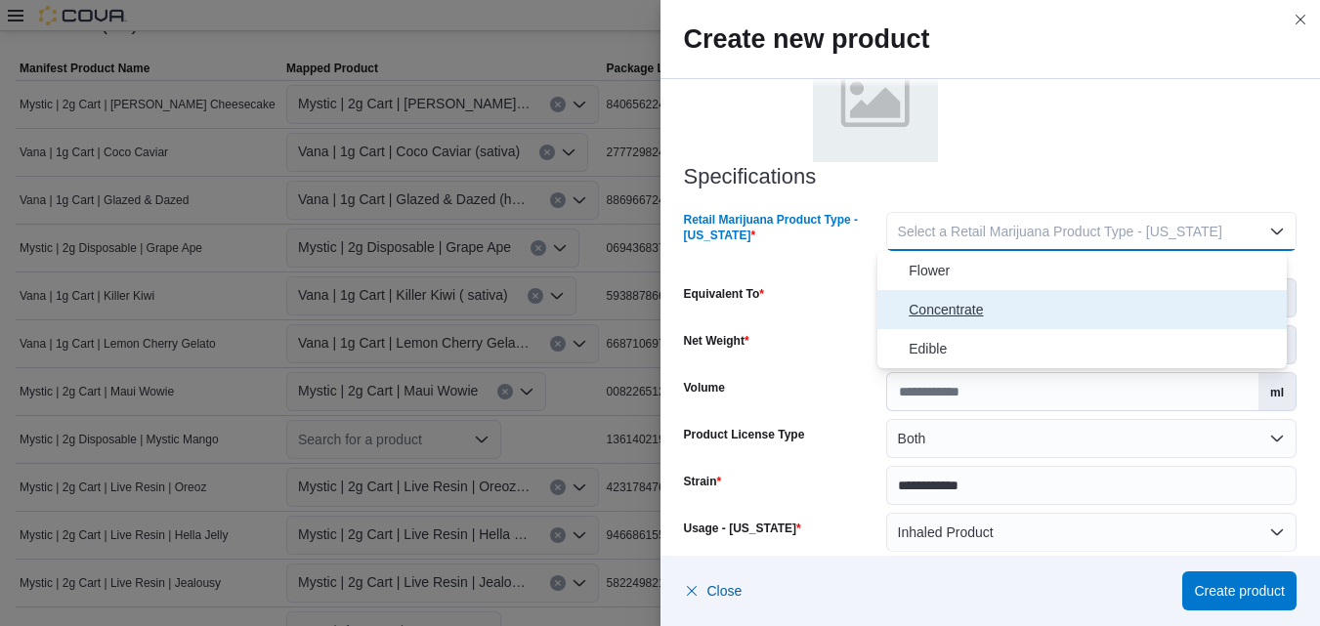
click at [972, 300] on span "Concentrate" at bounding box center [1093, 309] width 370 height 23
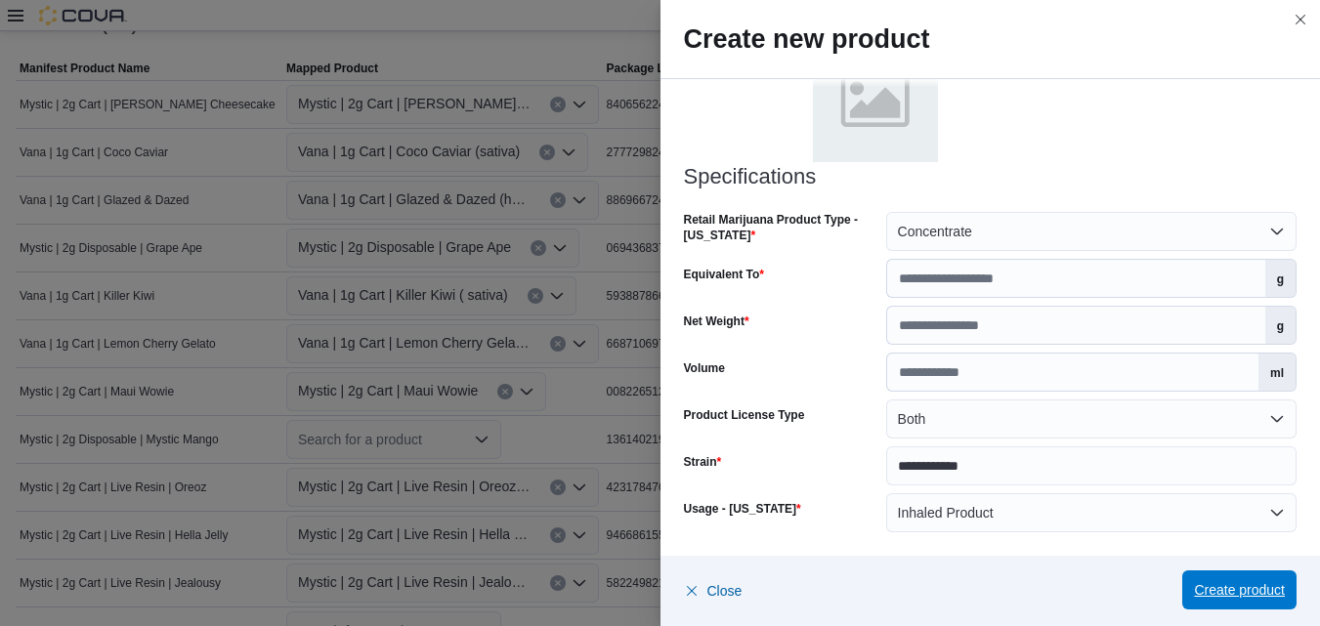
click at [1221, 586] on span "Create product" at bounding box center [1239, 590] width 91 height 20
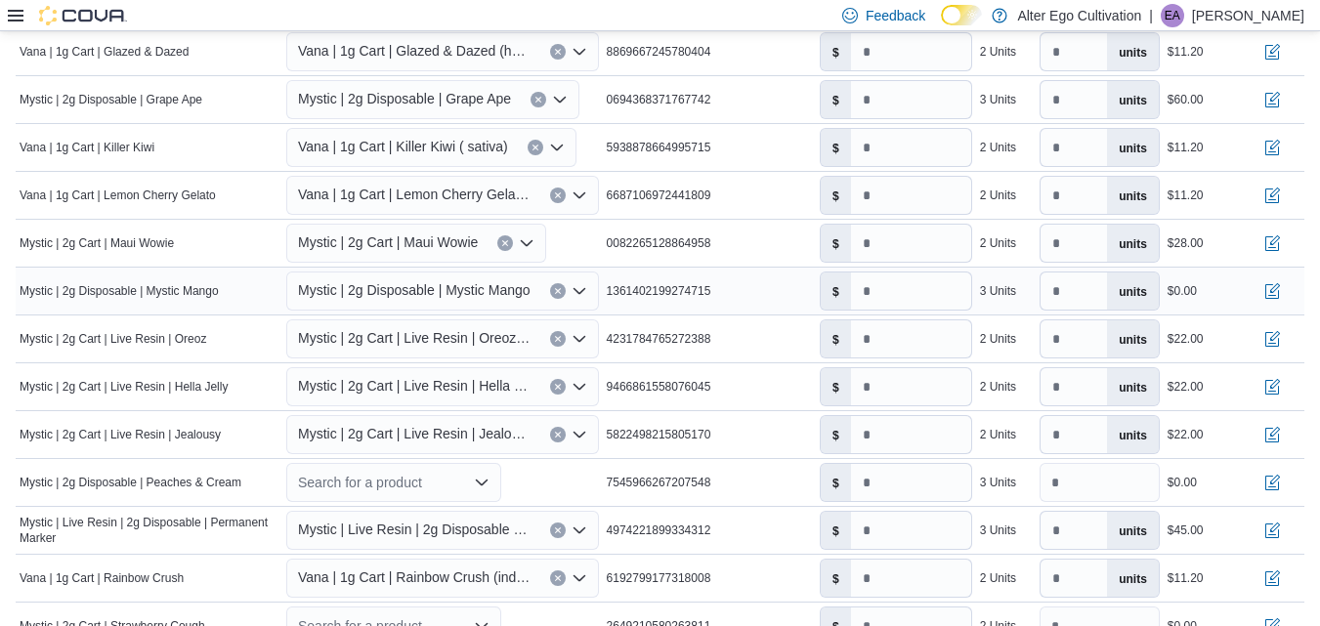
scroll to position [825, 0]
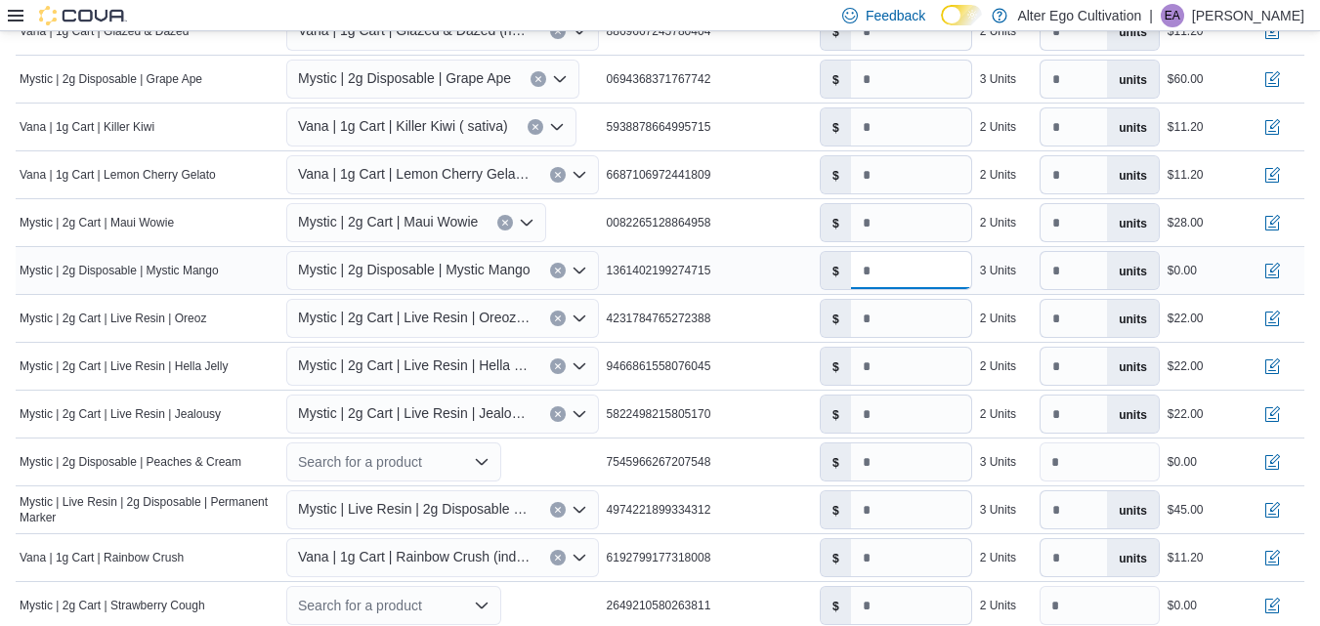
click at [935, 278] on input "number" at bounding box center [911, 270] width 120 height 37
type input "*****"
click at [1087, 270] on input "*" at bounding box center [1073, 270] width 66 height 37
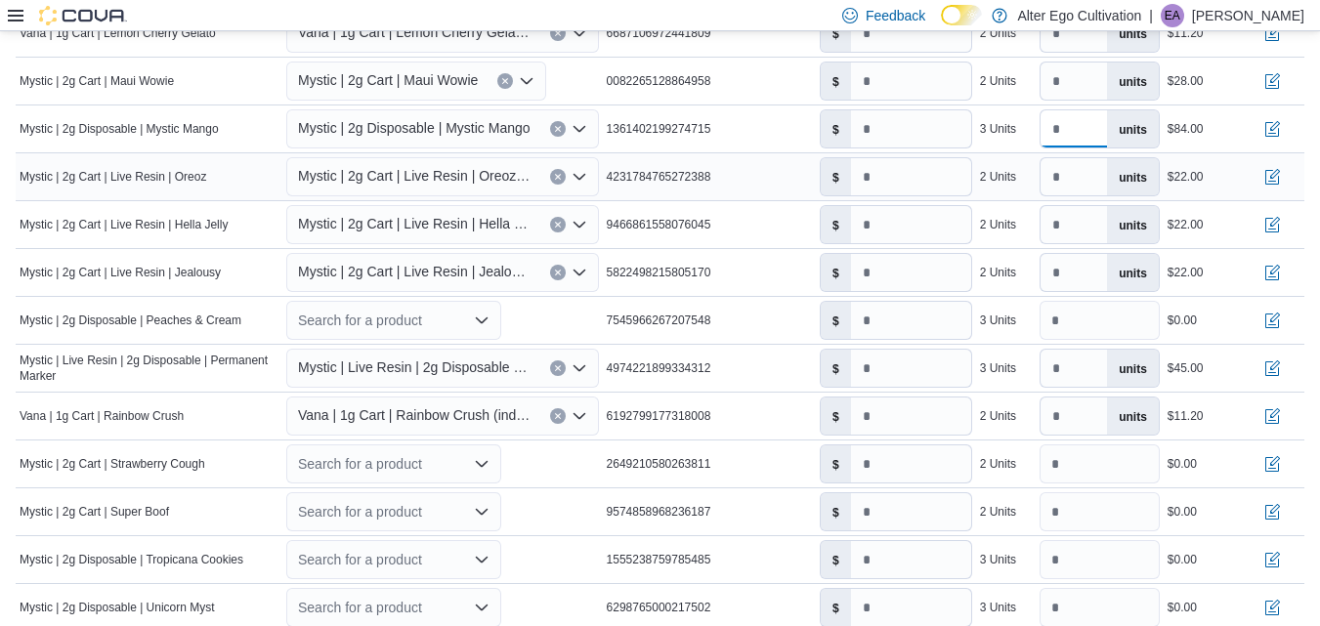
scroll to position [989, 0]
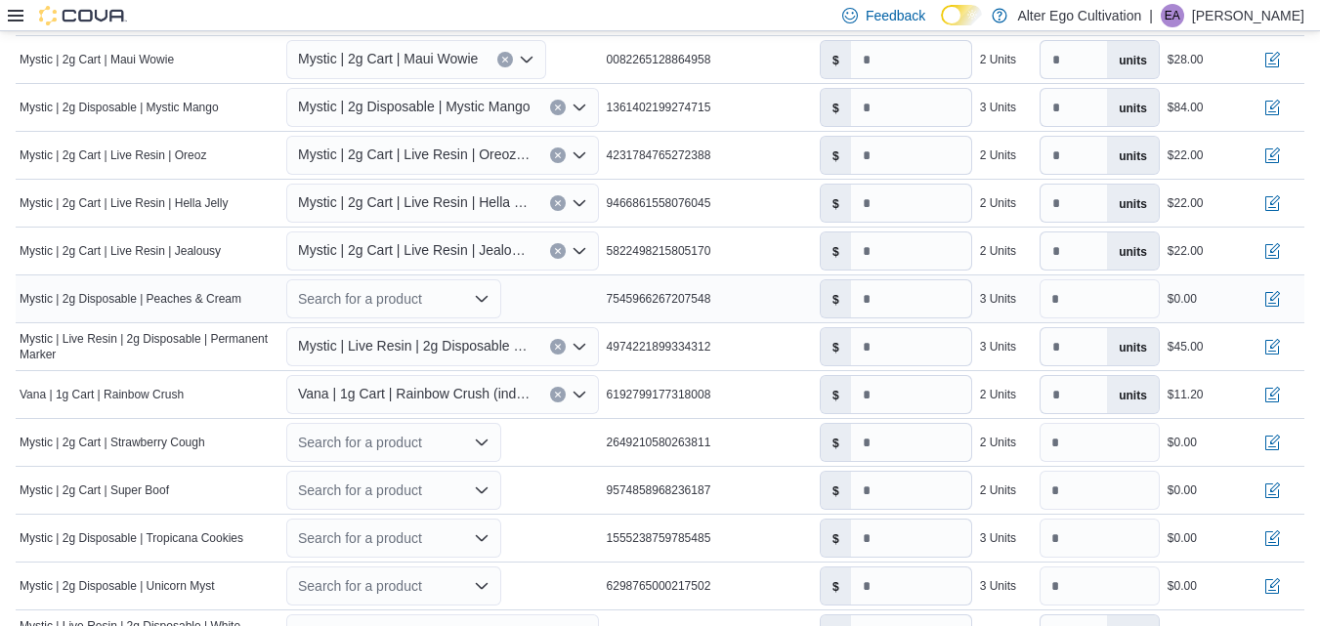
click at [567, 290] on div "Search for a product" at bounding box center [442, 298] width 320 height 47
click at [485, 301] on icon "Open list of options" at bounding box center [482, 299] width 12 height 6
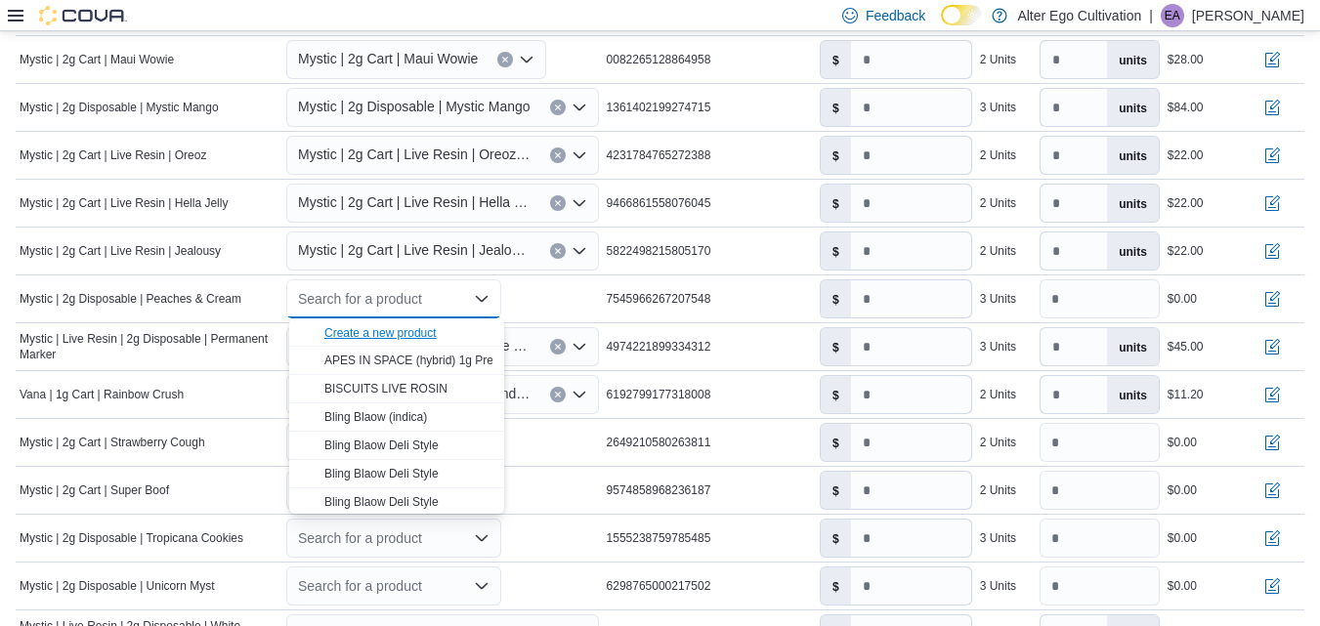
click at [415, 331] on div "Create a new product" at bounding box center [380, 333] width 112 height 16
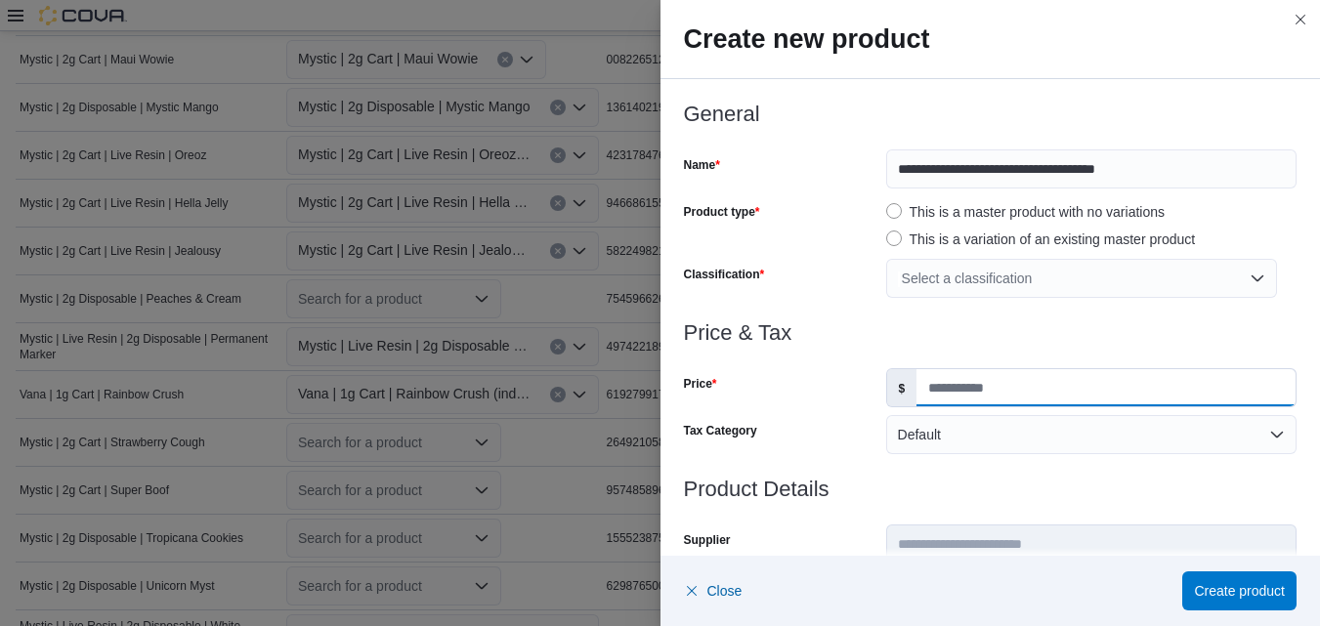
click at [993, 391] on input "Price" at bounding box center [1105, 387] width 379 height 37
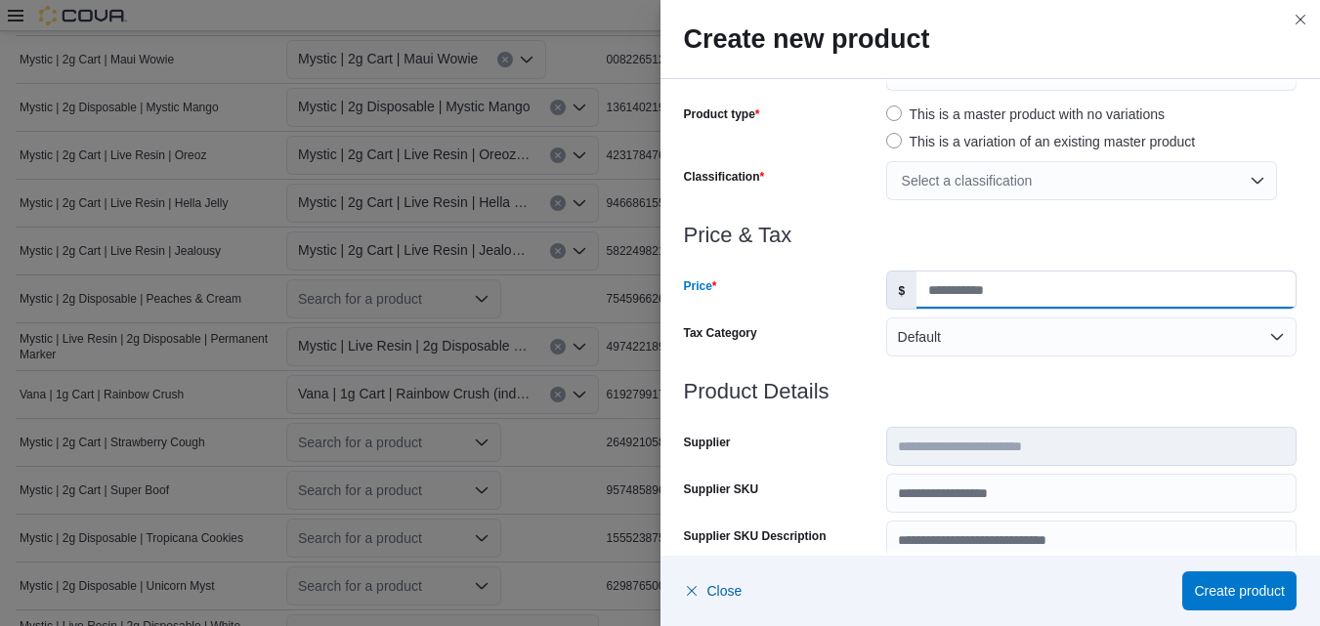
type input "*****"
click at [1246, 182] on div "Select a classification" at bounding box center [1081, 180] width 391 height 39
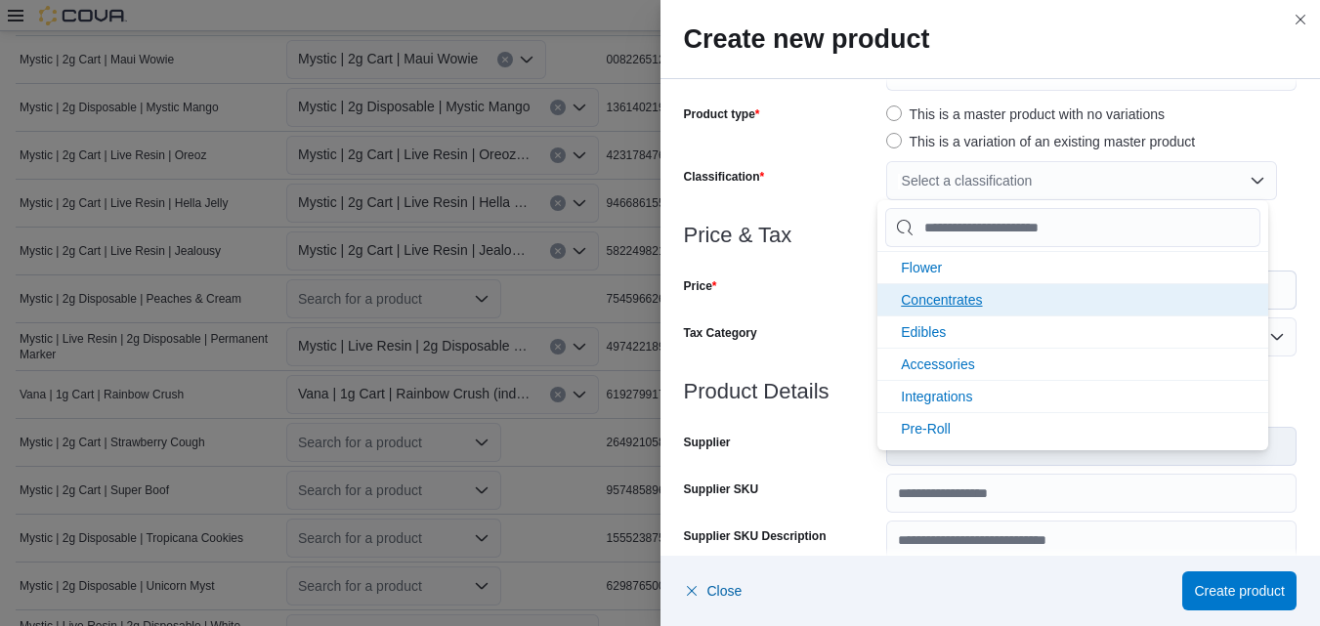
click at [959, 300] on span "Concentrates" at bounding box center [941, 300] width 81 height 16
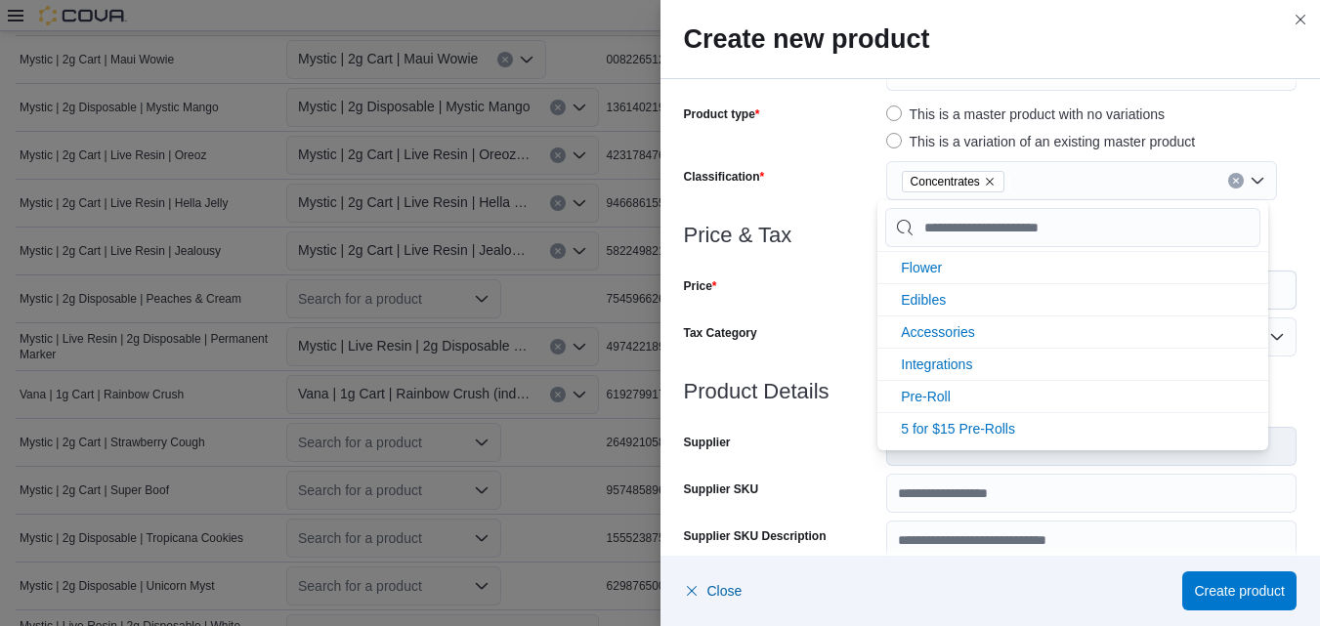
scroll to position [0, 0]
click at [1252, 178] on div "Concentrates" at bounding box center [1081, 180] width 391 height 39
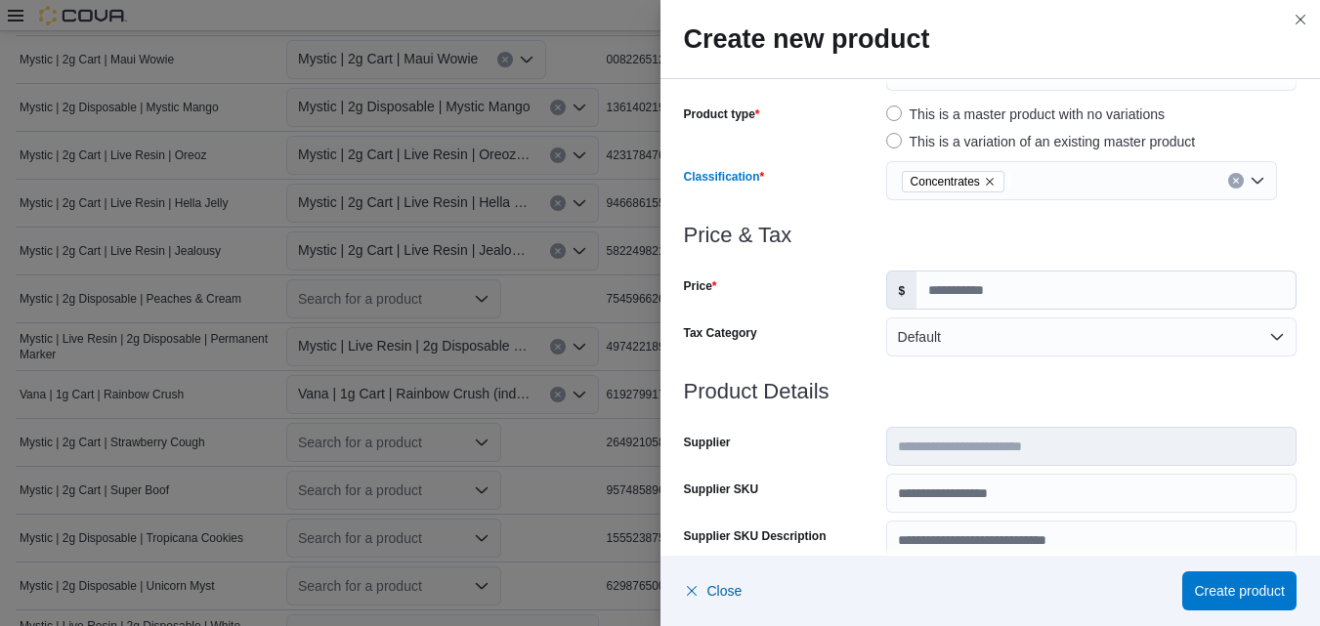
click at [1252, 178] on div "Concentrates" at bounding box center [1081, 180] width 391 height 39
click at [1250, 183] on div "Concentrates" at bounding box center [1081, 180] width 391 height 39
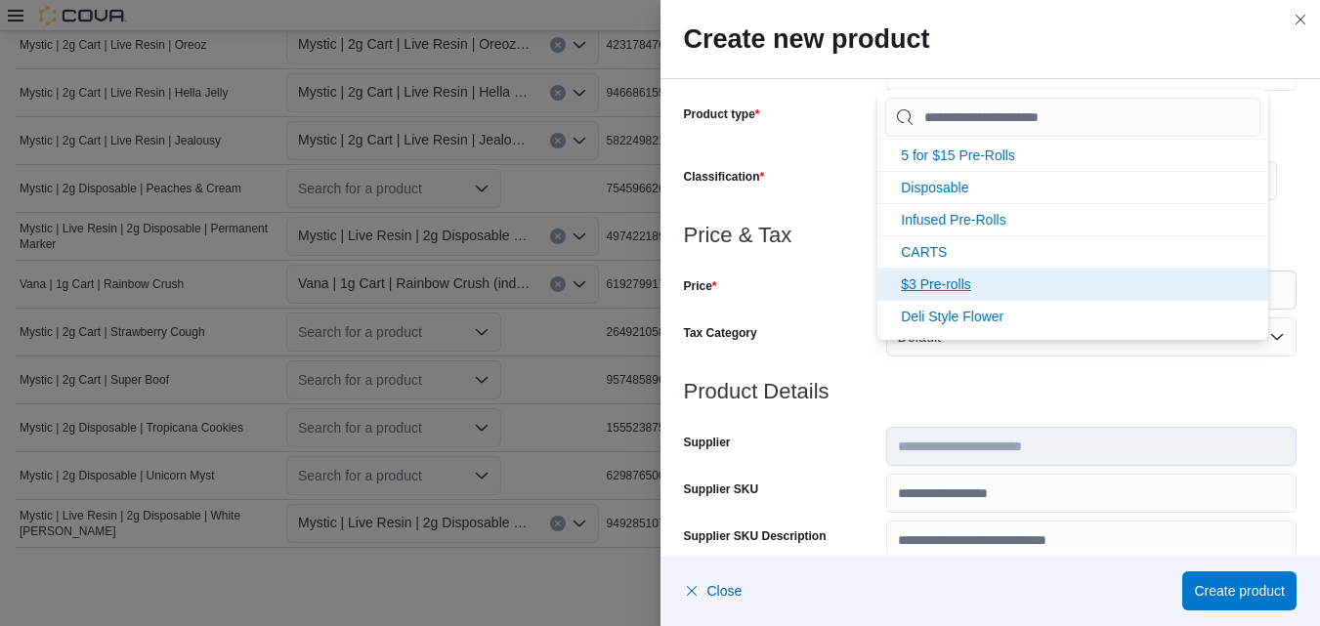
scroll to position [65, 0]
click at [955, 281] on span "Disposable" at bounding box center [934, 285] width 67 height 16
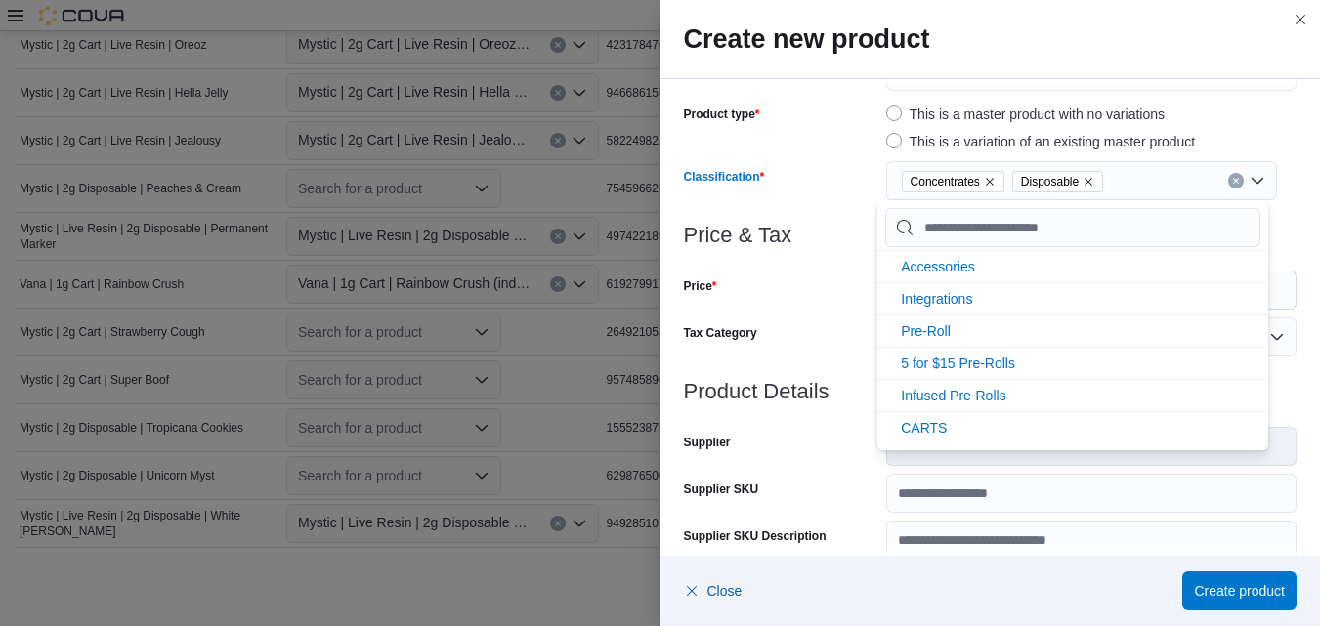
click at [986, 180] on icon "Remove Concentrates from selection in this group" at bounding box center [990, 182] width 8 height 8
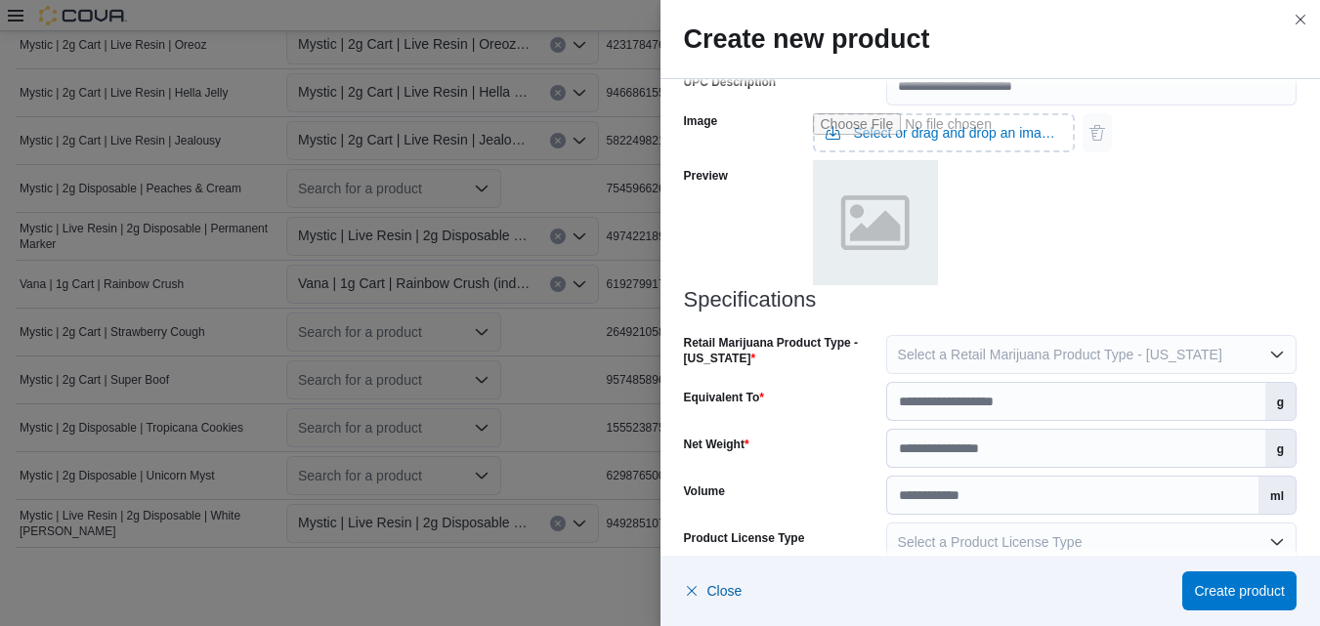
scroll to position [879, 0]
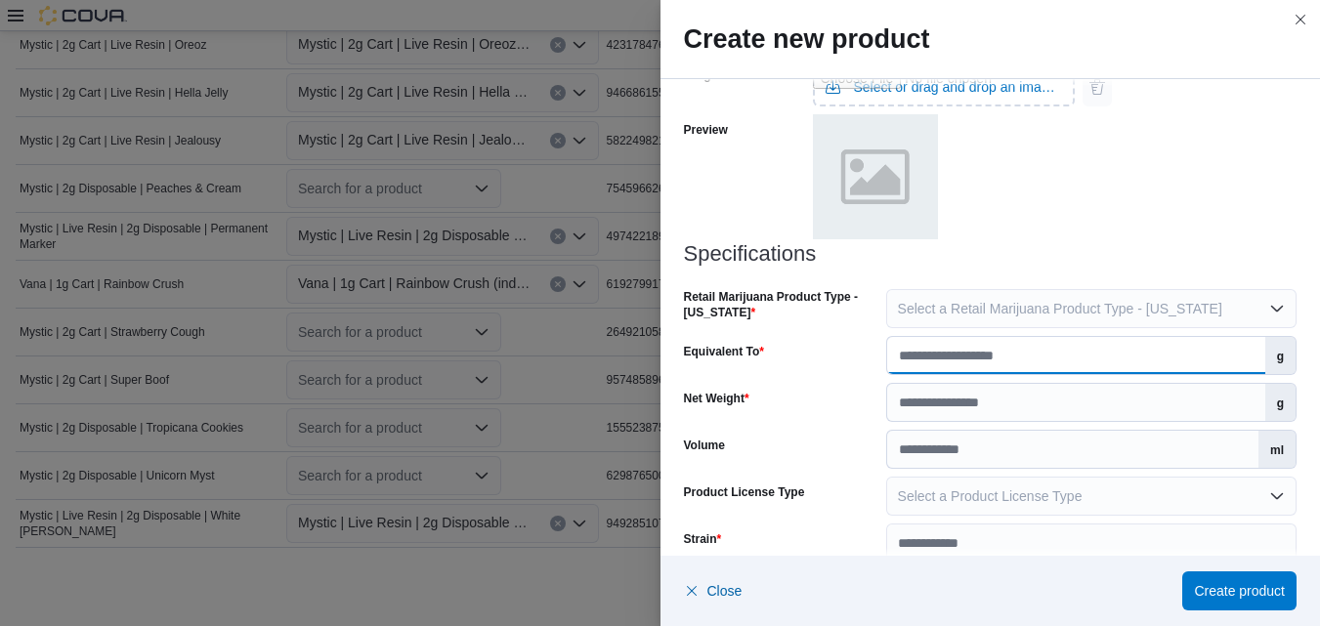
click at [1242, 354] on input "Equivalent To" at bounding box center [1076, 355] width 378 height 37
type input "*"
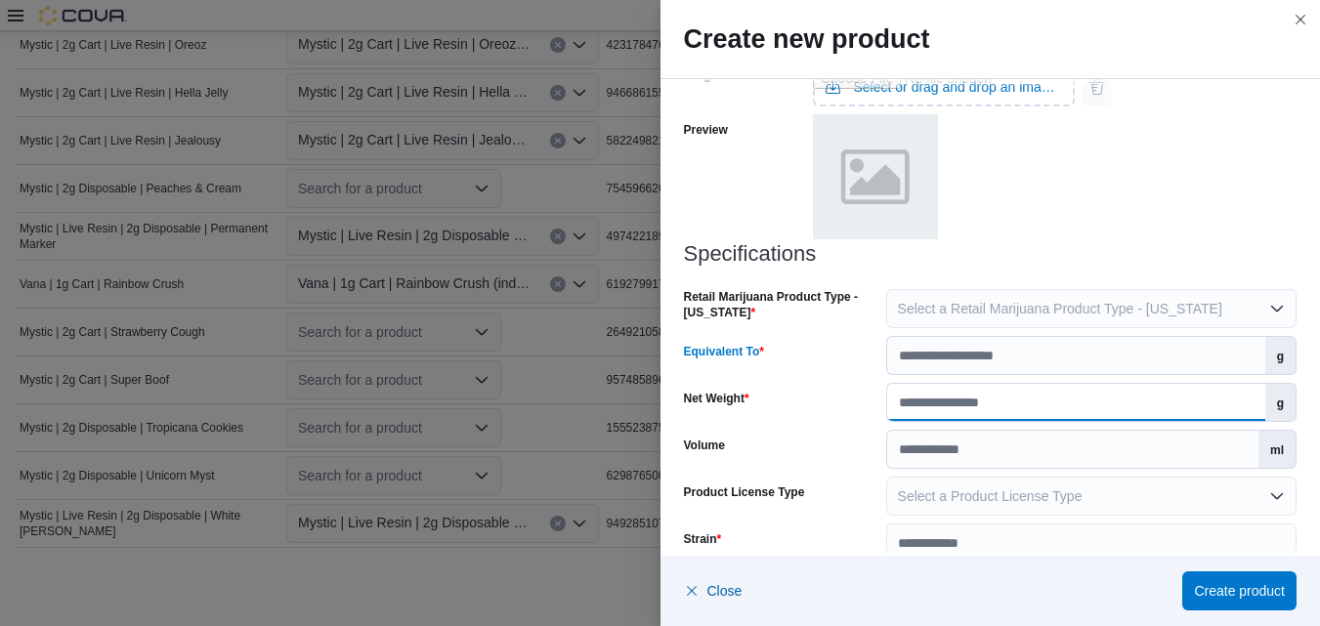
click at [1184, 392] on input "Net Weight" at bounding box center [1076, 402] width 378 height 37
type input "*"
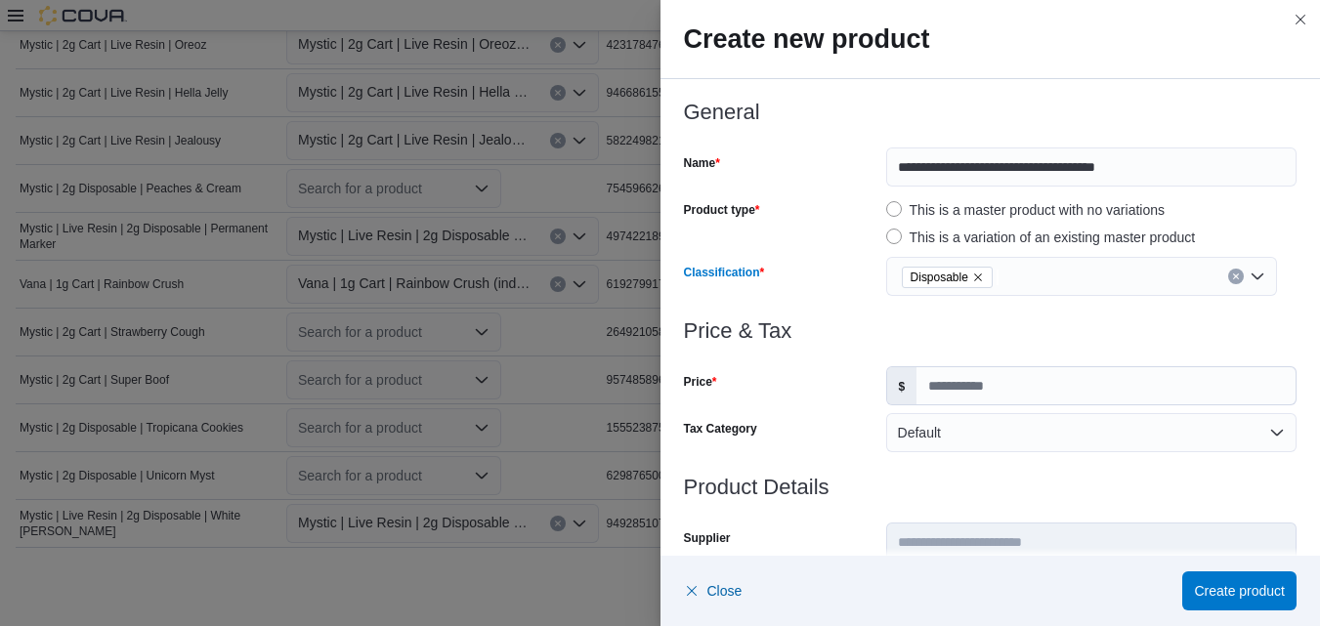
scroll to position [0, 0]
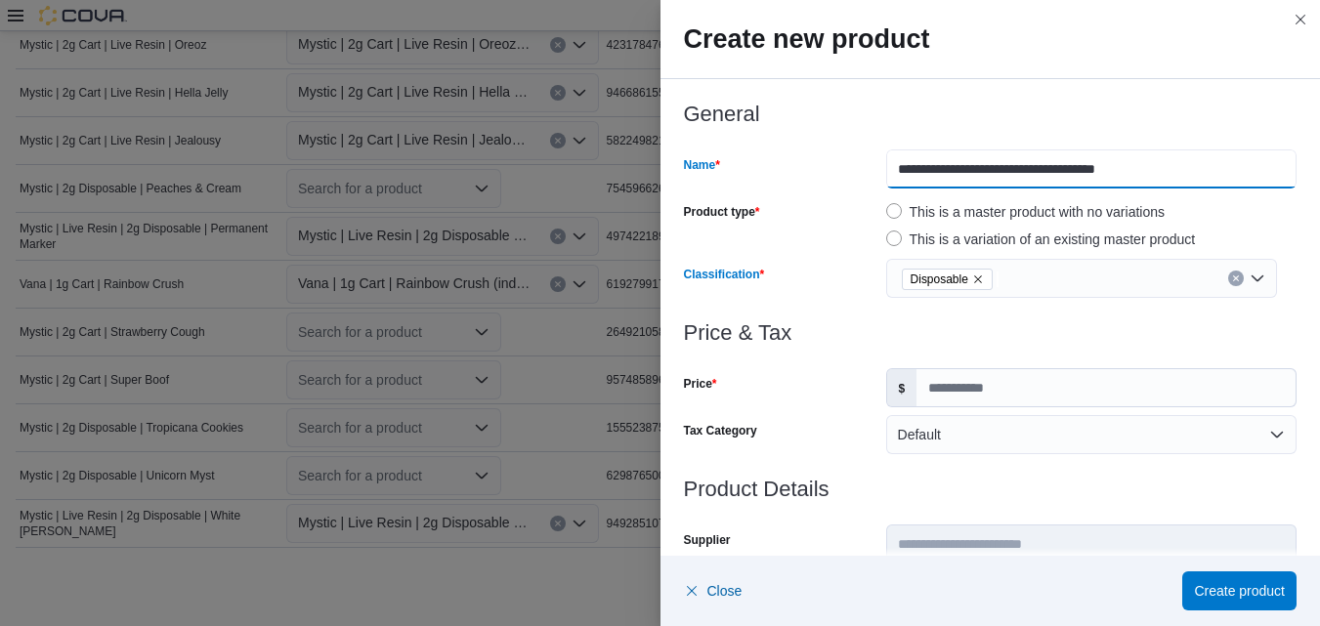
drag, startPoint x: 1145, startPoint y: 177, endPoint x: 1035, endPoint y: 179, distance: 109.4
click at [1035, 179] on input "**********" at bounding box center [1091, 168] width 410 height 39
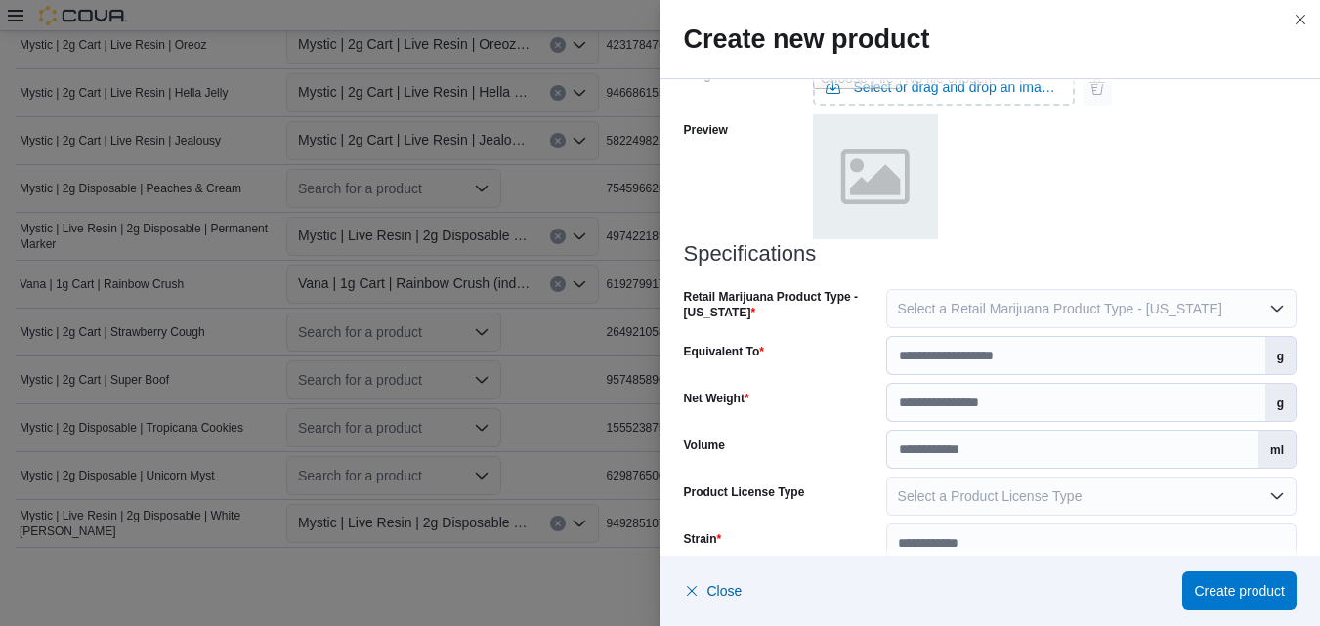
scroll to position [956, 0]
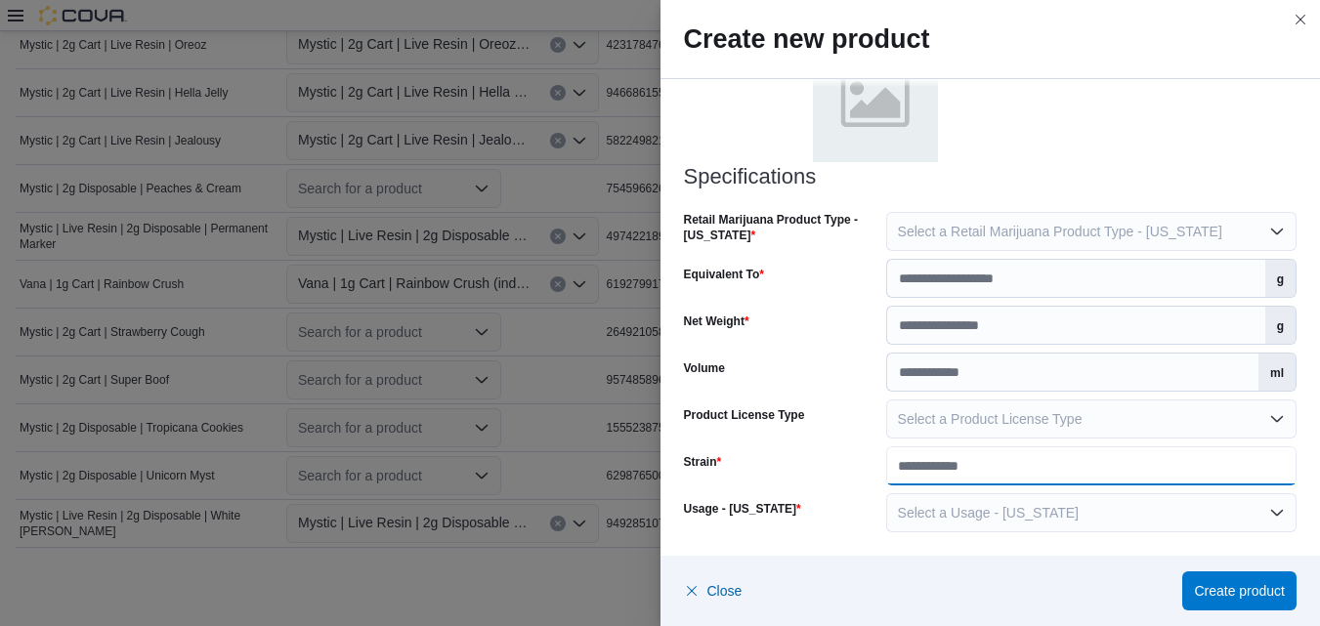
click at [1000, 466] on input "Strain" at bounding box center [1091, 465] width 410 height 39
paste input "**********"
type input "**********"
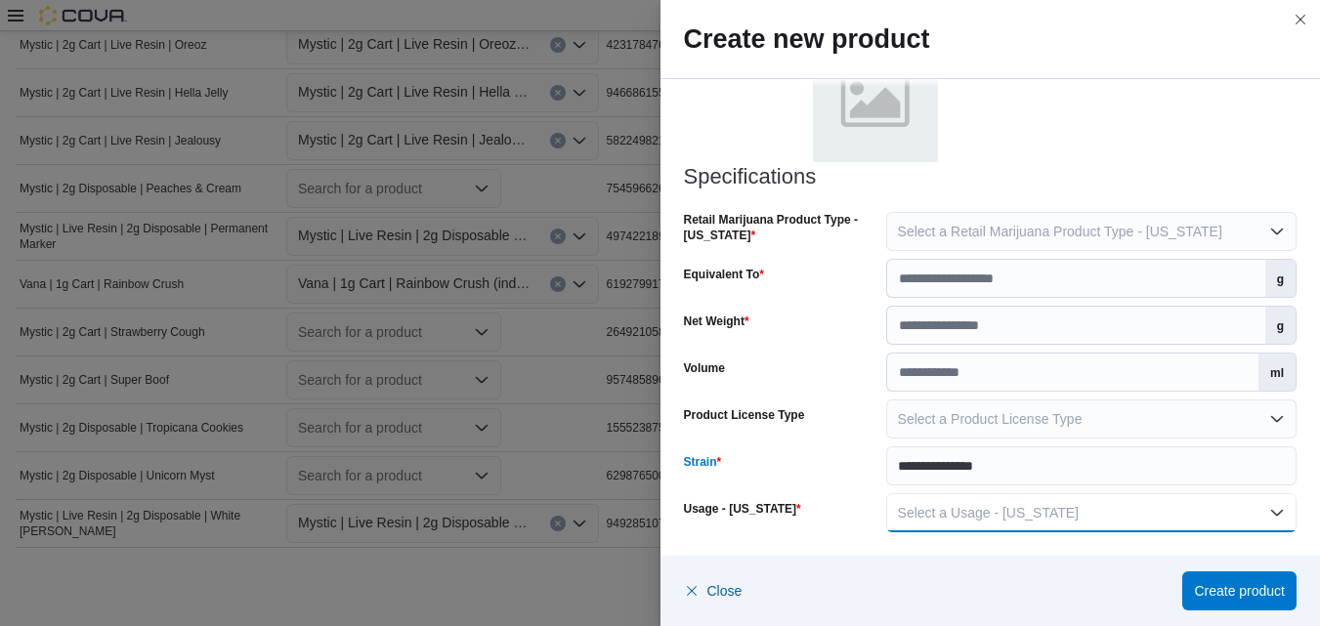
click at [1268, 505] on button "Select a Usage - [US_STATE]" at bounding box center [1091, 512] width 410 height 39
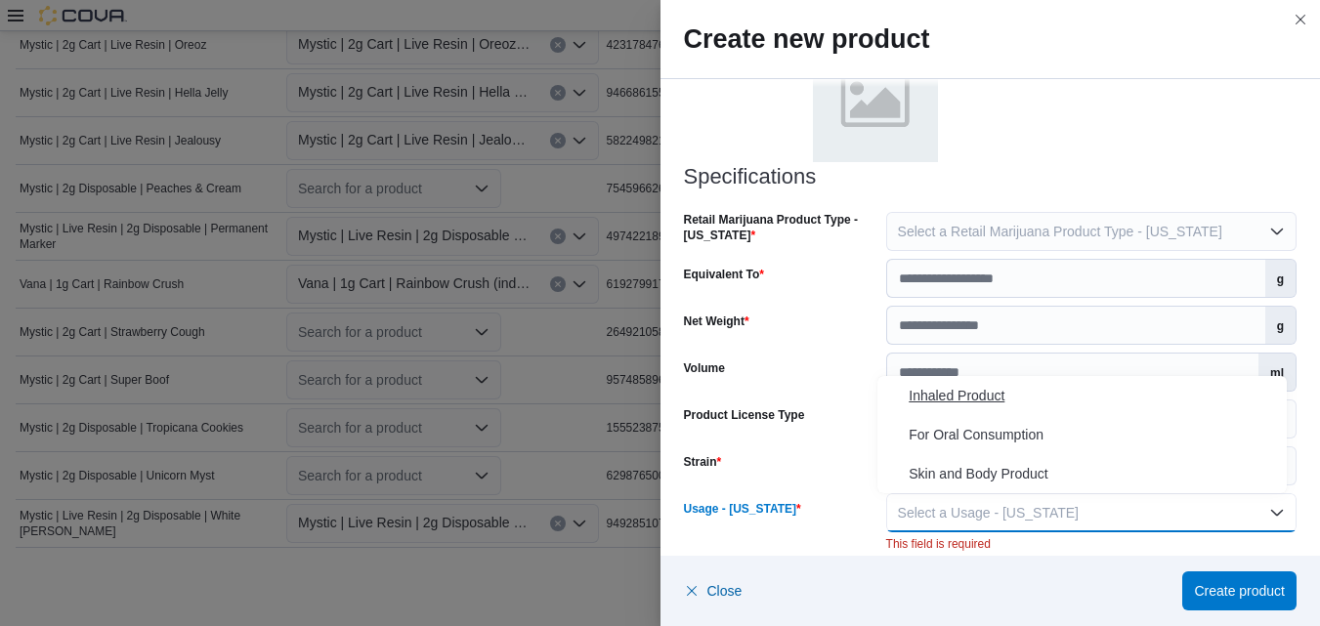
click at [937, 395] on span "Inhaled Product" at bounding box center [1093, 395] width 370 height 23
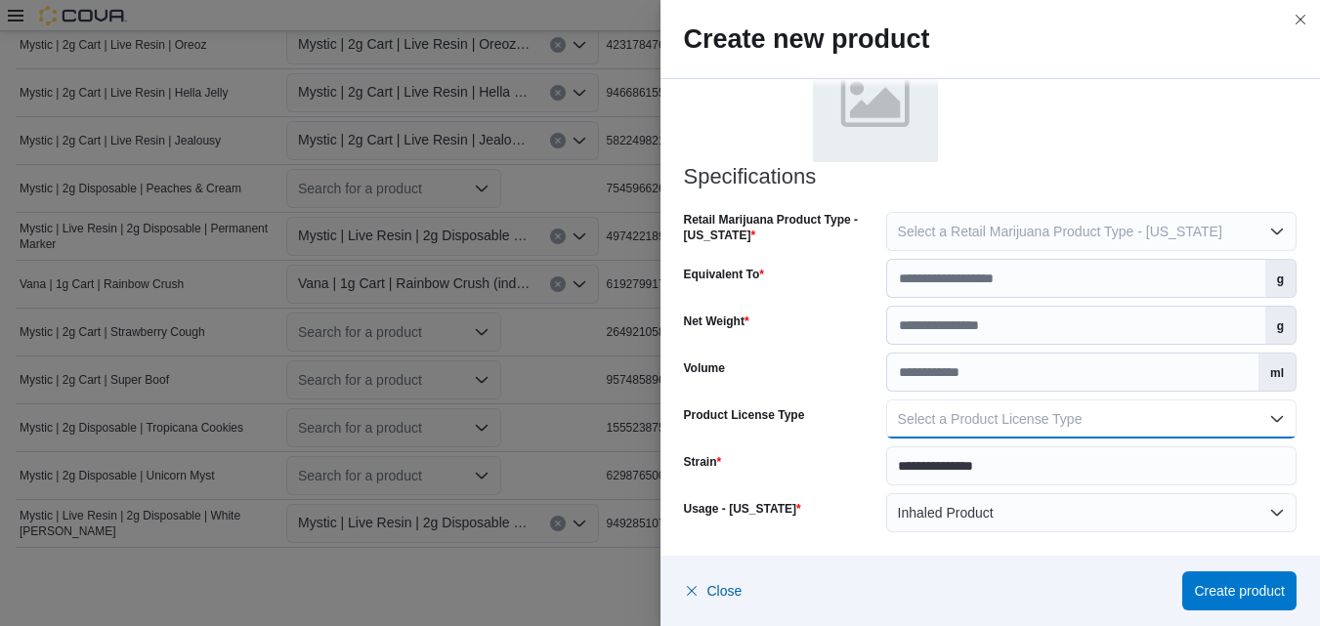
click at [1269, 413] on button "Select a Product License Type" at bounding box center [1091, 419] width 410 height 39
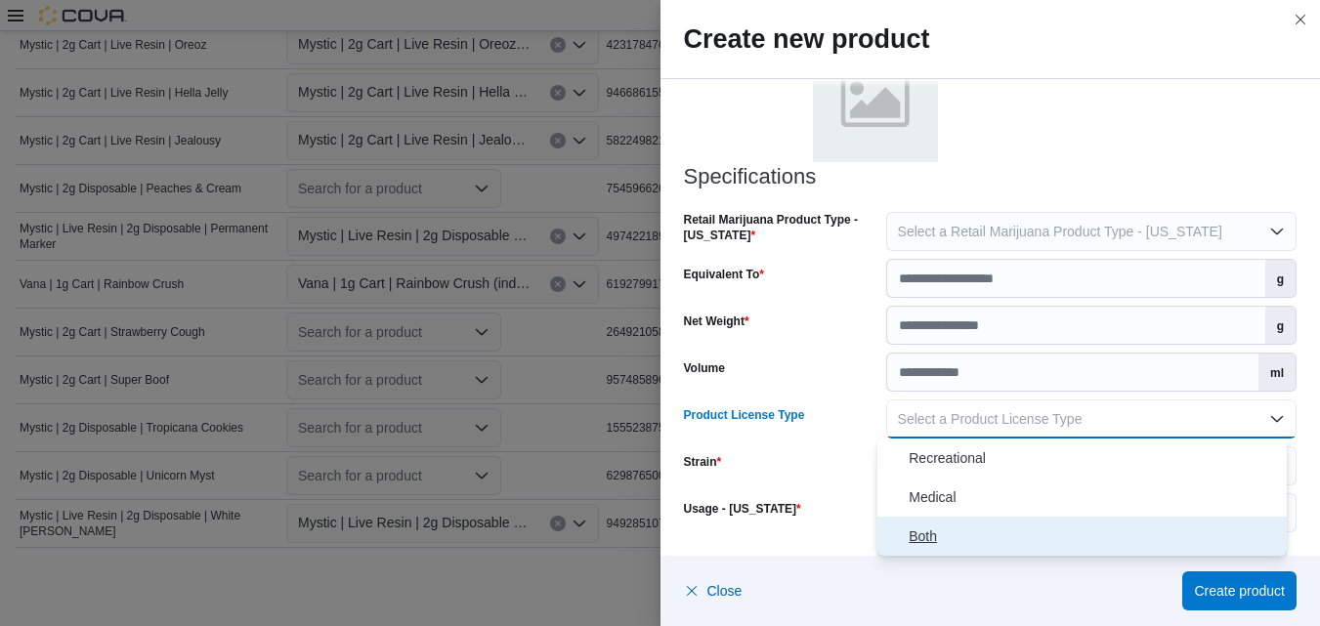
click at [928, 534] on span "Both" at bounding box center [1093, 536] width 370 height 23
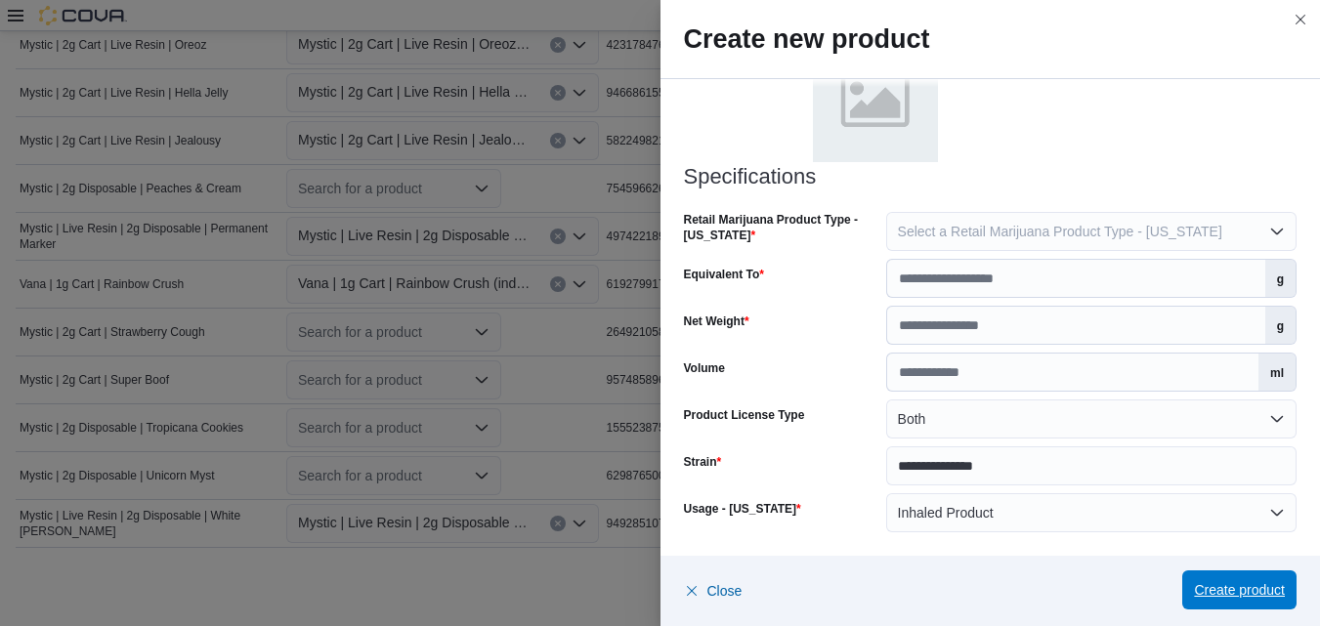
click at [1227, 598] on span "Create product" at bounding box center [1239, 590] width 91 height 20
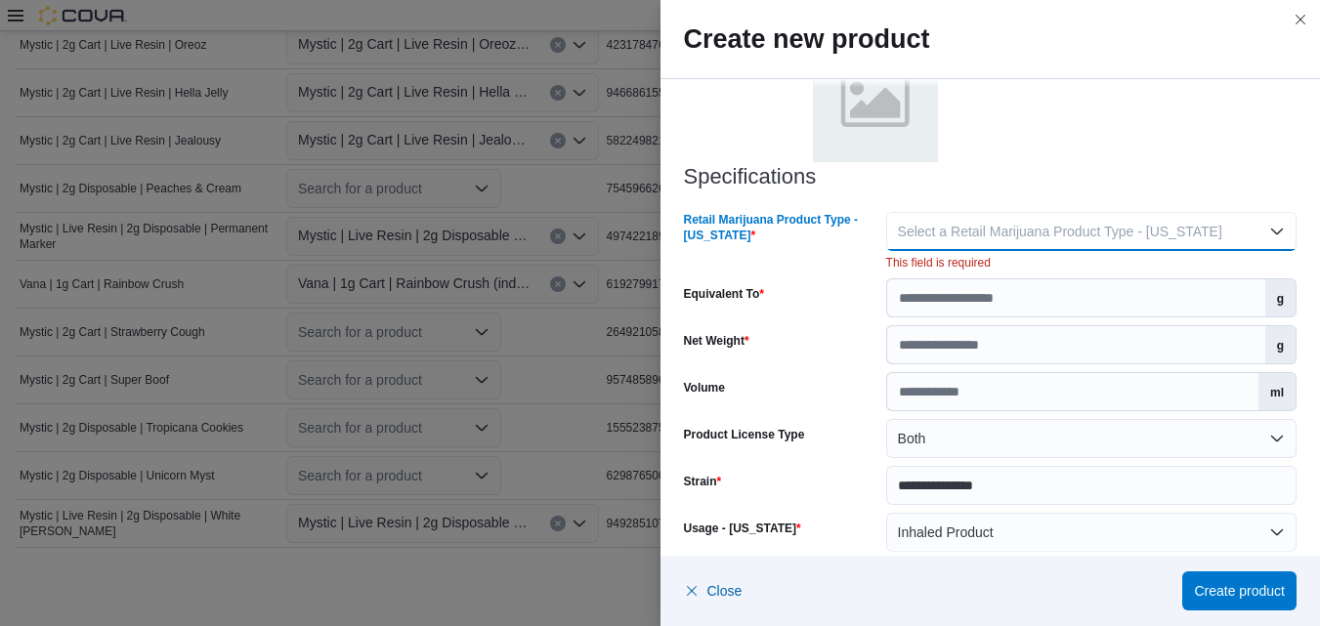
click at [1267, 229] on button "Select a Retail Marijuana Product Type - [US_STATE]" at bounding box center [1091, 231] width 410 height 39
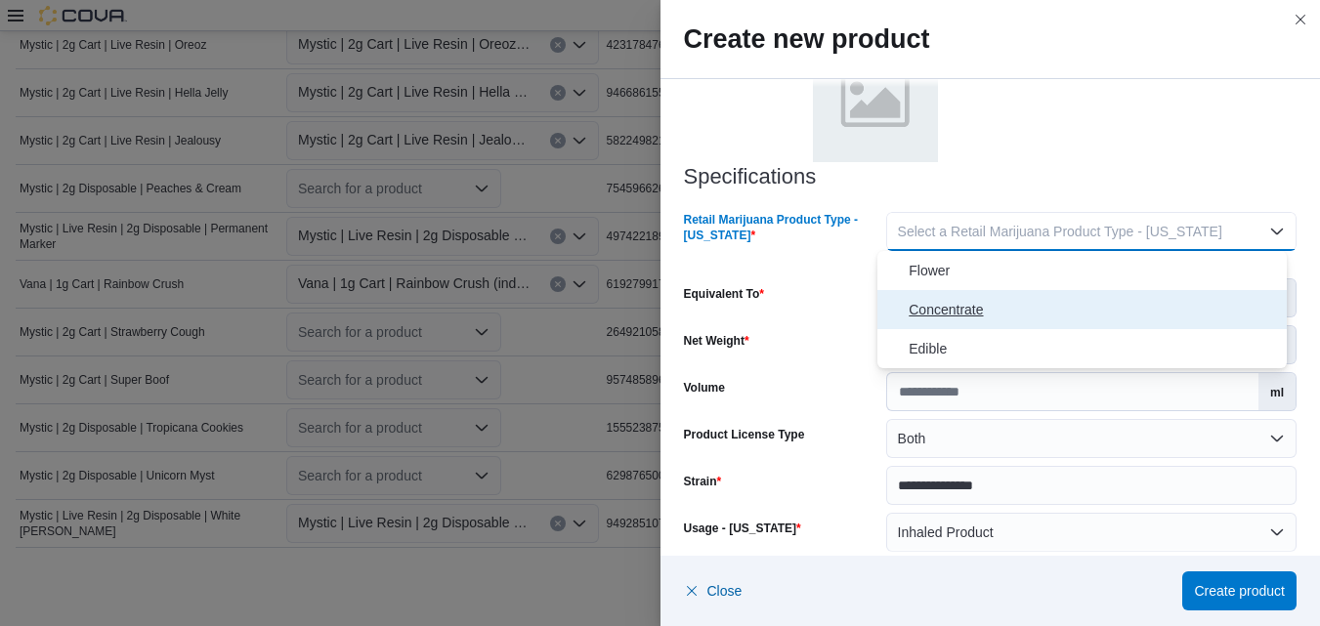
click at [936, 307] on span "Concentrate" at bounding box center [1093, 309] width 370 height 23
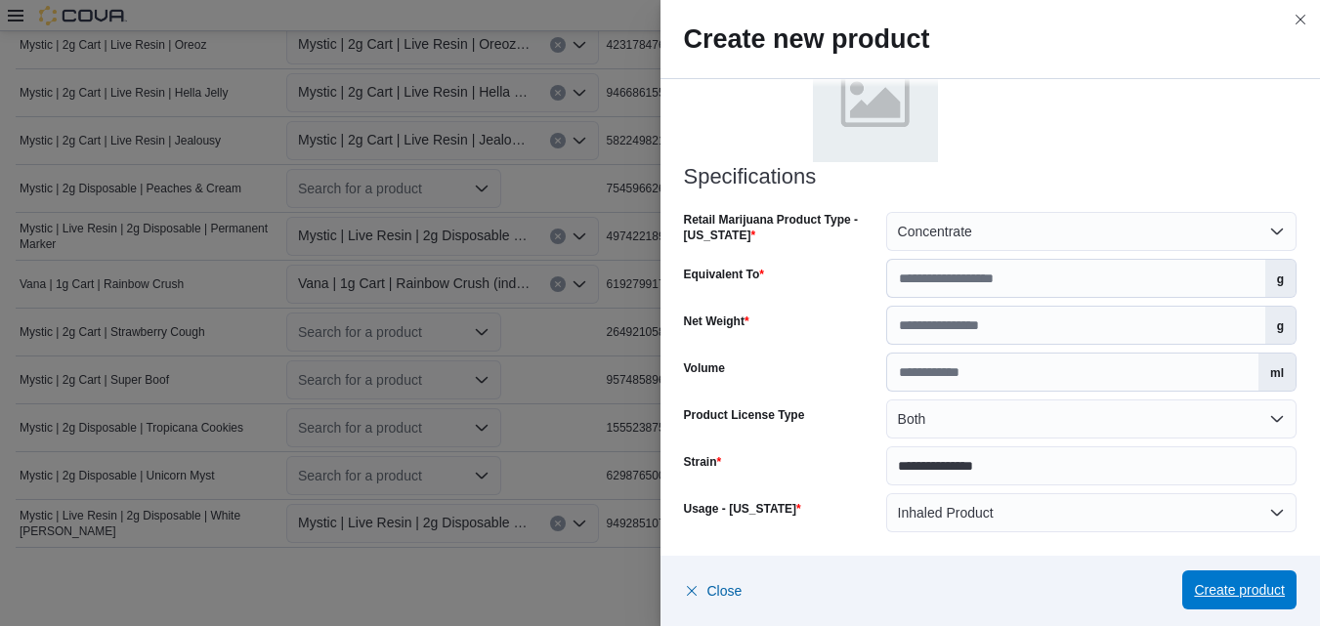
click at [1225, 579] on span "Create product" at bounding box center [1239, 589] width 91 height 39
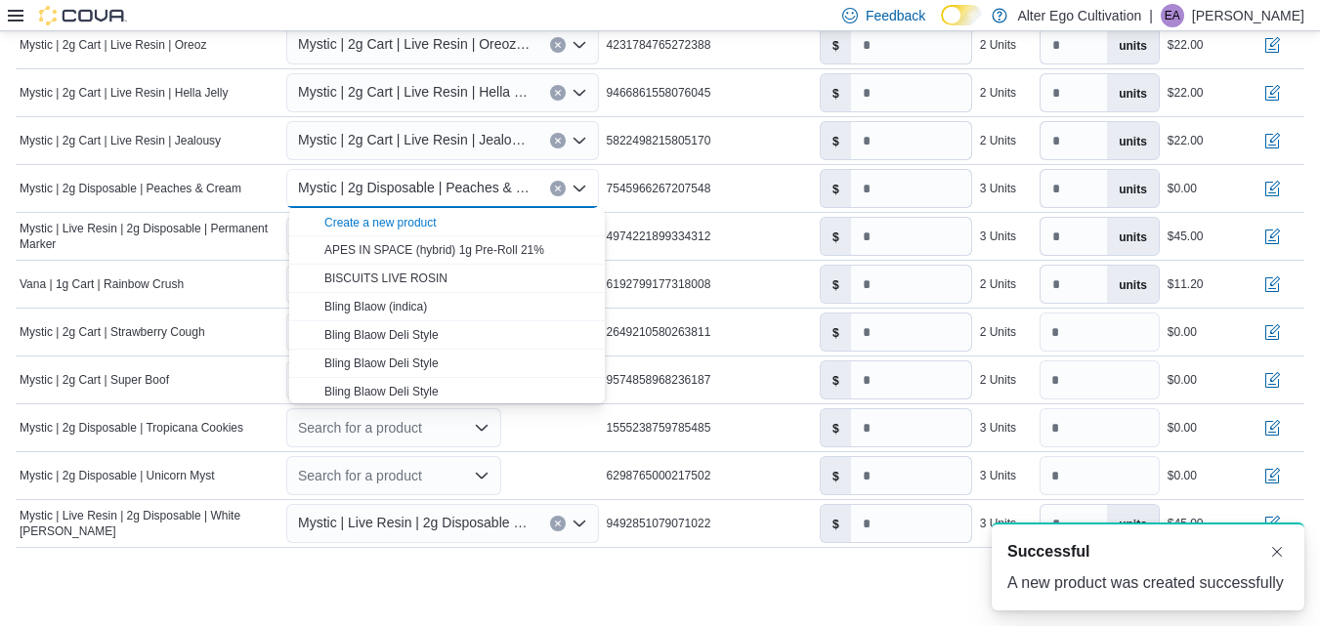
scroll to position [0, 0]
click at [583, 190] on icon "Close list of options" at bounding box center [578, 189] width 12 height 6
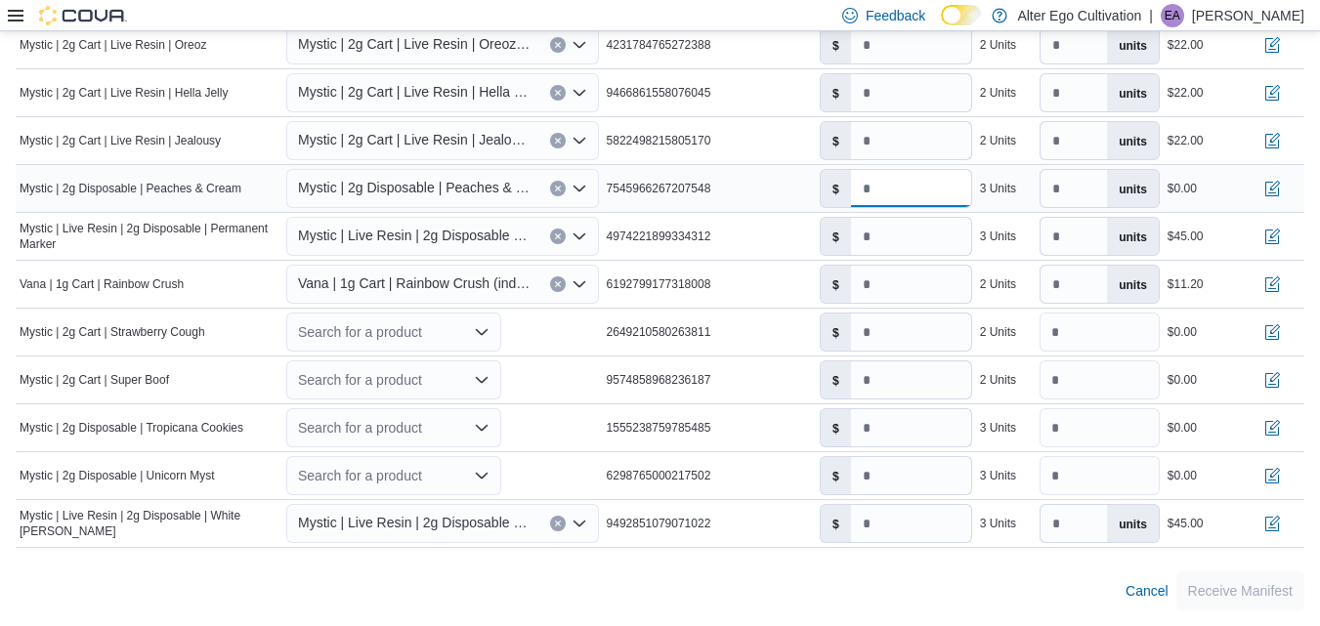
click at [900, 195] on input "number" at bounding box center [911, 188] width 120 height 37
type input "*****"
click at [914, 261] on div "$ ***" at bounding box center [896, 284] width 160 height 47
click at [910, 237] on input "**" at bounding box center [911, 236] width 120 height 37
click at [913, 339] on input "*" at bounding box center [911, 332] width 120 height 37
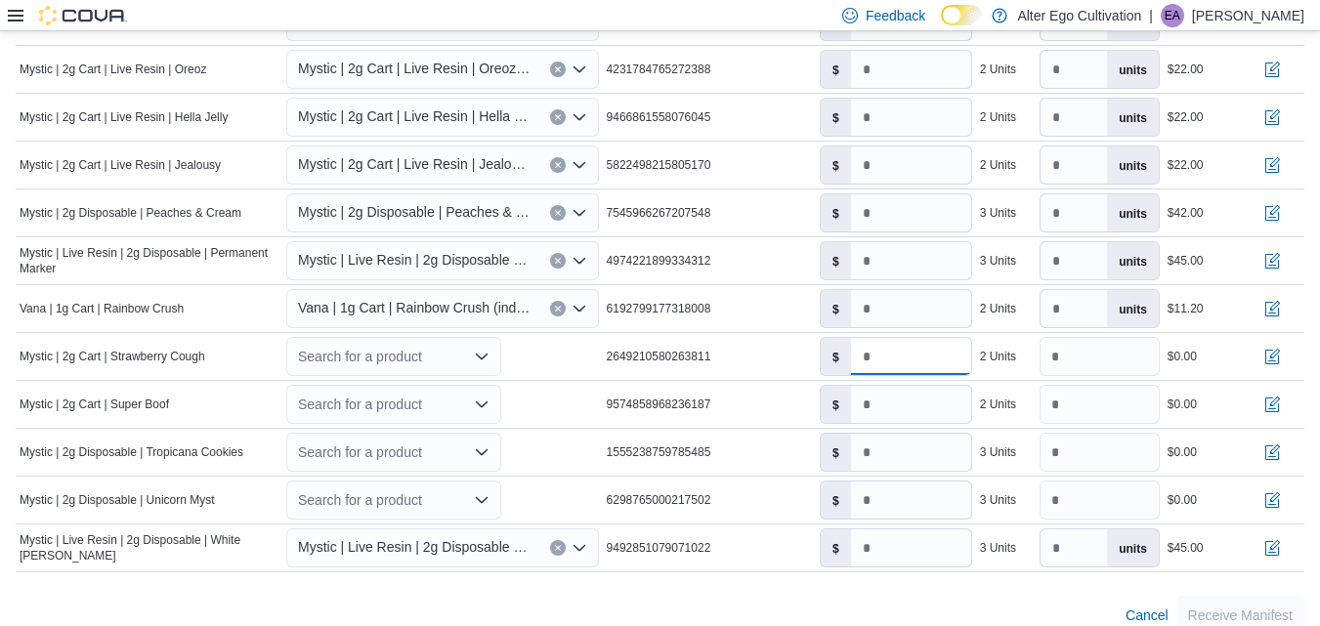
scroll to position [1099, 0]
